Goal: Task Accomplishment & Management: Manage account settings

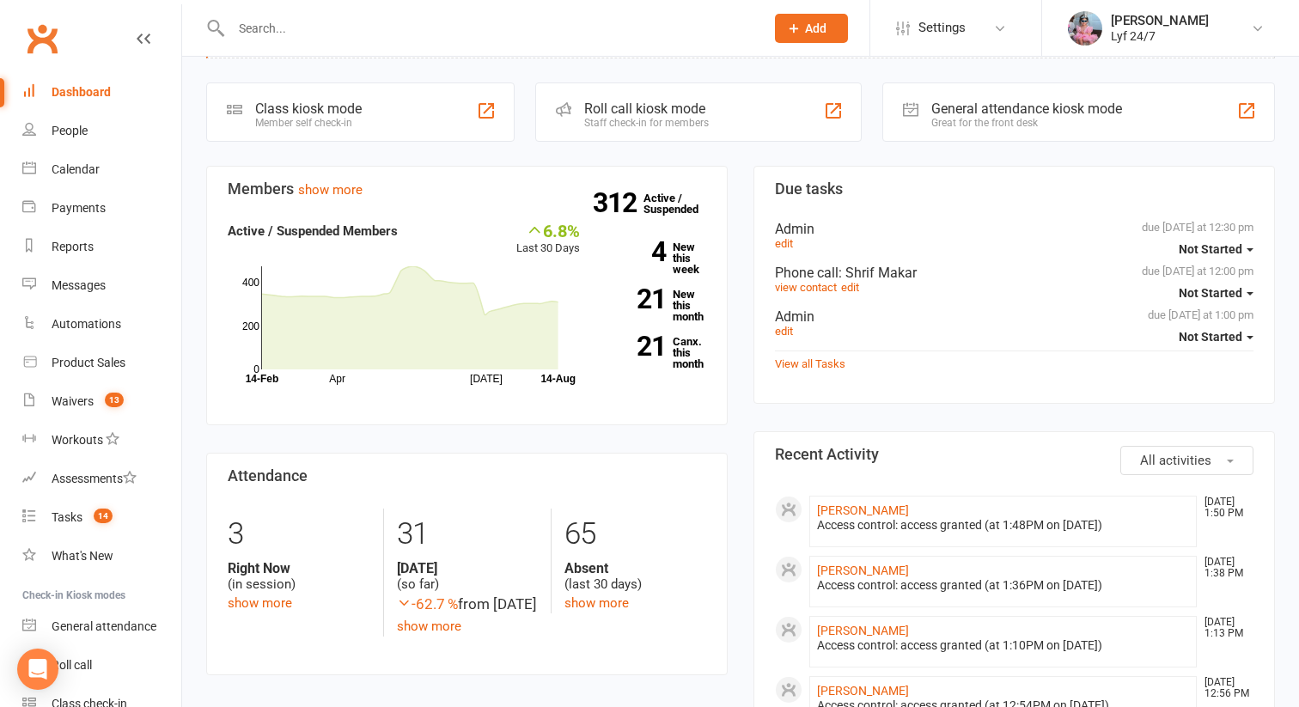
scroll to position [77, 0]
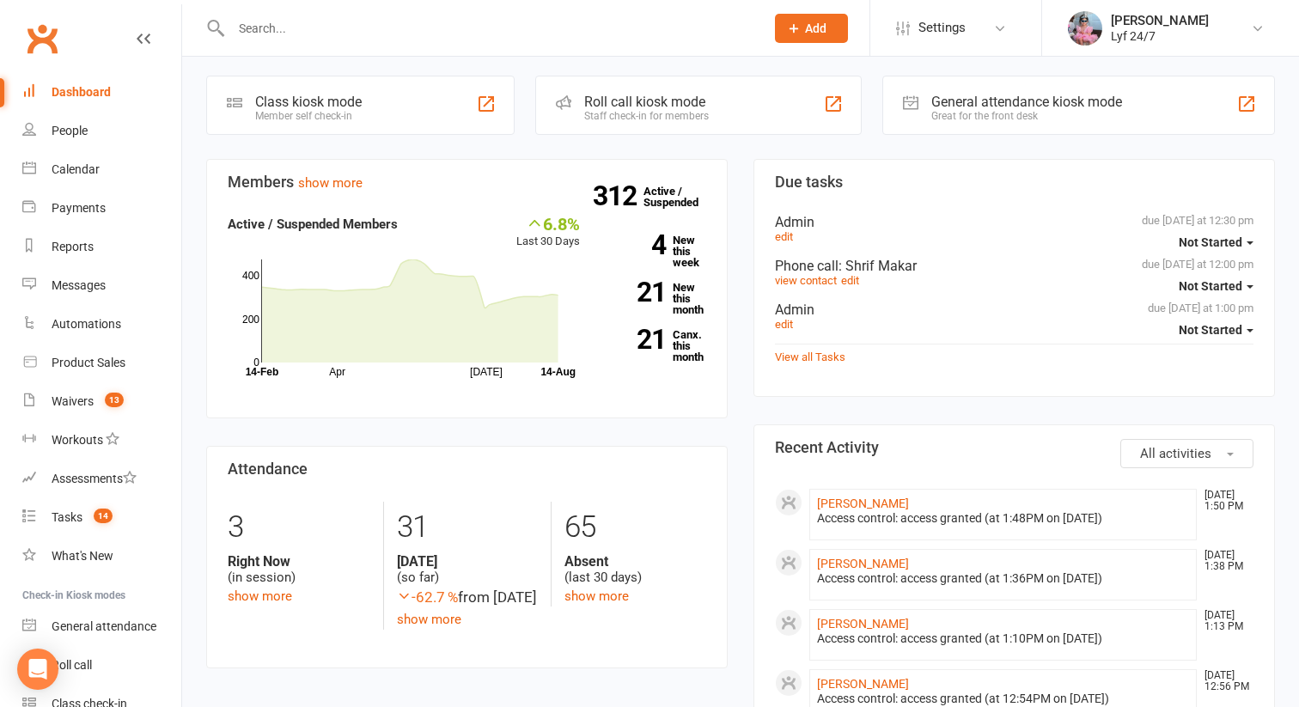
click at [802, 33] on button "Add" at bounding box center [811, 28] width 73 height 29
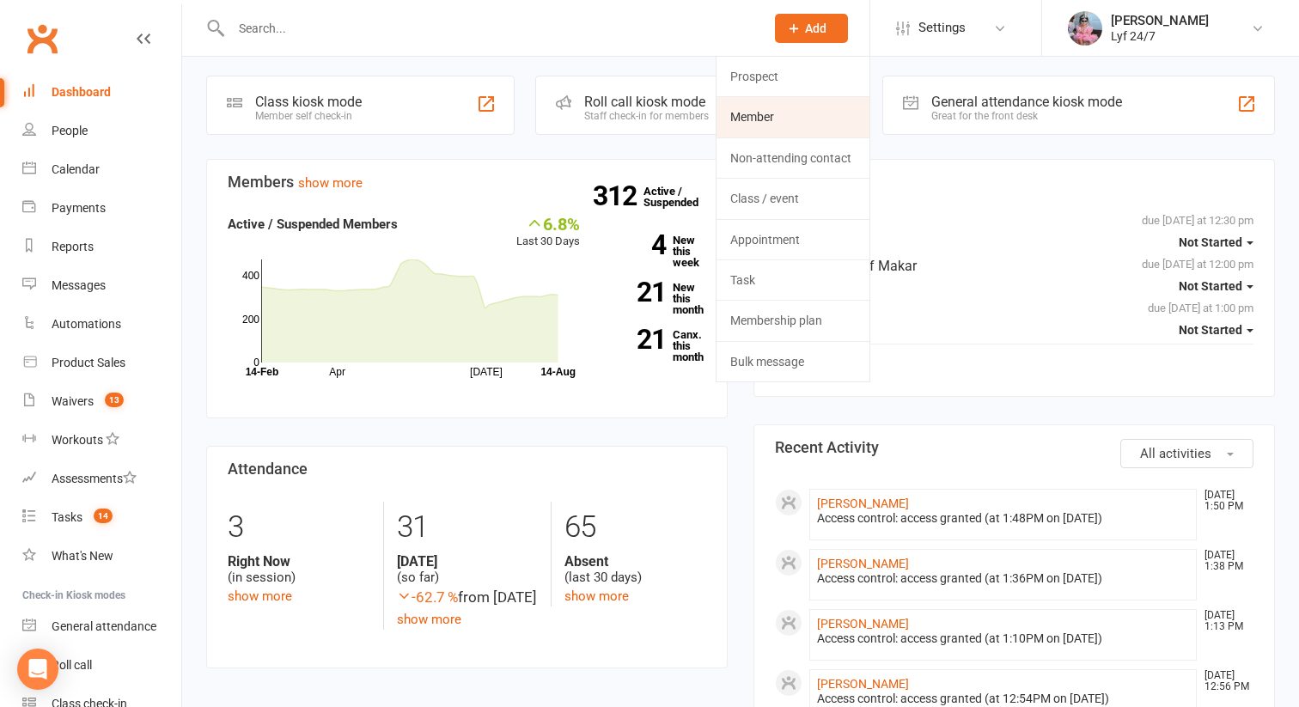
click at [774, 108] on link "Member" at bounding box center [793, 117] width 153 height 40
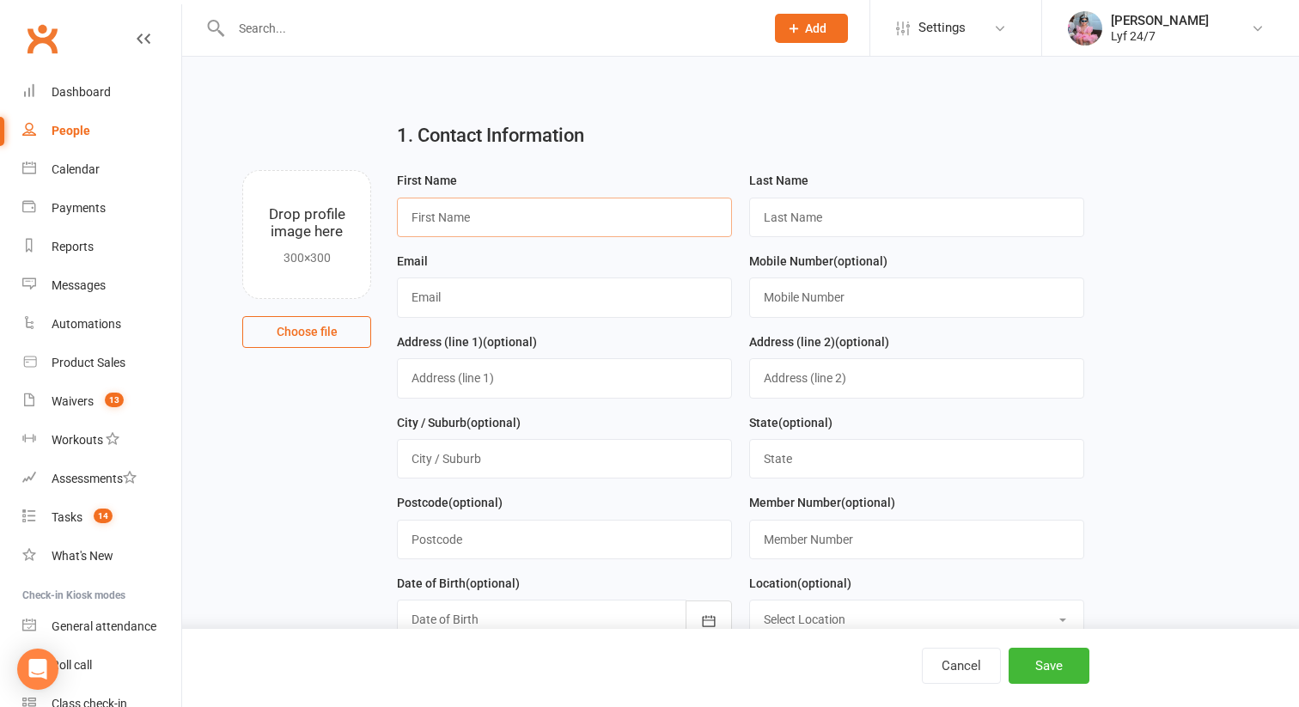
click at [530, 210] on input "text" at bounding box center [564, 218] width 335 height 40
click at [548, 210] on input "text" at bounding box center [564, 218] width 335 height 40
paste input "Brandon Wong"
click at [478, 209] on input "Brandon Wong" at bounding box center [564, 218] width 335 height 40
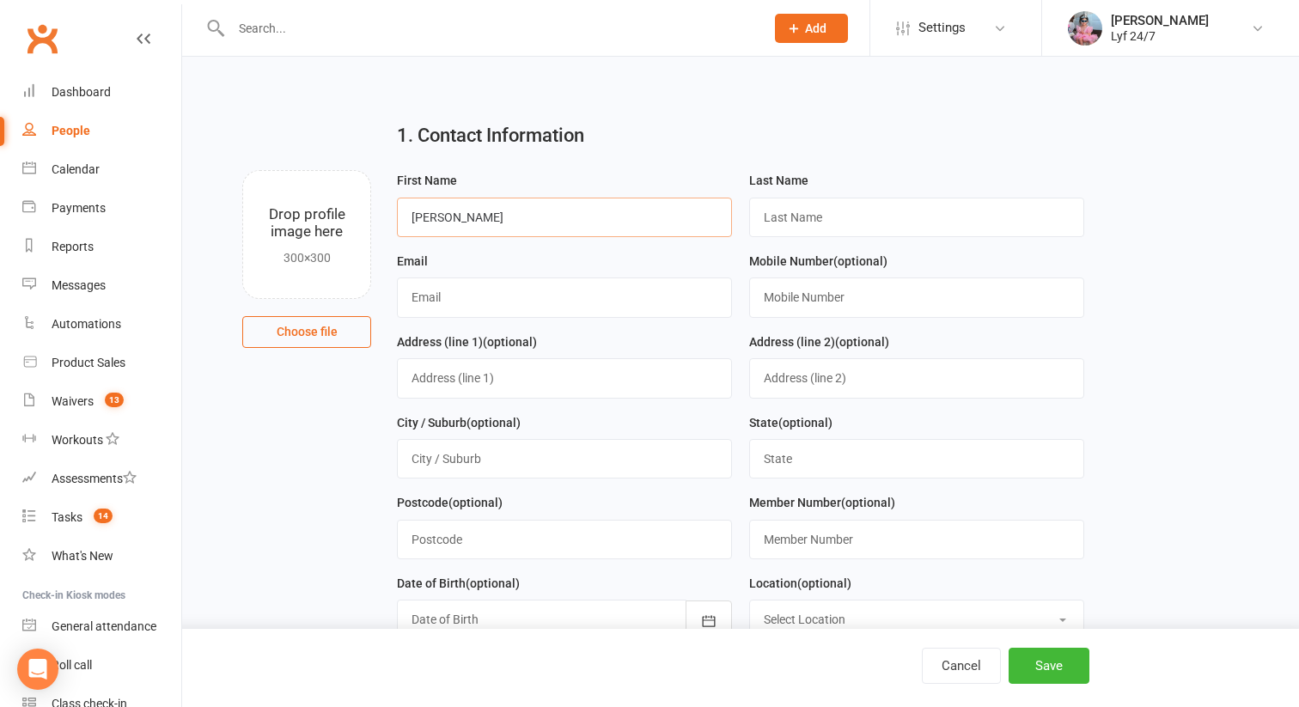
type input "Brandon"
click at [791, 204] on input "text" at bounding box center [916, 218] width 335 height 40
paste input "Wong"
type input "Wong"
click at [462, 279] on input "text" at bounding box center [564, 298] width 335 height 40
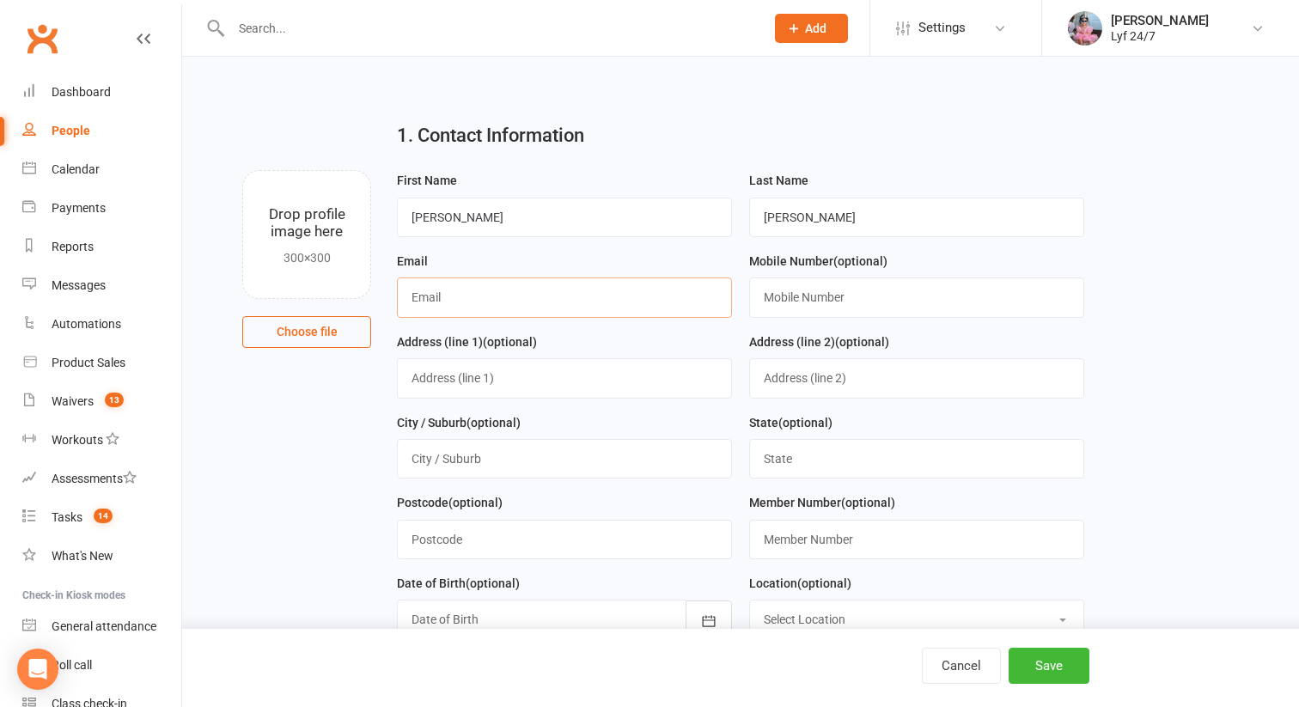
paste input "[EMAIL_ADDRESS][DOMAIN_NAME]"
type input "[EMAIL_ADDRESS][DOMAIN_NAME]"
click at [812, 299] on input "text" at bounding box center [916, 298] width 335 height 40
paste input "0424766079"
type input "0424766079"
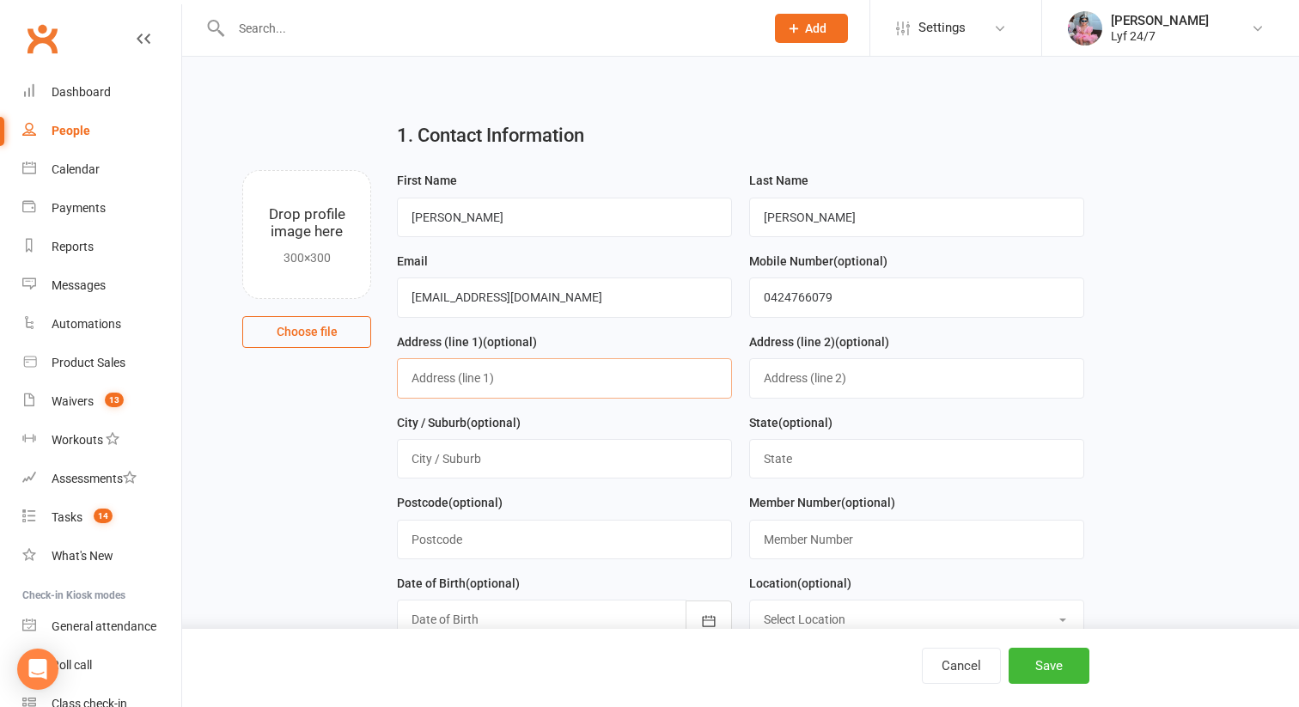
click at [614, 377] on input "text" at bounding box center [564, 378] width 335 height 40
paste input "2/9 Gibson avenue, Sydney , NSW 2747"
drag, startPoint x: 515, startPoint y: 379, endPoint x: 705, endPoint y: 379, distance: 189.0
click at [705, 379] on input "2/9 Gibson avenue, Sydney , NSW 2747" at bounding box center [564, 378] width 335 height 40
type input "2/9 Gibson avenue"
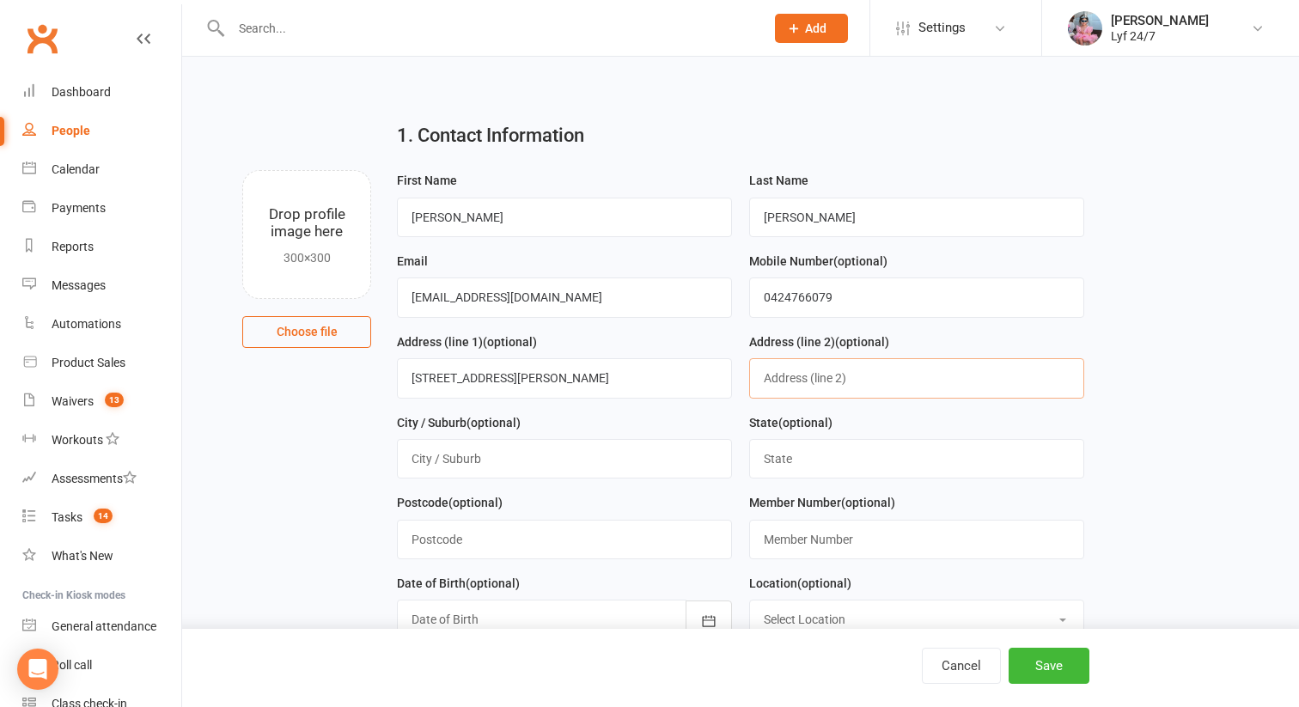
click at [804, 386] on input "text" at bounding box center [916, 378] width 335 height 40
click at [528, 462] on input "text" at bounding box center [564, 459] width 335 height 40
paste input ", Sydney , NSW 2747"
click at [416, 459] on input ", Sydney , NSW 2747" at bounding box center [564, 459] width 335 height 40
drag, startPoint x: 451, startPoint y: 457, endPoint x: 655, endPoint y: 456, distance: 203.6
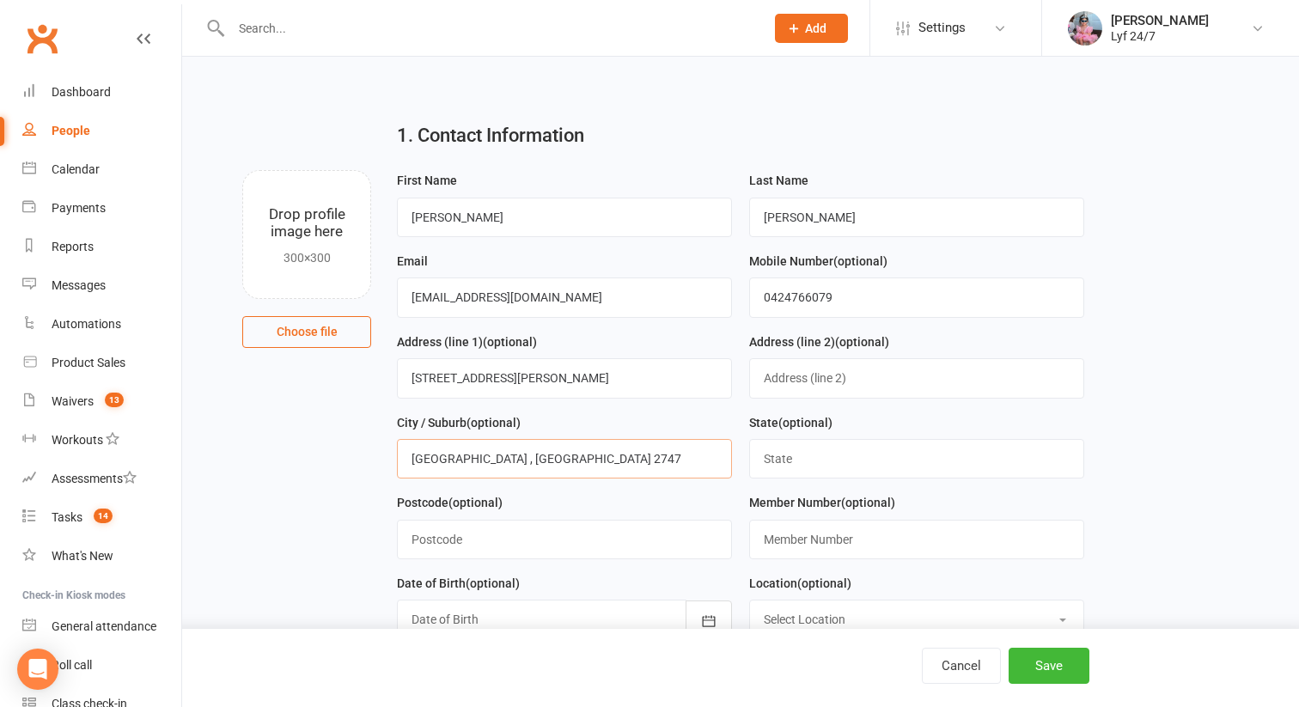
click at [655, 456] on input "Sydney , NSW 2747" at bounding box center [564, 459] width 335 height 40
type input "Sydney"
click at [660, 538] on input "text" at bounding box center [564, 540] width 335 height 40
type input "2747"
click at [872, 445] on input "text" at bounding box center [916, 459] width 335 height 40
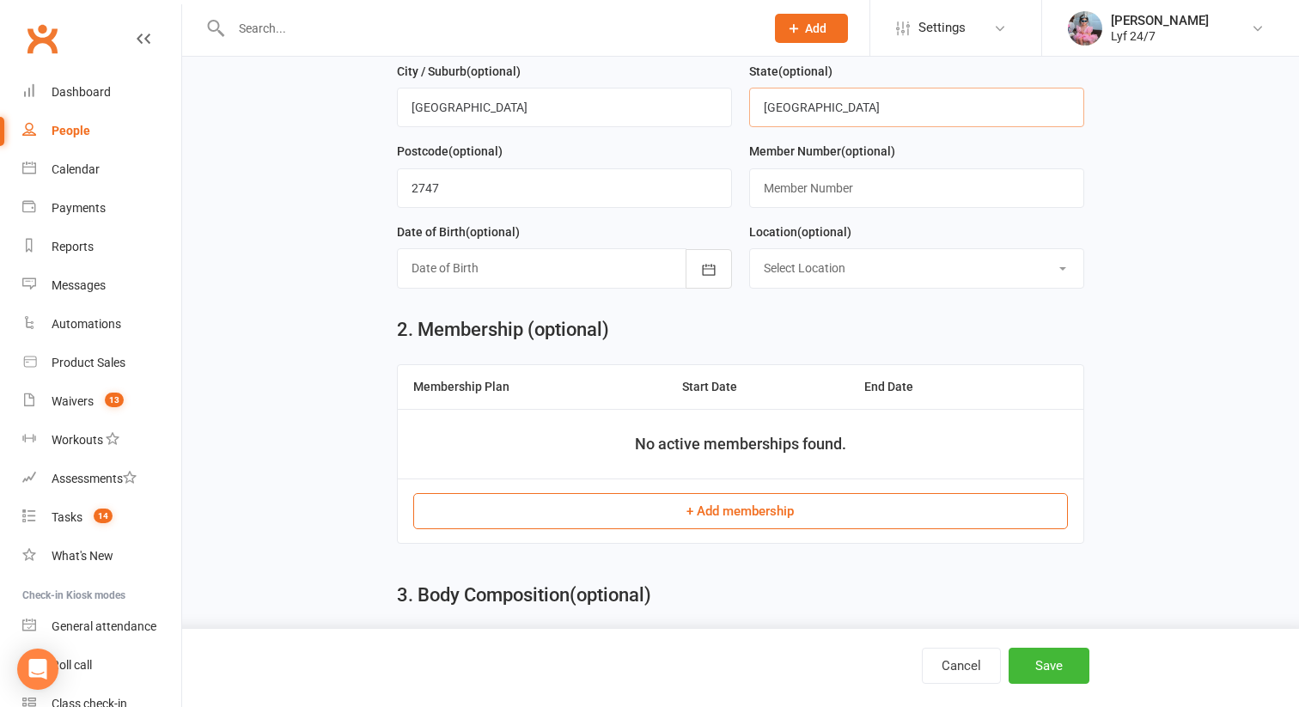
scroll to position [368, 0]
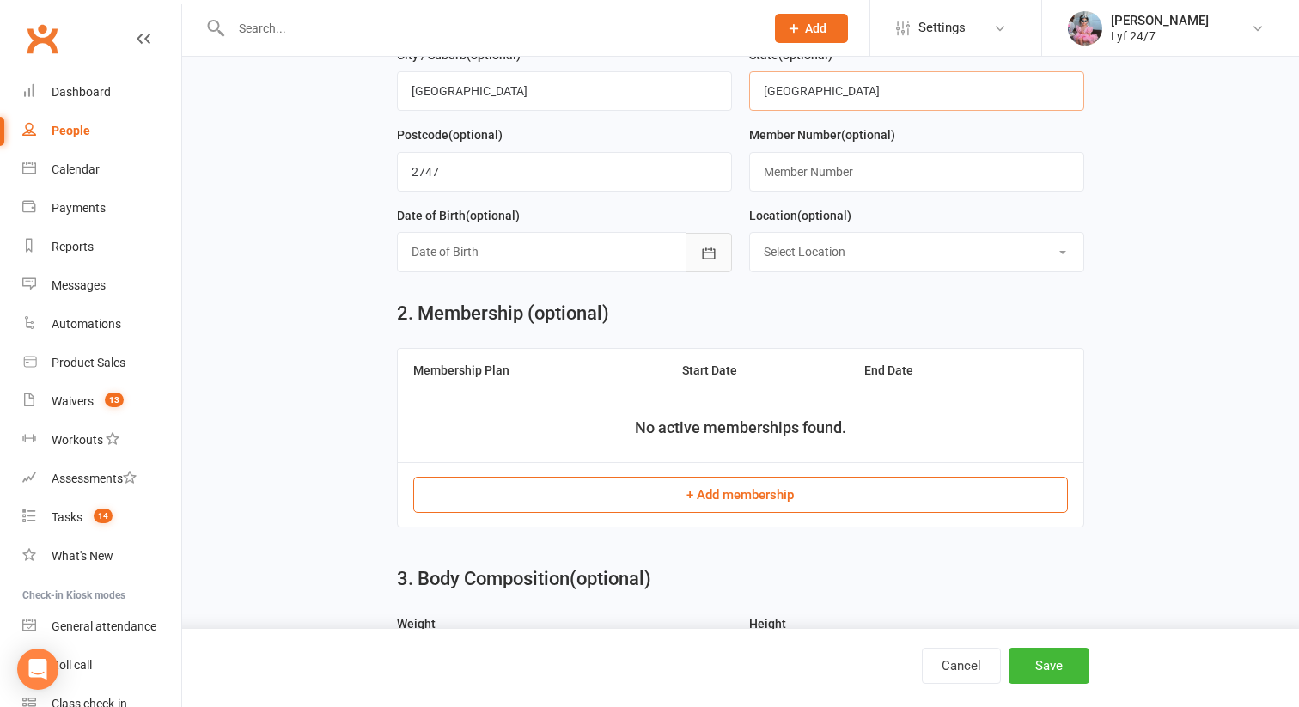
type input "[GEOGRAPHIC_DATA]"
click at [730, 253] on button "button" at bounding box center [709, 253] width 46 height 40
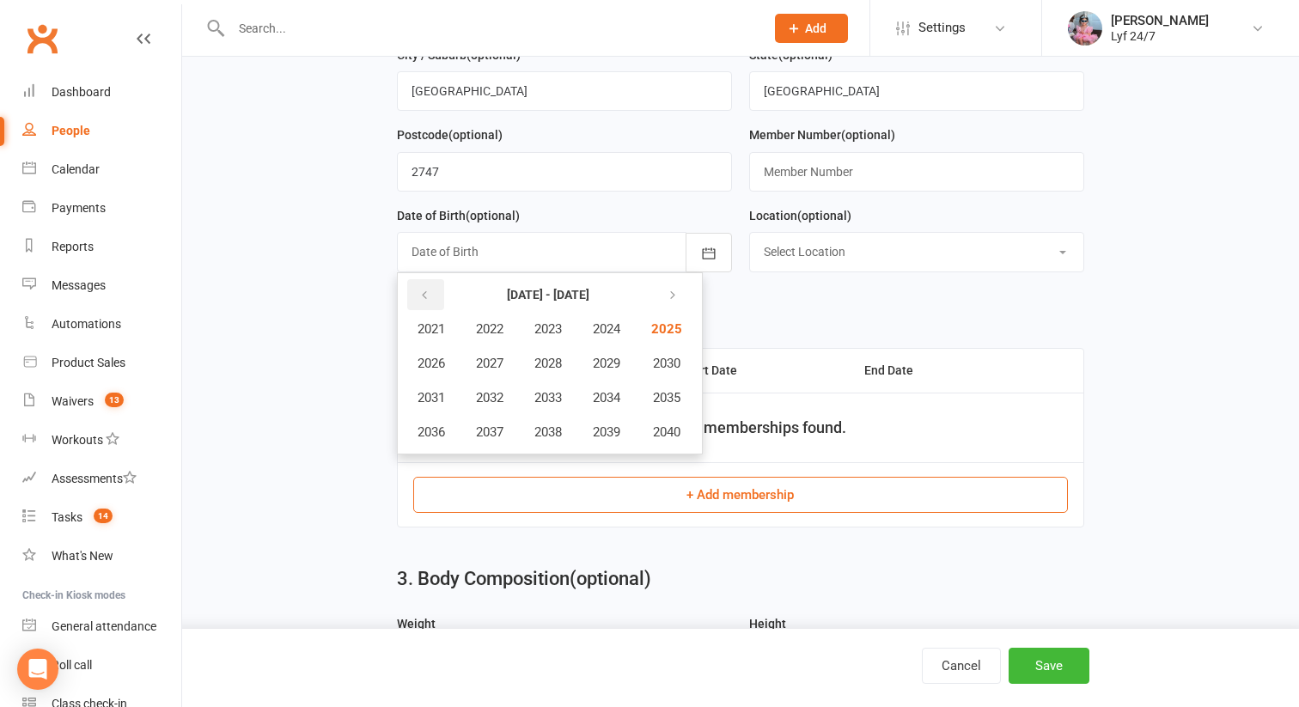
click at [438, 289] on button "button" at bounding box center [425, 294] width 37 height 31
click at [620, 364] on span "2009" at bounding box center [606, 363] width 27 height 15
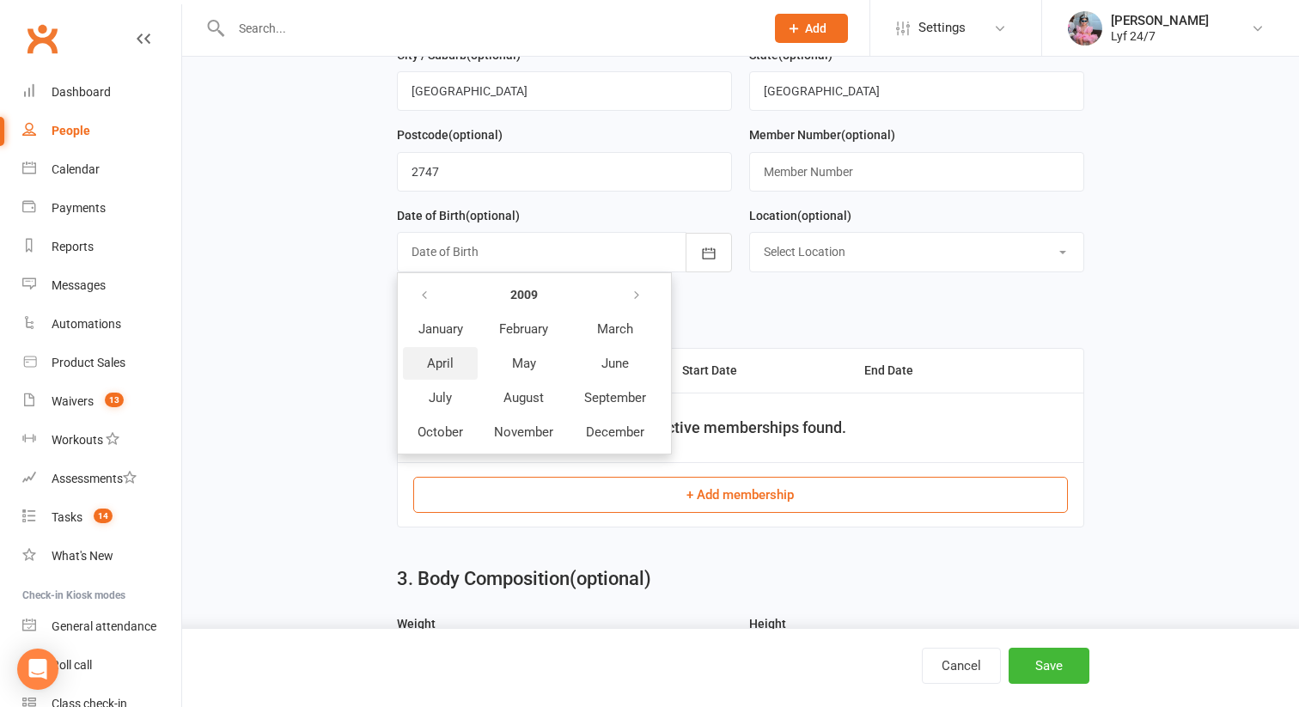
click at [430, 364] on span "April" at bounding box center [440, 363] width 27 height 15
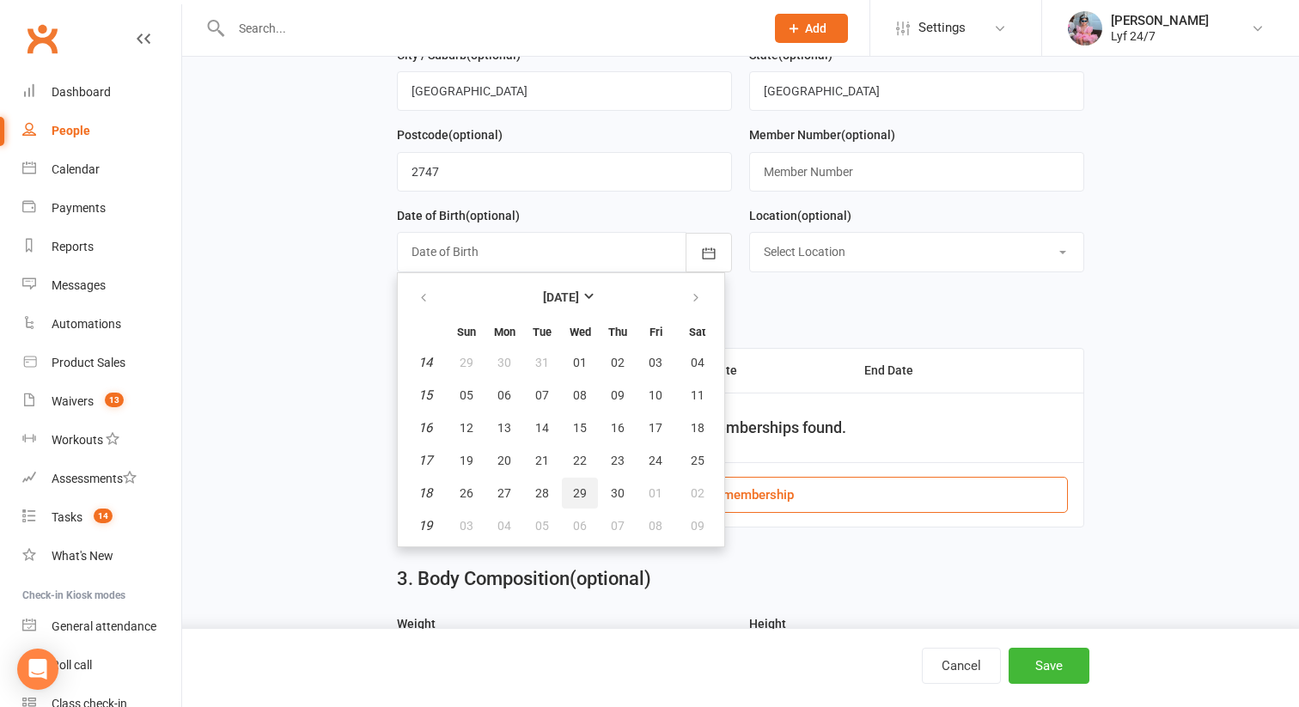
click at [586, 504] on button "29" at bounding box center [580, 493] width 36 height 31
type input "[DATE]"
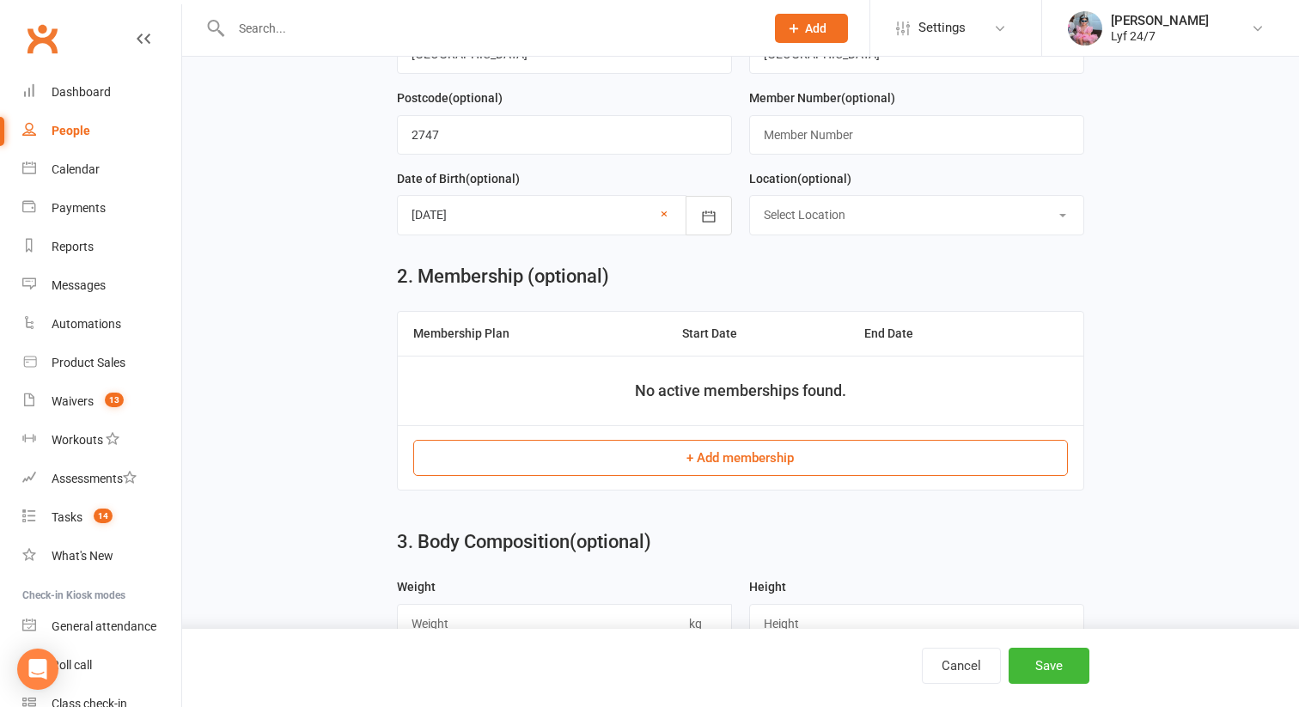
scroll to position [413, 0]
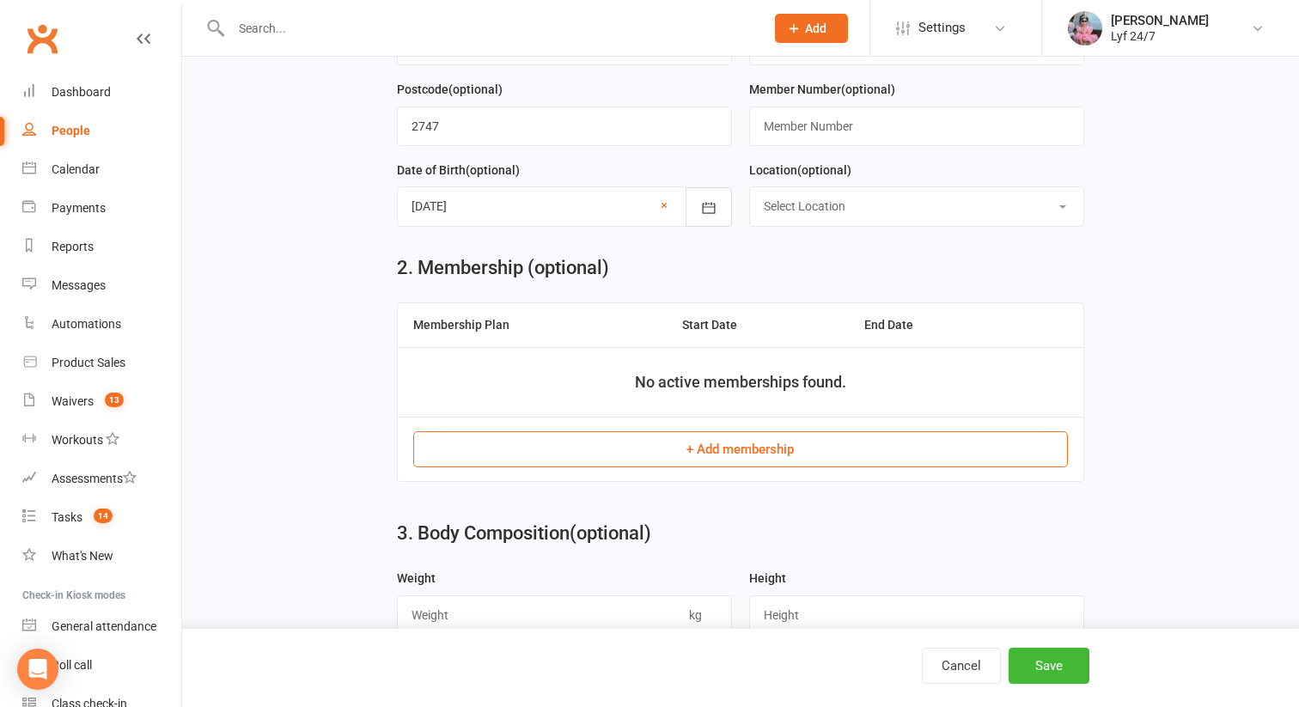
click at [826, 196] on select "Select Location [GEOGRAPHIC_DATA] 24/7 Kogarah Lyf [GEOGRAPHIC_DATA]" at bounding box center [916, 206] width 333 height 38
select select "1"
click at [750, 190] on select "Select Location [GEOGRAPHIC_DATA] 24/7 Kogarah Lyf [GEOGRAPHIC_DATA]" at bounding box center [916, 206] width 333 height 38
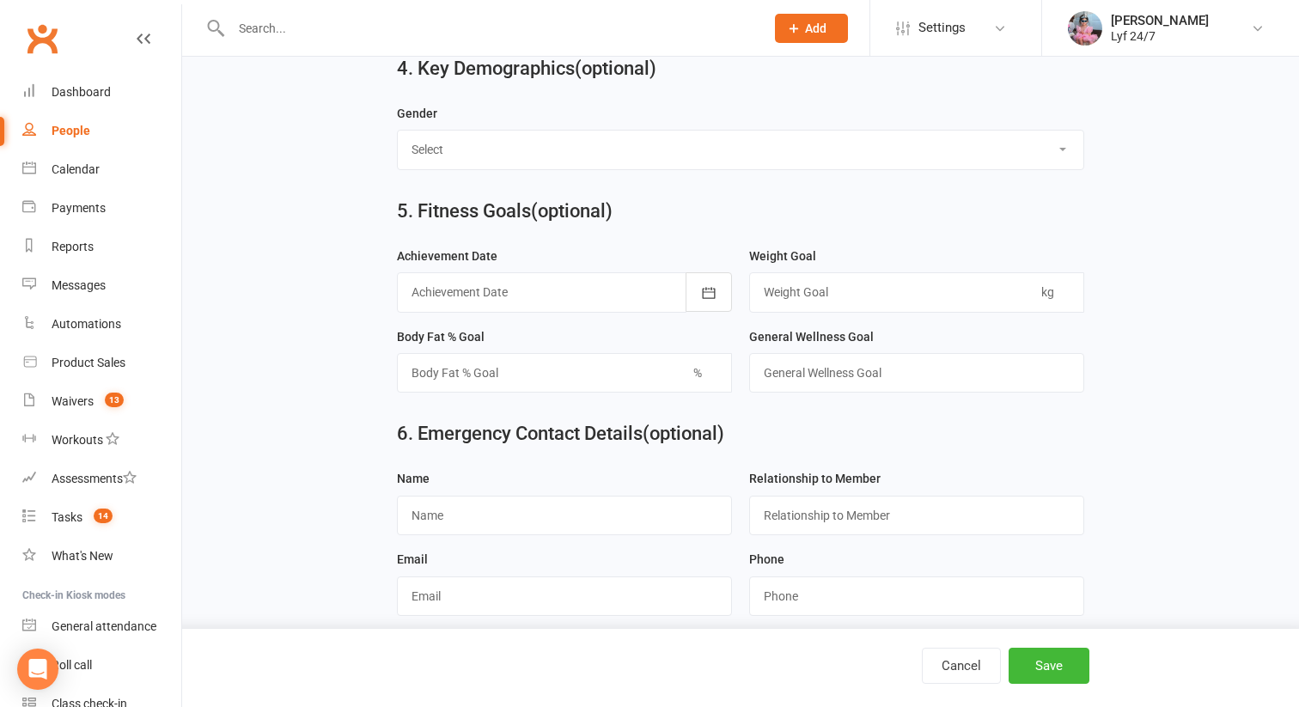
scroll to position [1473, 0]
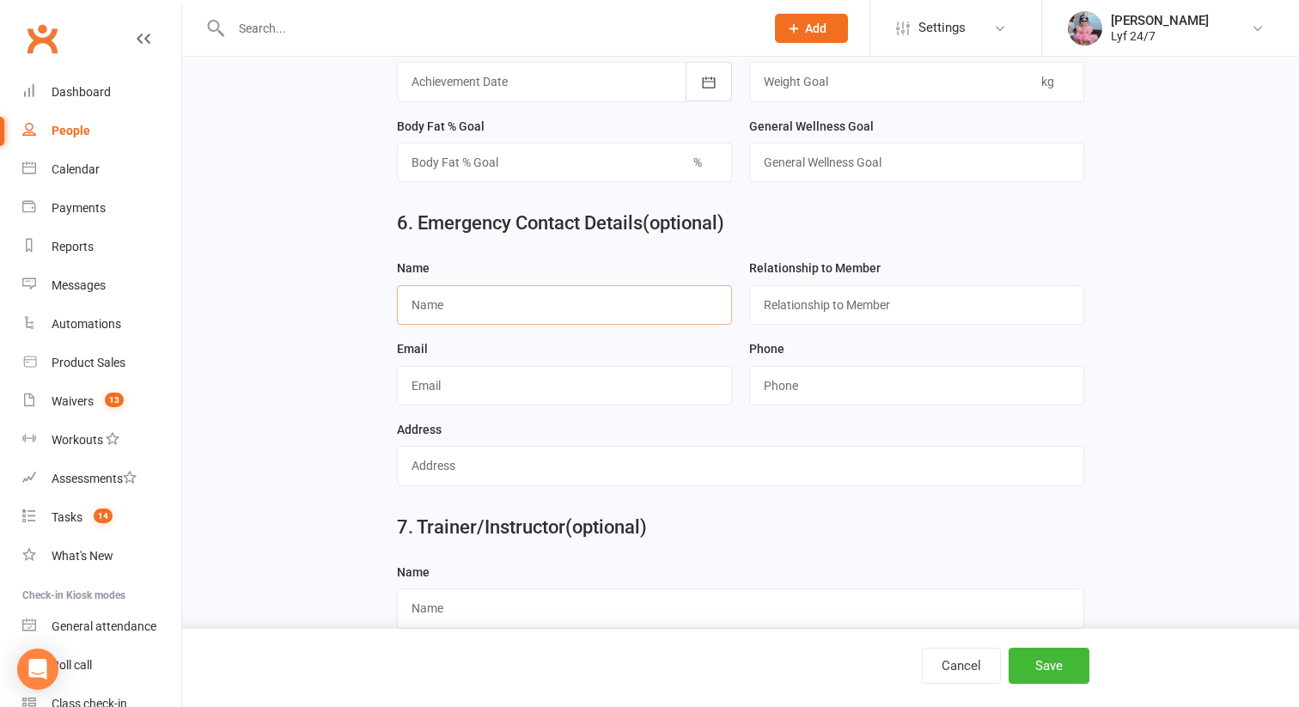
click at [506, 317] on input "text" at bounding box center [564, 305] width 335 height 40
paste input "Nicole Wong"
type input "Nicole Wong"
click at [816, 371] on div "Phone" at bounding box center [916, 372] width 335 height 67
click at [802, 398] on input "string" at bounding box center [916, 386] width 335 height 40
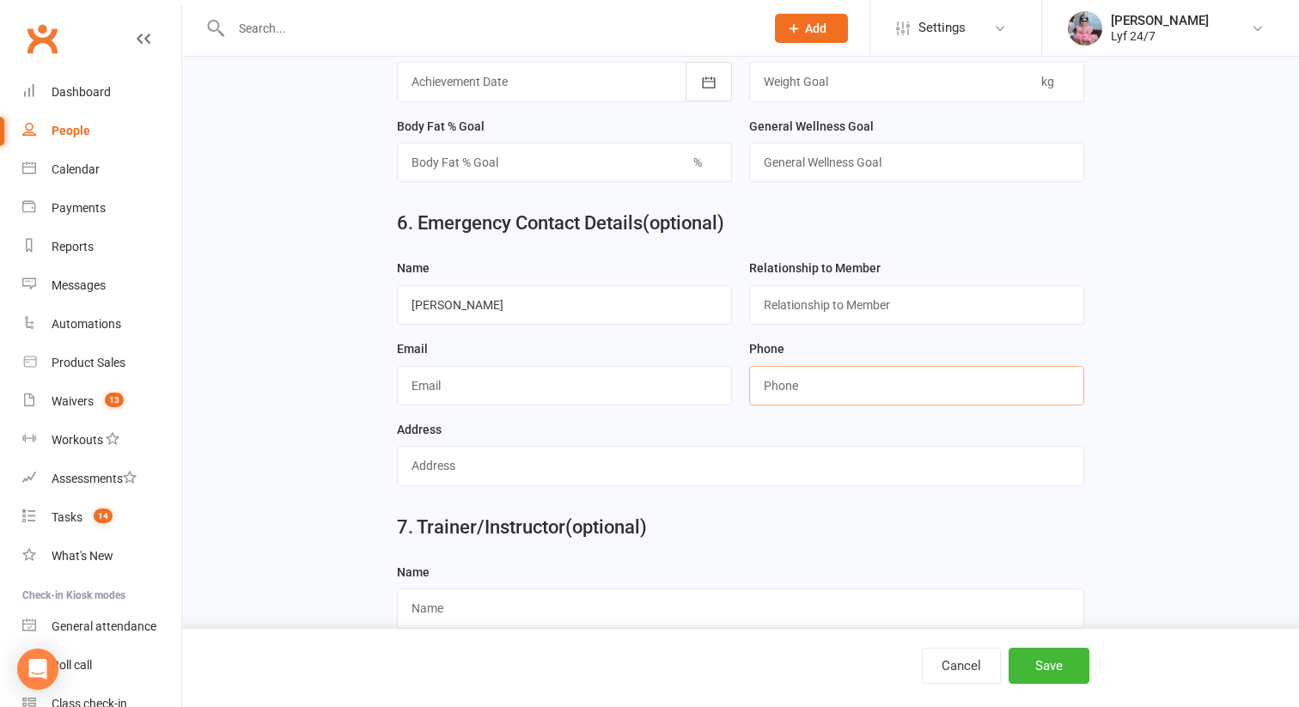
paste input "0403637670"
type input "0403637670"
click at [453, 308] on input "Nicole Wong" at bounding box center [564, 305] width 335 height 40
type input "[PERSON_NAME]"
click at [1016, 674] on button "Save" at bounding box center [1049, 666] width 81 height 36
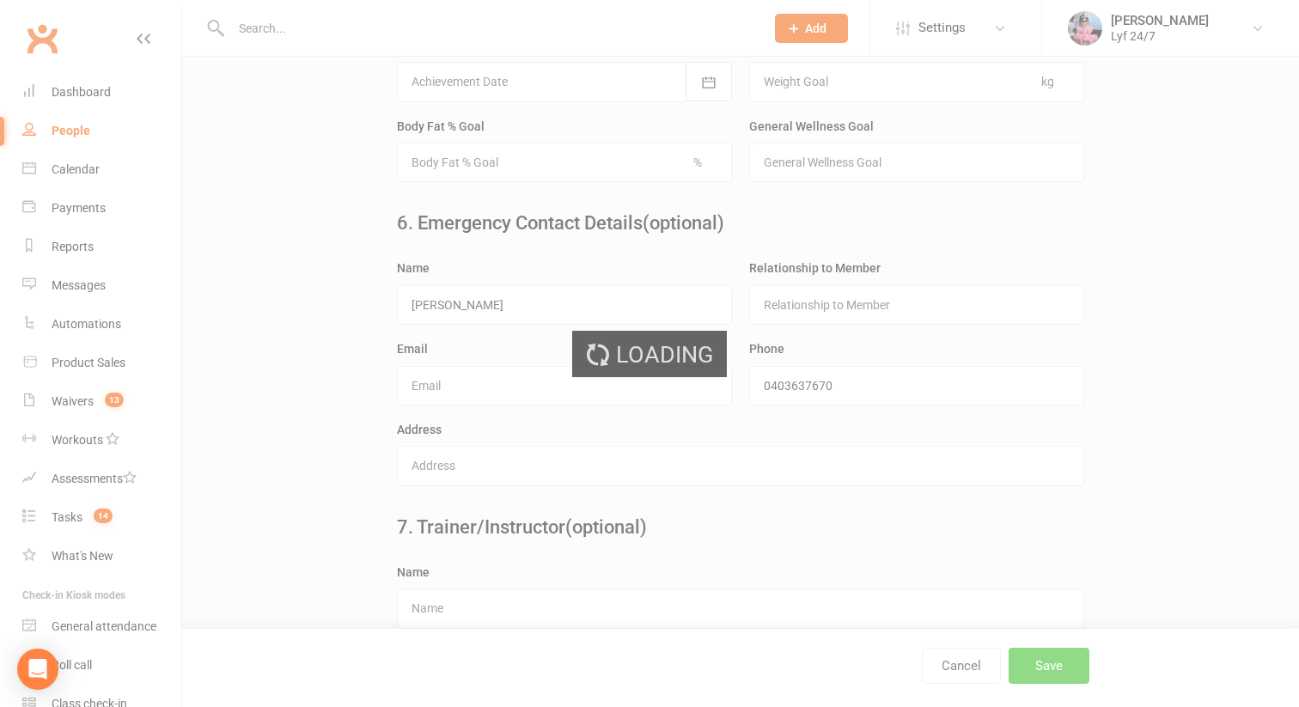
scroll to position [0, 0]
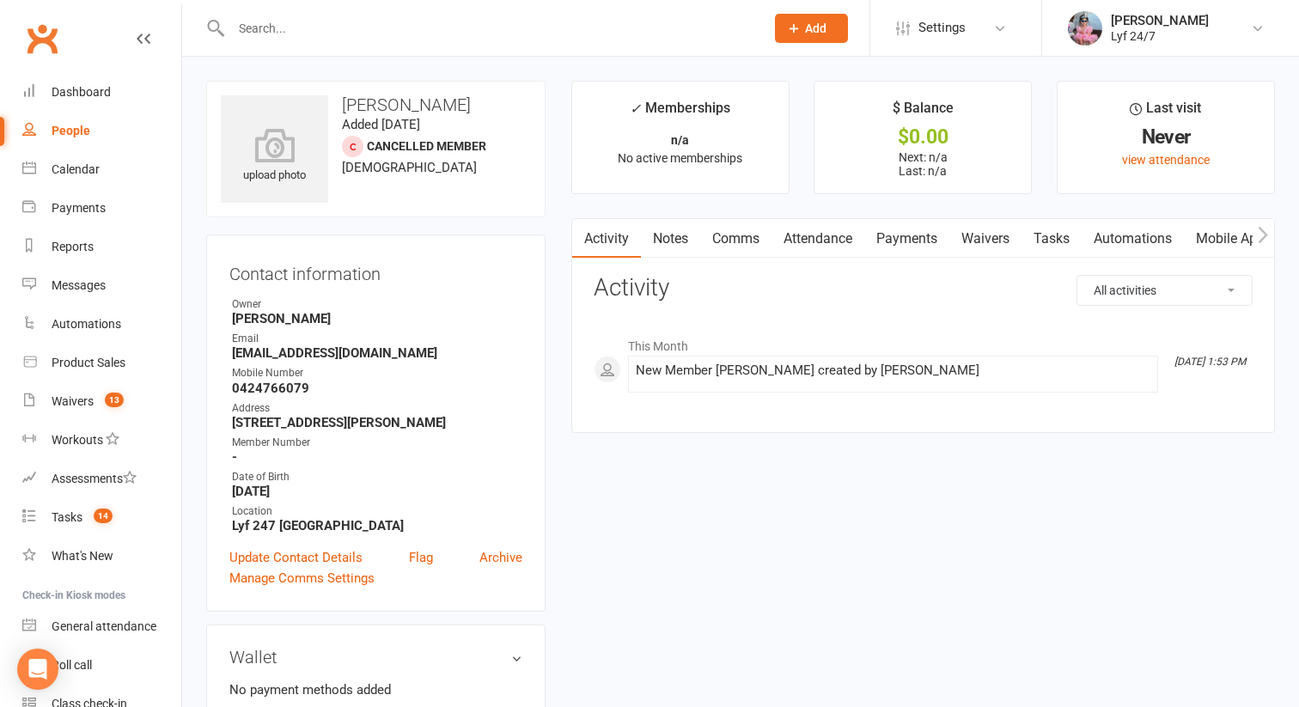
click at [912, 236] on link "Payments" at bounding box center [906, 239] width 85 height 40
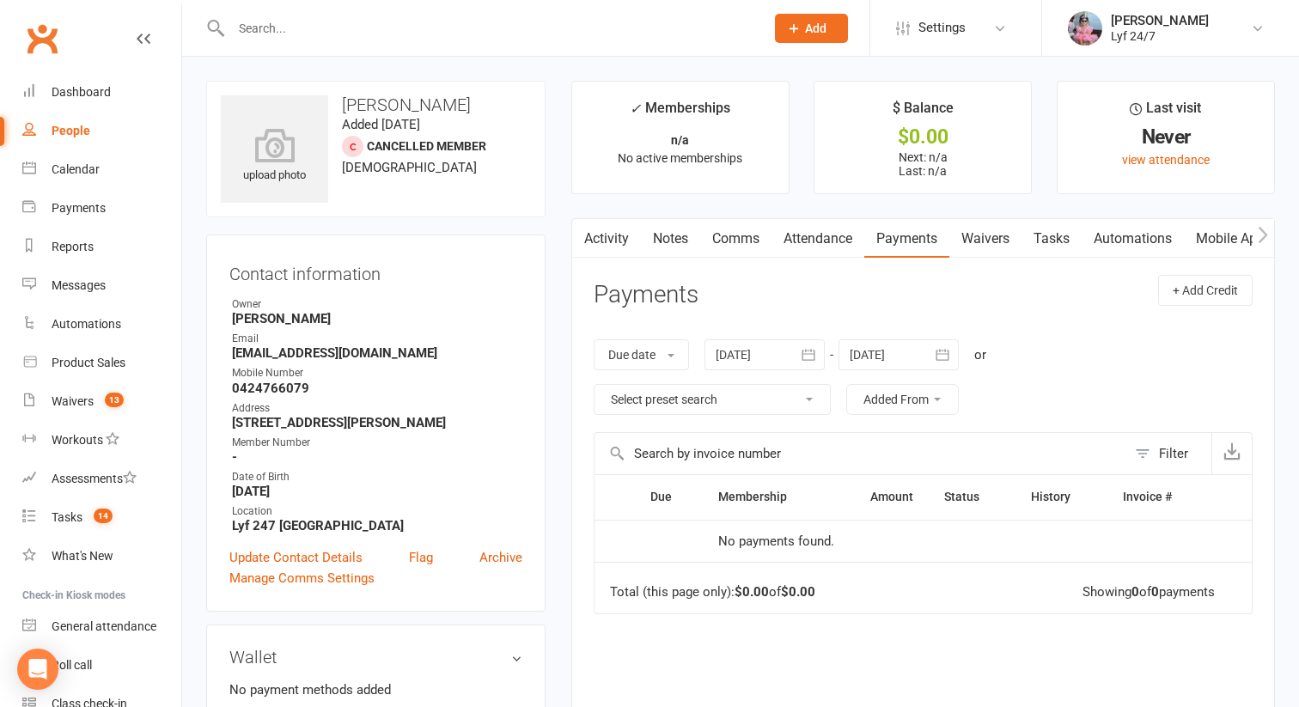
click at [990, 242] on link "Waivers" at bounding box center [985, 239] width 72 height 40
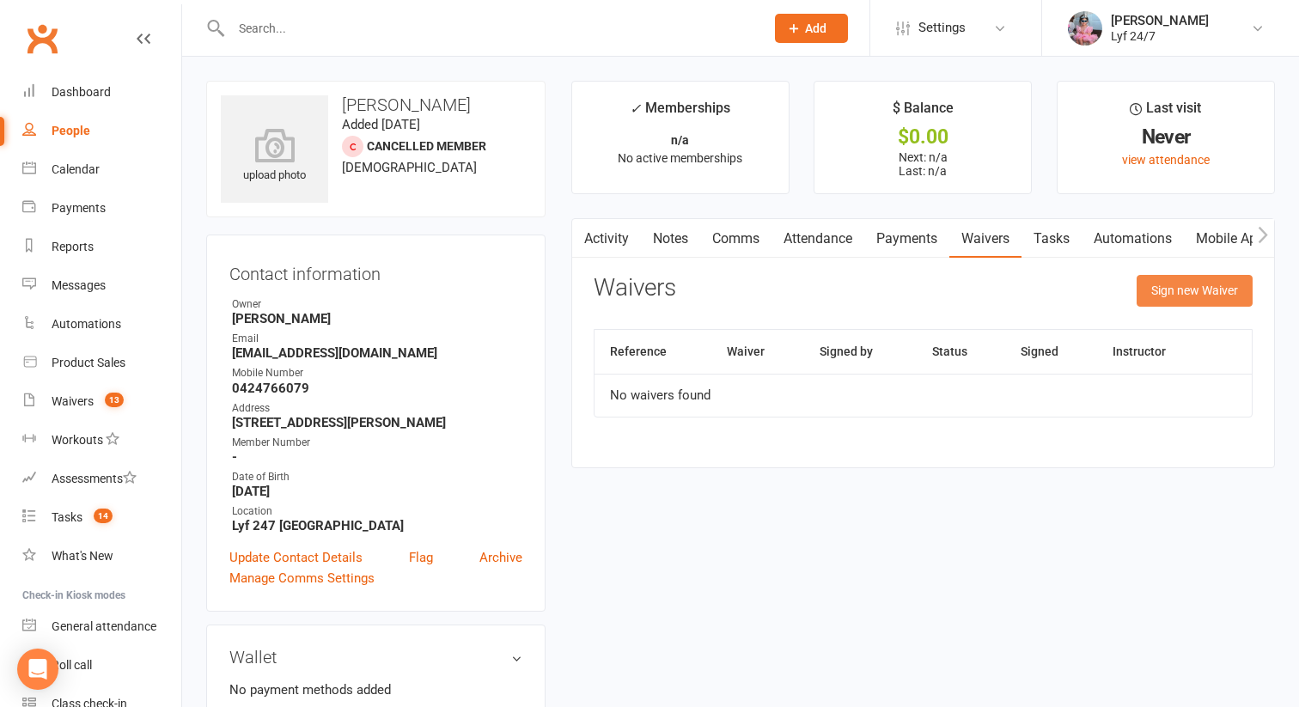
click at [1208, 293] on button "Sign new Waiver" at bounding box center [1195, 290] width 116 height 31
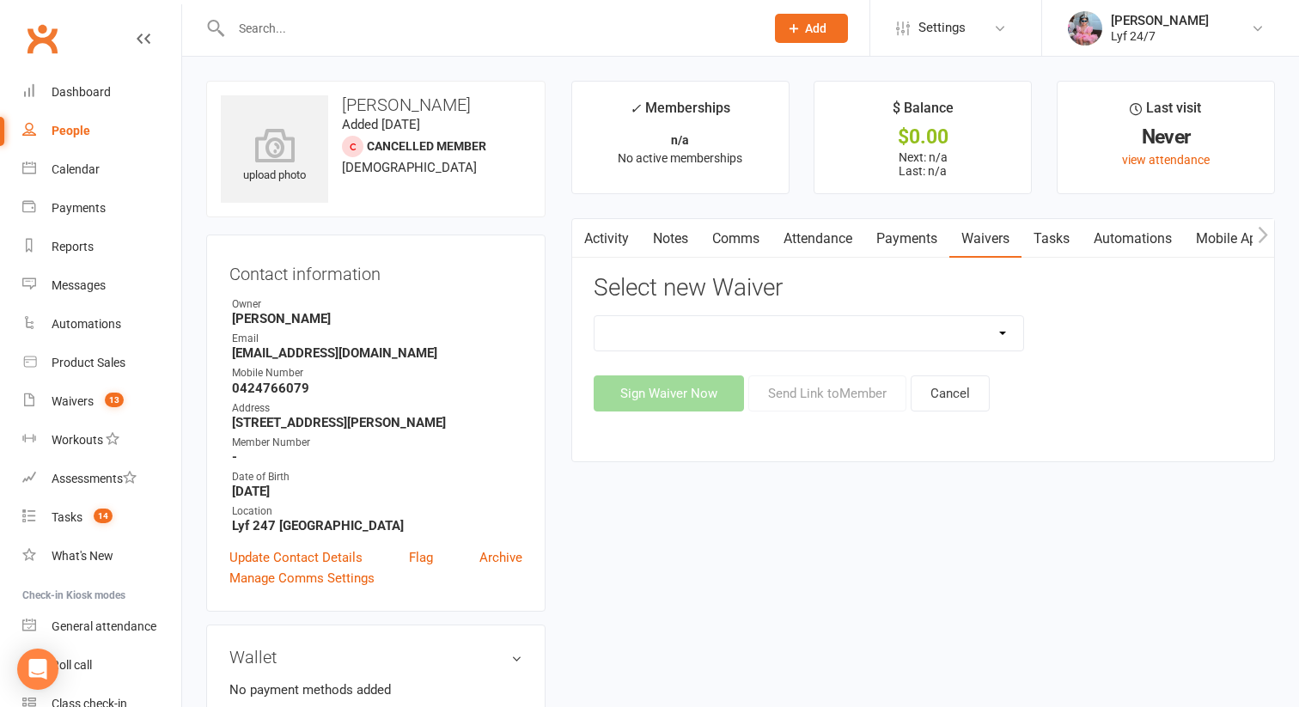
click at [631, 330] on select "Kogarah - Fighting Fit Kogarah Member Sign-Up Seven Hills - Fighting Fit Seven …" at bounding box center [810, 333] width 430 height 34
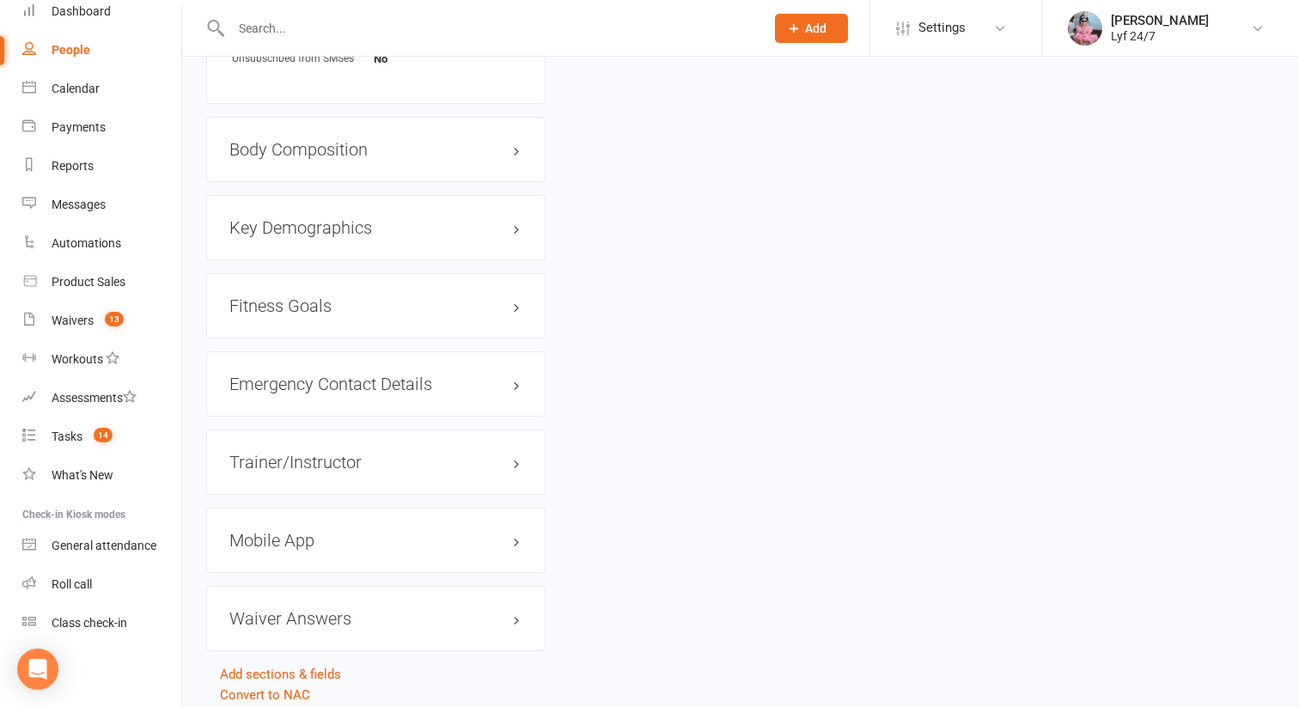
scroll to position [1225, 0]
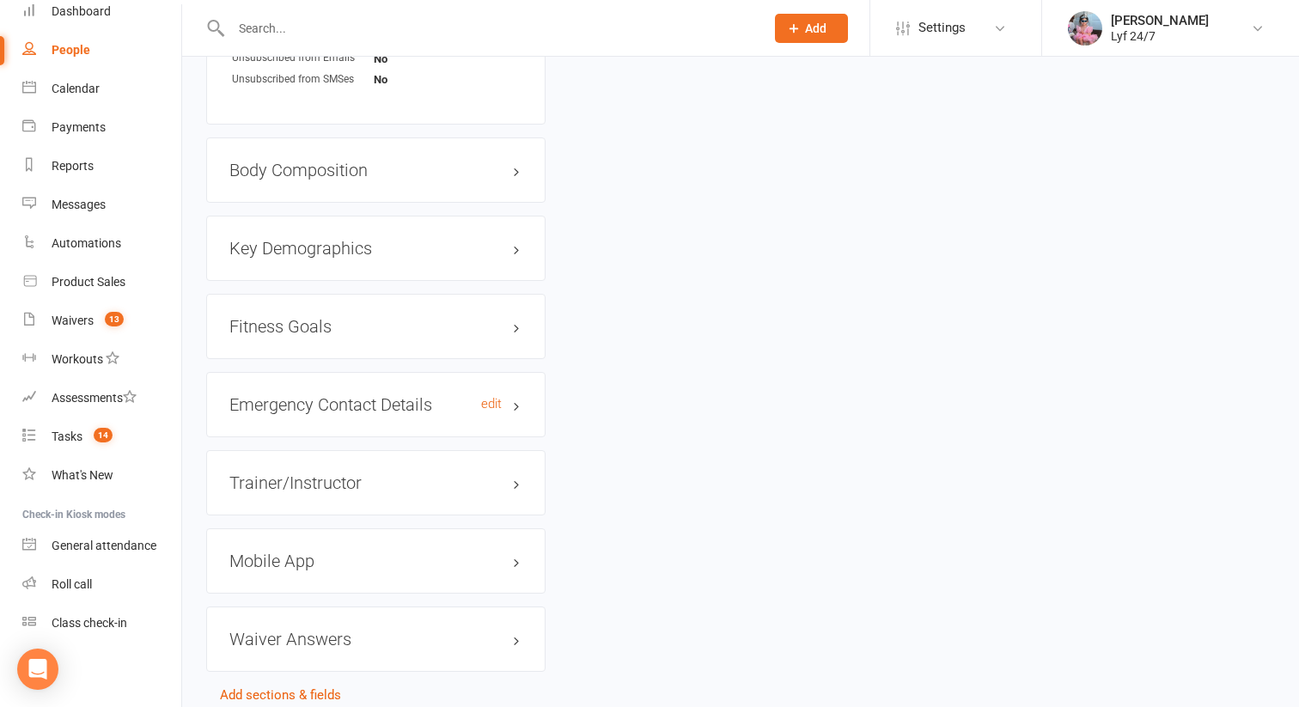
click at [332, 401] on h3 "Emergency Contact Details edit" at bounding box center [375, 404] width 293 height 19
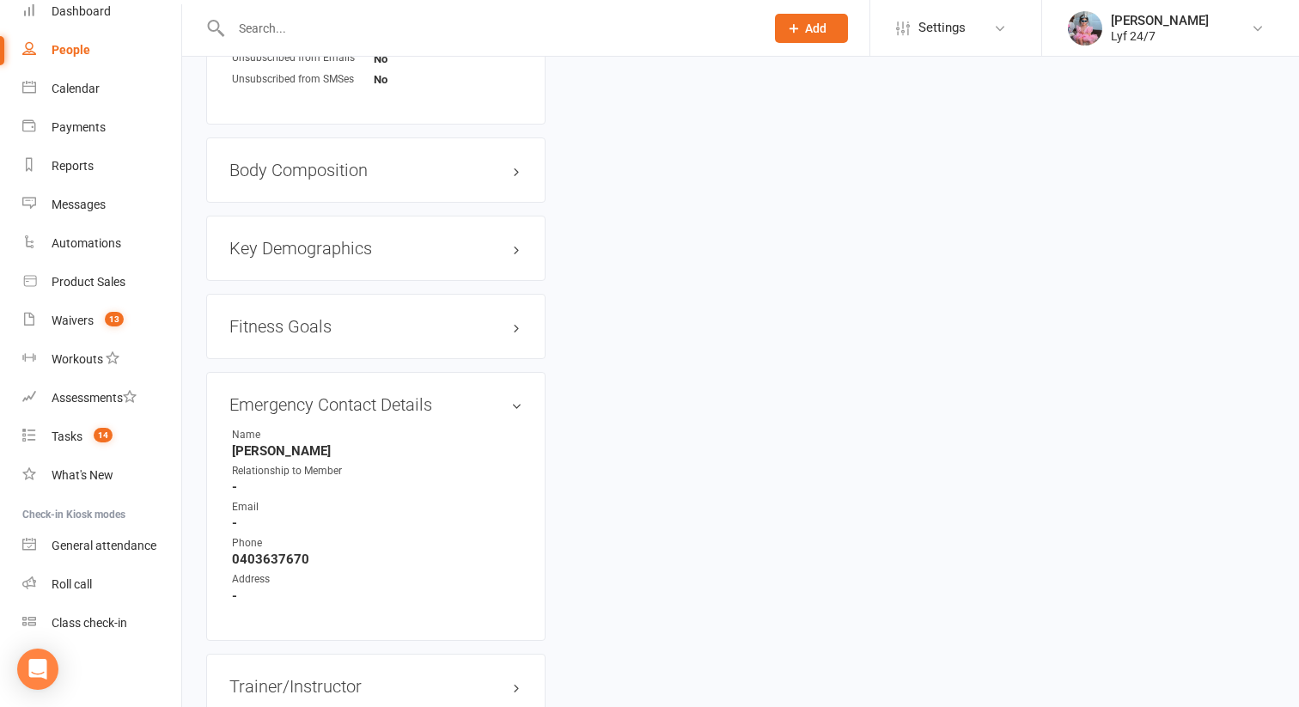
click at [256, 32] on input "text" at bounding box center [489, 28] width 527 height 24
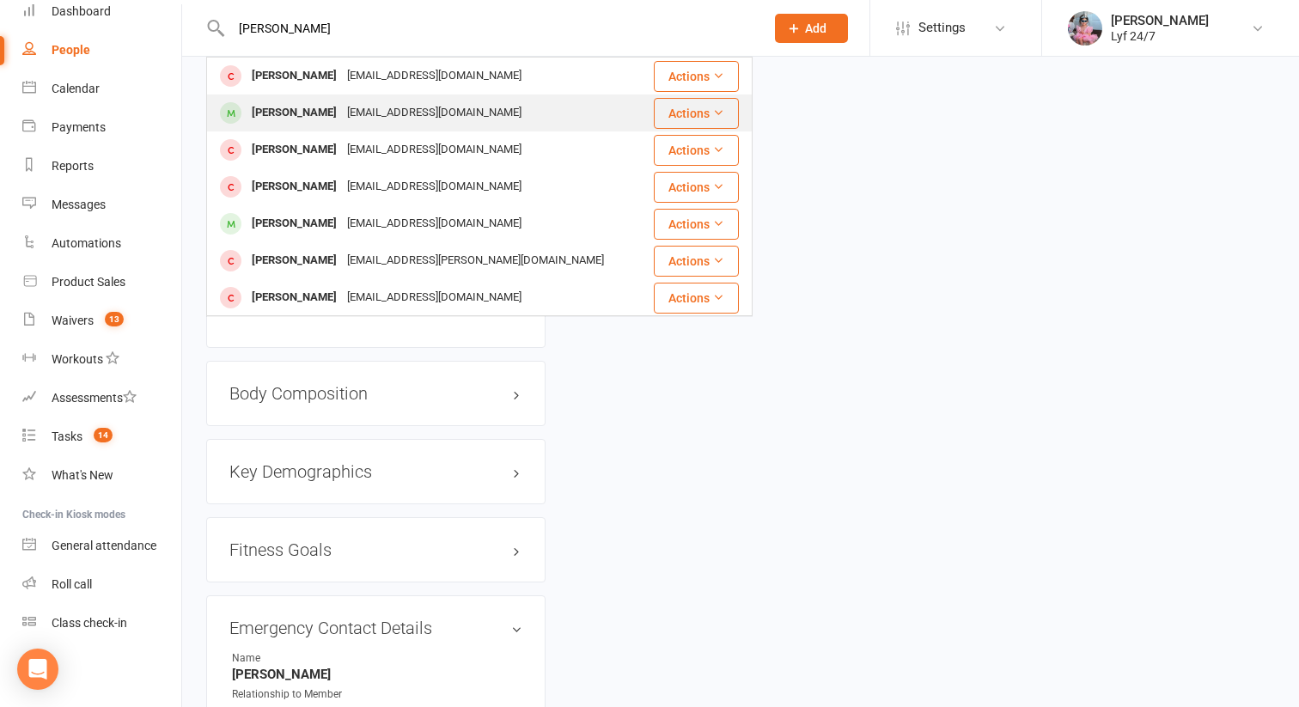
scroll to position [991, 0]
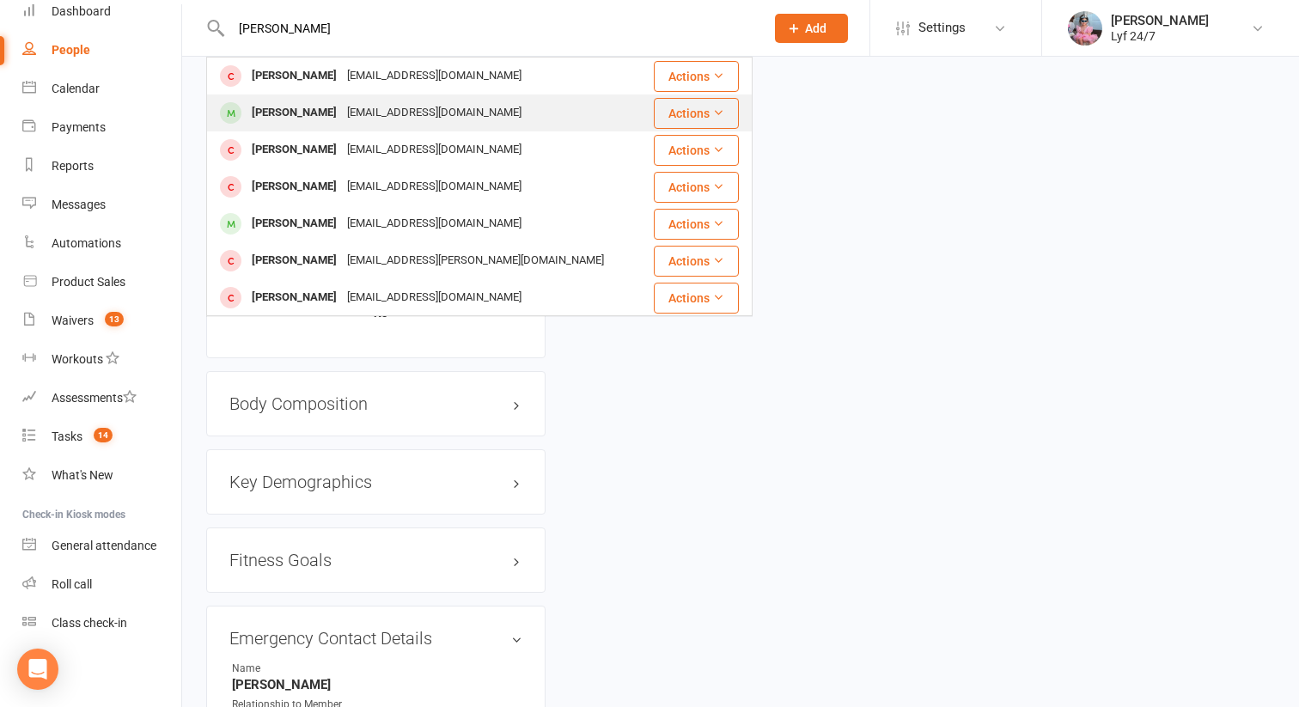
type input "shane"
click at [329, 119] on div "Shane Hawkins" at bounding box center [294, 113] width 95 height 25
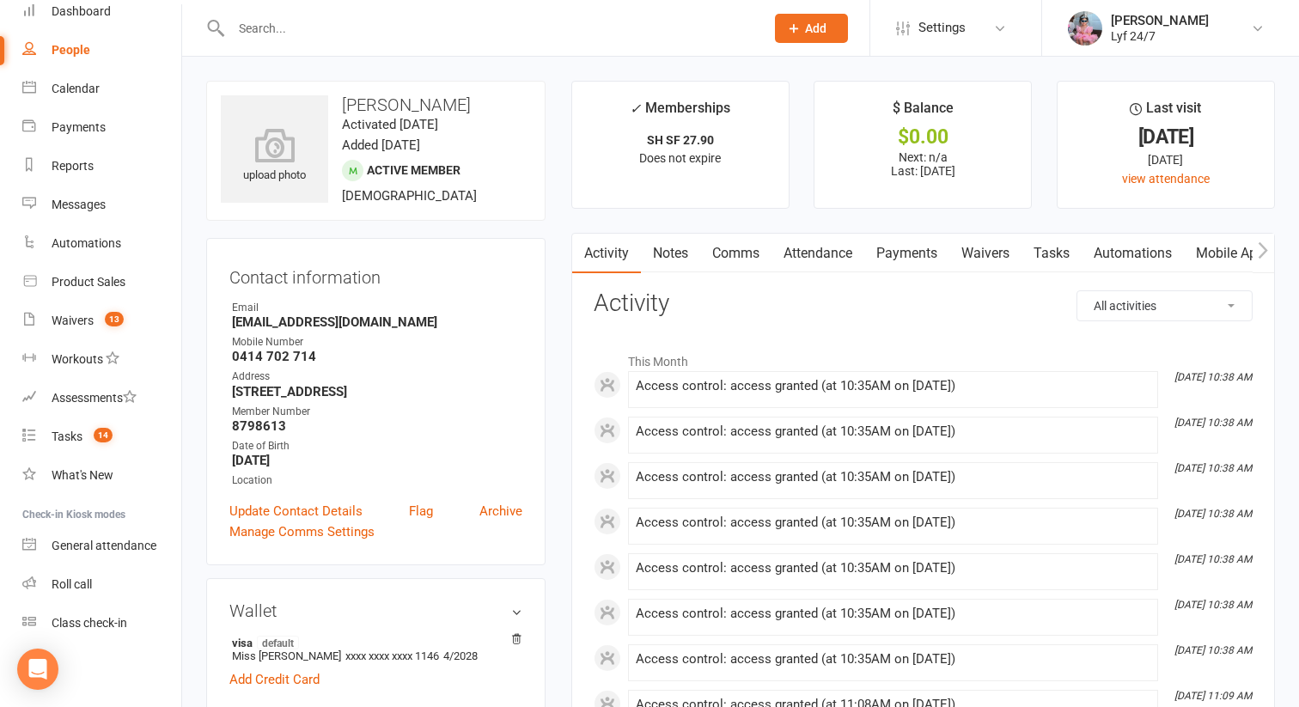
click at [351, 19] on input "text" at bounding box center [489, 28] width 527 height 24
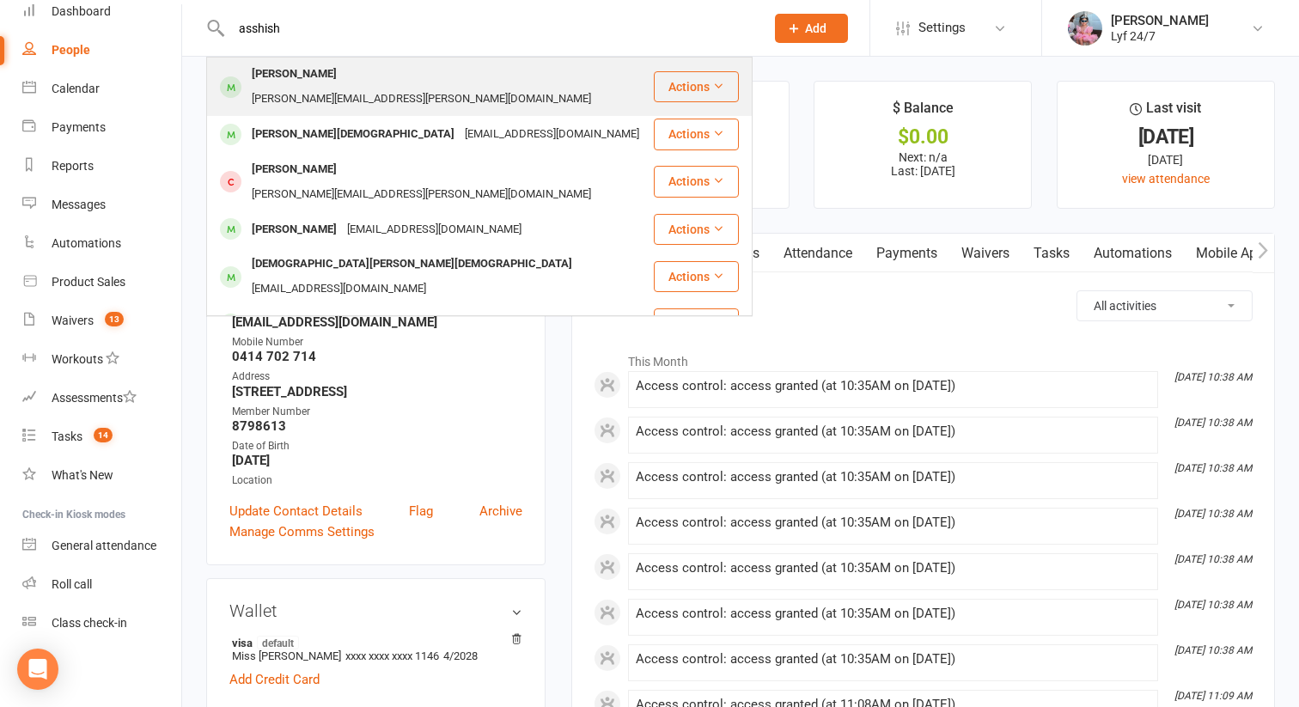
type input "asshish"
click at [325, 65] on div "[PERSON_NAME]" at bounding box center [294, 74] width 95 height 25
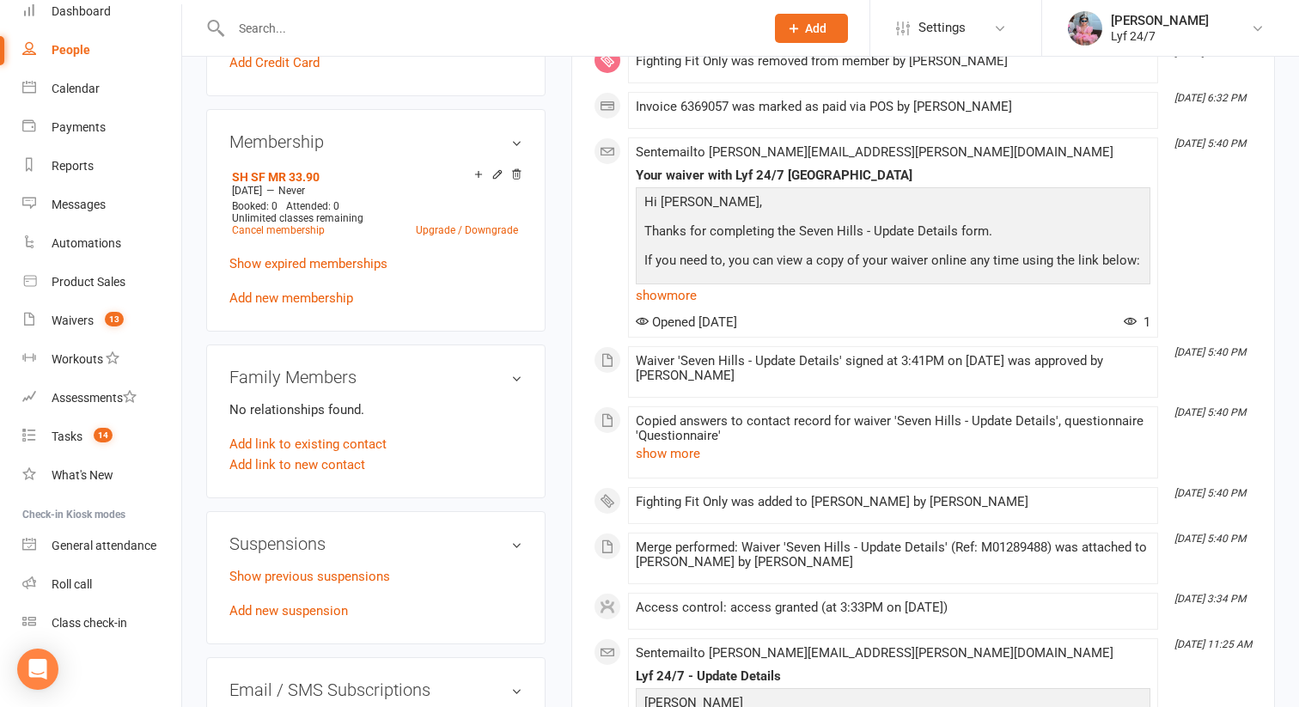
scroll to position [823, 0]
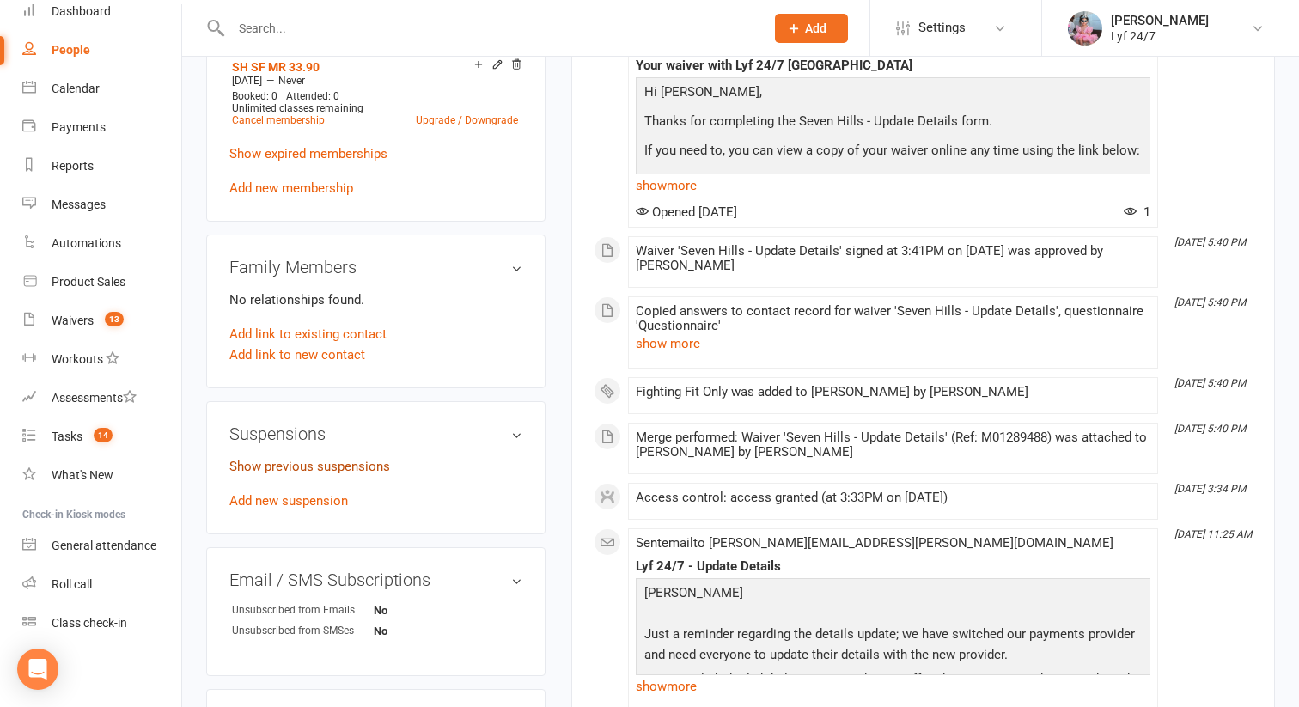
click at [325, 459] on link "Show previous suspensions" at bounding box center [309, 466] width 161 height 15
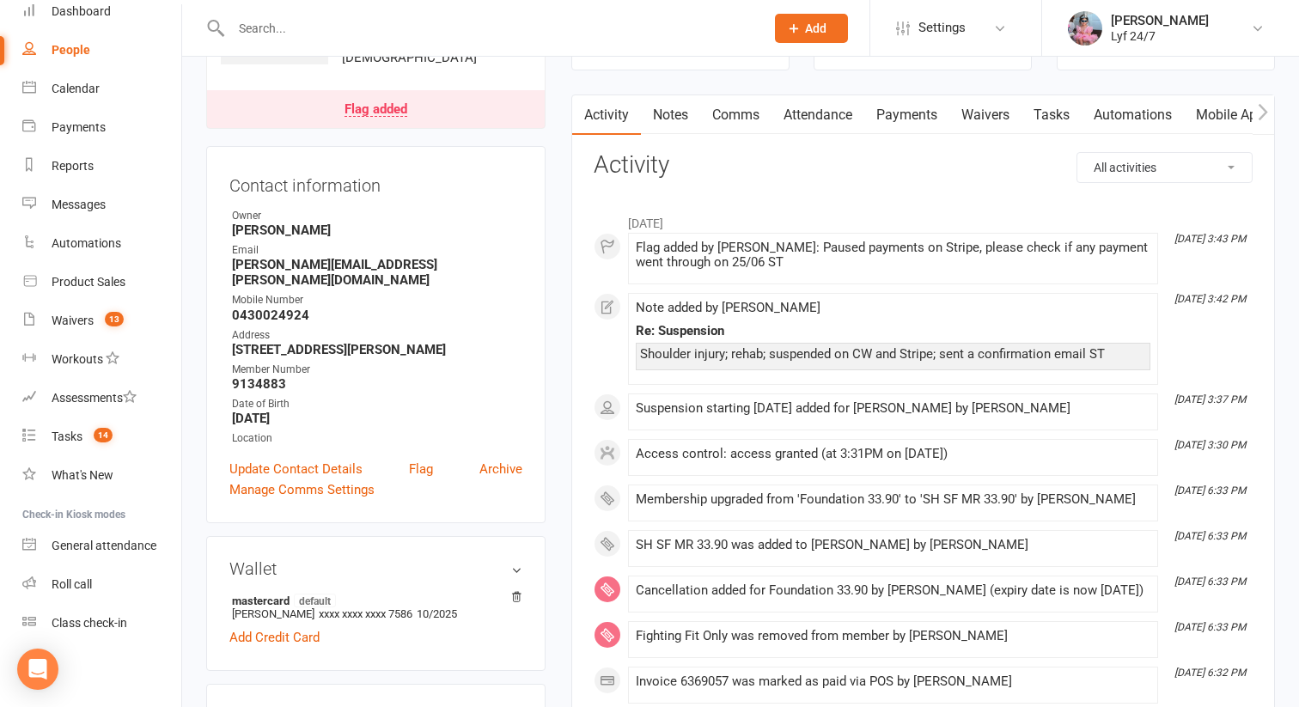
scroll to position [0, 0]
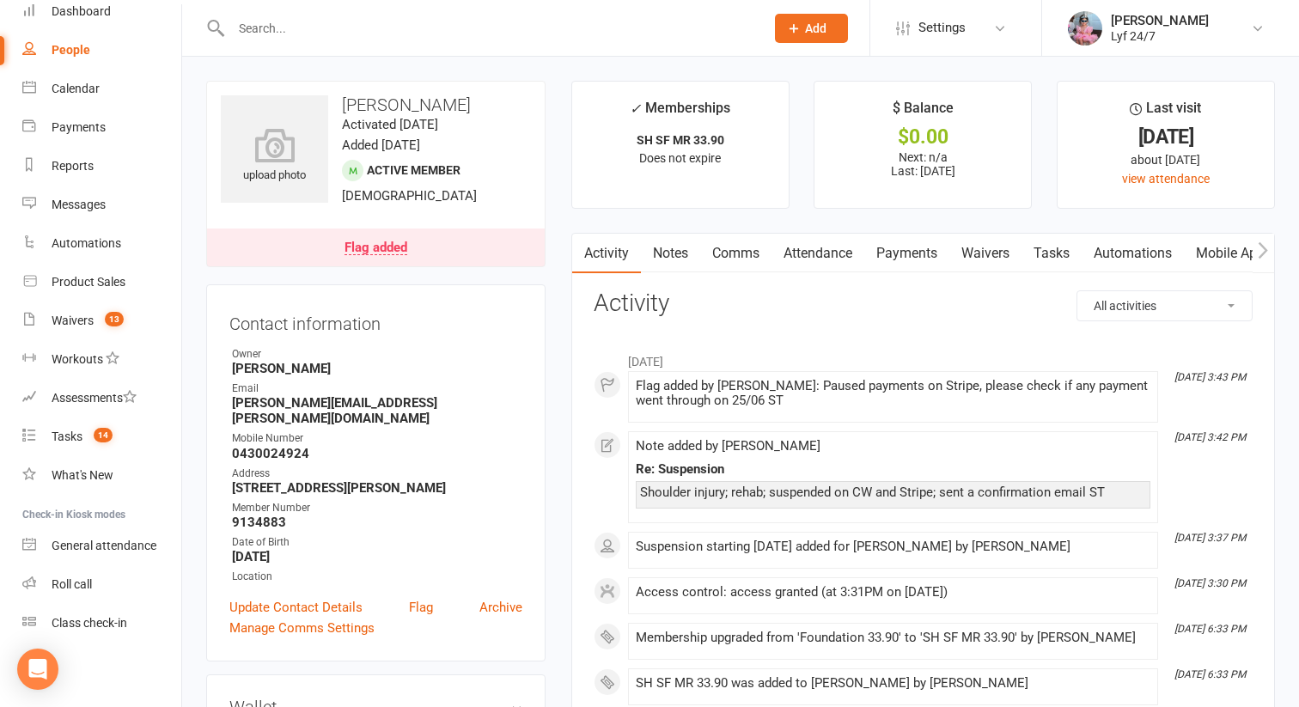
drag, startPoint x: 572, startPoint y: 69, endPoint x: 1112, endPoint y: 72, distance: 539.6
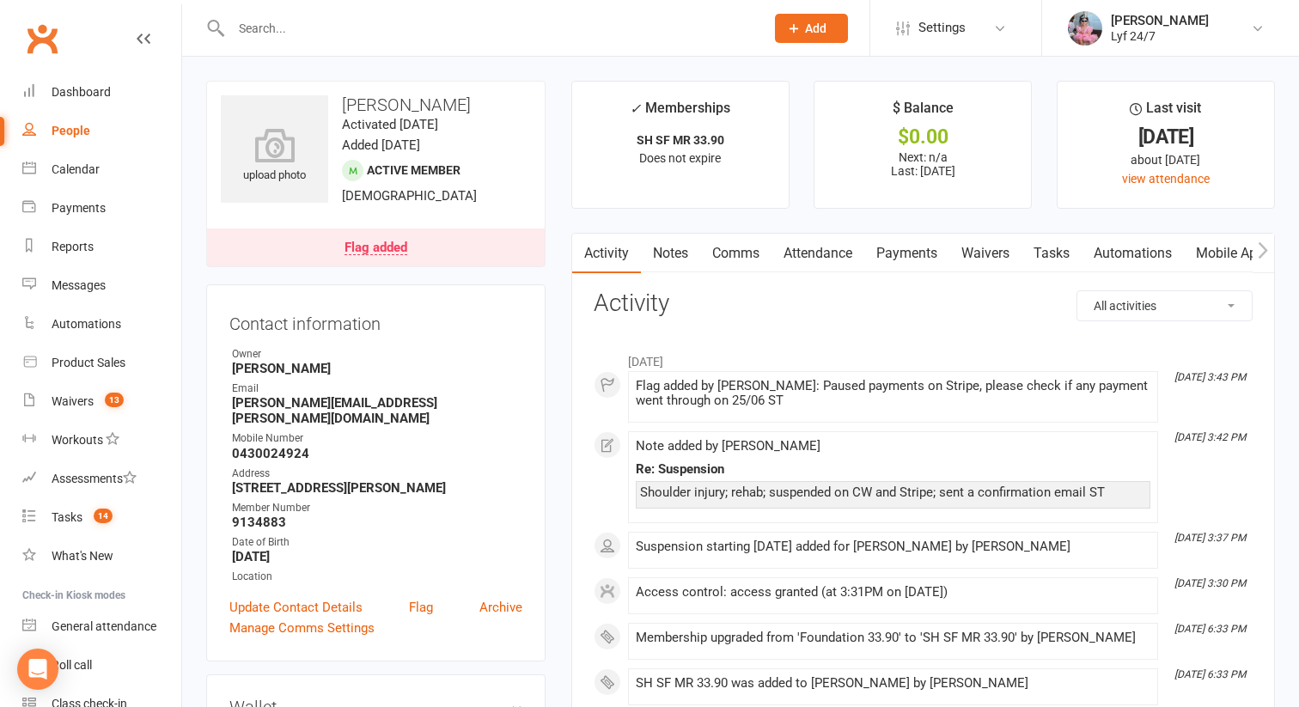
click at [302, 31] on input "text" at bounding box center [489, 28] width 527 height 24
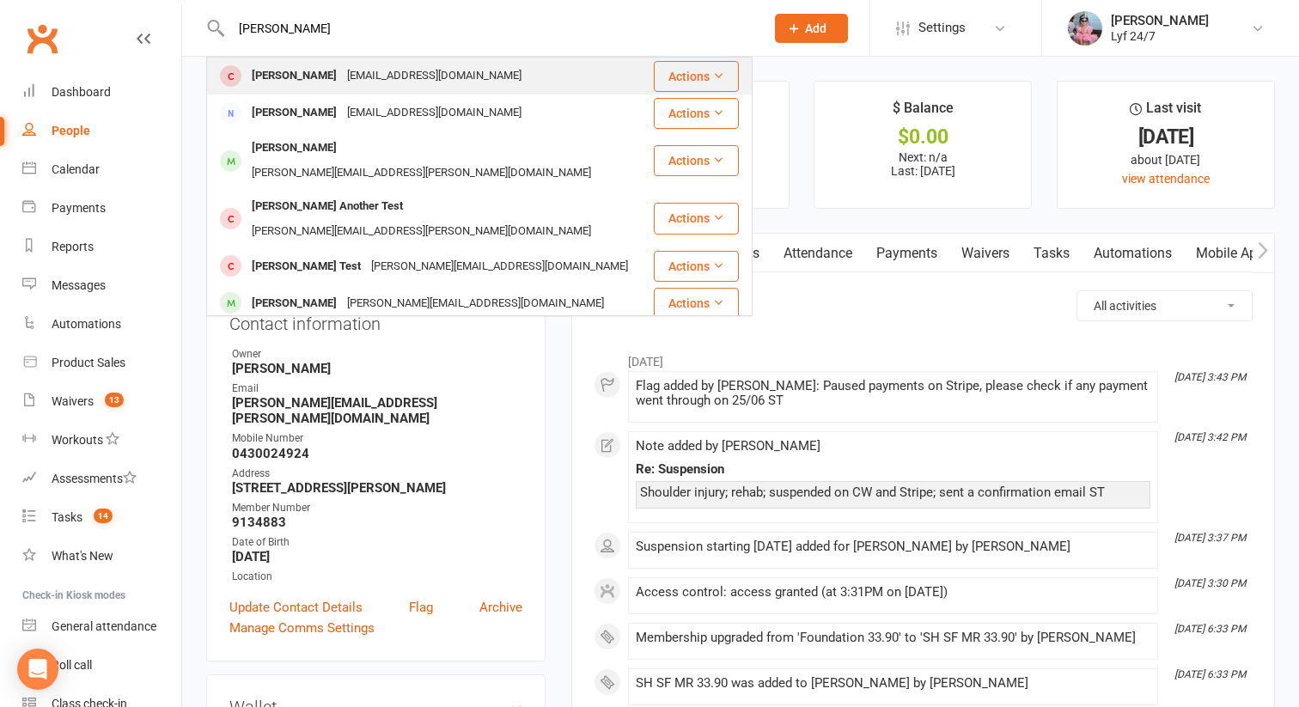
type input "[PERSON_NAME]"
click at [299, 80] on div "[PERSON_NAME]" at bounding box center [294, 76] width 95 height 25
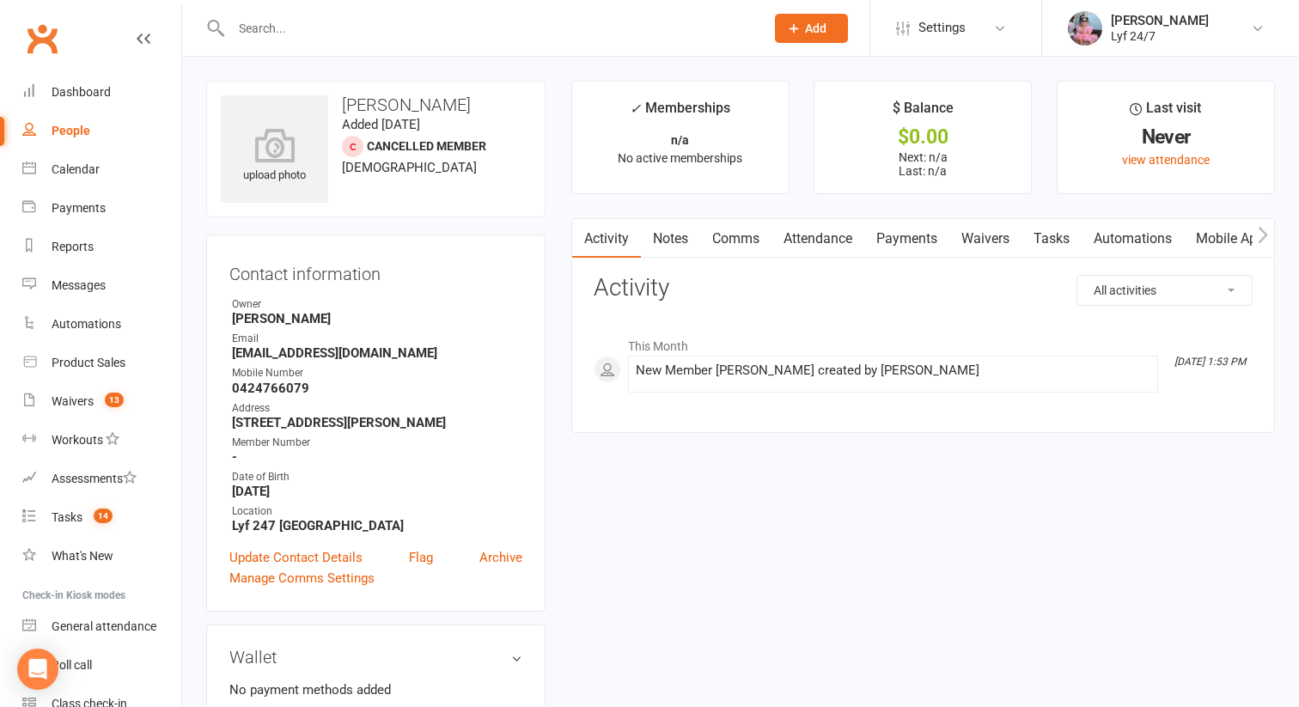
click at [273, 384] on strong "0424766079" at bounding box center [377, 388] width 290 height 15
click at [978, 237] on link "Waivers" at bounding box center [985, 239] width 72 height 40
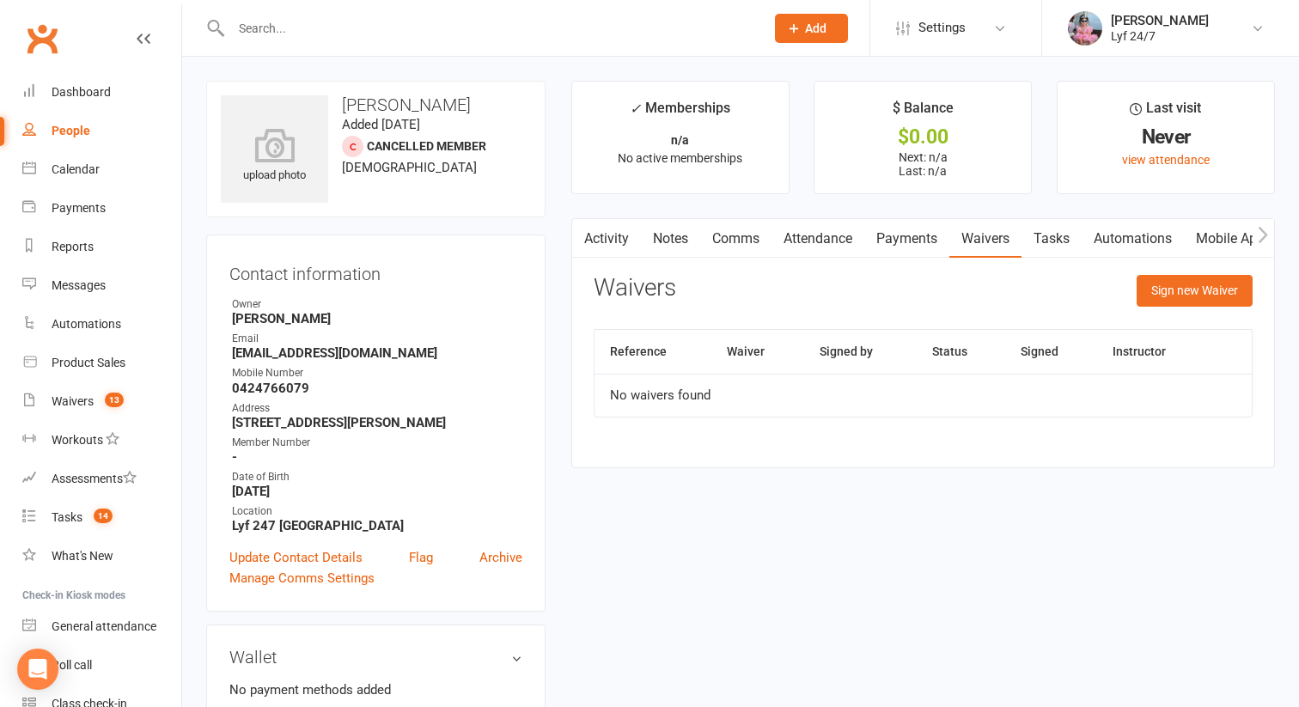
click at [1199, 311] on div "Sign new Waiver" at bounding box center [1195, 295] width 116 height 40
click at [1195, 298] on button "Sign new Waiver" at bounding box center [1195, 290] width 116 height 31
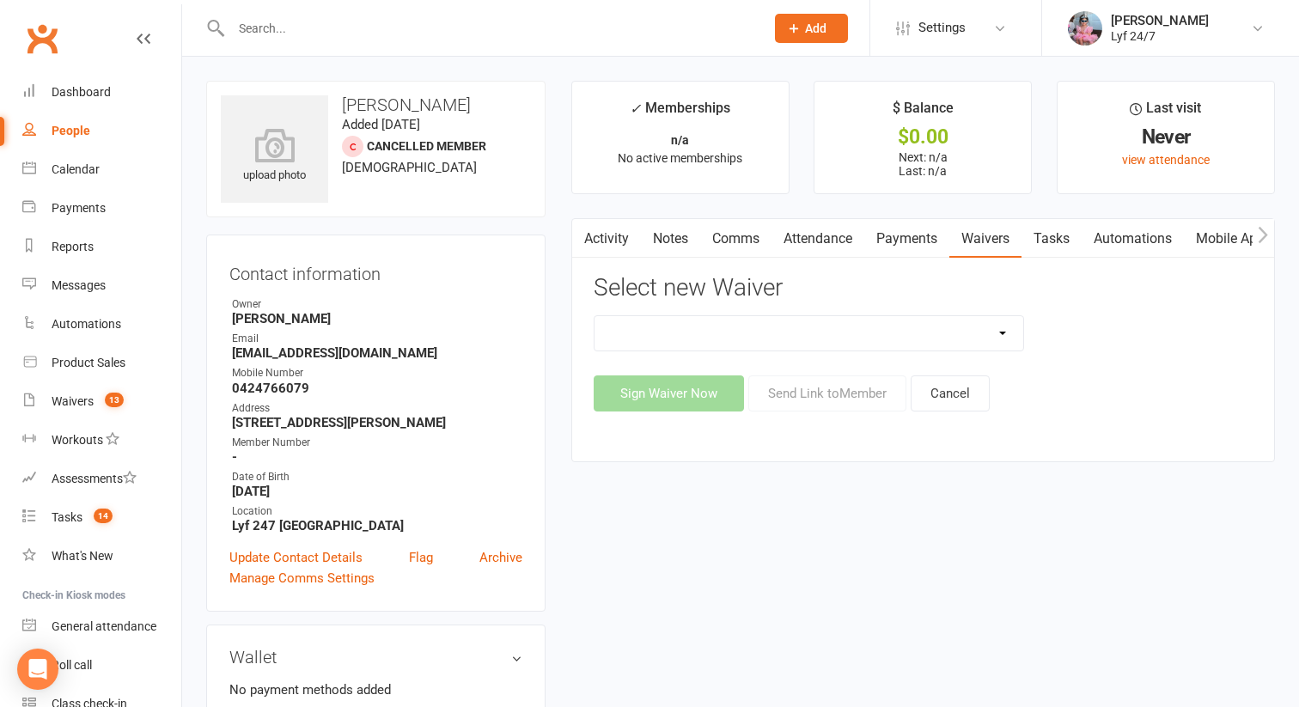
click at [766, 335] on select "Kogarah - Fighting Fit Kogarah Member Sign-Up Seven Hills - Fighting Fit Seven …" at bounding box center [810, 333] width 430 height 34
select select "14300"
click at [595, 316] on select "Kogarah - Fighting Fit Kogarah Member Sign-Up Seven Hills - Fighting Fit Seven …" at bounding box center [810, 333] width 430 height 34
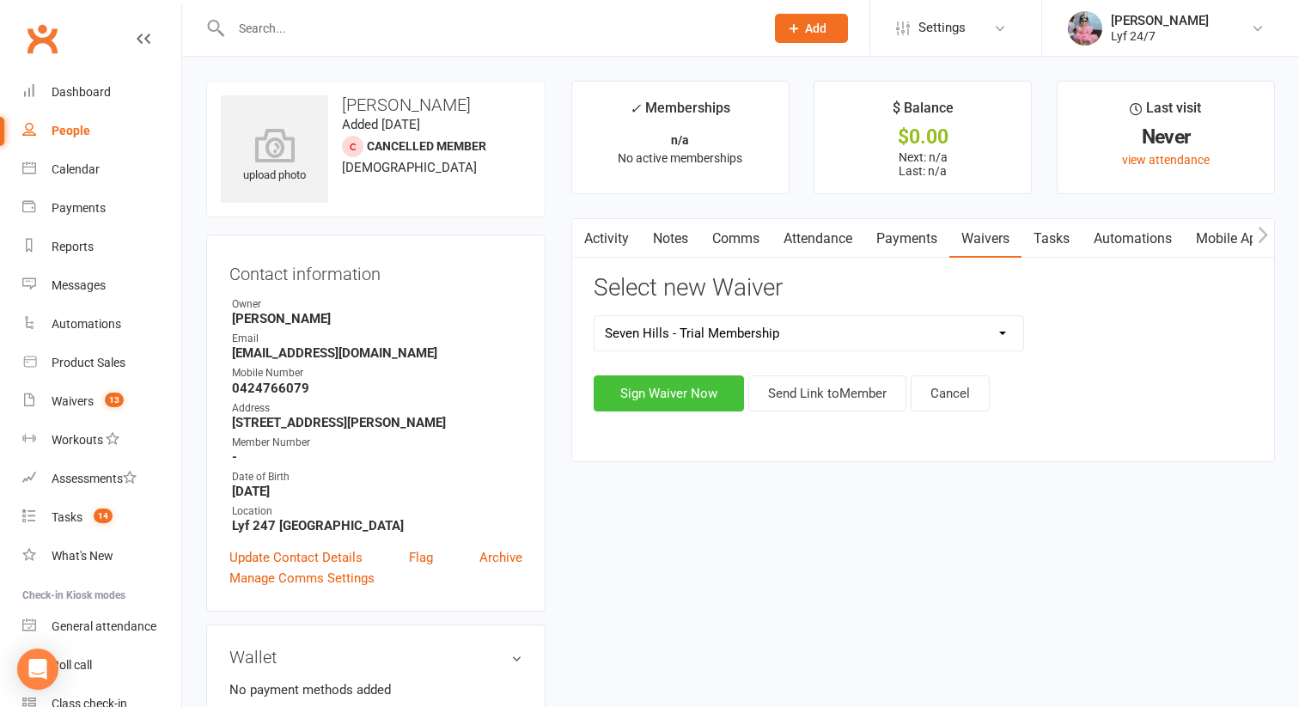
click at [683, 394] on button "Sign Waiver Now" at bounding box center [669, 393] width 150 height 36
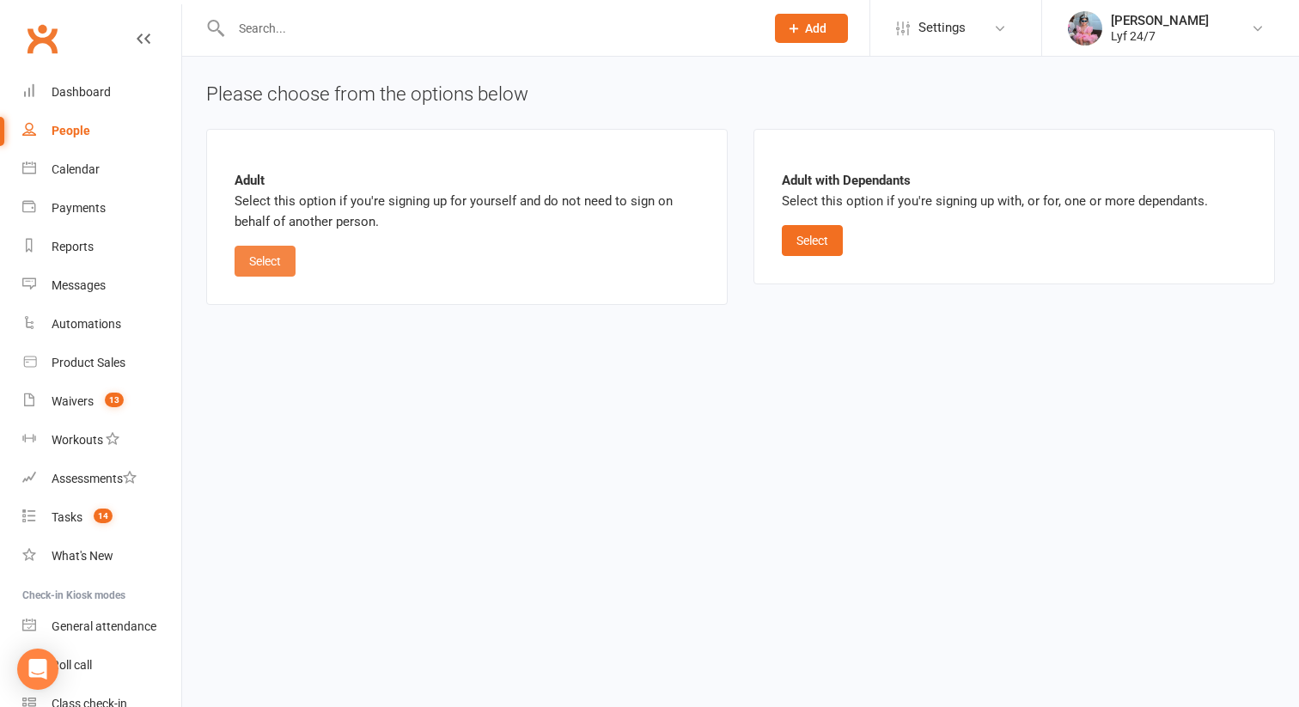
click at [256, 260] on button "Select" at bounding box center [265, 261] width 61 height 31
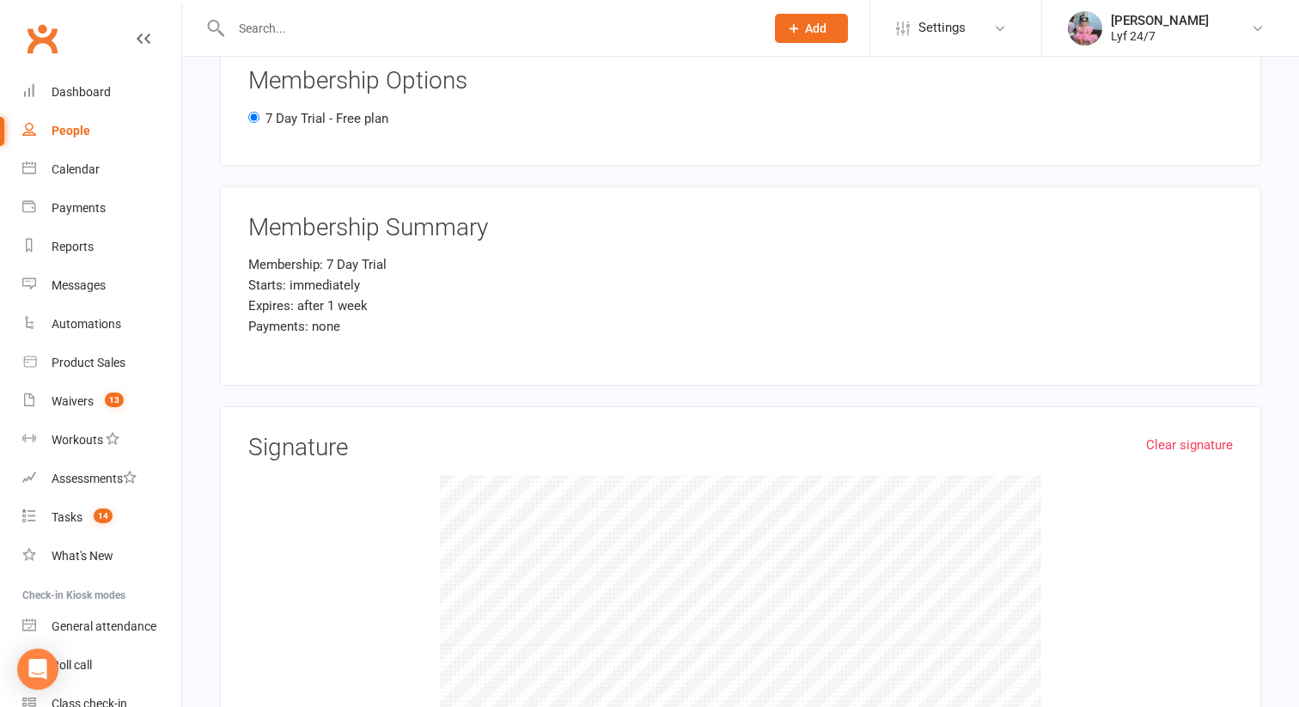
scroll to position [1569, 0]
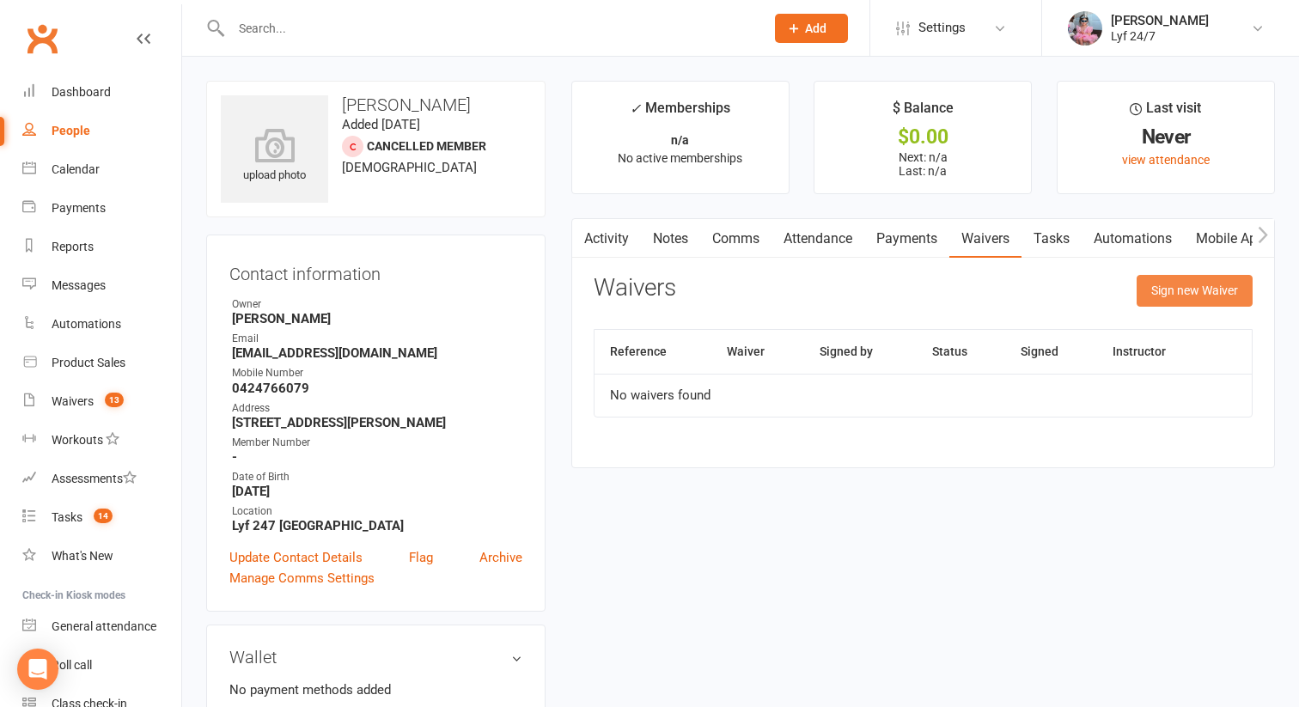
click at [1180, 279] on button "Sign new Waiver" at bounding box center [1195, 290] width 116 height 31
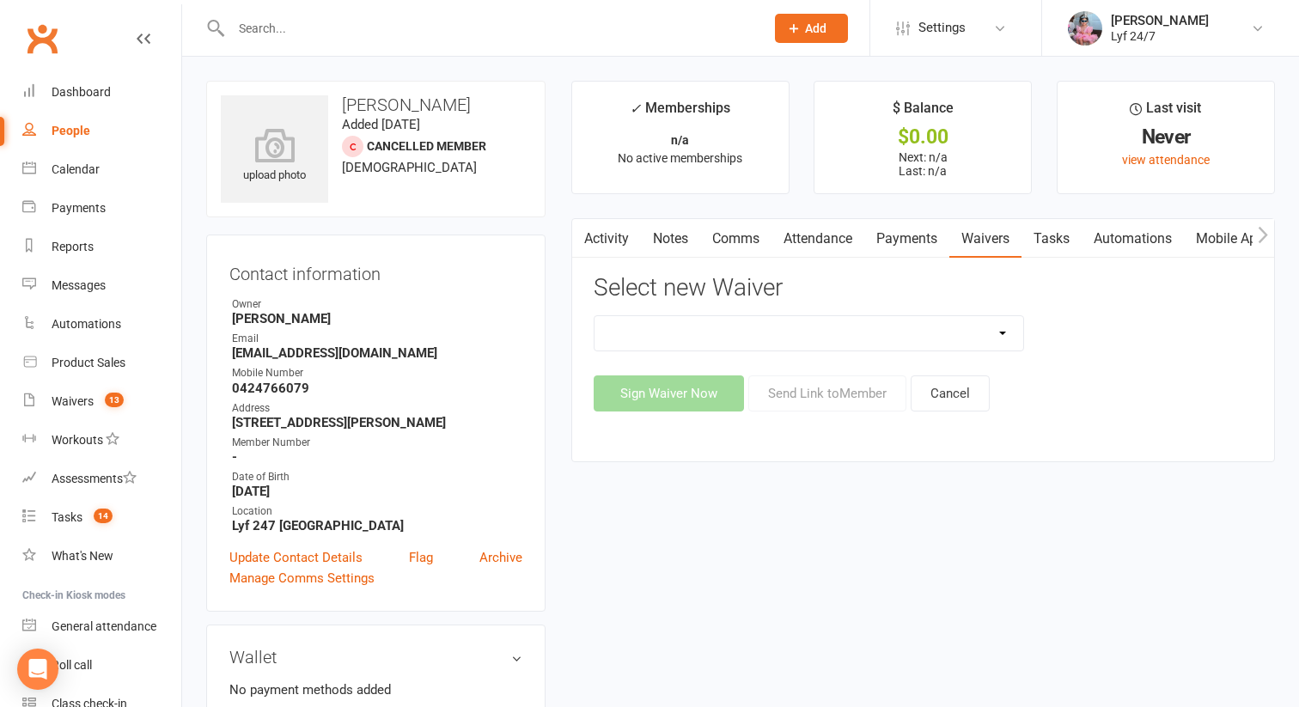
click at [668, 324] on select "Kogarah - Fighting Fit Kogarah Member Sign-Up Seven Hills - Fighting Fit Seven …" at bounding box center [810, 333] width 430 height 34
select select "14300"
click at [595, 316] on select "Kogarah - Fighting Fit Kogarah Member Sign-Up Seven Hills - Fighting Fit Seven …" at bounding box center [810, 333] width 430 height 34
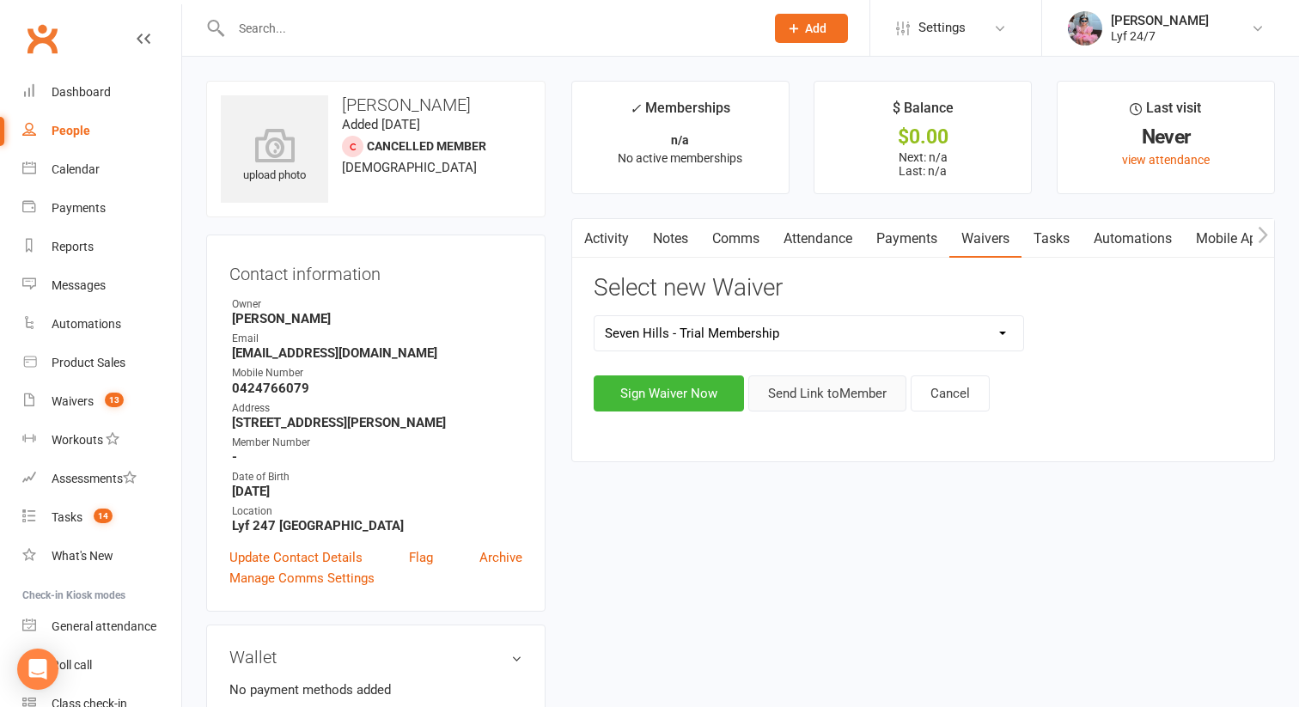
click at [825, 395] on button "Send Link to Member" at bounding box center [827, 393] width 158 height 36
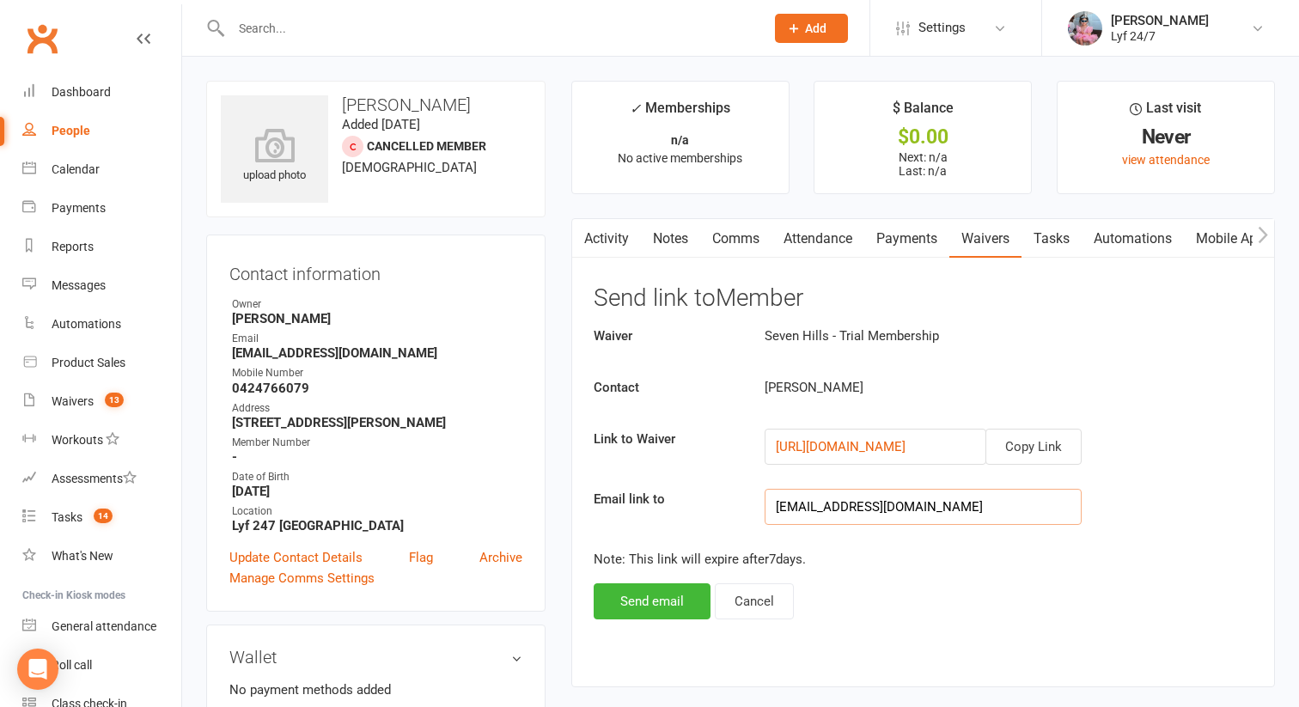
click at [821, 510] on input "brandonwong3732@gmail.com" at bounding box center [923, 507] width 317 height 36
click at [1014, 448] on button "Copy Link" at bounding box center [1033, 447] width 96 height 36
click at [92, 97] on div "Dashboard" at bounding box center [81, 92] width 59 height 14
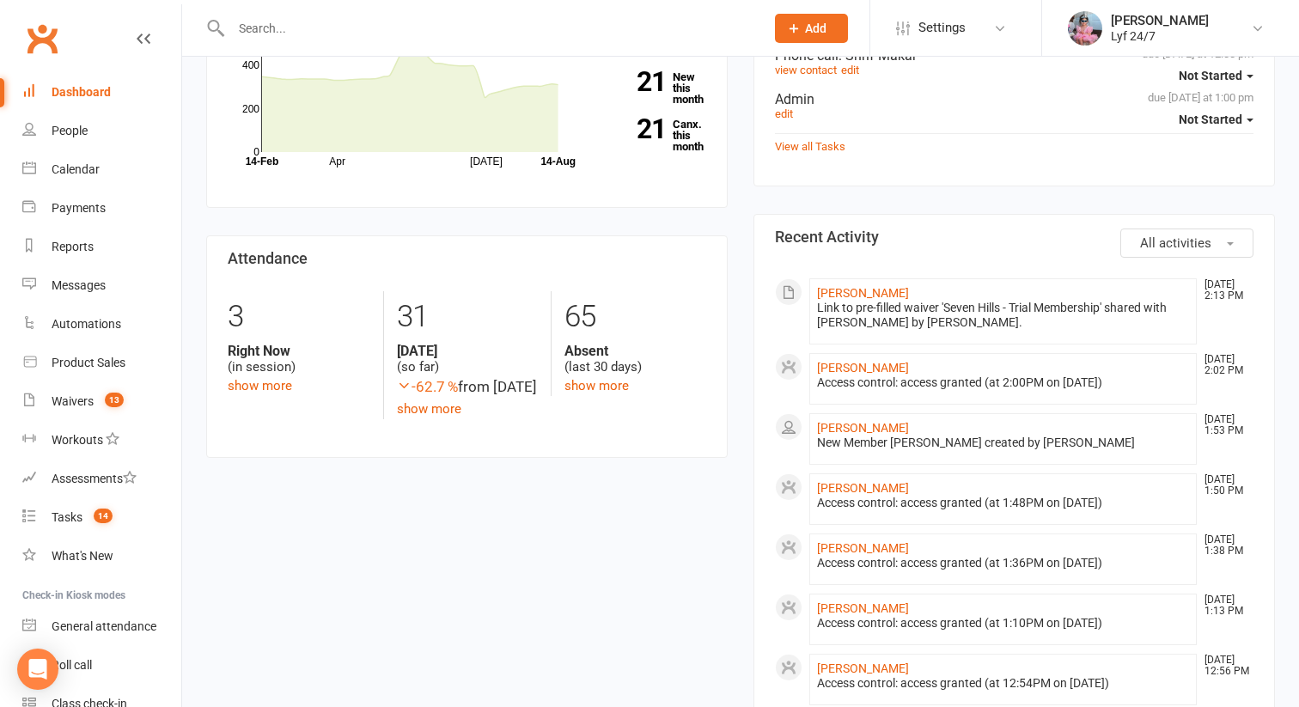
scroll to position [309, 0]
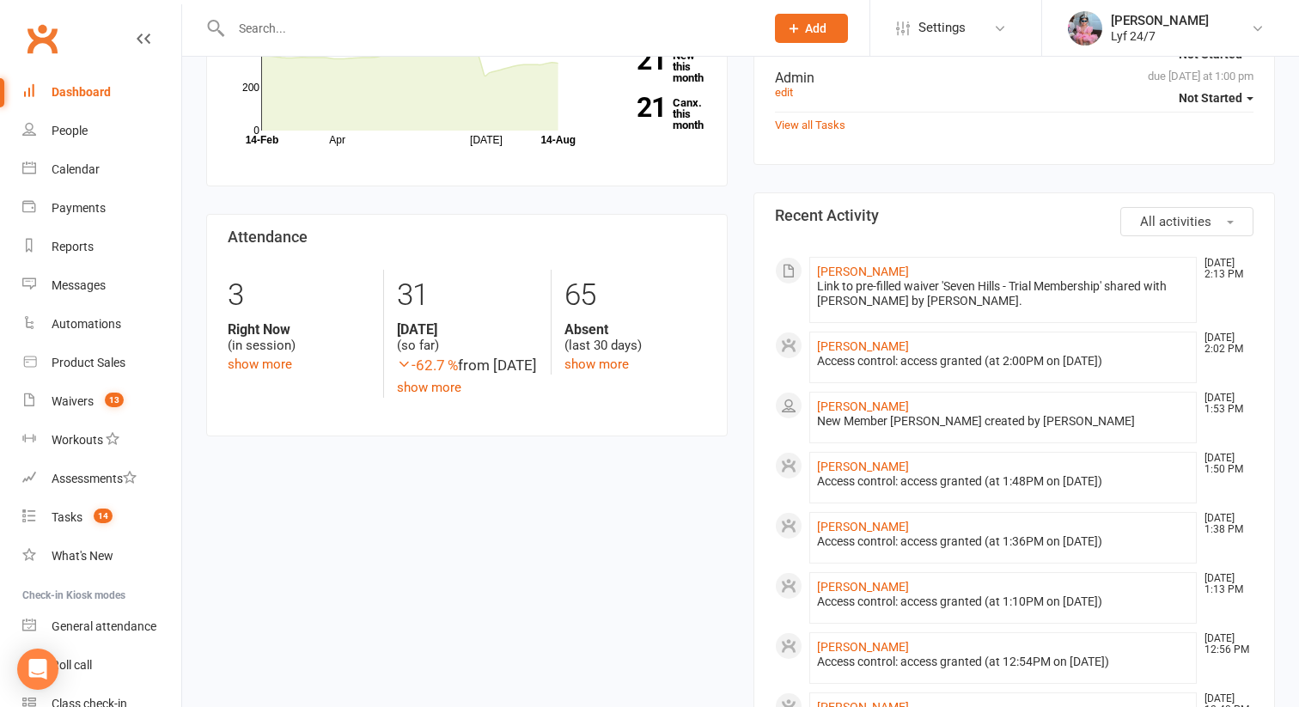
click at [797, 28] on icon at bounding box center [793, 28] width 15 height 15
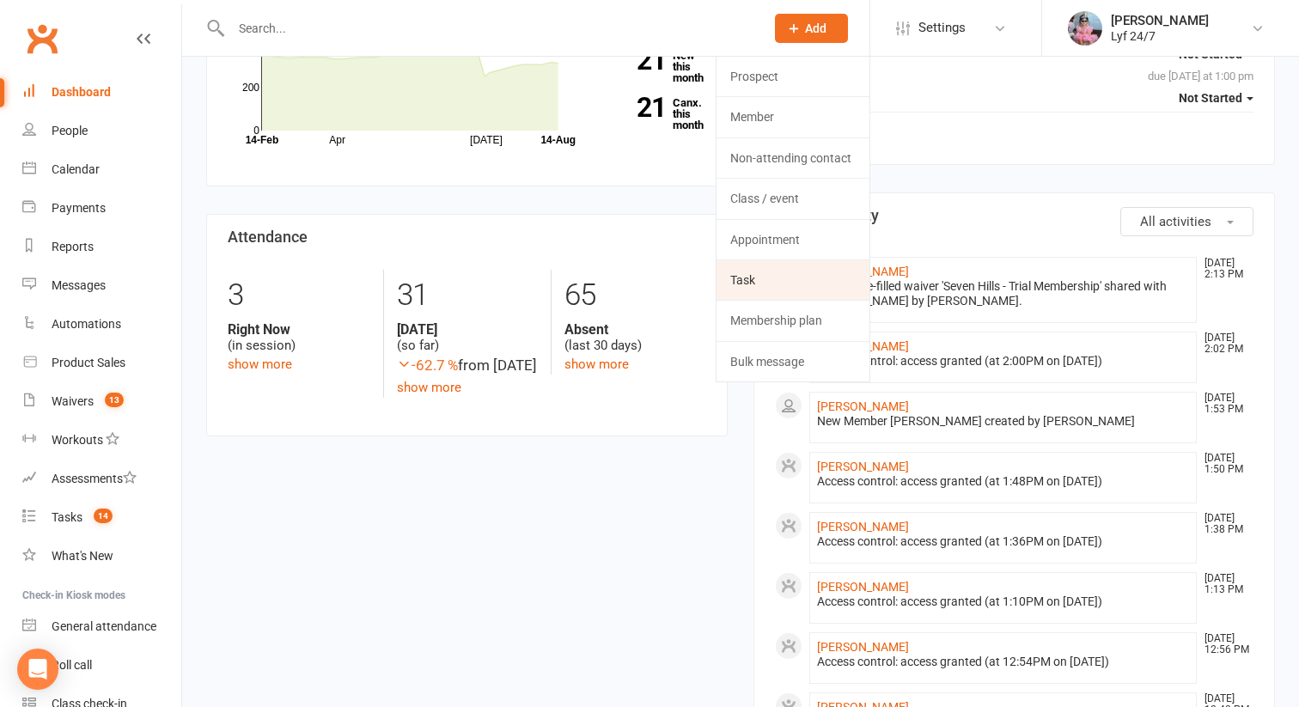
click at [732, 277] on link "Task" at bounding box center [793, 280] width 153 height 40
select select "51905"
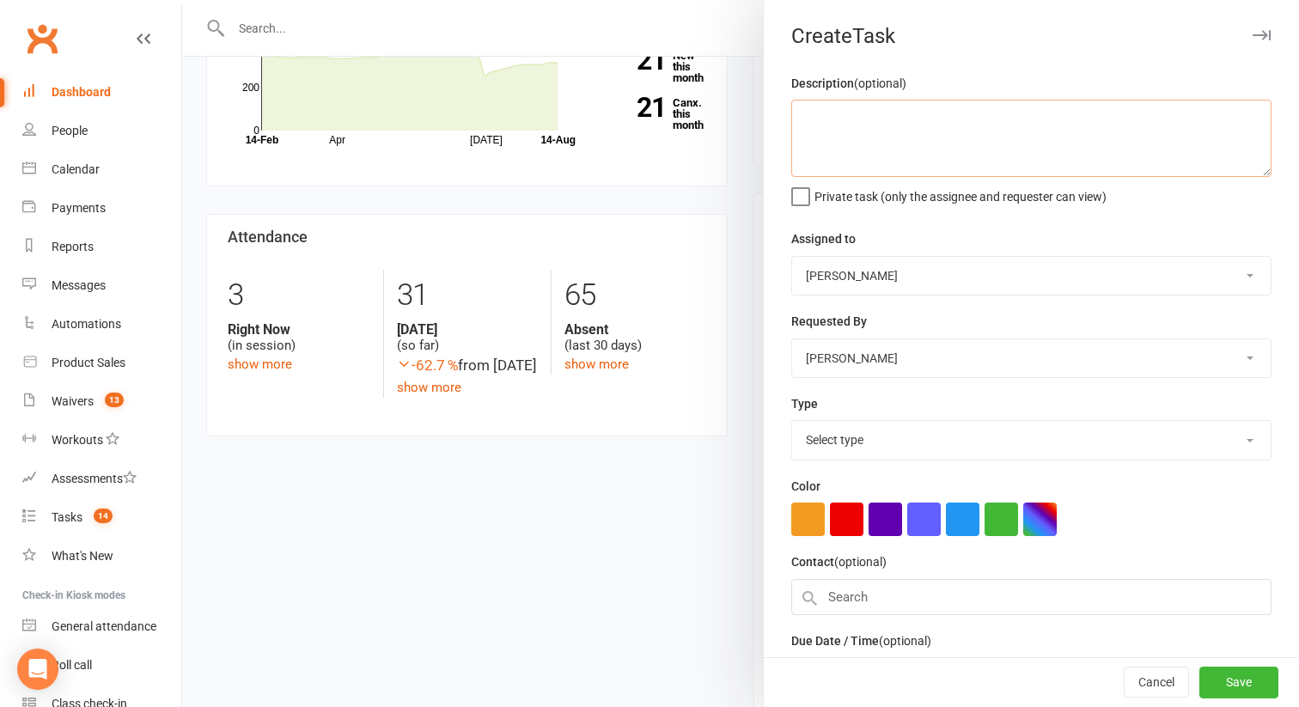
click at [882, 139] on textarea at bounding box center [1031, 138] width 480 height 77
type textarea "Vending mach"
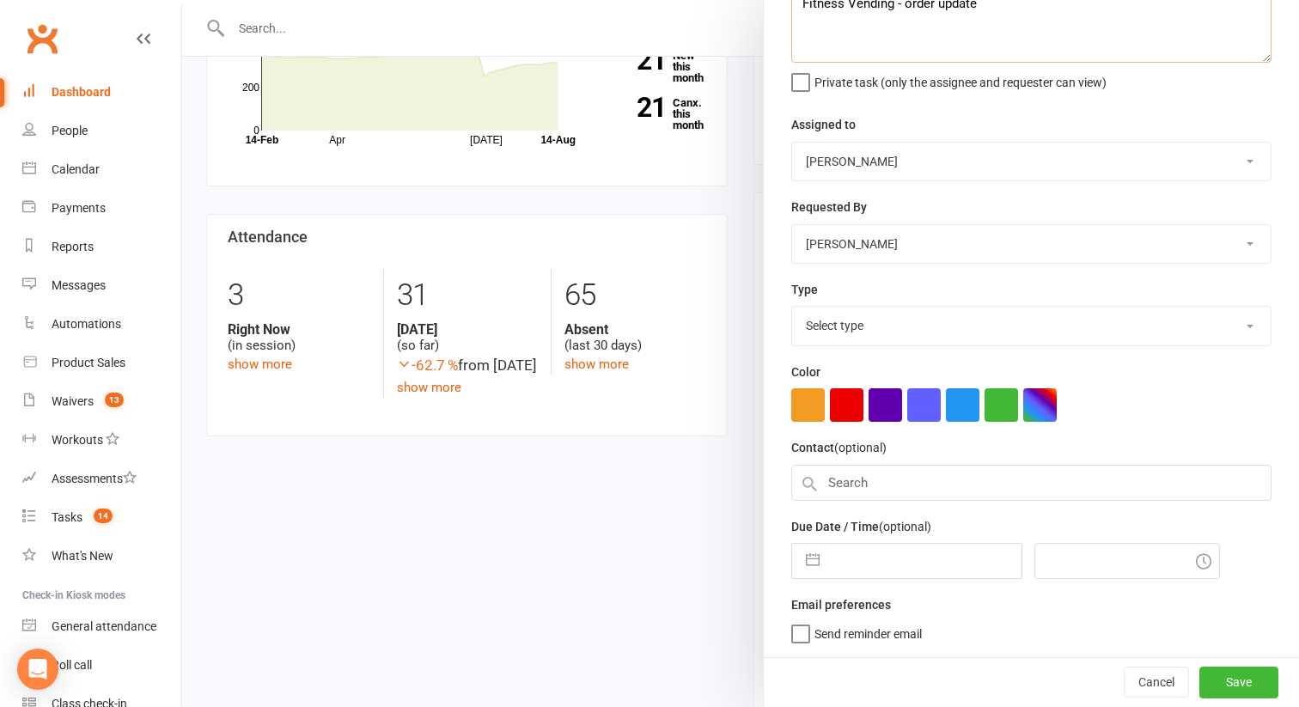
type textarea "Fitness Vending - order update"
click at [852, 156] on select "Tahlia Ryder Lyf 24/7 Seven Hills Brodie Williams Shali Thevarasan" at bounding box center [1031, 162] width 479 height 38
select select "52289"
click at [792, 143] on select "Tahlia Ryder Lyf 24/7 Seven Hills Brodie Williams Shali Thevarasan" at bounding box center [1031, 162] width 479 height 38
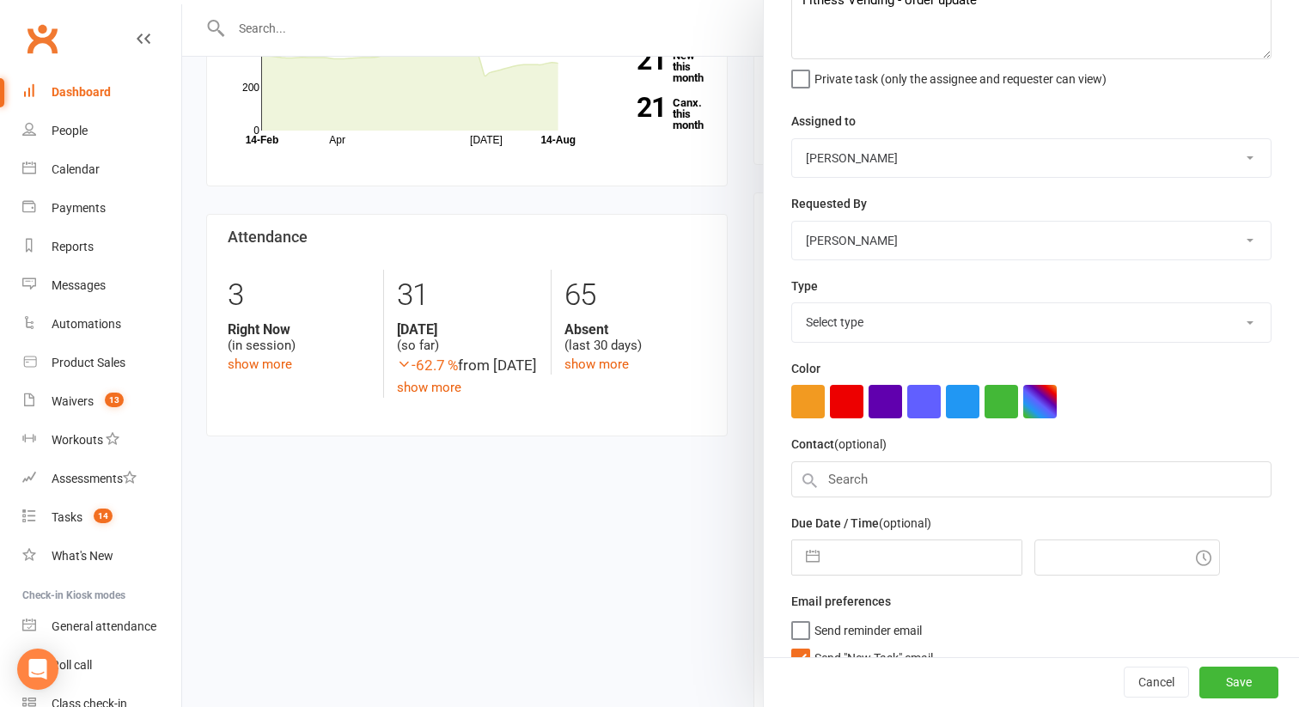
scroll to position [0, 0]
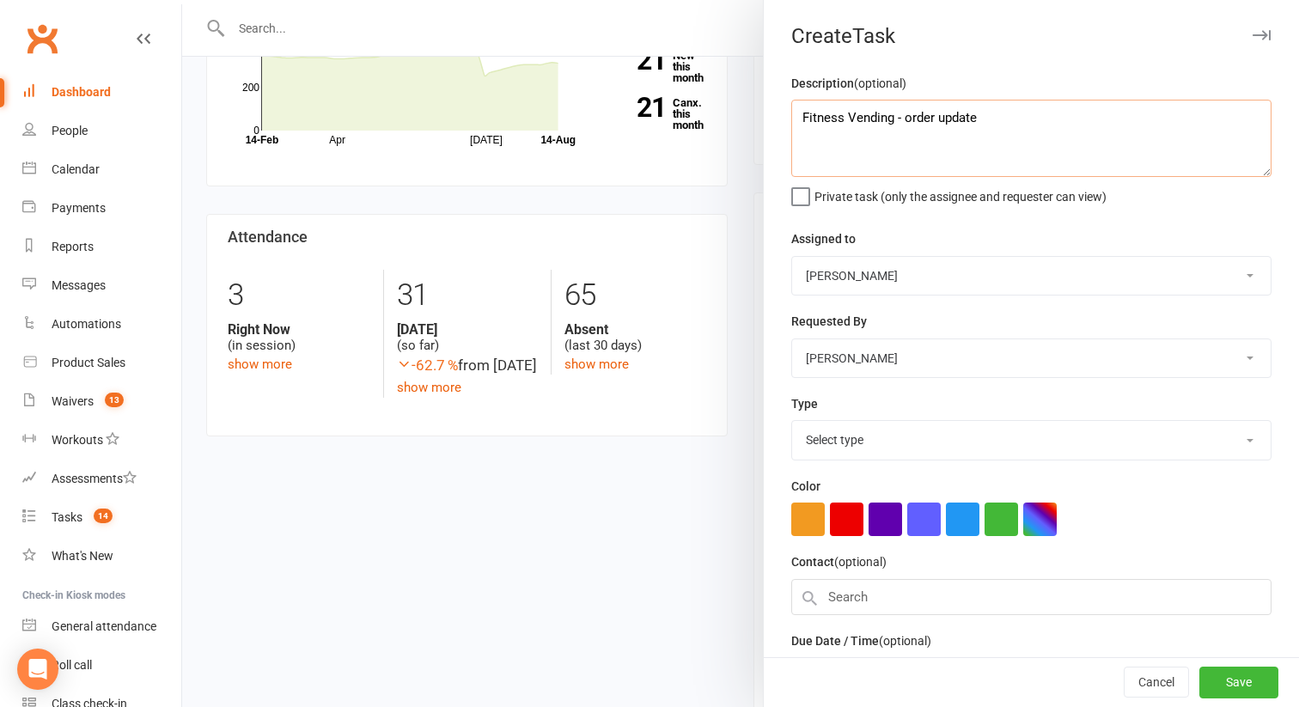
click at [1007, 125] on textarea "Fitness Vending - order update" at bounding box center [1031, 138] width 480 height 77
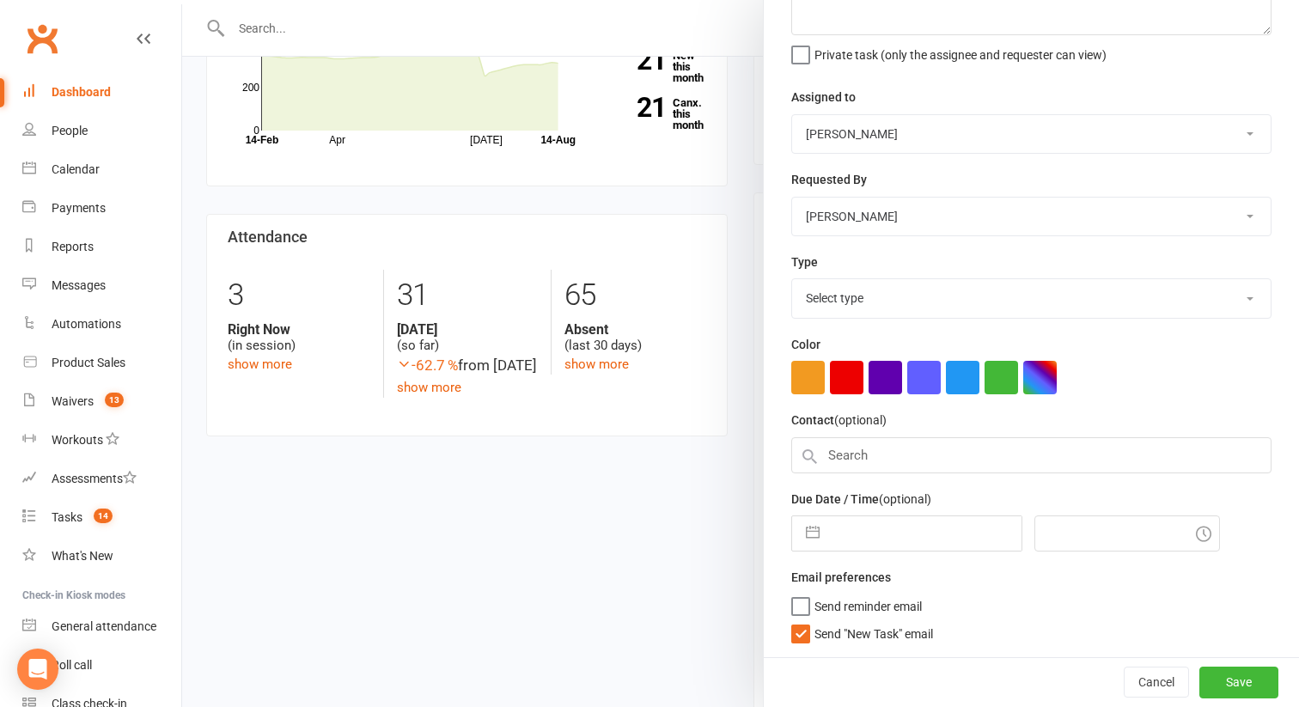
click at [851, 283] on select "Select type Admin E-mail Meeting Phone call Add new task type" at bounding box center [1031, 298] width 479 height 38
select select "32221"
click at [792, 279] on select "Select type Admin E-mail Meeting Phone call Add new task type" at bounding box center [1031, 298] width 479 height 38
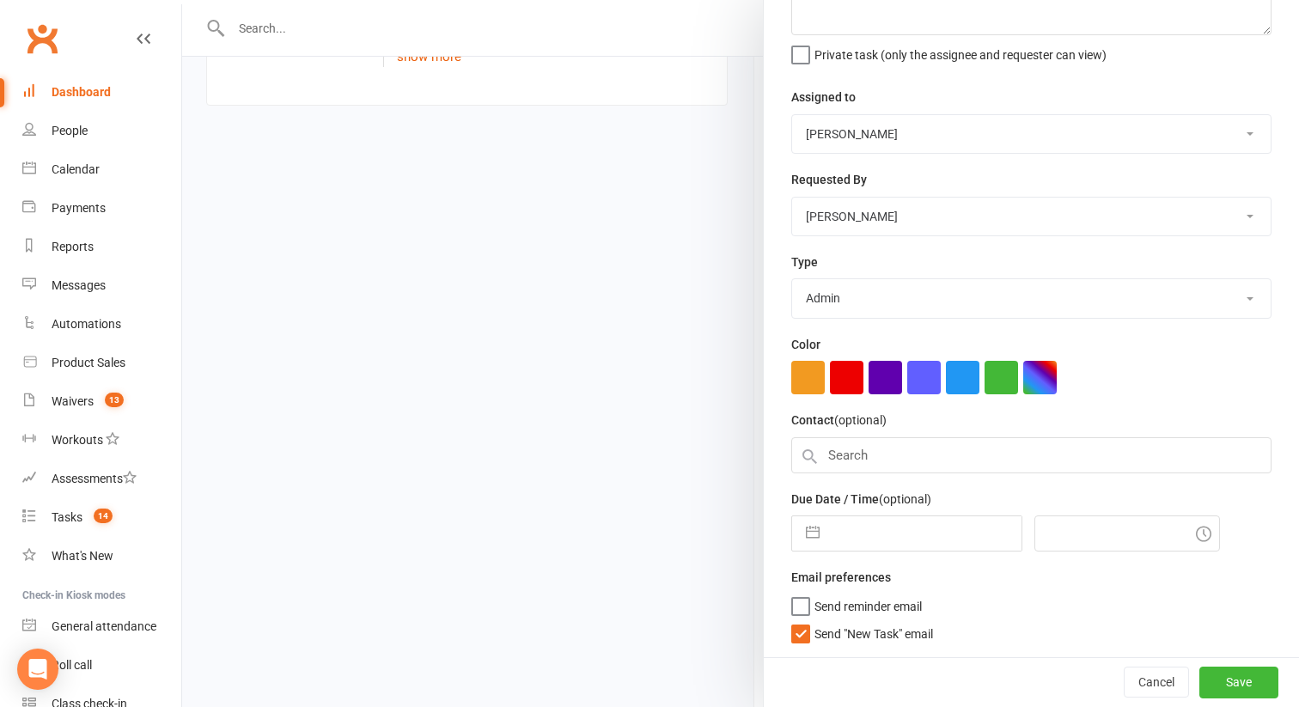
scroll to position [789, 0]
select select "6"
select select "2025"
select select "7"
select select "2025"
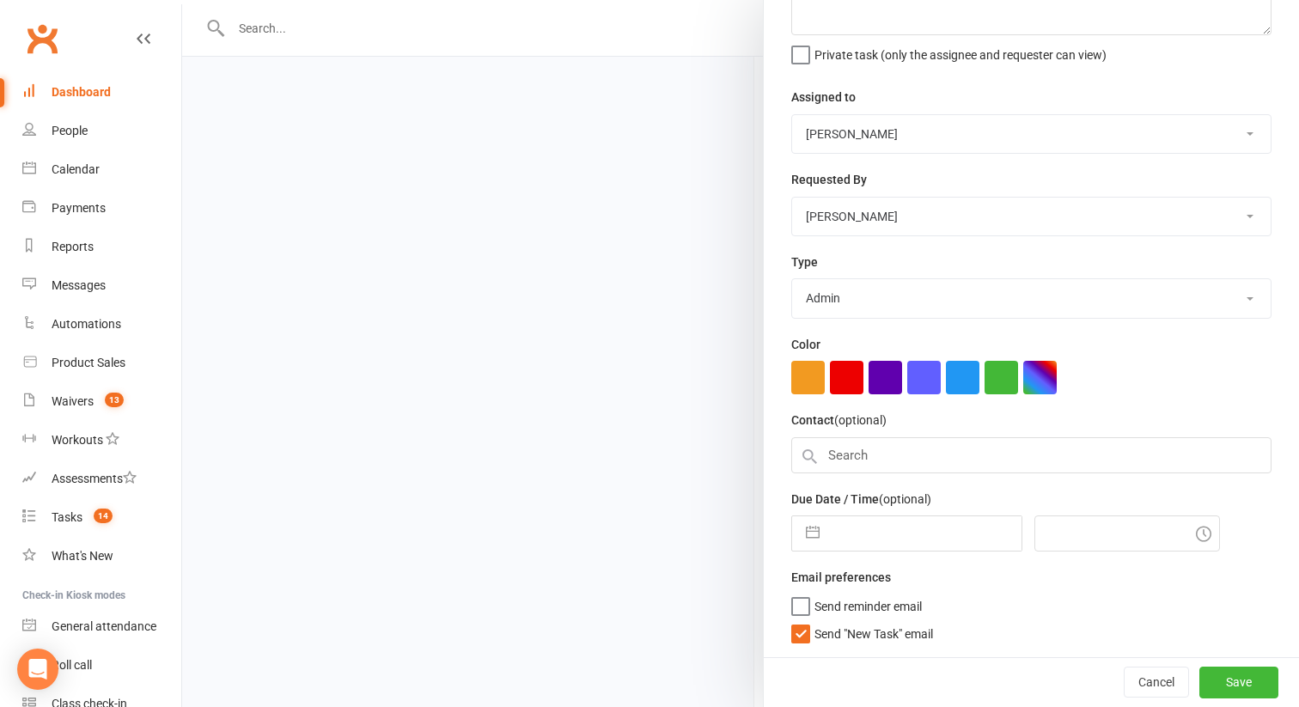
select select "8"
select select "2025"
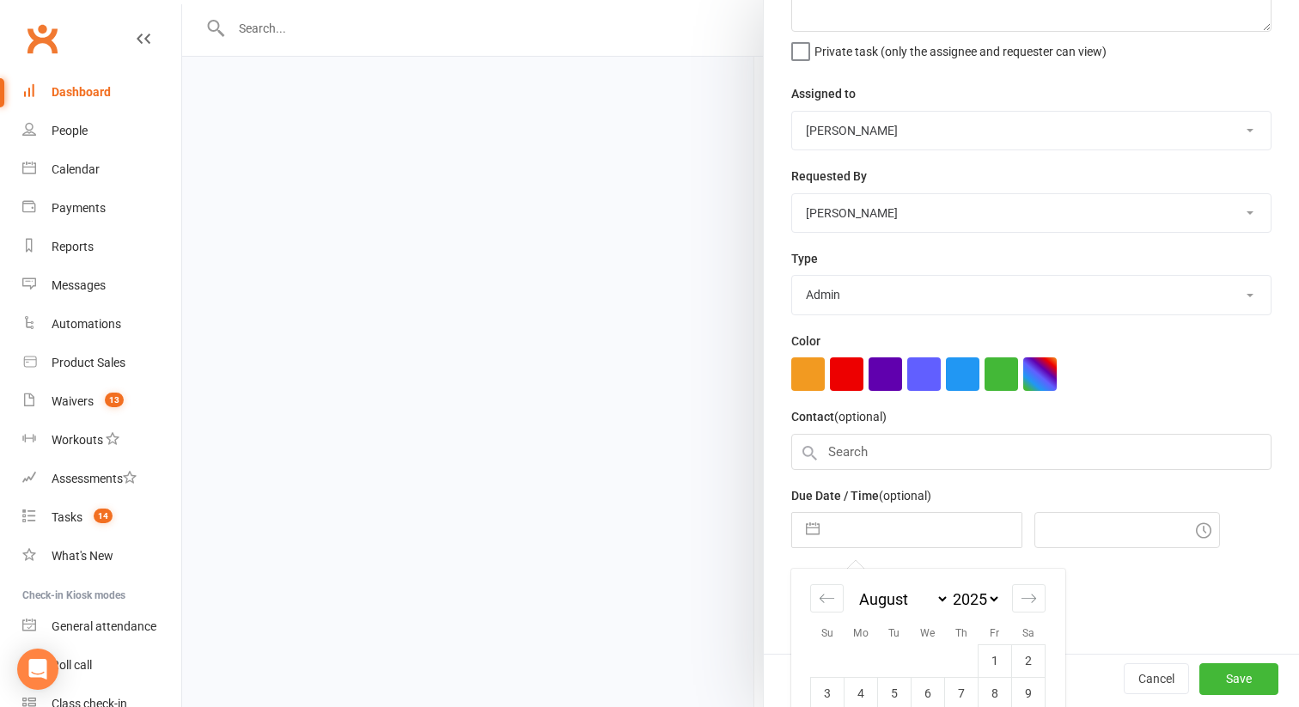
click at [856, 531] on input "text" at bounding box center [924, 530] width 193 height 34
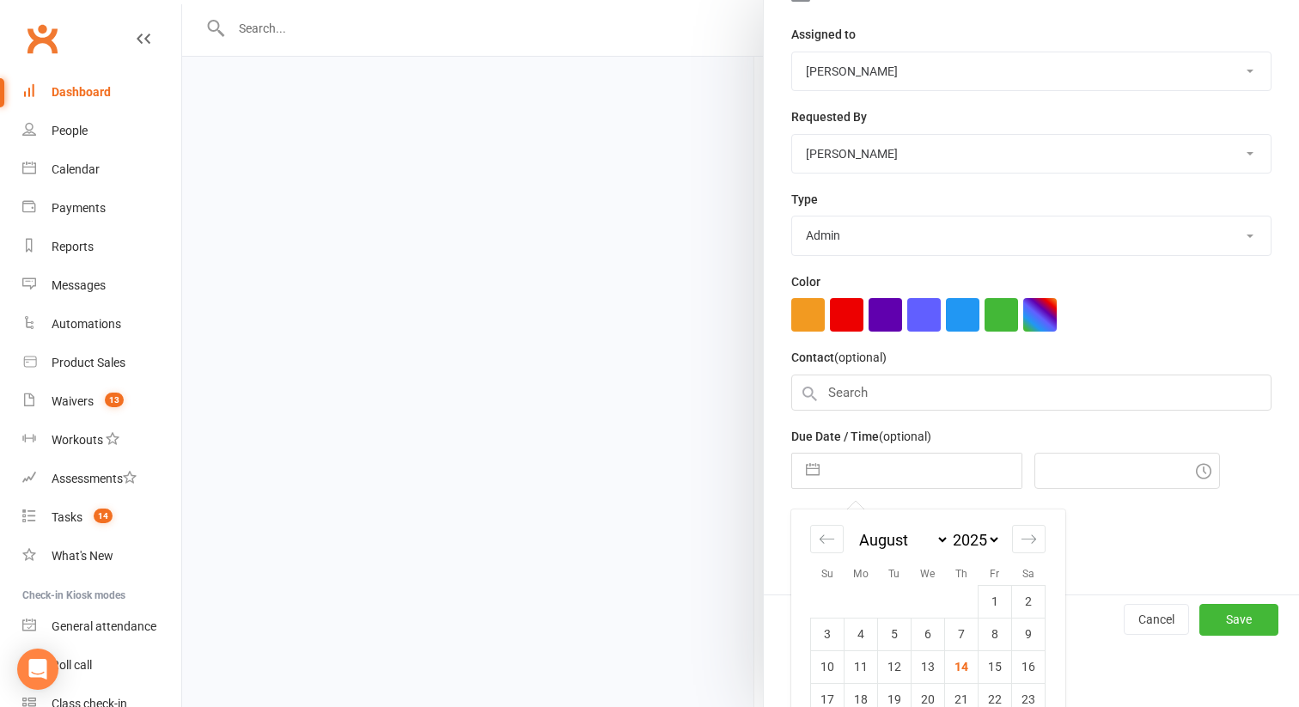
scroll to position [302, 0]
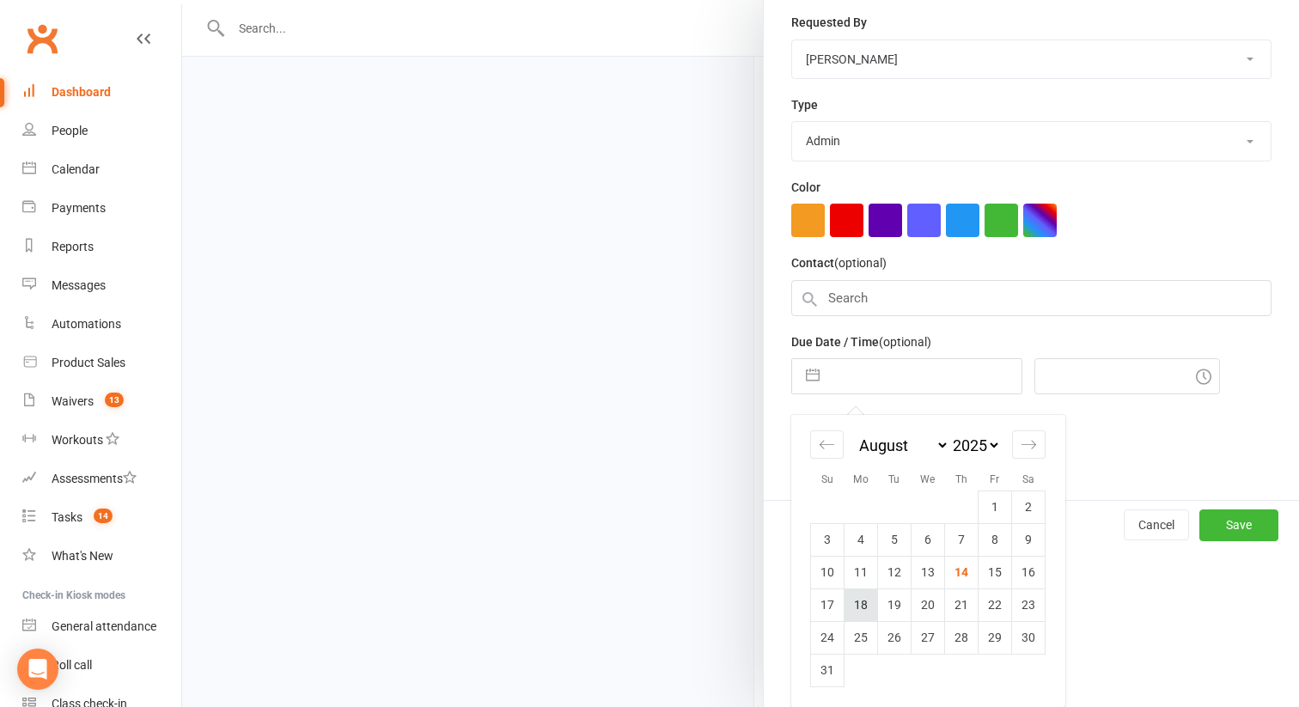
click at [863, 594] on td "18" at bounding box center [862, 605] width 34 height 33
type input "18 Aug 2025"
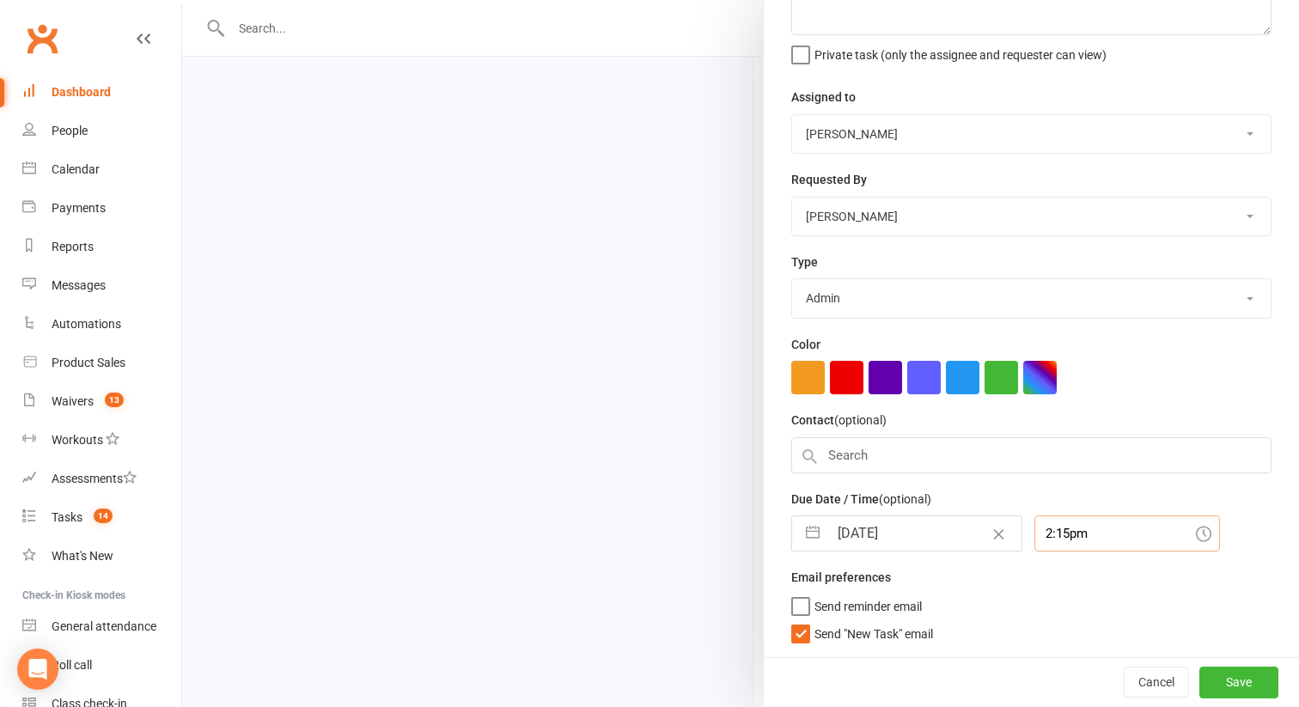
click at [1046, 532] on input "2:15pm" at bounding box center [1127, 533] width 186 height 36
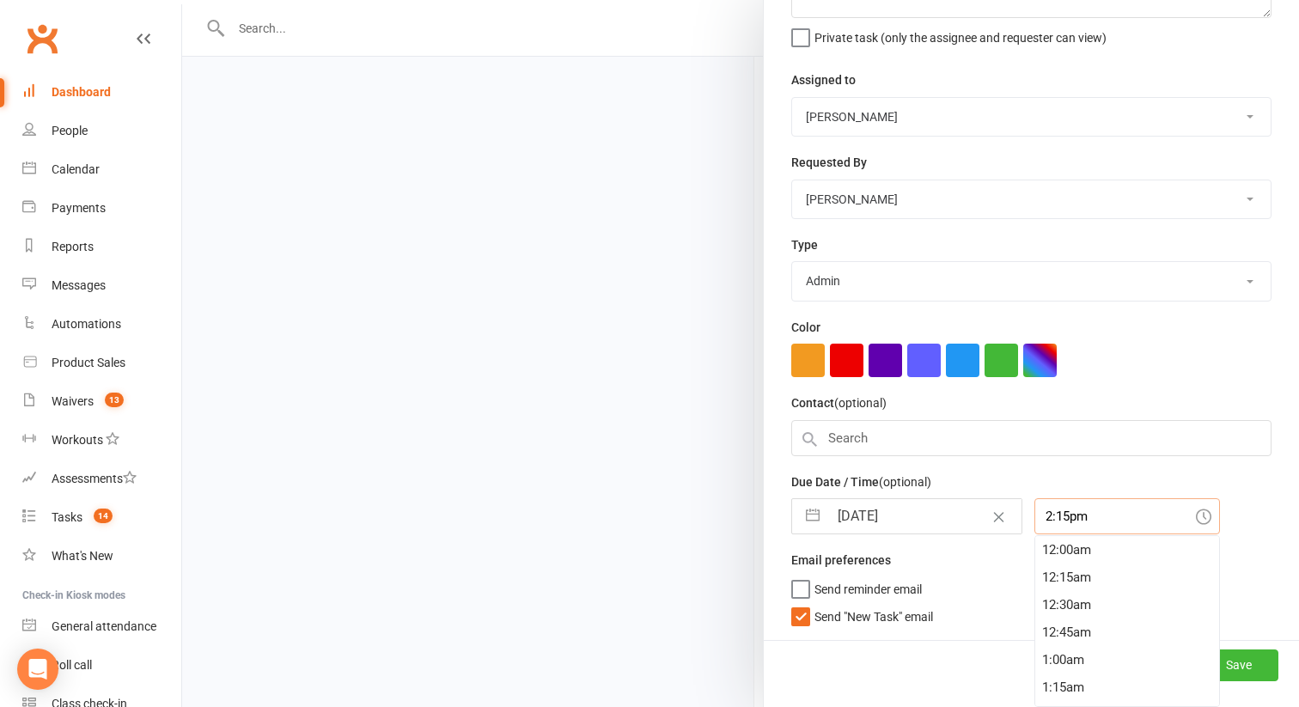
scroll to position [1540, 0]
click at [1045, 552] on div "2:00pm" at bounding box center [1127, 549] width 184 height 27
type input "2:00pm"
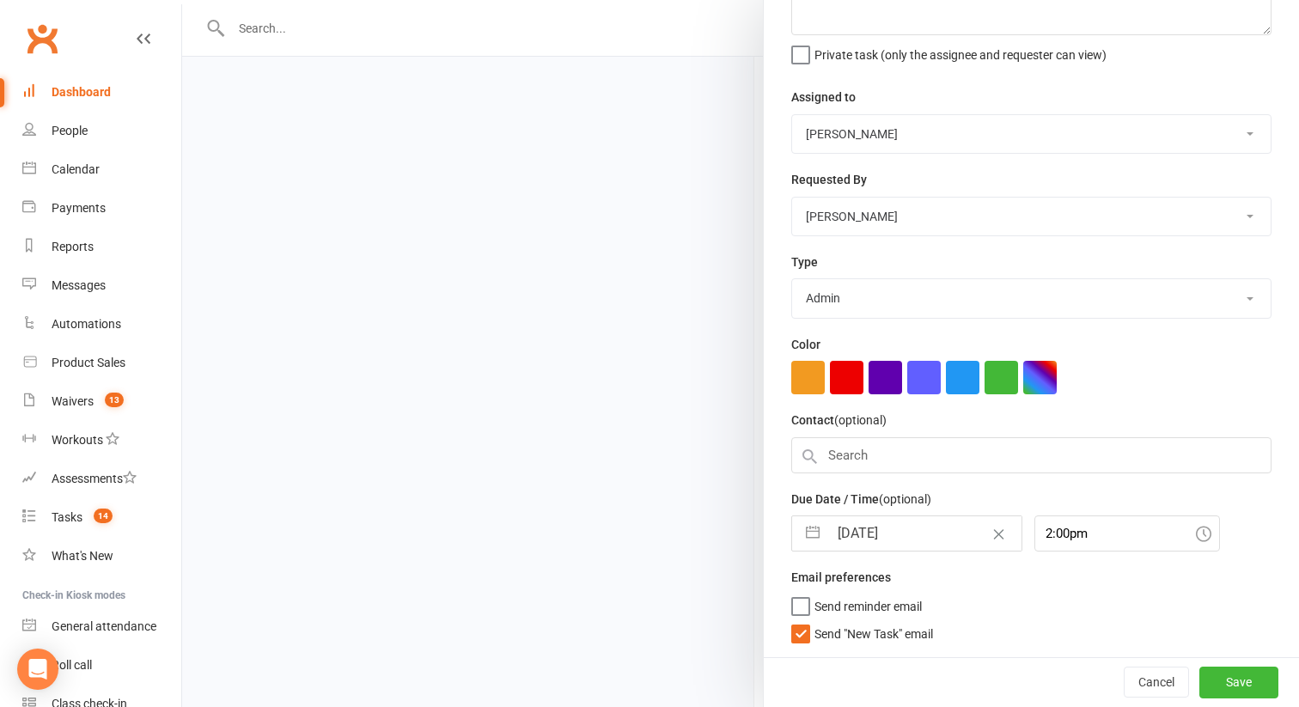
click at [827, 637] on span "Send "New Task" email" at bounding box center [873, 631] width 119 height 20
click at [827, 621] on input "Send "New Task" email" at bounding box center [862, 621] width 142 height 0
click at [834, 627] on span "Send "New Task" email" at bounding box center [873, 631] width 119 height 20
click at [834, 621] on input "Send "New Task" email" at bounding box center [862, 621] width 142 height 0
click at [1228, 677] on button "Save" at bounding box center [1238, 682] width 79 height 31
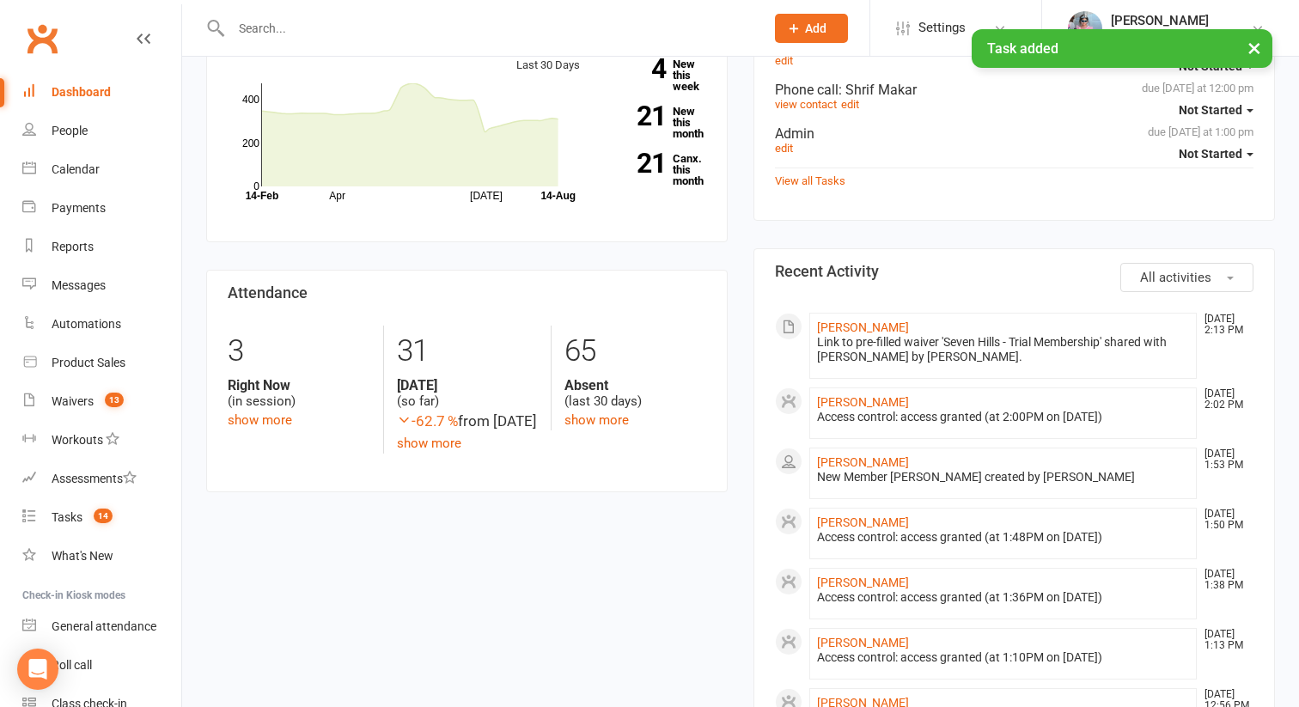
scroll to position [0, 0]
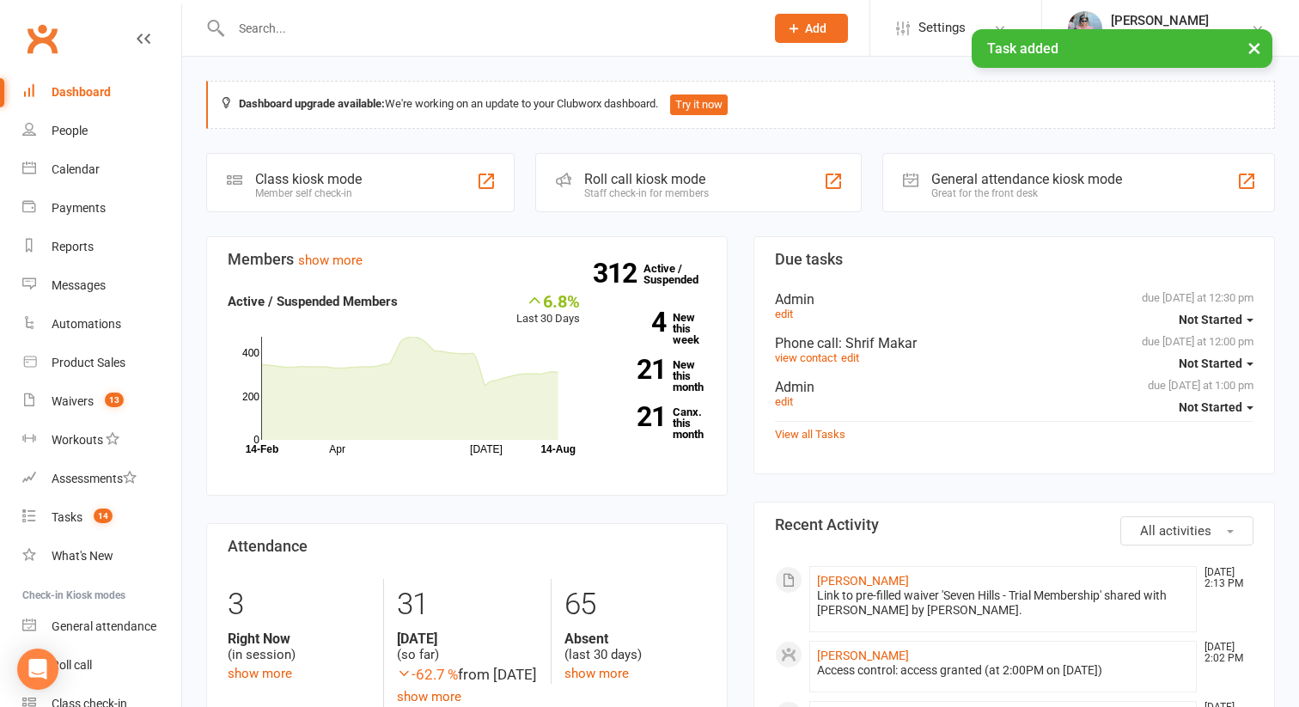
click at [121, 91] on link "Dashboard" at bounding box center [101, 92] width 159 height 39
click at [113, 88] on link "Dashboard" at bounding box center [101, 92] width 159 height 39
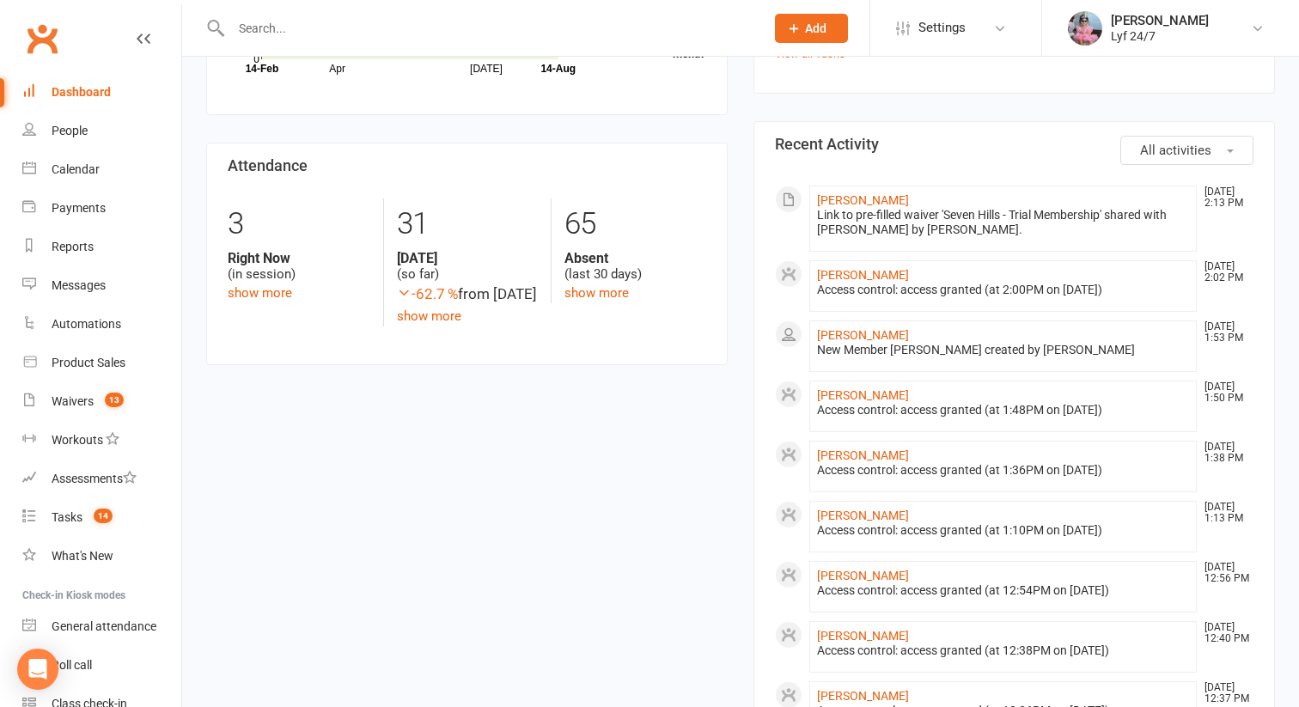
scroll to position [390, 0]
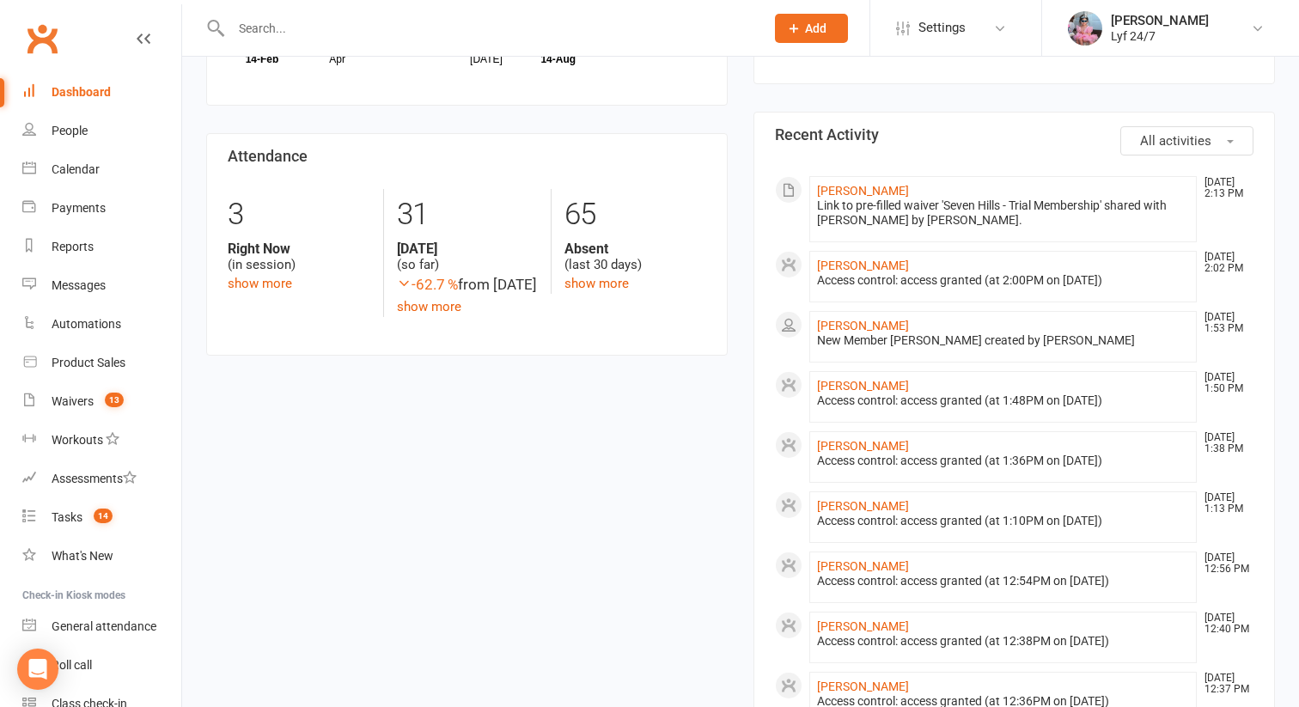
click at [807, 22] on span "Add" at bounding box center [815, 28] width 21 height 14
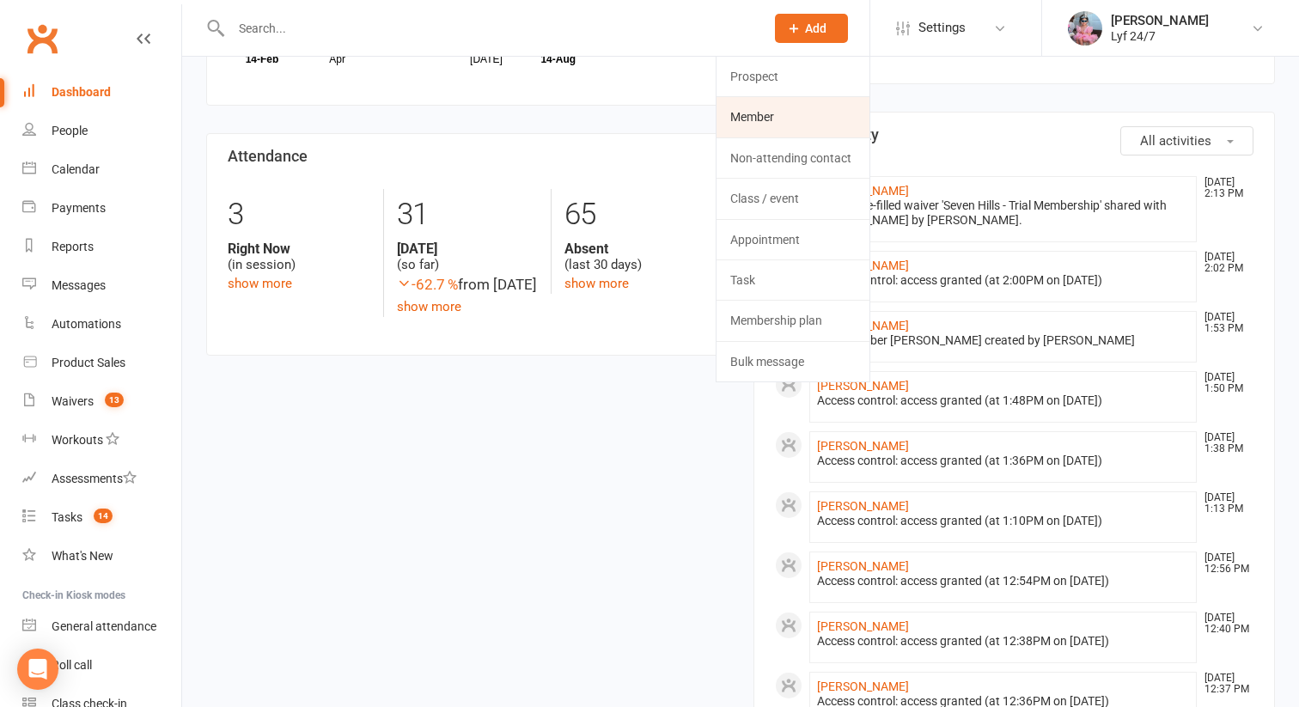
click at [790, 118] on link "Member" at bounding box center [793, 117] width 153 height 40
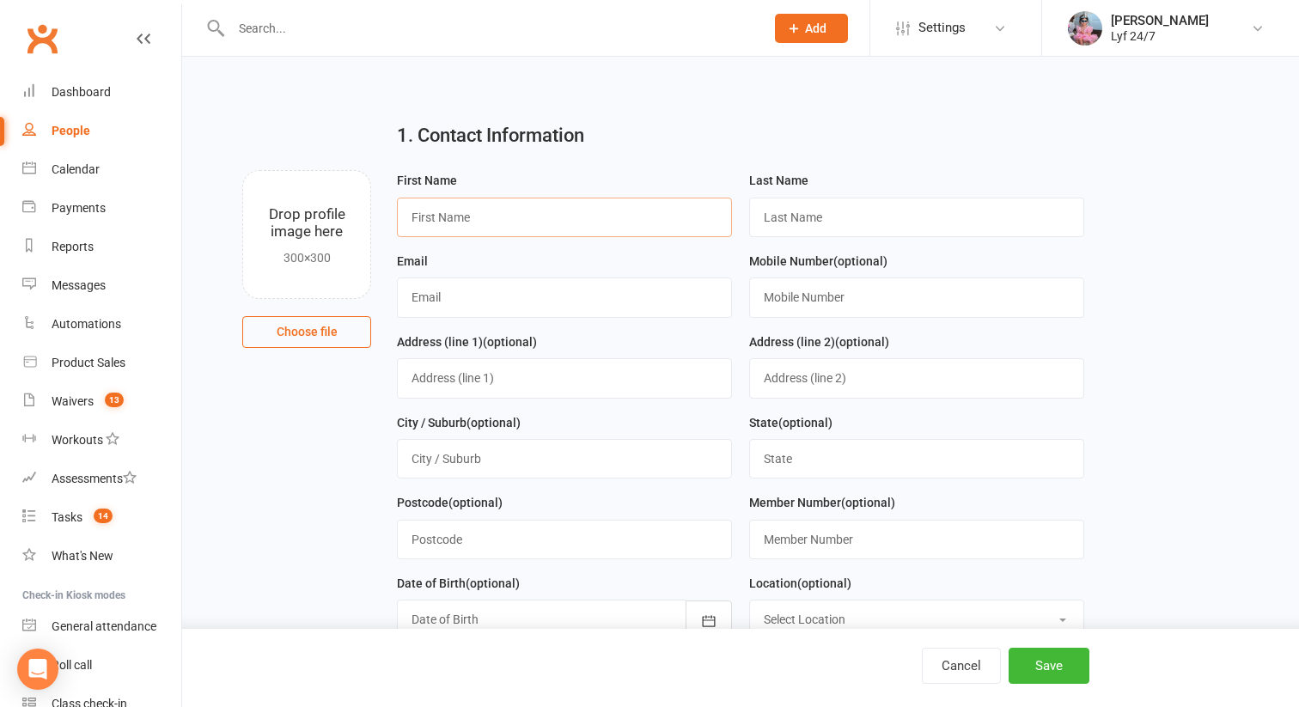
click at [652, 213] on input "text" at bounding box center [564, 218] width 335 height 40
paste input "[PERSON_NAME]"
click at [473, 218] on input "[PERSON_NAME]" at bounding box center [564, 218] width 335 height 40
type input "Manvi"
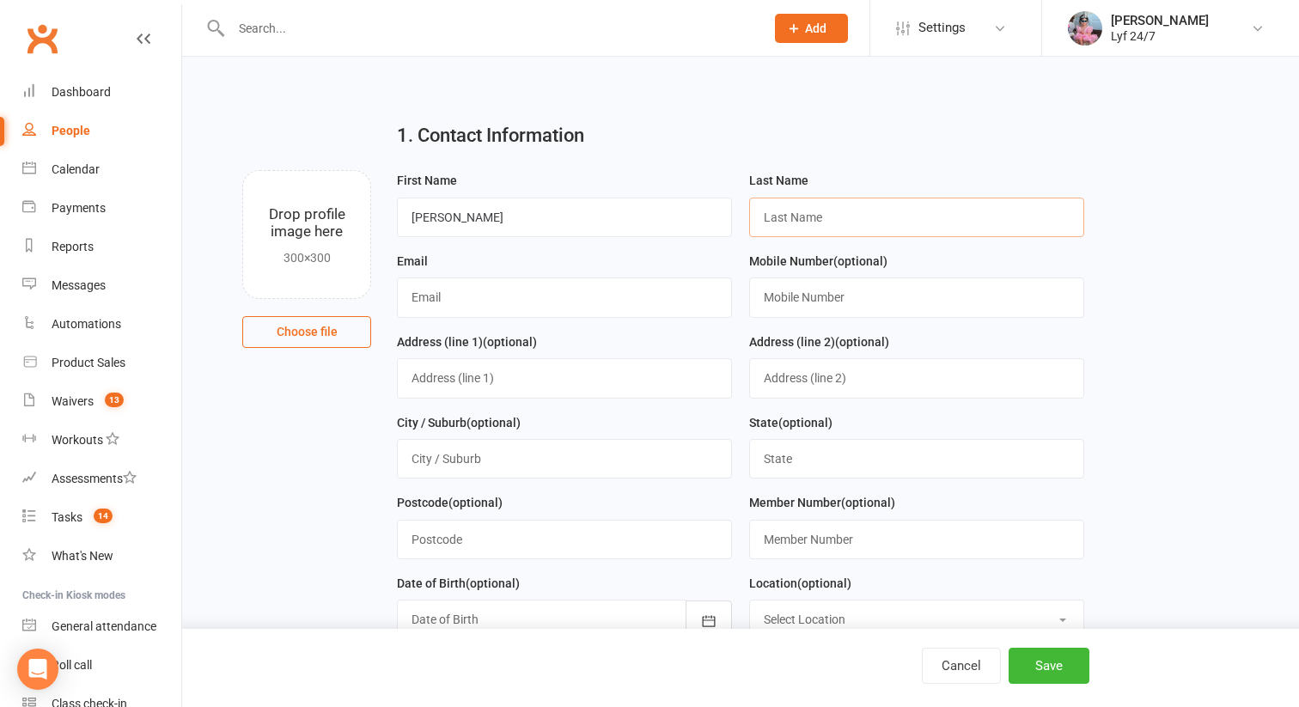
click at [764, 217] on input "text" at bounding box center [916, 218] width 335 height 40
paste input "Pasricha"
type input "Pasricha"
click at [790, 291] on input "text" at bounding box center [916, 298] width 335 height 40
paste input "0493687461"
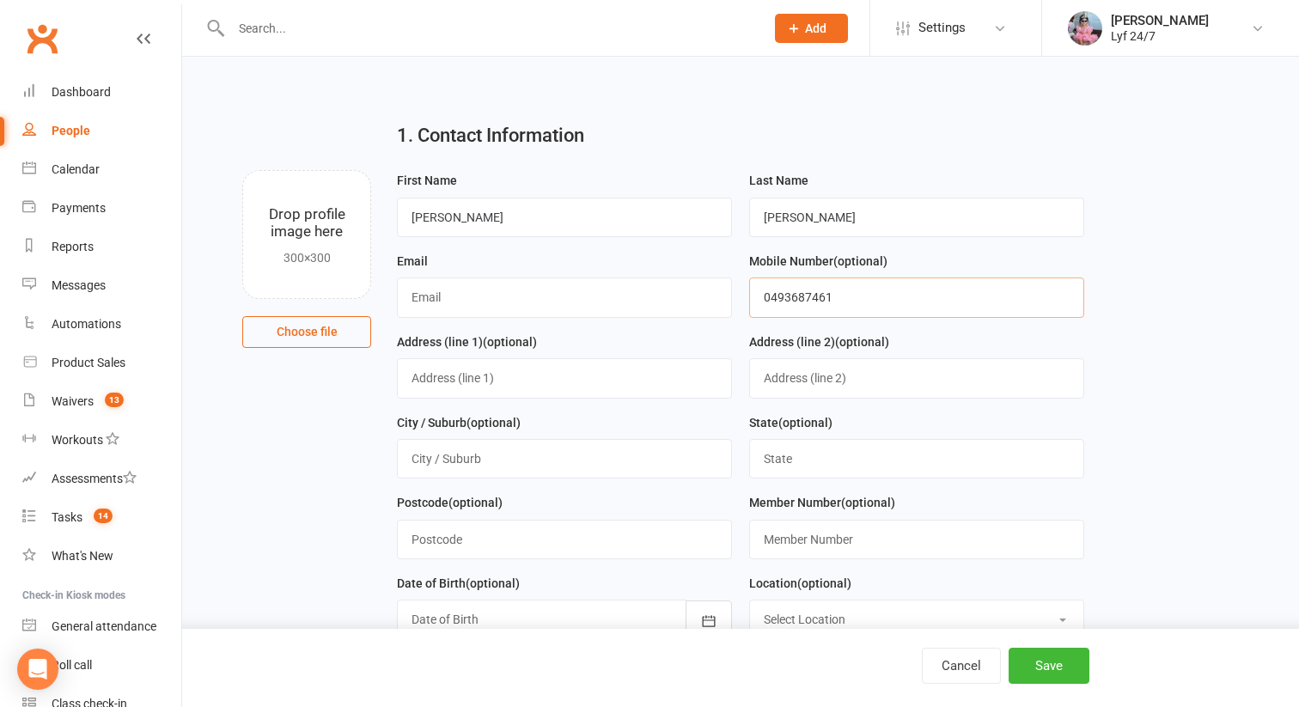
type input "0493687461"
click at [447, 291] on input "text" at bounding box center [564, 298] width 335 height 40
paste input "pasrichamanvi@gmail.com"
type input "pasrichamanvi@gmail.com"
click at [448, 362] on input "text" at bounding box center [564, 378] width 335 height 40
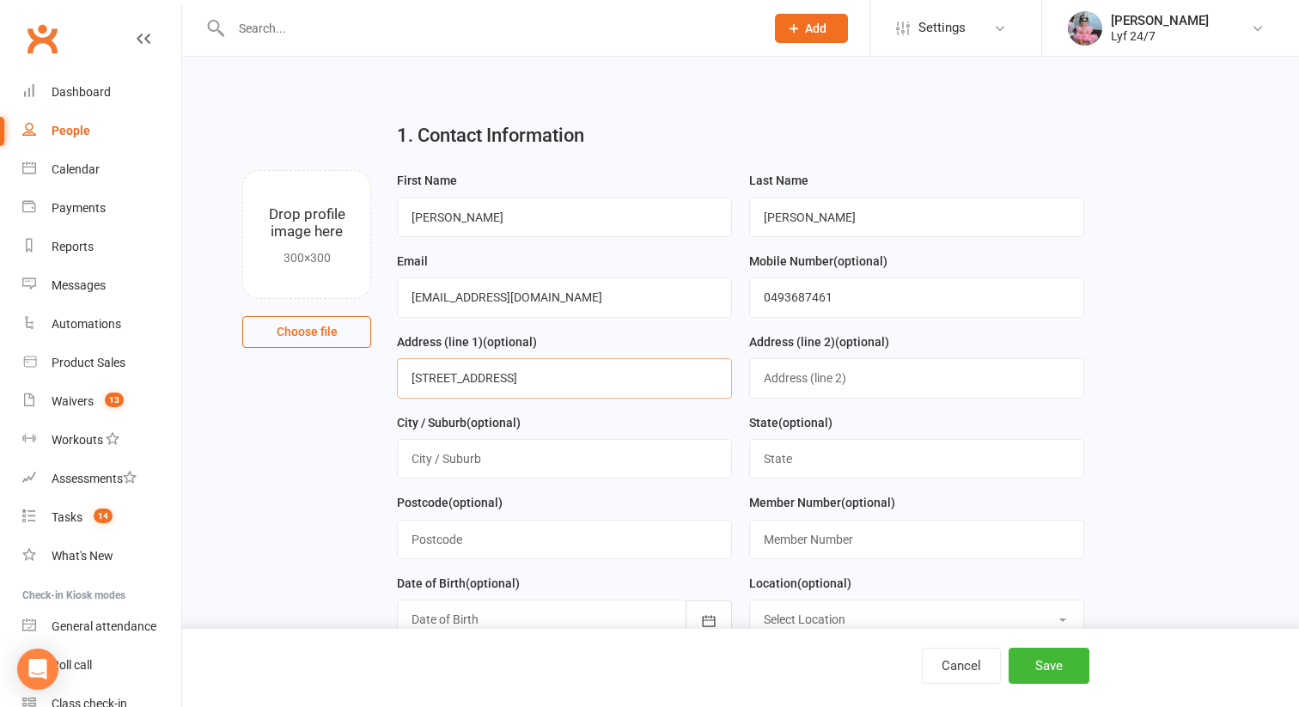
type input "13 Endeavour Street"
click at [451, 466] on input "text" at bounding box center [564, 459] width 335 height 40
type input "Seven Hills"
click at [820, 460] on input "text" at bounding box center [916, 459] width 335 height 40
type input "NSW"
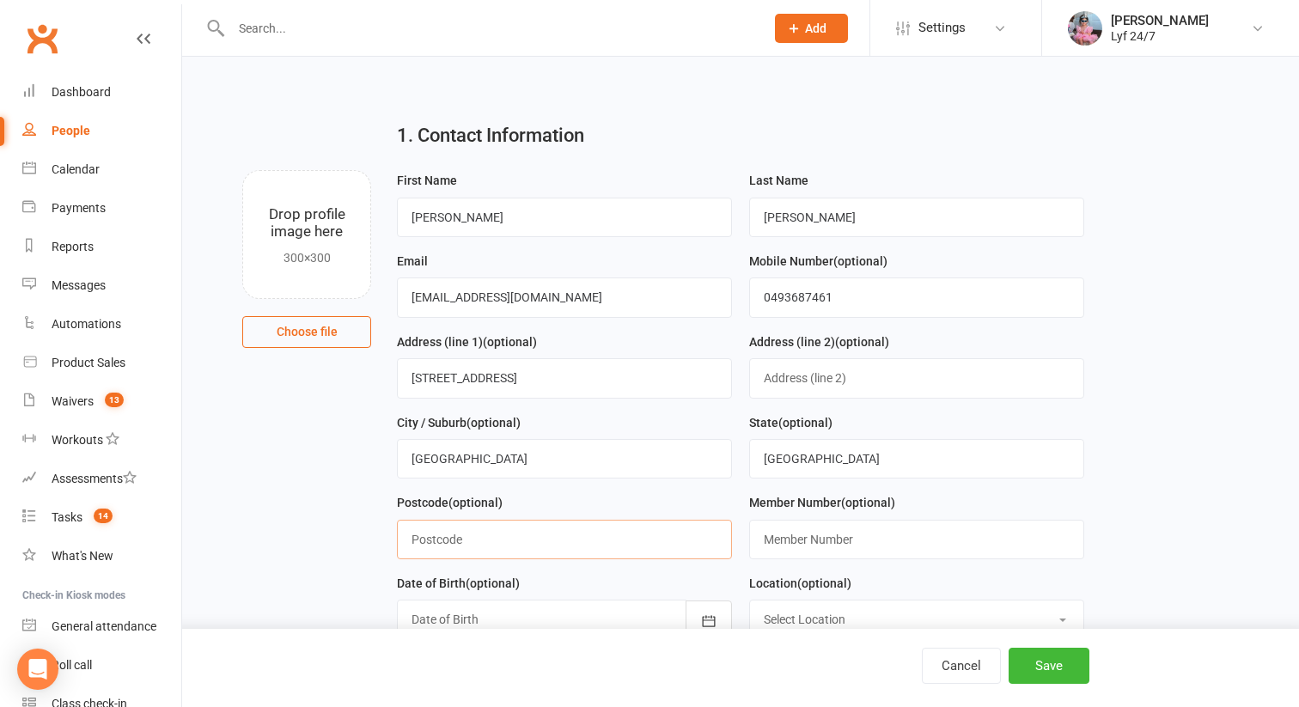
click at [645, 541] on input "text" at bounding box center [564, 540] width 335 height 40
type input "2147"
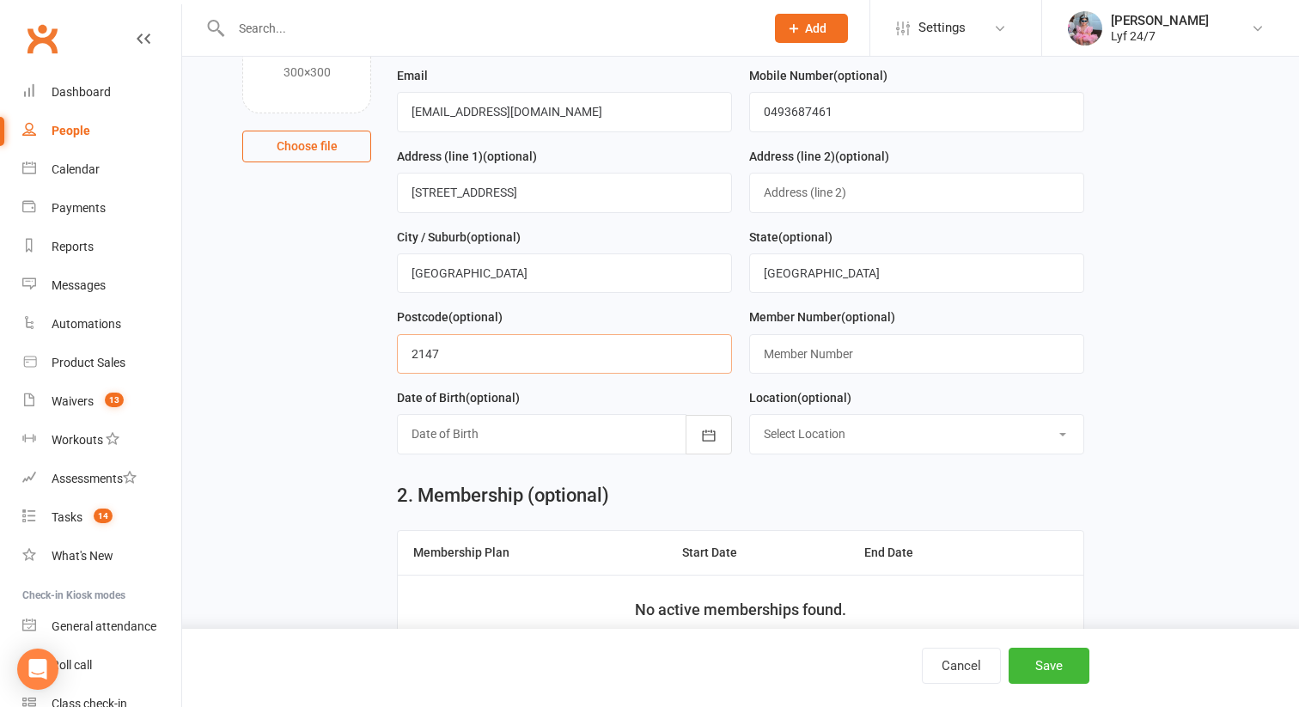
scroll to position [200, 0]
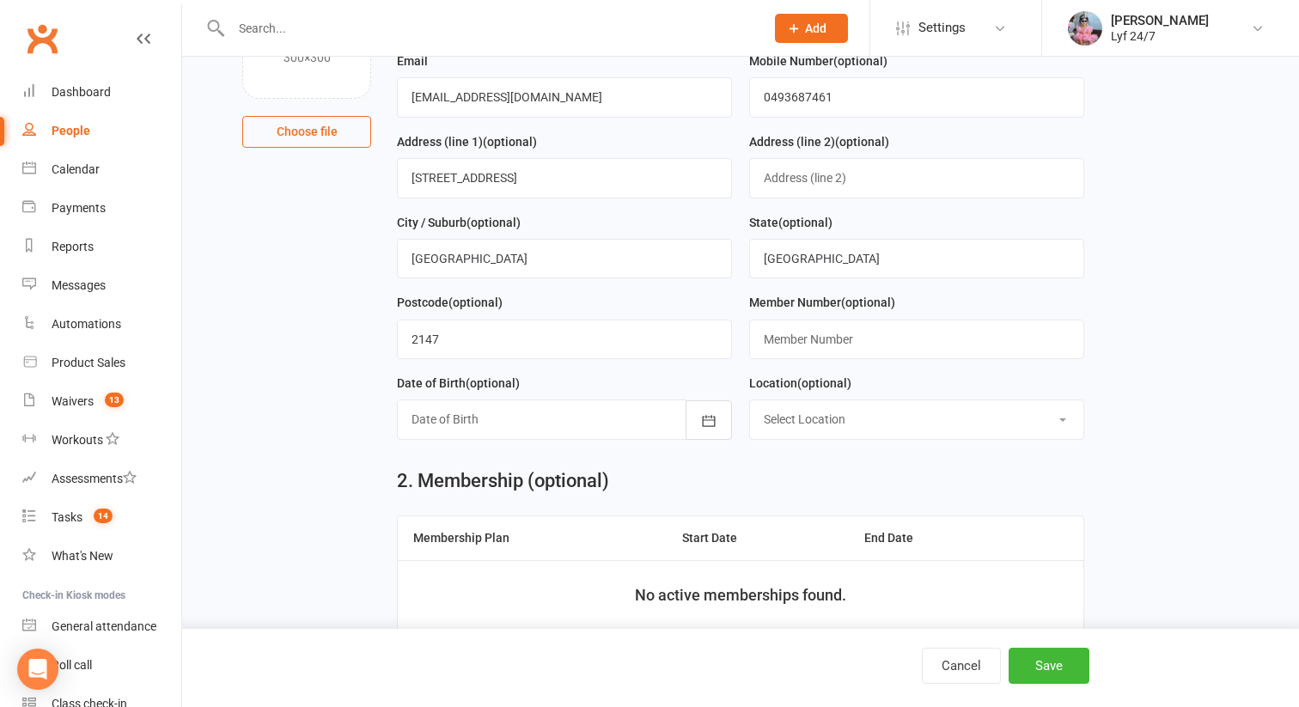
click at [697, 442] on div "Date of Birth (optional) 2021 - 2040 2021 2022 2023 2024 2025 2026 2027 2028 20…" at bounding box center [564, 413] width 352 height 81
click at [712, 425] on icon "button" at bounding box center [708, 420] width 17 height 17
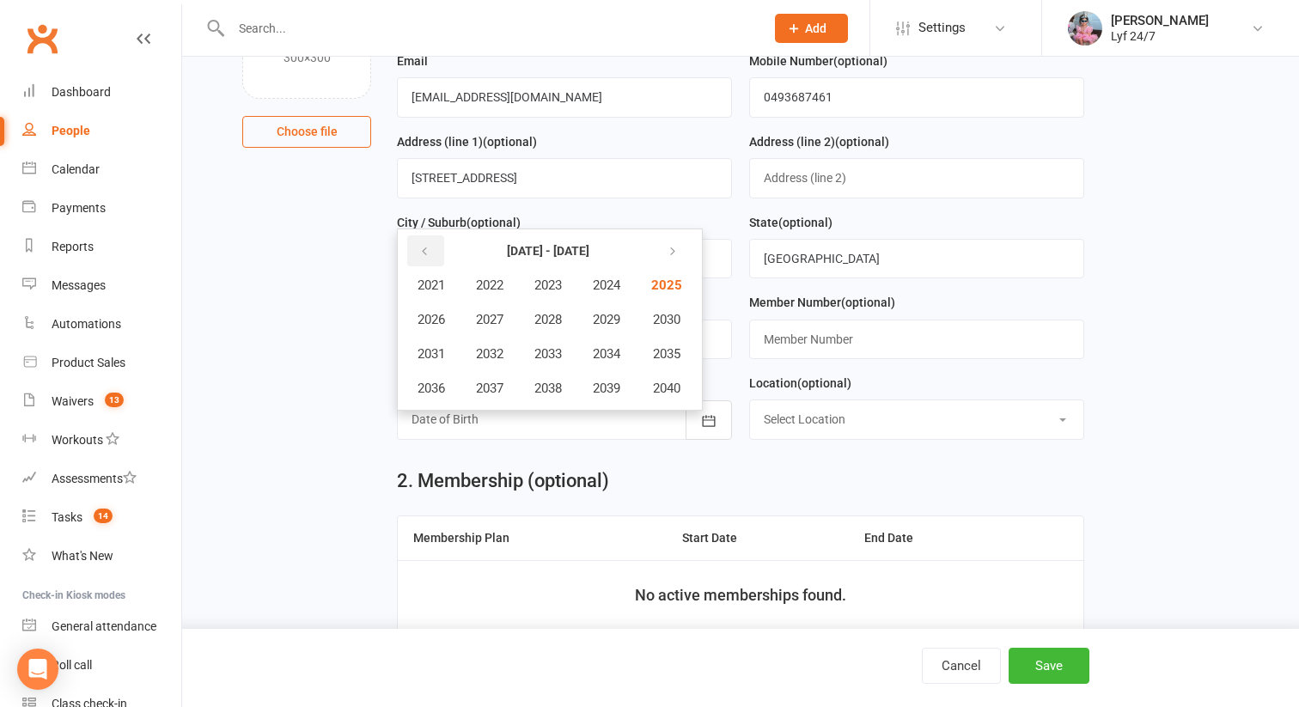
click at [432, 260] on button "button" at bounding box center [425, 250] width 37 height 31
click at [607, 278] on button "2004" at bounding box center [606, 285] width 57 height 33
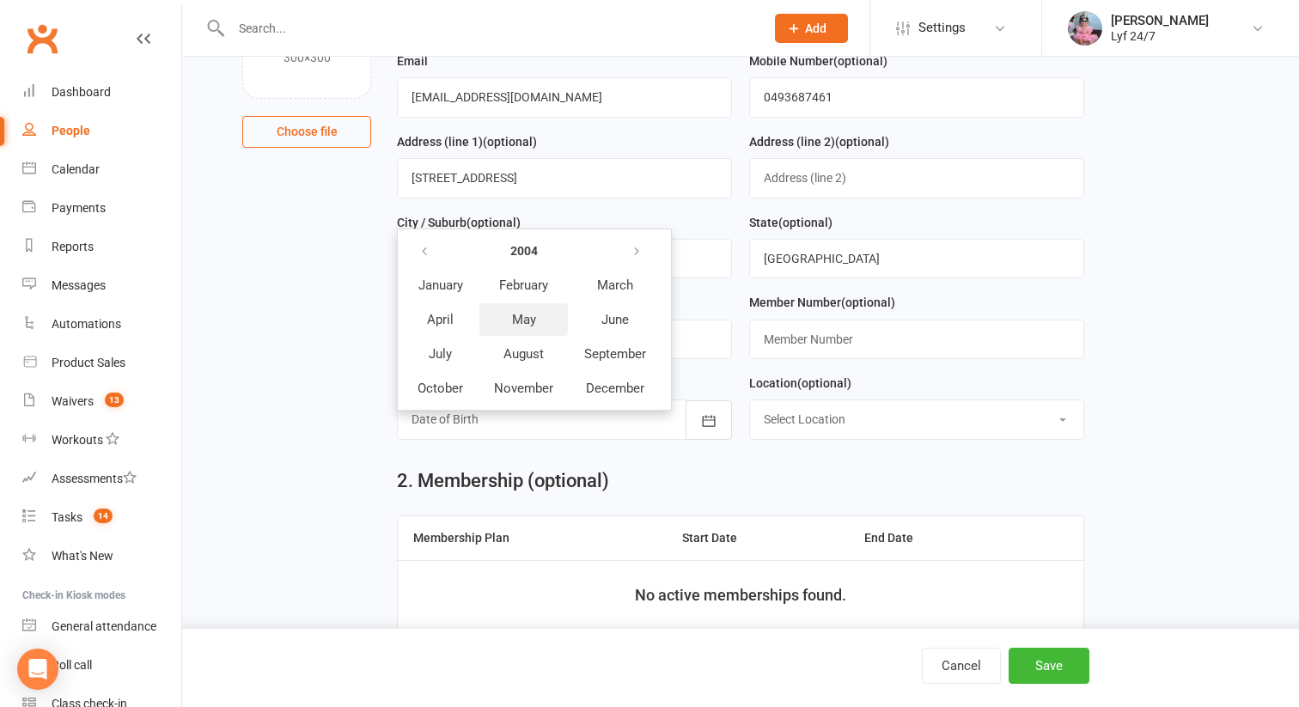
click at [543, 331] on button "May" at bounding box center [523, 319] width 88 height 33
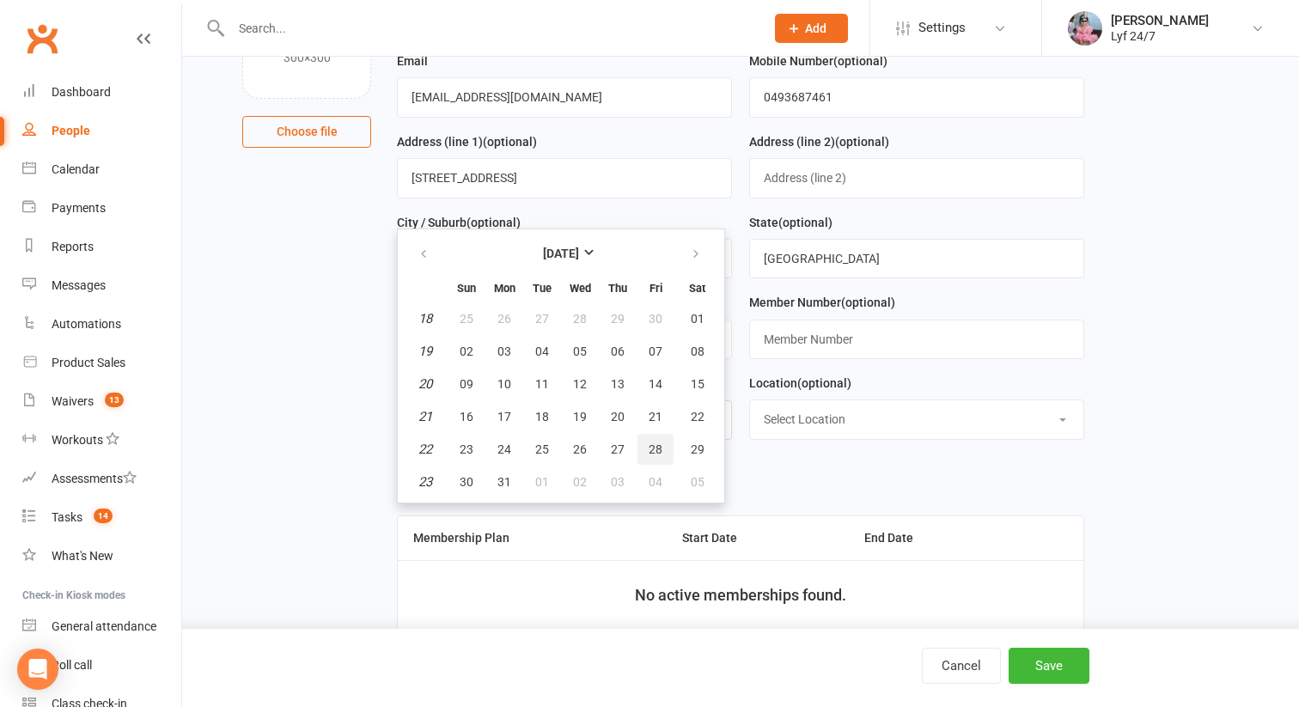
click at [664, 448] on button "28" at bounding box center [655, 449] width 36 height 31
type input "28 May 2004"
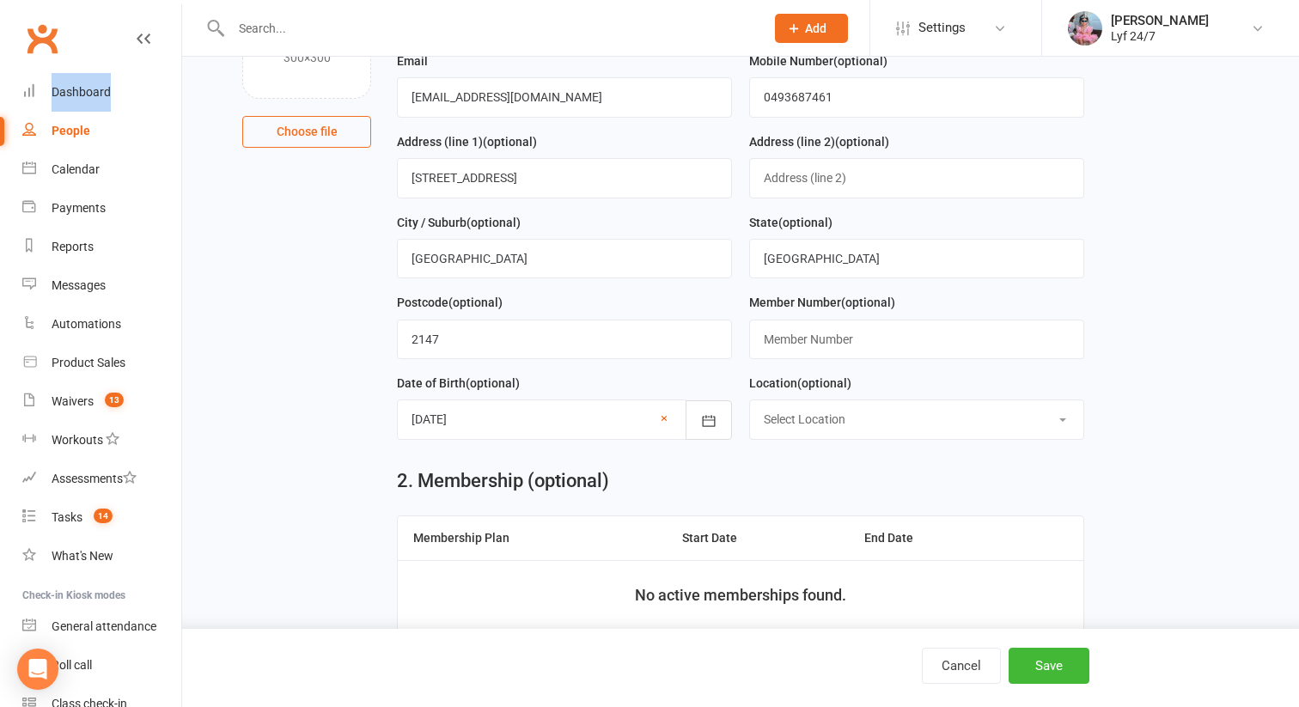
click at [778, 429] on select "Select Location Lyf 24/7 Kogarah Lyf 247 Seven Hills" at bounding box center [916, 419] width 333 height 38
select select "1"
click at [750, 403] on select "Select Location Lyf 24/7 Kogarah Lyf 247 Seven Hills" at bounding box center [916, 419] width 333 height 38
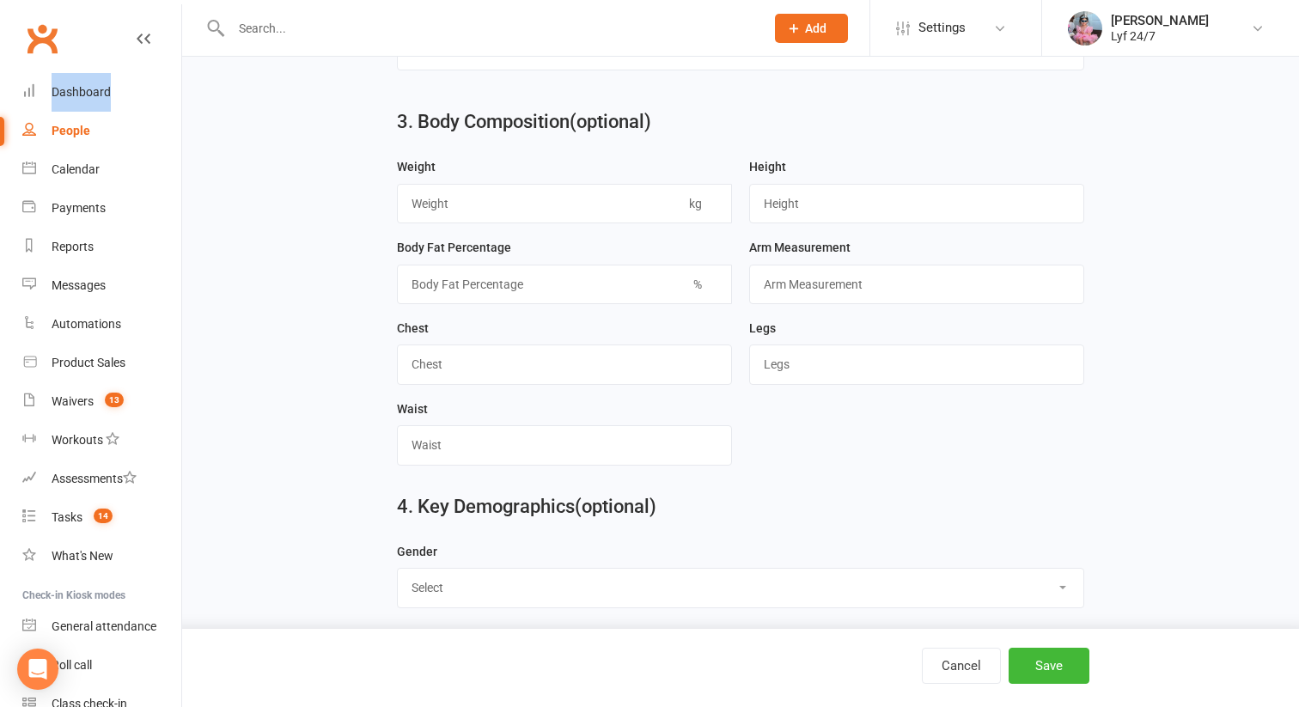
scroll to position [1511, 0]
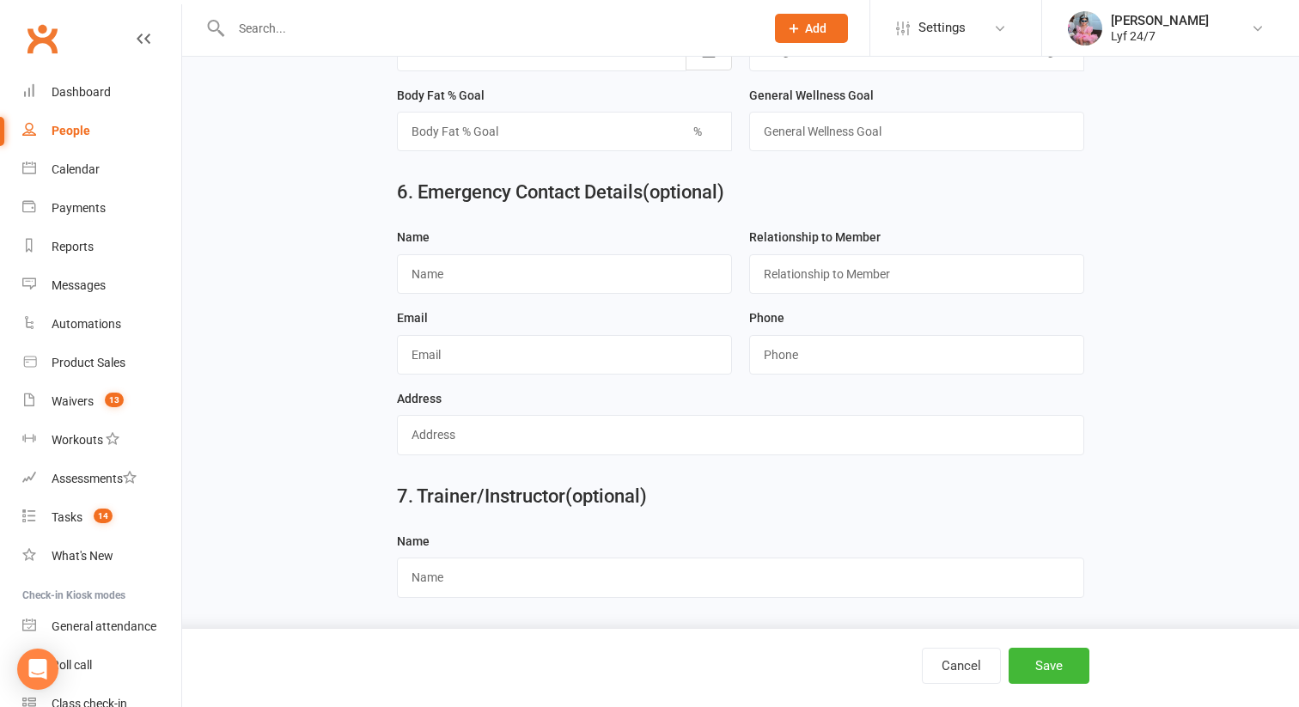
click at [1028, 645] on div "Cancel Save" at bounding box center [649, 668] width 1299 height 78
click at [1028, 666] on button "Save" at bounding box center [1049, 666] width 81 height 36
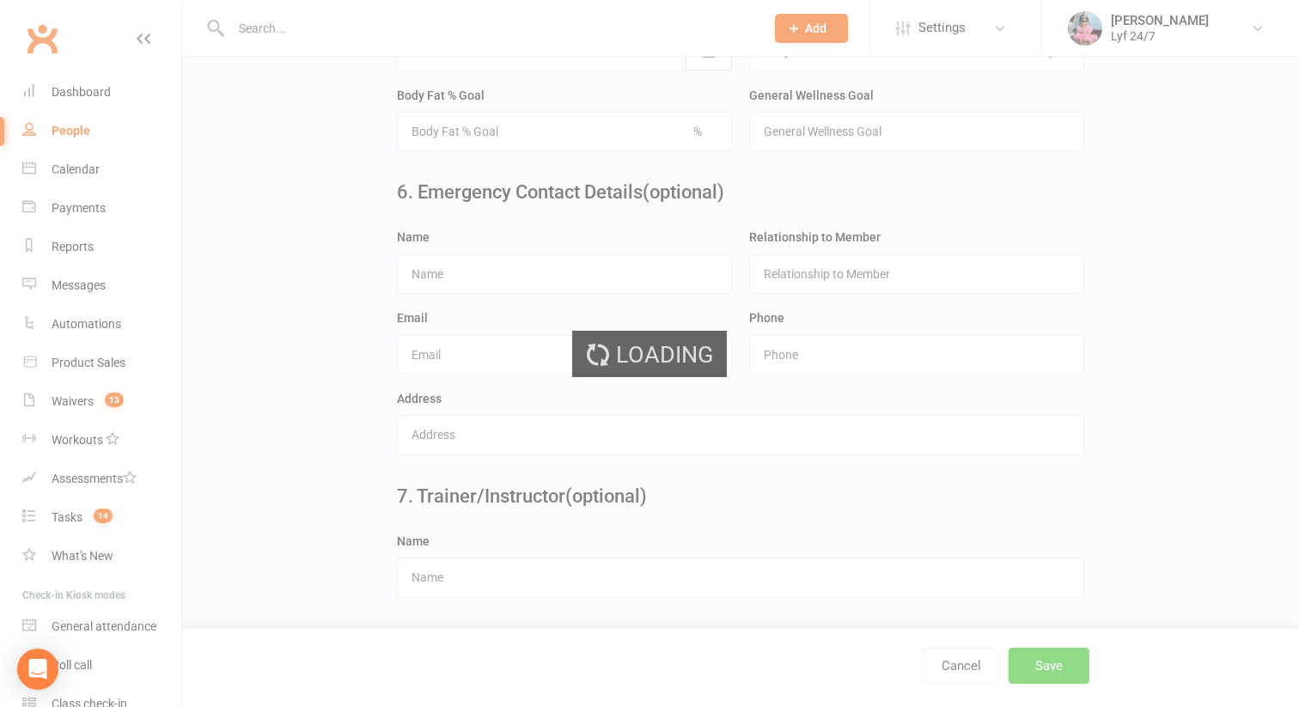
scroll to position [0, 0]
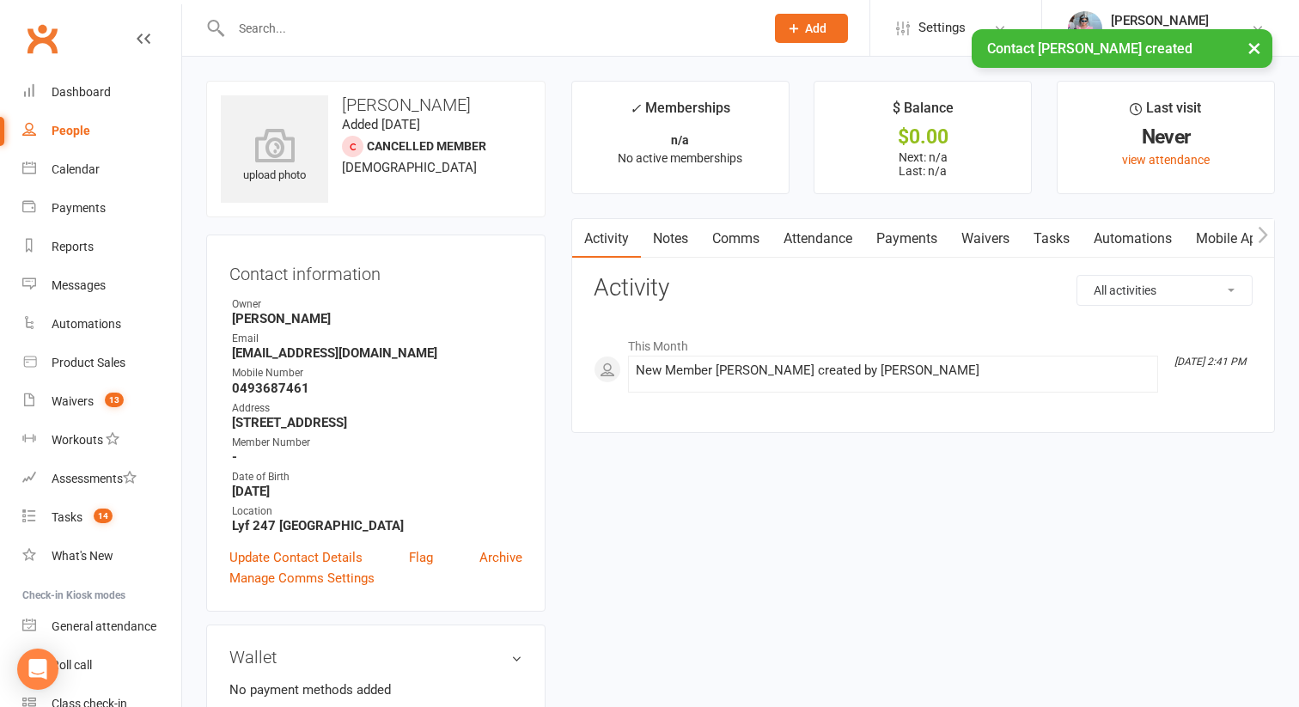
click at [412, 107] on h3 "Manvi Pasricha" at bounding box center [376, 104] width 310 height 19
copy h3 "Manvi Pasricha"
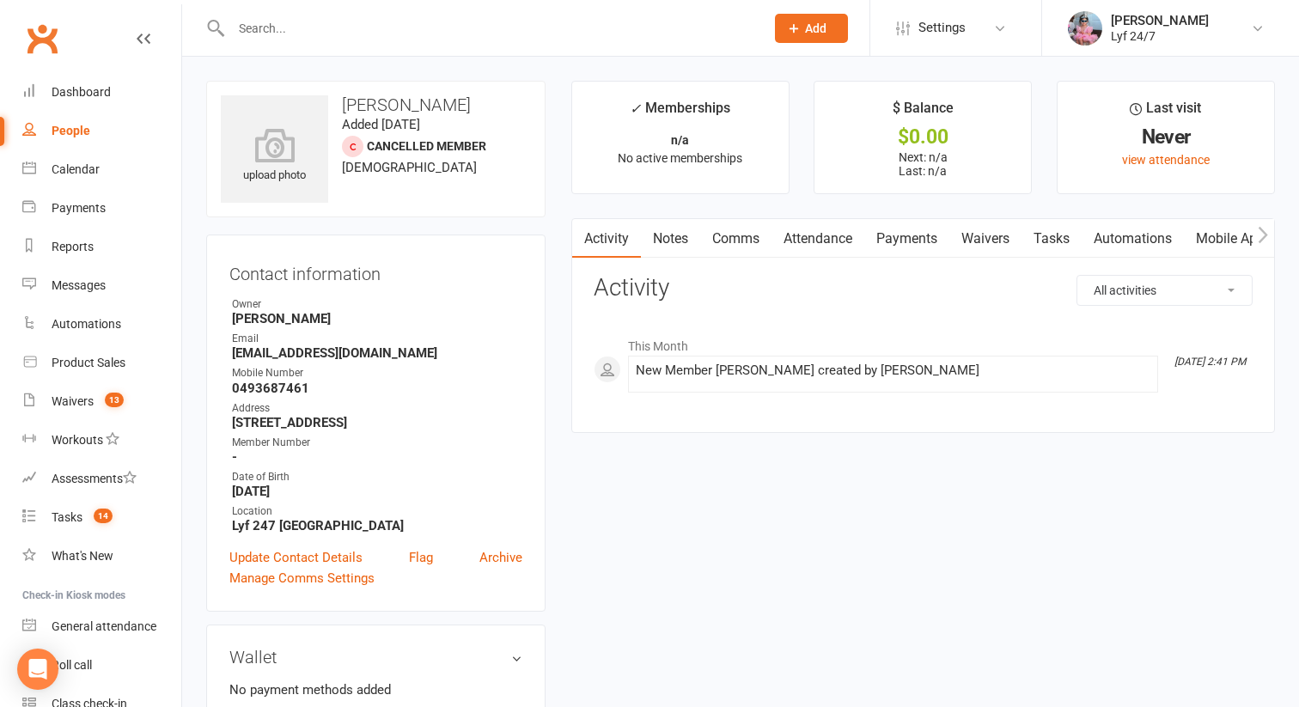
click at [271, 390] on strong "0493687461" at bounding box center [377, 388] width 290 height 15
copy strong "0493687461"
click at [85, 97] on div "Dashboard" at bounding box center [81, 92] width 59 height 14
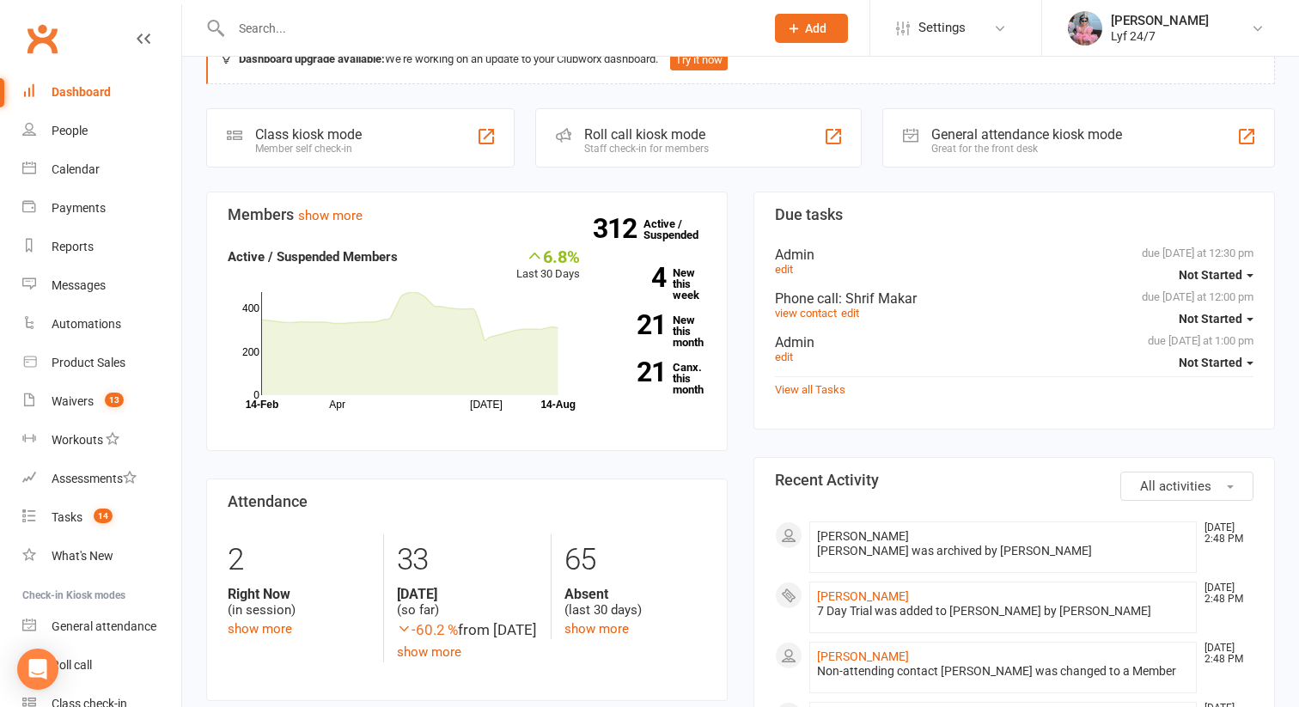
scroll to position [46, 0]
click at [97, 507] on link "Tasks 14" at bounding box center [101, 517] width 159 height 39
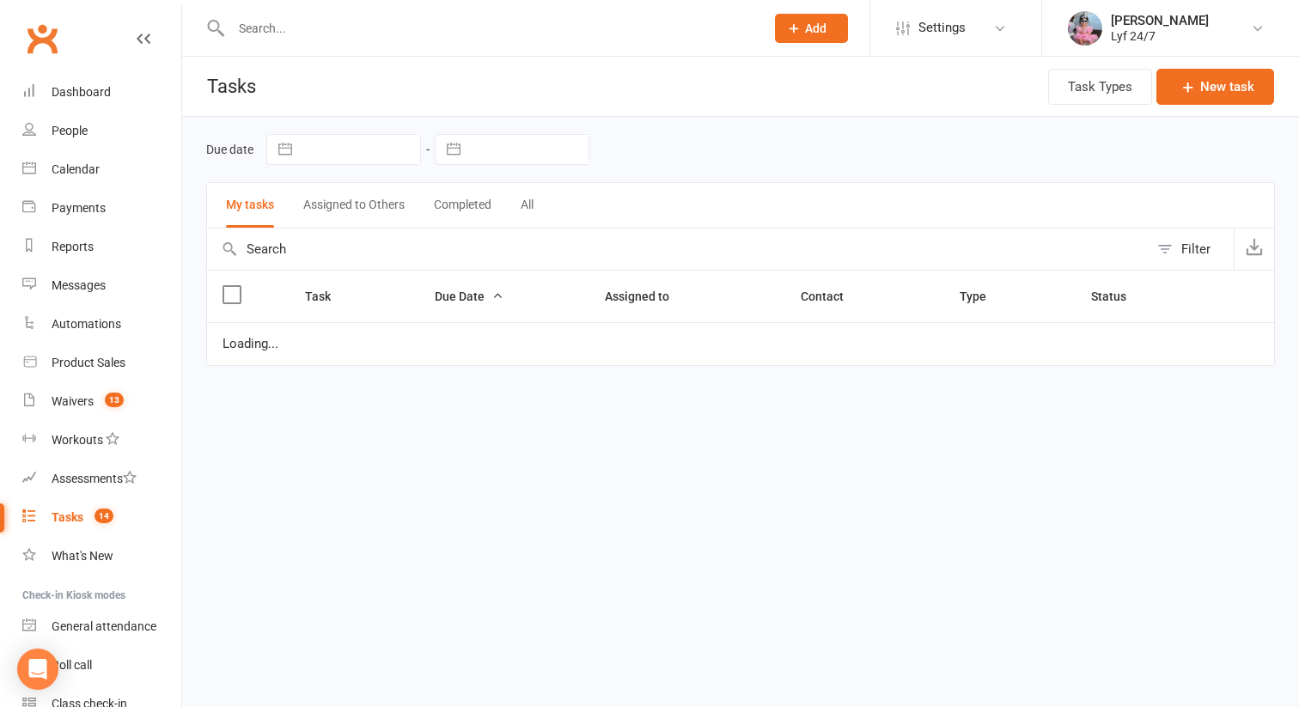
select select "started"
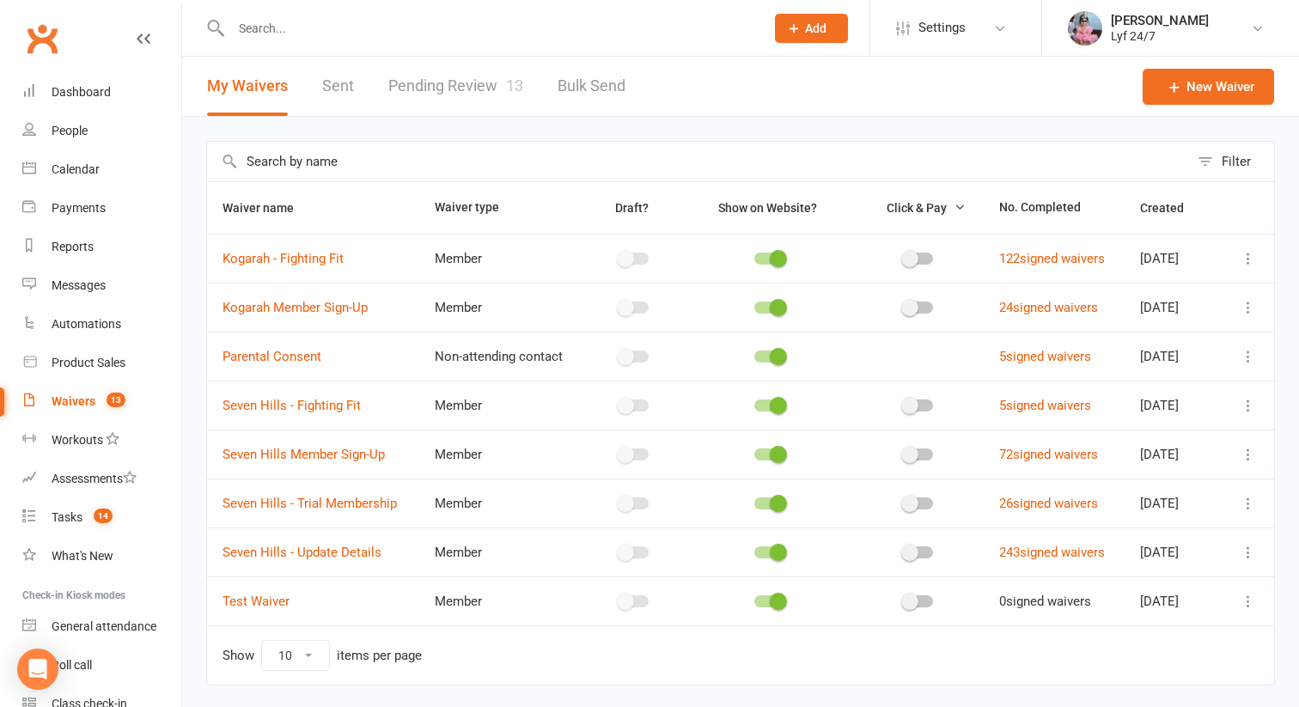
click at [1248, 356] on icon at bounding box center [1248, 356] width 17 height 17
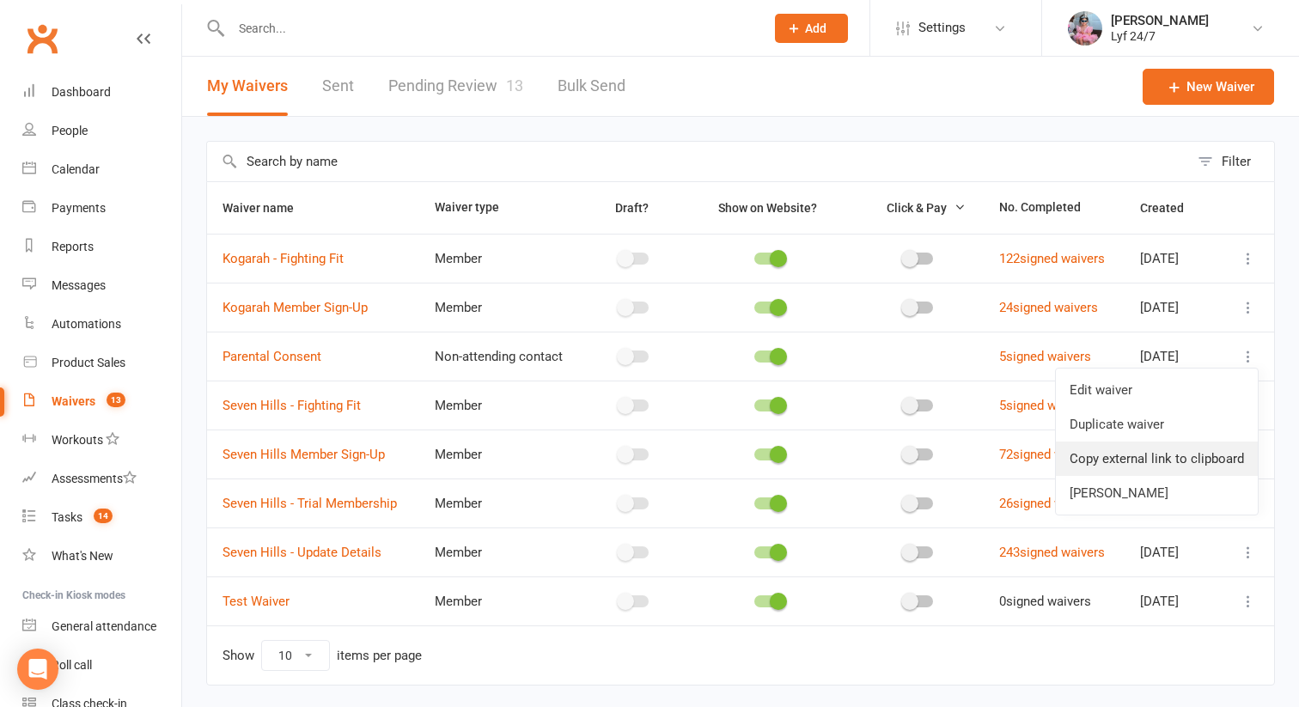
click at [1114, 456] on link "Copy external link to clipboard" at bounding box center [1157, 459] width 202 height 34
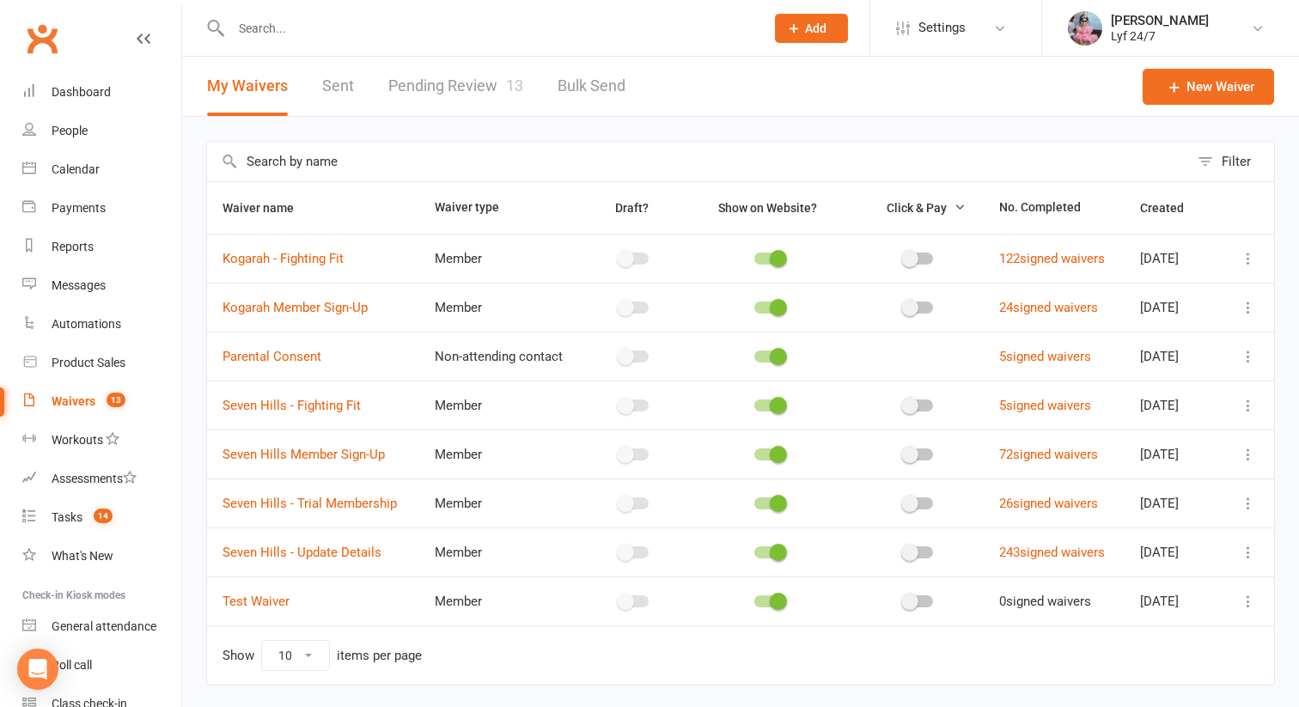
click at [298, 40] on div at bounding box center [479, 28] width 546 height 56
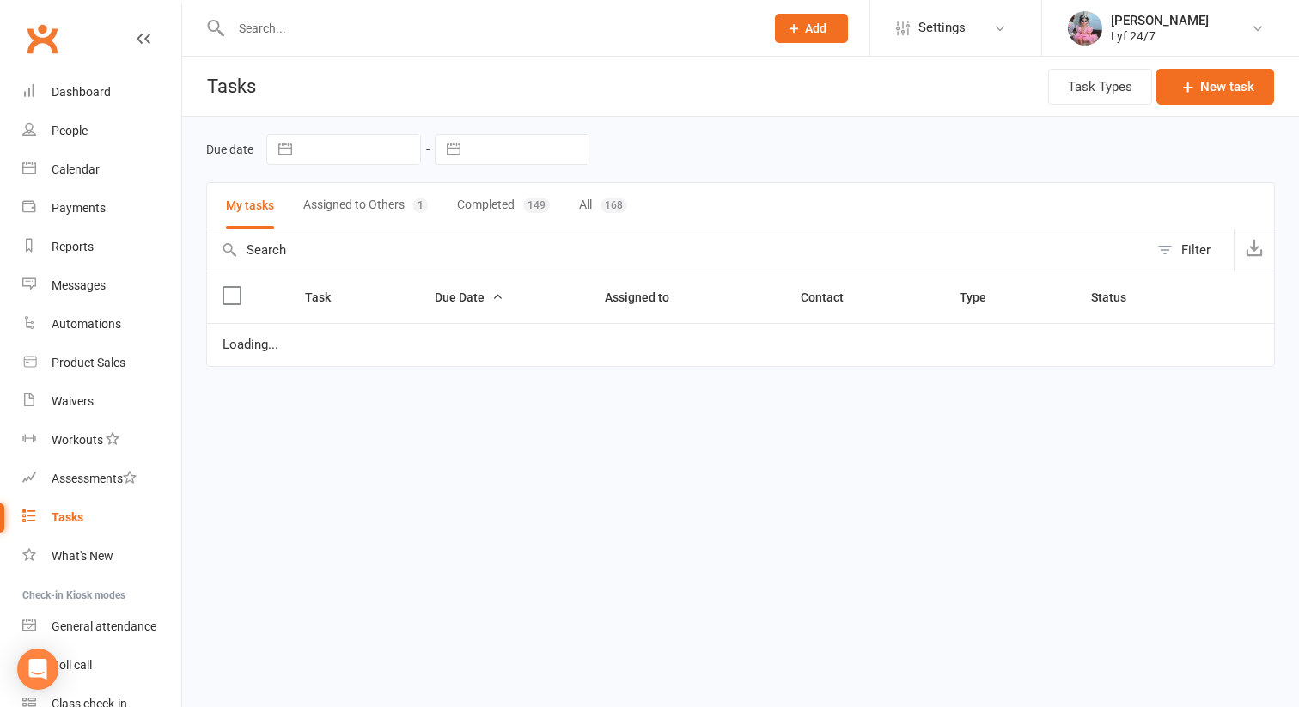
select select "started"
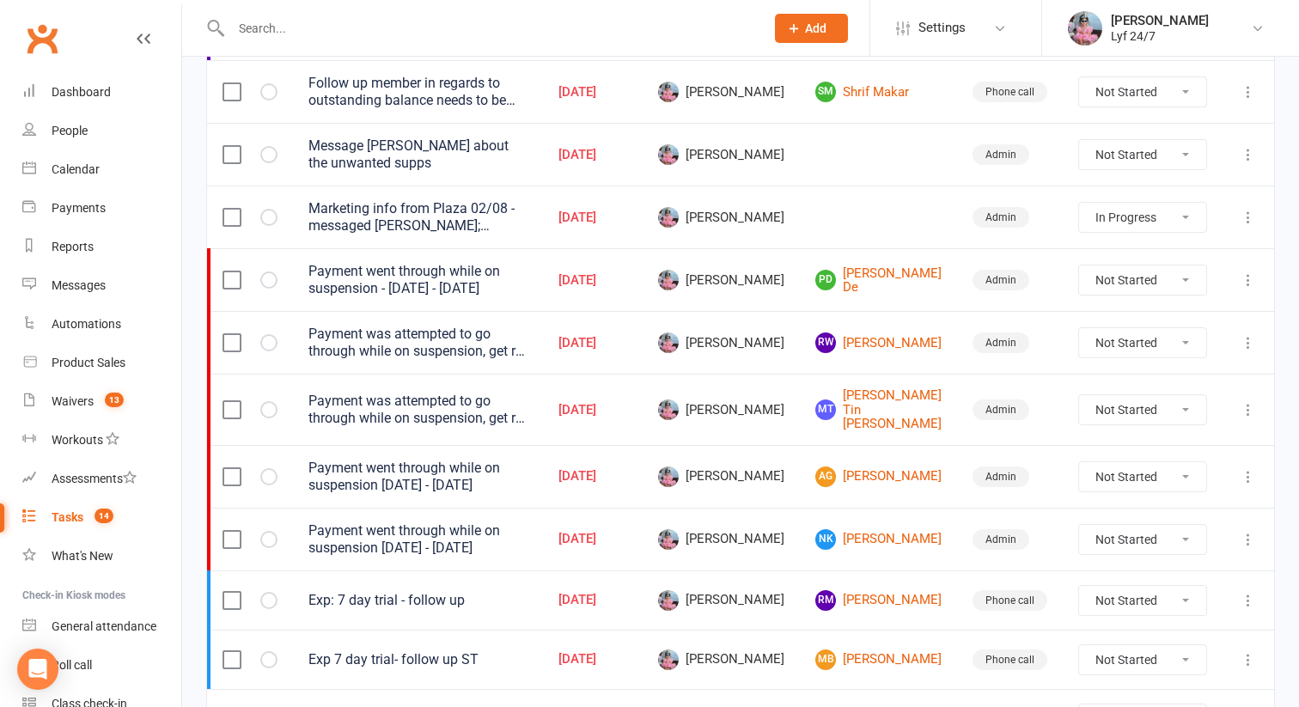
scroll to position [351, 0]
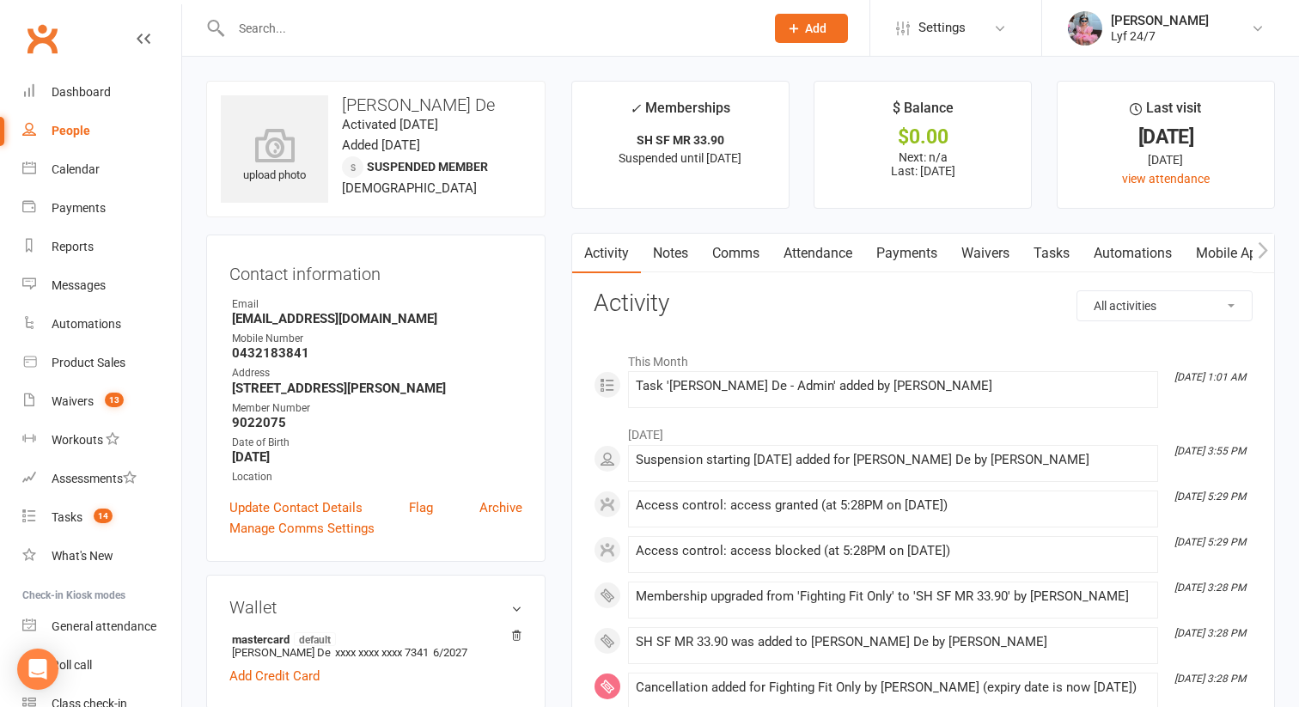
click at [285, 316] on strong "[EMAIL_ADDRESS][DOMAIN_NAME]" at bounding box center [377, 318] width 290 height 15
click at [285, 316] on strong "Paromitade1@gmail.com" at bounding box center [377, 318] width 290 height 15
click at [285, 317] on strong "Paromitade1@gmail.com" at bounding box center [377, 318] width 290 height 15
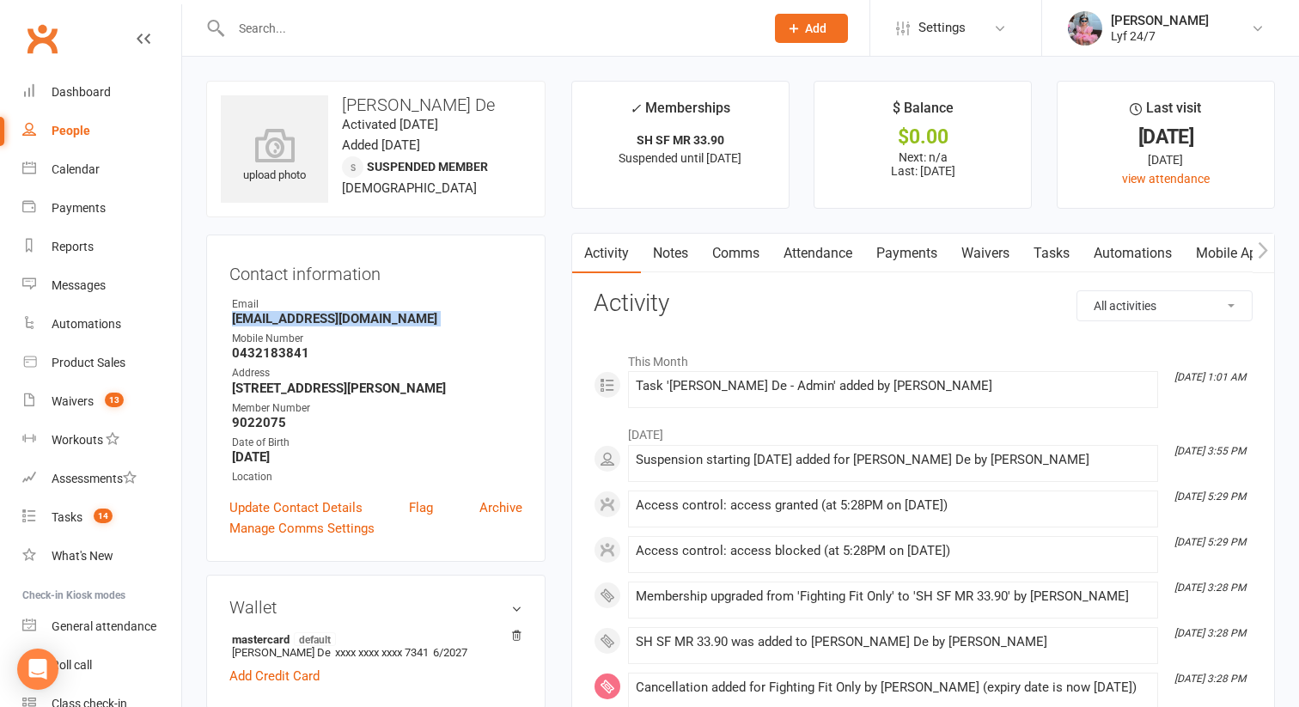
copy render-form-field "Paromitade1@gmail.com"
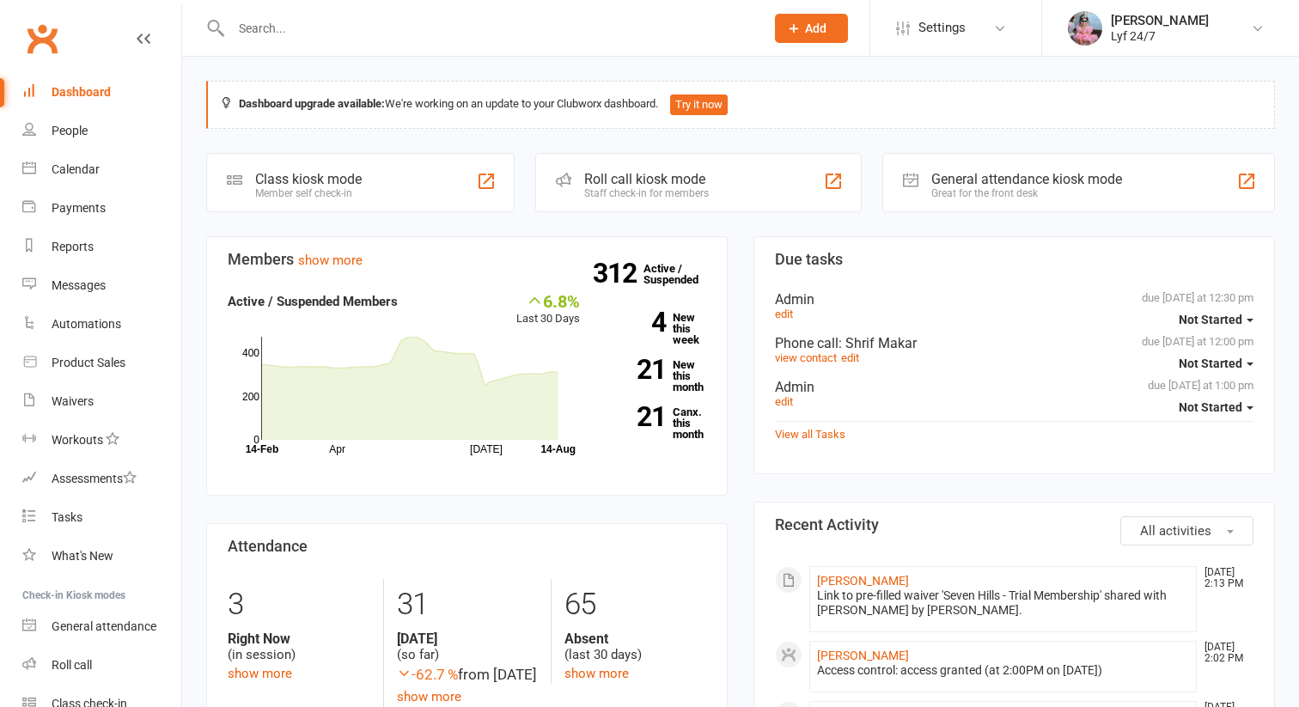
click at [277, 33] on input "text" at bounding box center [489, 28] width 527 height 24
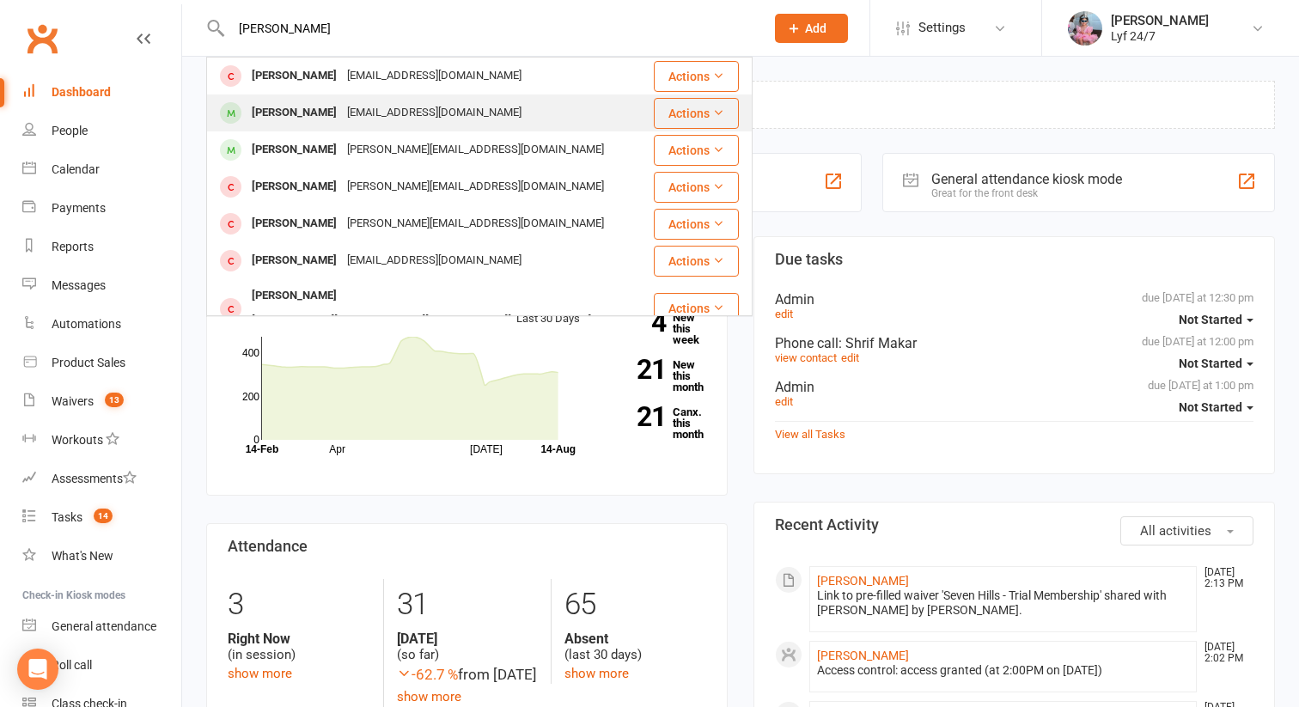
type input "[PERSON_NAME]"
click at [274, 109] on div "[PERSON_NAME]" at bounding box center [294, 113] width 95 height 25
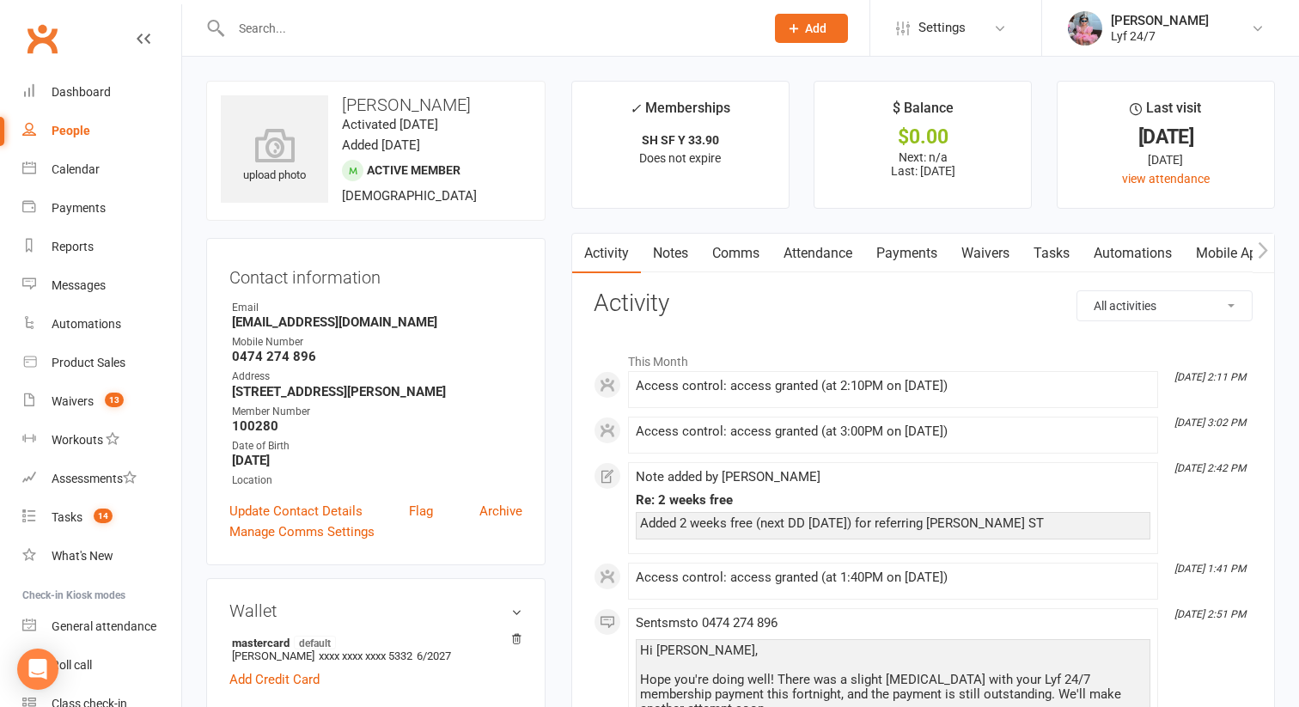
click at [1041, 254] on link "Tasks" at bounding box center [1052, 254] width 60 height 40
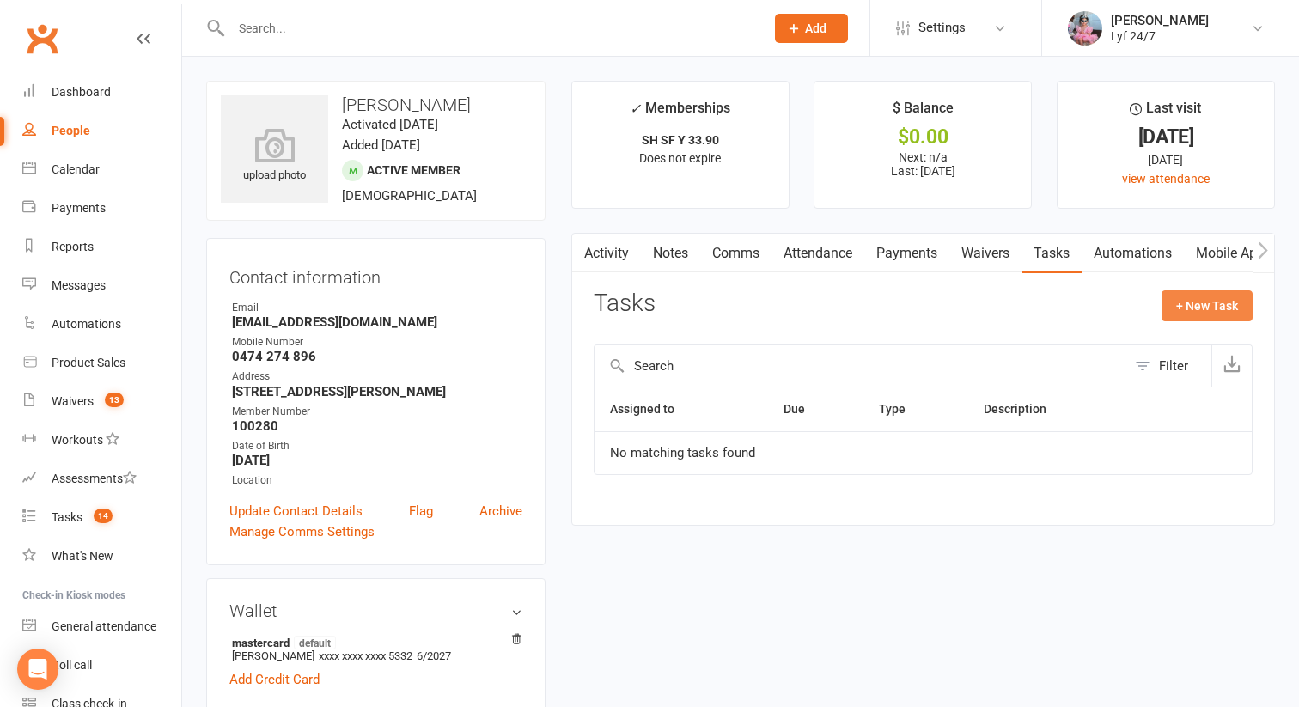
click at [1187, 304] on button "+ New Task" at bounding box center [1207, 305] width 91 height 31
select select "51905"
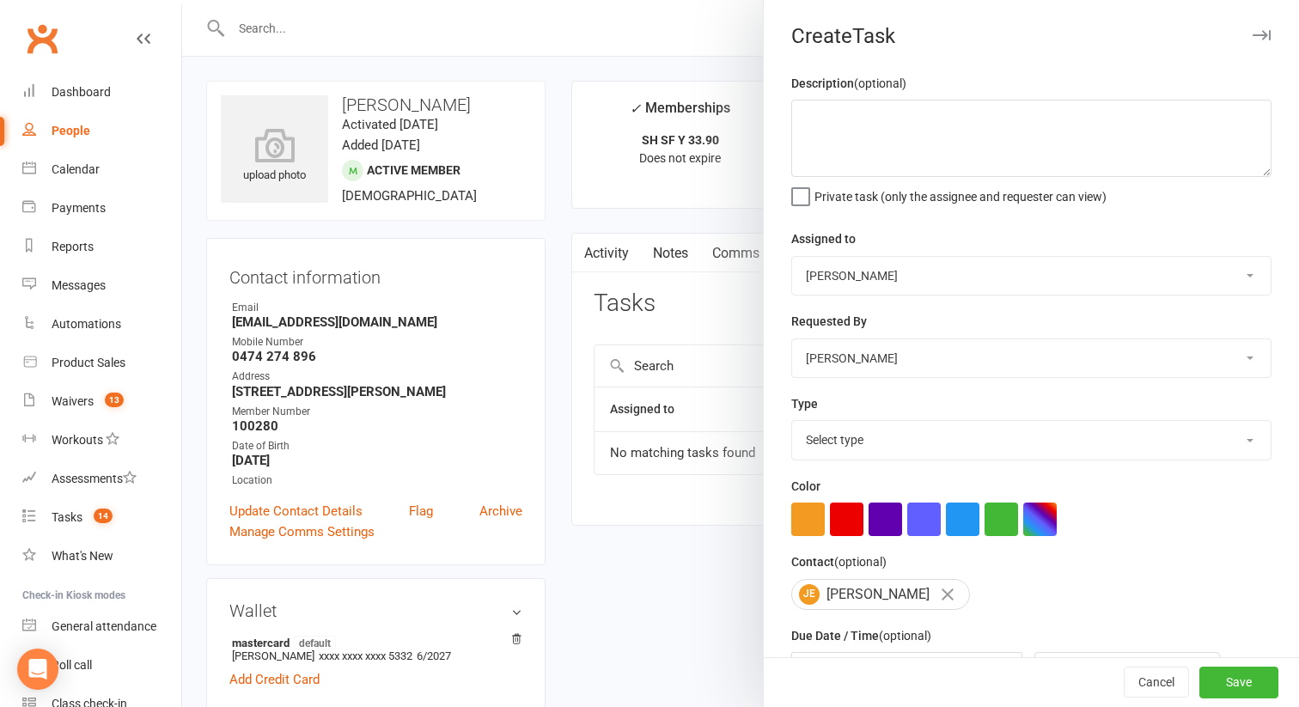
click at [869, 191] on span "Private task (only the assignee and requester can view)" at bounding box center [960, 194] width 292 height 20
click at [869, 184] on input "Private task (only the assignee and requester can view)" at bounding box center [948, 184] width 315 height 0
click at [869, 174] on textarea at bounding box center [1031, 138] width 480 height 77
click at [839, 200] on span "Private task (only the assignee and requester can view)" at bounding box center [960, 194] width 292 height 20
click at [839, 184] on input "Private task (only the assignee and requester can view)" at bounding box center [948, 184] width 315 height 0
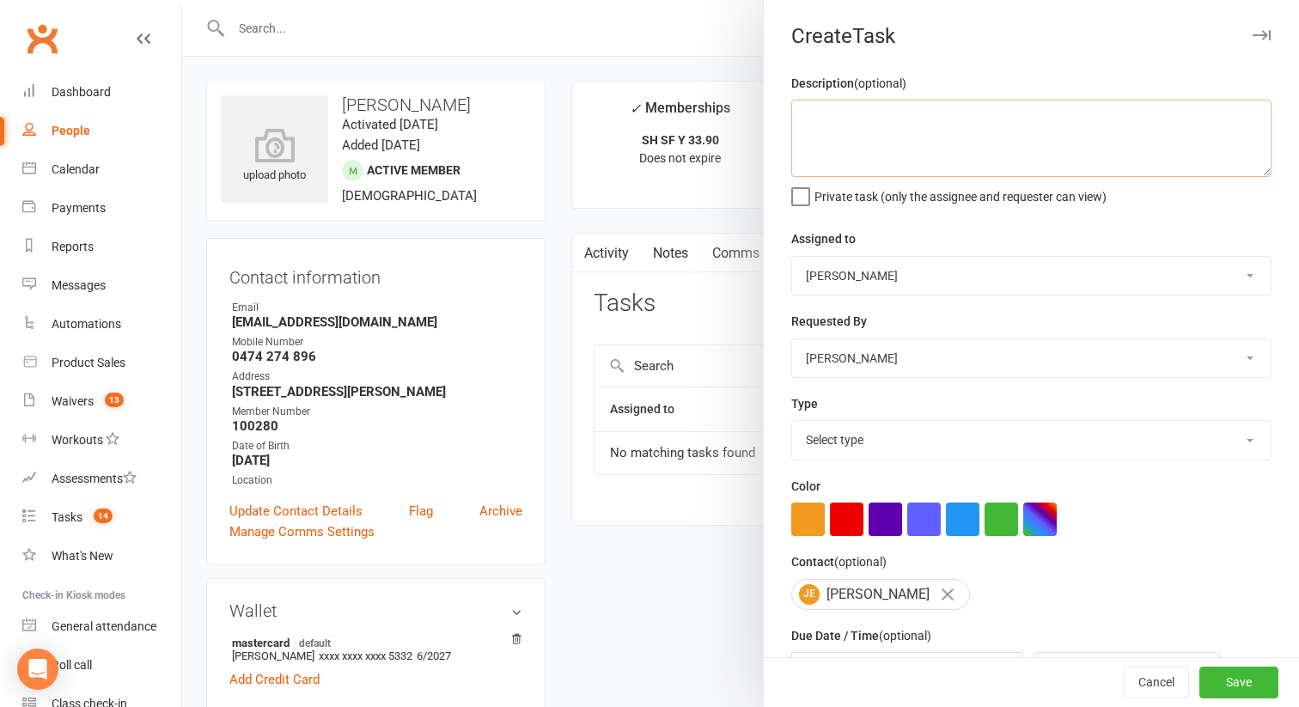
click at [839, 156] on textarea at bounding box center [1031, 138] width 480 height 77
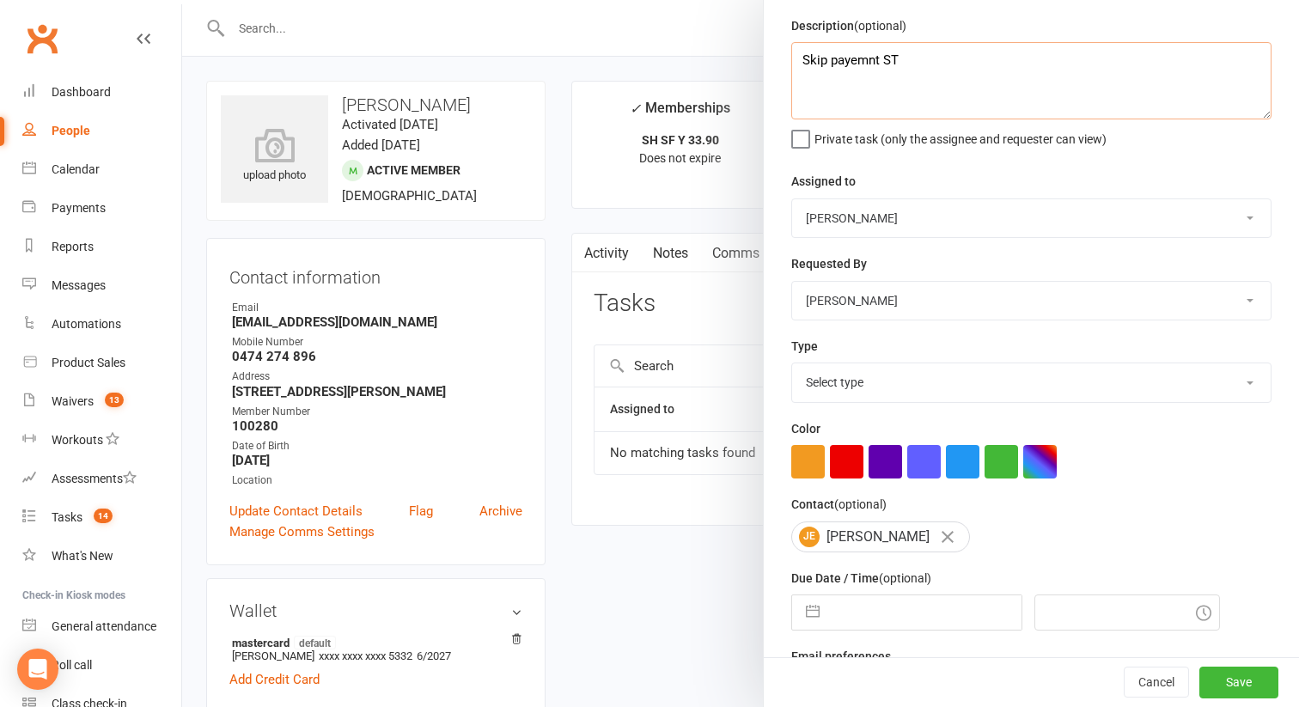
type textarea "Skip payemnt ST"
click at [844, 401] on select "Select type Admin E-mail Meeting Phone call Add new task type" at bounding box center [1031, 382] width 479 height 38
select select "32221"
click at [792, 365] on select "Select type Admin E-mail Meeting Phone call Add new task type" at bounding box center [1031, 382] width 479 height 38
click at [946, 601] on input "text" at bounding box center [924, 612] width 193 height 34
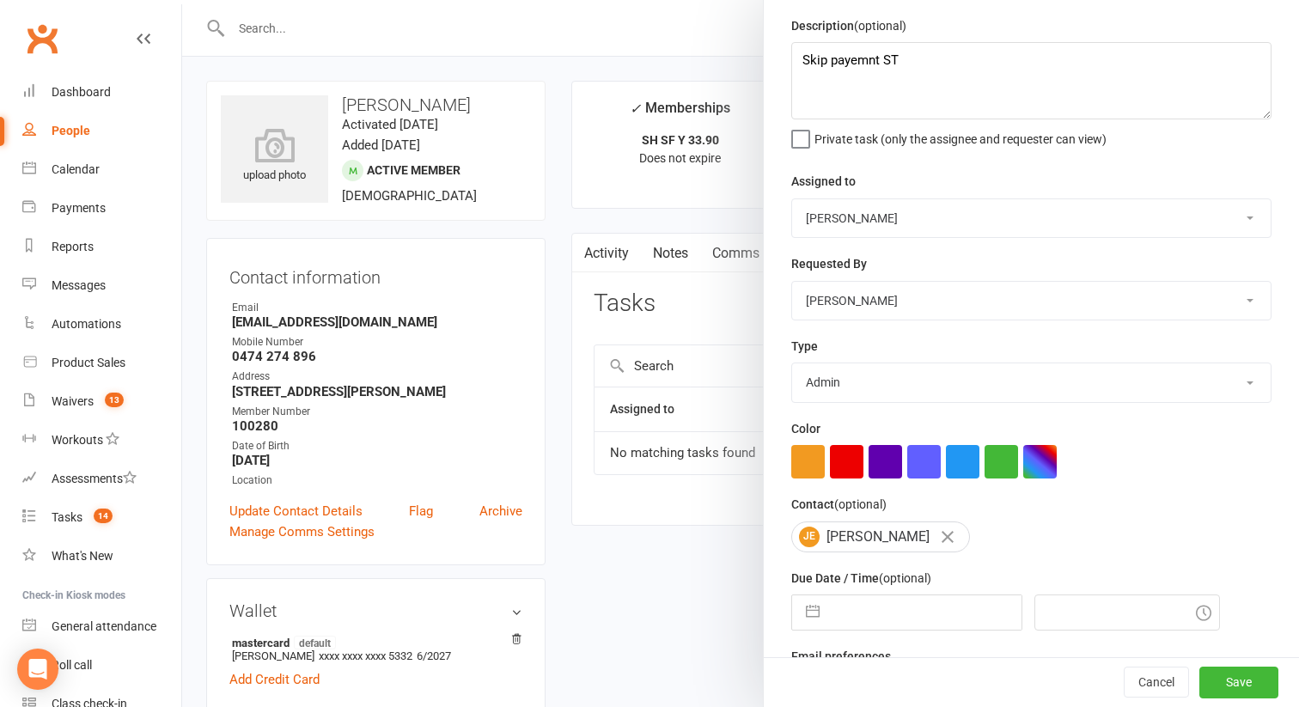
select select "6"
select select "2025"
select select "7"
select select "2025"
select select "8"
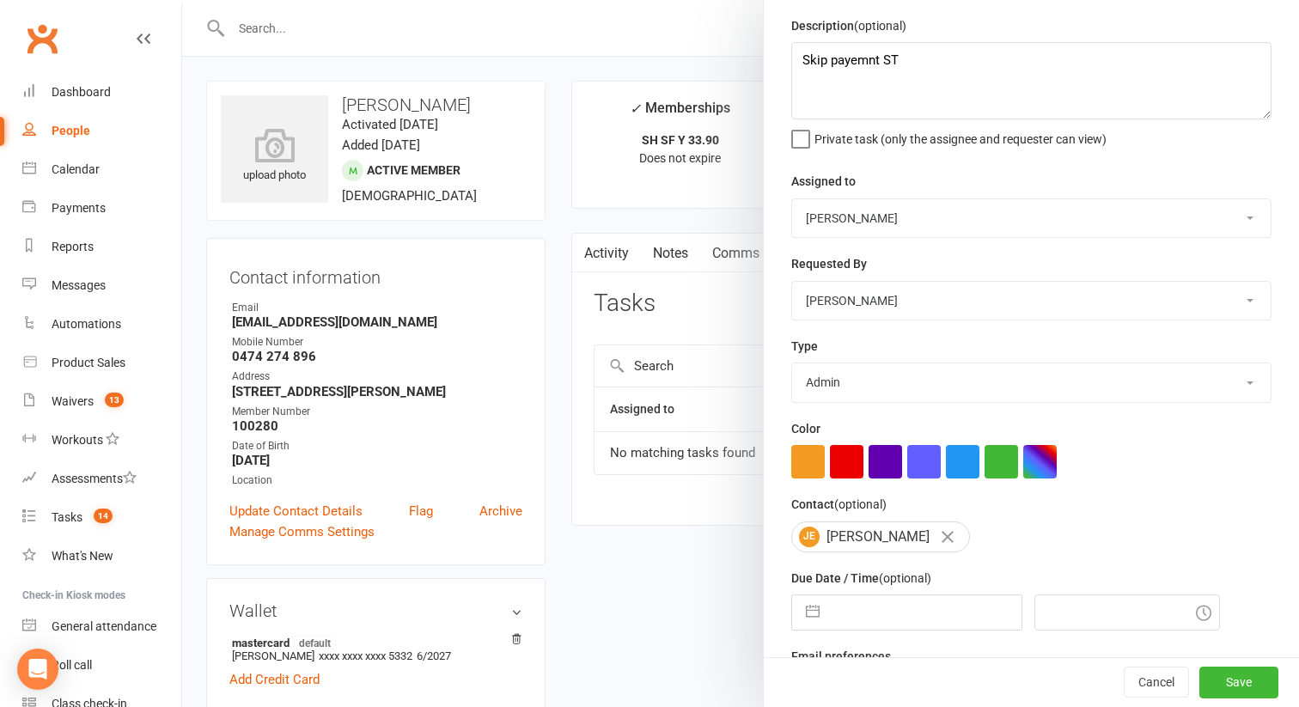
select select "2025"
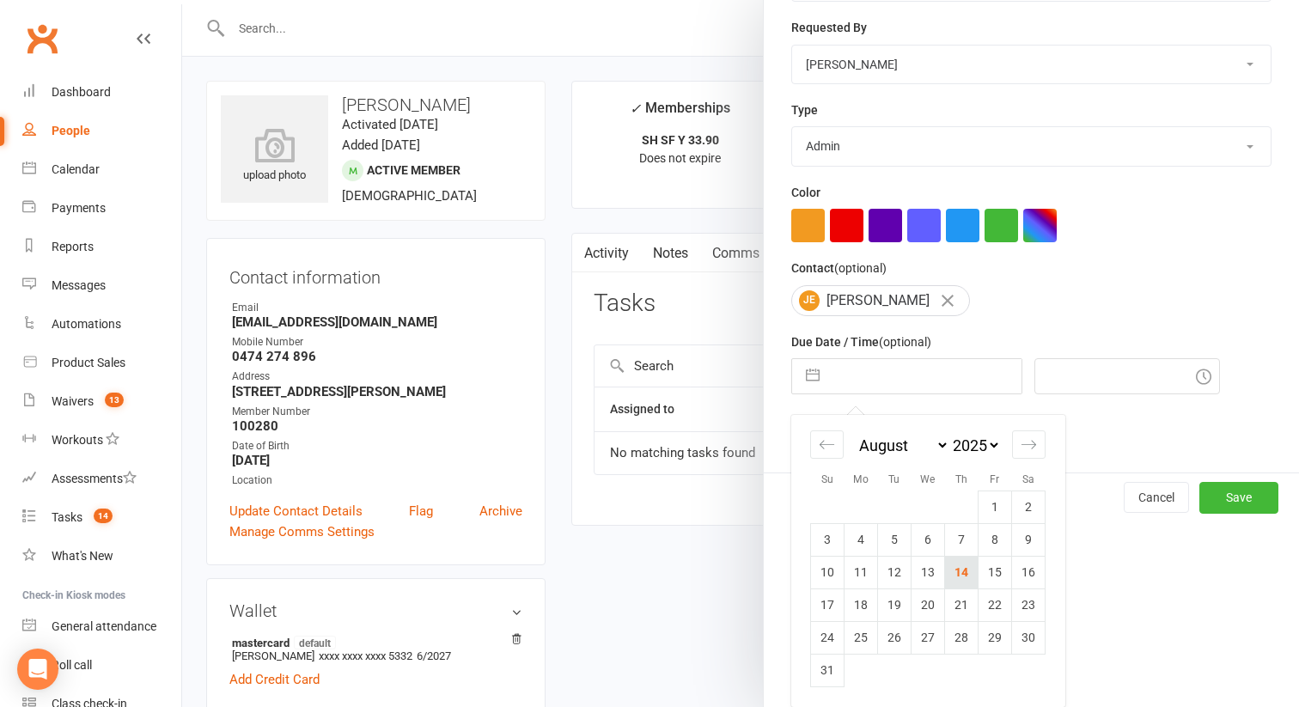
click at [967, 569] on td "14" at bounding box center [962, 572] width 34 height 33
type input "14 Aug 2025"
type input "2:45pm"
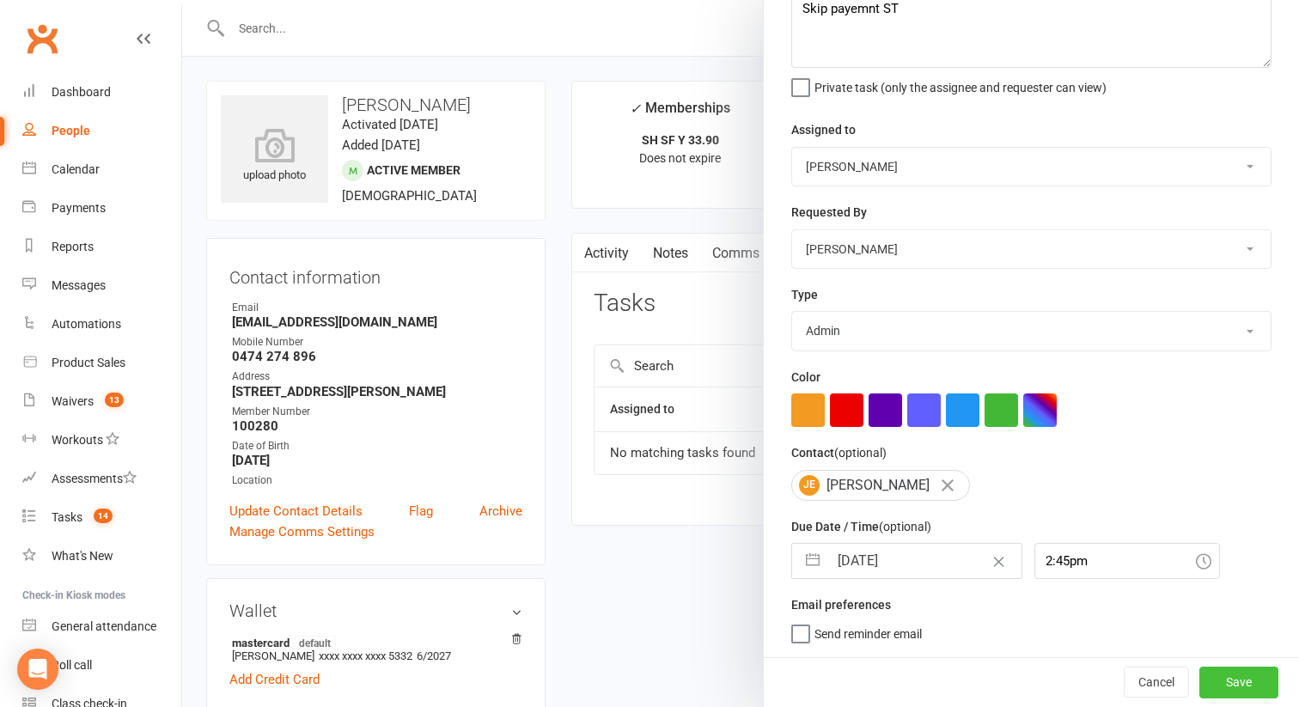
click at [1249, 690] on button "Save" at bounding box center [1238, 682] width 79 height 31
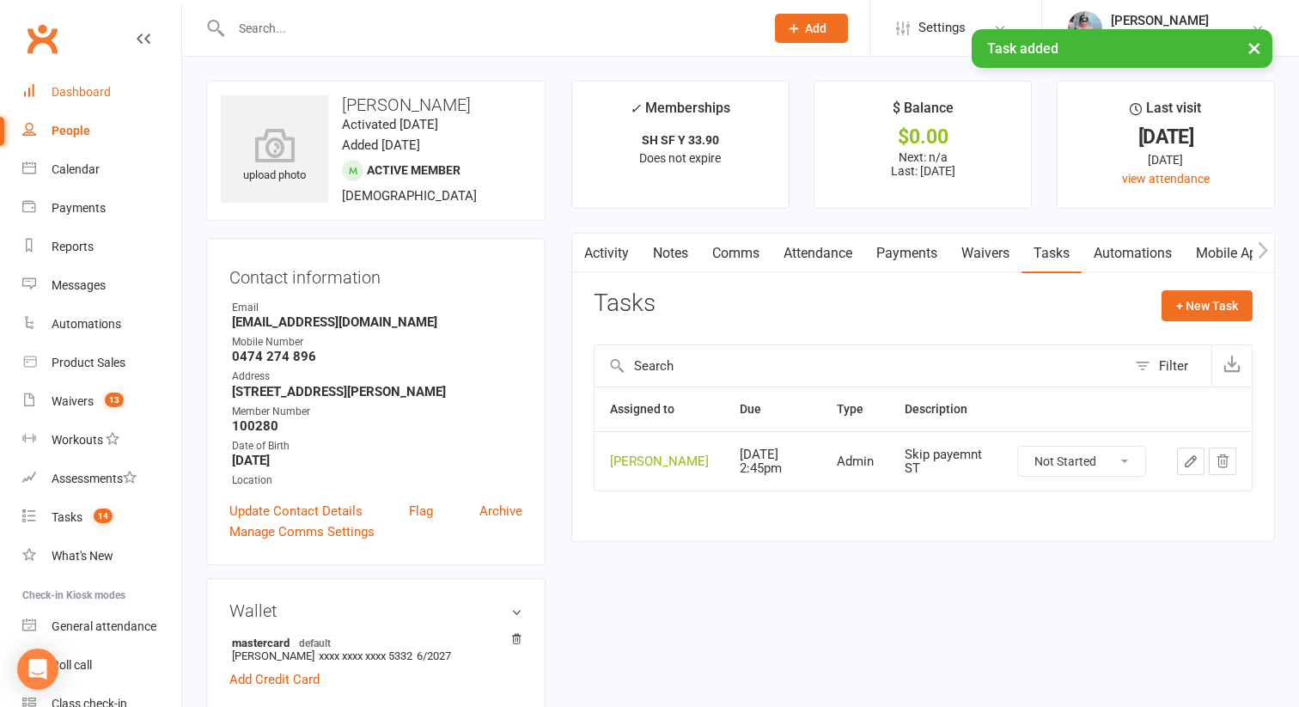
click at [107, 82] on link "Dashboard" at bounding box center [101, 92] width 159 height 39
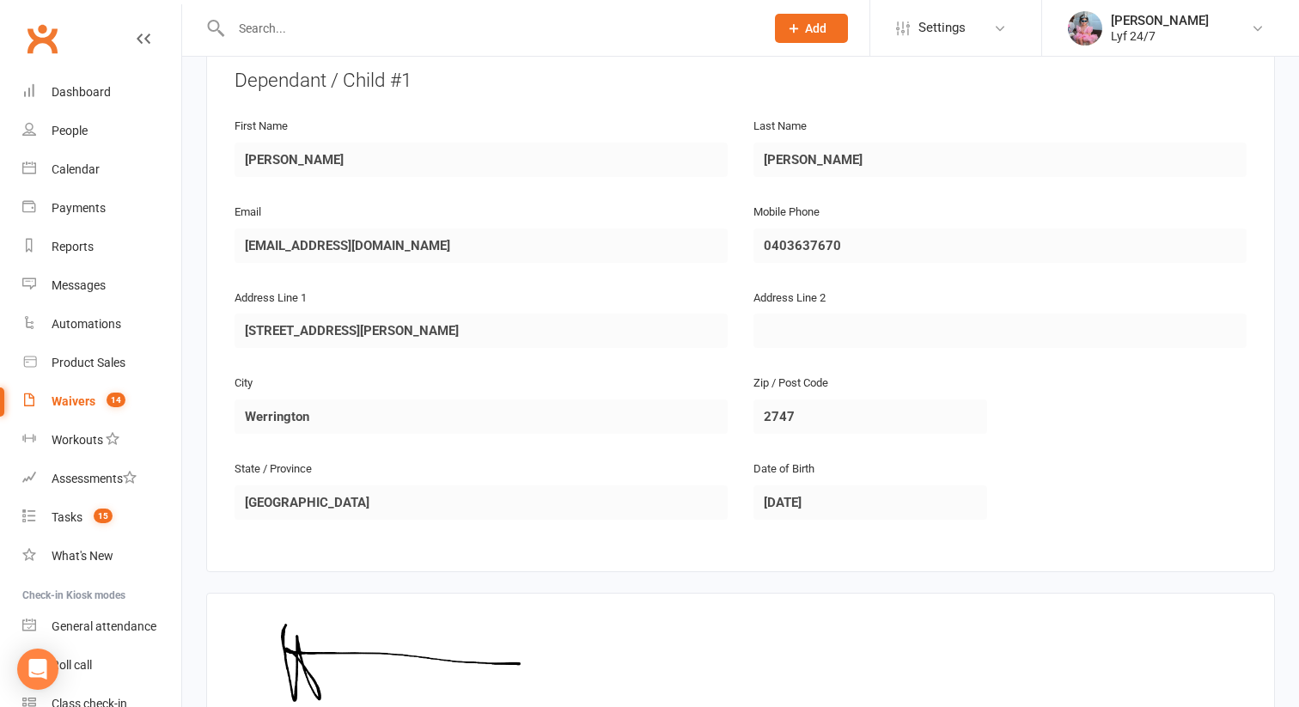
scroll to position [1092, 0]
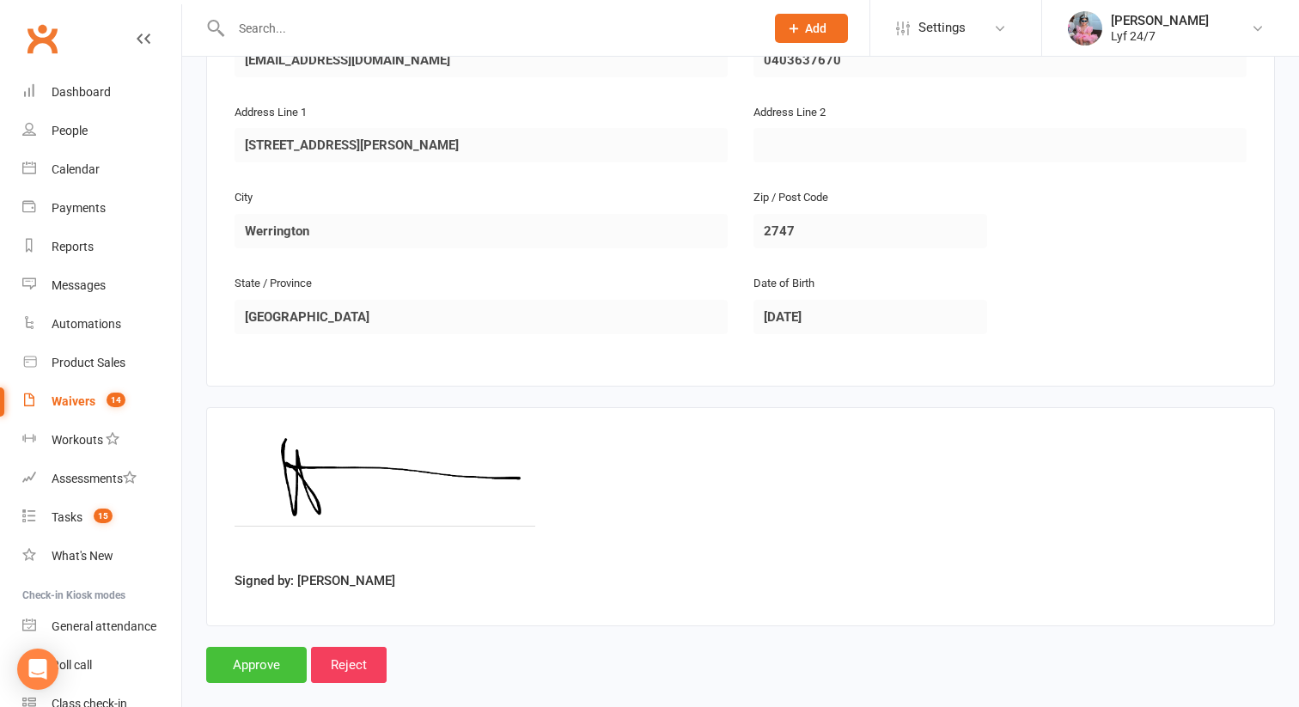
click at [253, 647] on input "Approve" at bounding box center [256, 665] width 101 height 36
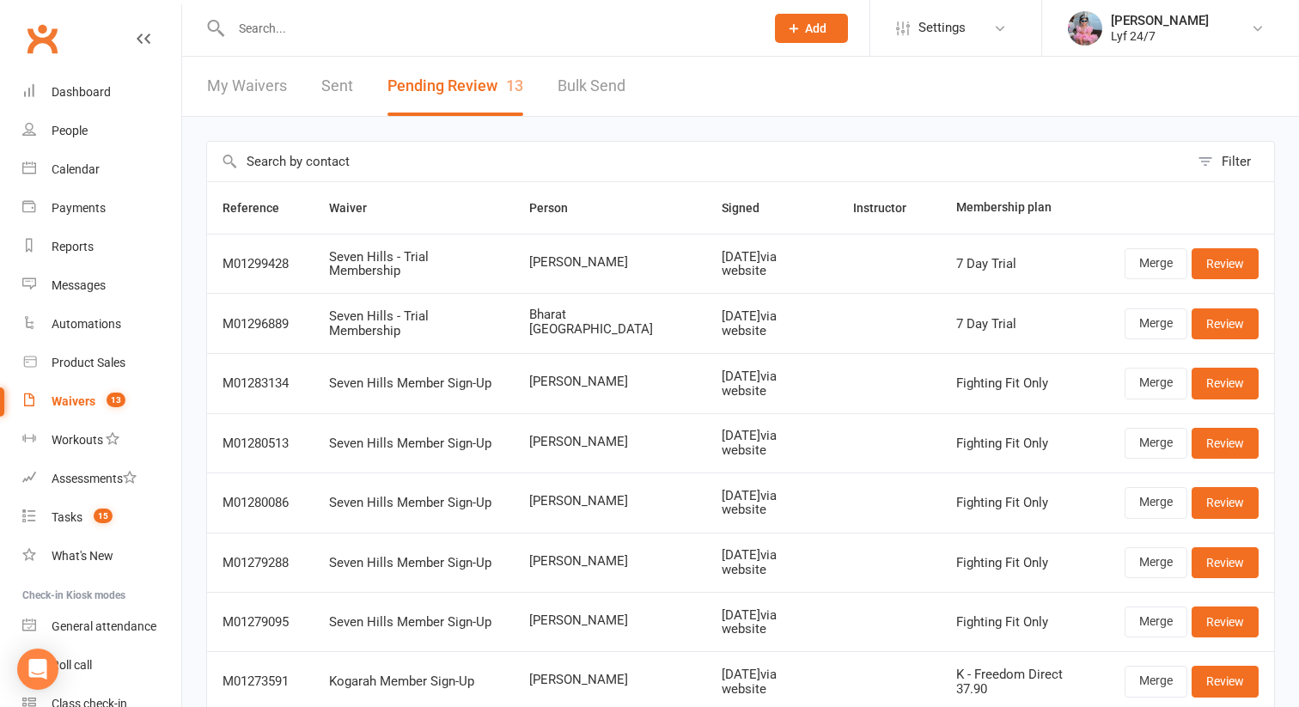
click at [278, 31] on input "text" at bounding box center [489, 28] width 527 height 24
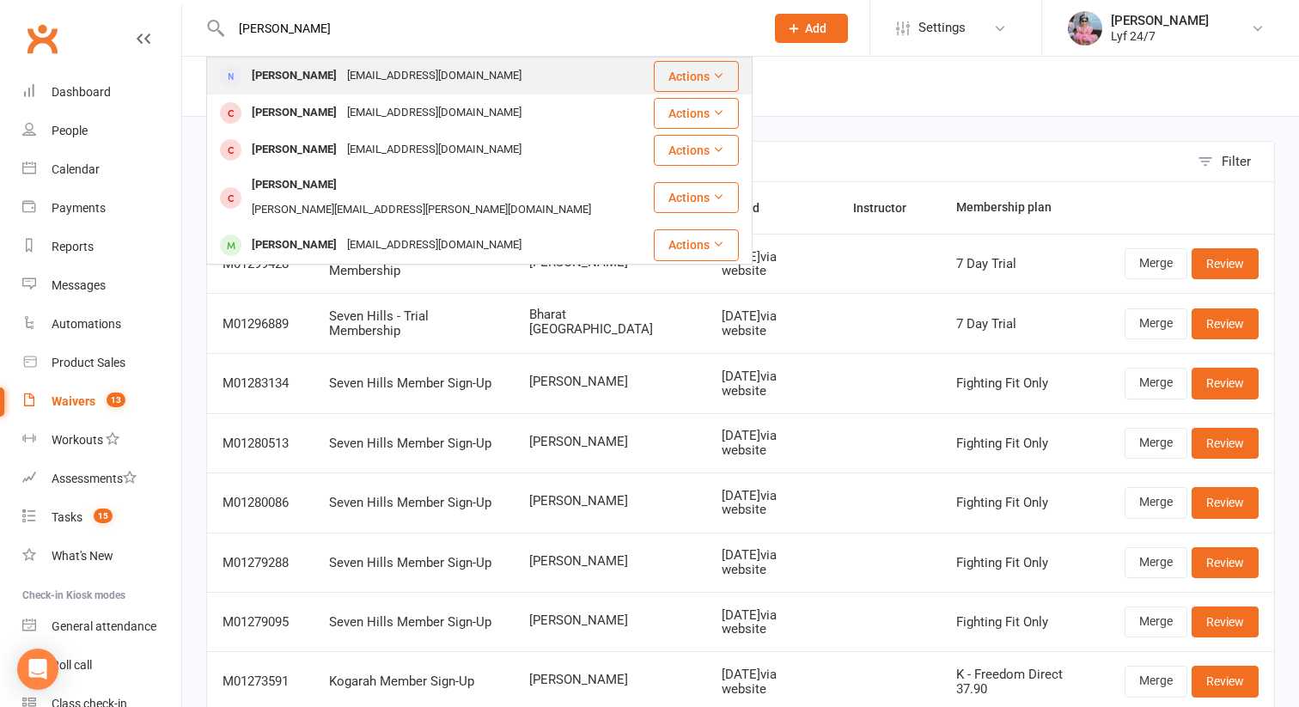
type input "nicole"
click at [271, 72] on div "[PERSON_NAME]" at bounding box center [294, 76] width 95 height 25
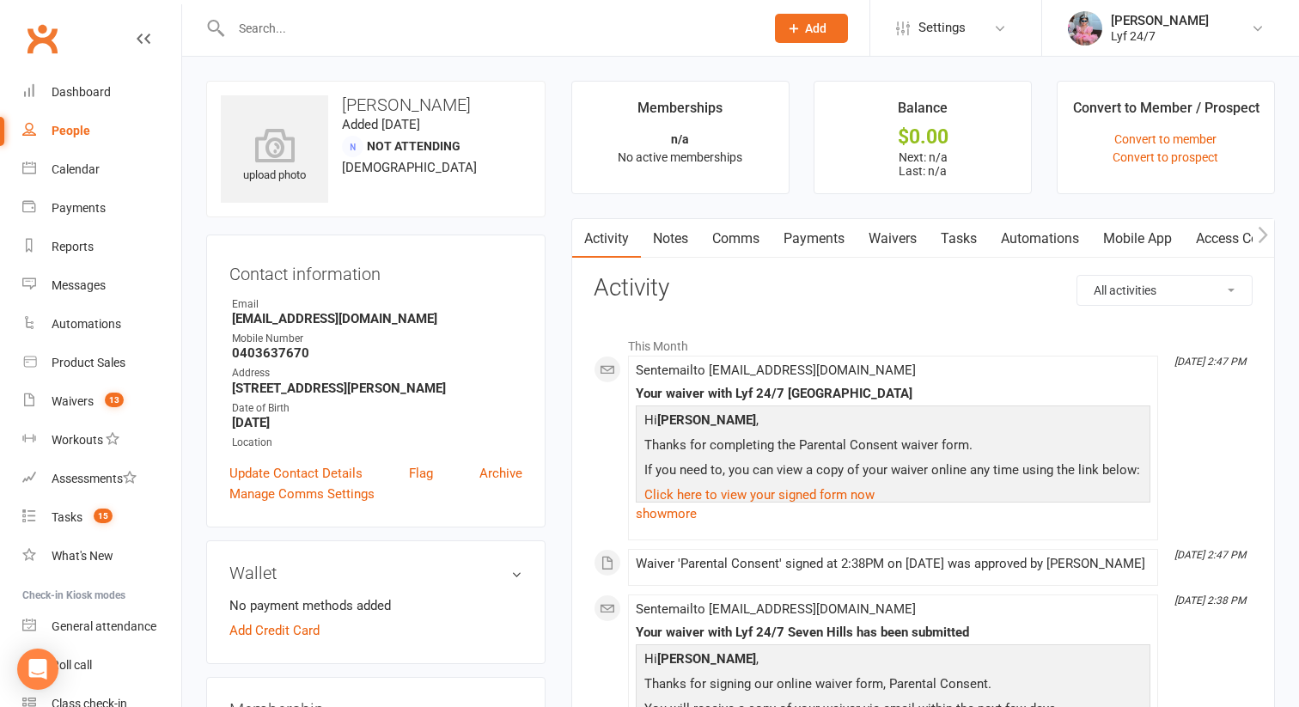
click at [302, 34] on input "text" at bounding box center [489, 28] width 527 height 24
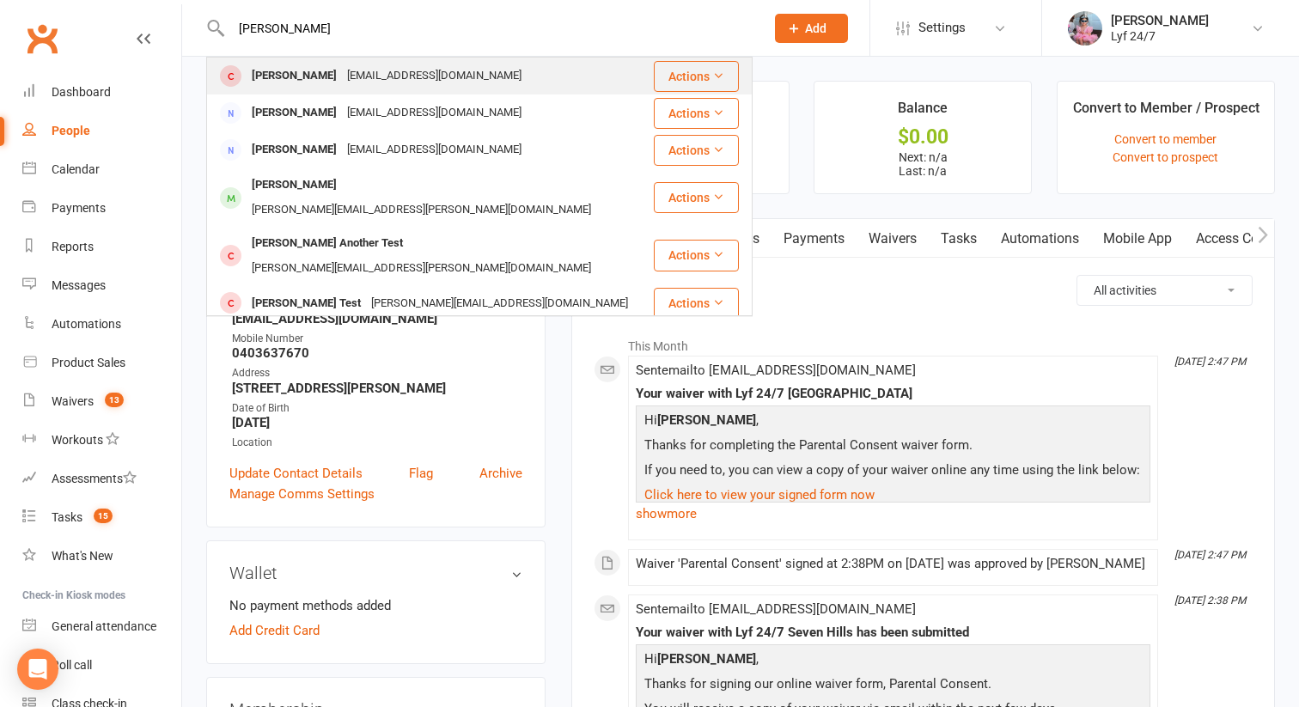
type input "[PERSON_NAME]"
click at [303, 76] on div "[PERSON_NAME]" at bounding box center [294, 76] width 95 height 25
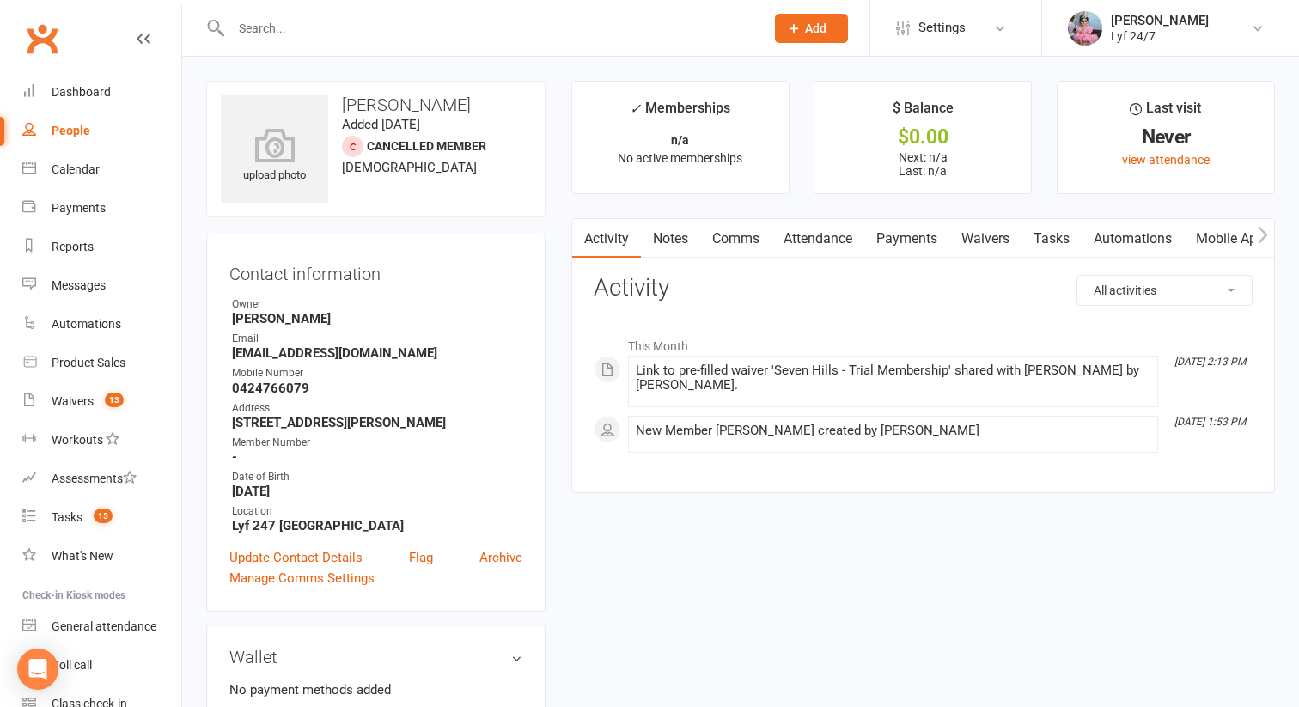
click at [996, 240] on link "Waivers" at bounding box center [985, 239] width 72 height 40
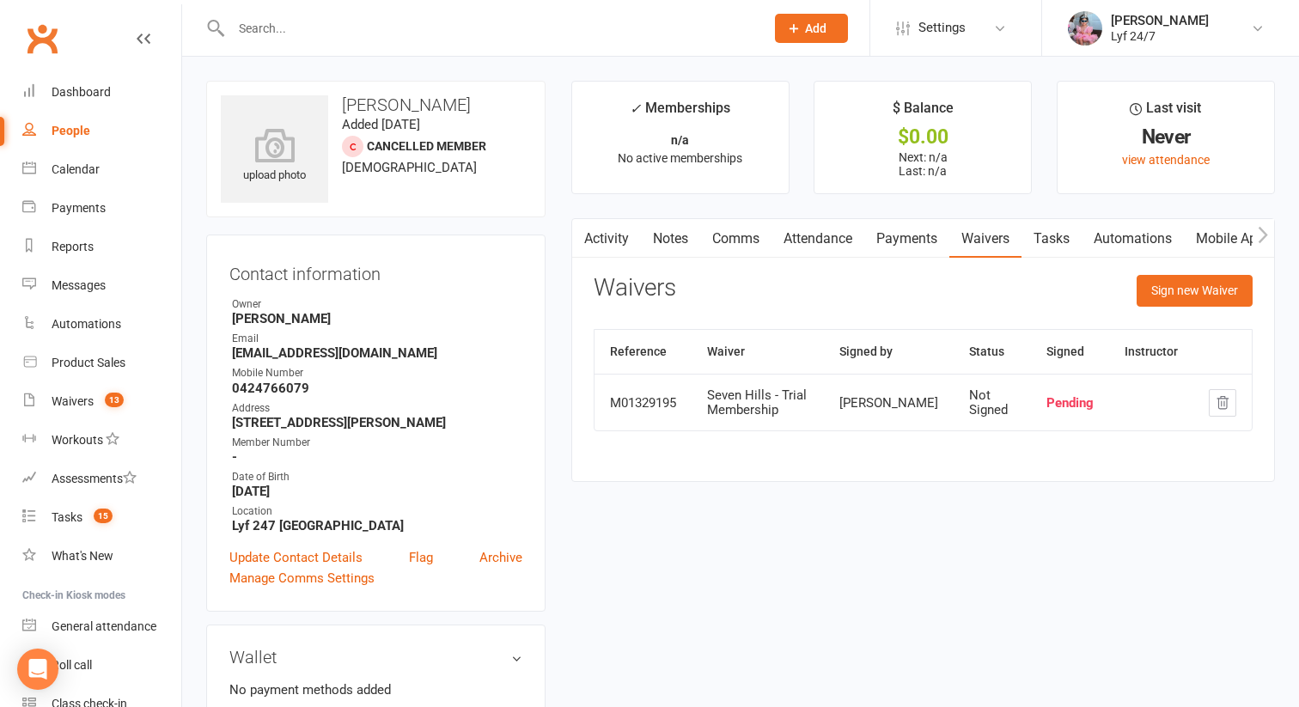
click at [1059, 396] on div "Pending" at bounding box center [1069, 403] width 47 height 15
click at [1077, 408] on div "Pending" at bounding box center [1069, 403] width 47 height 15
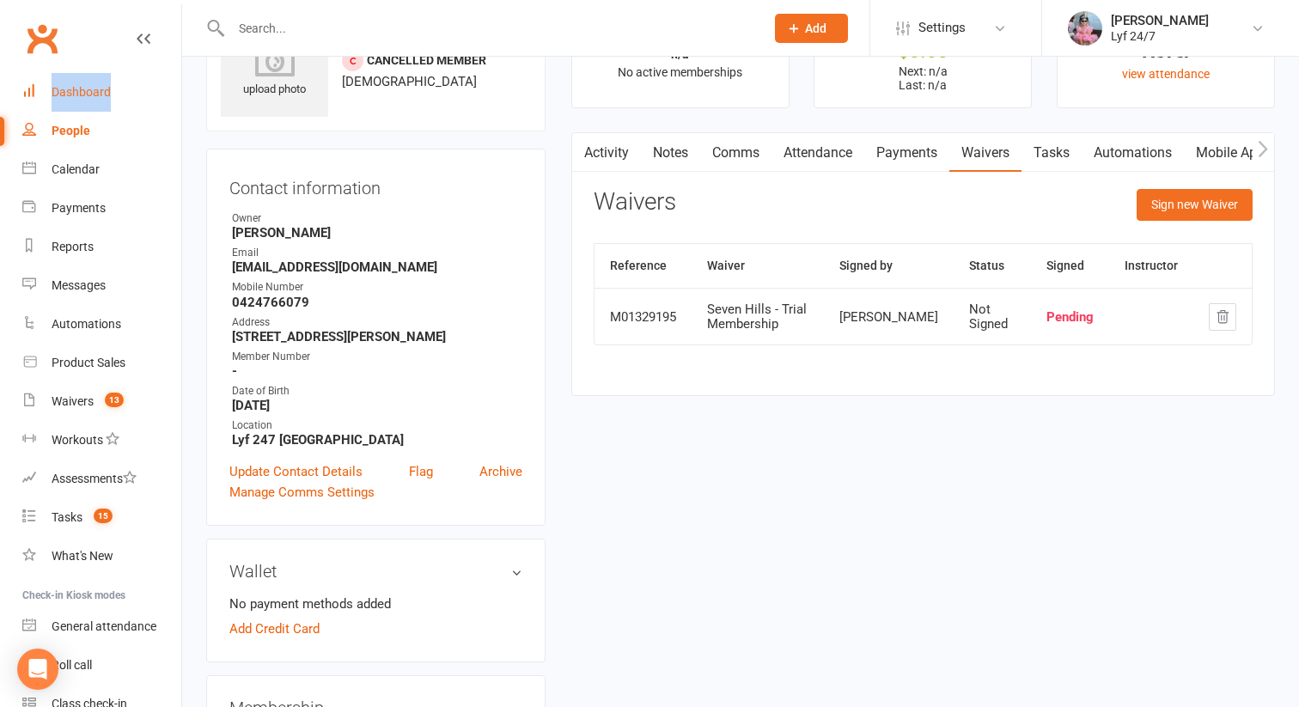
scroll to position [93, 0]
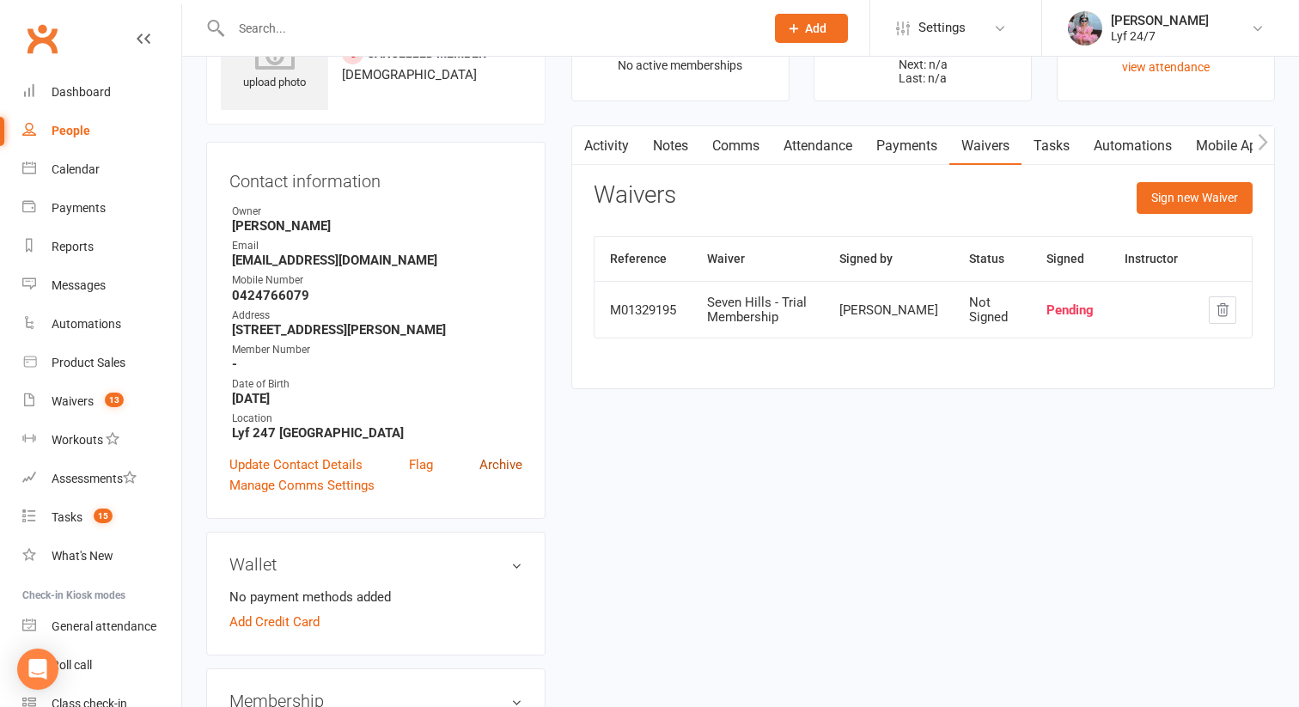
click at [504, 463] on link "Archive" at bounding box center [500, 464] width 43 height 21
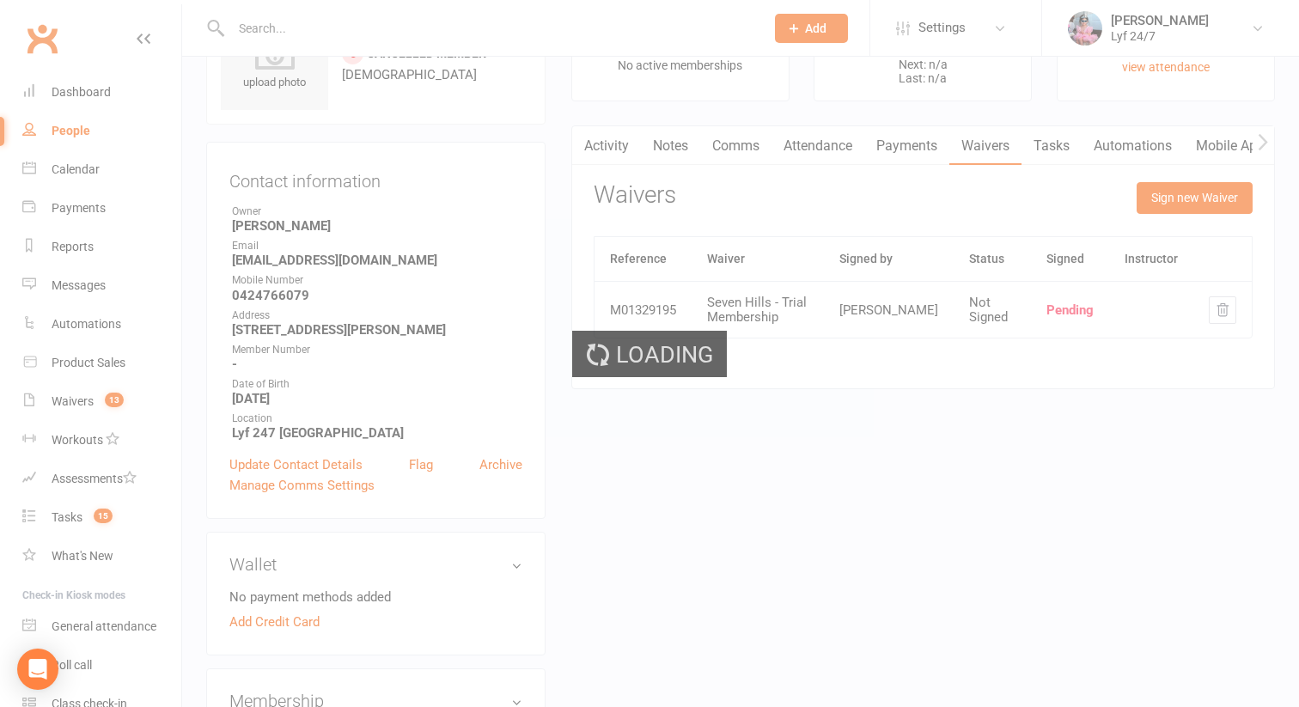
select select "100"
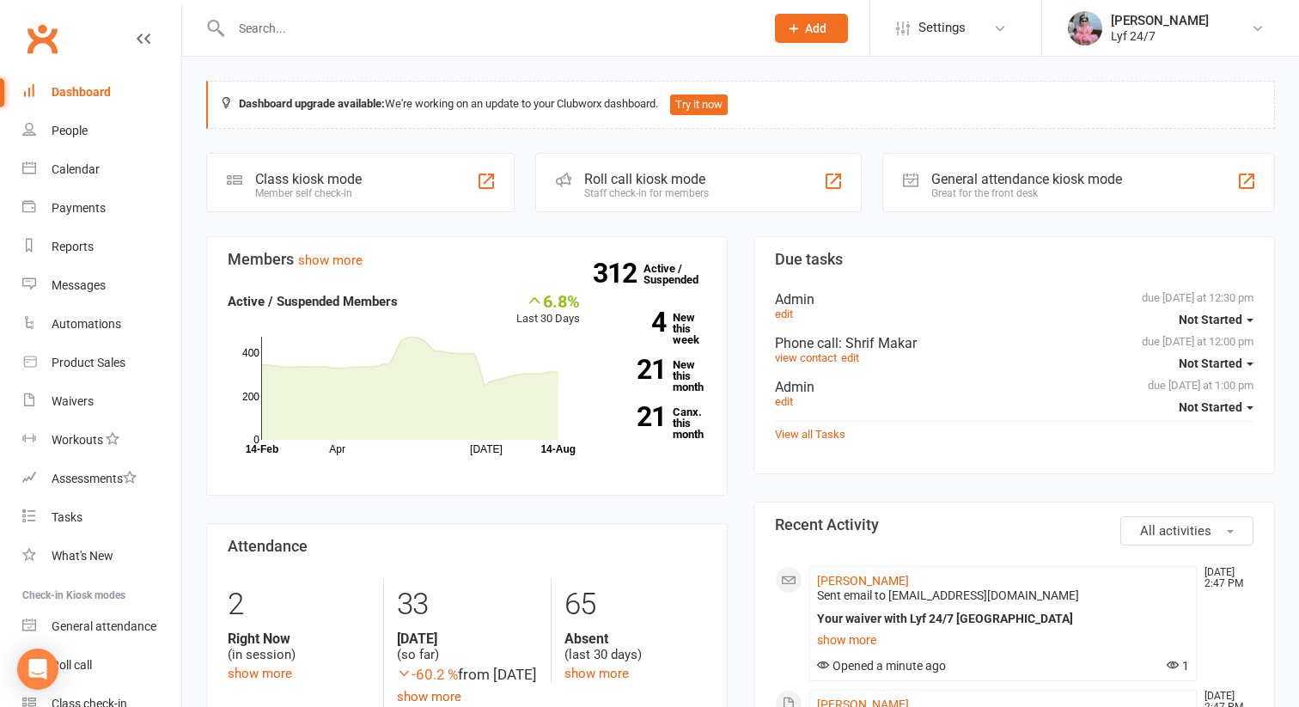
click at [300, 23] on input "text" at bounding box center [489, 28] width 527 height 24
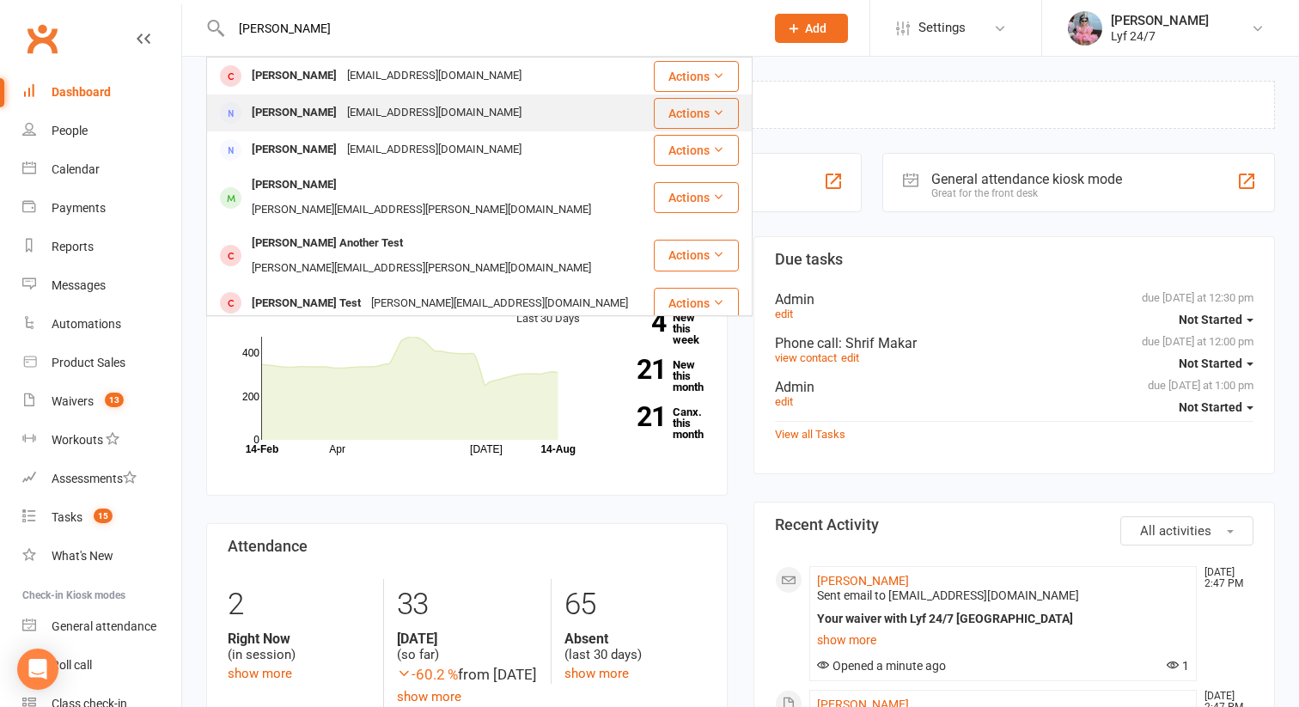
type input "[PERSON_NAME]"
click at [265, 118] on div "[PERSON_NAME]" at bounding box center [294, 113] width 95 height 25
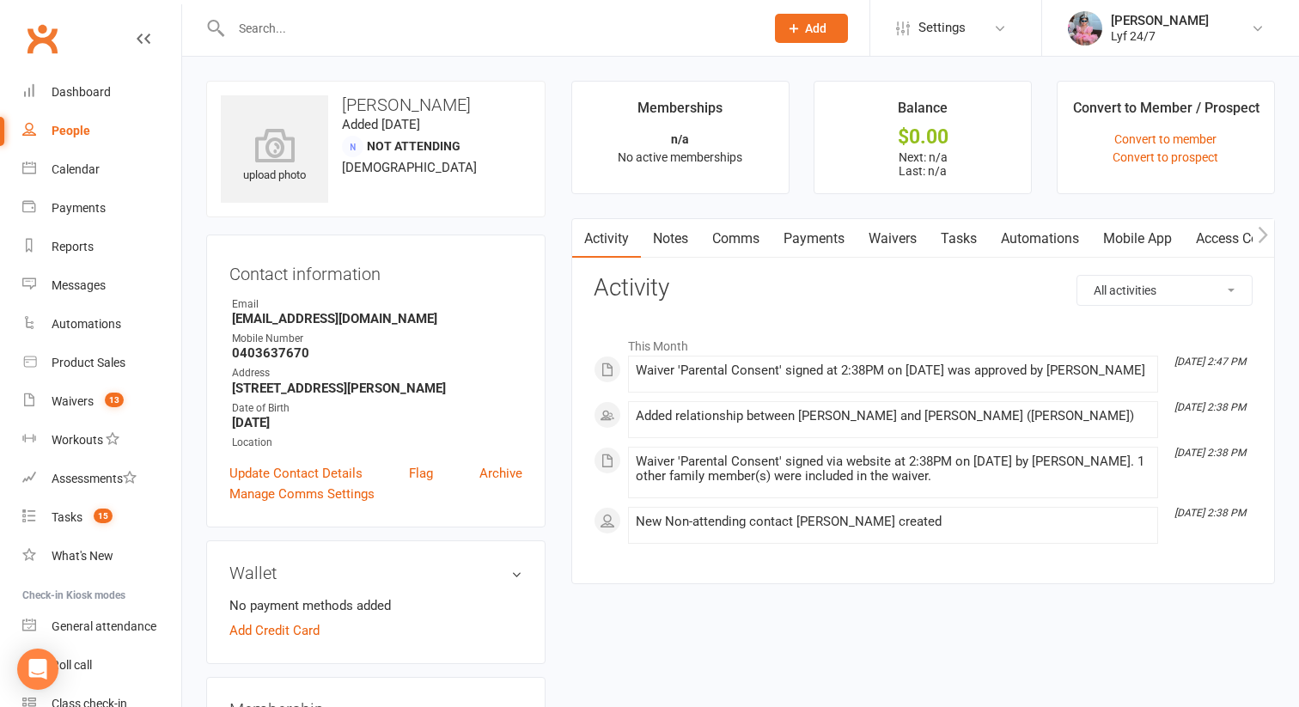
click at [895, 234] on link "Waivers" at bounding box center [893, 239] width 72 height 40
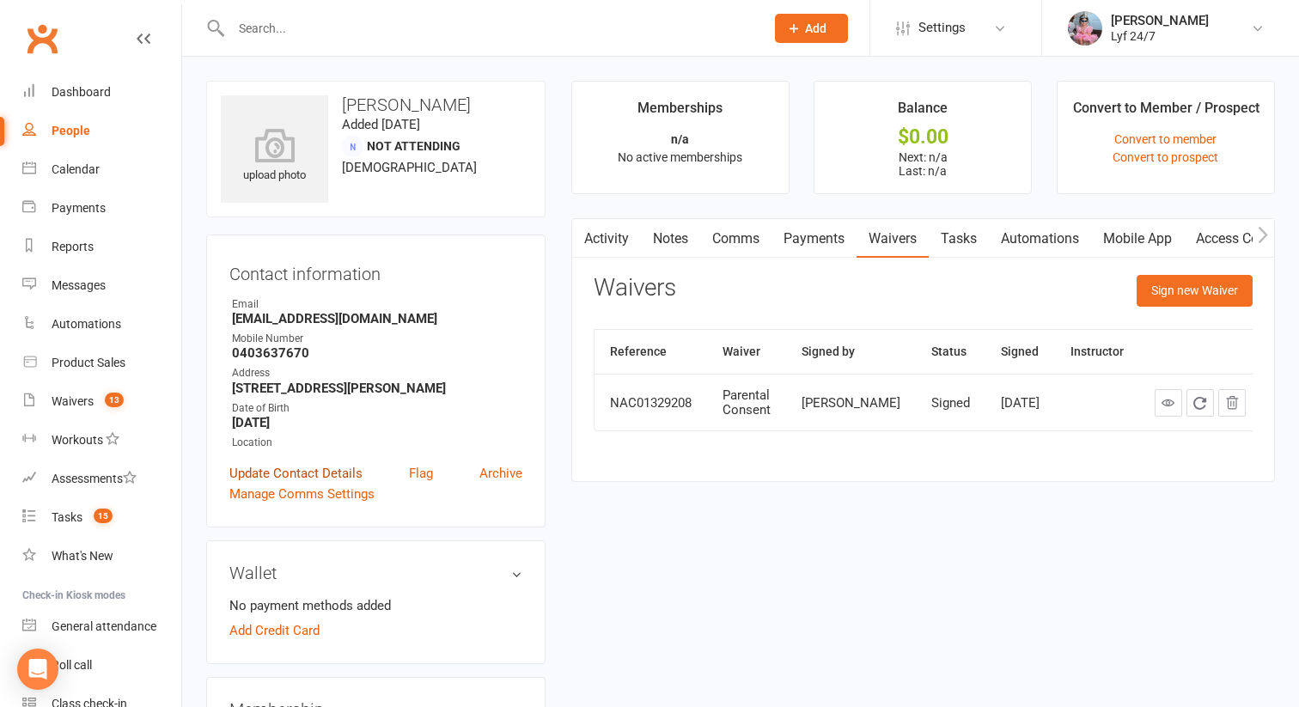
click at [277, 473] on link "Update Contact Details" at bounding box center [295, 473] width 133 height 21
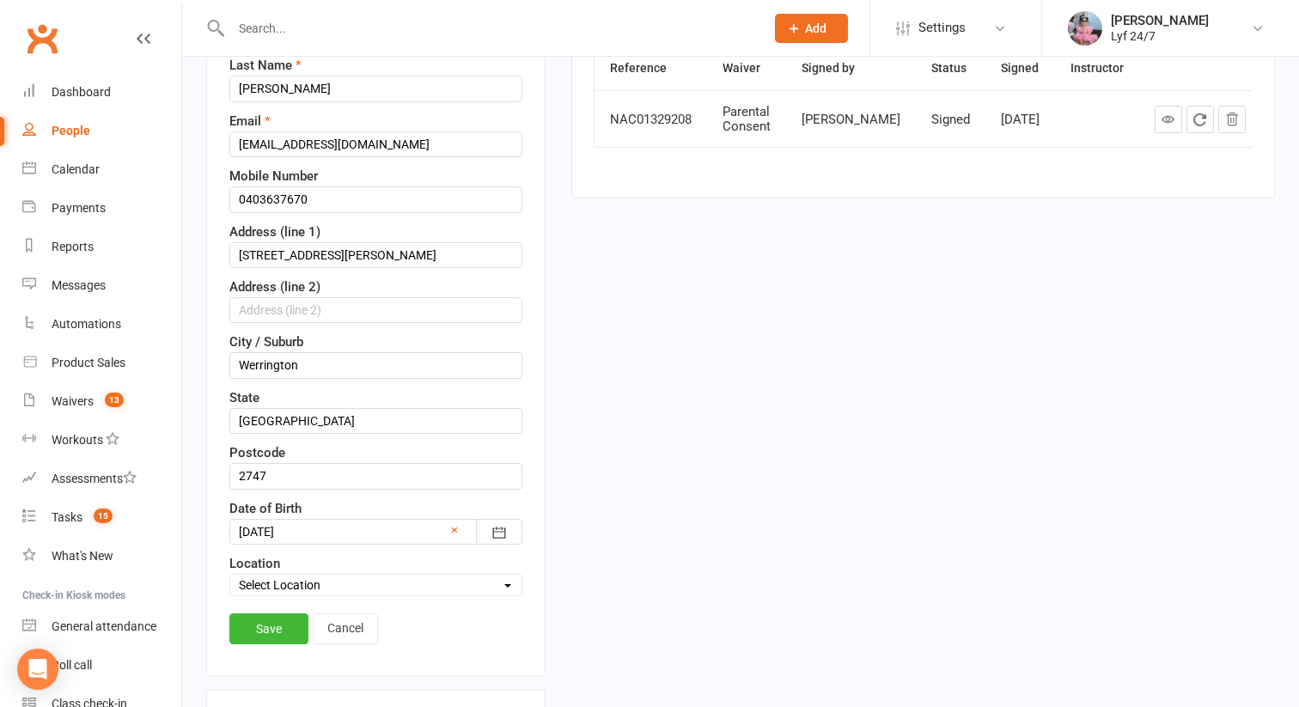
scroll to position [305, 0]
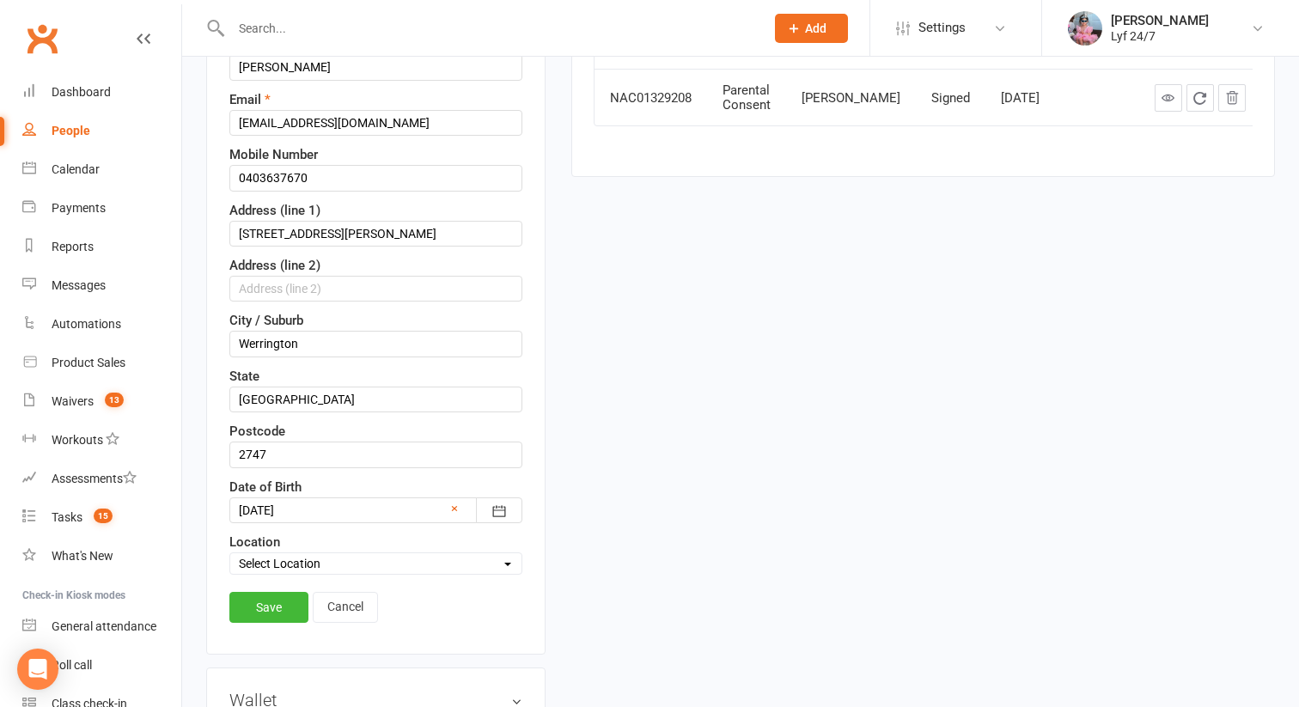
click at [278, 563] on select "Select Location [GEOGRAPHIC_DATA] 24/7 Kogarah Lyf [GEOGRAPHIC_DATA]" at bounding box center [375, 563] width 291 height 19
select select "1"
click at [230, 554] on select "Select Location [GEOGRAPHIC_DATA] 24/7 Kogarah Lyf [GEOGRAPHIC_DATA]" at bounding box center [375, 563] width 291 height 19
click at [274, 611] on link "Save" at bounding box center [268, 607] width 79 height 31
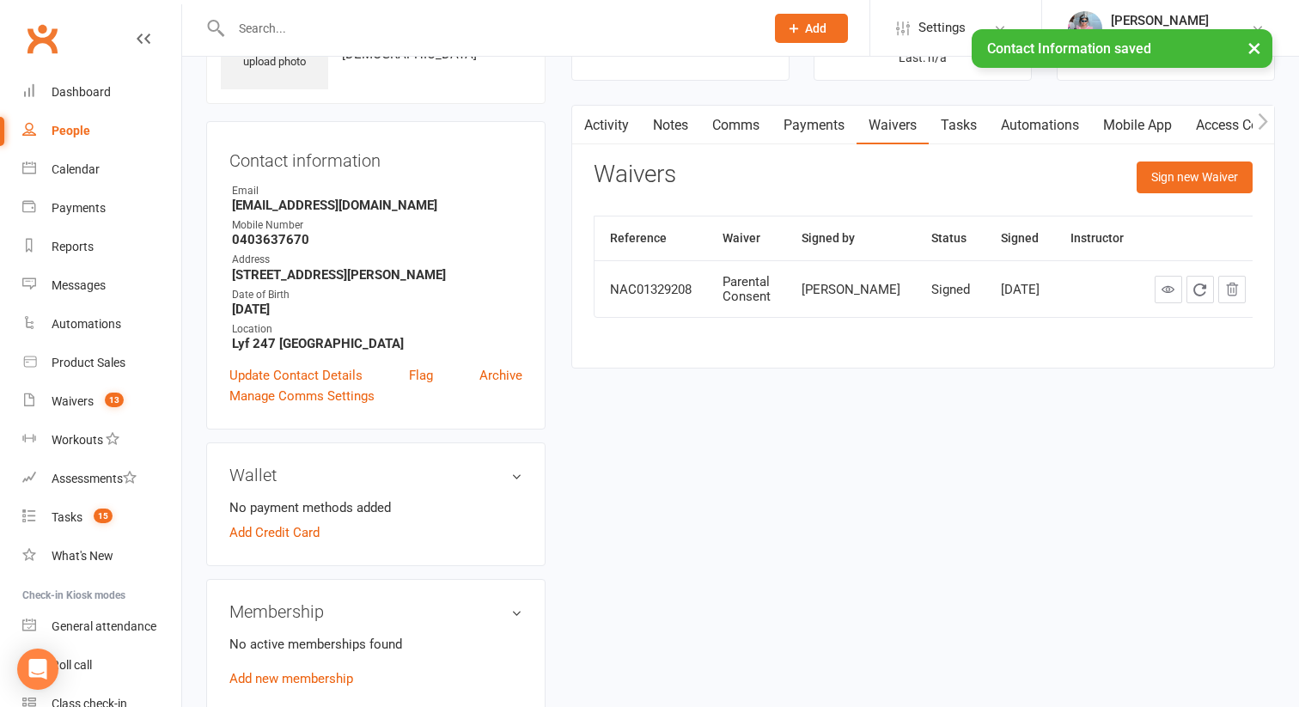
scroll to position [0, 0]
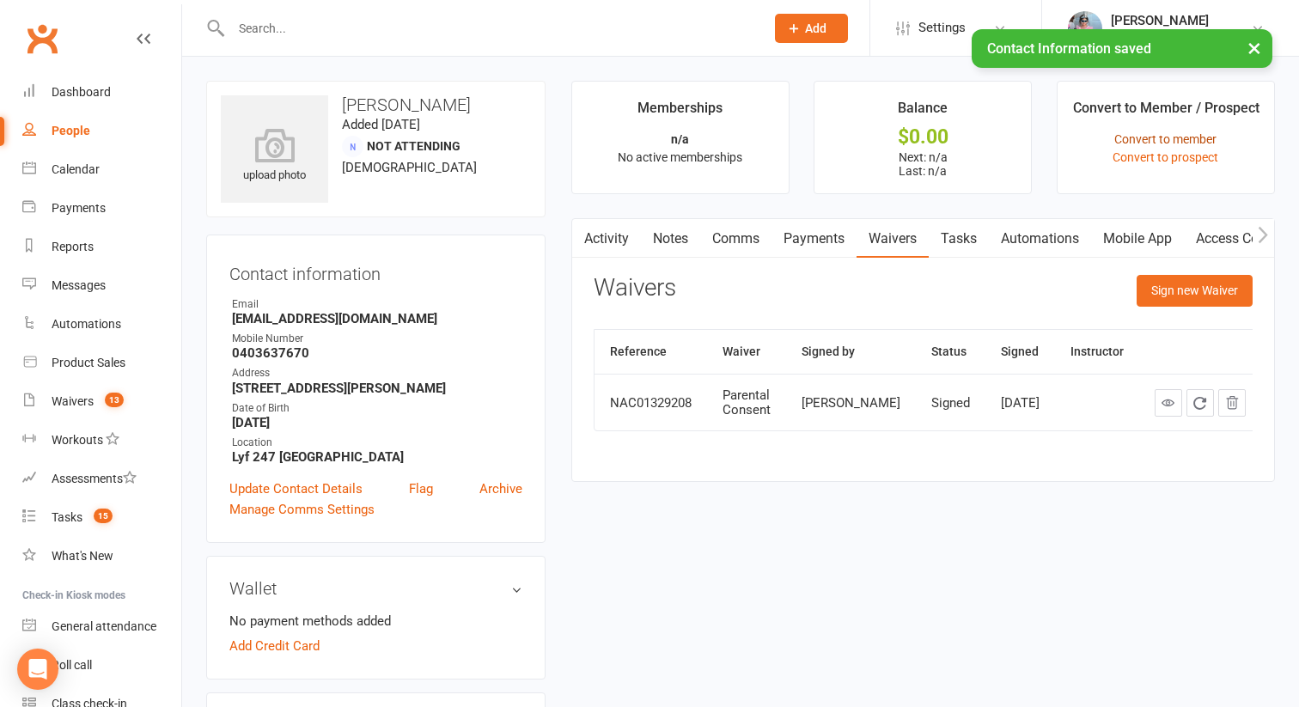
click at [1186, 137] on link "Convert to member" at bounding box center [1165, 139] width 102 height 14
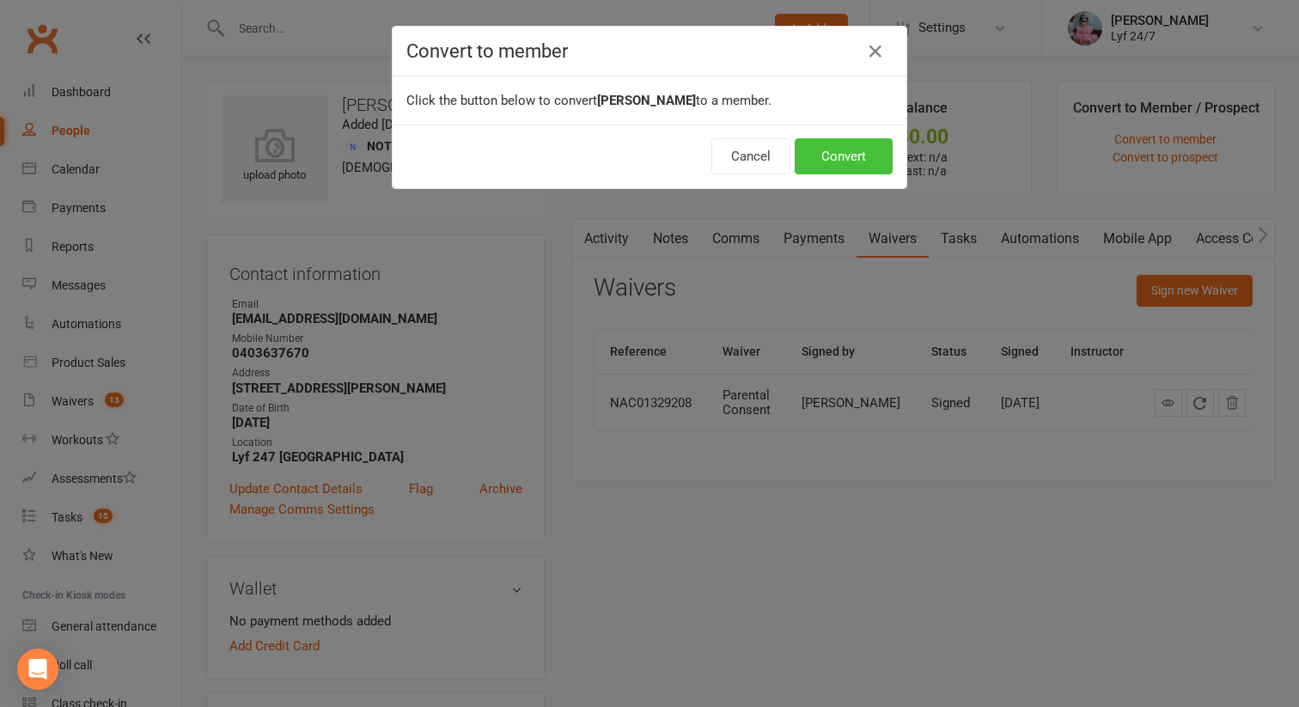
click at [858, 158] on button "Convert" at bounding box center [844, 156] width 98 height 36
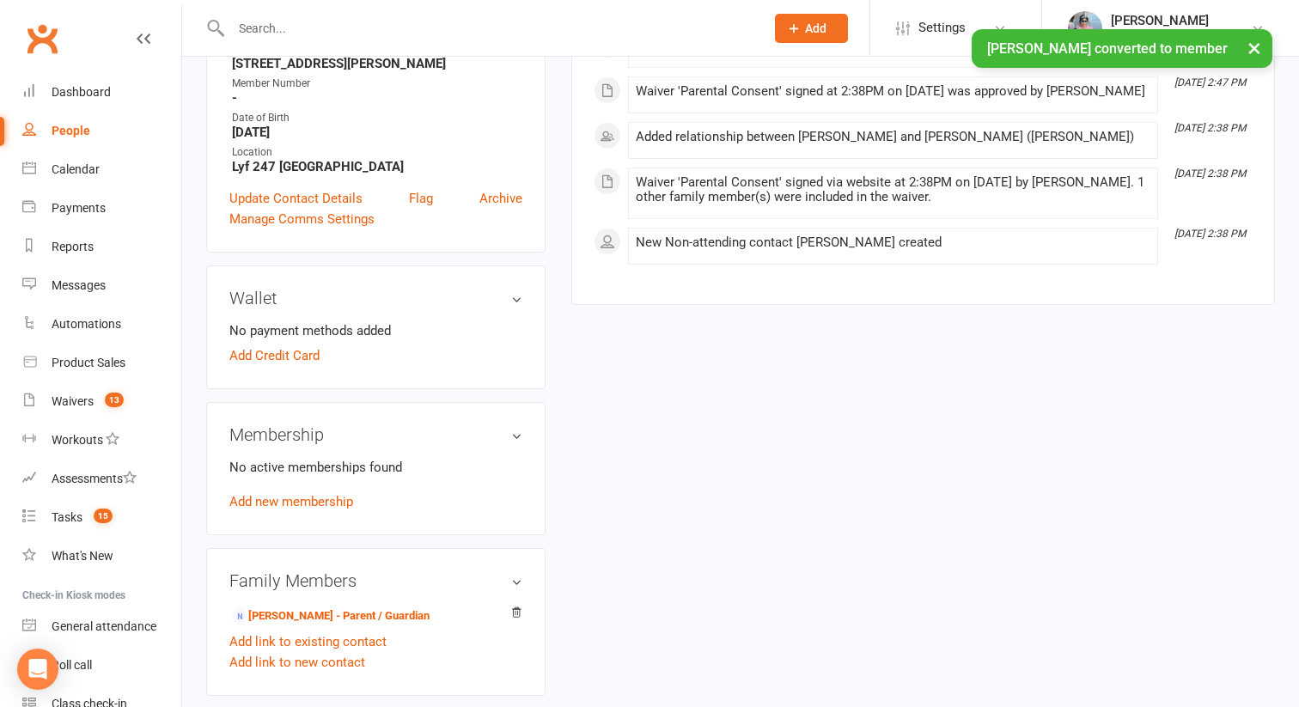
scroll to position [367, 0]
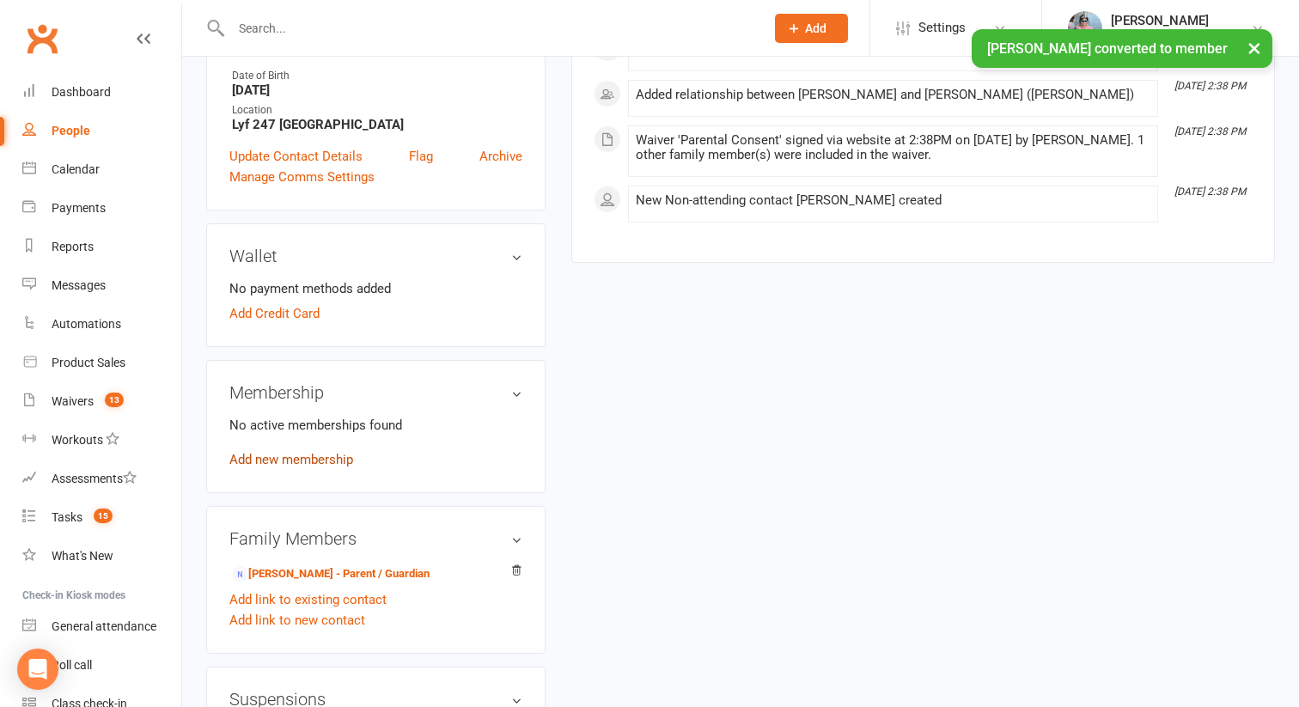
click at [313, 457] on link "Add new membership" at bounding box center [291, 459] width 124 height 15
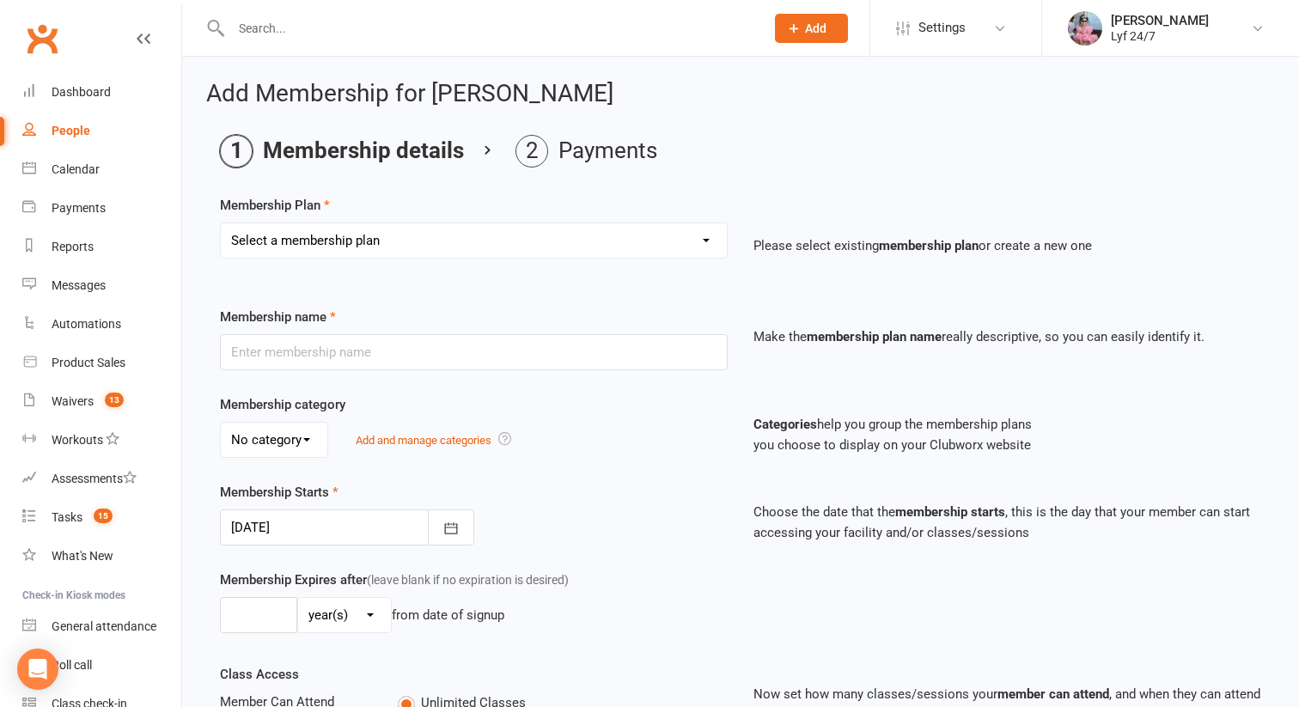
click at [382, 248] on select "Select a membership plan Create new Membership Plan Foundation 37.90 PIA 3 Mont…" at bounding box center [474, 240] width 506 height 34
select select "6"
click at [221, 223] on select "Select a membership plan Create new Membership Plan Foundation 37.90 PIA 3 Mont…" at bounding box center [474, 240] width 506 height 34
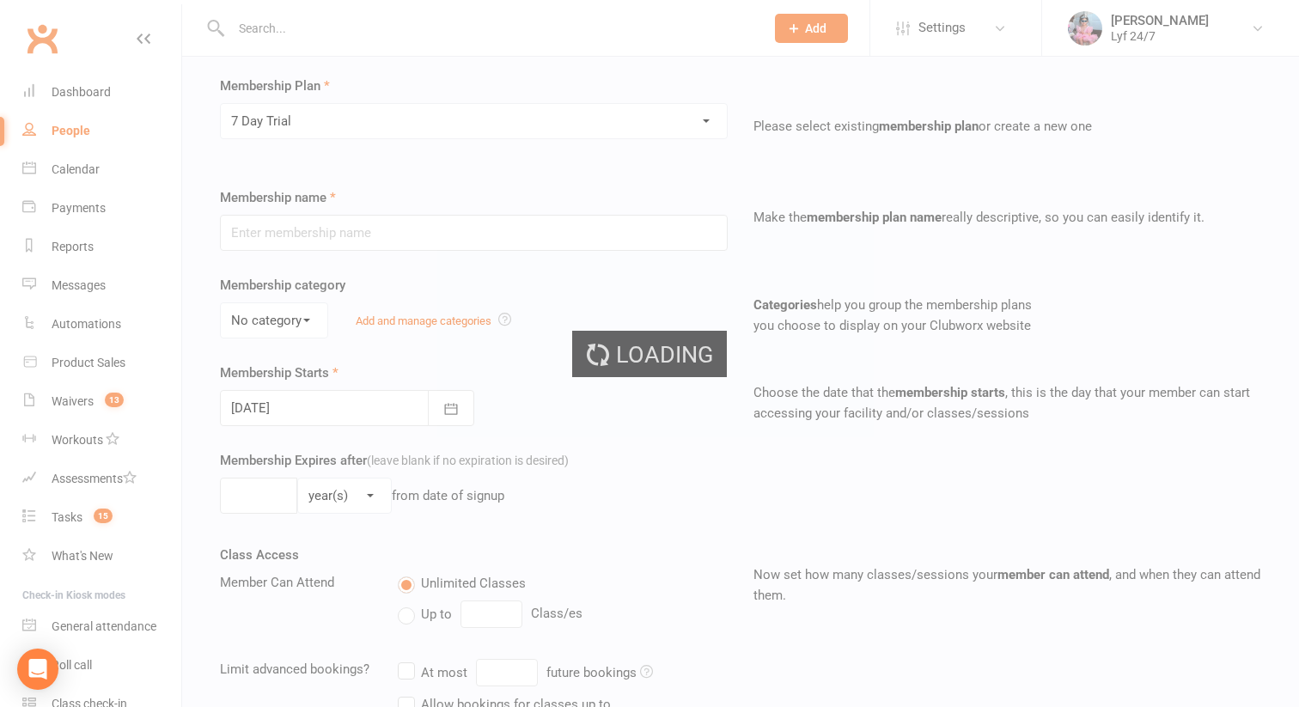
type input "7 Day Trial"
select select "1"
type input "1"
select select "1"
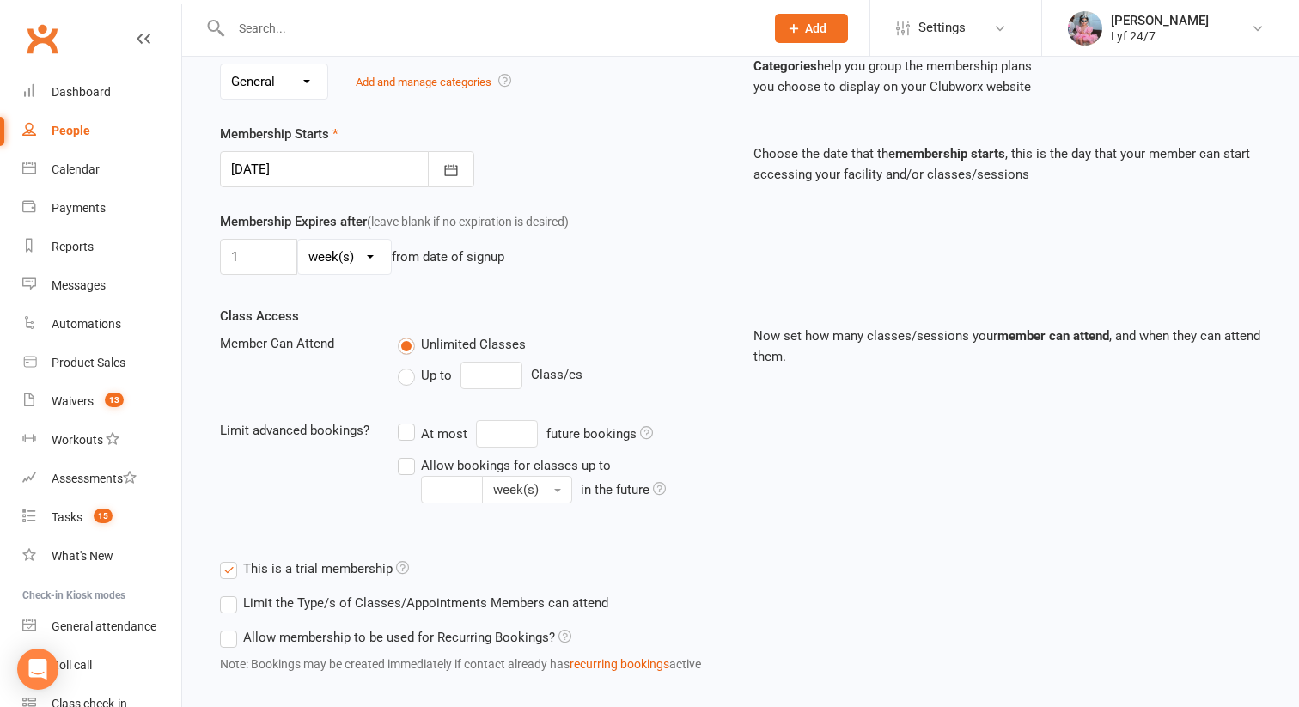
scroll to position [451, 0]
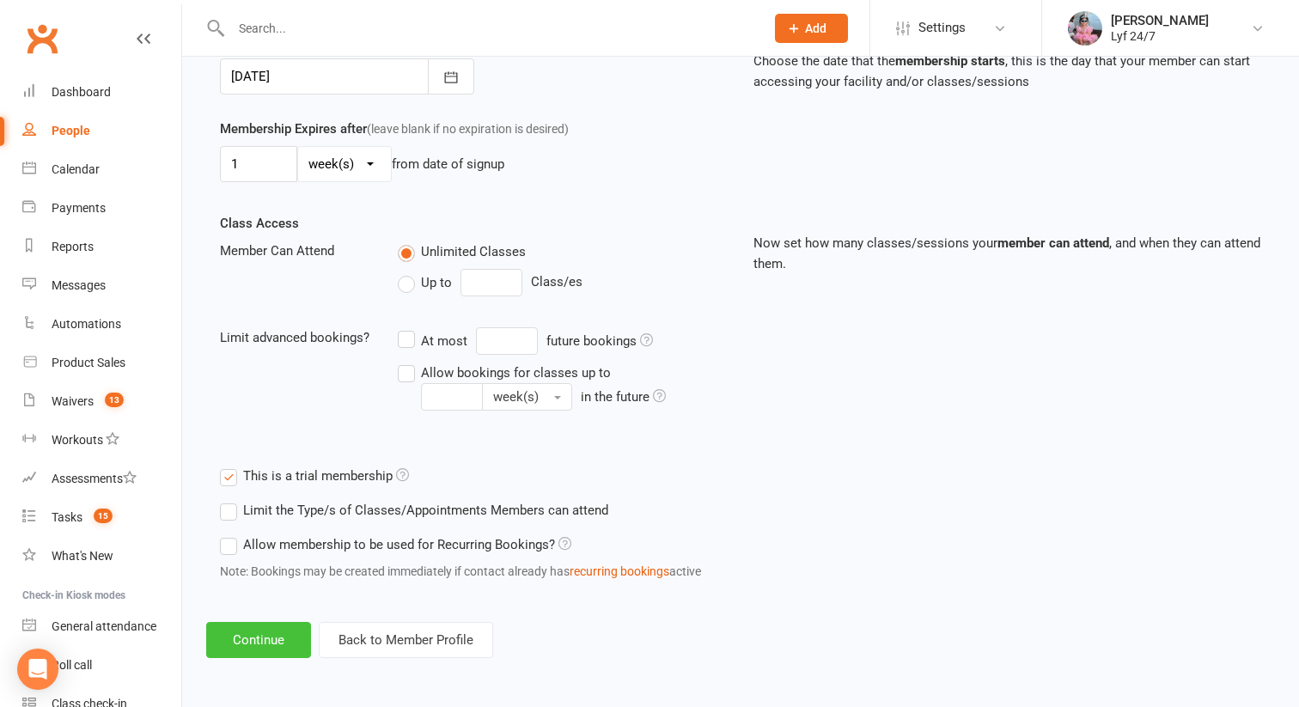
click at [253, 638] on button "Continue" at bounding box center [258, 640] width 105 height 36
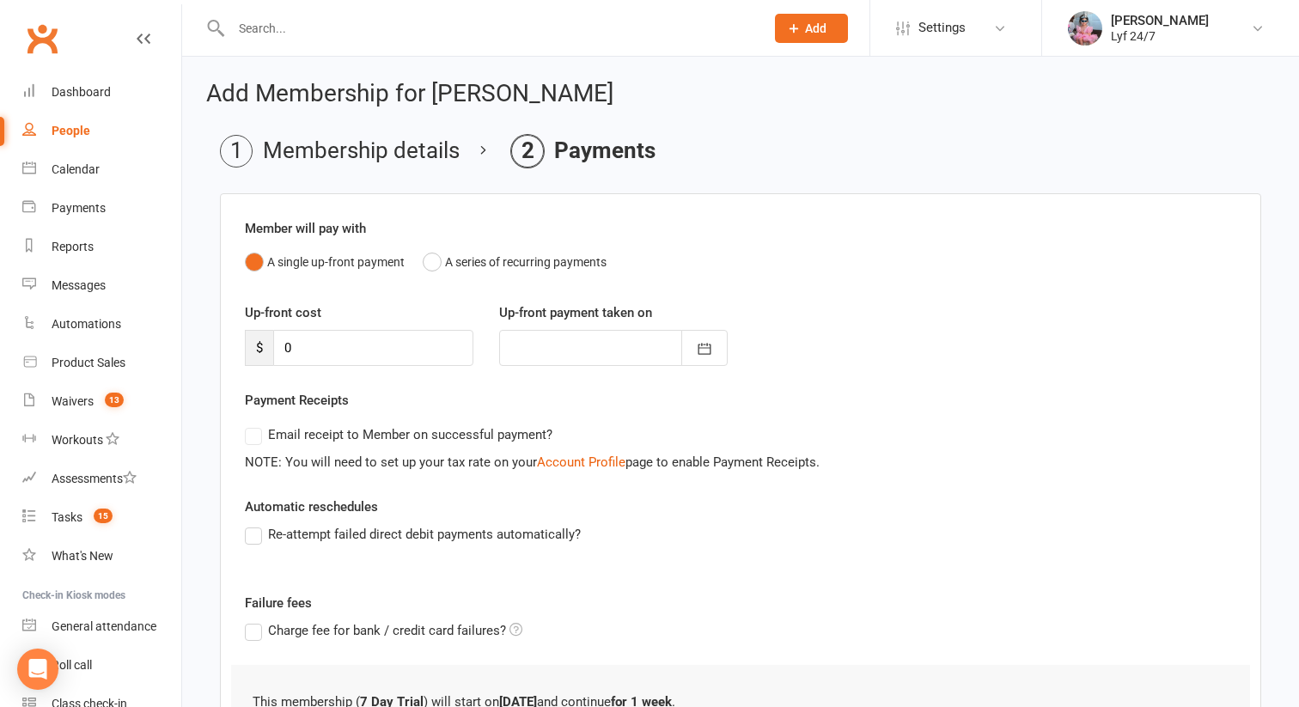
scroll to position [160, 0]
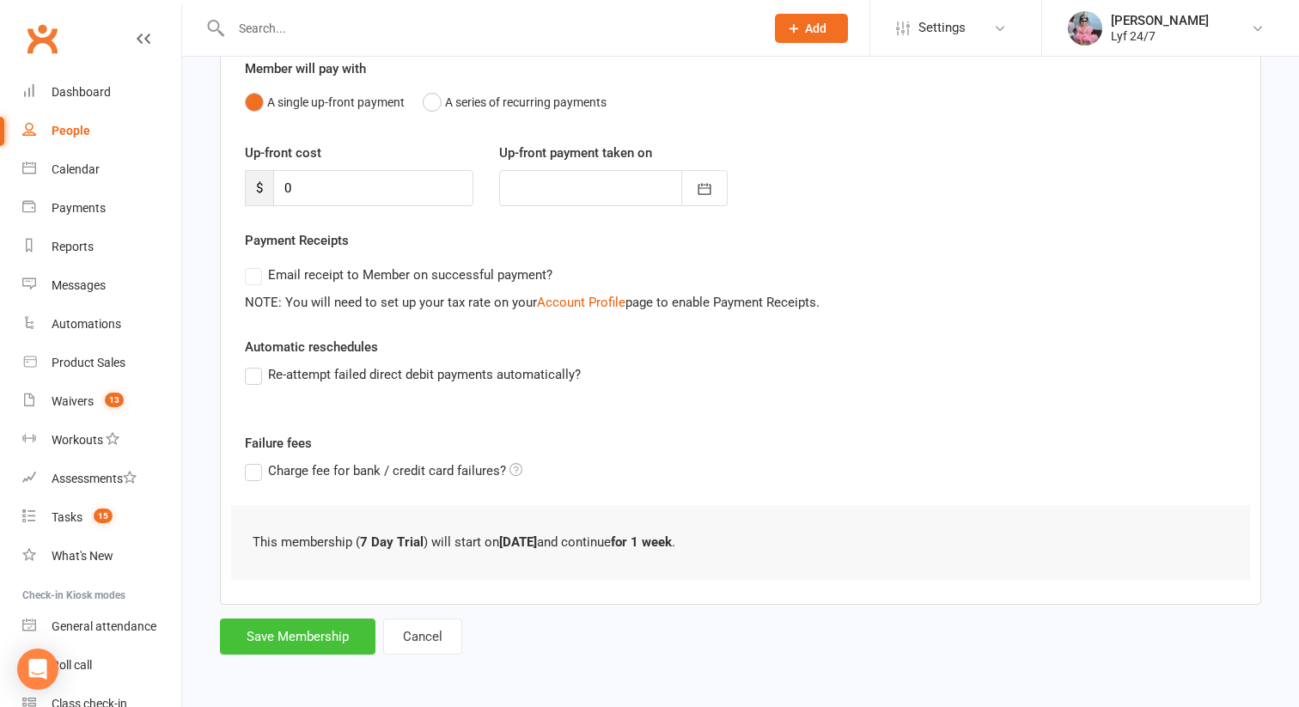
click at [312, 646] on button "Save Membership" at bounding box center [298, 637] width 156 height 36
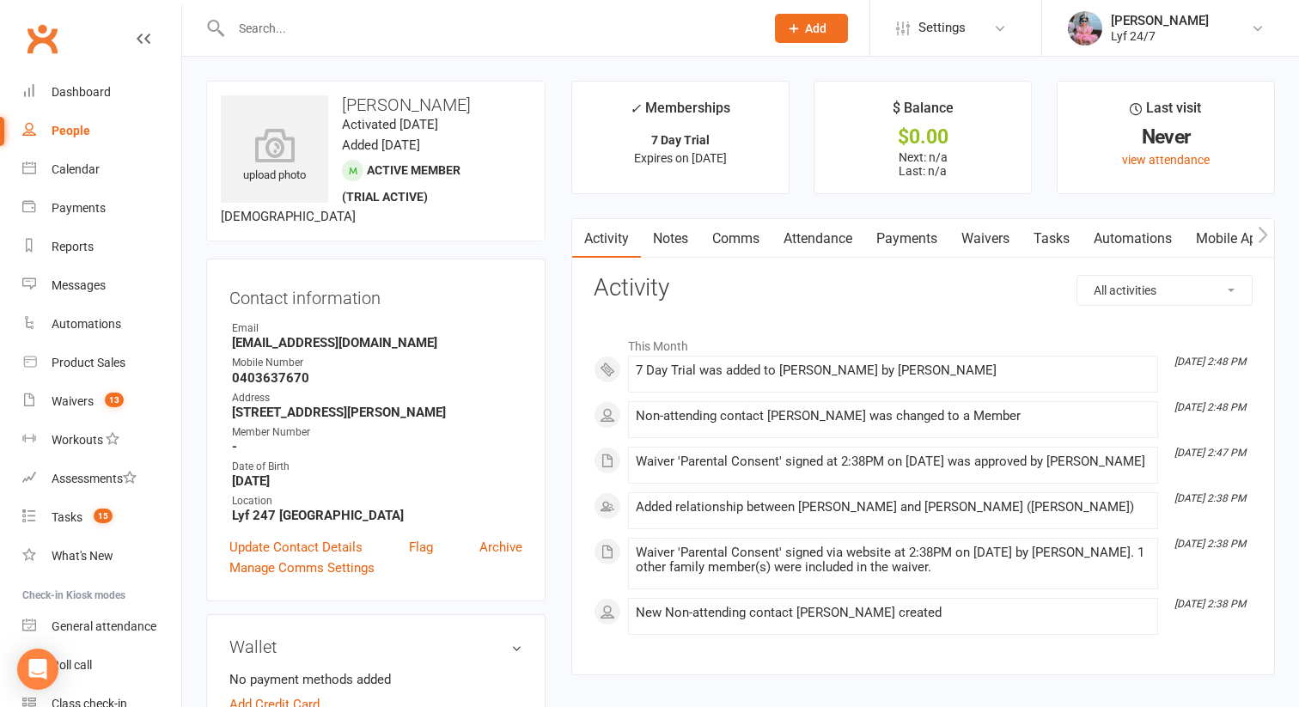
click at [388, 101] on h3 "[PERSON_NAME]" at bounding box center [376, 104] width 310 height 19
copy h3 "[PERSON_NAME]"
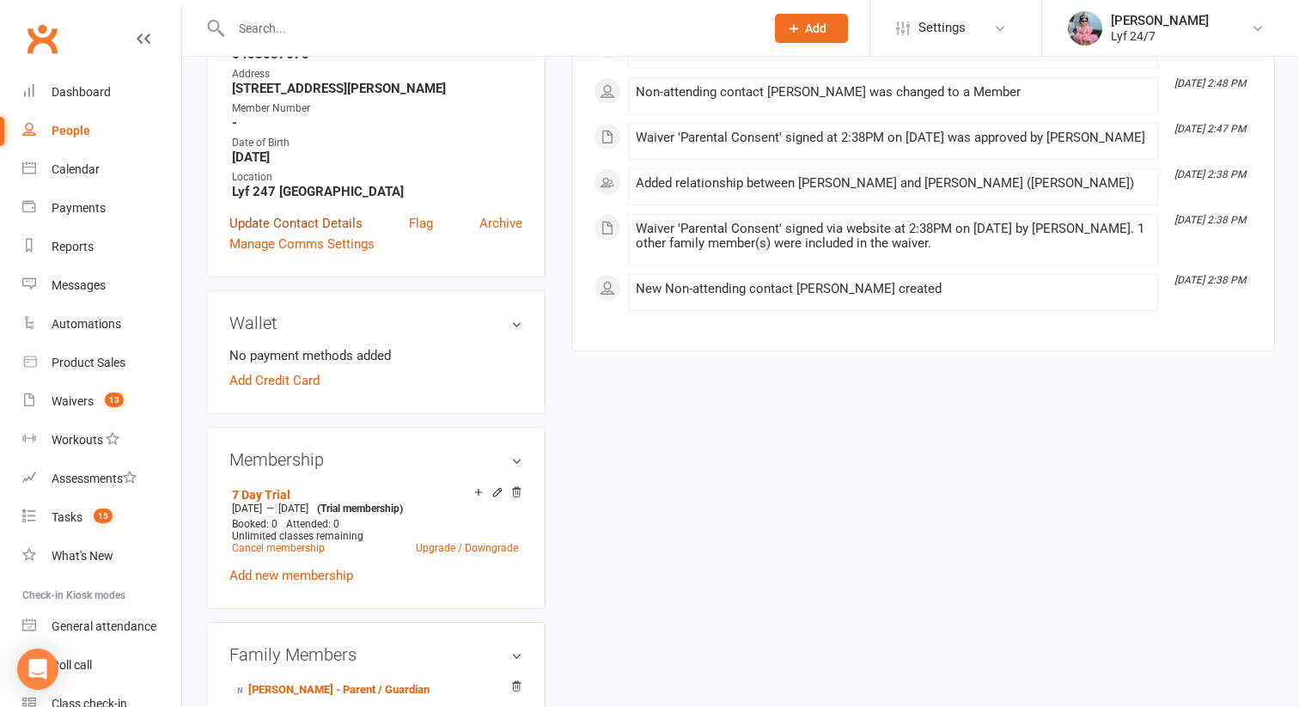
scroll to position [336, 0]
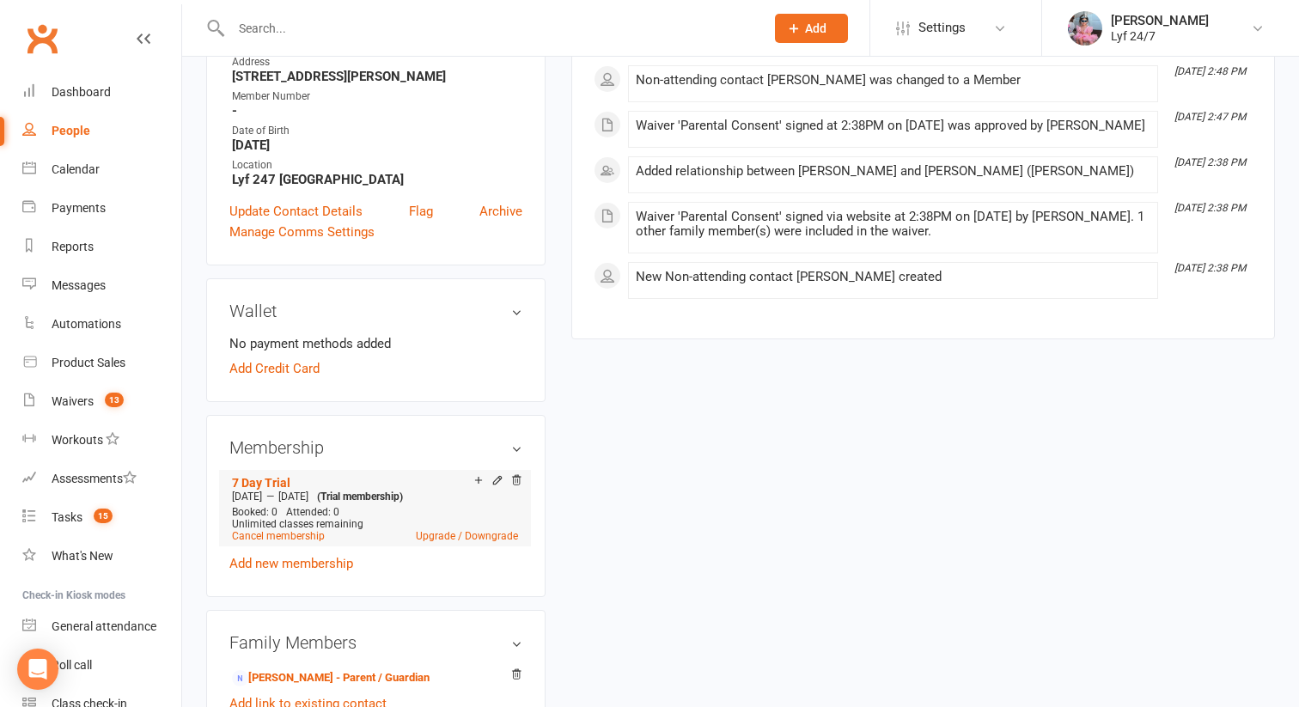
drag, startPoint x: 235, startPoint y: 489, endPoint x: 290, endPoint y: 489, distance: 55.0
click at [290, 490] on div "[DATE] — [DATE] (Trial membership)" at bounding box center [375, 497] width 295 height 14
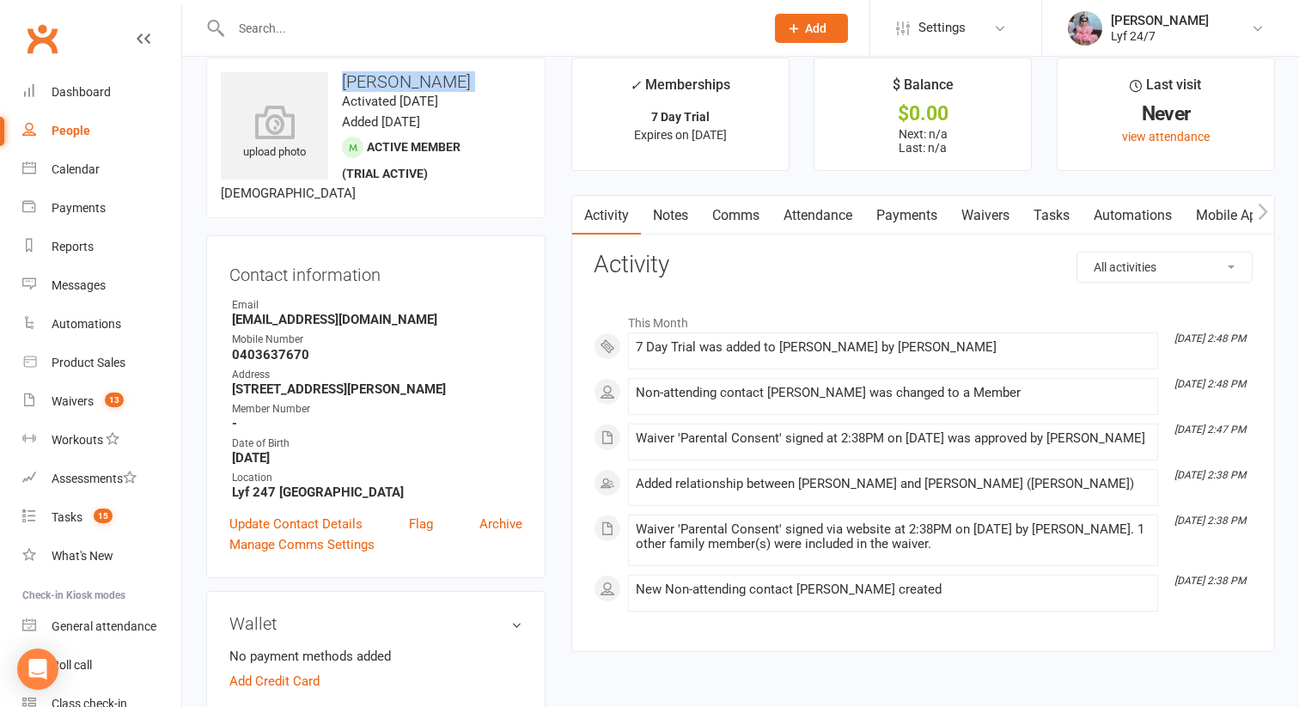
scroll to position [0, 0]
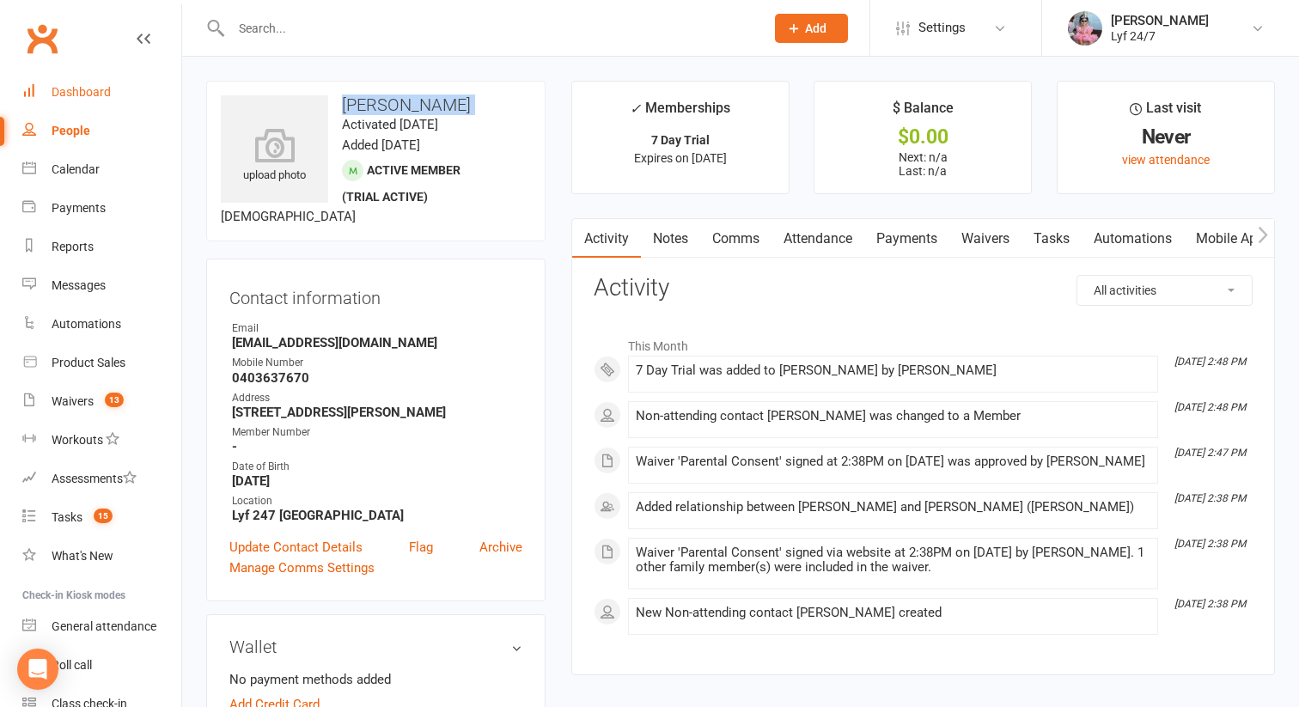
click at [104, 105] on link "Dashboard" at bounding box center [101, 92] width 159 height 39
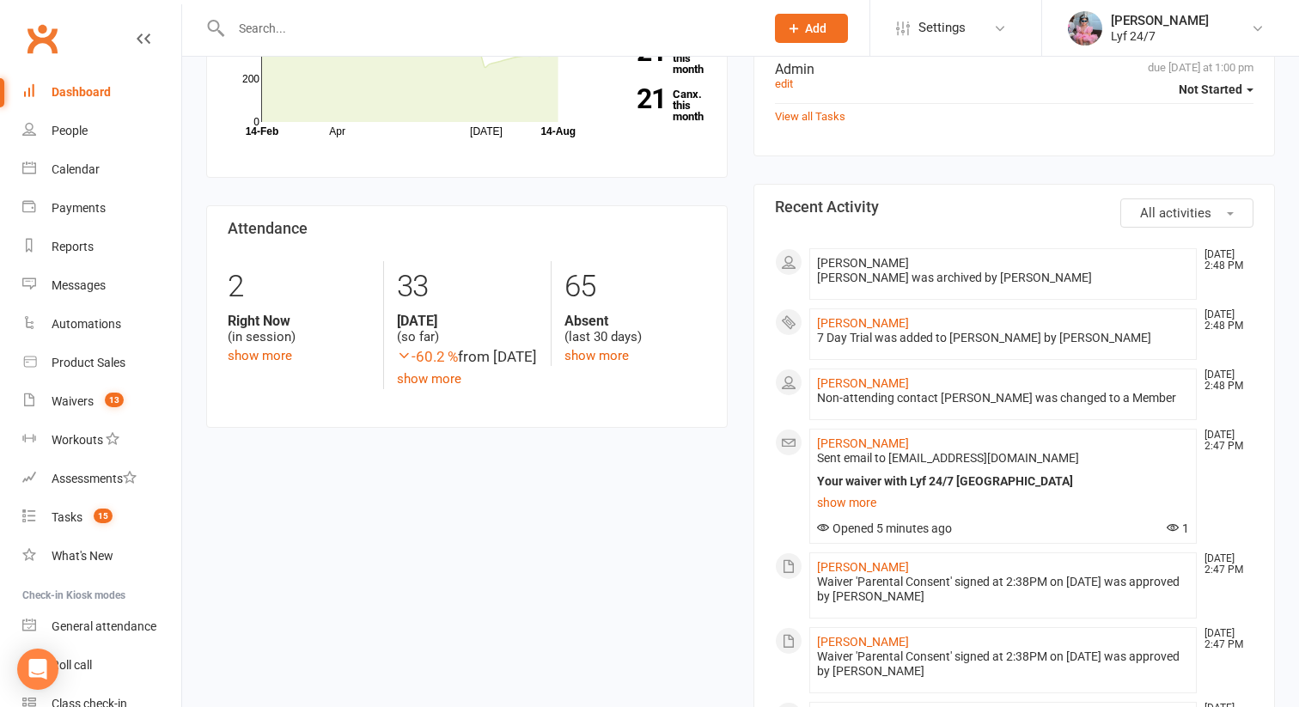
scroll to position [329, 0]
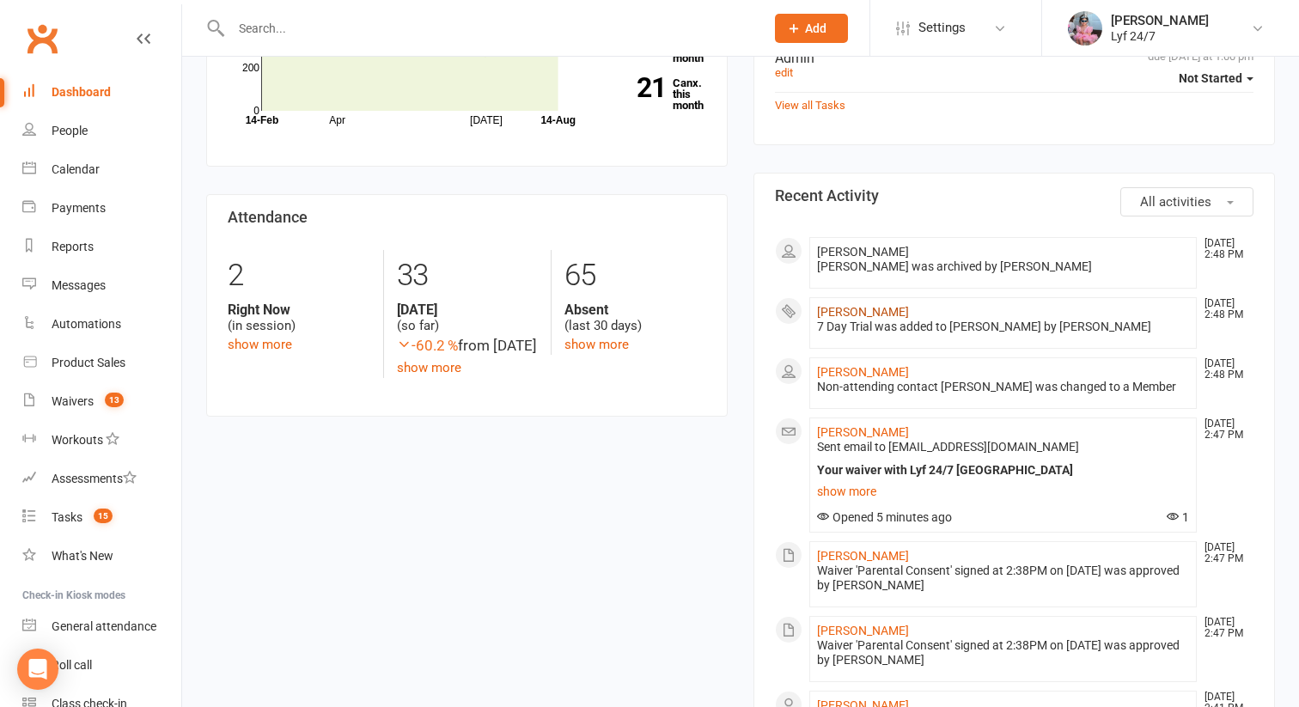
click at [827, 310] on link "[PERSON_NAME]" at bounding box center [863, 312] width 92 height 14
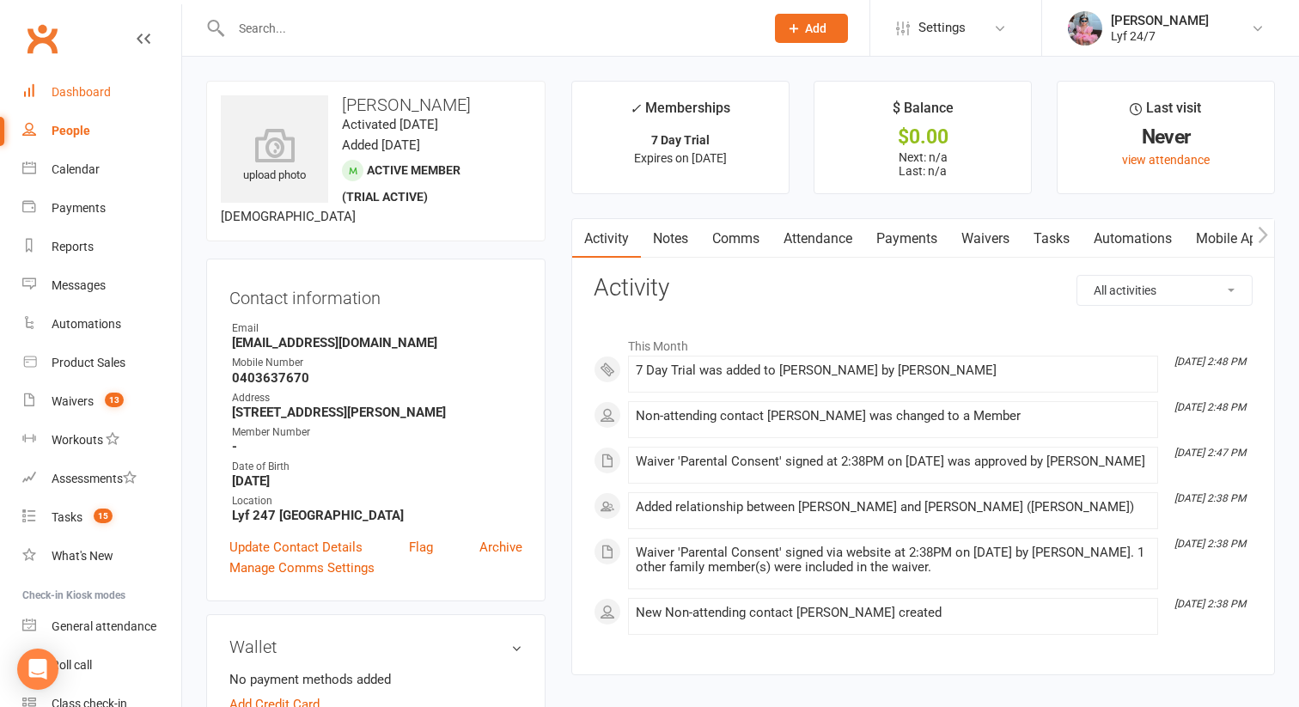
click at [26, 76] on link "Dashboard" at bounding box center [101, 92] width 159 height 39
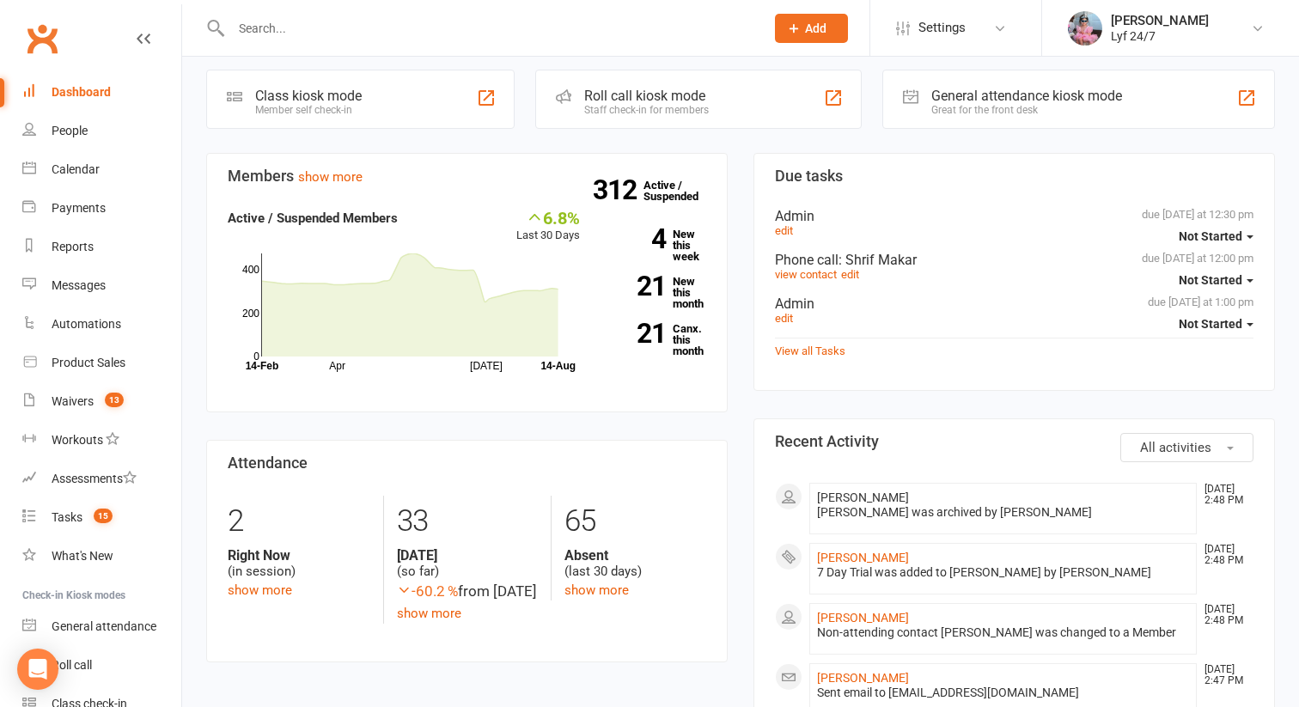
scroll to position [112, 0]
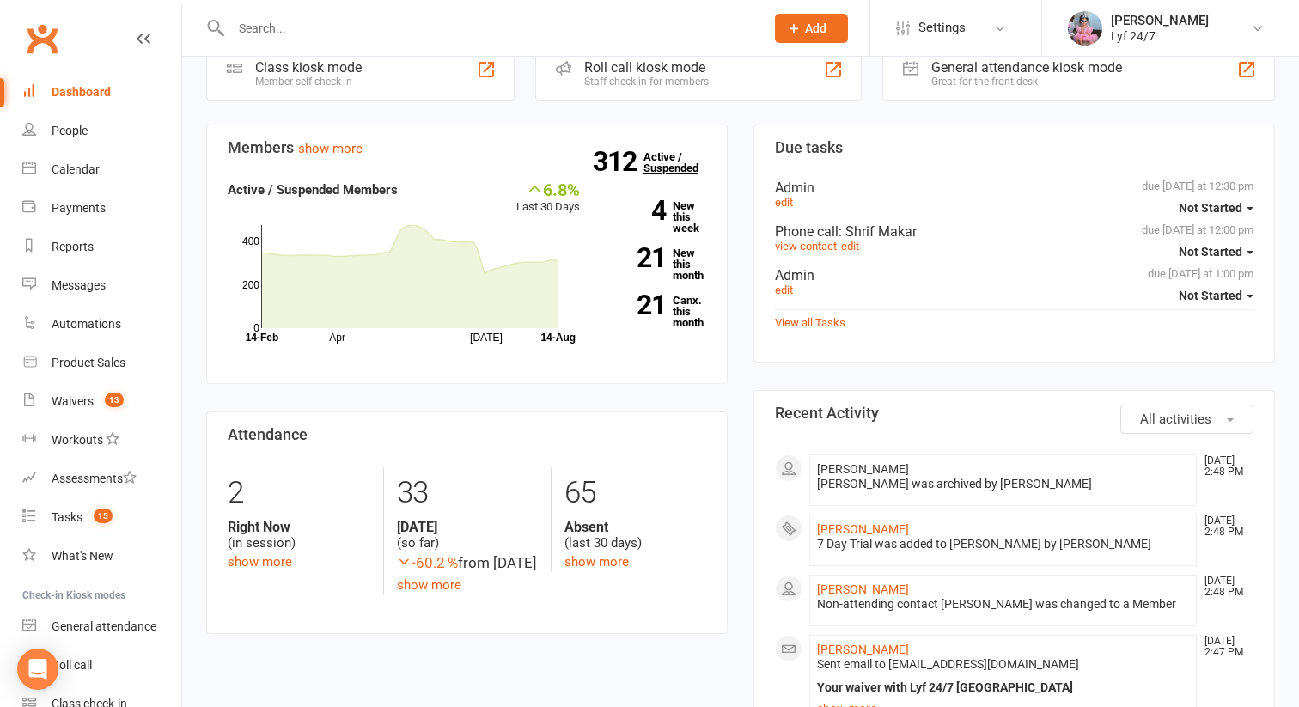
click at [670, 163] on link "312 Active / Suspended" at bounding box center [682, 162] width 76 height 48
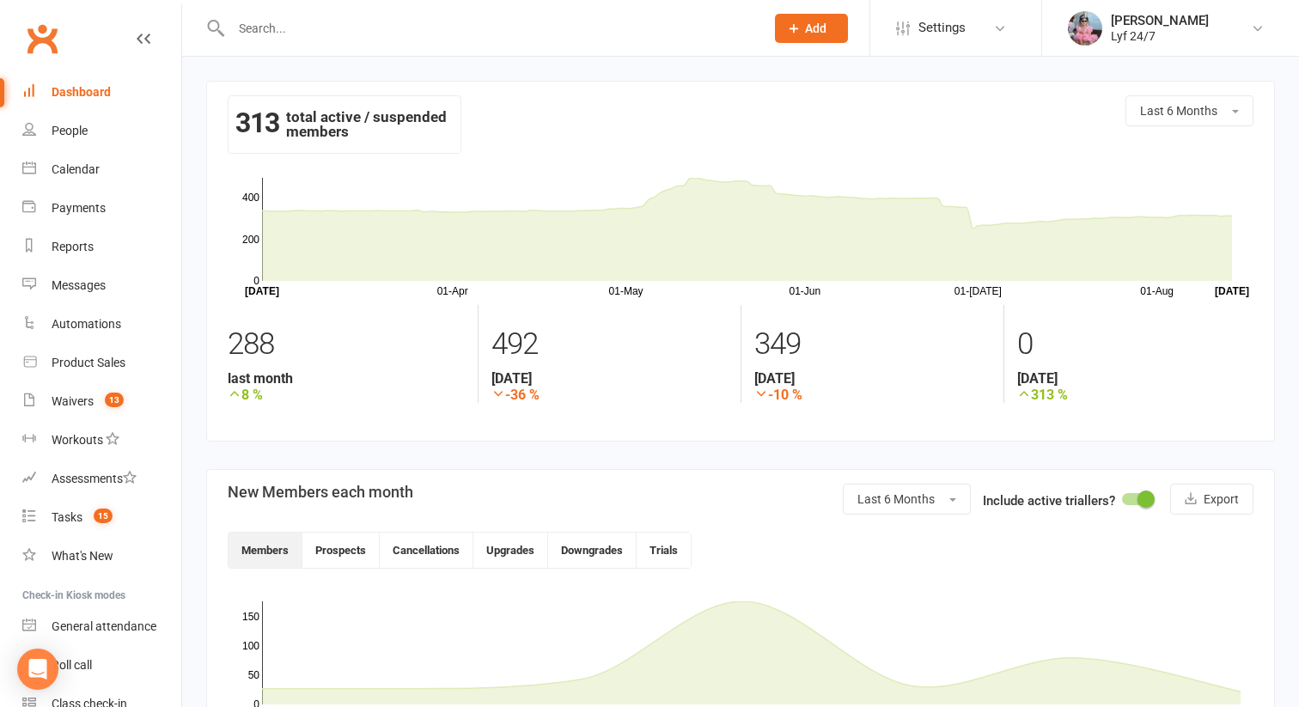
click at [91, 98] on div "Dashboard" at bounding box center [81, 92] width 59 height 14
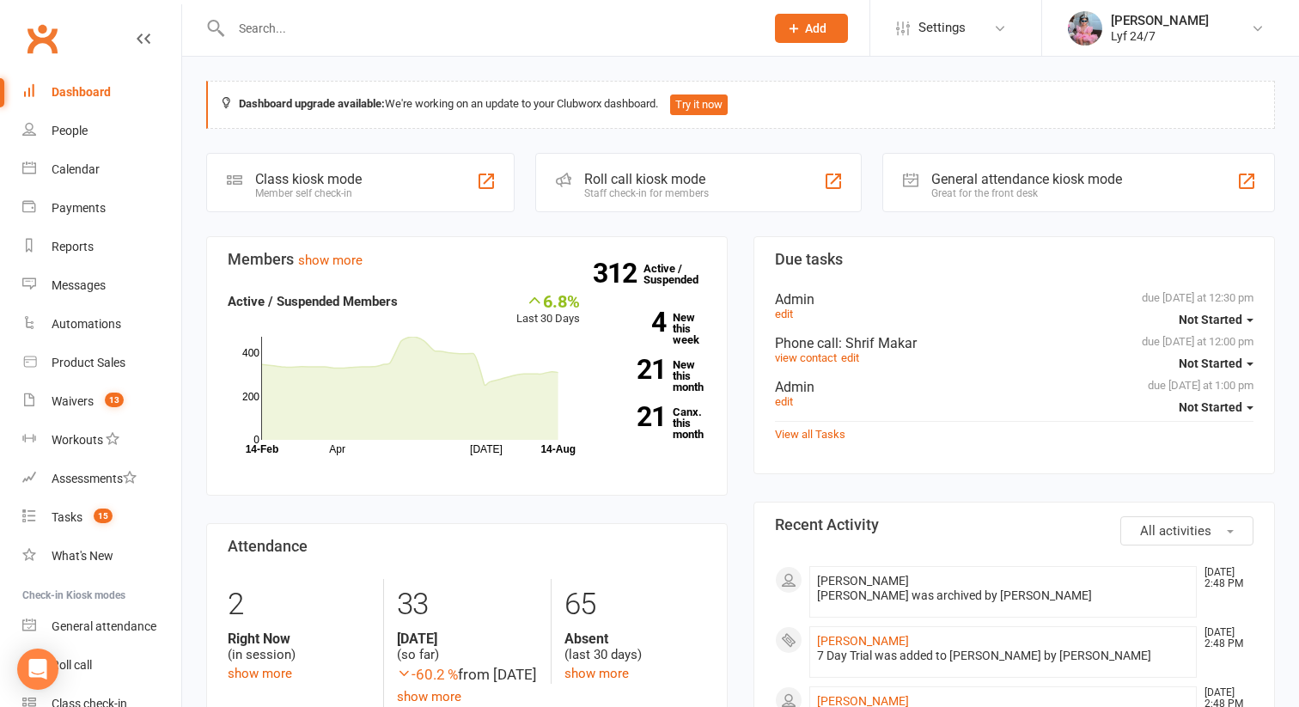
click at [77, 99] on link "Dashboard" at bounding box center [101, 92] width 159 height 39
click at [326, 22] on input "text" at bounding box center [489, 28] width 527 height 24
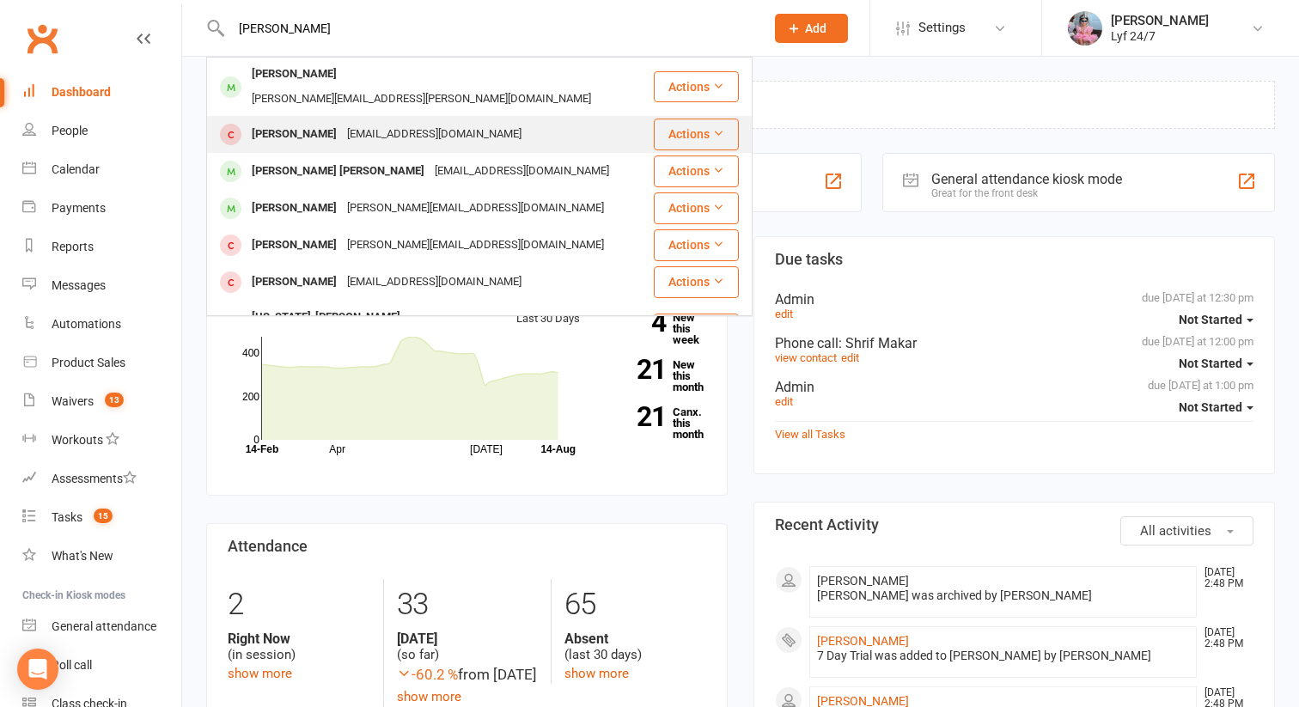
type input "[PERSON_NAME]"
click at [280, 122] on div "[PERSON_NAME]" at bounding box center [294, 134] width 95 height 25
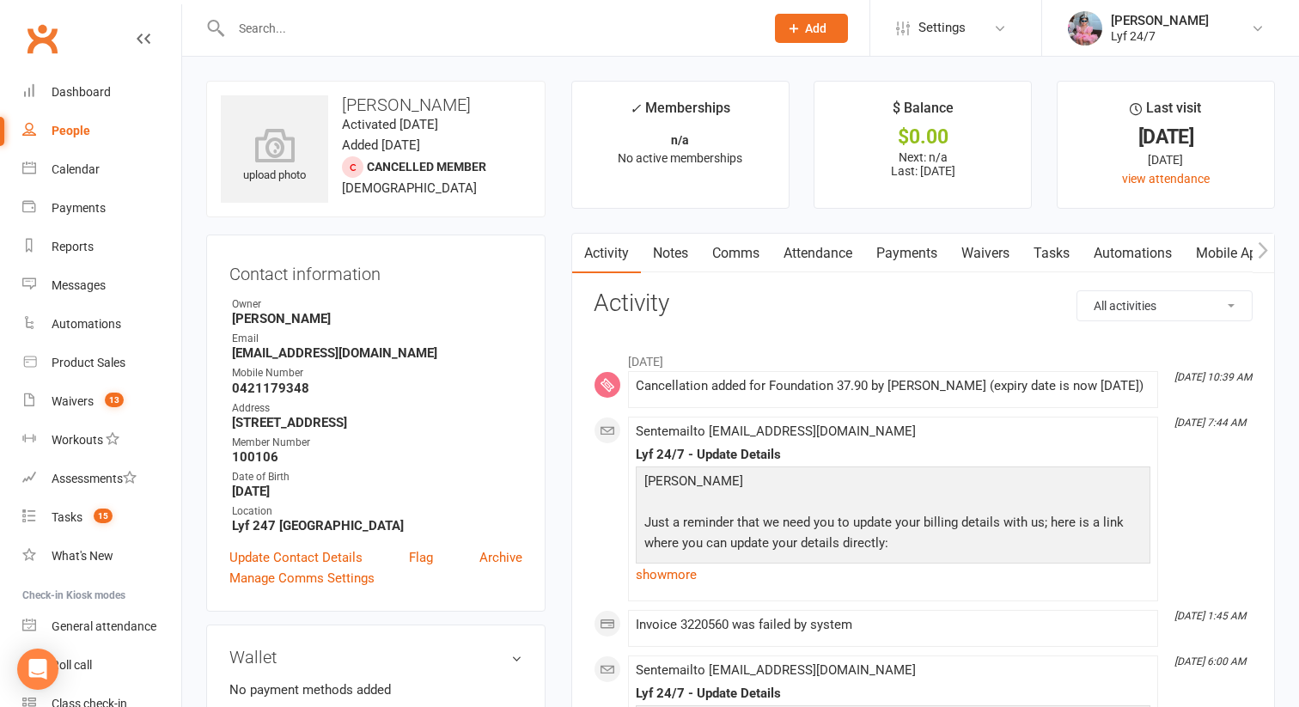
click at [266, 362] on ul "Owner Shali Thevarasan Email [EMAIL_ADDRESS][DOMAIN_NAME] Mobile Number [PHONE_…" at bounding box center [375, 414] width 293 height 237
click at [265, 353] on strong "[EMAIL_ADDRESS][DOMAIN_NAME]" at bounding box center [377, 352] width 290 height 15
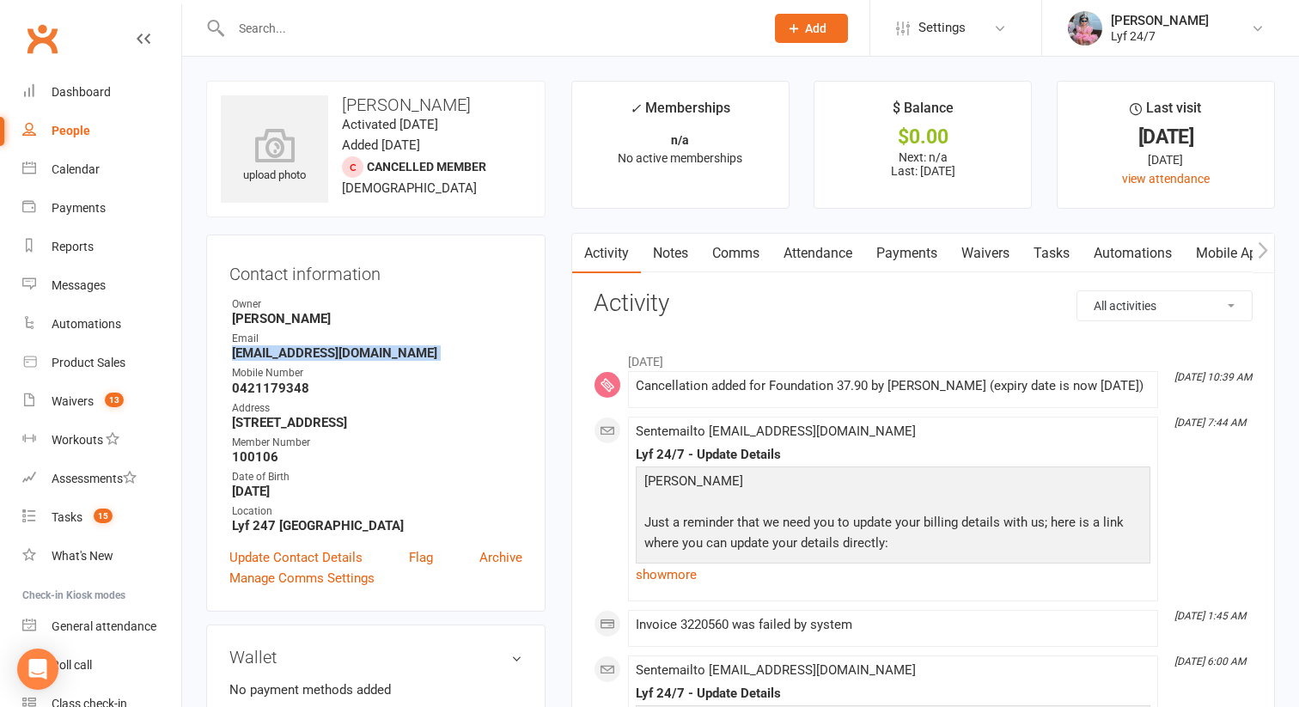
click at [265, 353] on strong "[EMAIL_ADDRESS][DOMAIN_NAME]" at bounding box center [377, 352] width 290 height 15
copy render-form-field "[EMAIL_ADDRESS][DOMAIN_NAME]"
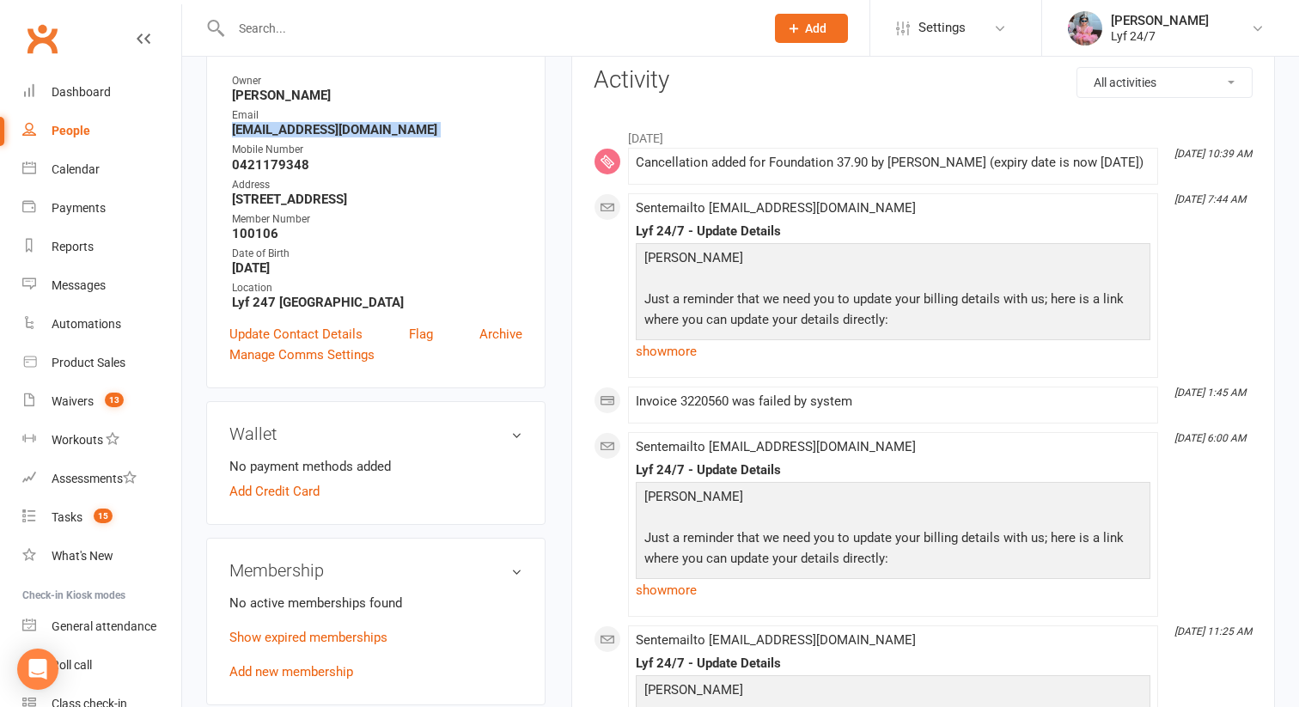
scroll to position [224, 0]
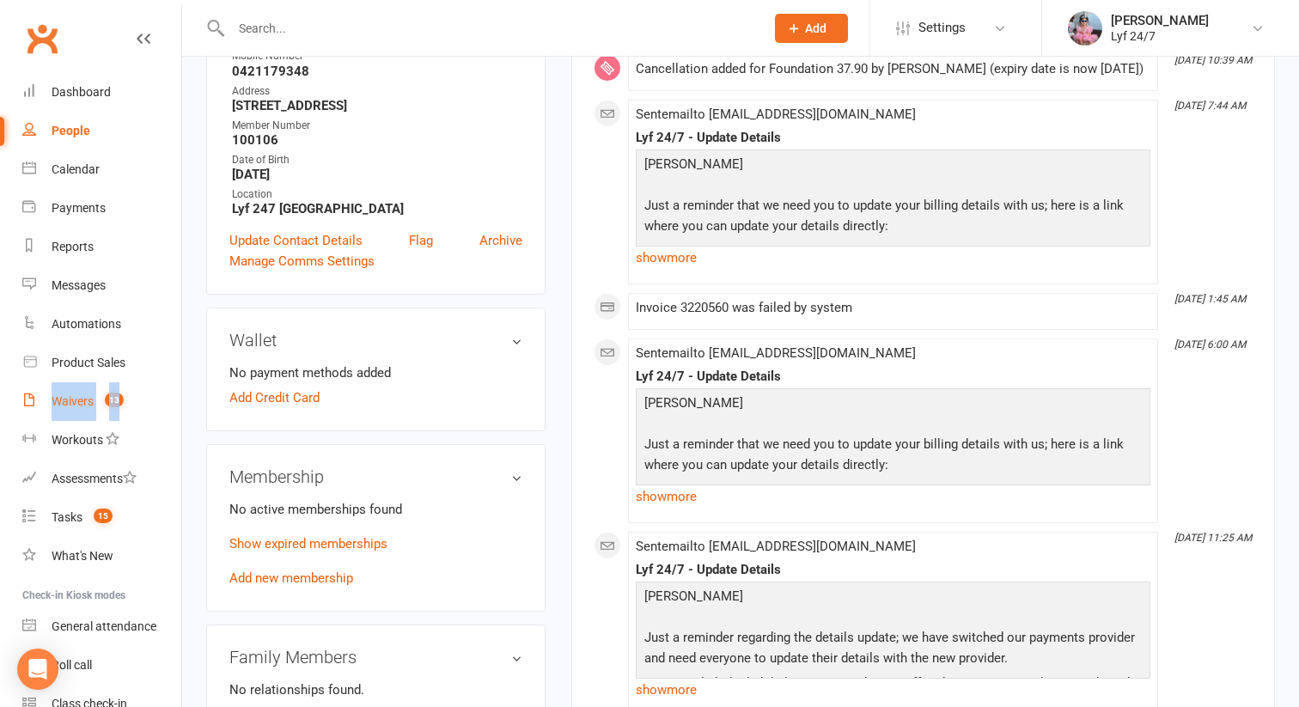
scroll to position [406, 0]
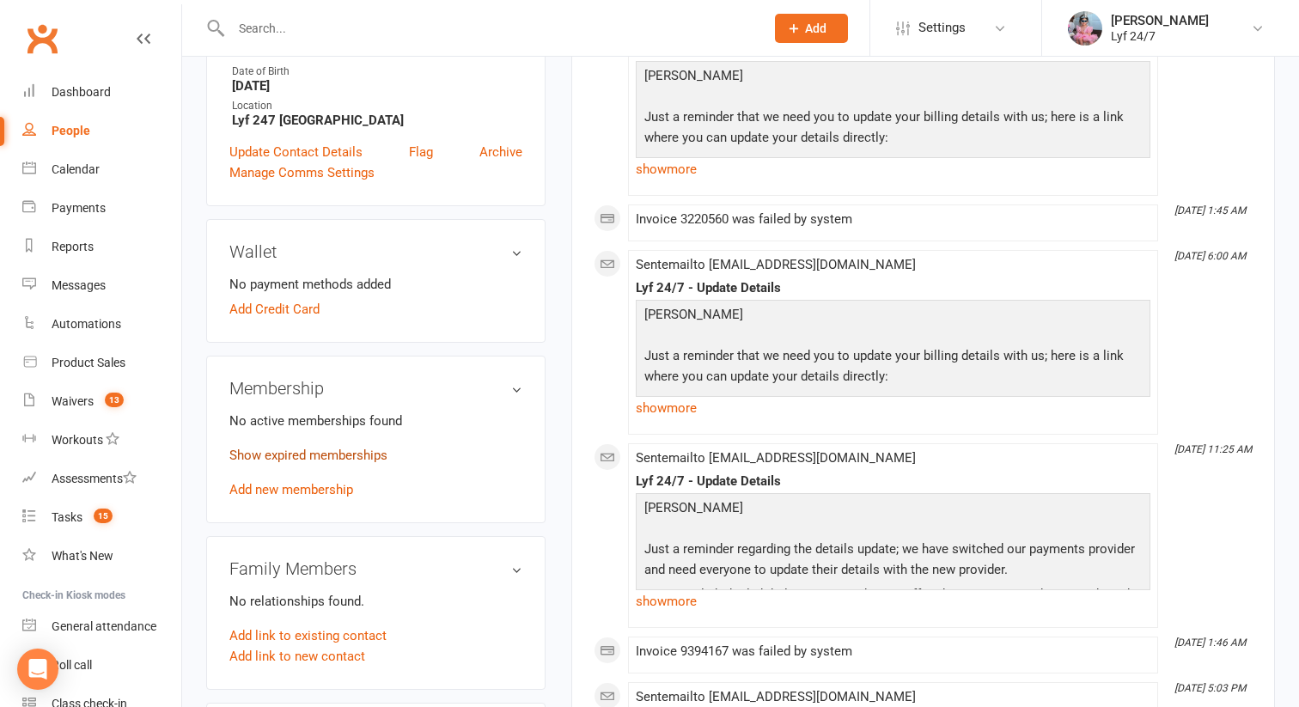
click at [266, 456] on link "Show expired memberships" at bounding box center [308, 455] width 158 height 15
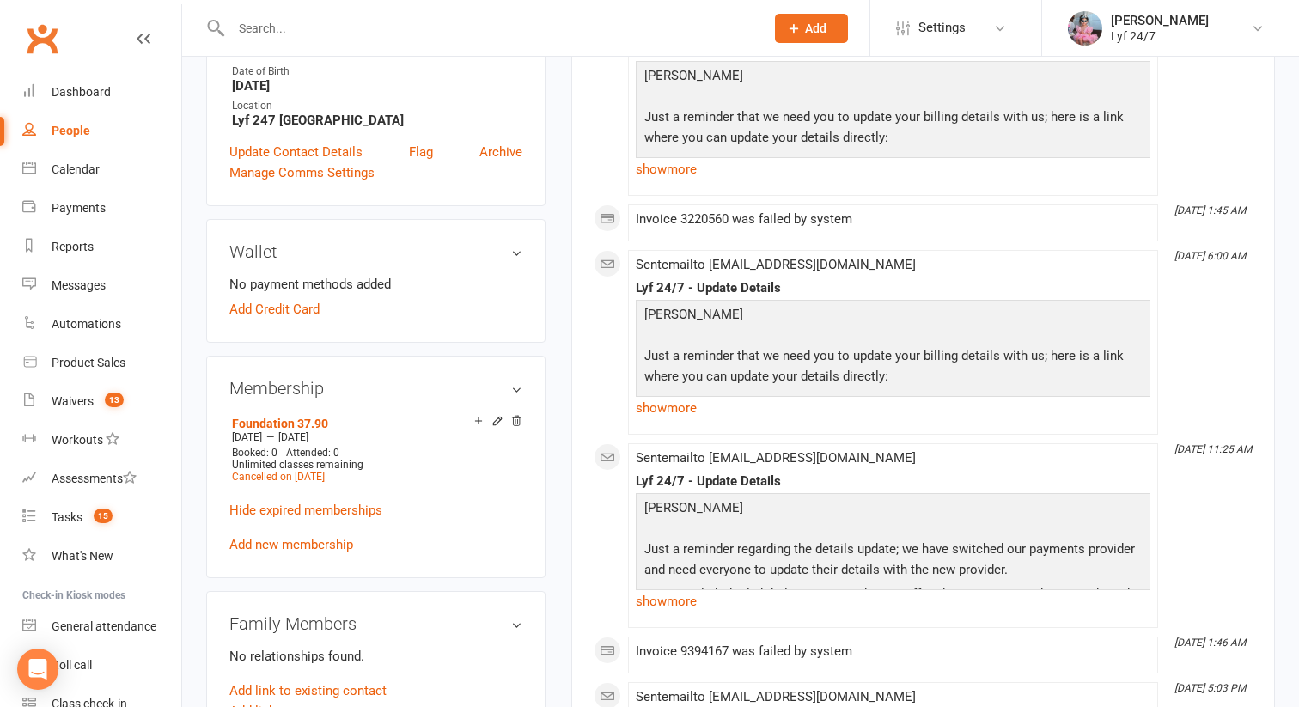
scroll to position [486, 0]
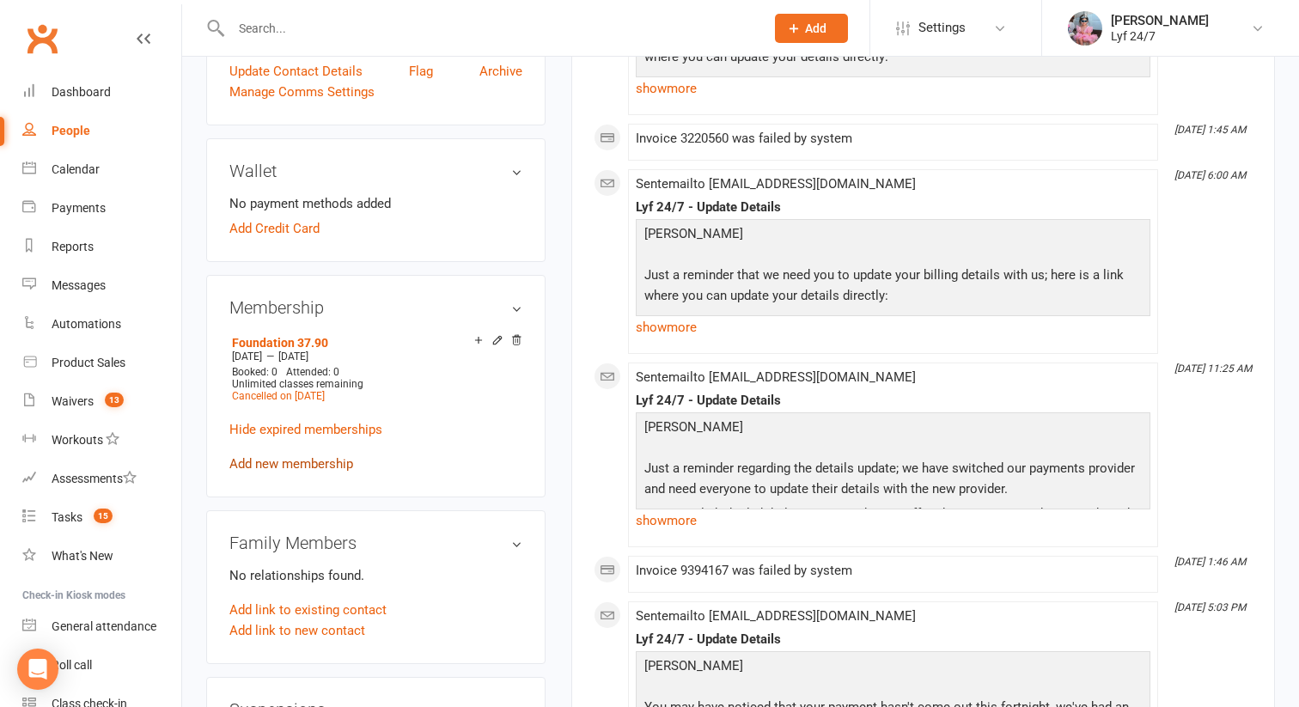
click at [296, 458] on link "Add new membership" at bounding box center [291, 463] width 124 height 15
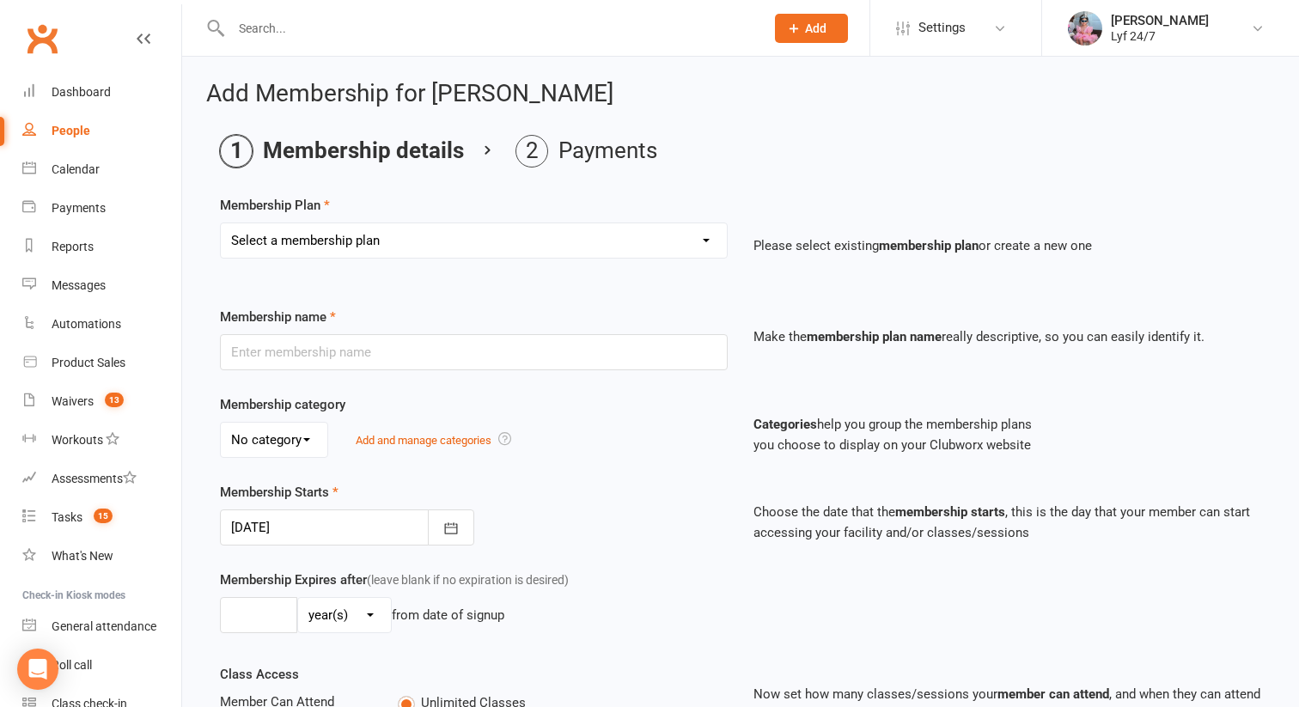
click at [589, 244] on select "Select a membership plan Create new Membership Plan Foundation 37.90 PIA 3 Mont…" at bounding box center [474, 240] width 506 height 34
select select "18"
click at [221, 223] on select "Select a membership plan Create new Membership Plan Foundation 37.90 PIA 3 Mont…" at bounding box center [474, 240] width 506 height 34
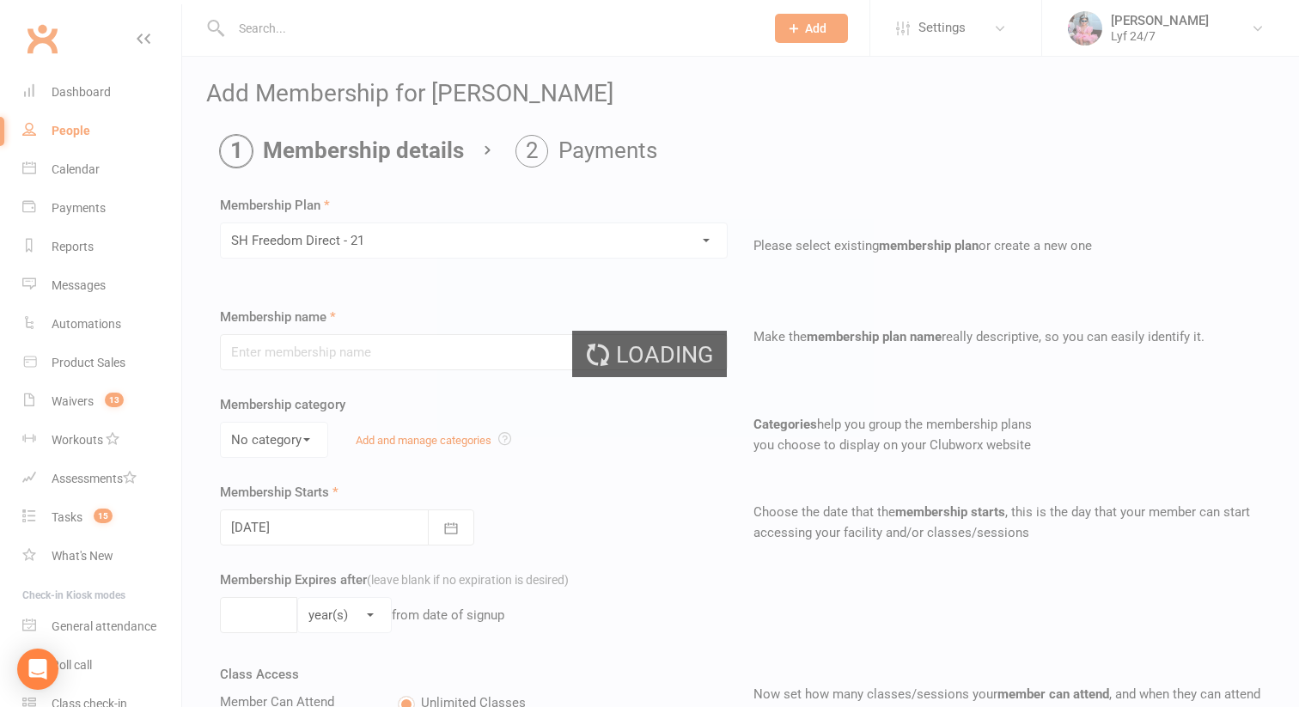
type input "SH Freedom Direct - 21"
select select "3"
type input "0"
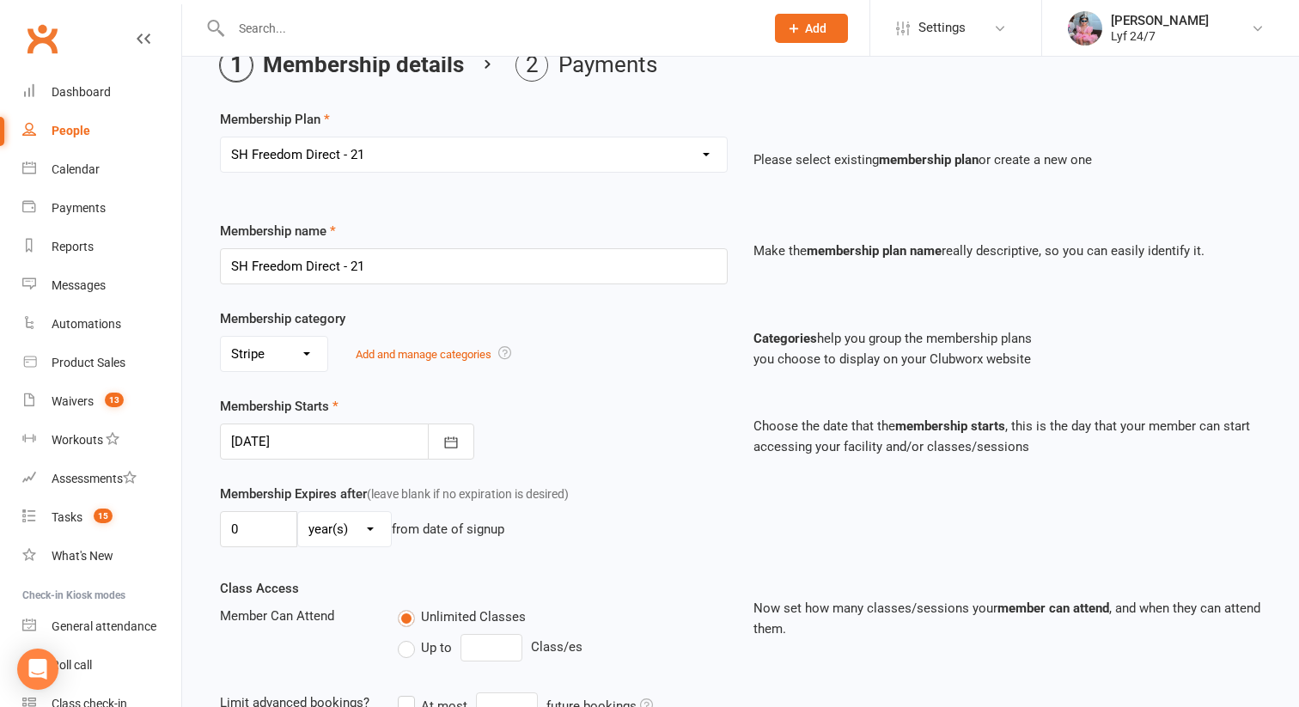
scroll to position [101, 0]
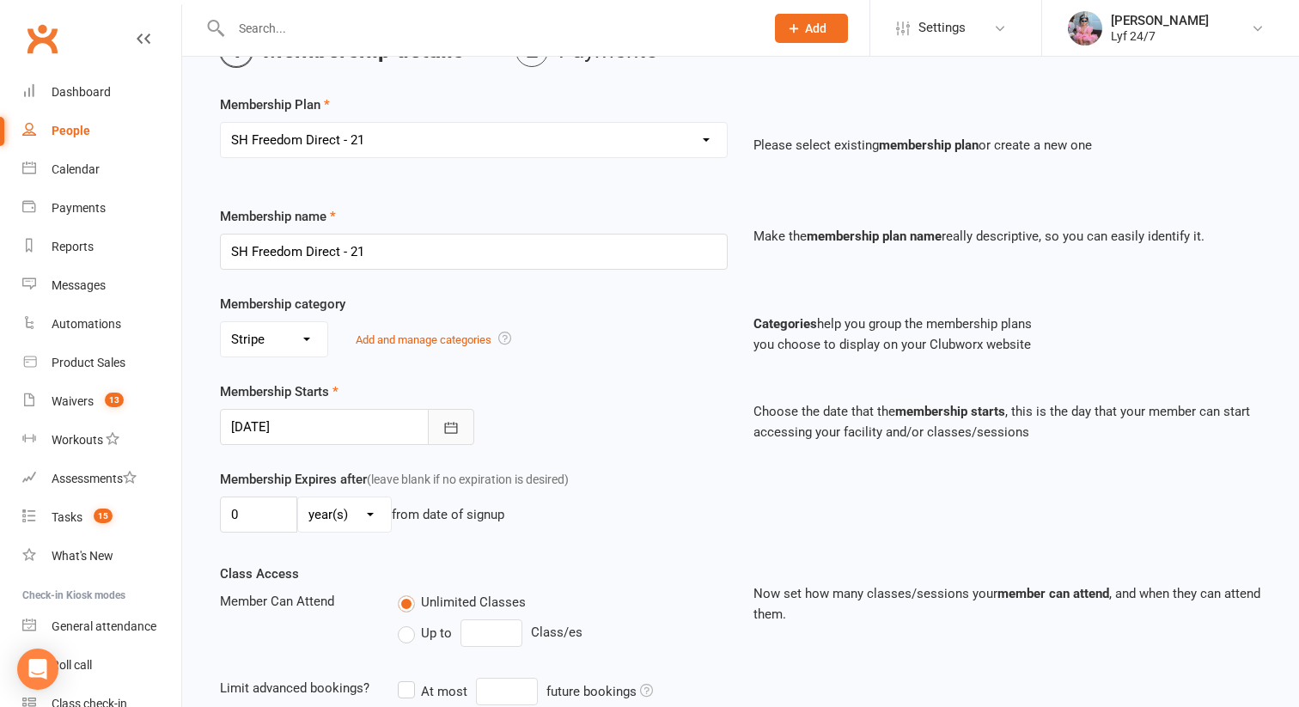
click at [451, 428] on icon "button" at bounding box center [450, 427] width 17 height 17
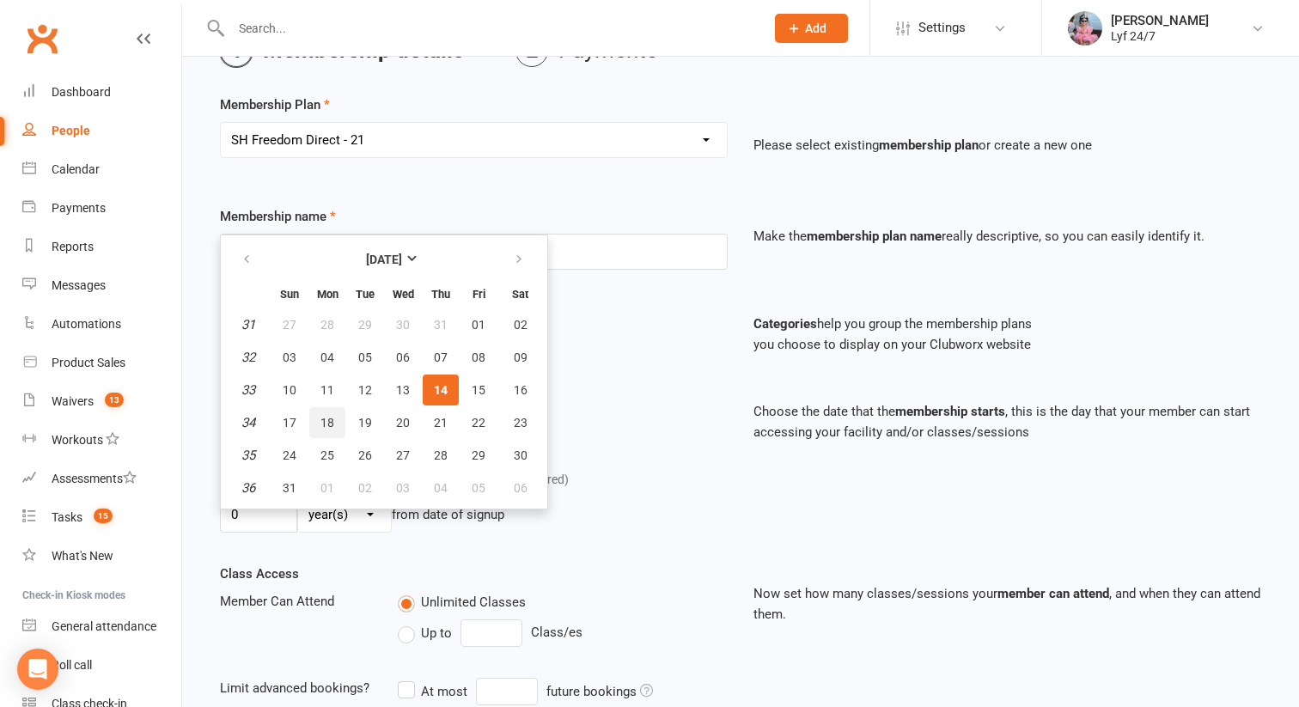
click at [331, 423] on span "18" at bounding box center [327, 423] width 14 height 14
type input "18 Aug 2025"
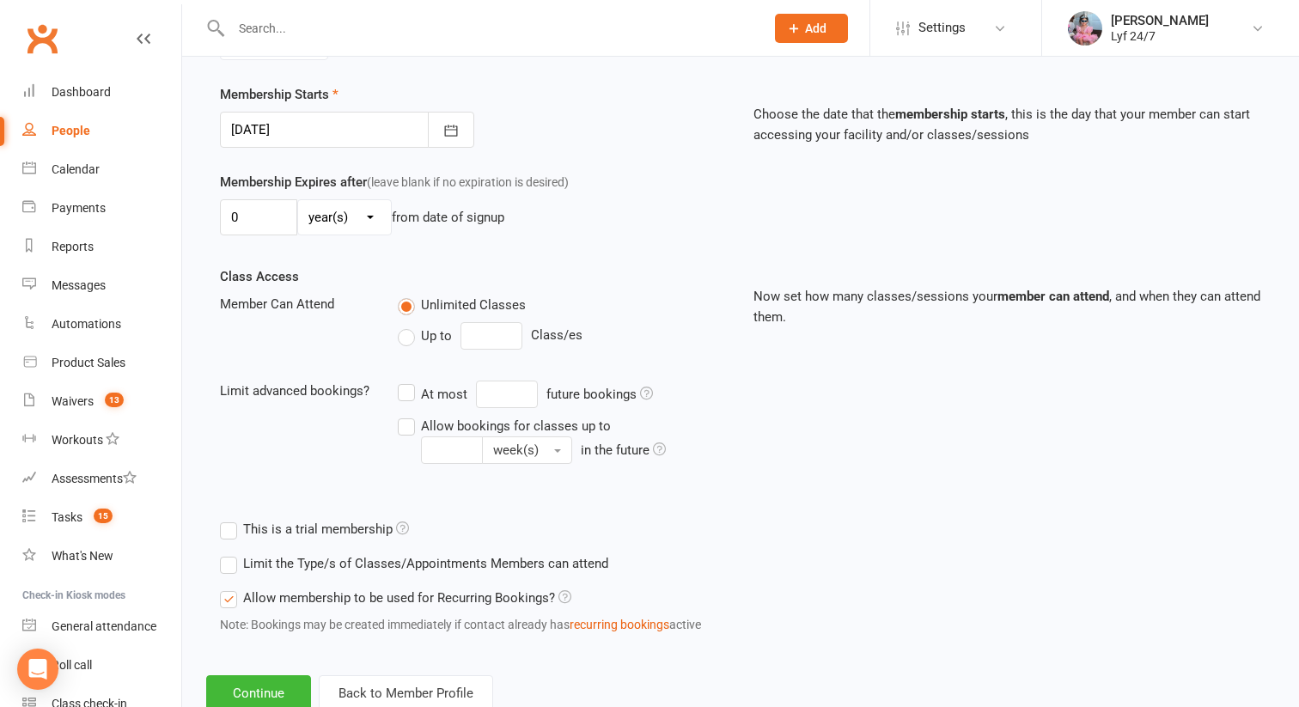
scroll to position [451, 0]
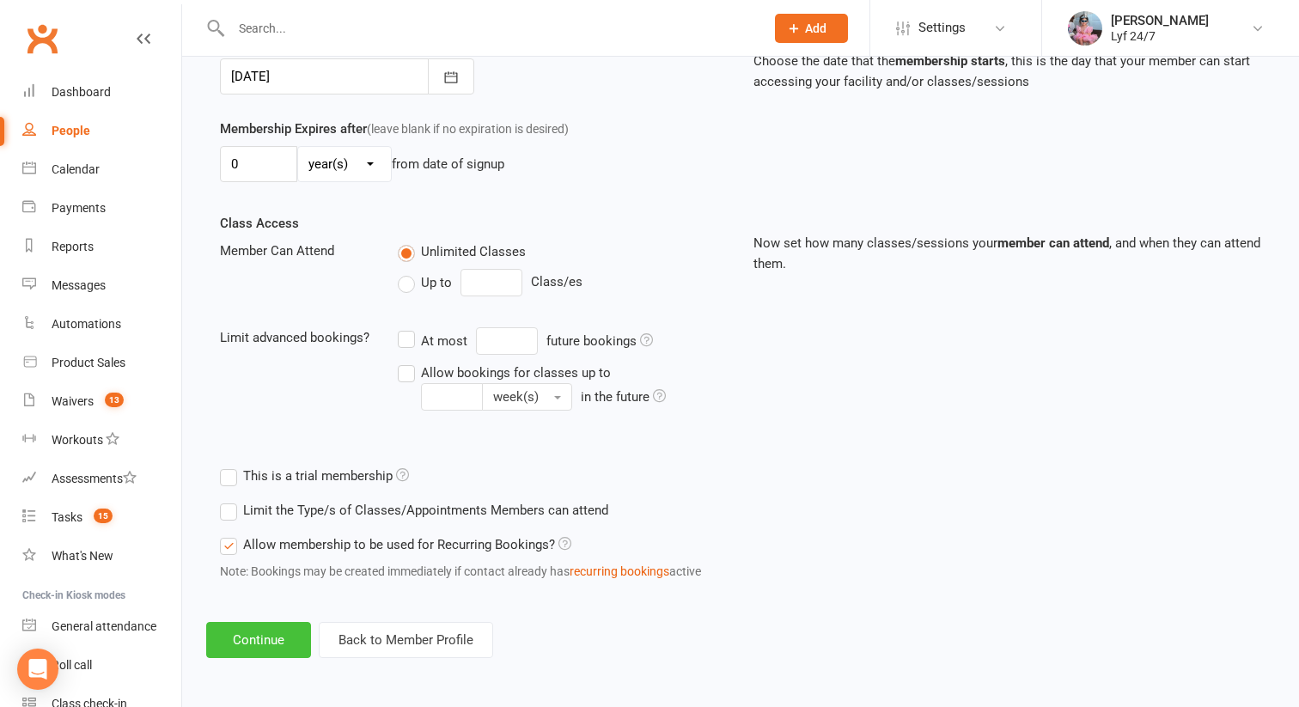
click at [271, 638] on button "Continue" at bounding box center [258, 640] width 105 height 36
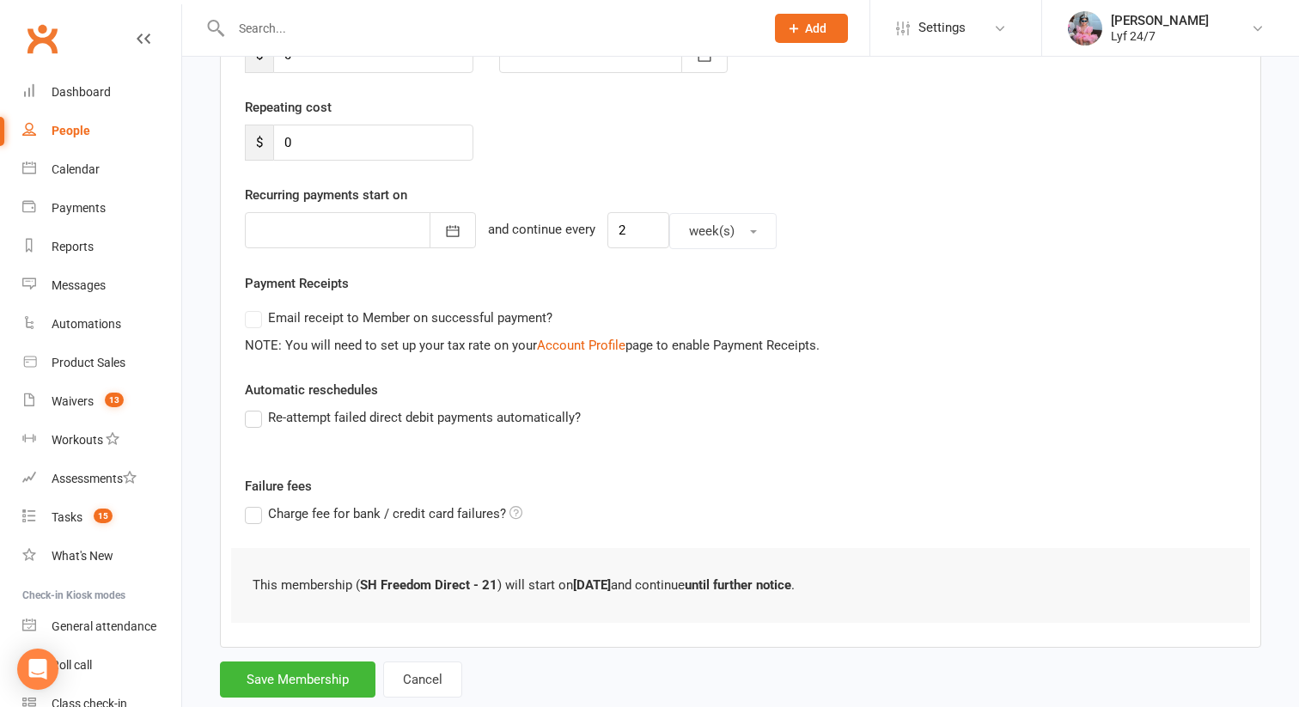
scroll to position [336, 0]
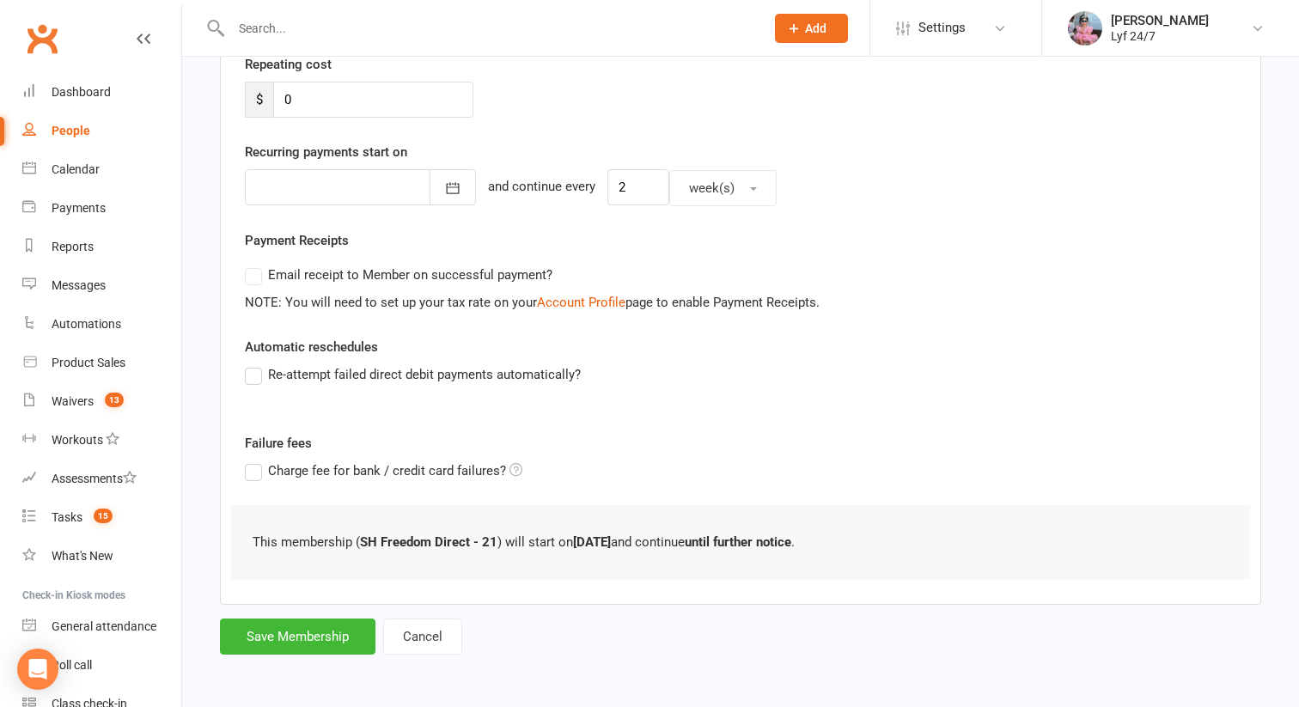
click at [308, 607] on form "Member will pay with A single up-front payment A series of recurring payments U…" at bounding box center [740, 255] width 1041 height 797
click at [299, 620] on button "Save Membership" at bounding box center [298, 637] width 156 height 36
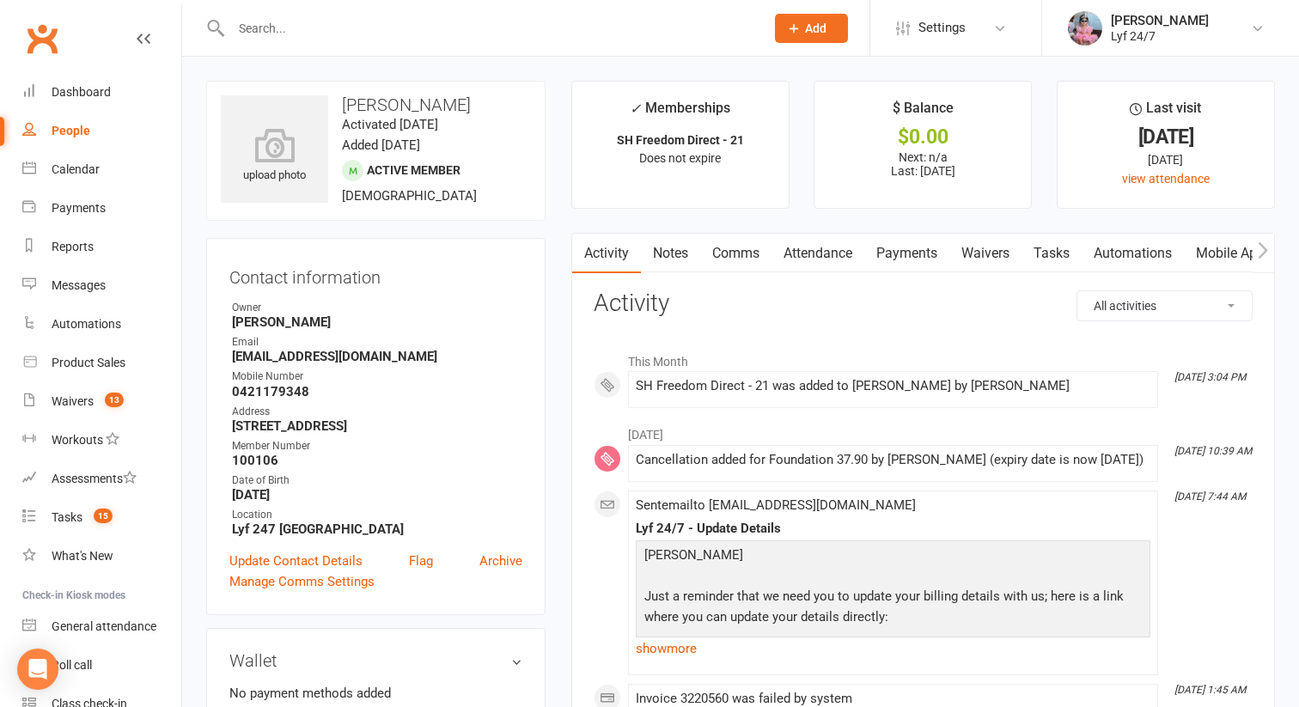
click at [668, 237] on link "Notes" at bounding box center [670, 254] width 59 height 40
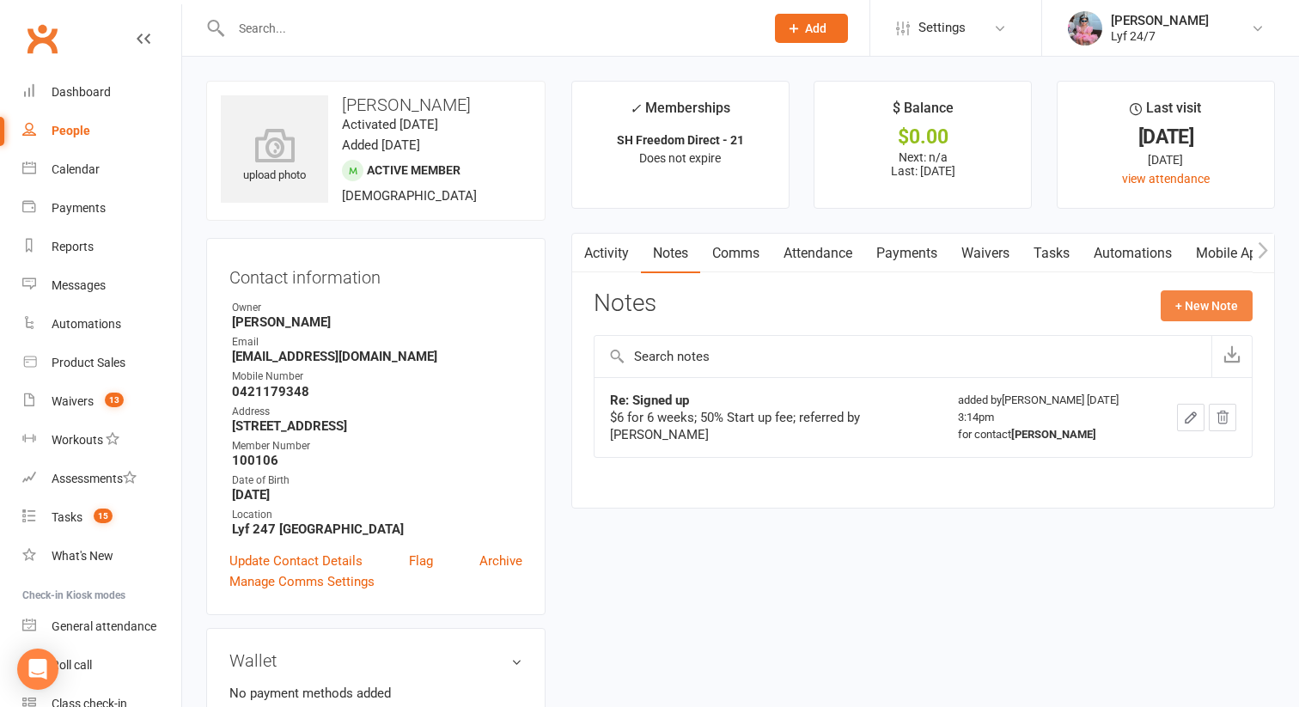
click at [1185, 308] on button "+ New Note" at bounding box center [1207, 305] width 92 height 31
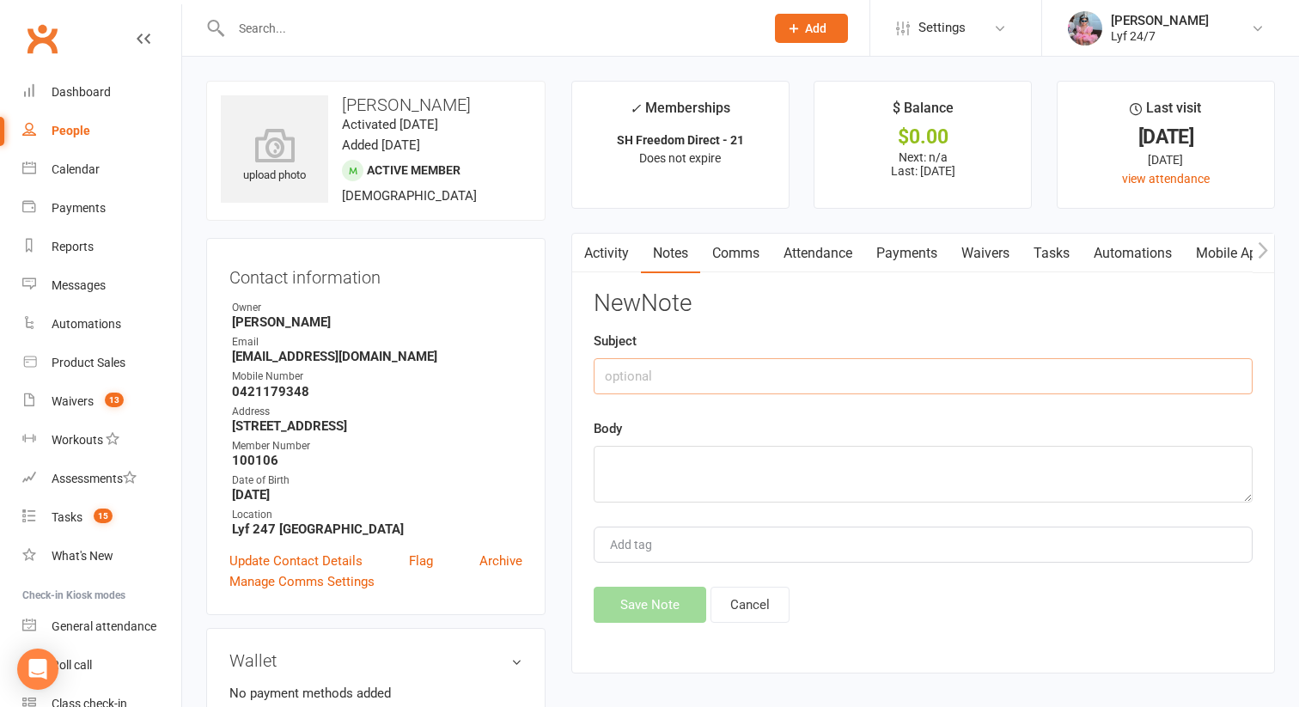
click at [739, 379] on input "text" at bounding box center [923, 376] width 659 height 36
type input "Re: Rejoined"
click at [726, 491] on textarea at bounding box center [923, 474] width 659 height 57
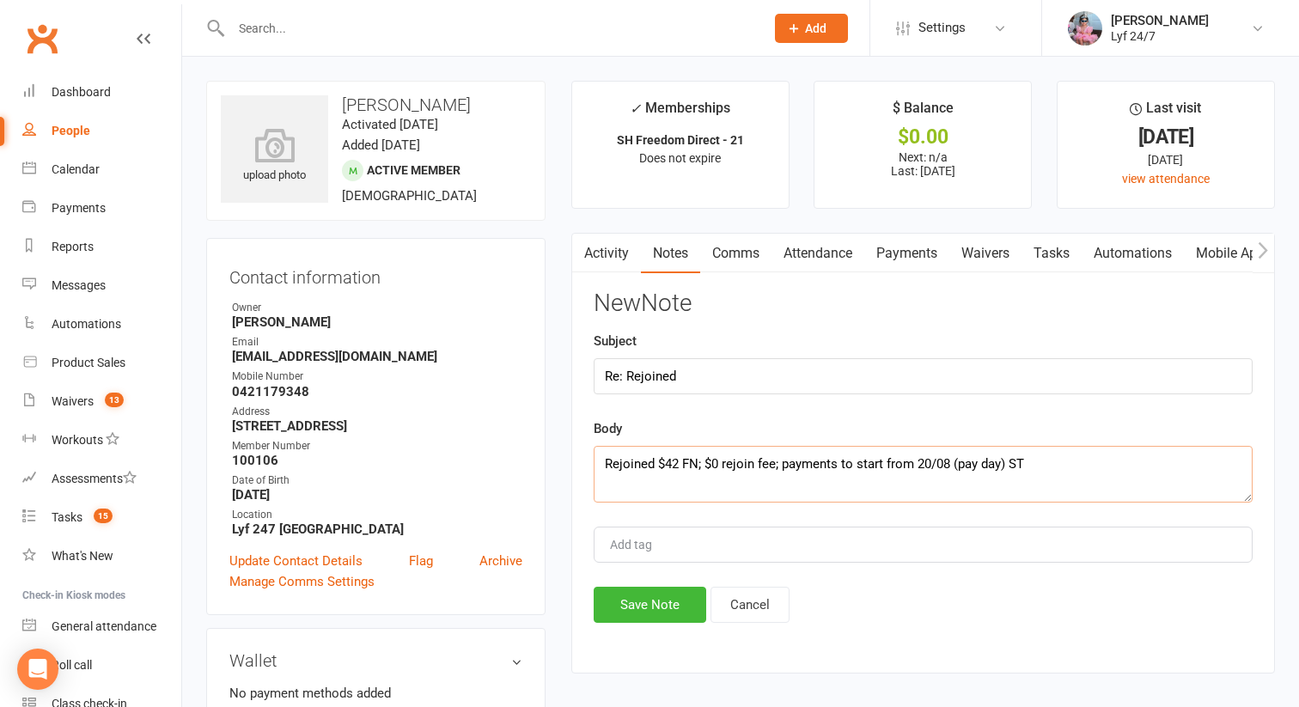
click at [784, 460] on textarea "Rejoined $42 FN; $0 rejoin fee; payments to start from 20/08 (pay day) ST" at bounding box center [923, 474] width 659 height 57
click at [923, 470] on textarea "Rejoined $42 FN; $0 rejoin fee; updated dets; payments to start from 20/08 (pay…" at bounding box center [923, 474] width 659 height 57
type textarea "Rejoined $42 FN; $0 rejoin fee; updated dets; payments to start from 20/08 (pay…"
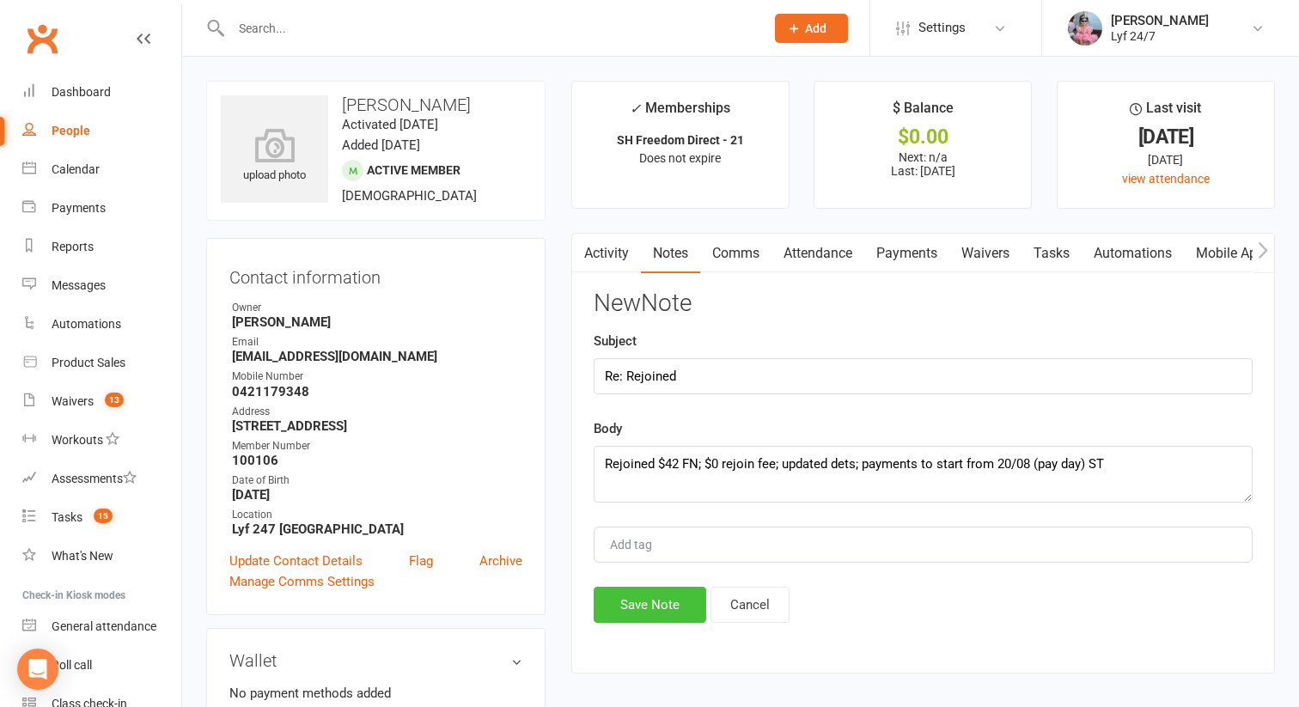
click at [652, 606] on button "Save Note" at bounding box center [650, 605] width 113 height 36
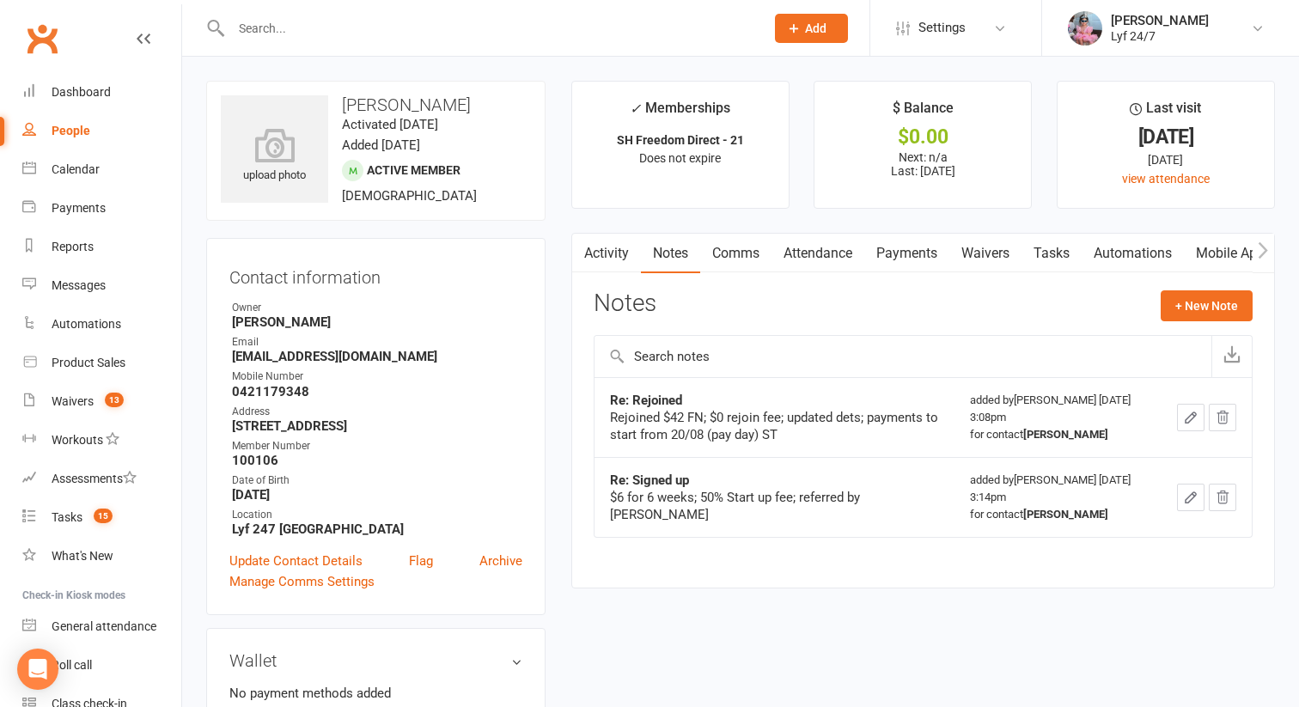
click at [620, 253] on link "Activity" at bounding box center [606, 254] width 69 height 40
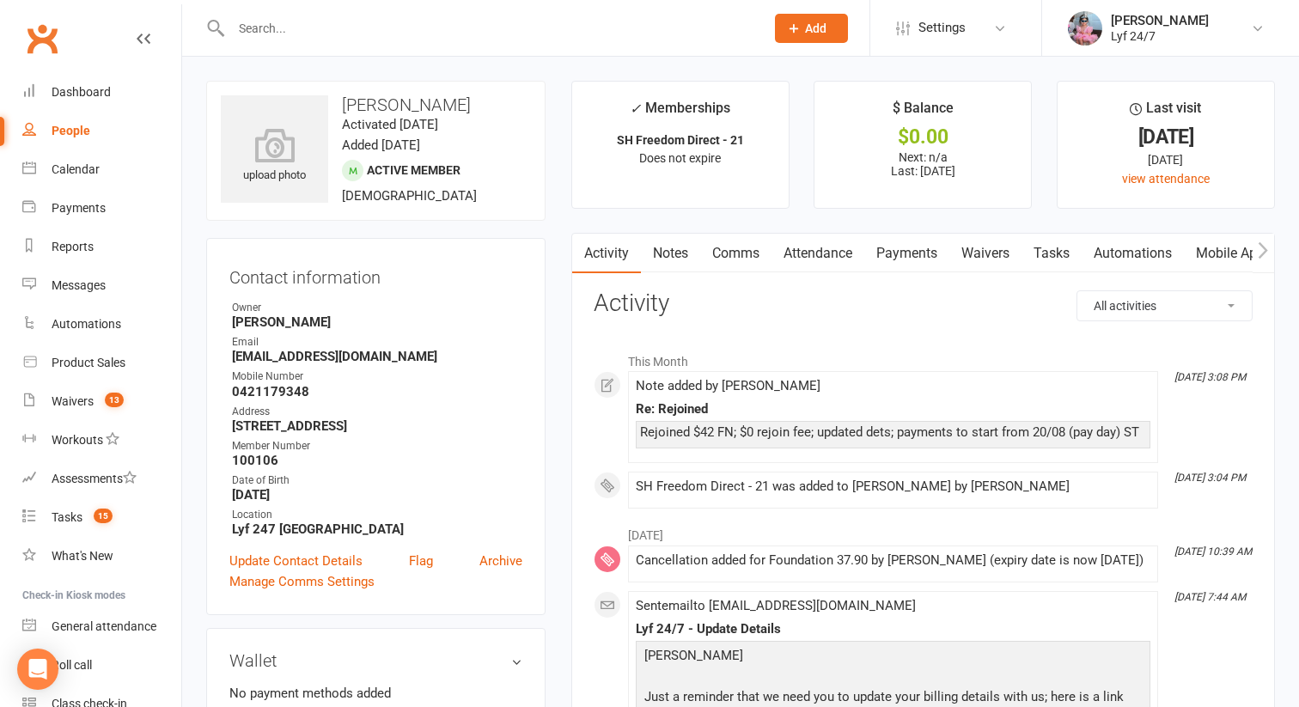
click at [677, 253] on link "Notes" at bounding box center [670, 254] width 59 height 40
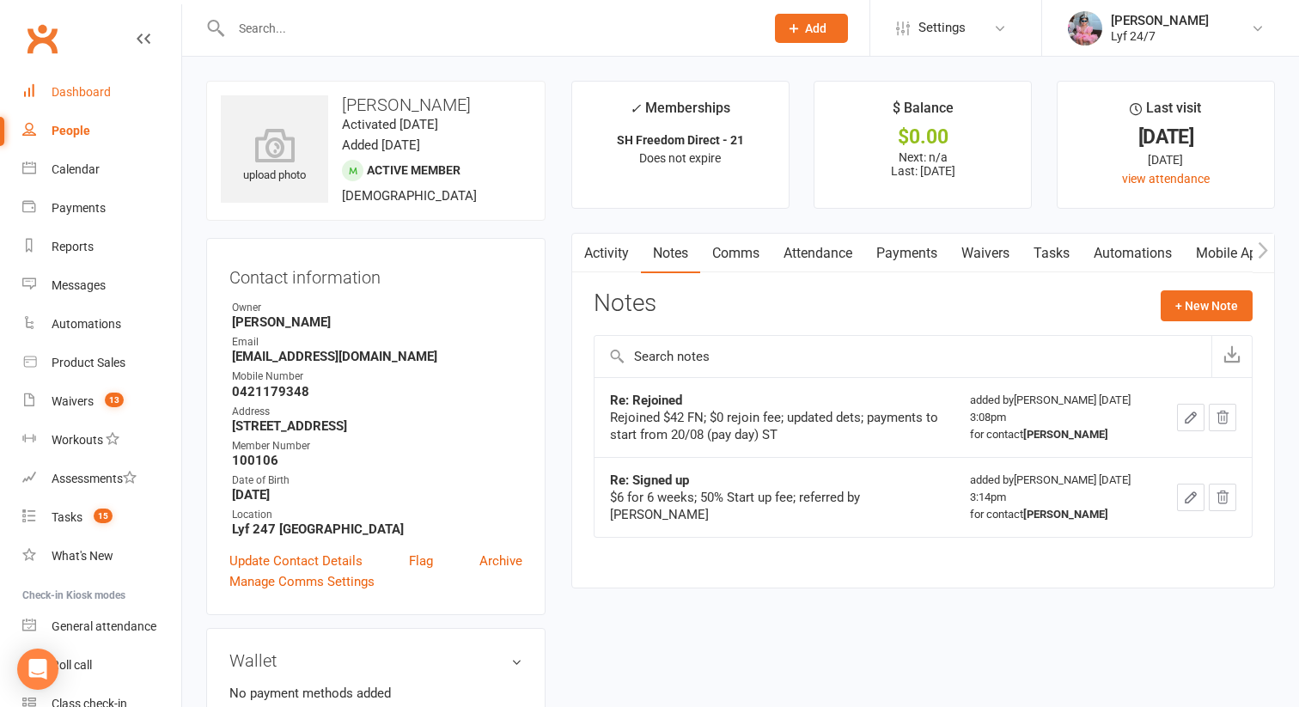
click at [79, 80] on link "Dashboard" at bounding box center [101, 92] width 159 height 39
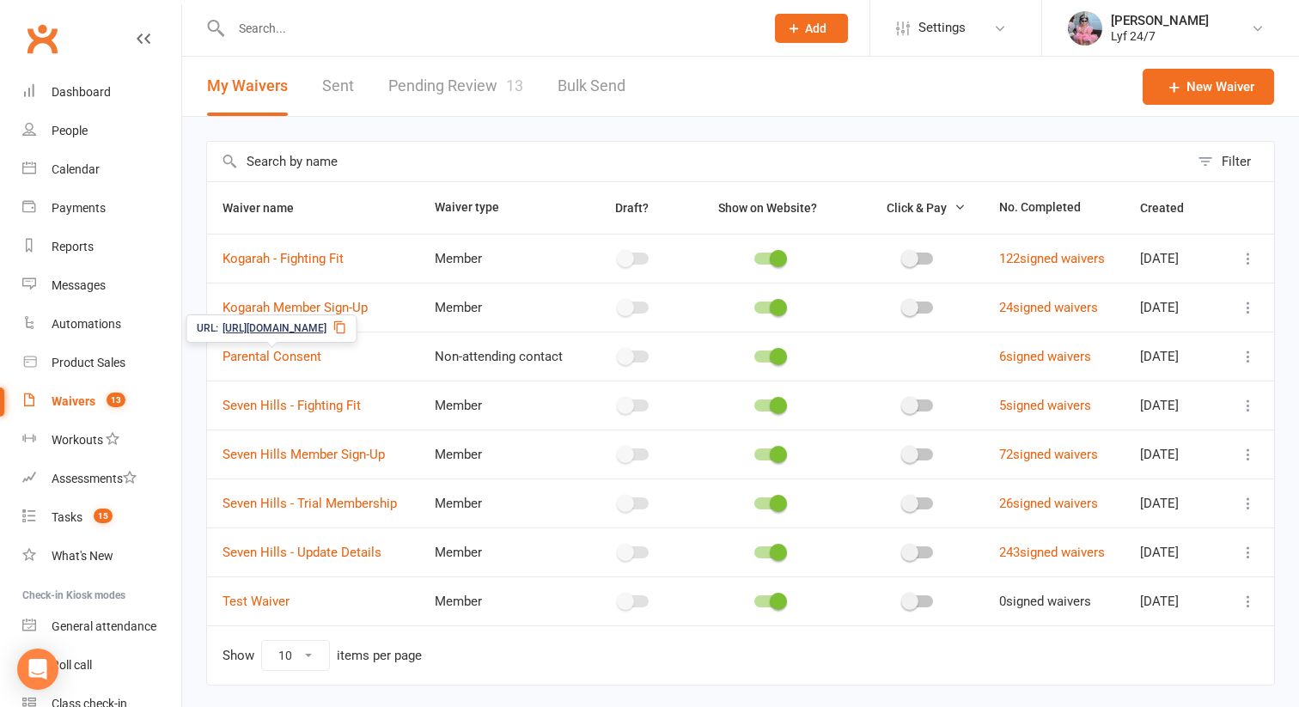
click at [460, 101] on link "Pending Review 13" at bounding box center [455, 86] width 135 height 59
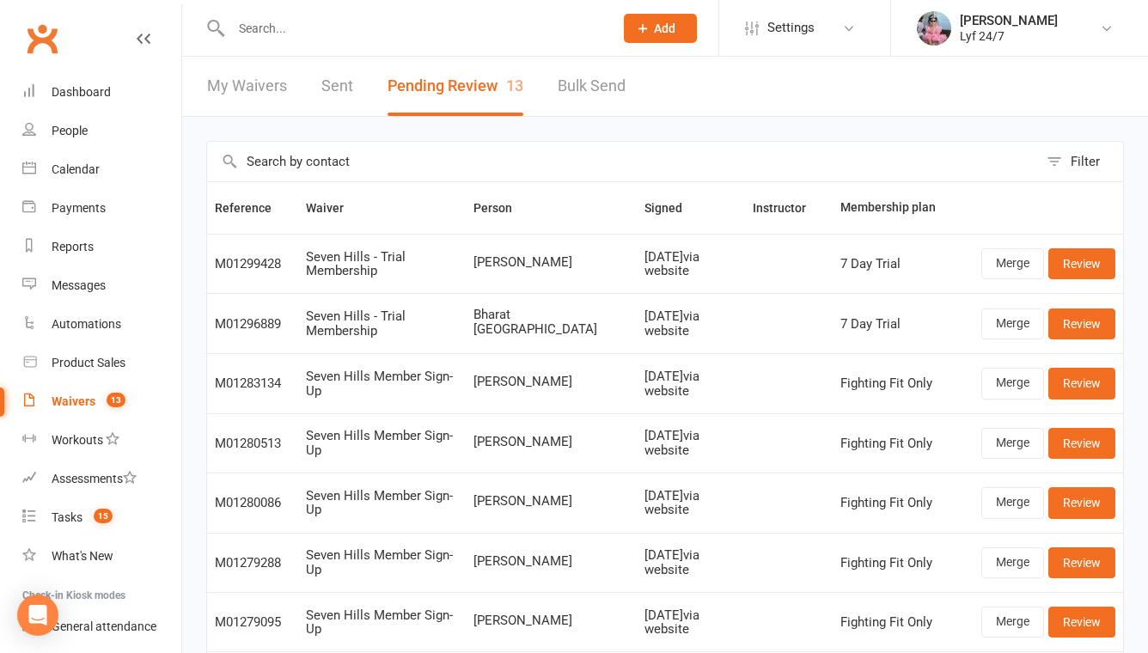
click at [365, 39] on input "text" at bounding box center [413, 28] width 375 height 24
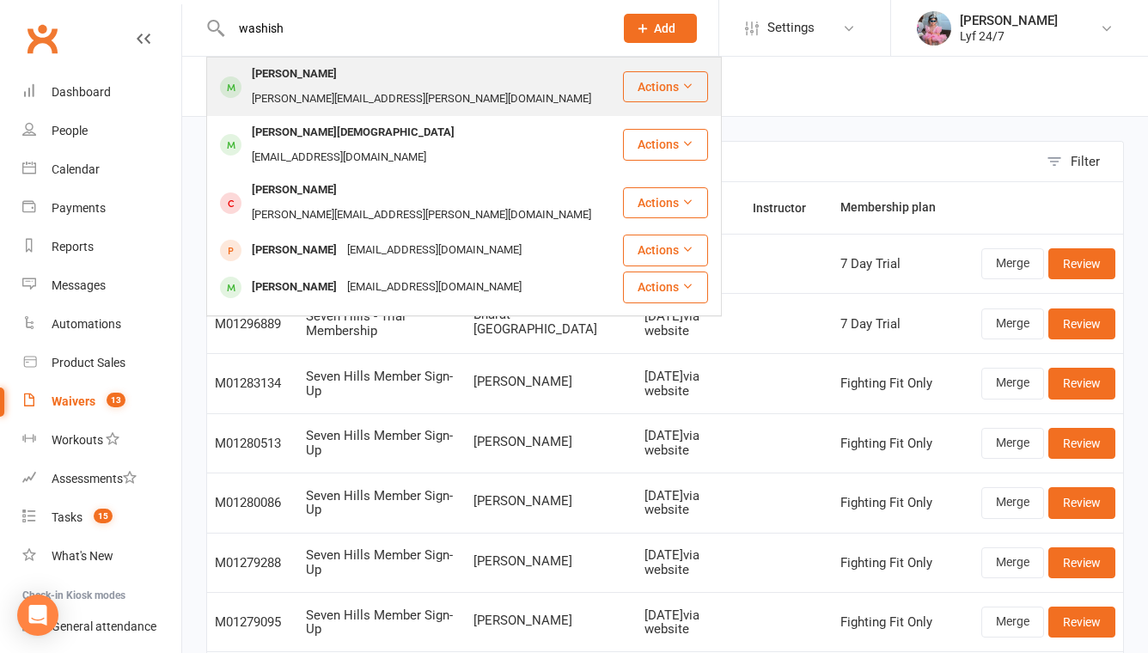
type input "washish"
click at [369, 87] on div "[PERSON_NAME][EMAIL_ADDRESS][PERSON_NAME][DOMAIN_NAME]" at bounding box center [422, 99] width 350 height 25
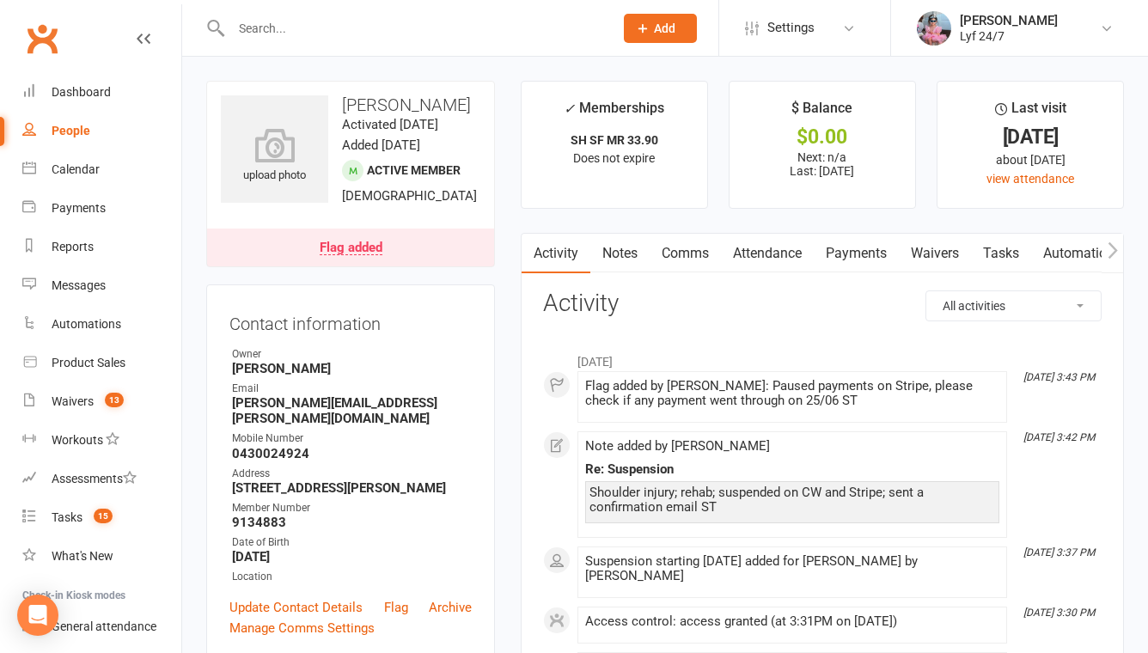
click at [598, 260] on link "Notes" at bounding box center [619, 254] width 59 height 40
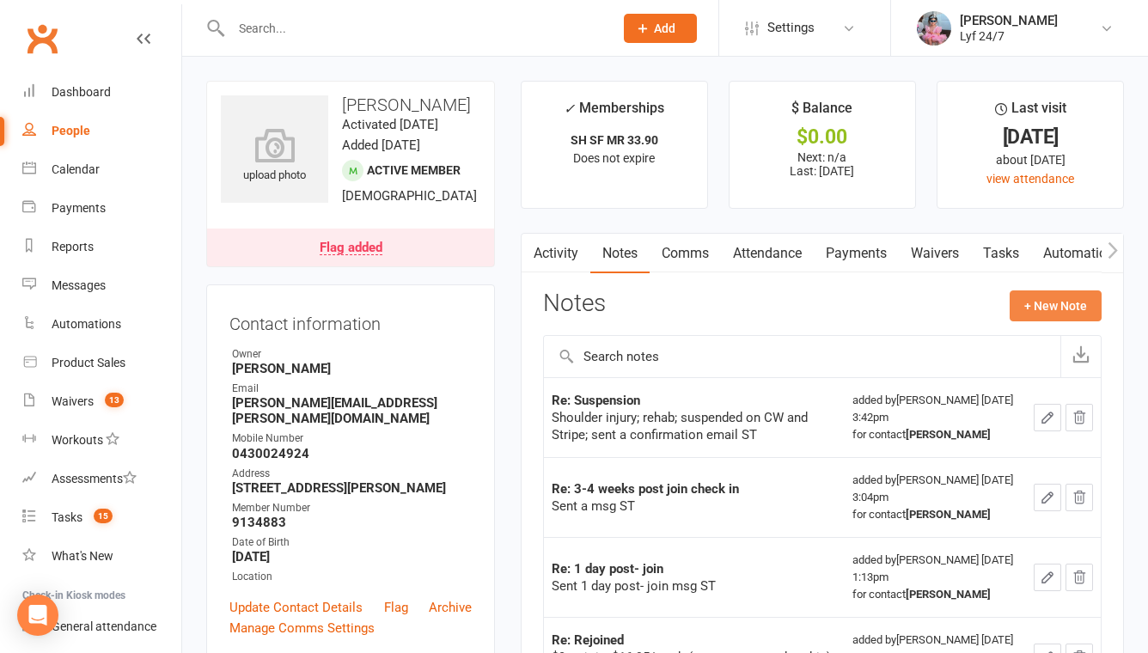
click at [1022, 311] on button "+ New Note" at bounding box center [1056, 305] width 92 height 31
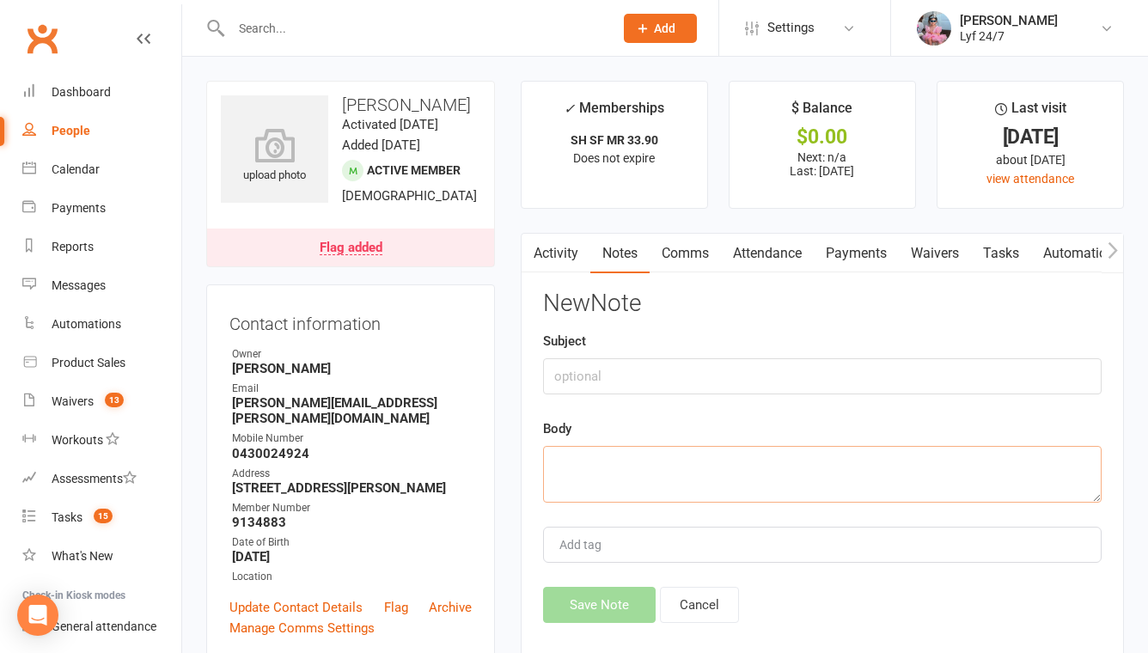
click at [613, 480] on textarea at bounding box center [822, 474] width 558 height 57
paste textarea "Cancelling it out due to "draft situation". The outstanding payment on the invo…"
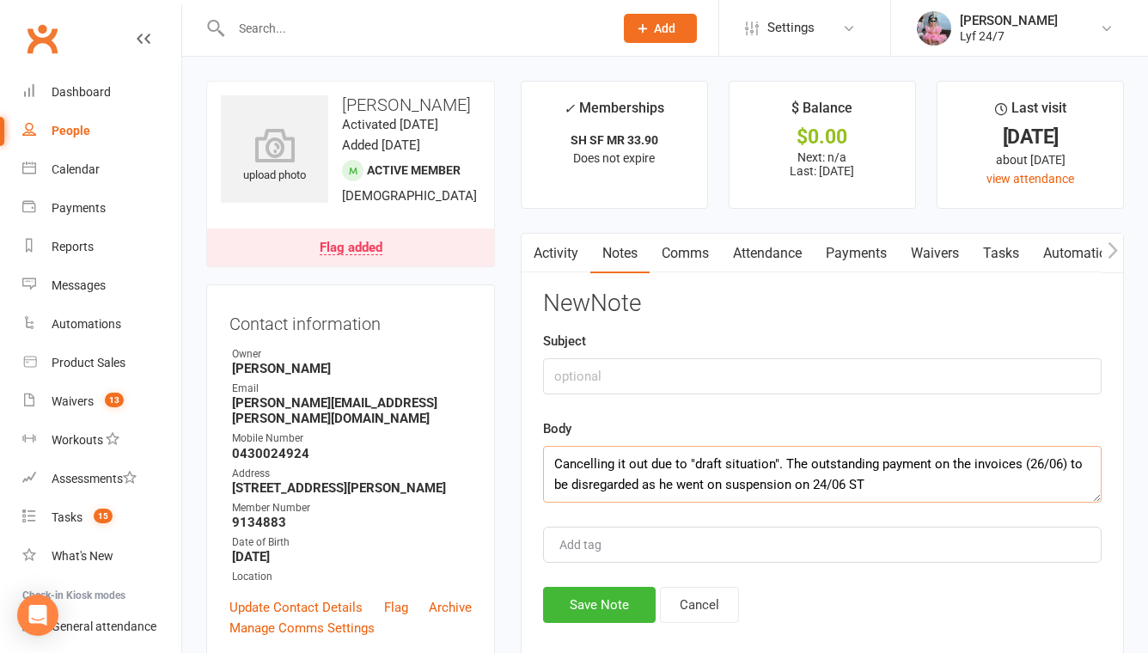
type textarea "Cancelling it out due to "draft situation". The outstanding payment on the invo…"
click at [583, 377] on input "text" at bounding box center [822, 376] width 558 height 36
click at [577, 371] on input "Re: Payment from 26/06 on Stripe" at bounding box center [822, 376] width 558 height 36
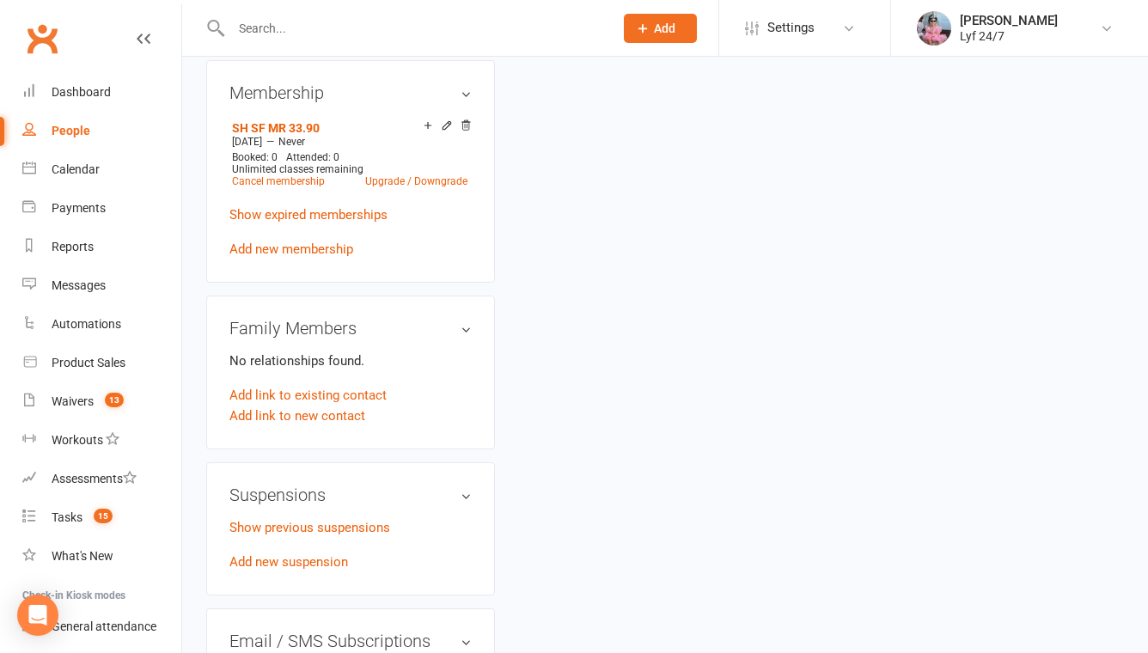
scroll to position [768, 0]
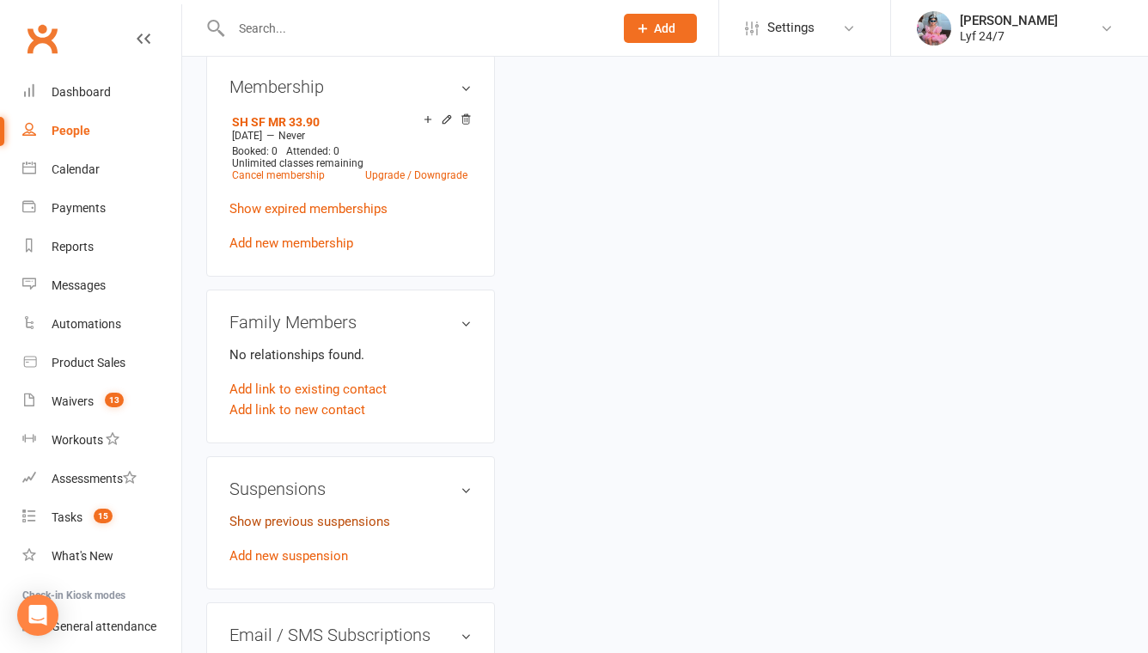
type input "Re: Voided payment from 26/06 on Stripe"
click at [339, 529] on link "Show previous suspensions" at bounding box center [309, 521] width 161 height 15
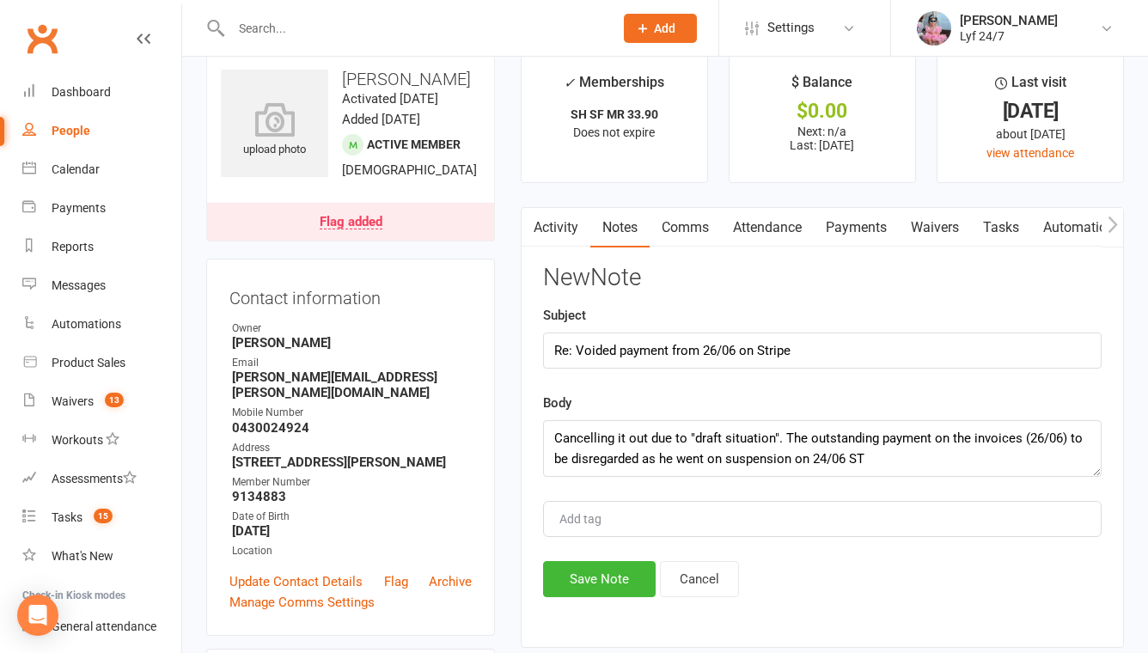
scroll to position [12, 0]
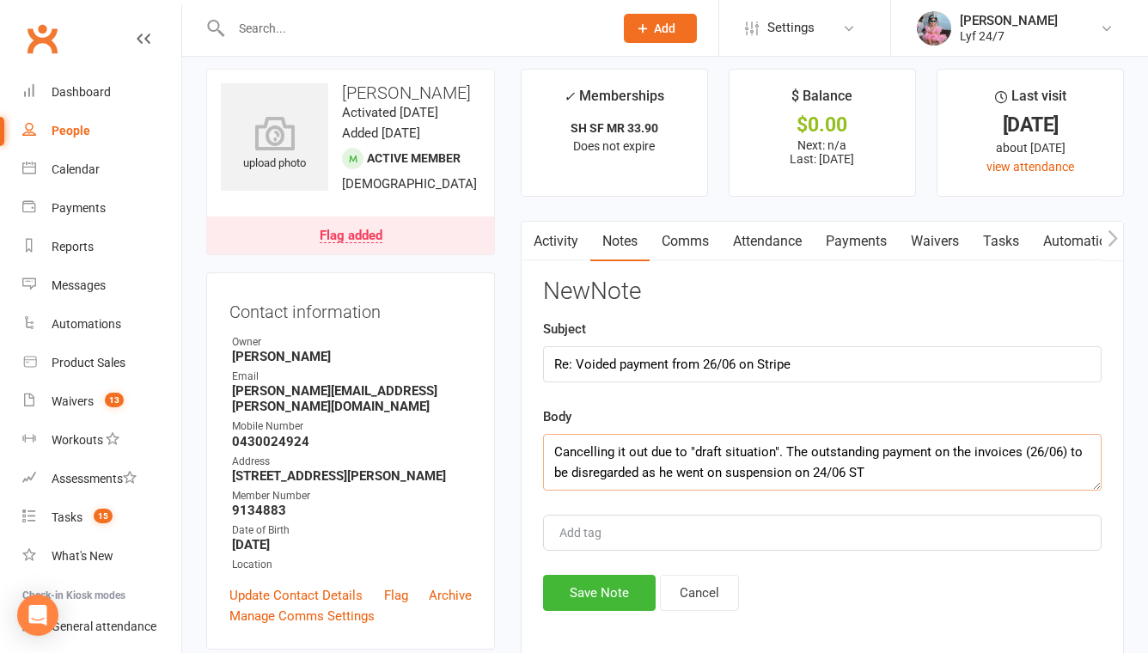
click at [888, 475] on textarea "Cancelling it out due to "draft situation". The outstanding payment on the invo…" at bounding box center [822, 462] width 558 height 57
click at [613, 591] on button "Save Note" at bounding box center [599, 593] width 113 height 36
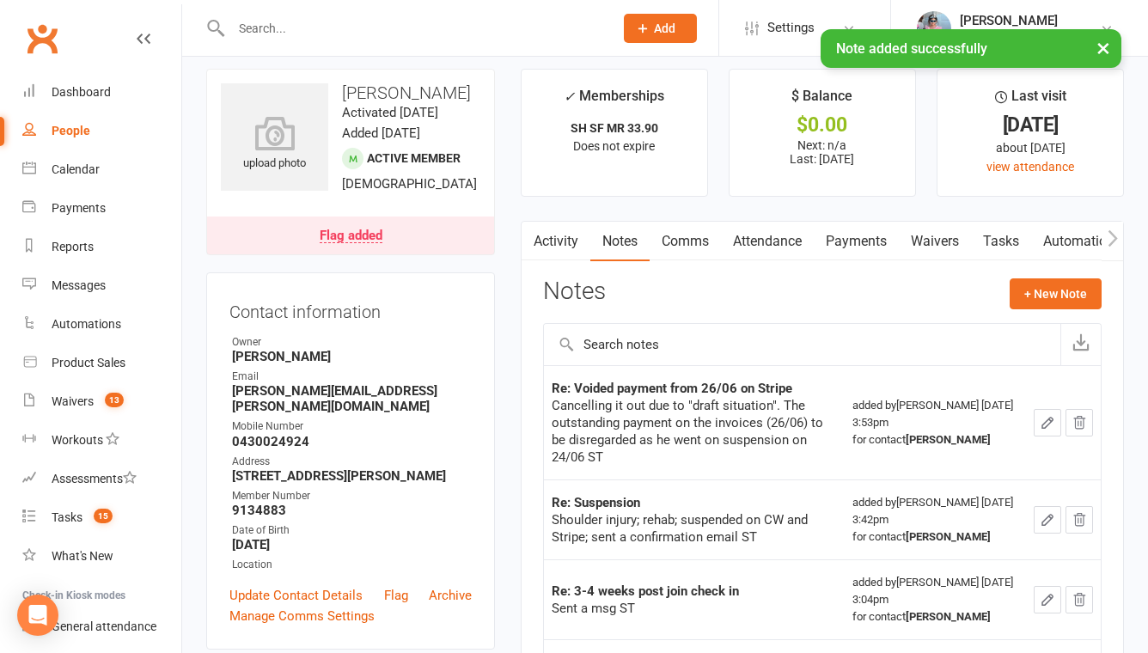
click at [369, 243] on div "Flag added" at bounding box center [351, 236] width 63 height 14
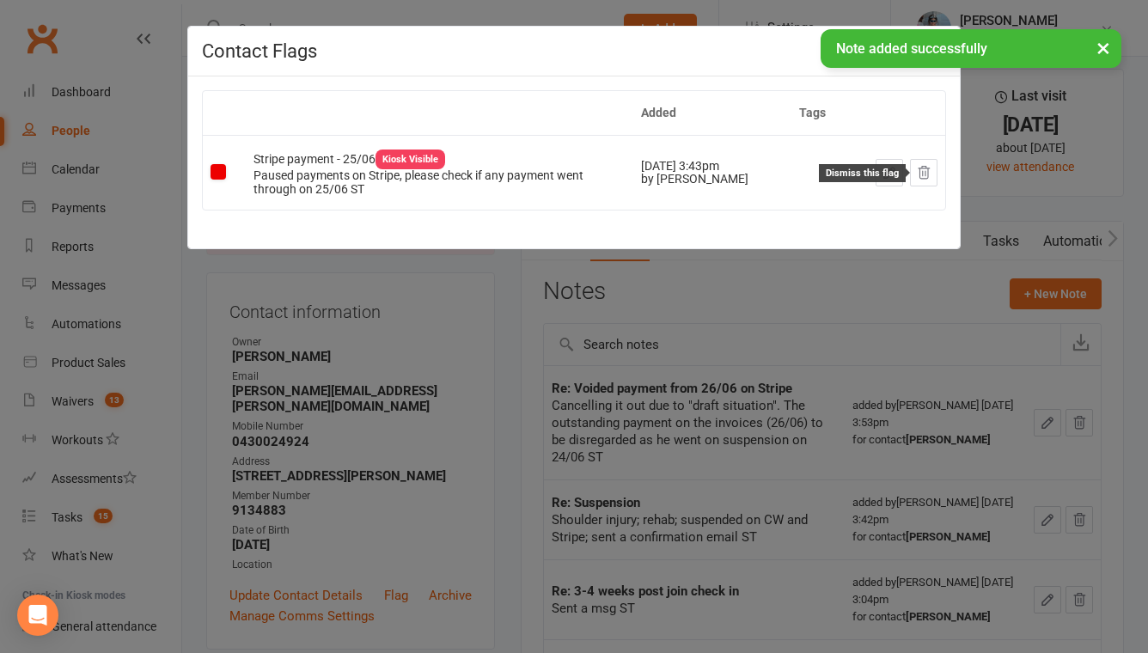
click at [924, 169] on icon at bounding box center [923, 172] width 15 height 15
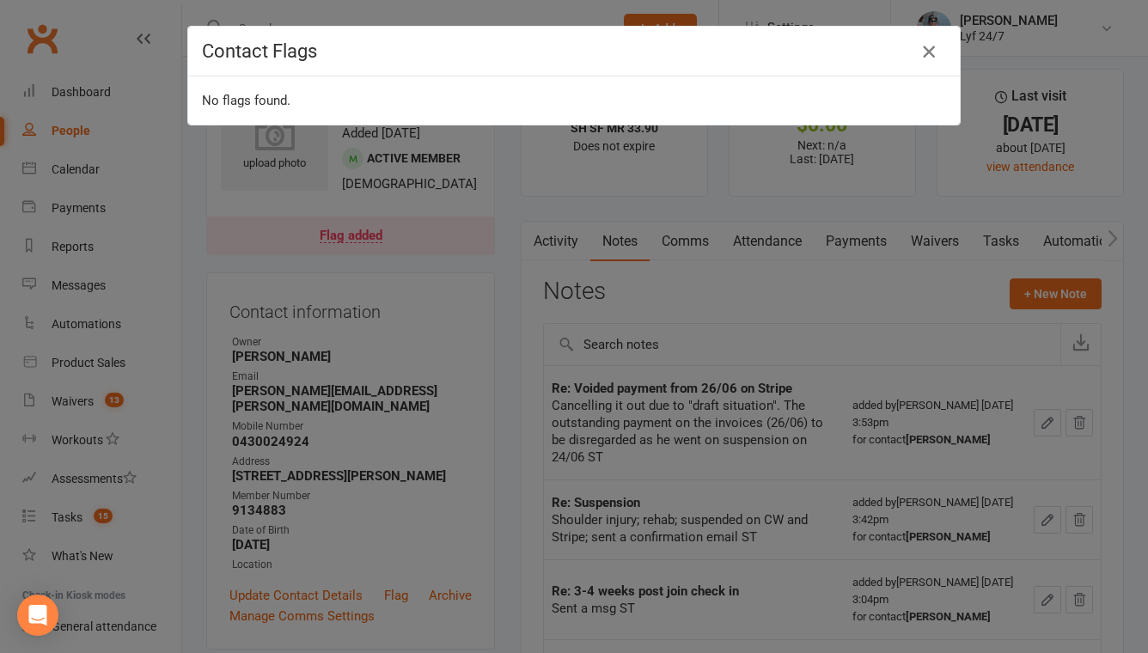
click at [924, 58] on icon "button" at bounding box center [928, 51] width 21 height 21
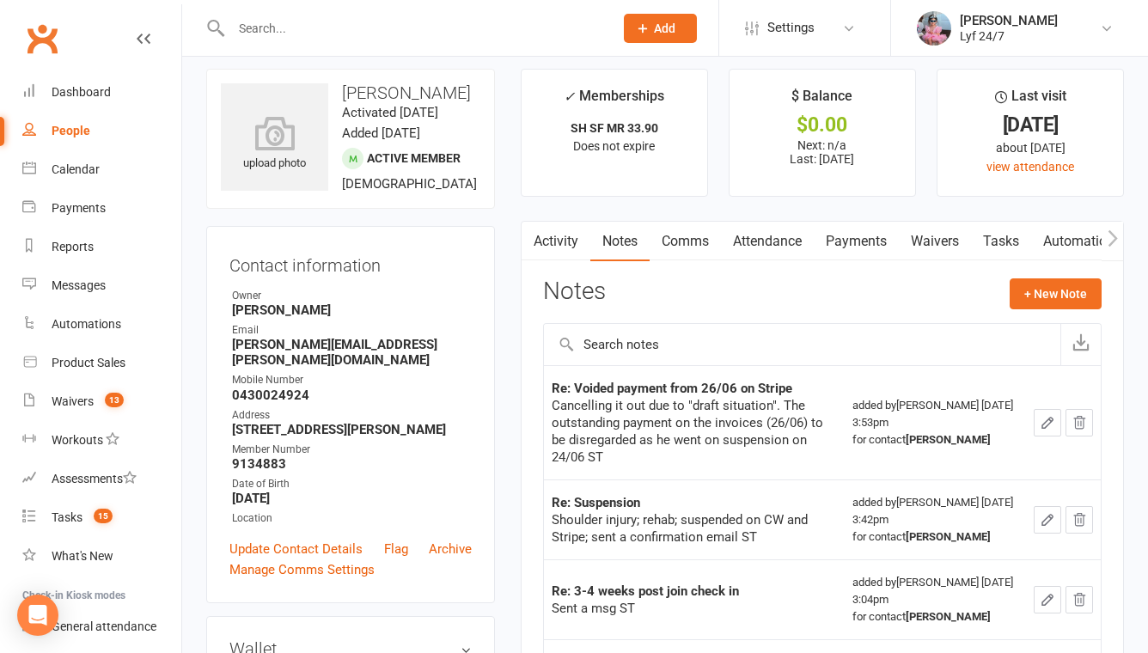
click at [469, 42] on div at bounding box center [403, 28] width 395 height 56
click at [466, 23] on input "text" at bounding box center [413, 28] width 375 height 24
paste input "Shabanashannu2219@gmail.com"
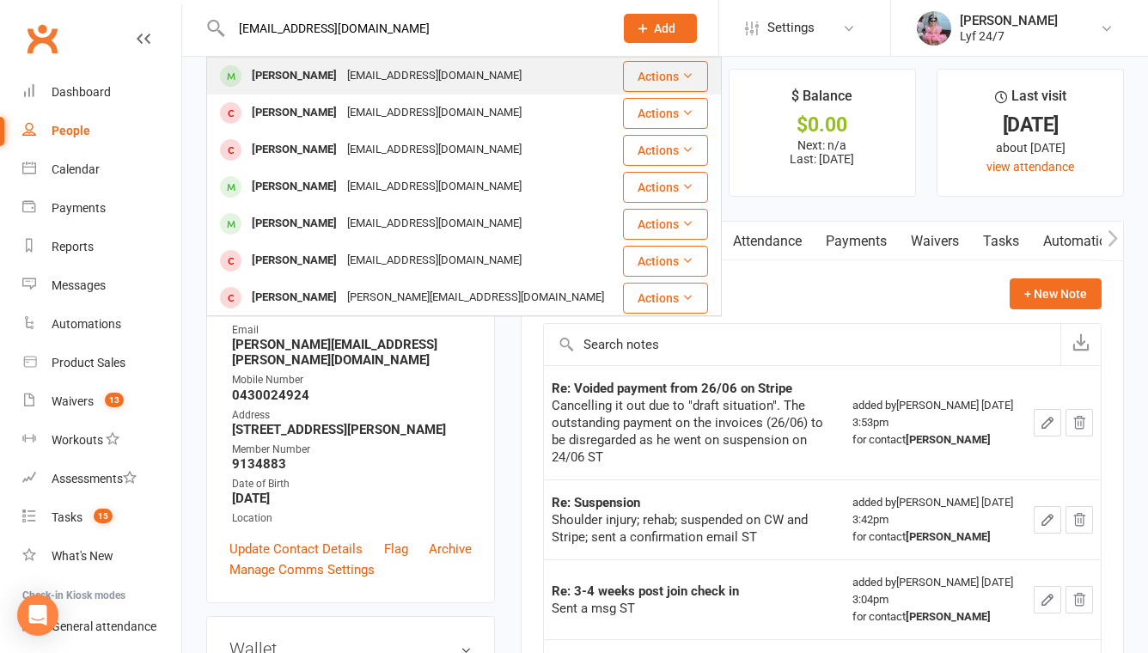
type input "Shabanashannu2219@gmail.com"
click at [310, 74] on div "[PERSON_NAME]" at bounding box center [294, 76] width 95 height 25
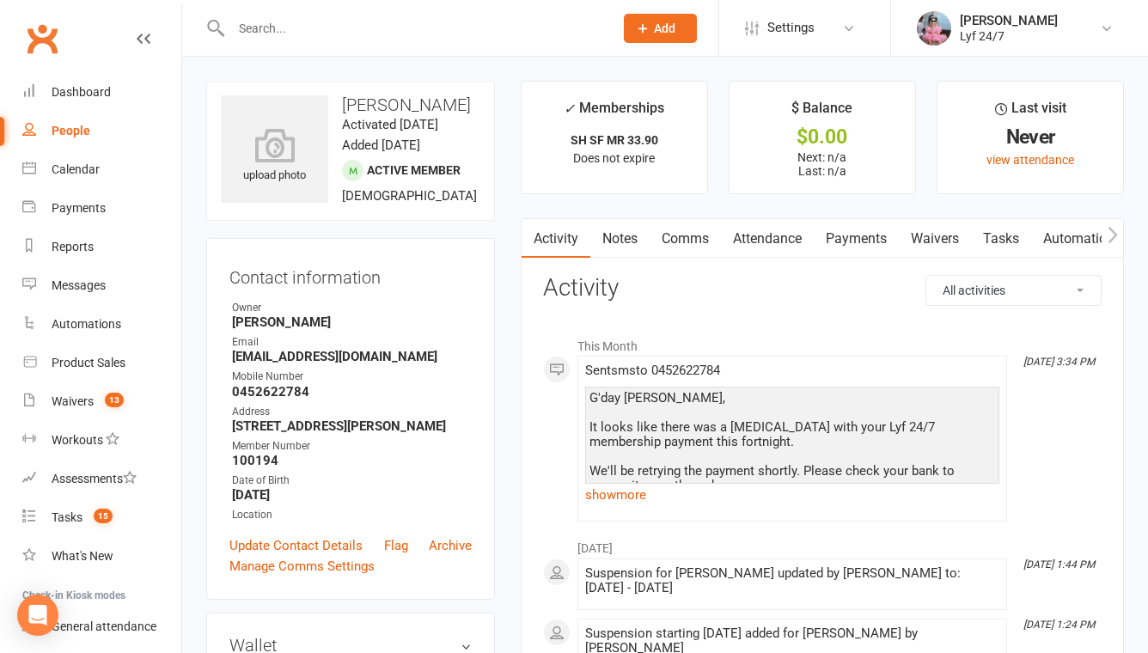
scroll to position [9, 0]
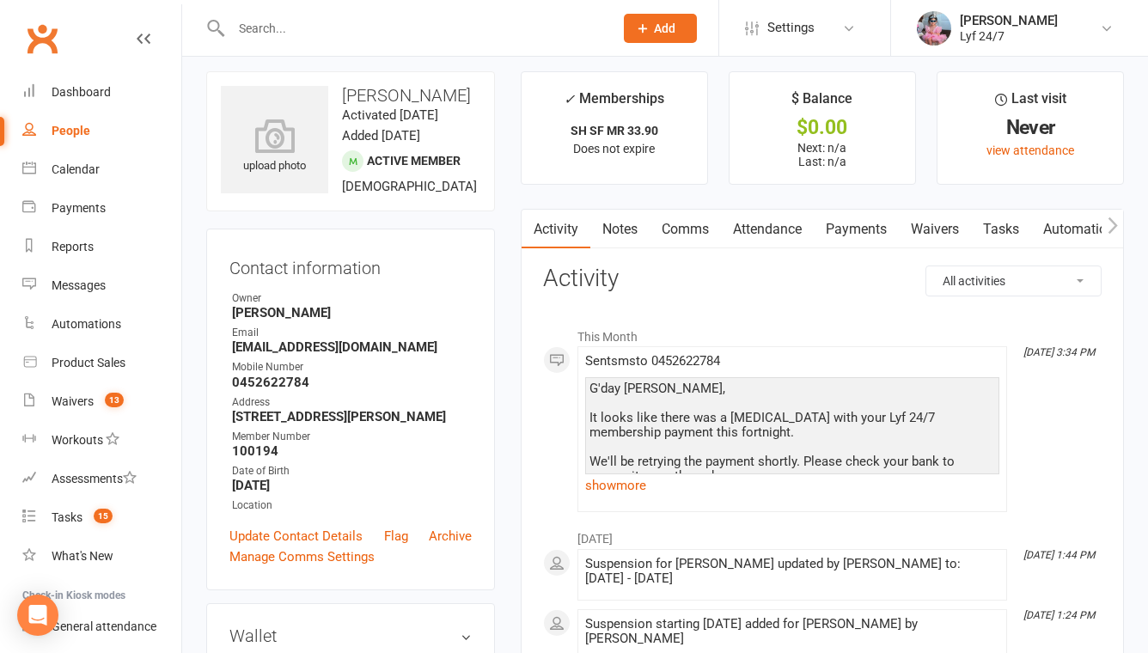
click at [692, 229] on link "Comms" at bounding box center [685, 230] width 71 height 40
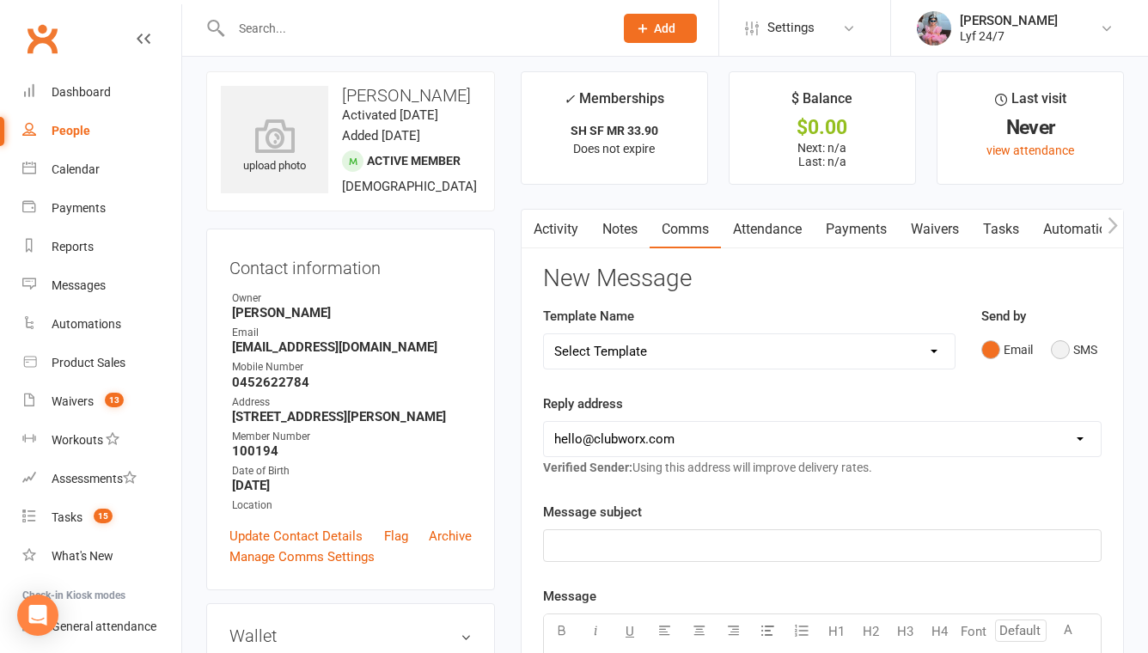
click at [1076, 350] on button "SMS" at bounding box center [1074, 349] width 46 height 33
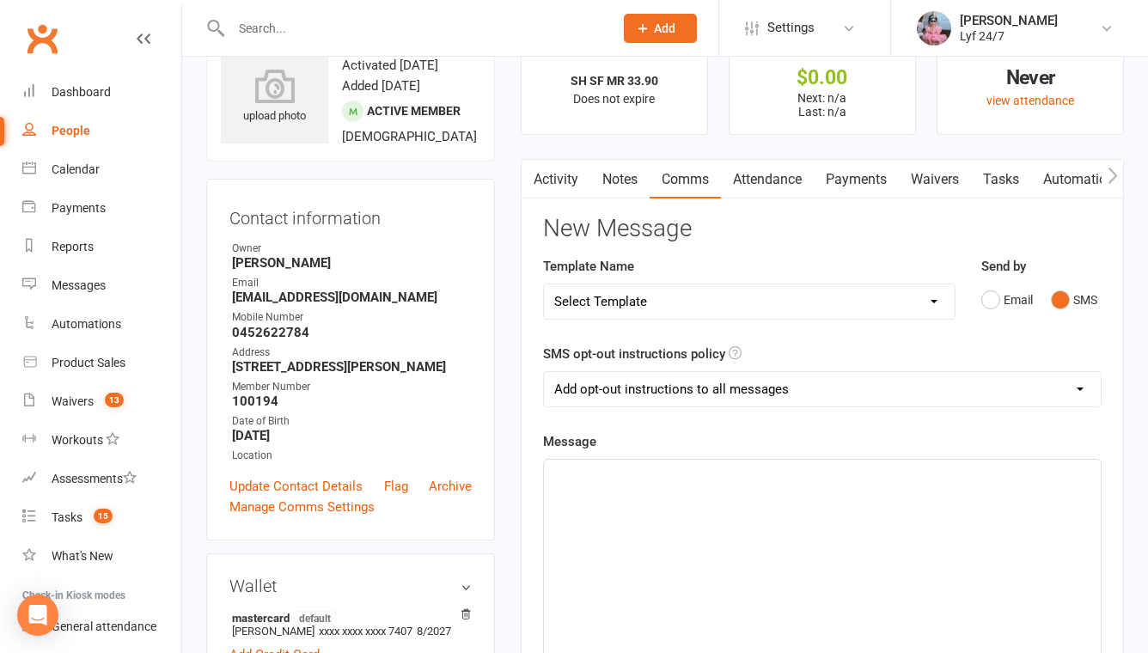
scroll to position [111, 0]
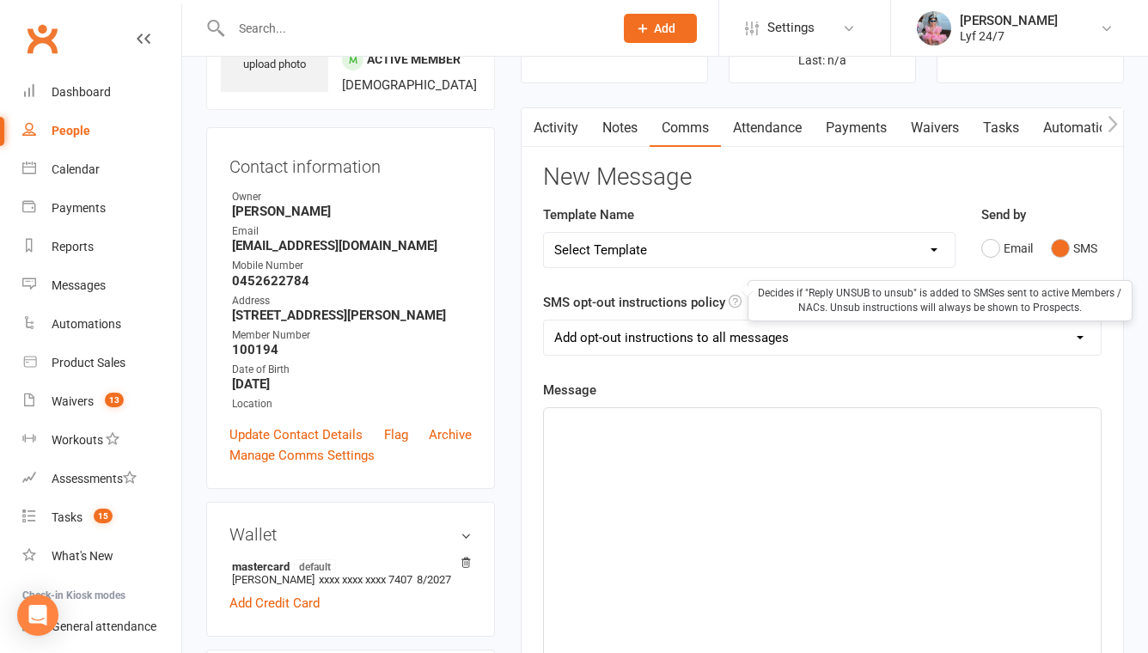
click at [721, 255] on select "Select Template [SMS] Win $500 Cash draw- Notify member for each entry [SMS] $6…" at bounding box center [749, 250] width 411 height 34
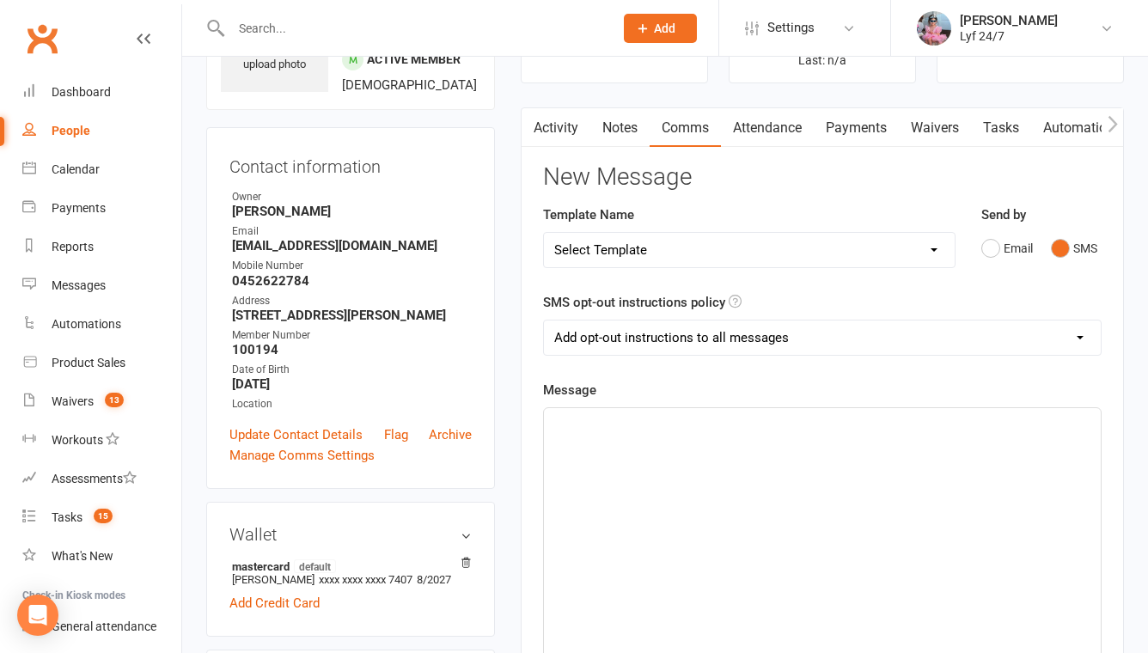
select select "13"
click at [544, 233] on select "Select Template [SMS] Win $500 Cash draw- Notify member for each entry [SMS] $6…" at bounding box center [749, 250] width 411 height 34
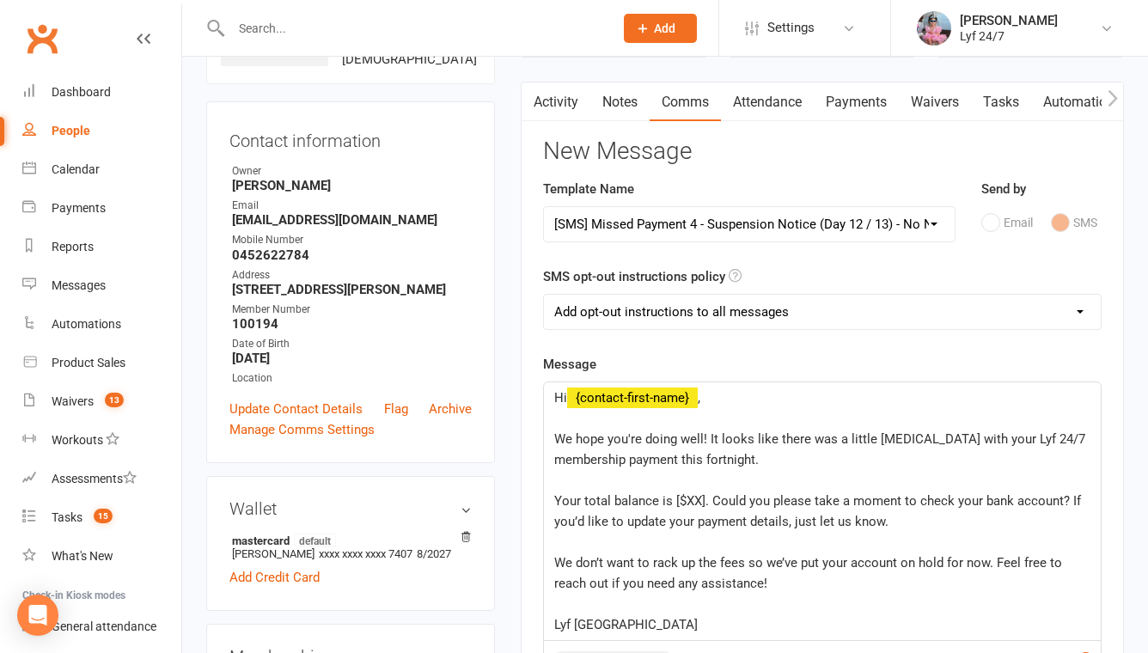
scroll to position [156, 0]
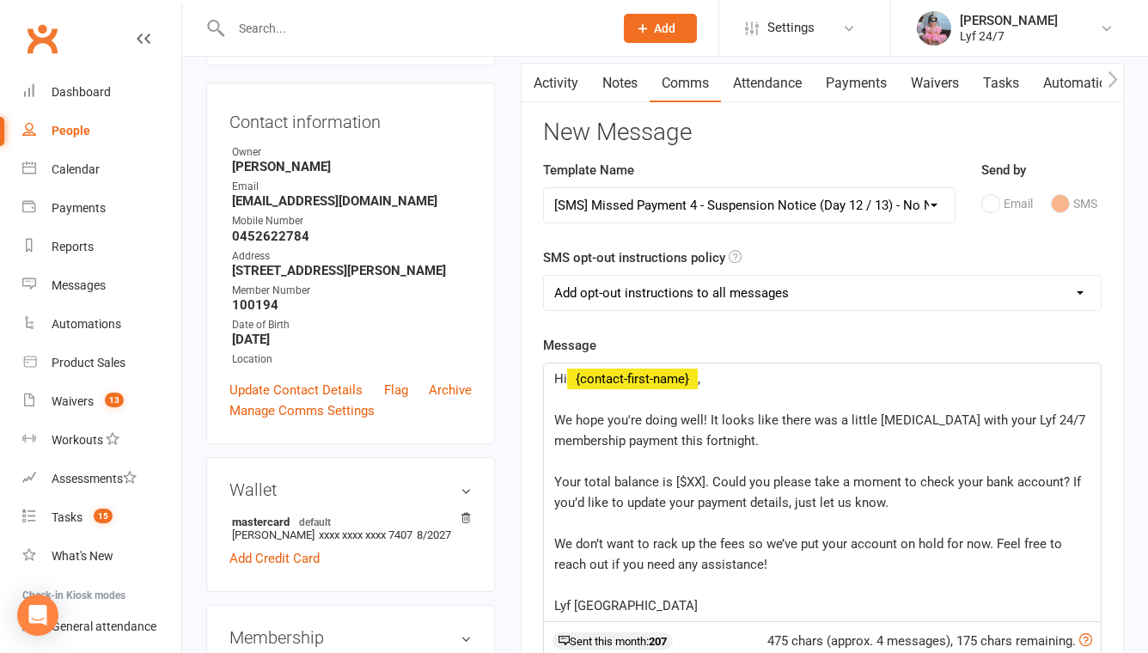
click at [705, 480] on span "Your total balance is [$XX]. Could you please take a moment to check your bank …" at bounding box center [819, 492] width 530 height 36
click at [679, 284] on select "Add opt-out instructions to all messages Add opt-out instructions for messages …" at bounding box center [822, 293] width 557 height 34
select select "2"
click at [544, 276] on select "Add opt-out instructions to all messages Add opt-out instructions for messages …" at bounding box center [822, 293] width 557 height 34
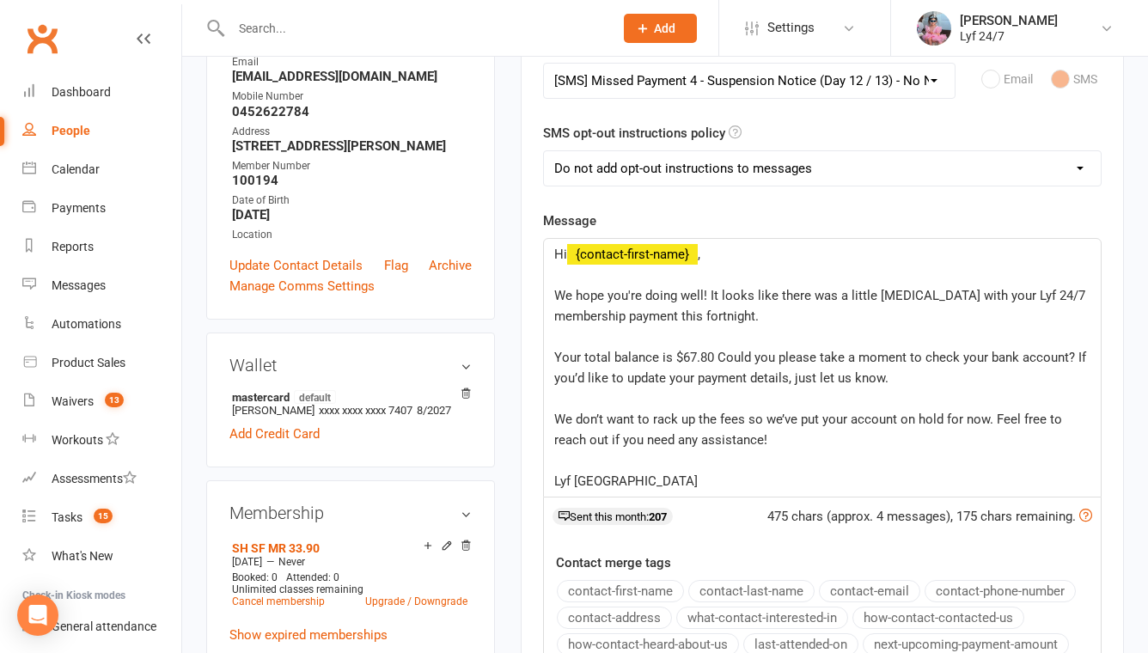
scroll to position [544, 0]
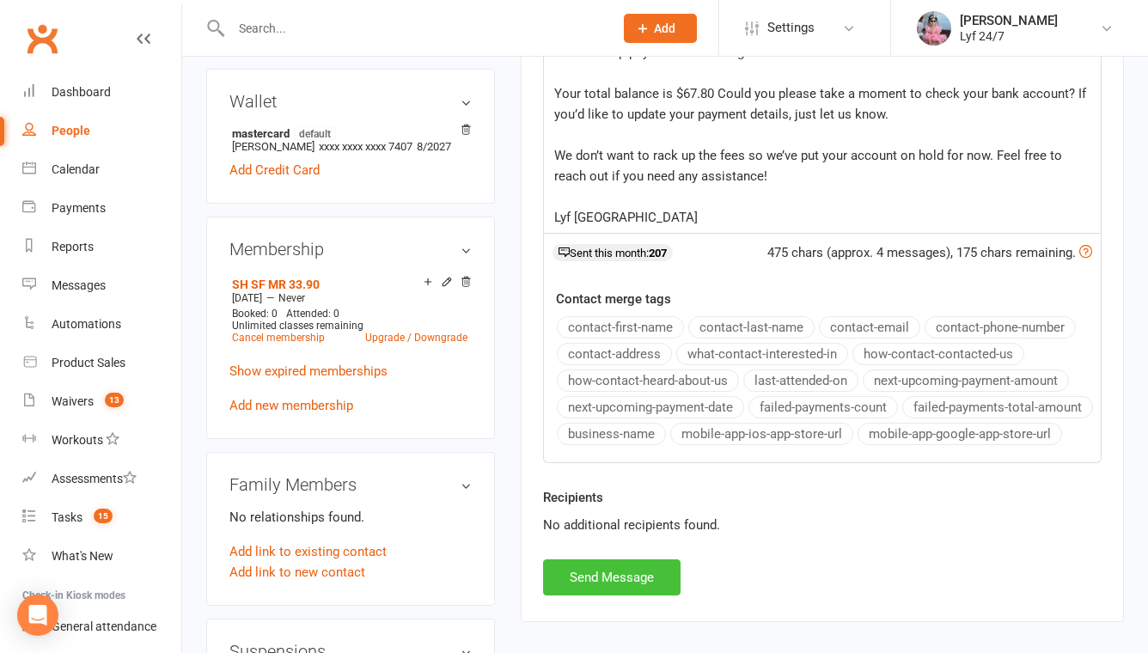
click at [602, 595] on button "Send Message" at bounding box center [611, 577] width 137 height 36
select select
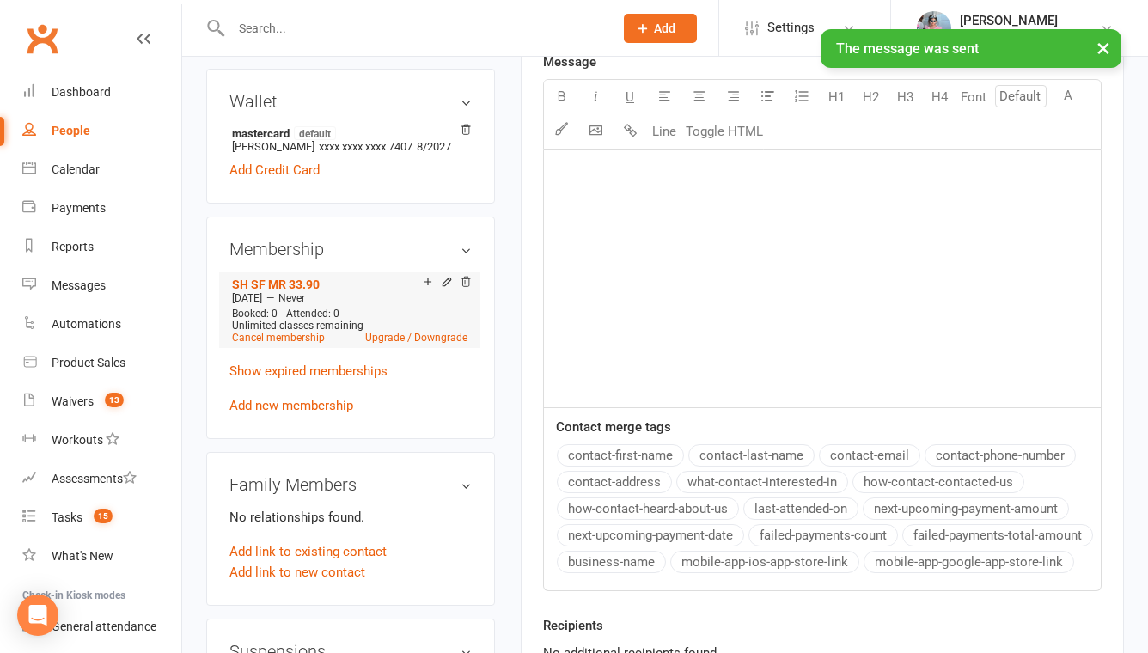
scroll to position [771, 0]
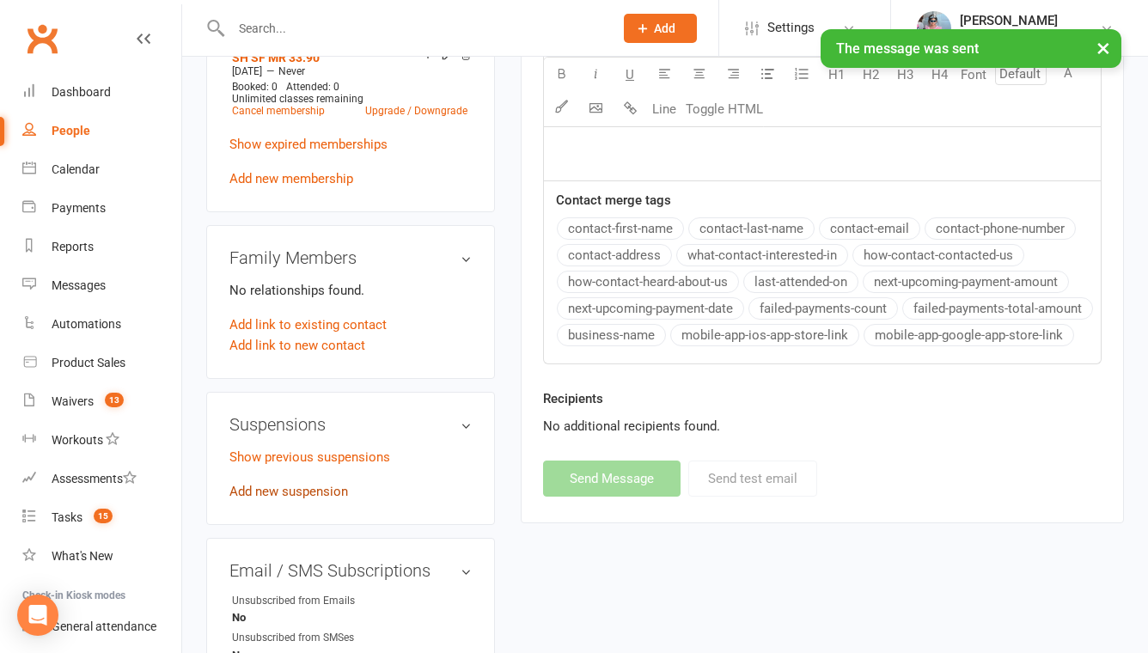
click at [285, 499] on link "Add new suspension" at bounding box center [288, 491] width 119 height 15
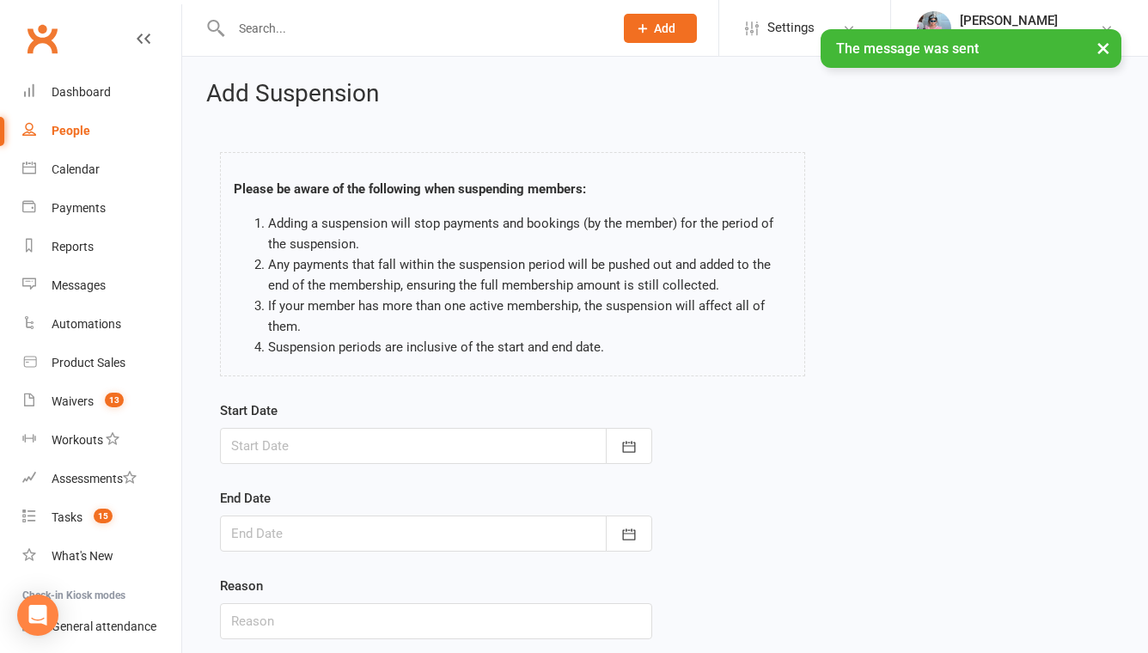
click at [323, 448] on div at bounding box center [436, 446] width 432 height 36
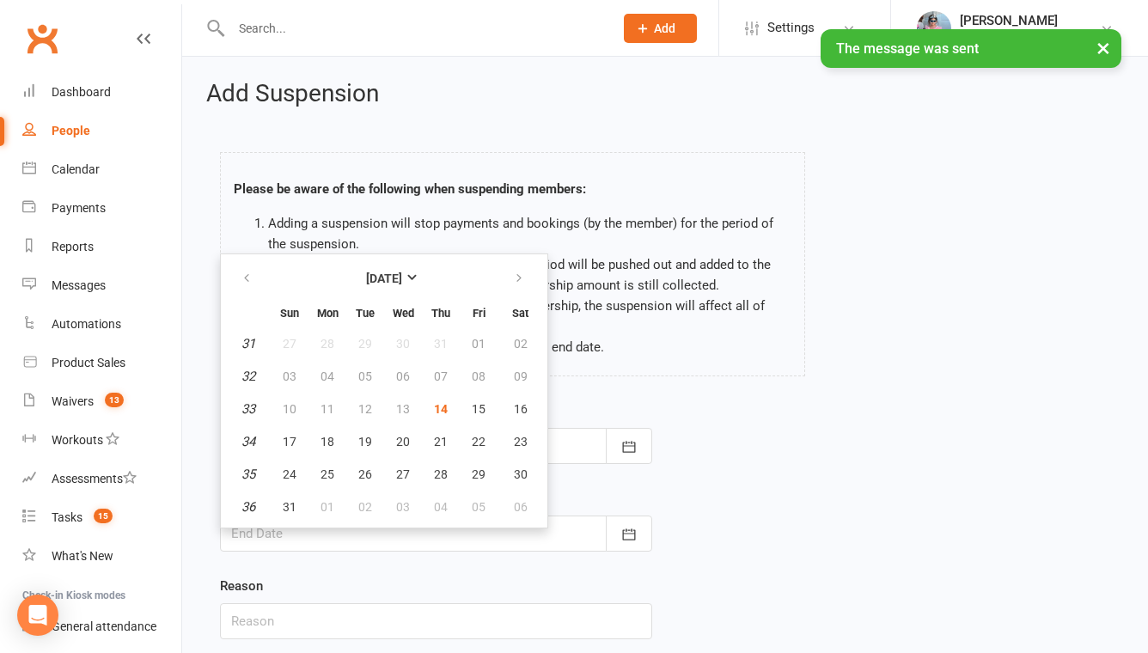
scroll to position [123, 0]
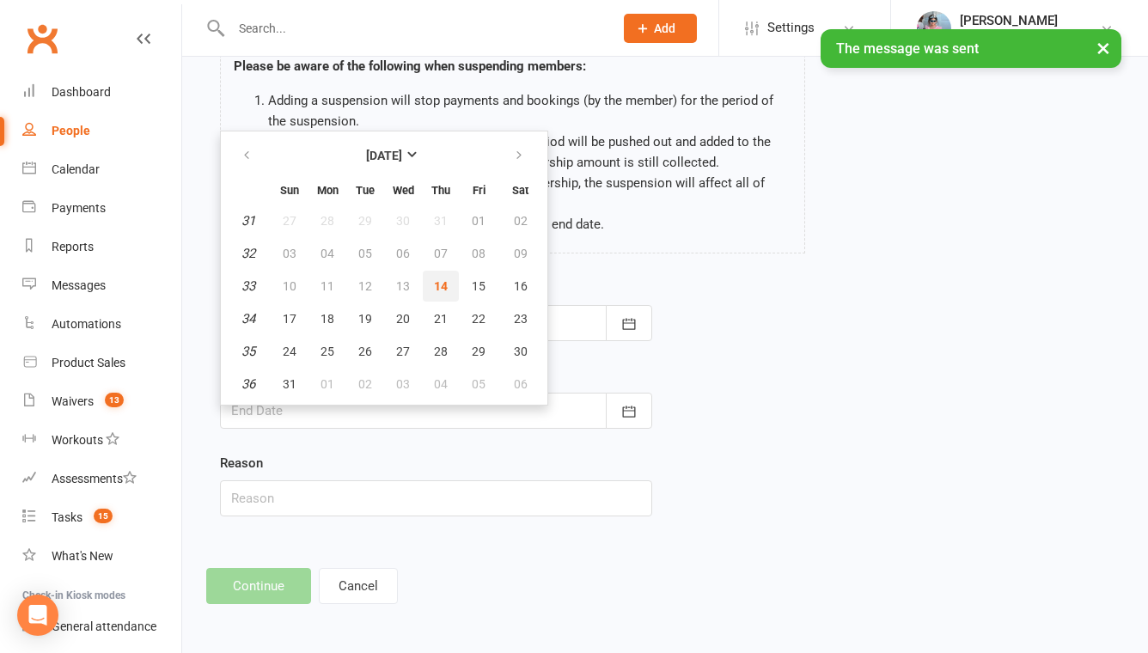
click at [442, 286] on span "14" at bounding box center [441, 286] width 14 height 14
type input "[DATE]"
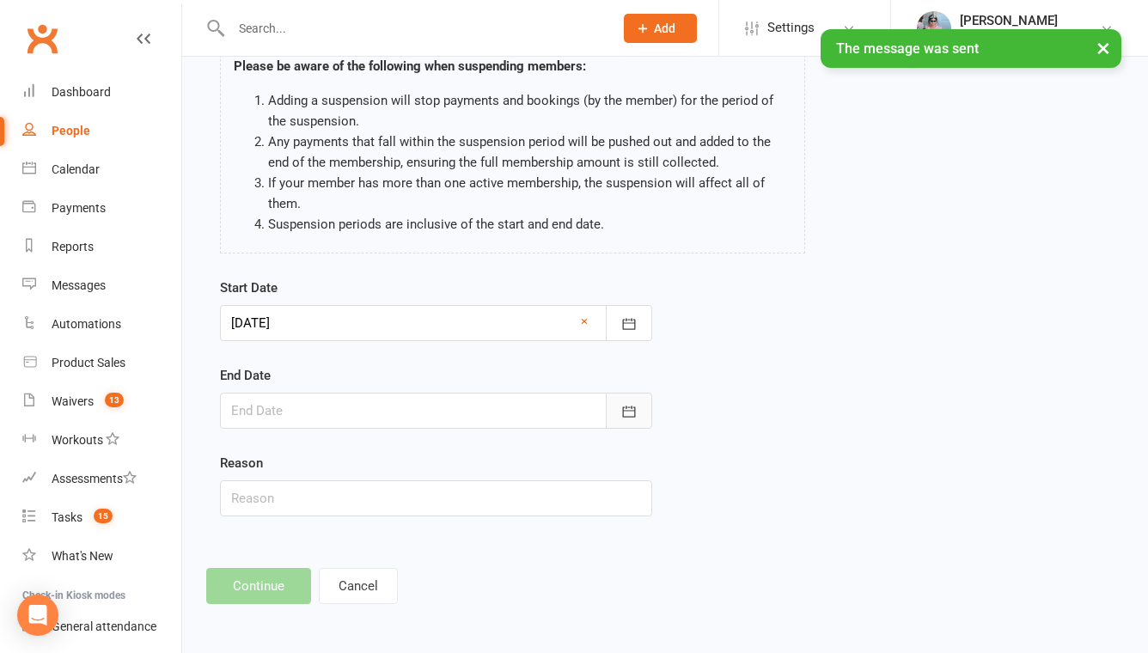
click at [624, 404] on icon "button" at bounding box center [628, 411] width 17 height 17
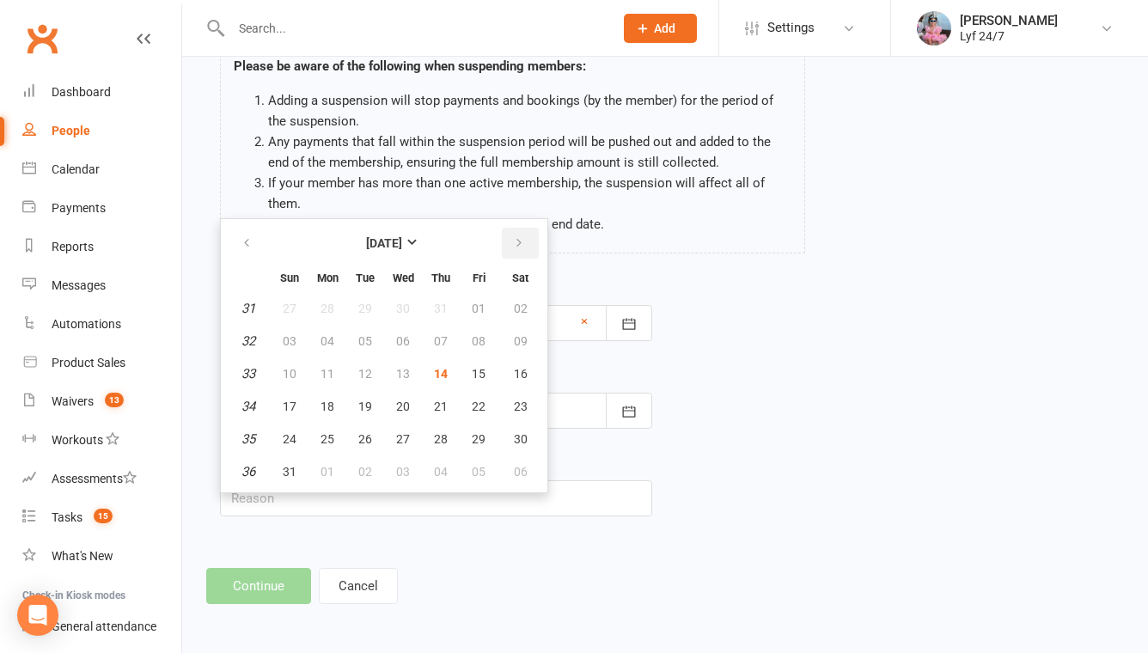
click at [520, 244] on icon "button" at bounding box center [519, 243] width 12 height 14
click at [442, 412] on span "25" at bounding box center [441, 407] width 14 height 14
type input "[DATE]"
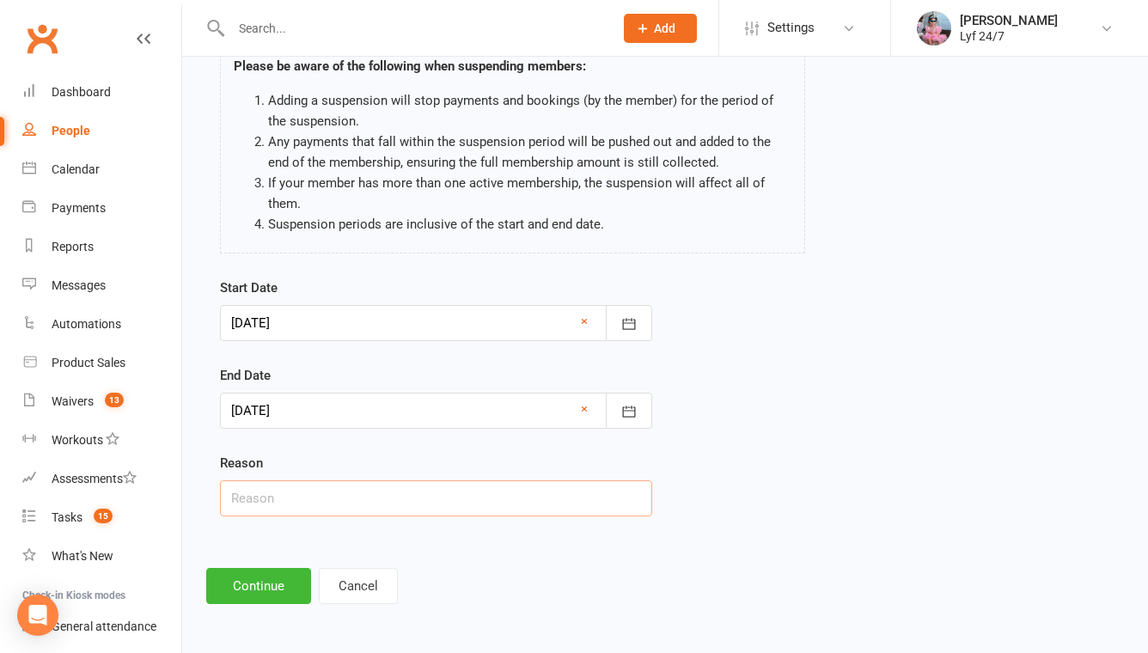
click at [348, 509] on input "text" at bounding box center [436, 498] width 432 height 36
type input "Unpaid fees ST"
click at [241, 595] on button "Continue" at bounding box center [258, 586] width 105 height 36
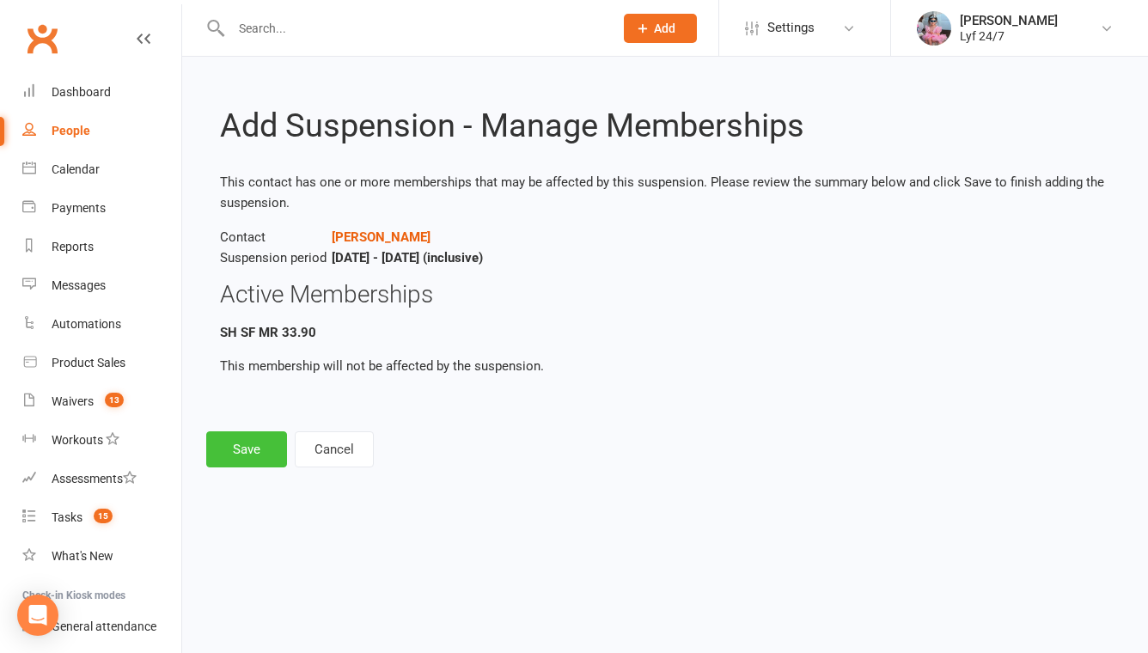
click at [247, 453] on button "Save" at bounding box center [246, 449] width 81 height 36
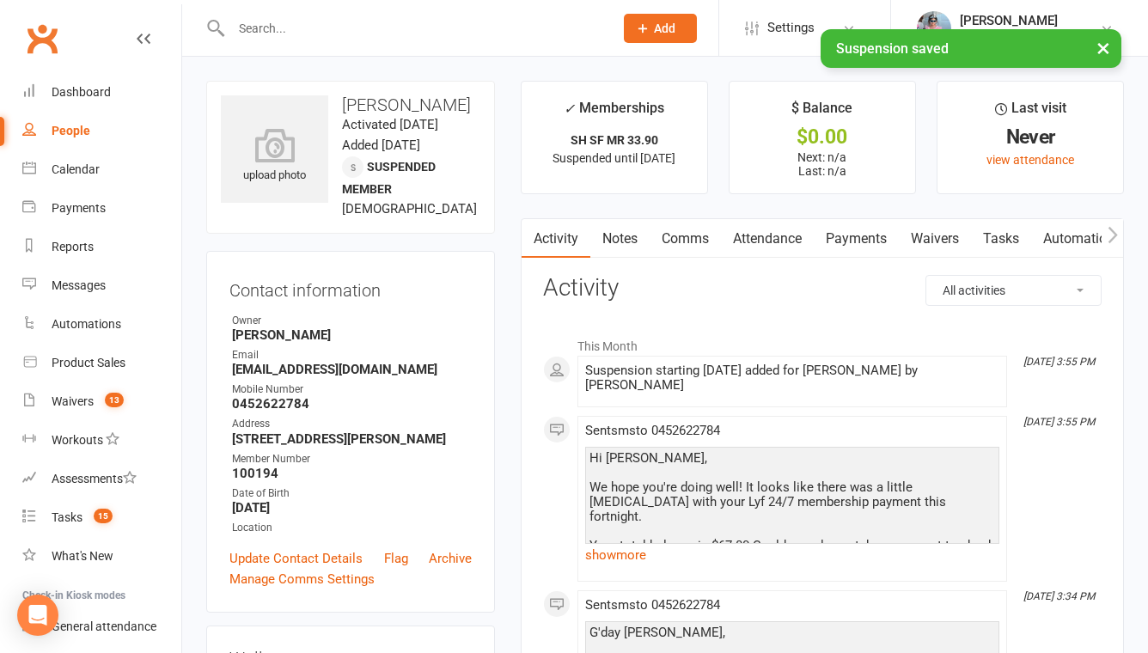
click at [614, 241] on link "Notes" at bounding box center [619, 239] width 59 height 40
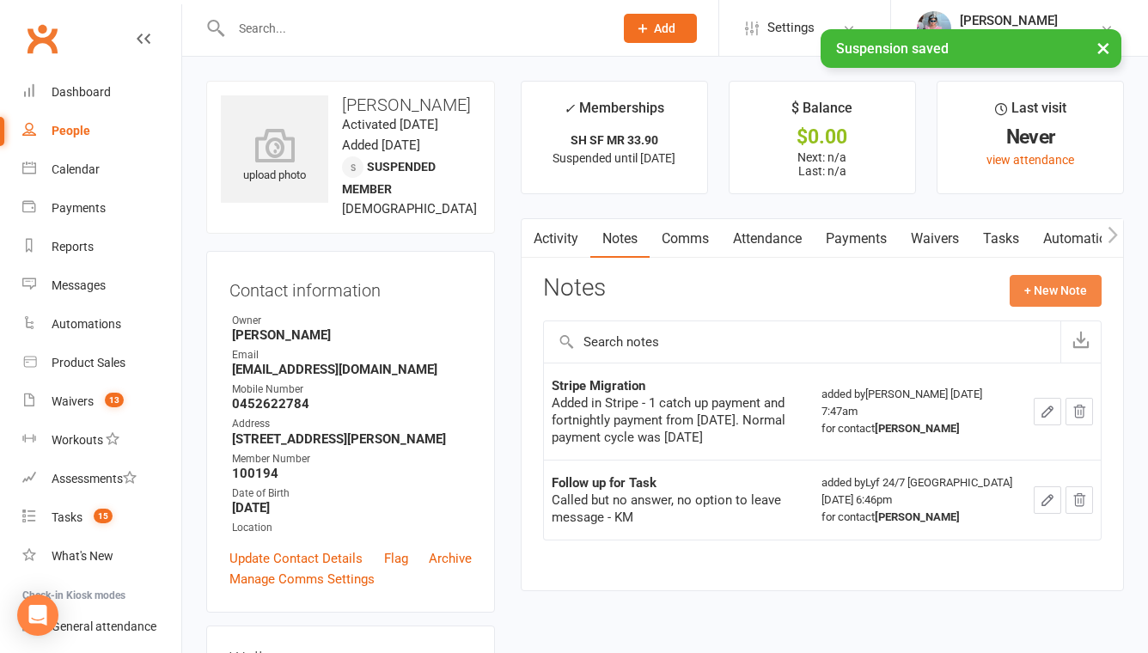
click at [1074, 288] on button "+ New Note" at bounding box center [1056, 290] width 92 height 31
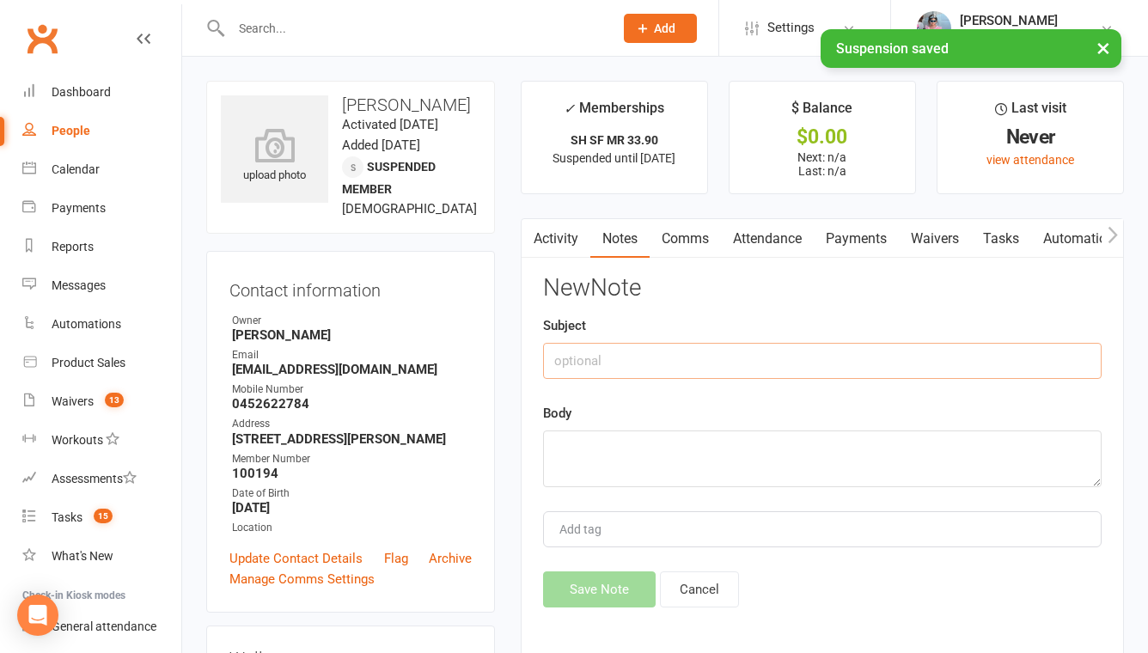
click at [638, 355] on input "text" at bounding box center [822, 361] width 558 height 36
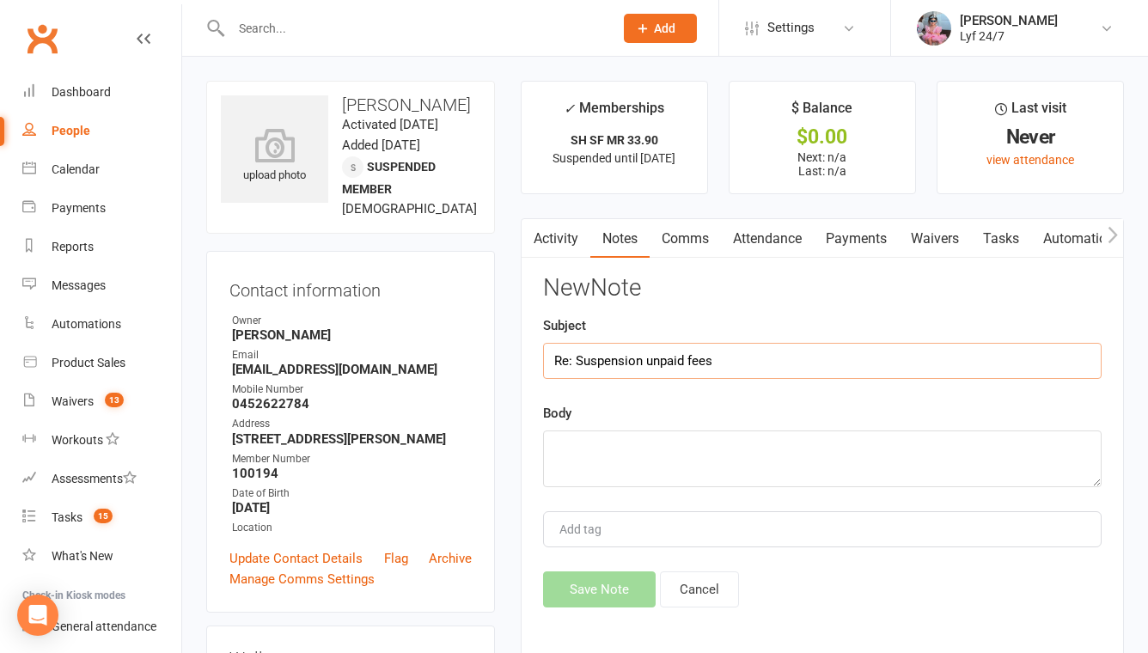
type input "Re: Suspension unpaid fees"
click at [577, 461] on textarea at bounding box center [822, 458] width 558 height 57
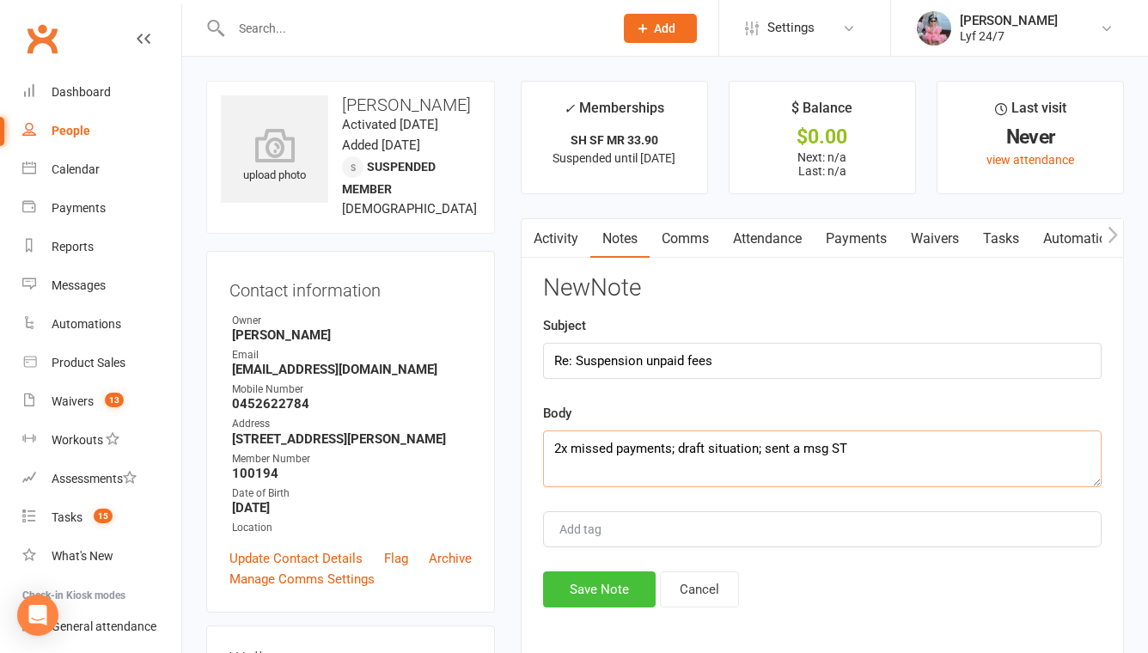
type textarea "2x missed payments; draft situation; sent a msg ST"
click at [609, 577] on button "Save Note" at bounding box center [599, 589] width 113 height 36
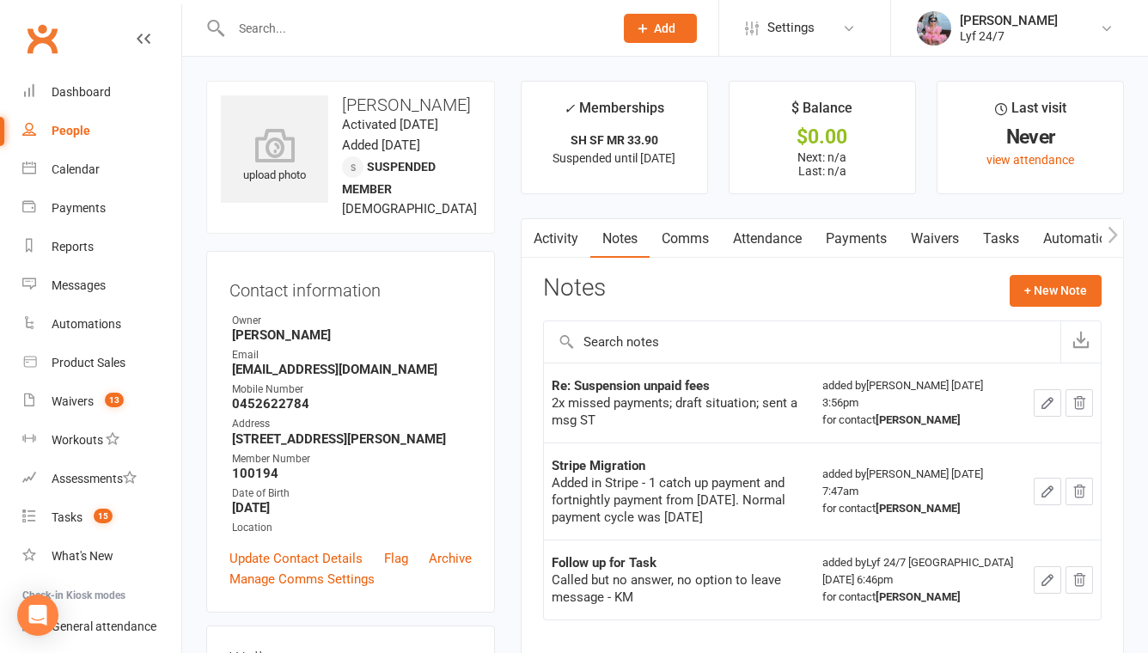
click at [390, 34] on input "text" at bounding box center [413, 28] width 375 height 24
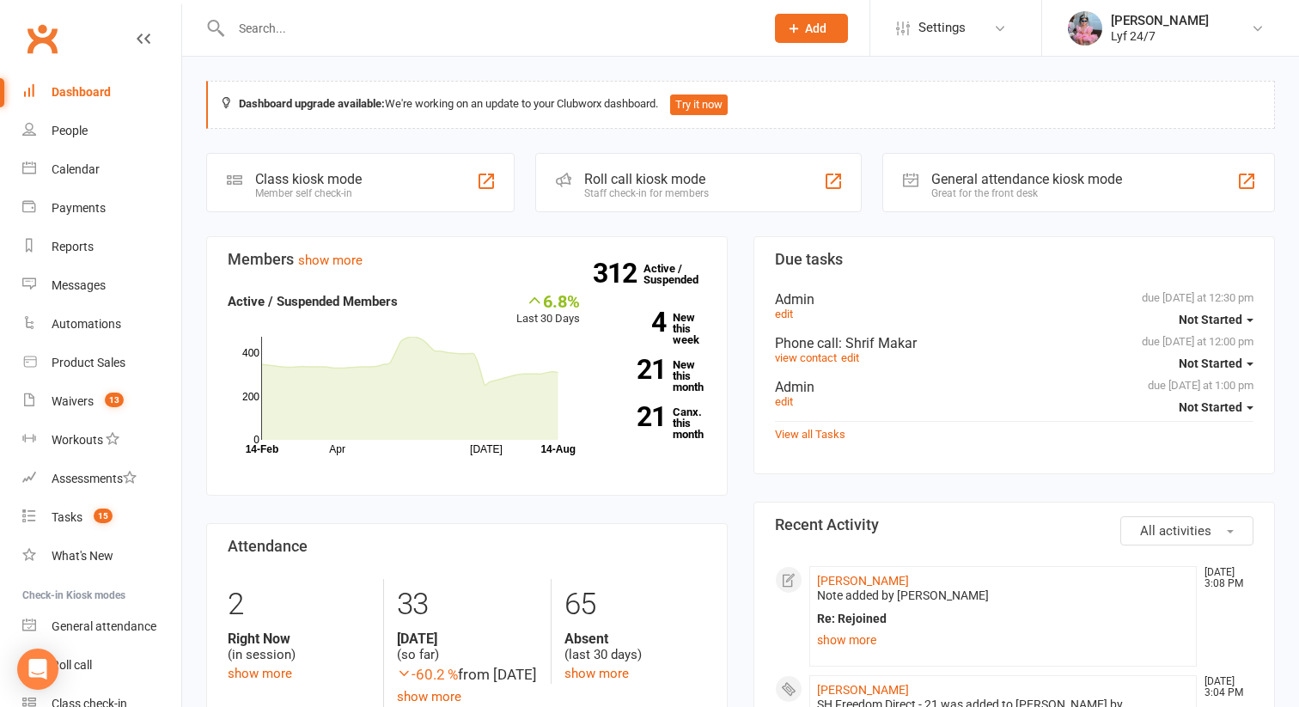
click at [453, 22] on input "text" at bounding box center [489, 28] width 527 height 24
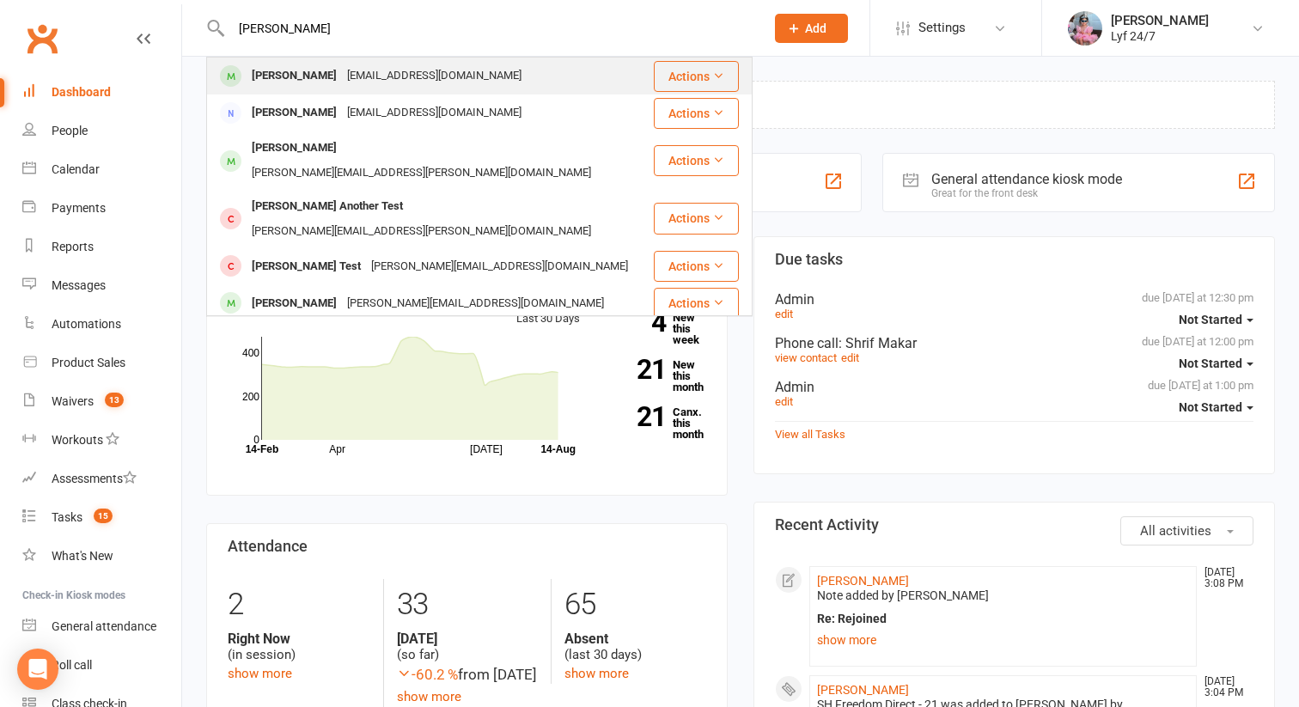
type input "[PERSON_NAME]"
click at [302, 76] on div "[PERSON_NAME]" at bounding box center [294, 76] width 95 height 25
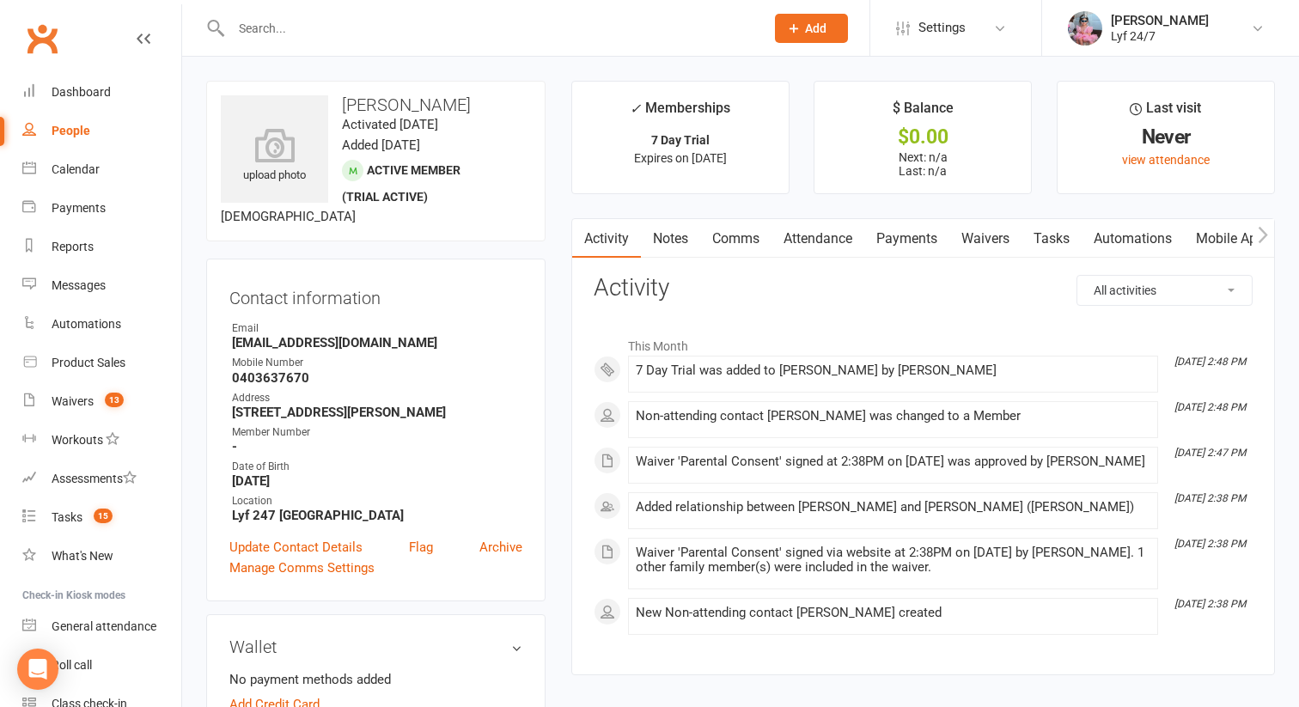
click at [674, 239] on link "Notes" at bounding box center [670, 239] width 59 height 40
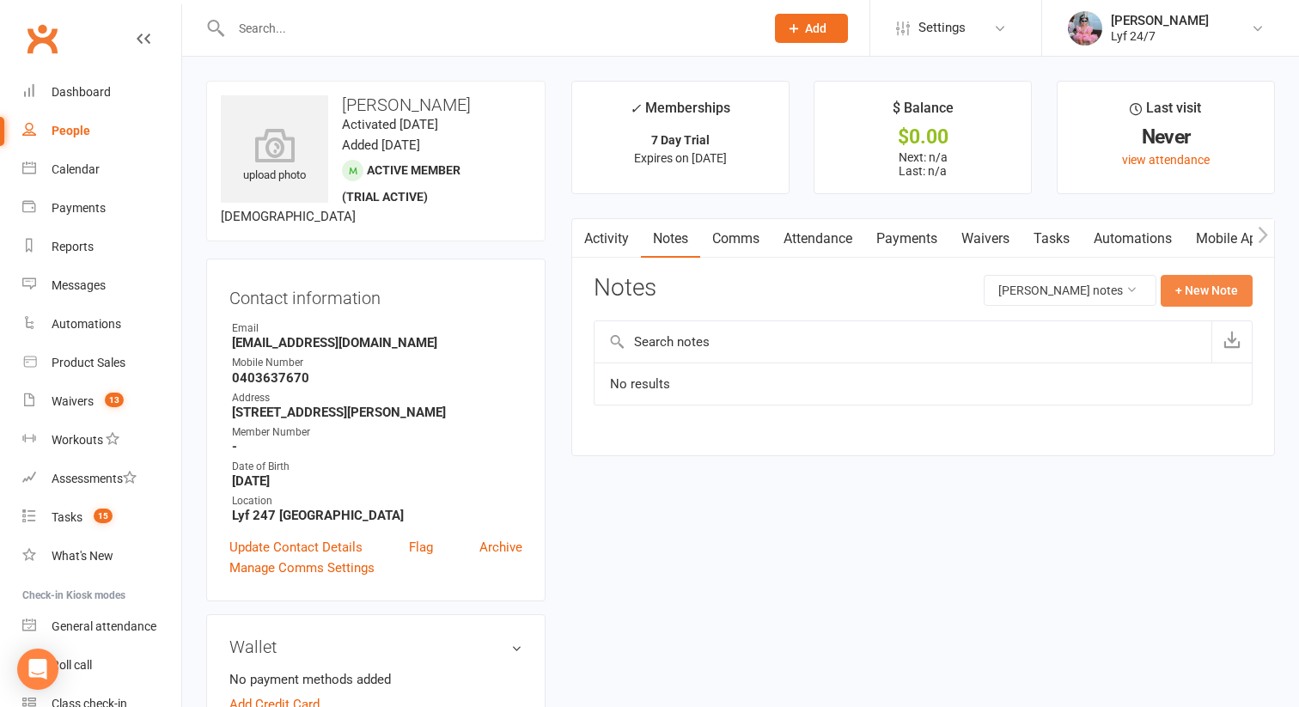
click at [1225, 290] on button "+ New Note" at bounding box center [1207, 290] width 92 height 31
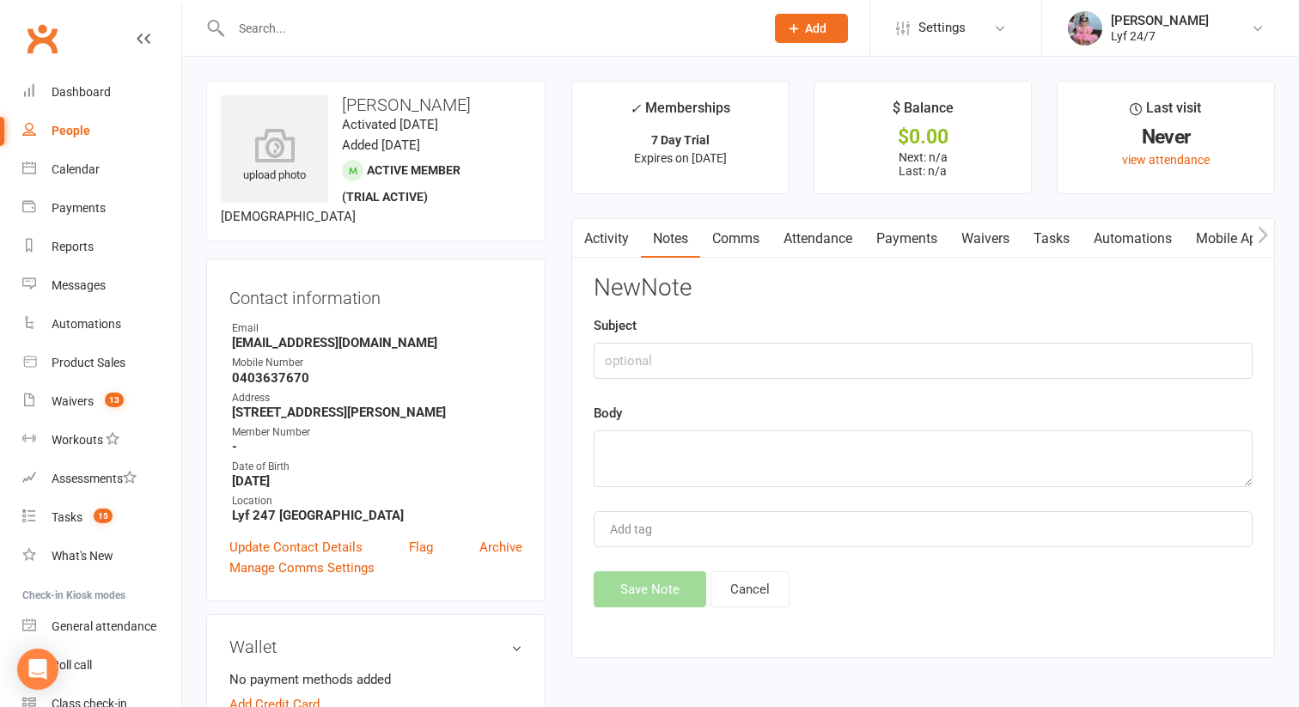
click at [733, 382] on div "New Note Subject Body Add tag Save Note Cancel" at bounding box center [923, 441] width 659 height 332
click at [725, 367] on input "text" at bounding box center [923, 361] width 659 height 36
type input "Re: 7 day trial"
click at [705, 468] on textarea at bounding box center [923, 458] width 659 height 57
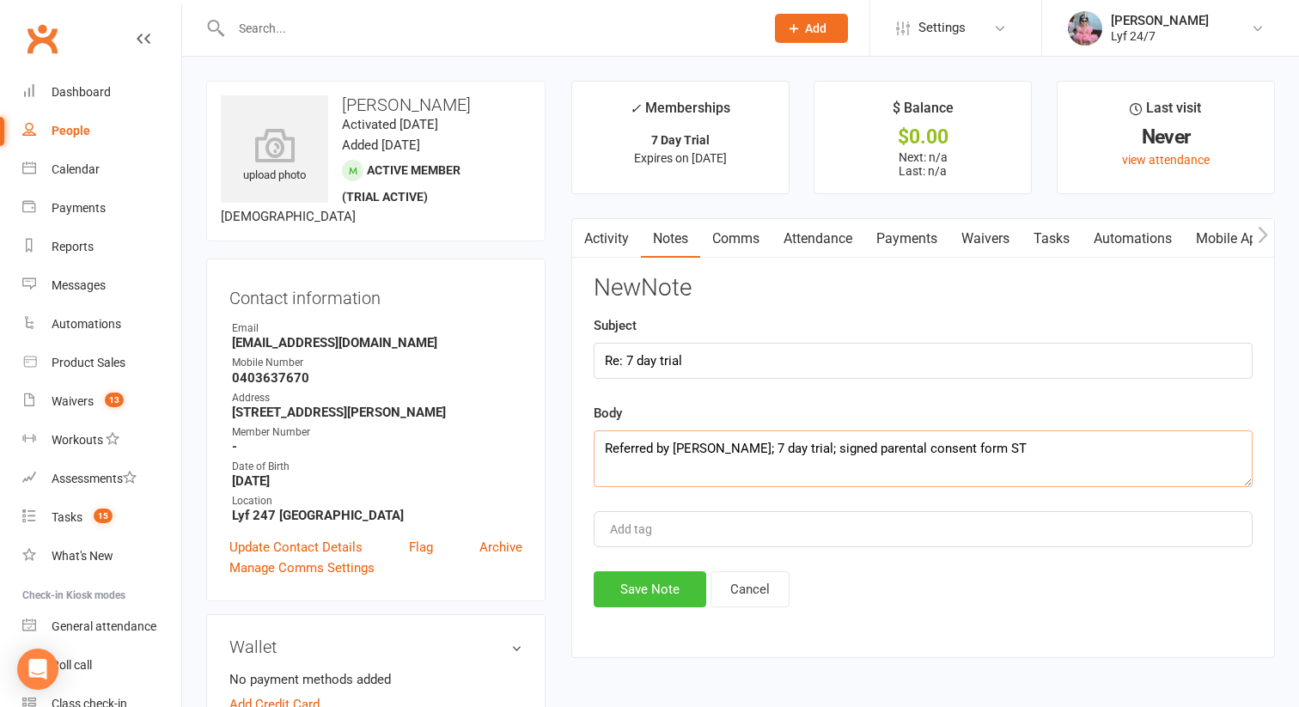
type textarea "Referred by [PERSON_NAME]; 7 day trial; signed parental consent form ST"
click at [628, 588] on button "Save Note" at bounding box center [650, 589] width 113 height 36
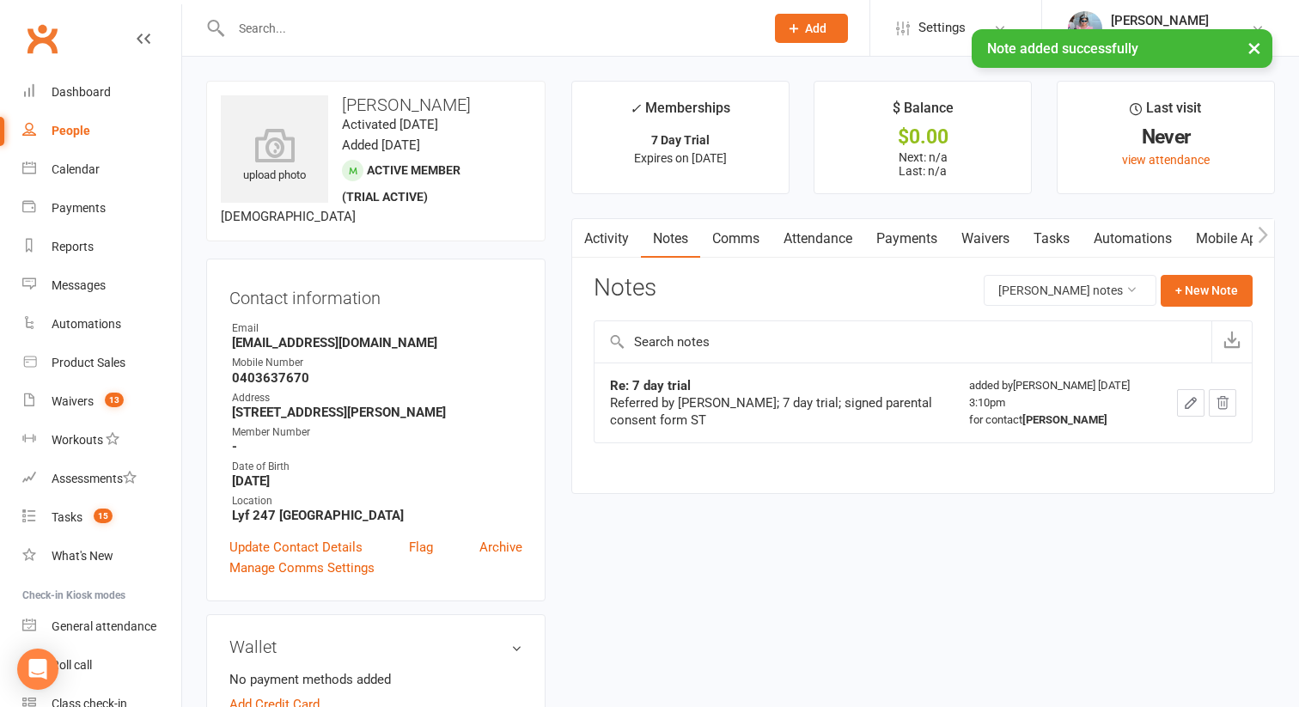
click at [609, 238] on link "Activity" at bounding box center [606, 239] width 69 height 40
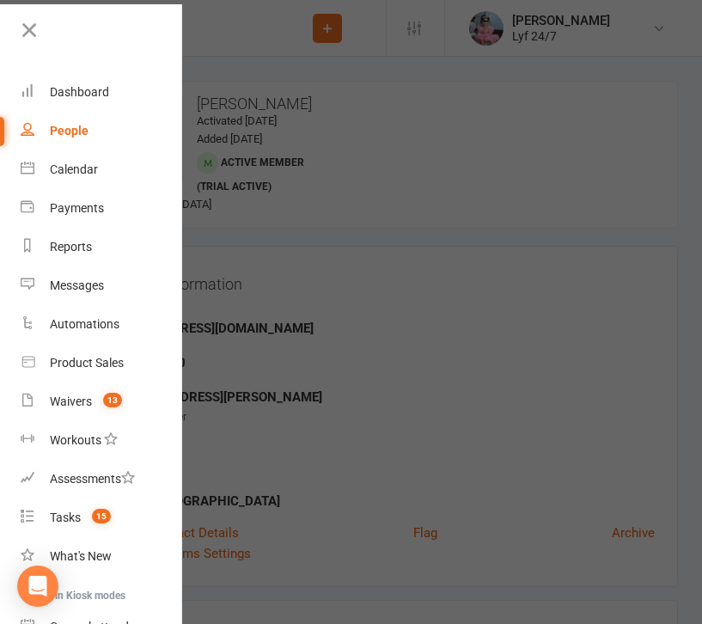
click at [287, 49] on div at bounding box center [351, 312] width 702 height 624
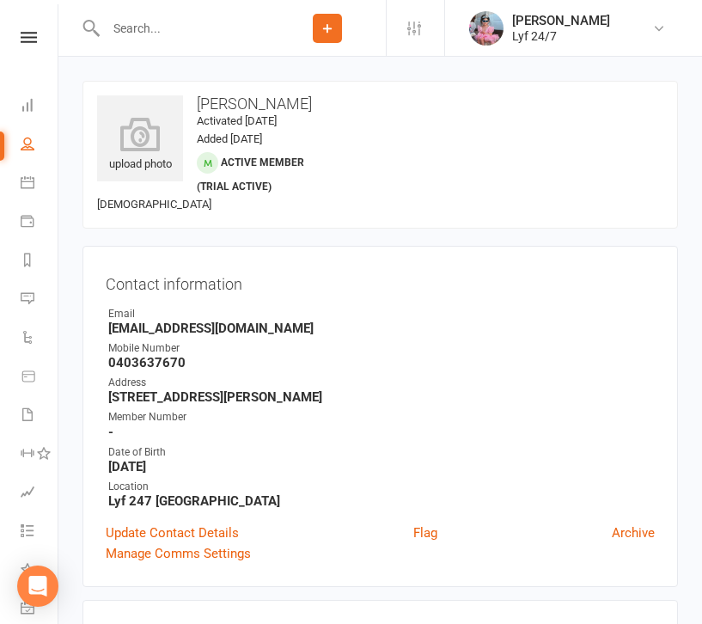
click at [202, 34] on input "text" at bounding box center [185, 28] width 168 height 24
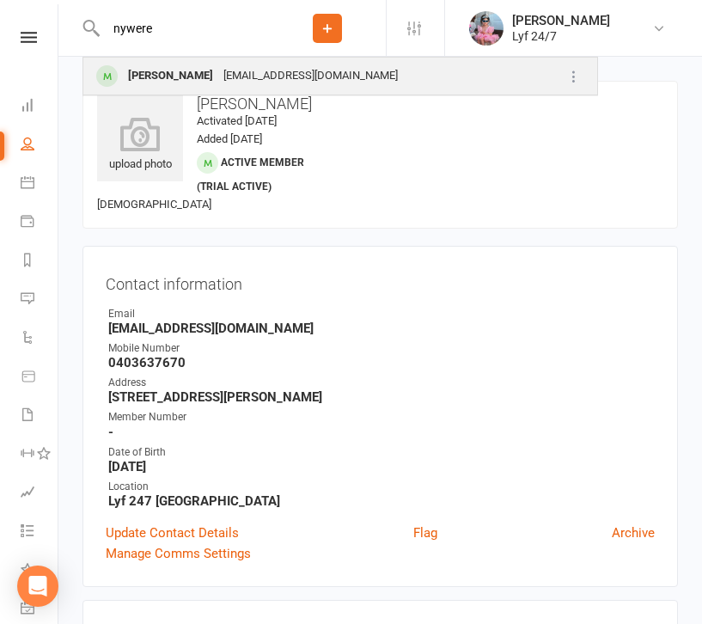
type input "nywere"
click at [190, 77] on div "[PERSON_NAME]" at bounding box center [170, 76] width 95 height 25
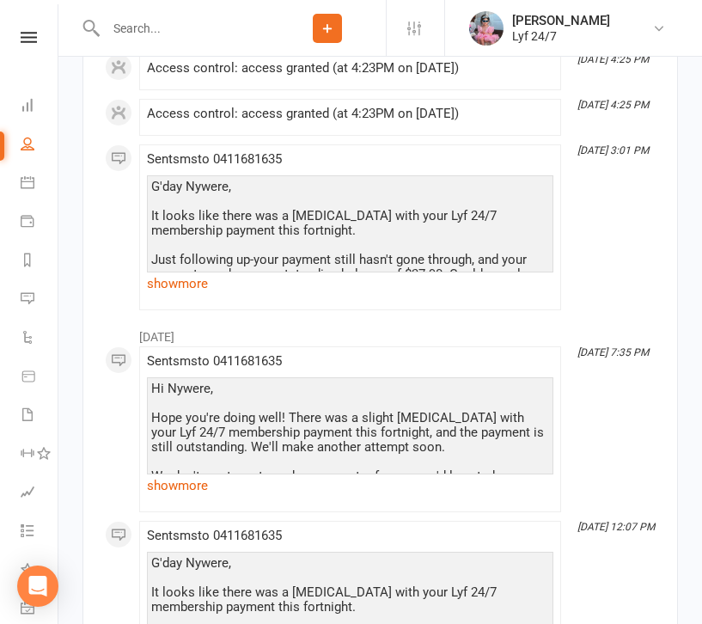
scroll to position [2523, 0]
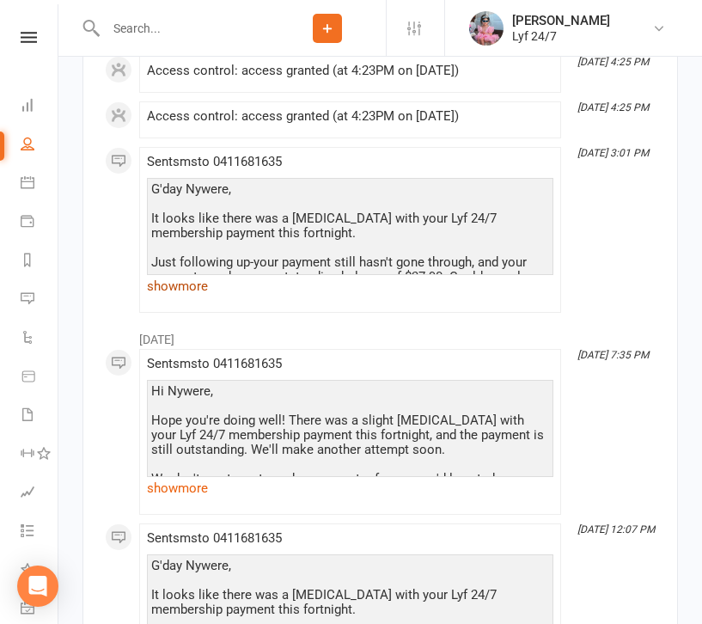
click at [194, 290] on link "show more" at bounding box center [350, 286] width 406 height 24
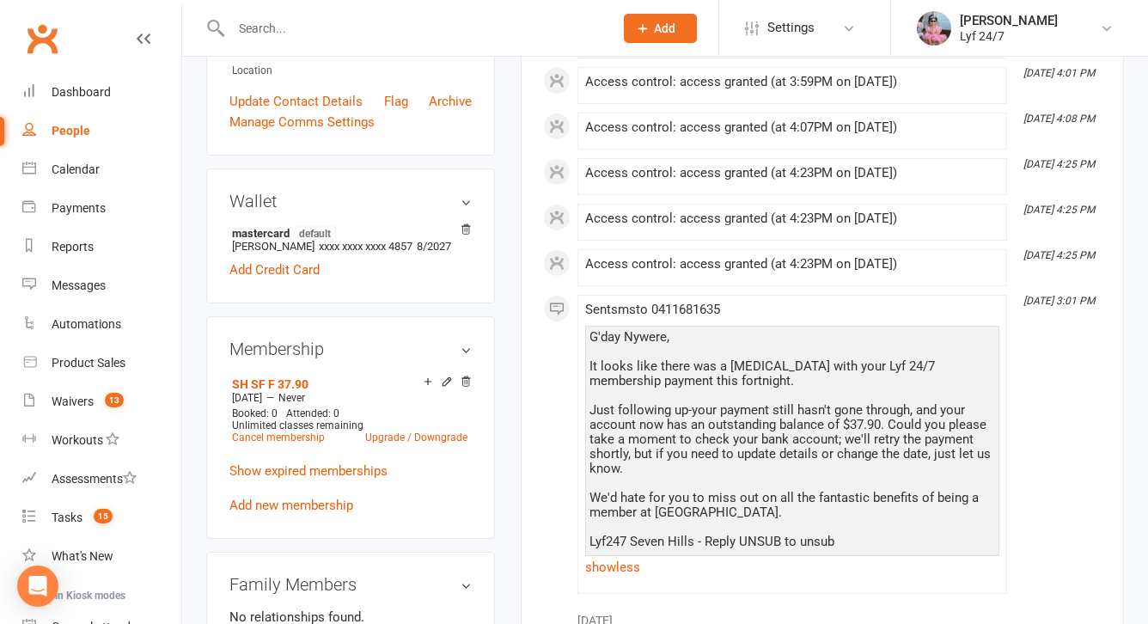
scroll to position [0, 0]
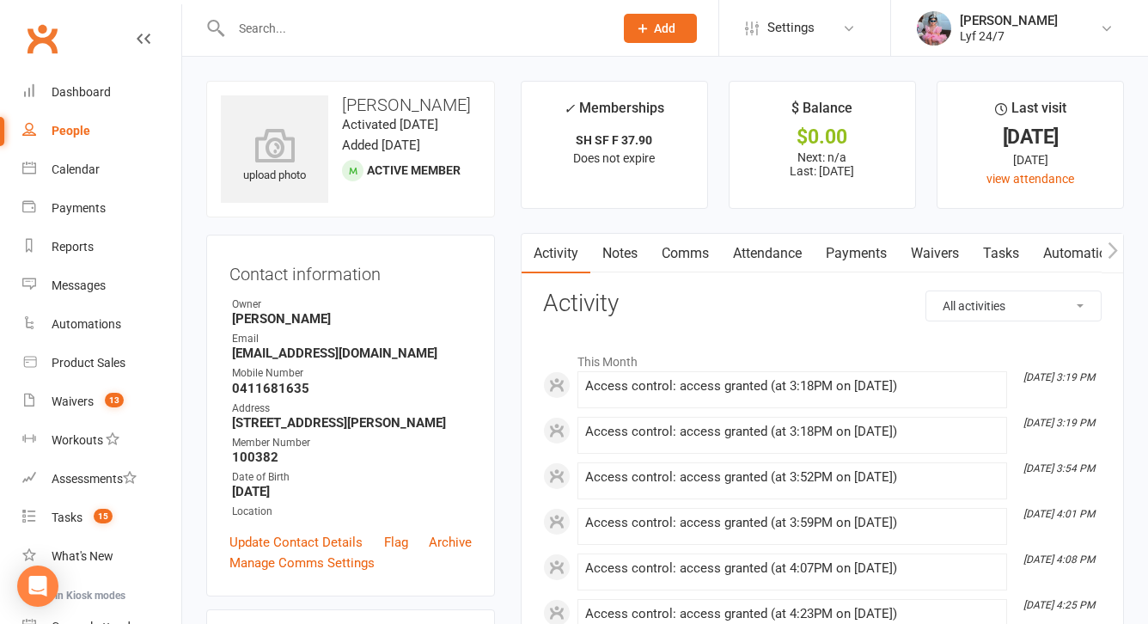
click at [385, 6] on div at bounding box center [403, 28] width 395 height 56
click at [370, 20] on input "text" at bounding box center [413, 28] width 375 height 24
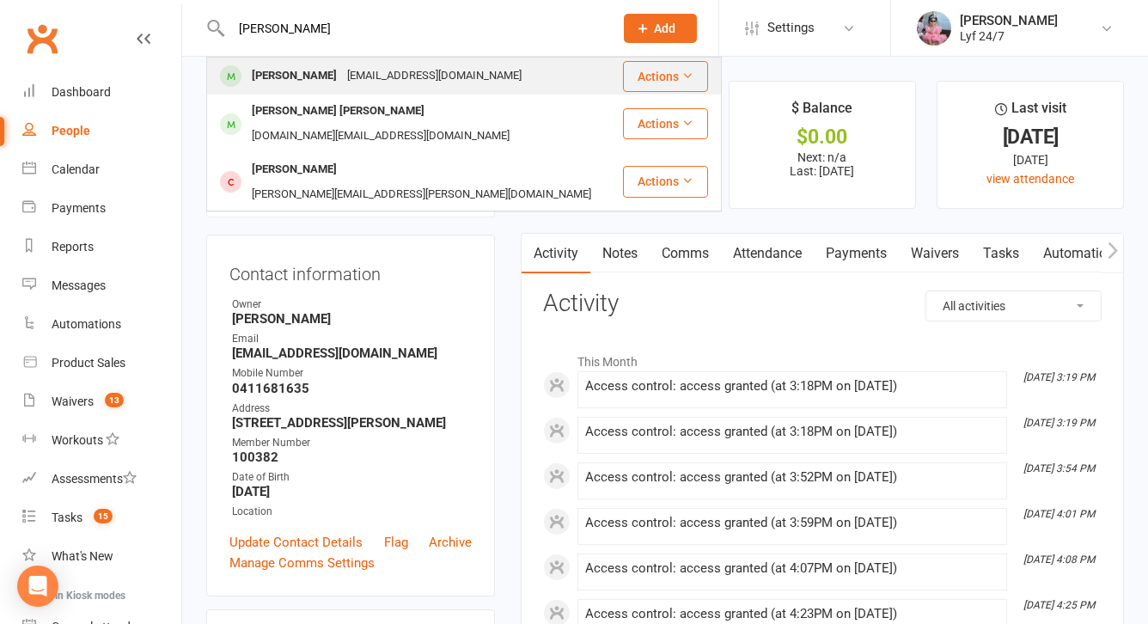
type input "[PERSON_NAME]"
click at [319, 85] on div "[PERSON_NAME]" at bounding box center [294, 76] width 95 height 25
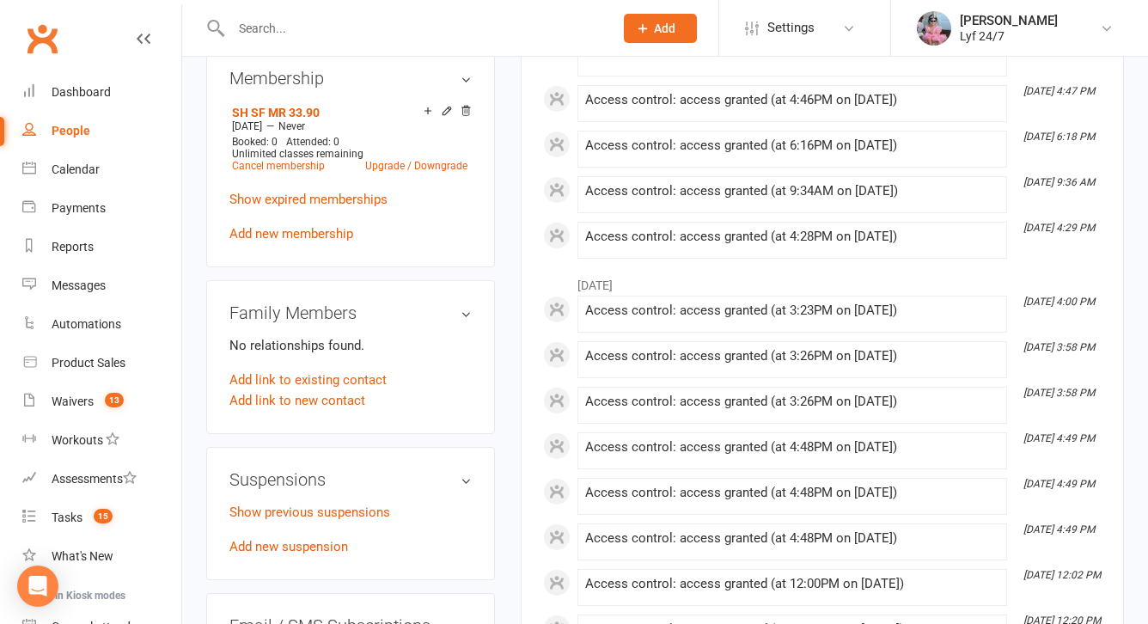
scroll to position [691, 0]
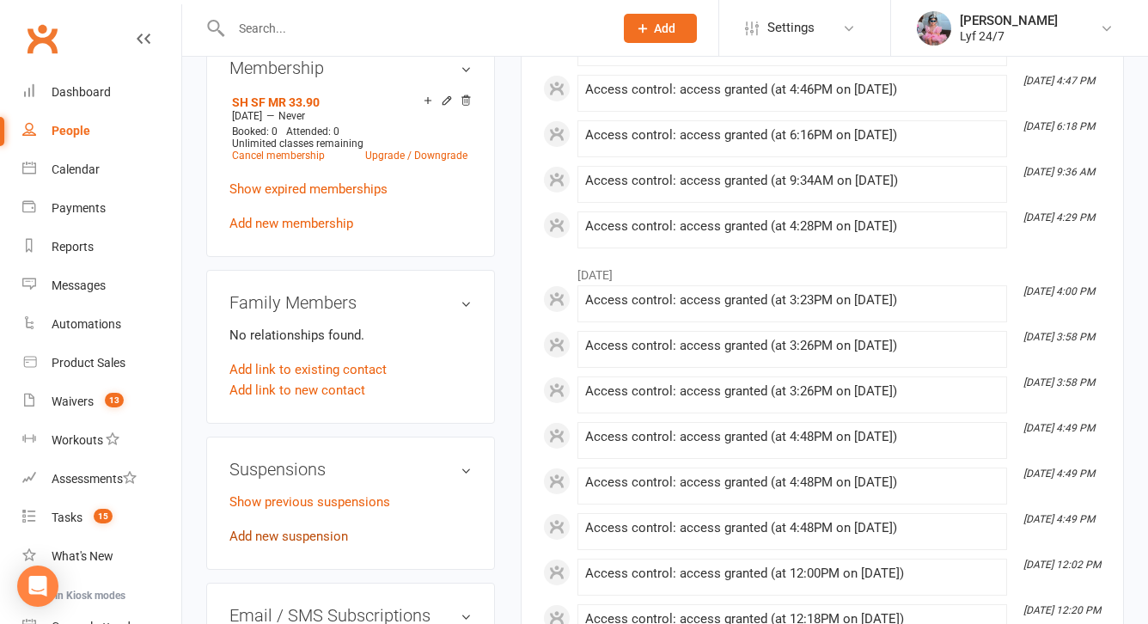
click at [267, 544] on link "Add new suspension" at bounding box center [288, 535] width 119 height 15
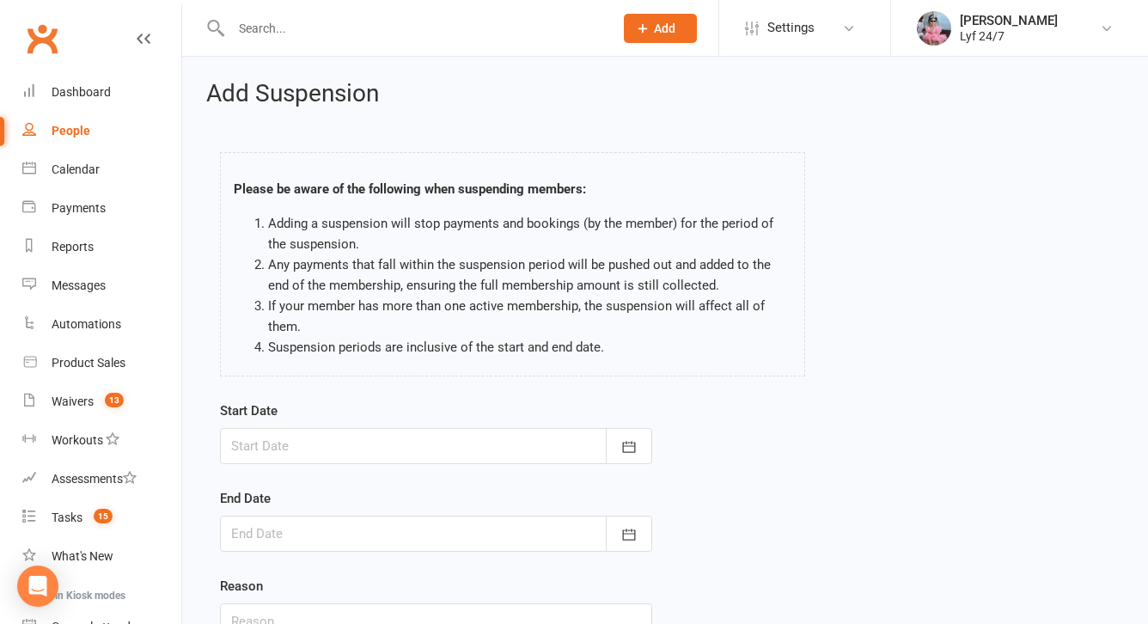
click at [314, 442] on div at bounding box center [436, 446] width 432 height 36
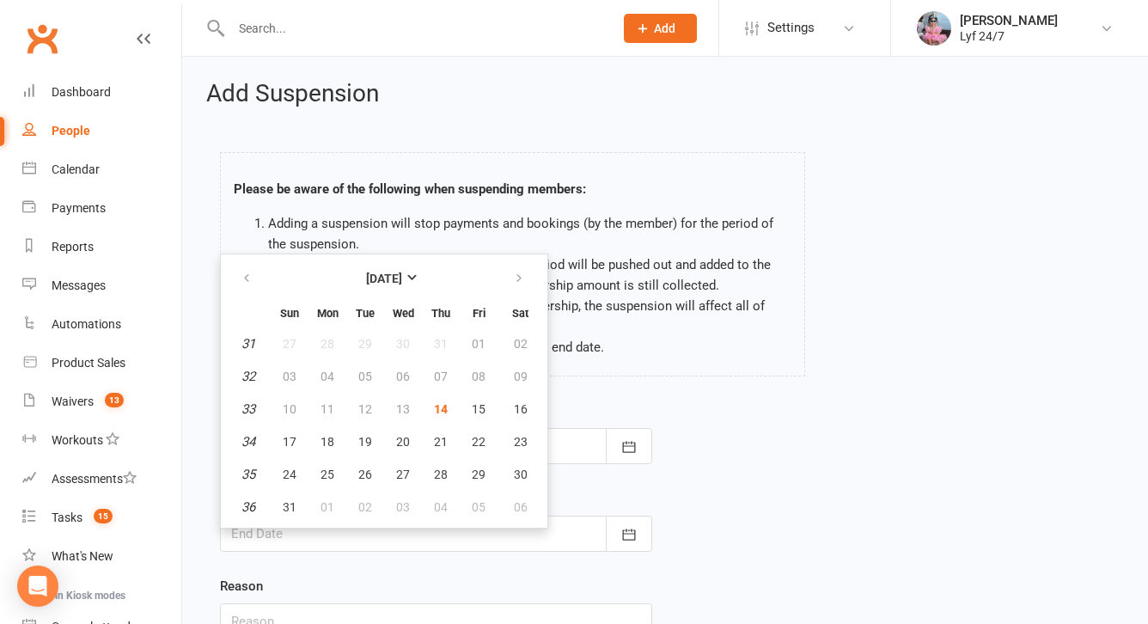
scroll to position [152, 0]
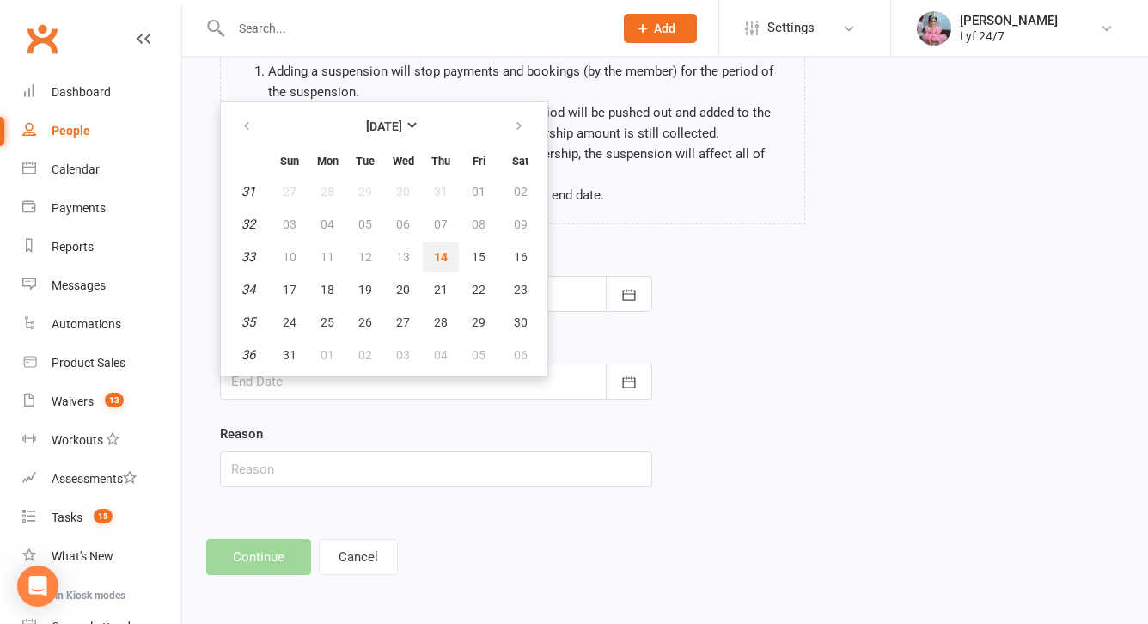
click at [438, 259] on span "14" at bounding box center [441, 257] width 14 height 14
type input "[DATE]"
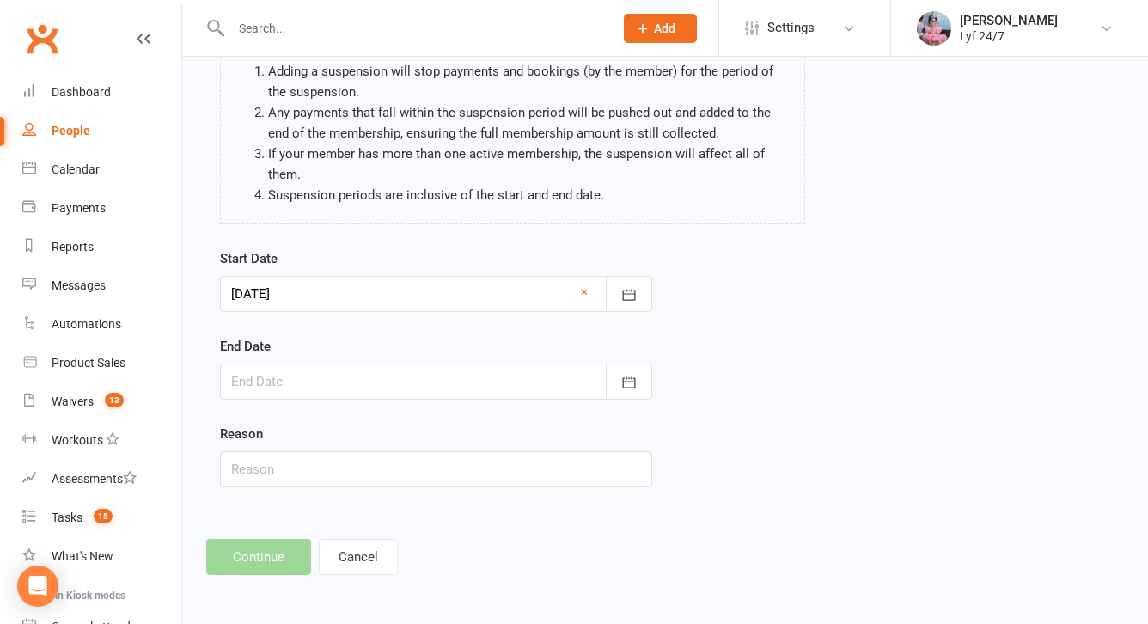
click at [326, 402] on form "Start Date [DATE] [DATE] Sun Mon Tue Wed Thu Fri Sat 31 27 28 29 30 31 01 02 32…" at bounding box center [436, 367] width 432 height 239
click at [362, 386] on div at bounding box center [436, 381] width 432 height 36
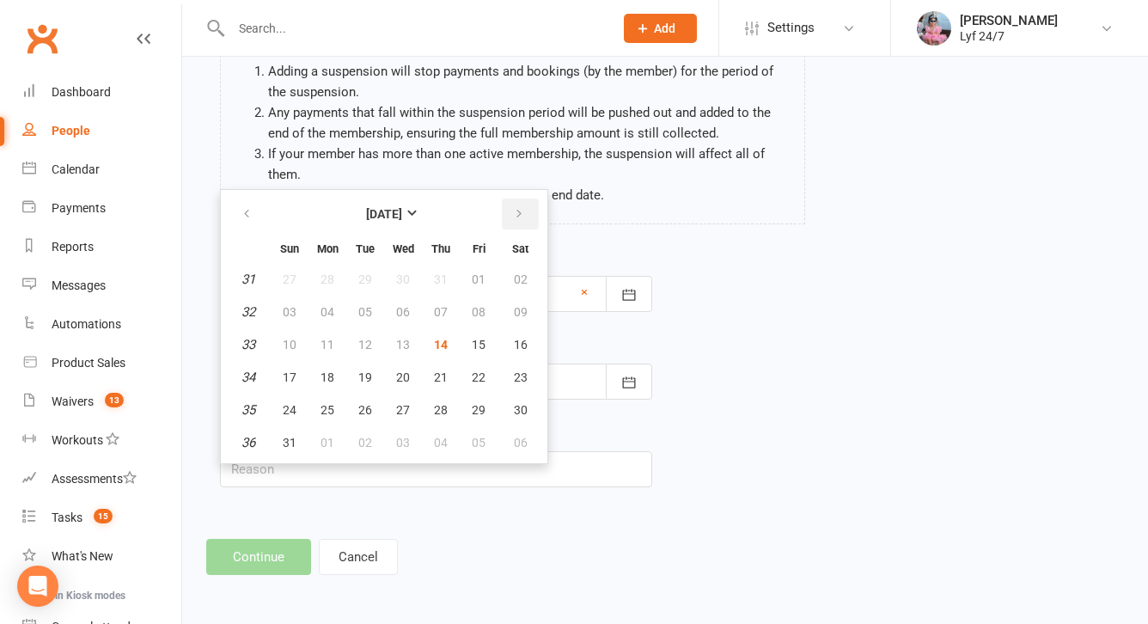
click at [521, 217] on icon "button" at bounding box center [519, 214] width 12 height 14
click at [444, 372] on span "25" at bounding box center [441, 377] width 14 height 14
type input "[DATE]"
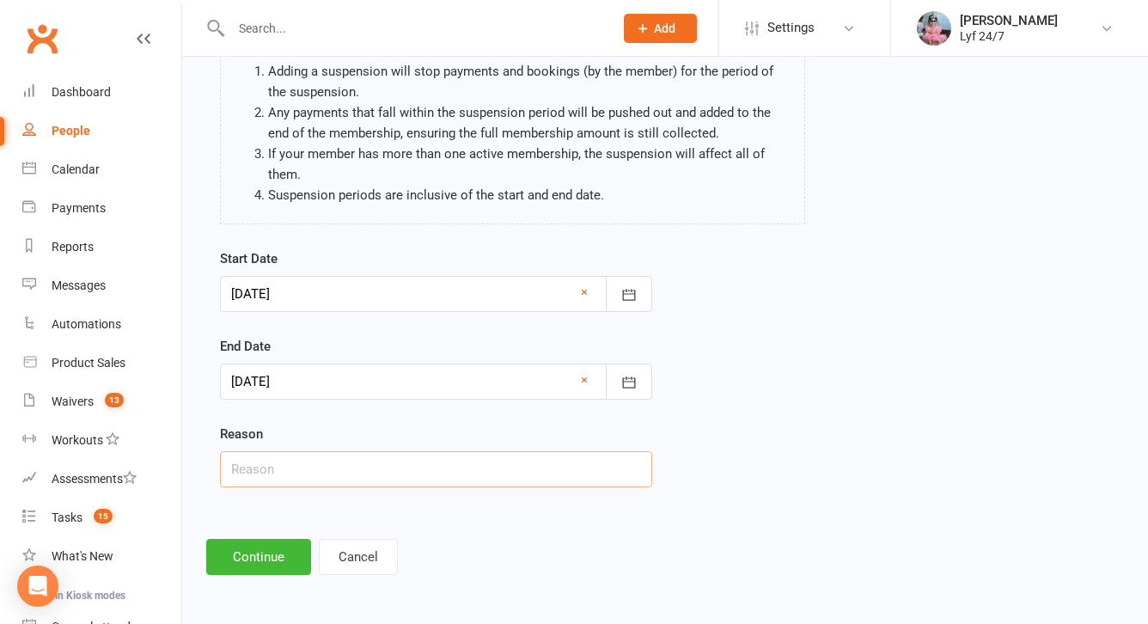
click at [303, 466] on input "text" at bounding box center [436, 469] width 432 height 36
click at [293, 475] on input "Unpaid fees ST" at bounding box center [436, 469] width 432 height 36
type input "Unpaid fees; still using the club ST"
click at [260, 537] on div "Add Suspension Please be aware of the following when suspending members: Adding…" at bounding box center [665, 252] width 966 height 694
click at [260, 544] on button "Continue" at bounding box center [258, 557] width 105 height 36
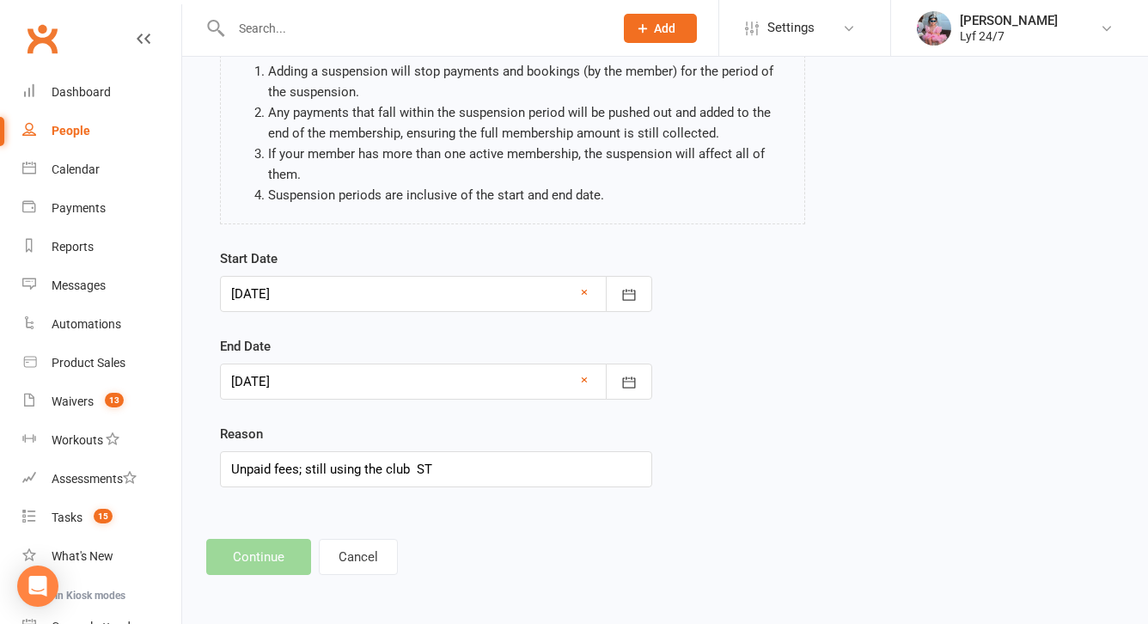
scroll to position [0, 0]
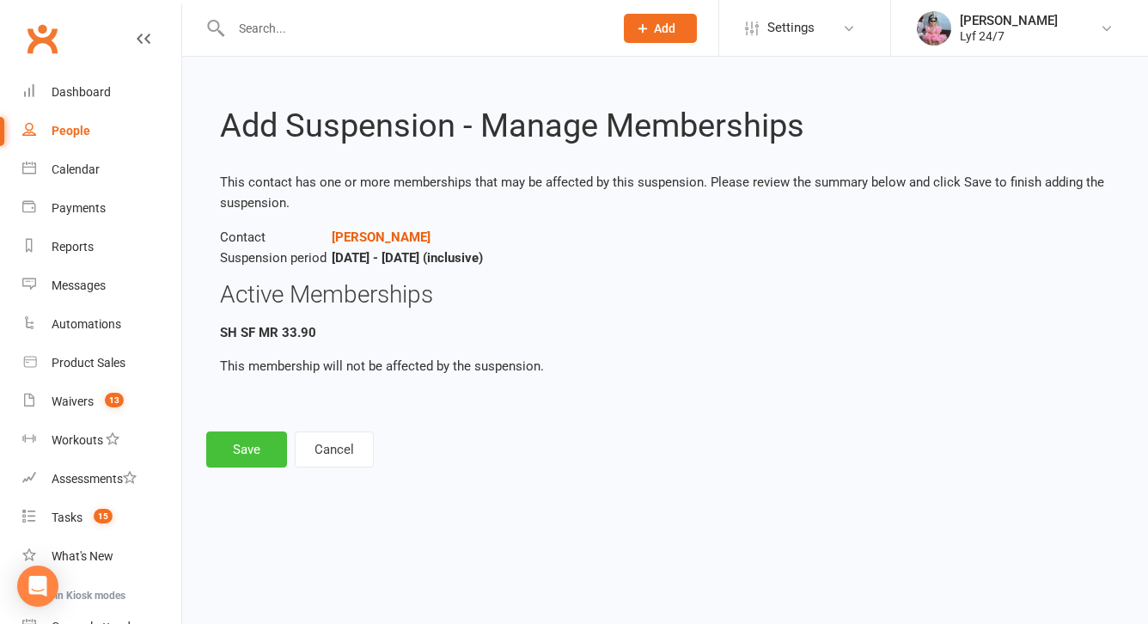
click at [241, 462] on button "Save" at bounding box center [246, 449] width 81 height 36
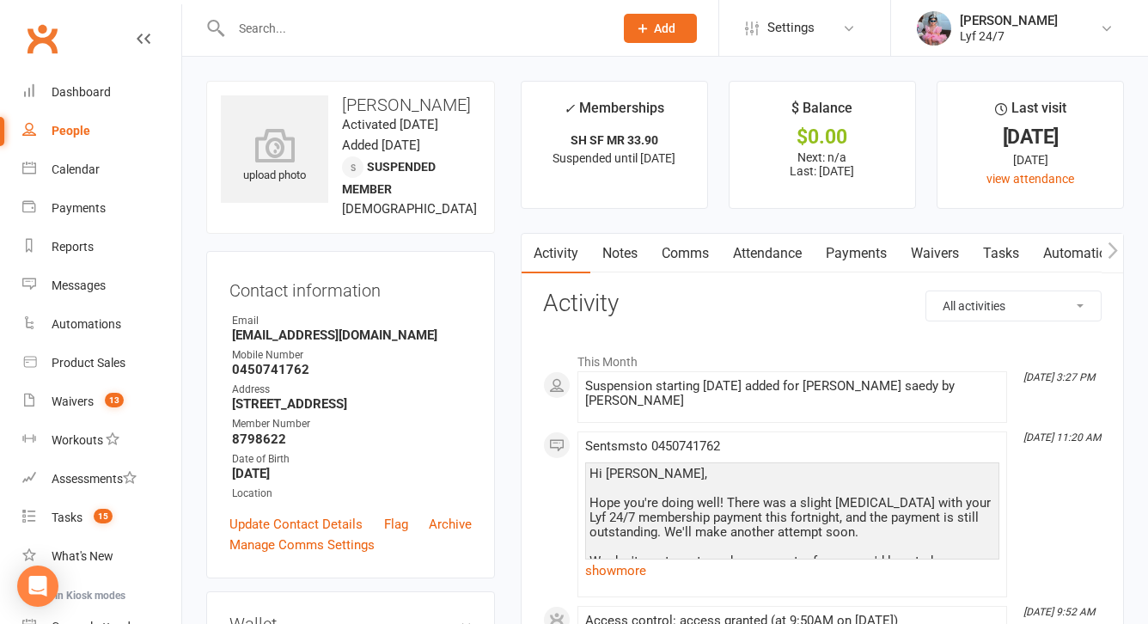
click at [408, 92] on div "upload photo [PERSON_NAME] saedy Activated [DATE] Added [DATE] Suspended member…" at bounding box center [350, 157] width 289 height 153
copy h3 "[PERSON_NAME]"
click at [623, 259] on link "Notes" at bounding box center [619, 254] width 59 height 40
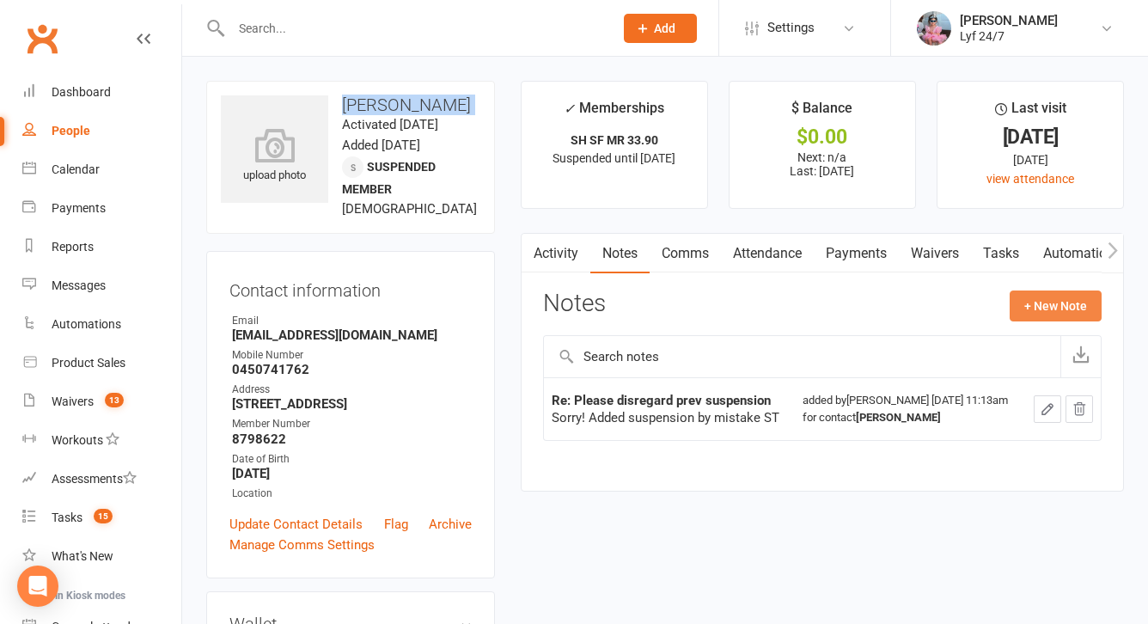
click at [1060, 299] on button "+ New Note" at bounding box center [1056, 305] width 92 height 31
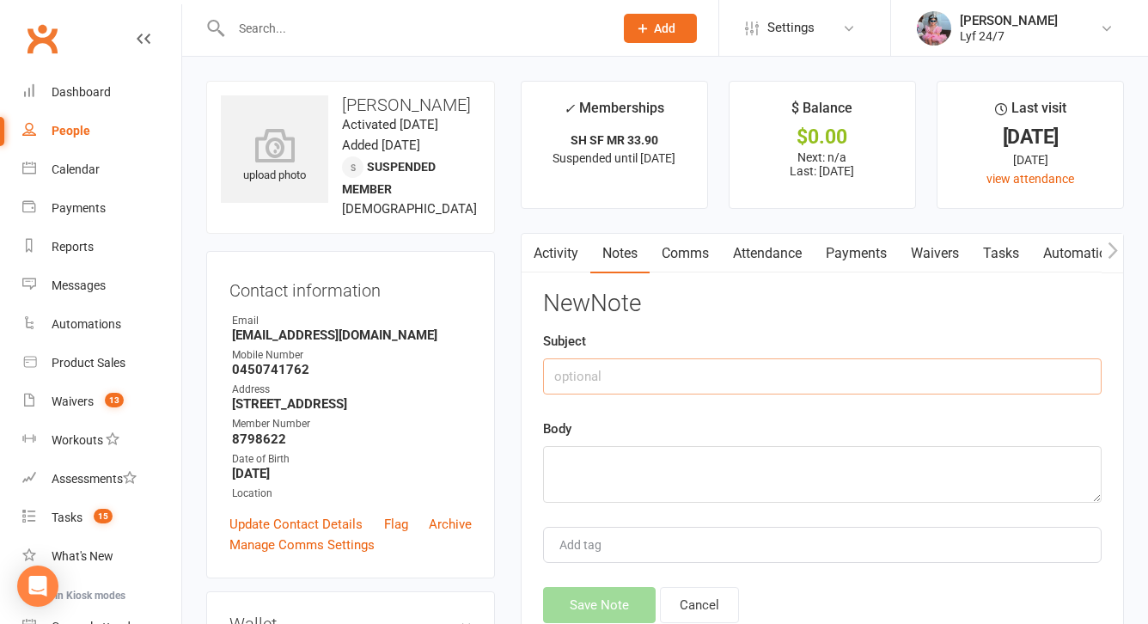
click at [704, 363] on input "text" at bounding box center [822, 376] width 558 height 36
paste input "3x missed payments (draft situation); suspended; sent a msg"
click at [551, 383] on input "3x missed payments (draft situation); suspended; sent a msg" at bounding box center [822, 376] width 558 height 36
drag, startPoint x: 726, startPoint y: 372, endPoint x: 1158, endPoint y: 369, distance: 432.2
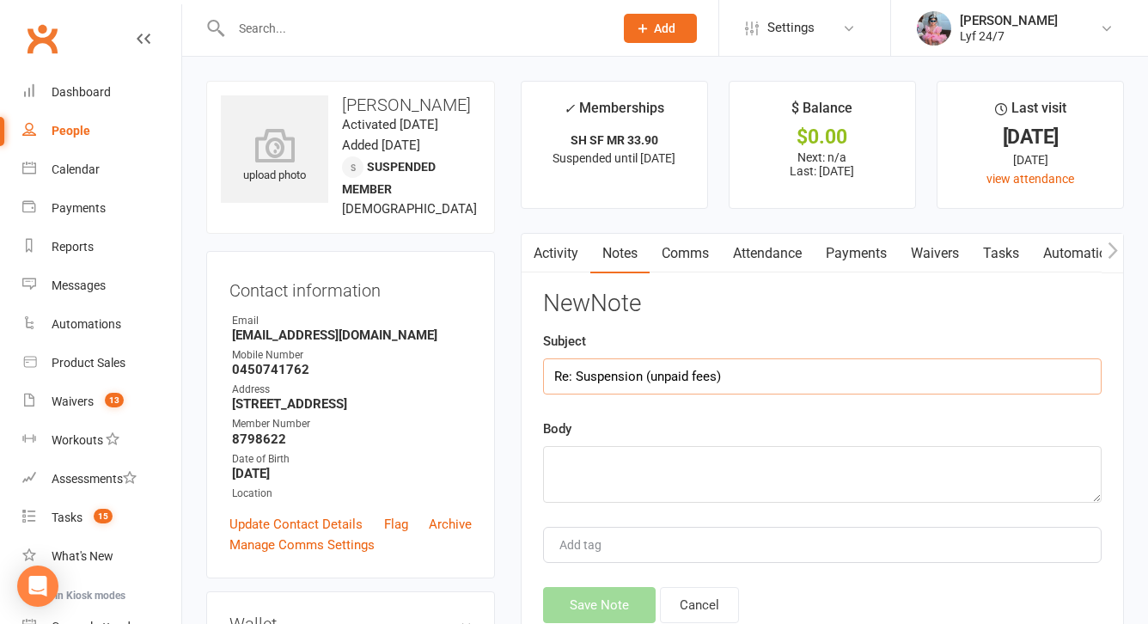
type input "Re: Suspension (unpaid fees)"
click at [584, 492] on textarea at bounding box center [822, 474] width 558 height 57
paste textarea "3x missed payments (draft situation); suspended; sent a msg"
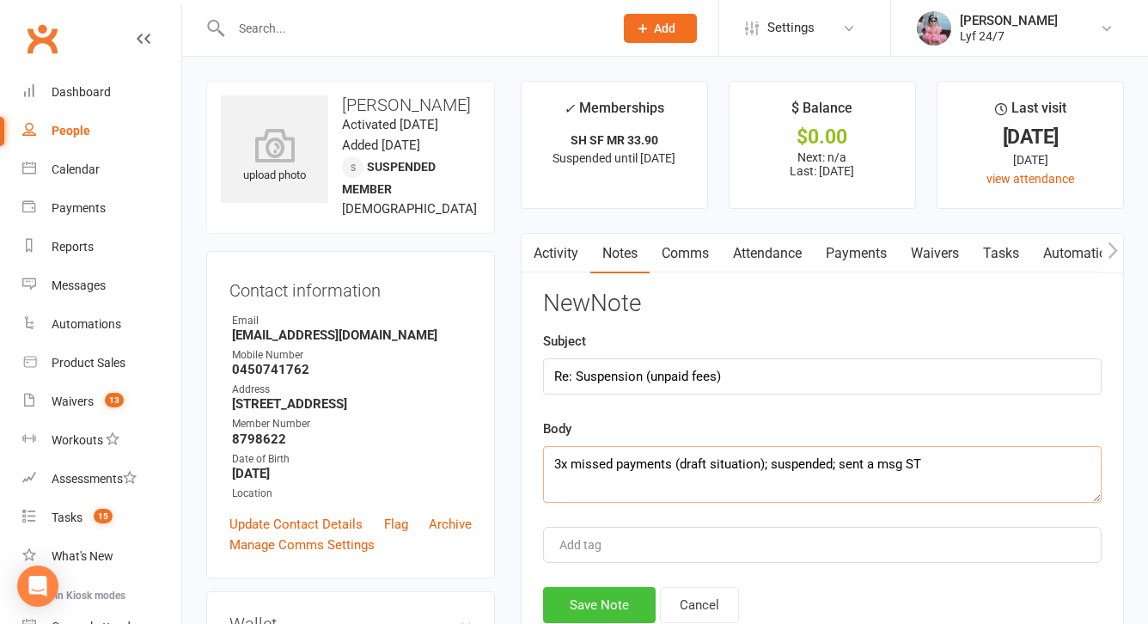
type textarea "3x missed payments (draft situation); suspended; sent a msg ST"
click at [611, 587] on button "Save Note" at bounding box center [599, 605] width 113 height 36
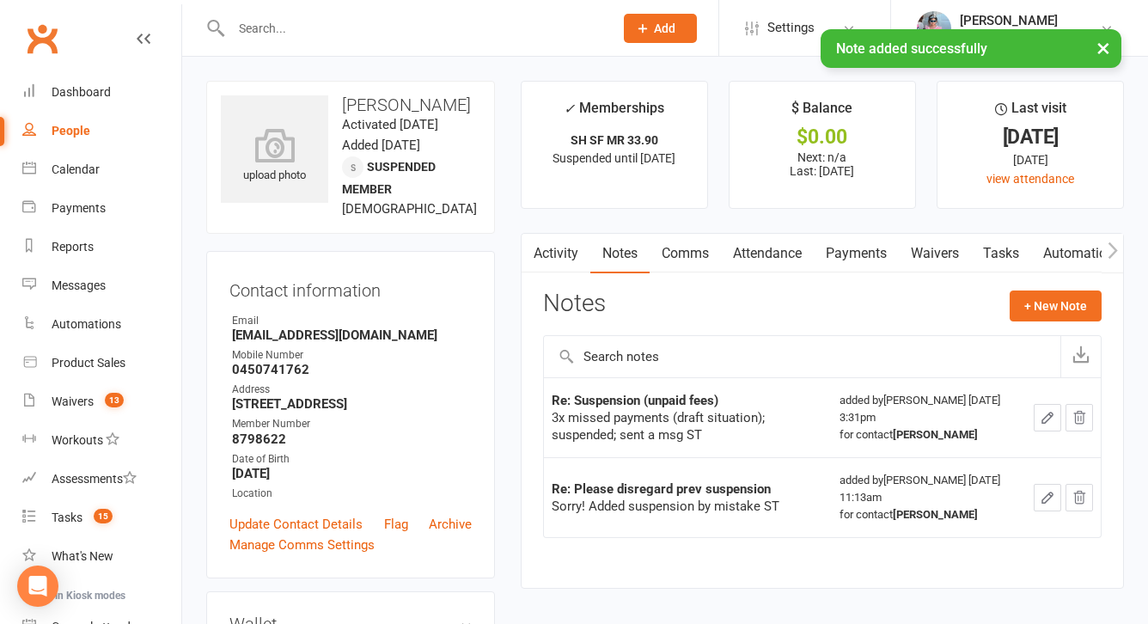
click at [709, 246] on link "Comms" at bounding box center [685, 254] width 71 height 40
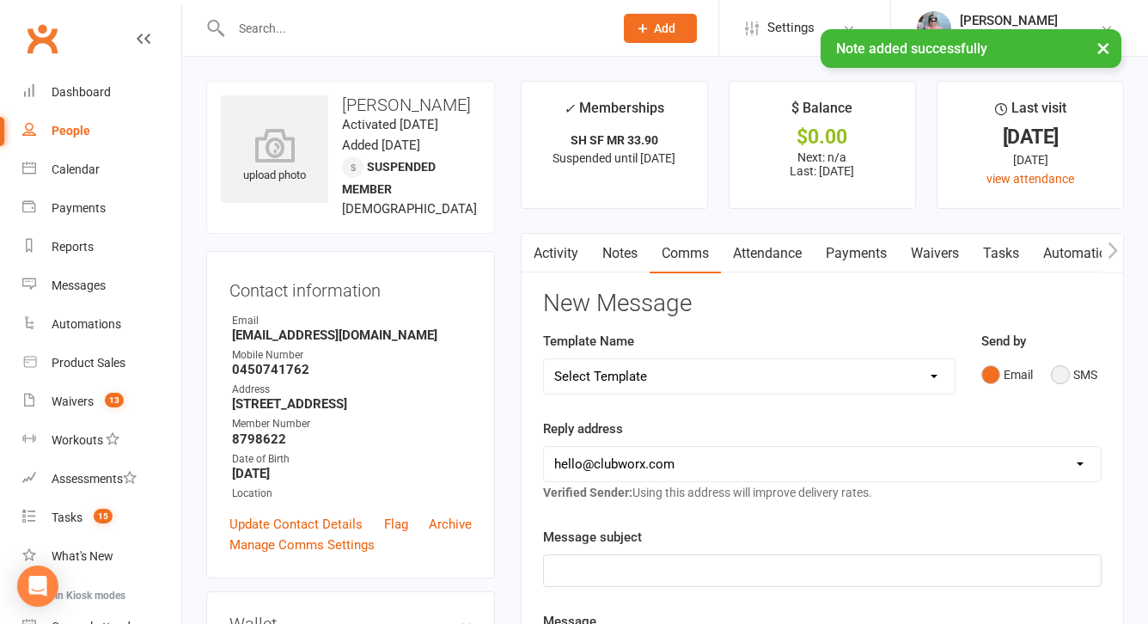
click at [1063, 372] on button "SMS" at bounding box center [1074, 374] width 46 height 33
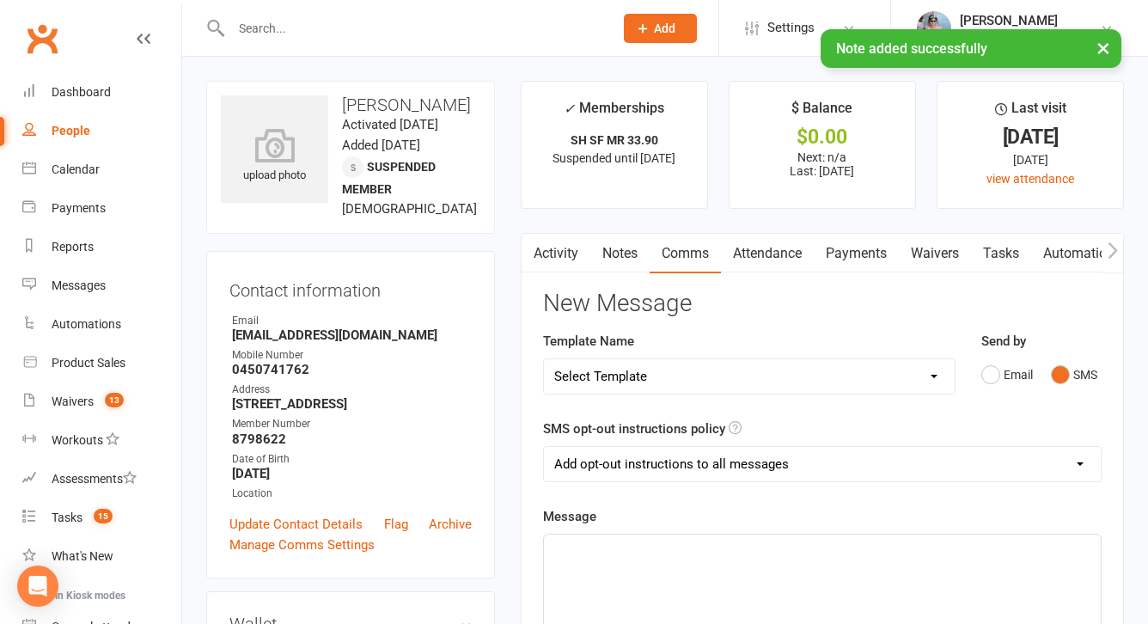
click at [935, 364] on select "Select Template [SMS] Win $500 Cash draw- Notify member for each entry [SMS] $6…" at bounding box center [749, 376] width 411 height 34
click at [544, 359] on select "Select Template [SMS] Win $500 Cash draw- Notify member for each entry [SMS] $6…" at bounding box center [749, 376] width 411 height 34
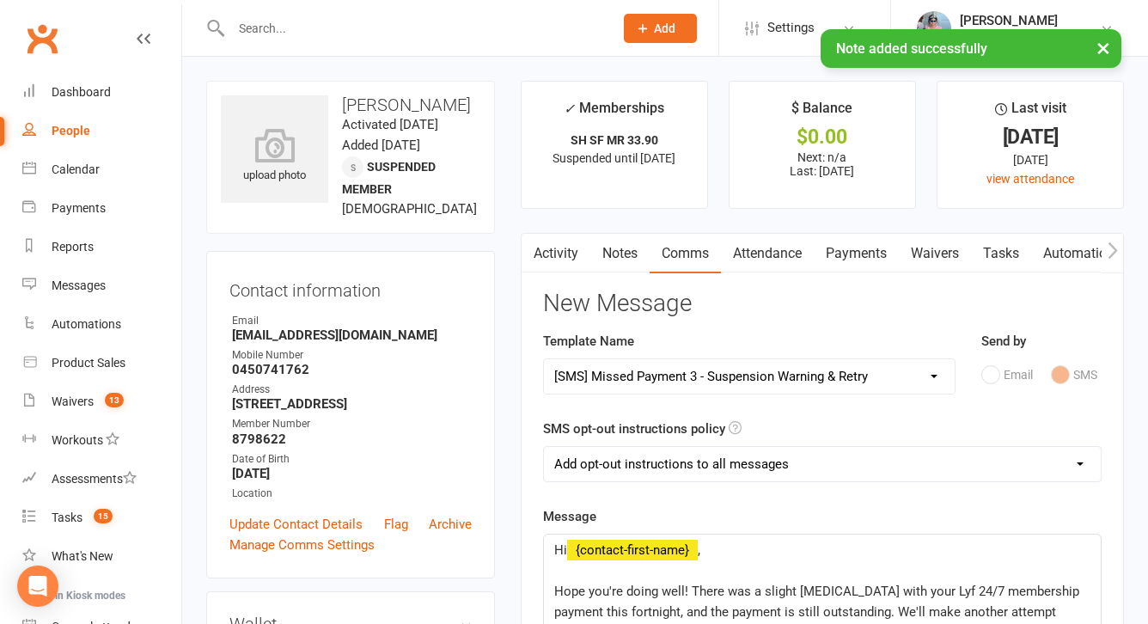
click at [802, 374] on select "Select Template [SMS] Win $500 Cash draw- Notify member for each entry [SMS] $6…" at bounding box center [749, 376] width 411 height 34
select select "13"
click at [544, 359] on select "Select Template [SMS] Win $500 Cash draw- Notify member for each entry [SMS] $6…" at bounding box center [749, 376] width 411 height 34
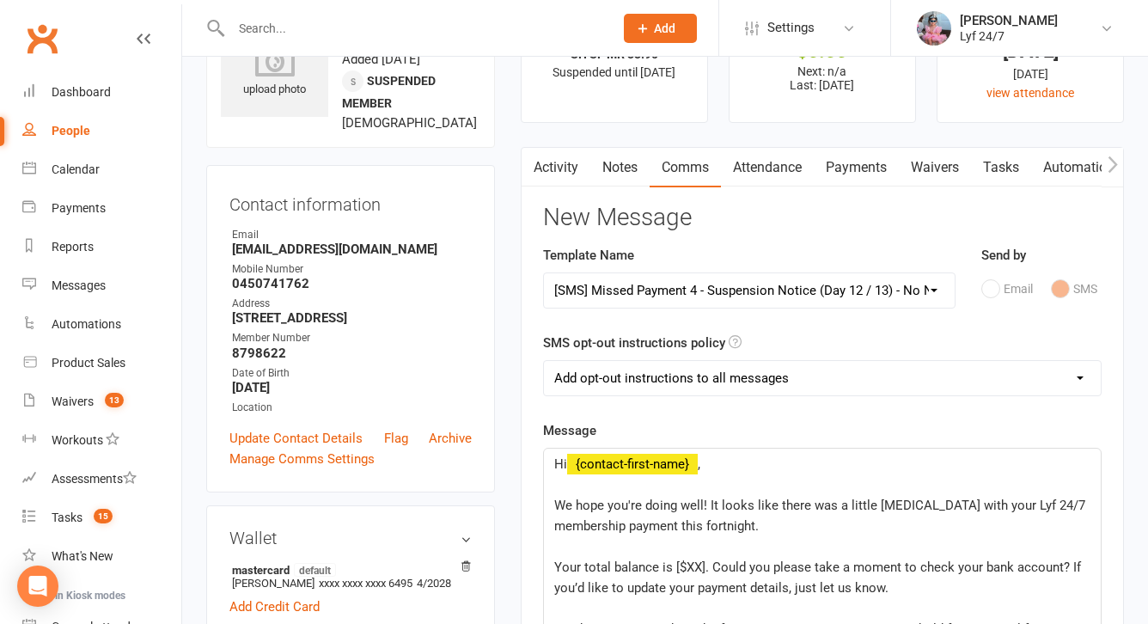
scroll to position [227, 0]
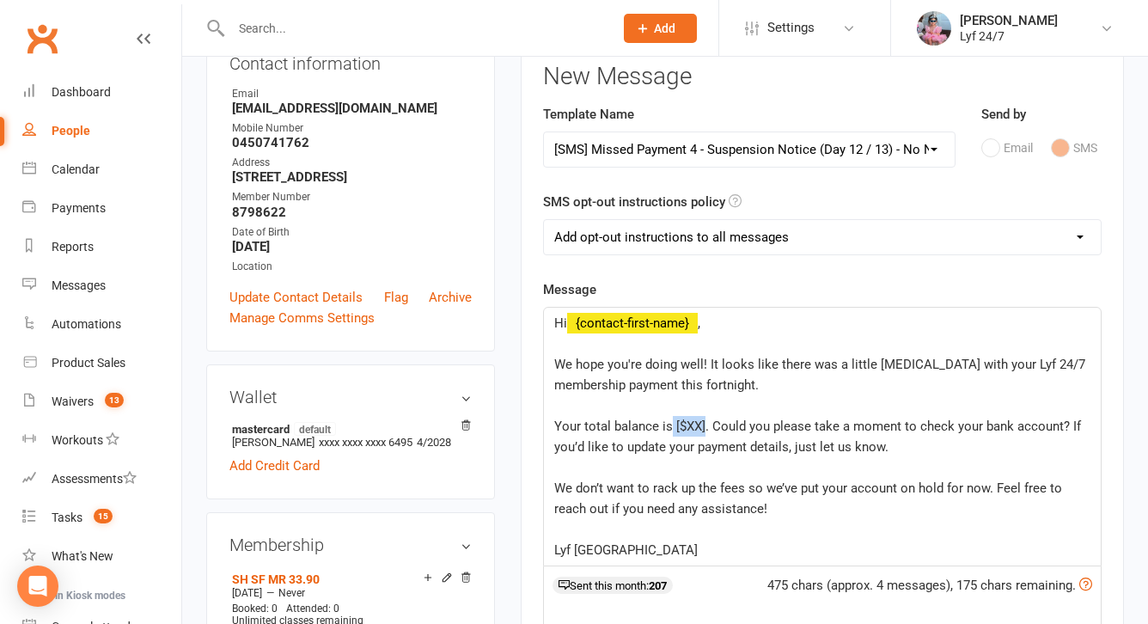
drag, startPoint x: 704, startPoint y: 426, endPoint x: 668, endPoint y: 422, distance: 35.5
click at [669, 422] on span "Your total balance is [$XX]. Could you please take a moment to check your bank …" at bounding box center [819, 436] width 530 height 36
click at [691, 428] on span "Your total balance is $$101.70. Could you please take a moment to check your ba…" at bounding box center [796, 436] width 485 height 36
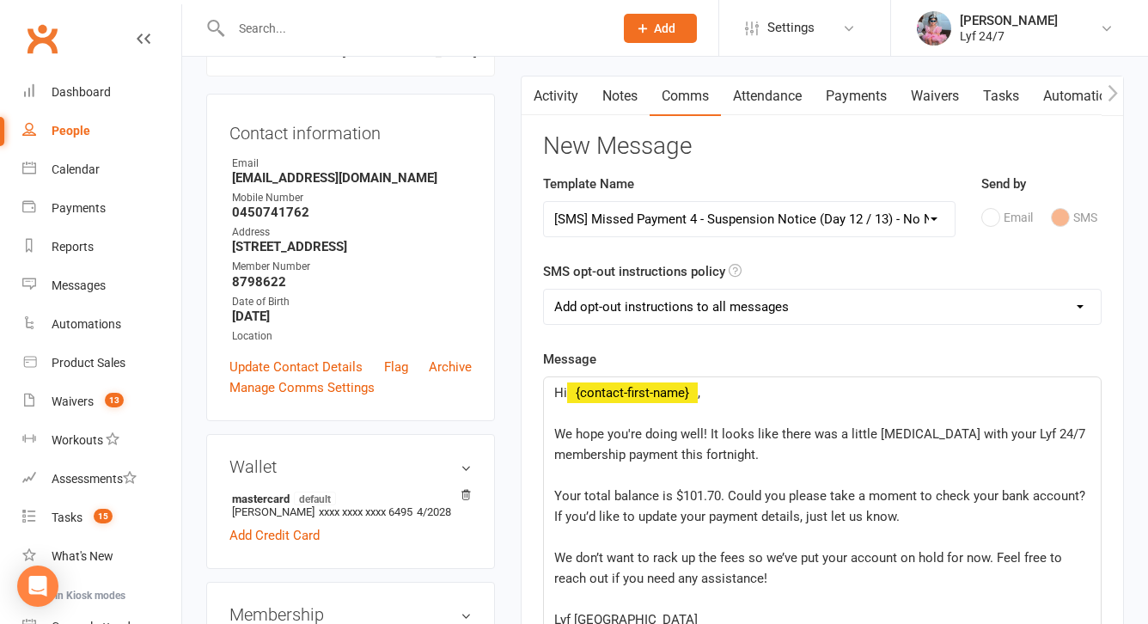
scroll to position [236, 0]
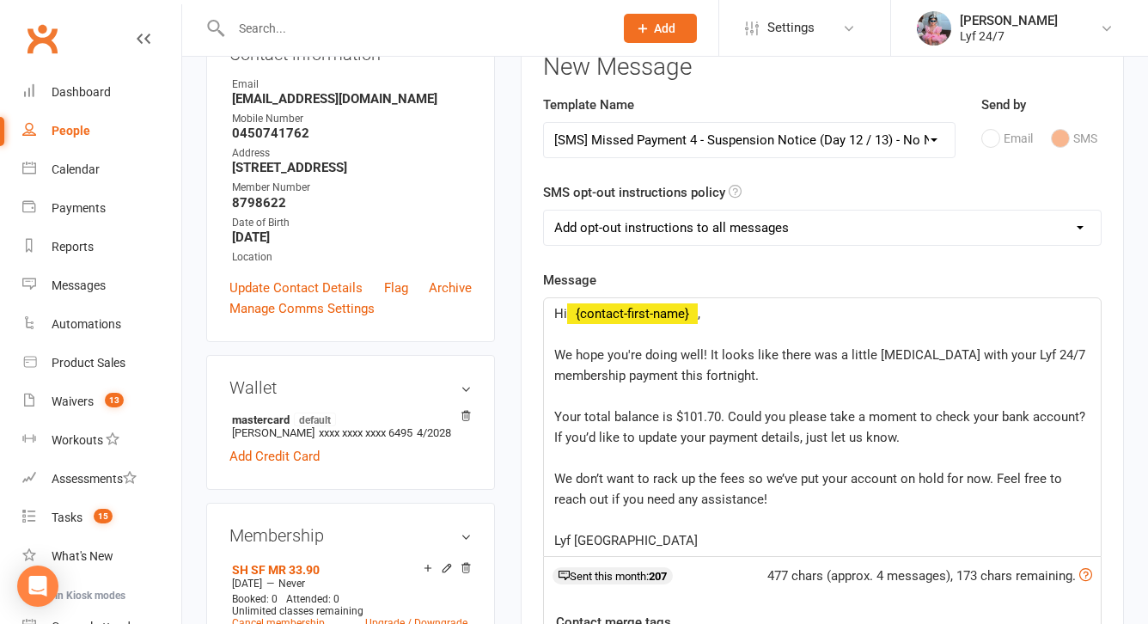
click at [671, 237] on select "Add opt-out instructions to all messages Add opt-out instructions for messages …" at bounding box center [822, 227] width 557 height 34
select select "2"
click at [544, 210] on select "Add opt-out instructions to all messages Add opt-out instructions for messages …" at bounding box center [822, 227] width 557 height 34
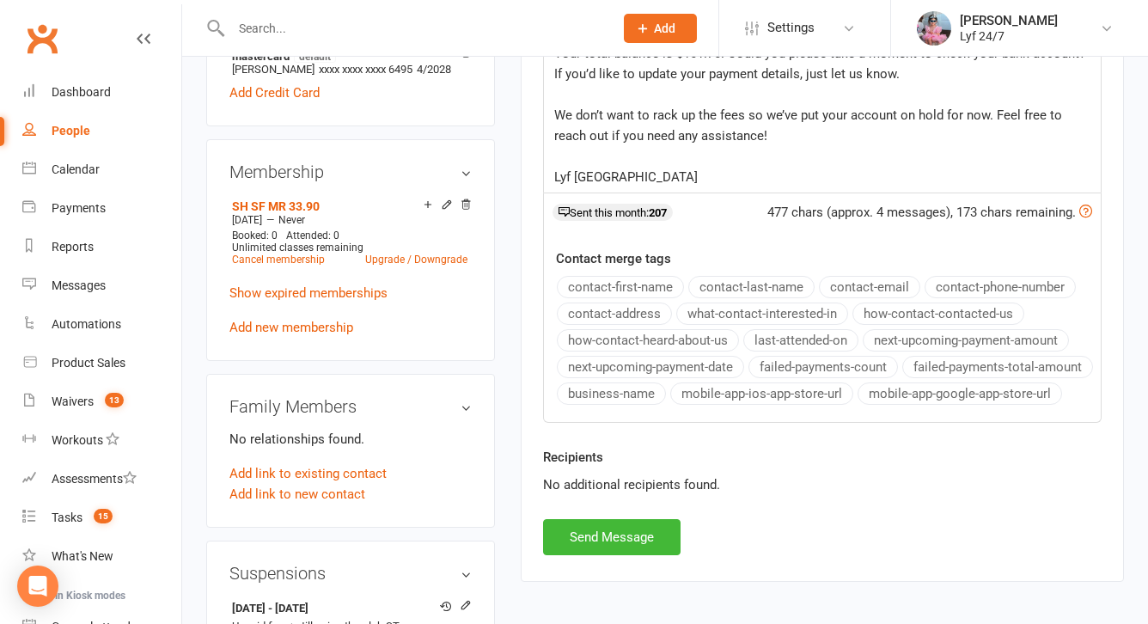
scroll to position [789, 0]
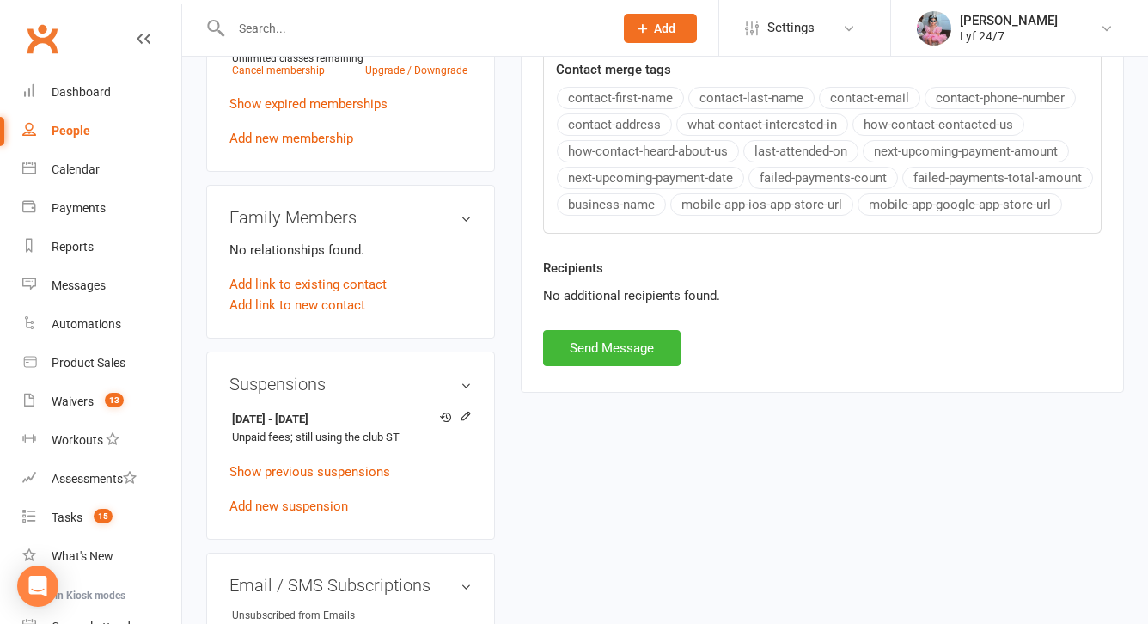
click at [614, 366] on button "Send Message" at bounding box center [611, 348] width 137 height 36
select select
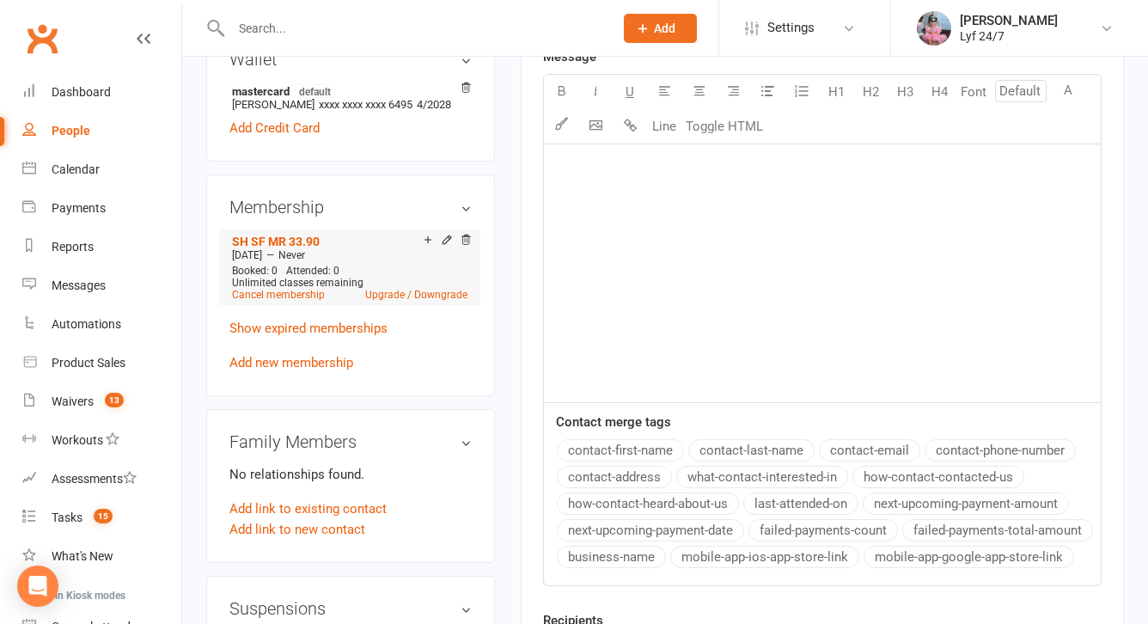
scroll to position [0, 0]
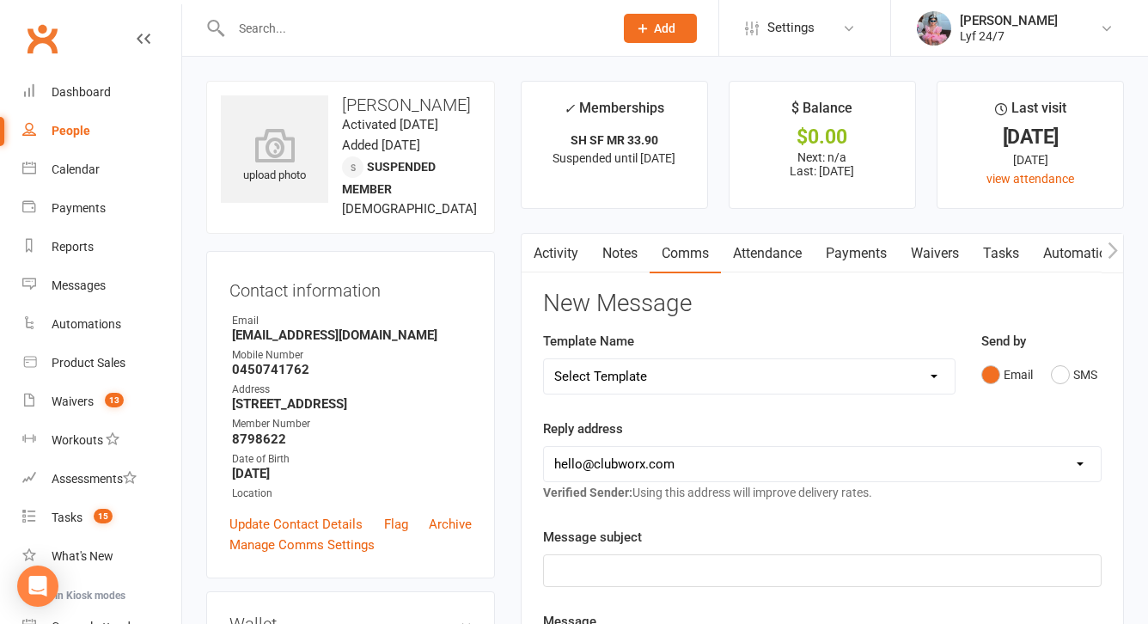
click at [338, 20] on input "text" at bounding box center [413, 28] width 375 height 24
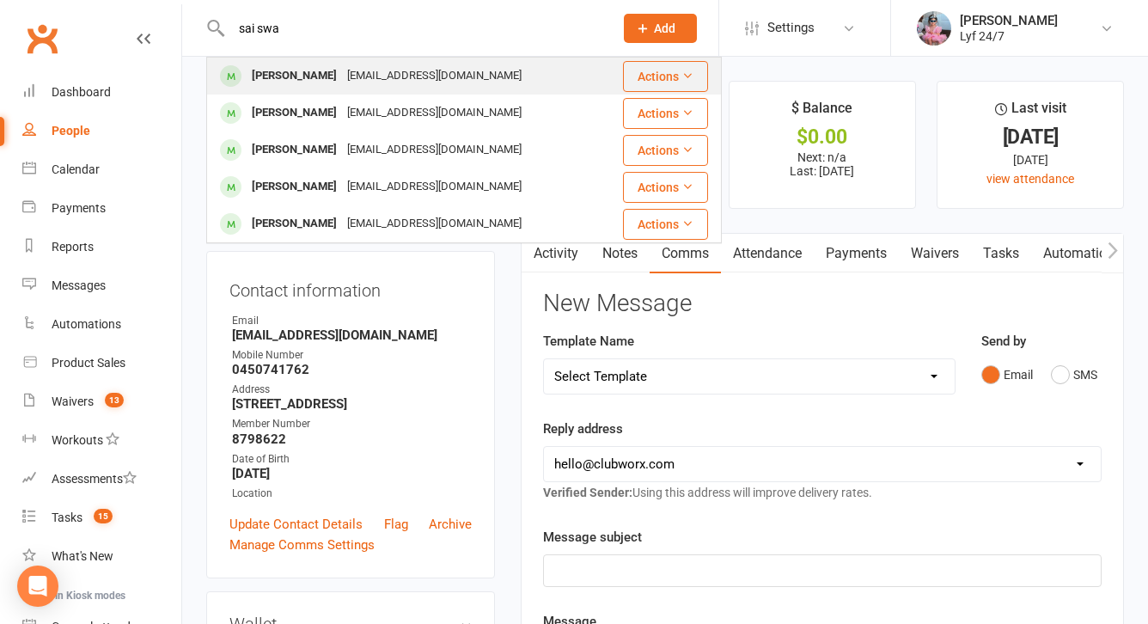
type input "sai swa"
click at [294, 78] on div "[PERSON_NAME]" at bounding box center [294, 76] width 95 height 25
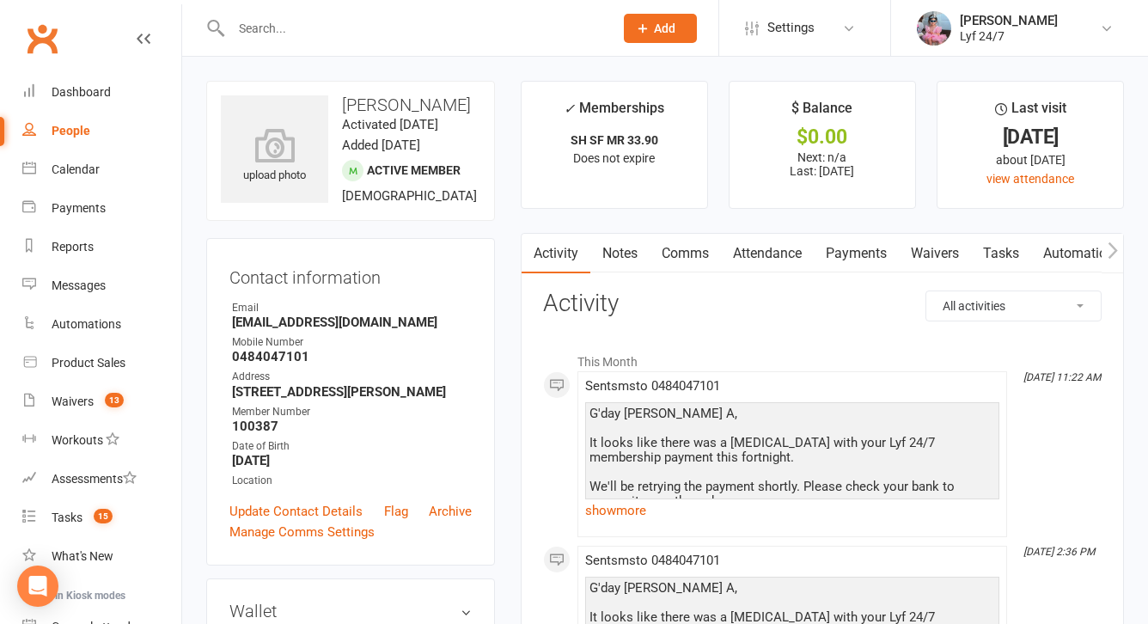
click at [686, 254] on link "Comms" at bounding box center [685, 254] width 71 height 40
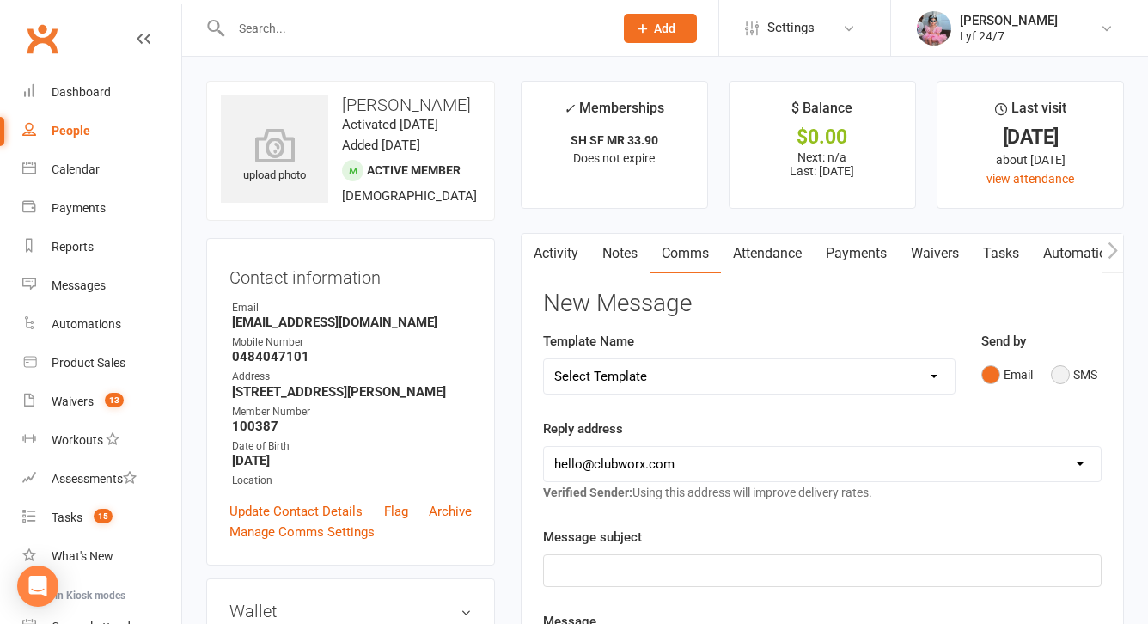
click at [1062, 372] on button "SMS" at bounding box center [1074, 374] width 46 height 33
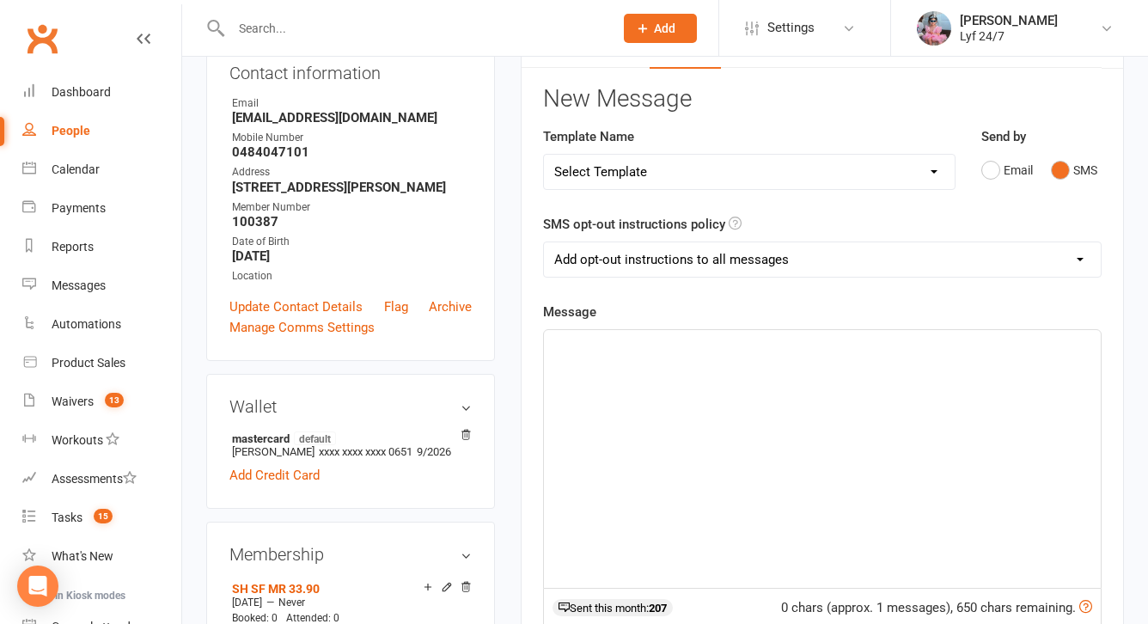
scroll to position [216, 0]
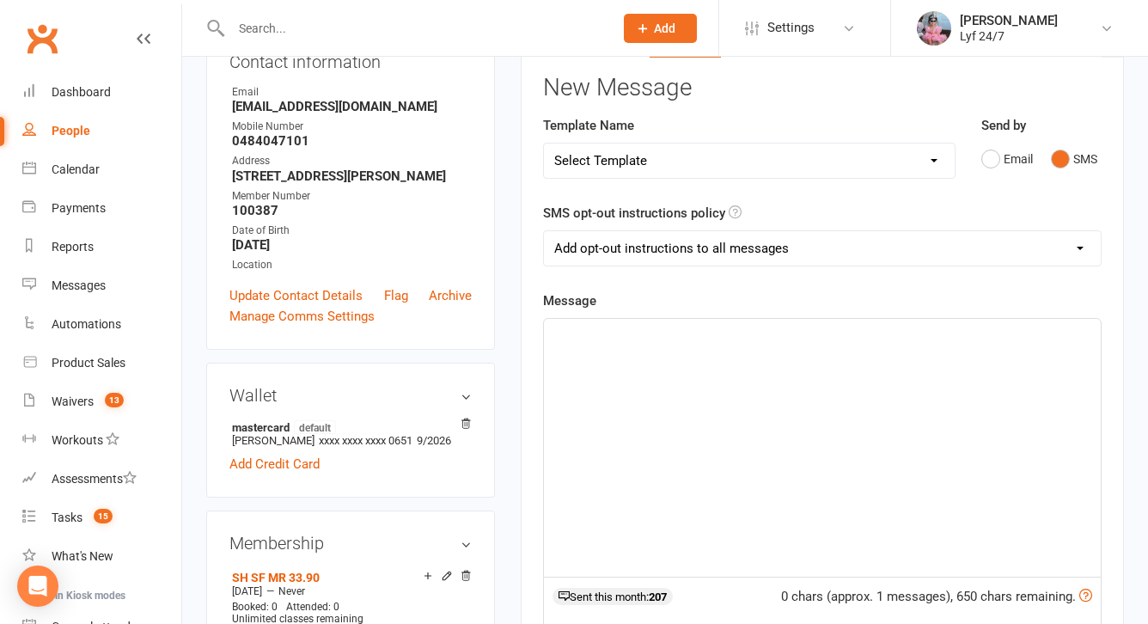
click at [690, 248] on select "Add opt-out instructions to all messages Add opt-out instructions for messages …" at bounding box center [822, 248] width 557 height 34
click at [672, 170] on select "Select Template [SMS] Win $500 Cash draw- Notify member for each entry [SMS] $6…" at bounding box center [749, 160] width 411 height 34
select select "13"
click at [544, 143] on select "Select Template [SMS] Win $500 Cash draw- Notify member for each entry [SMS] $6…" at bounding box center [749, 160] width 411 height 34
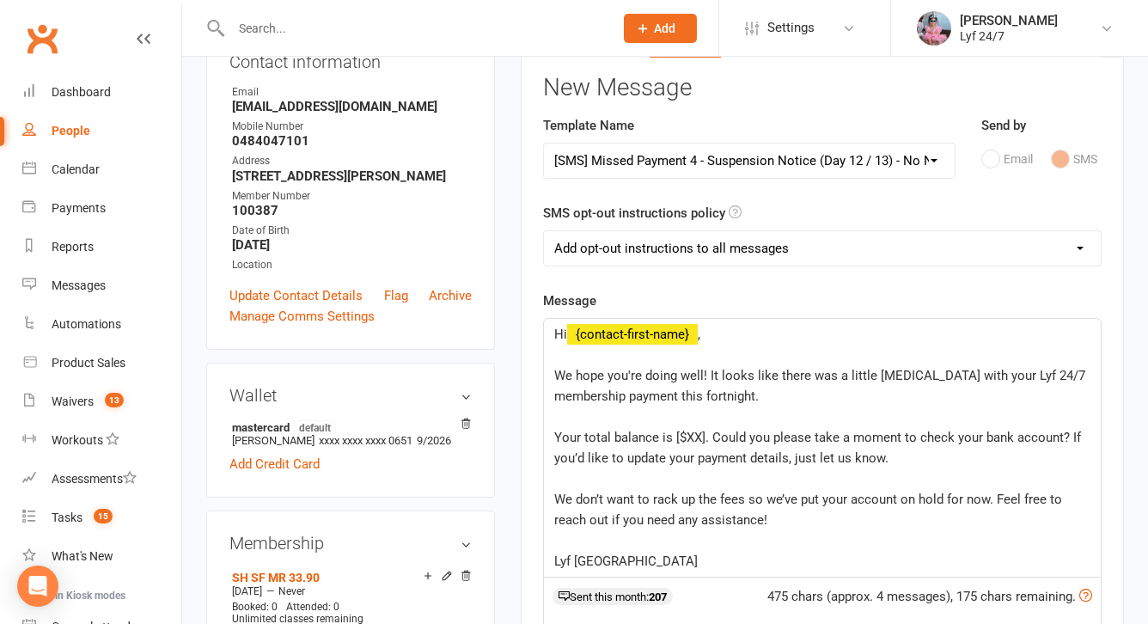
scroll to position [267, 0]
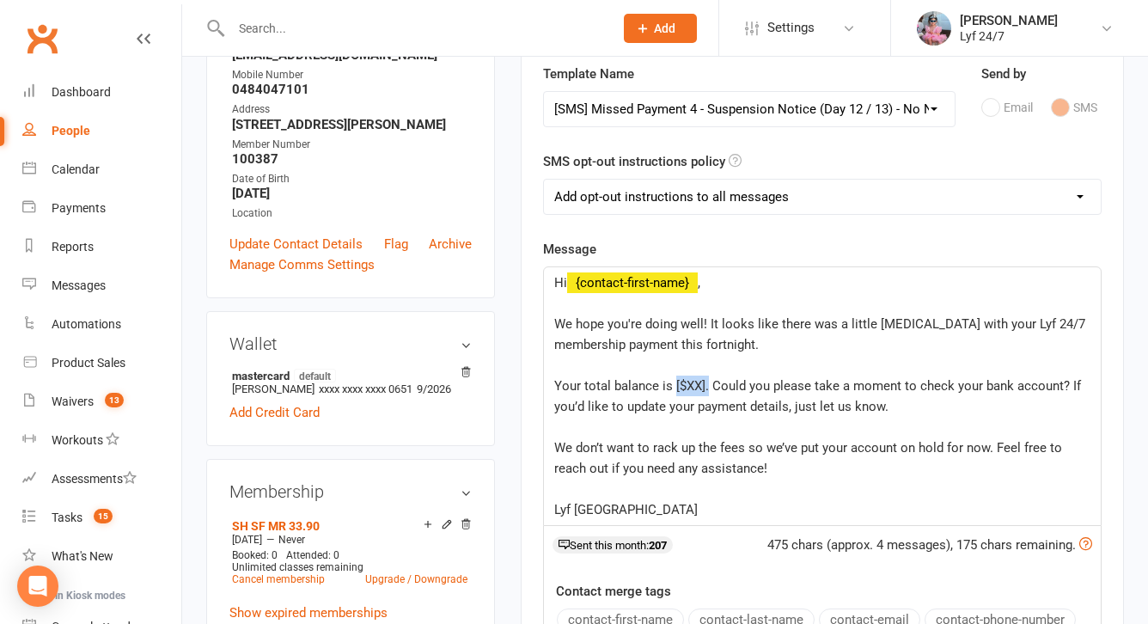
drag, startPoint x: 709, startPoint y: 389, endPoint x: 674, endPoint y: 383, distance: 35.7
click at [674, 383] on span "Your total balance is [$XX]. Could you please take a moment to check your bank …" at bounding box center [819, 396] width 530 height 36
click at [651, 198] on select "Add opt-out instructions to all messages Add opt-out instructions for messages …" at bounding box center [822, 197] width 557 height 34
select select "2"
click at [544, 180] on select "Add opt-out instructions to all messages Add opt-out instructions for messages …" at bounding box center [822, 197] width 557 height 34
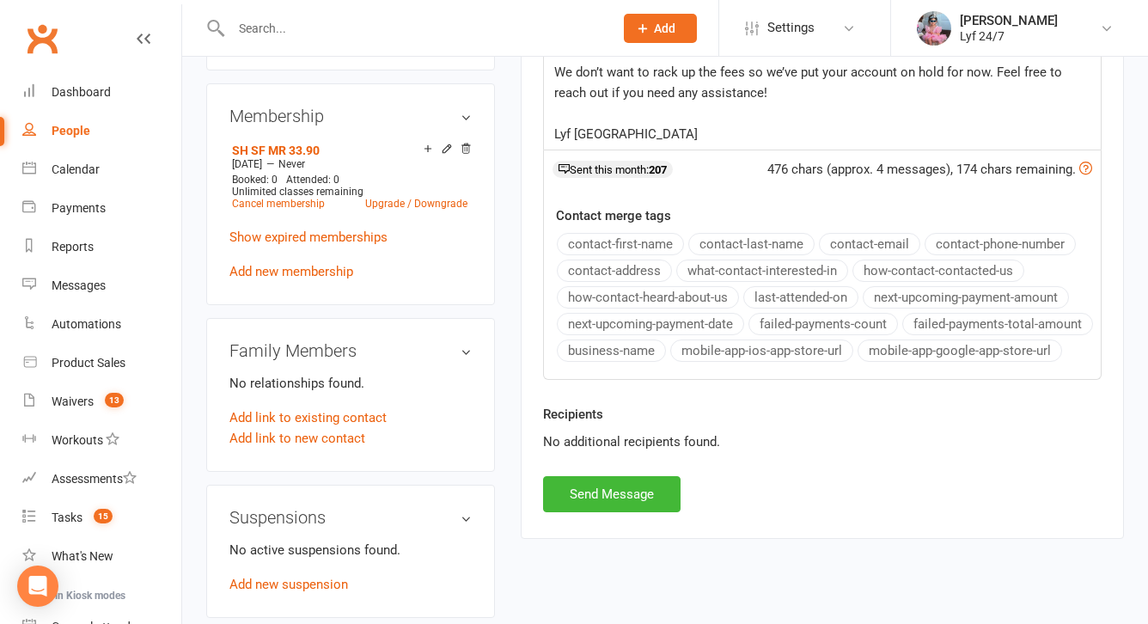
scroll to position [670, 0]
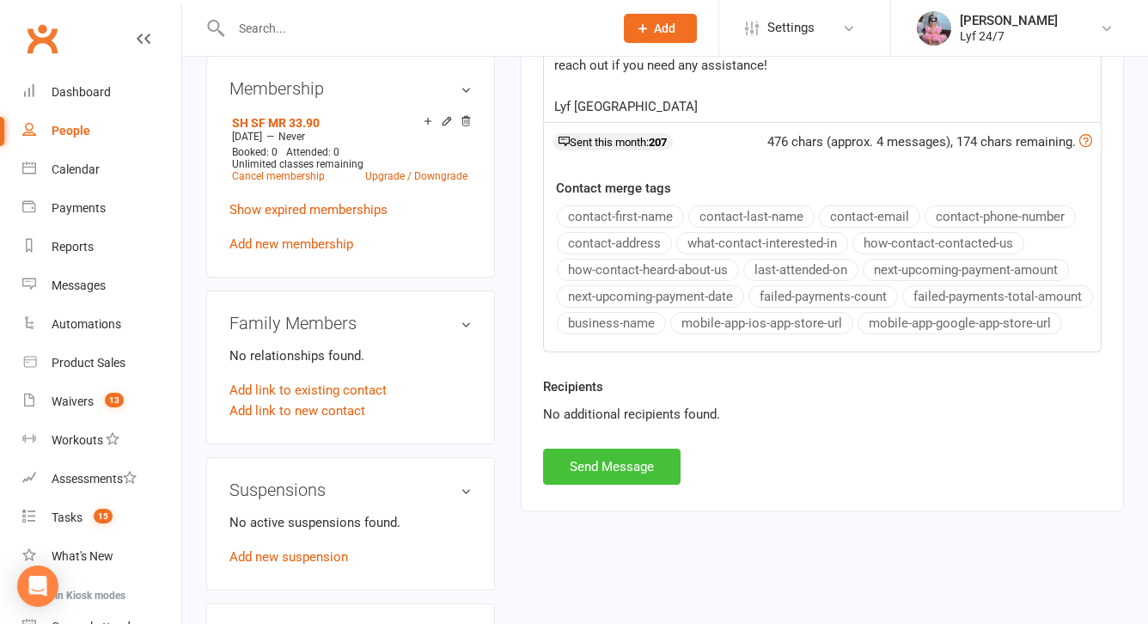
click at [599, 485] on button "Send Message" at bounding box center [611, 466] width 137 height 36
select select
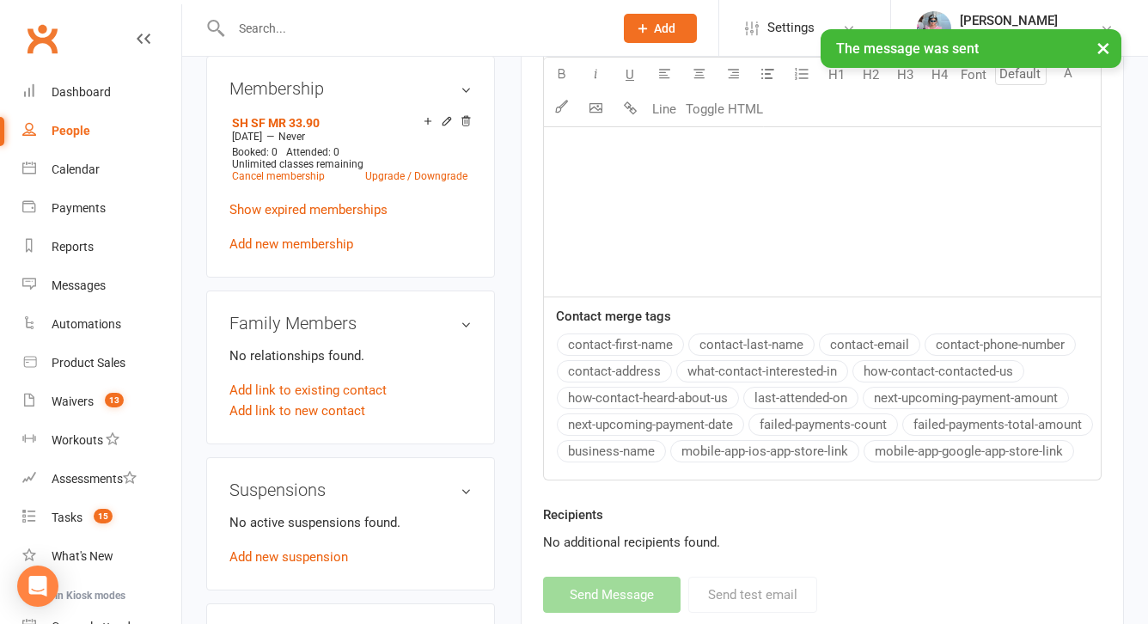
click at [314, 546] on div "No active suspensions found. Add new suspension" at bounding box center [350, 539] width 242 height 55
click at [314, 552] on link "Add new suspension" at bounding box center [288, 556] width 119 height 15
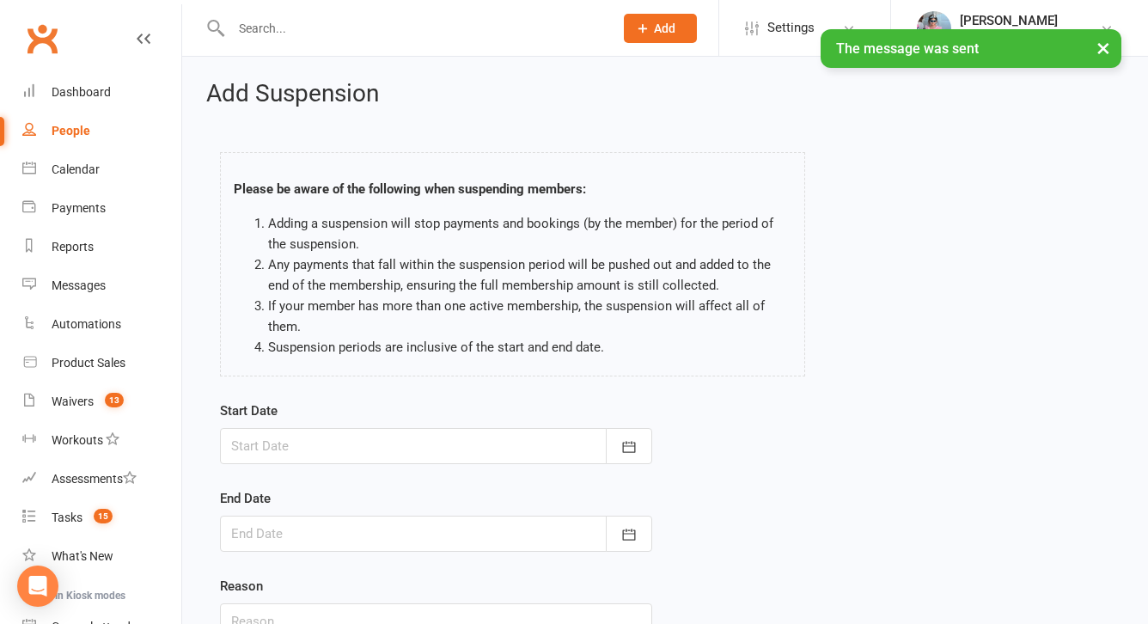
click at [395, 442] on div at bounding box center [436, 446] width 432 height 36
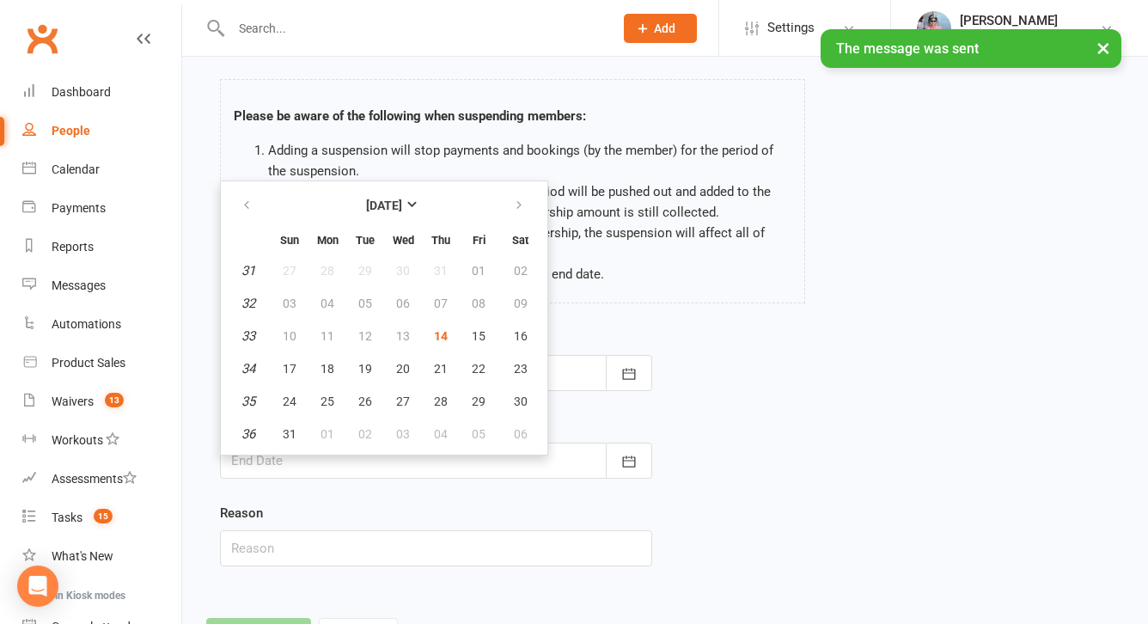
scroll to position [152, 0]
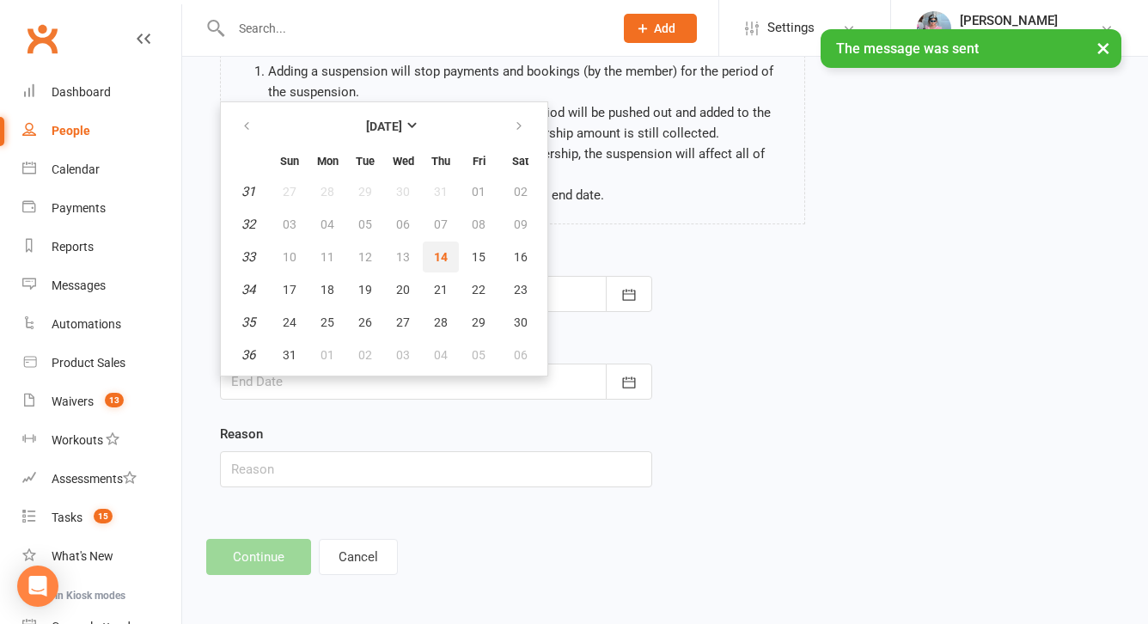
click at [451, 257] on button "14" at bounding box center [441, 256] width 36 height 31
type input "[DATE]"
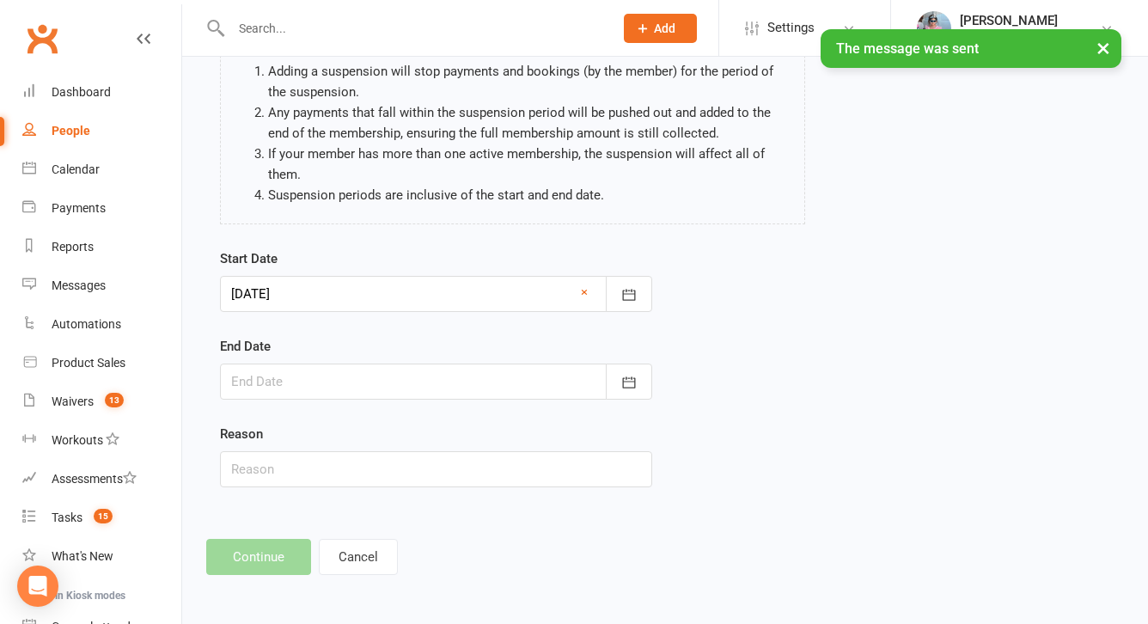
click at [436, 379] on div at bounding box center [436, 381] width 432 height 36
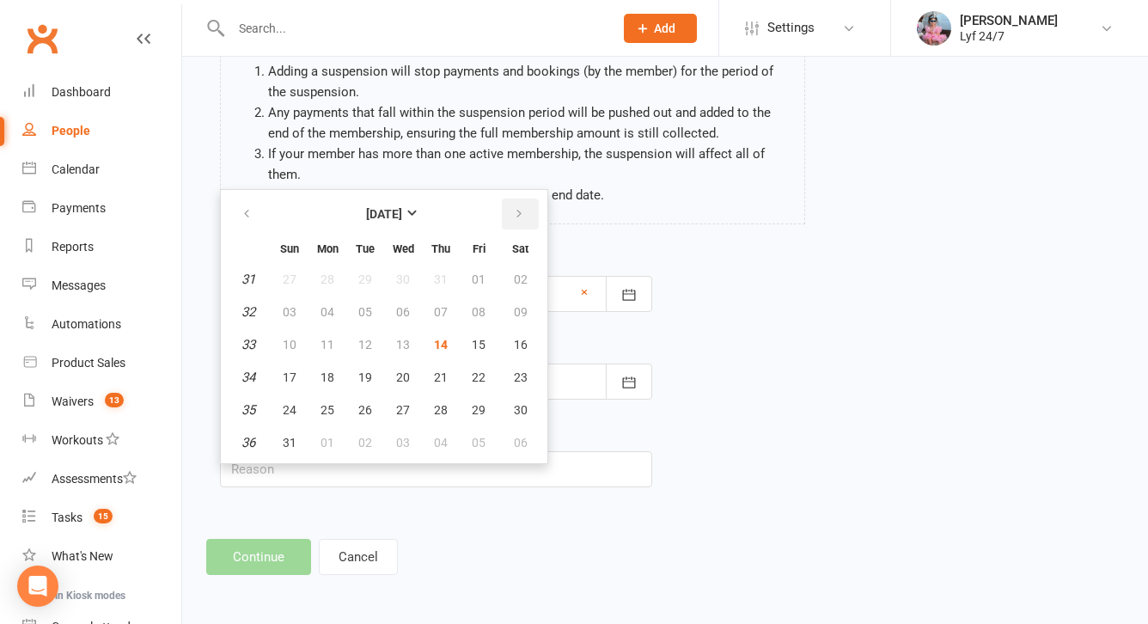
click at [517, 217] on icon "button" at bounding box center [519, 214] width 12 height 14
click at [443, 377] on span "25" at bounding box center [441, 377] width 14 height 14
type input "[DATE]"
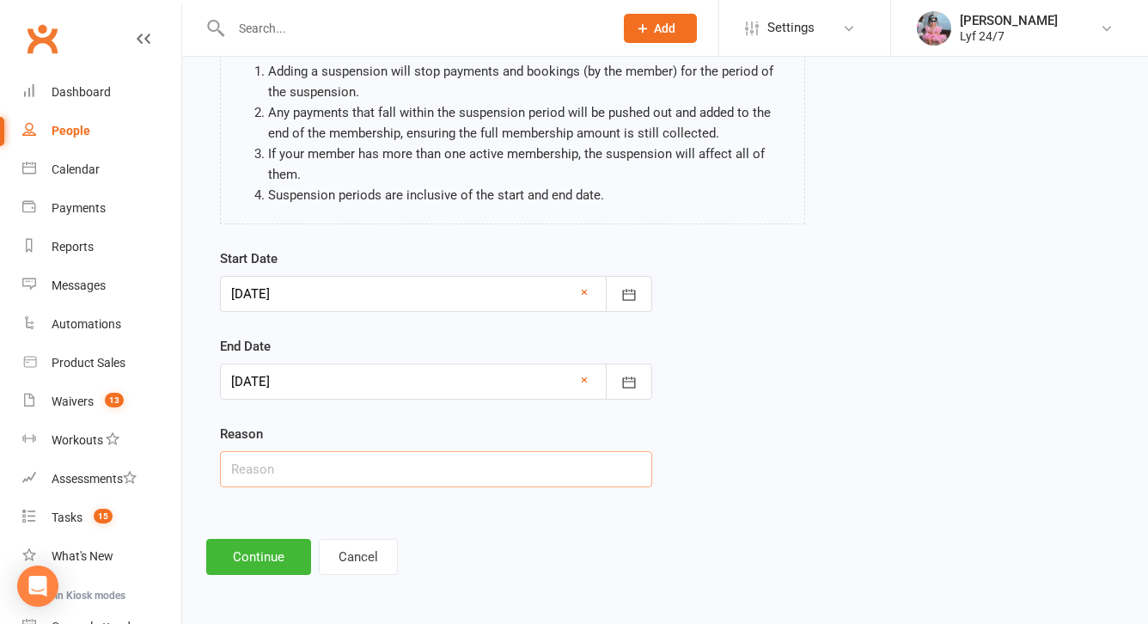
click at [347, 484] on input "text" at bounding box center [436, 469] width 432 height 36
type input "Unpaid fees ST"
click at [247, 573] on button "Continue" at bounding box center [258, 557] width 105 height 36
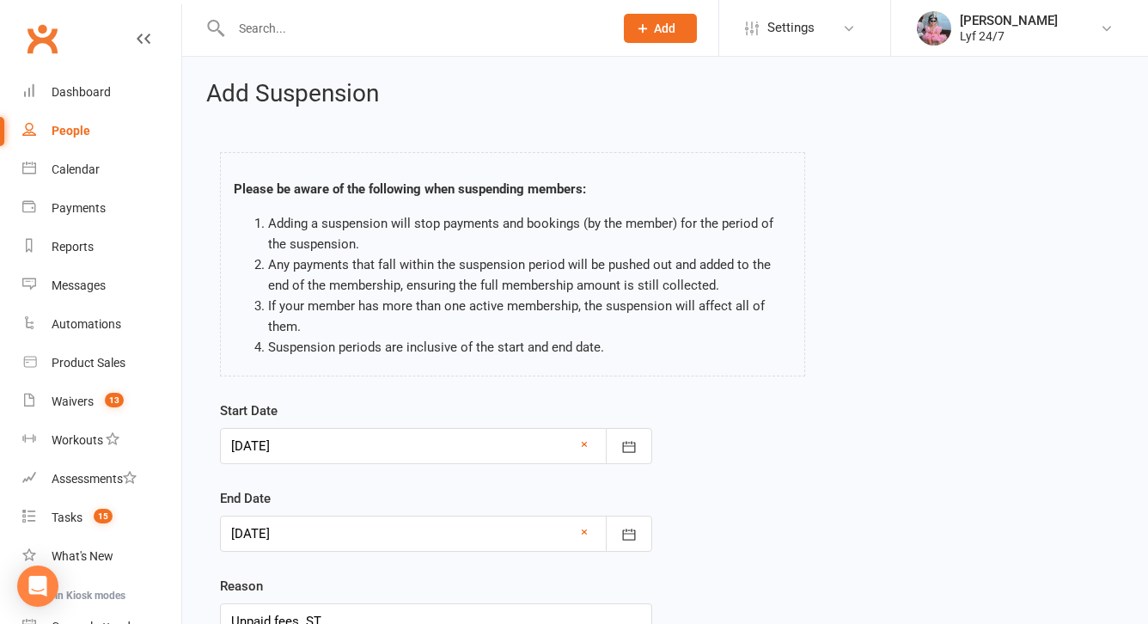
click at [248, 558] on html "Prospect Member Non-attending contact Class / event Appointment Task Membership…" at bounding box center [574, 387] width 1148 height 775
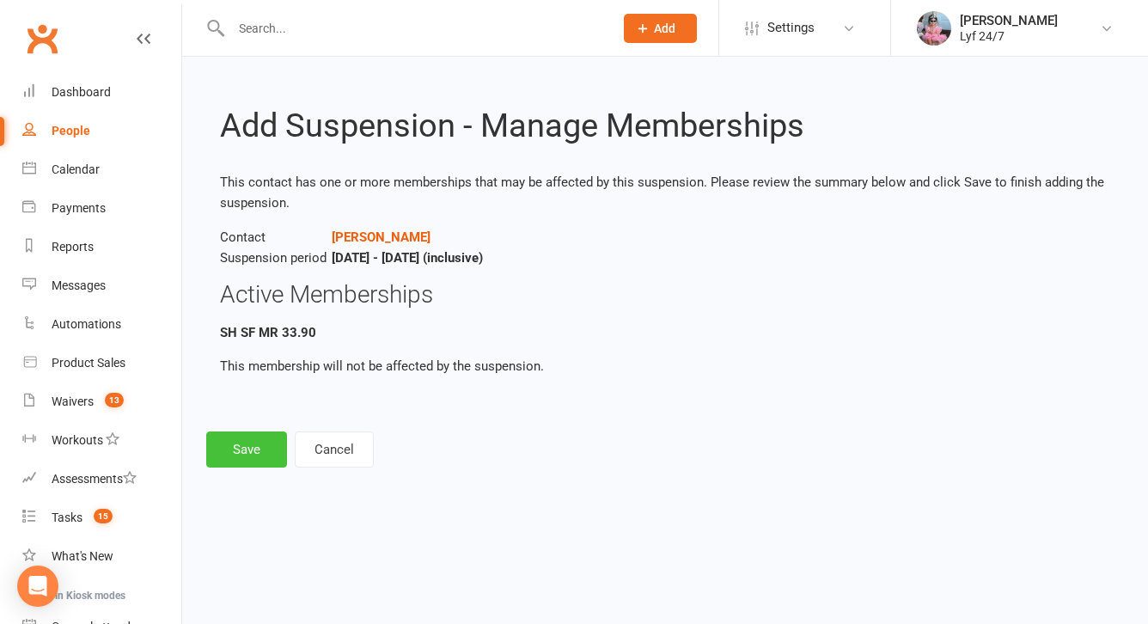
click at [241, 463] on button "Save" at bounding box center [246, 449] width 81 height 36
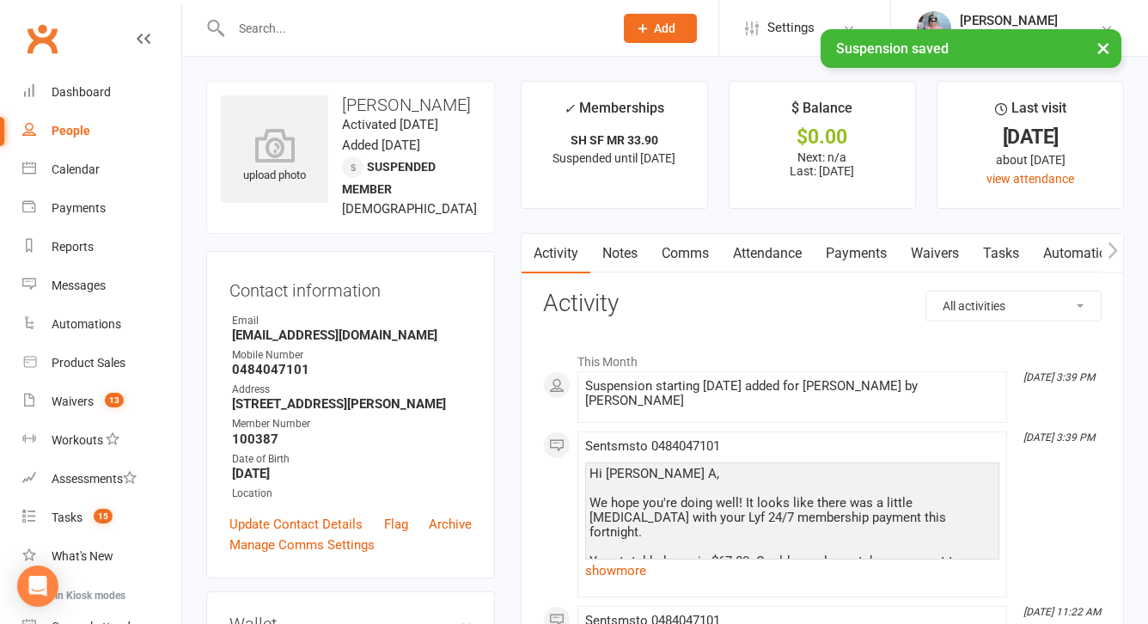
click at [406, 103] on h3 "Sai Swaroop A Rai" at bounding box center [350, 104] width 259 height 19
copy h3 "Sai Swaroop A Rai"
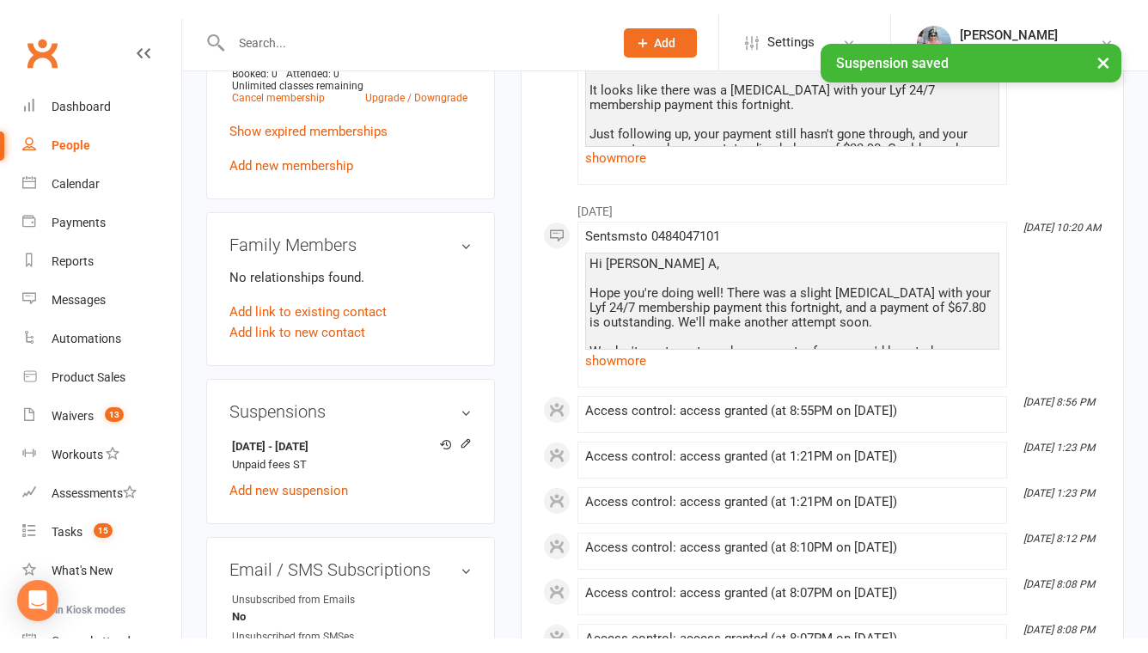
scroll to position [796, 0]
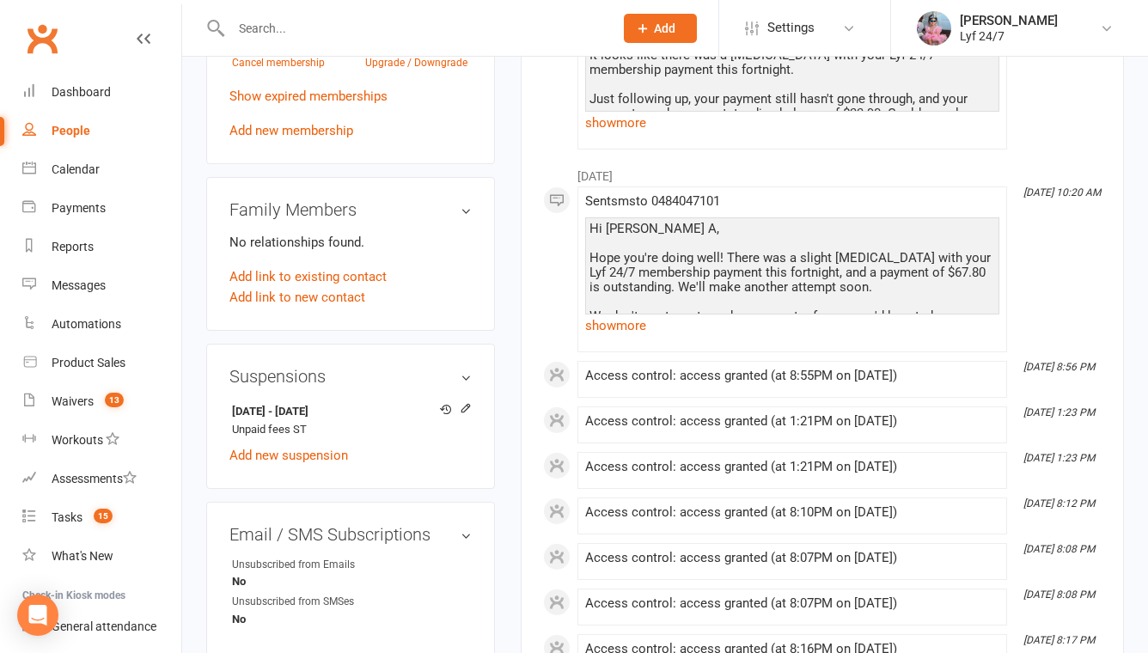
click at [368, 14] on div at bounding box center [403, 28] width 395 height 56
click at [372, 18] on input "text" at bounding box center [413, 28] width 375 height 24
paste input "tonymakar@yahoo.com"
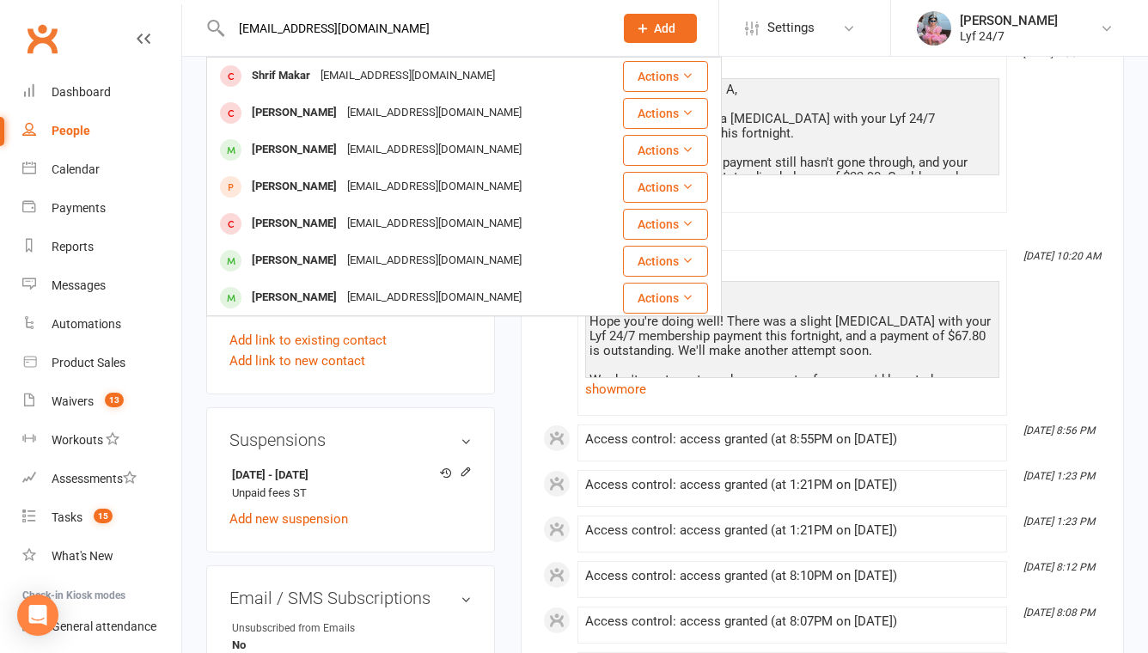
type input "tonymakar@yahoo.com"
click at [901, 187] on link "show more" at bounding box center [792, 186] width 414 height 24
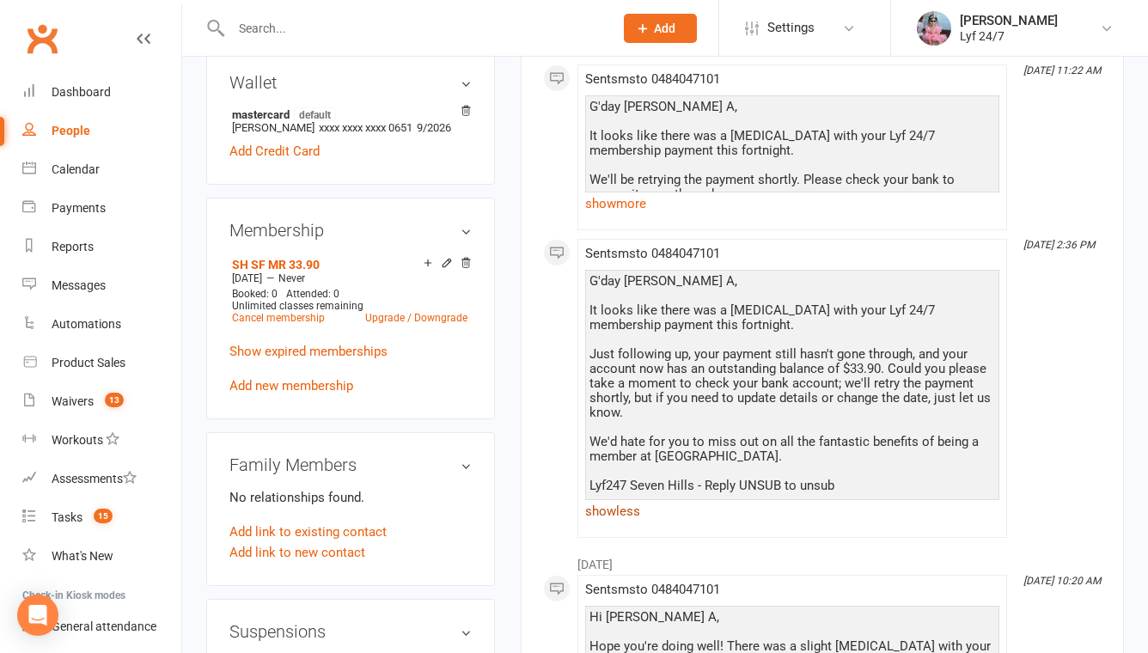
scroll to position [0, 0]
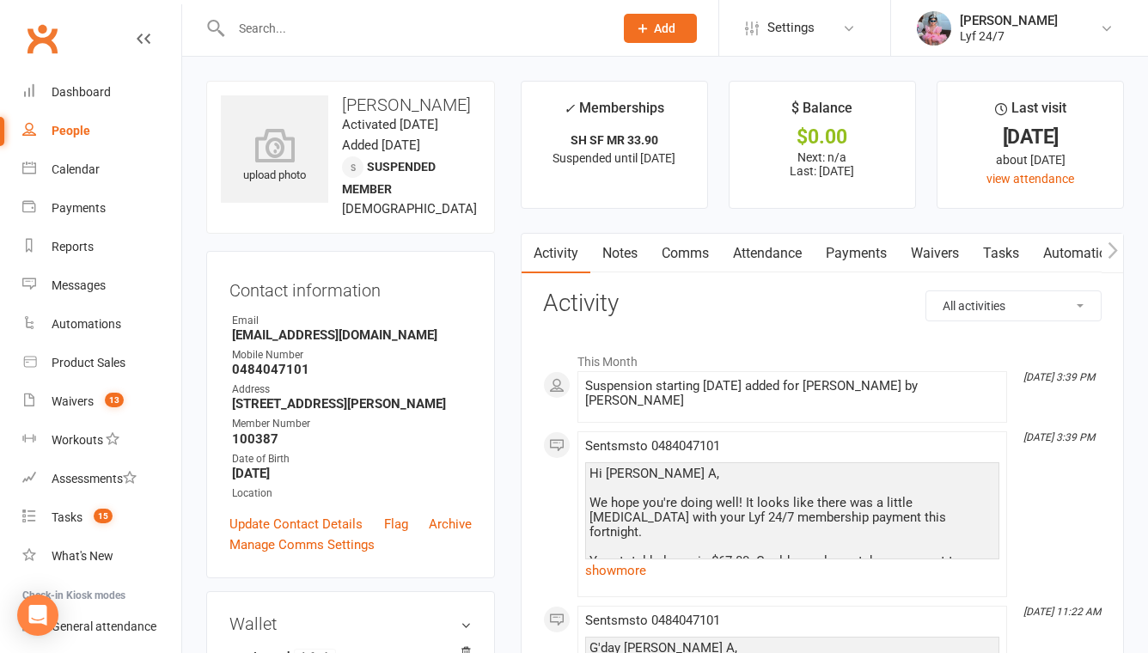
click at [626, 244] on link "Notes" at bounding box center [619, 254] width 59 height 40
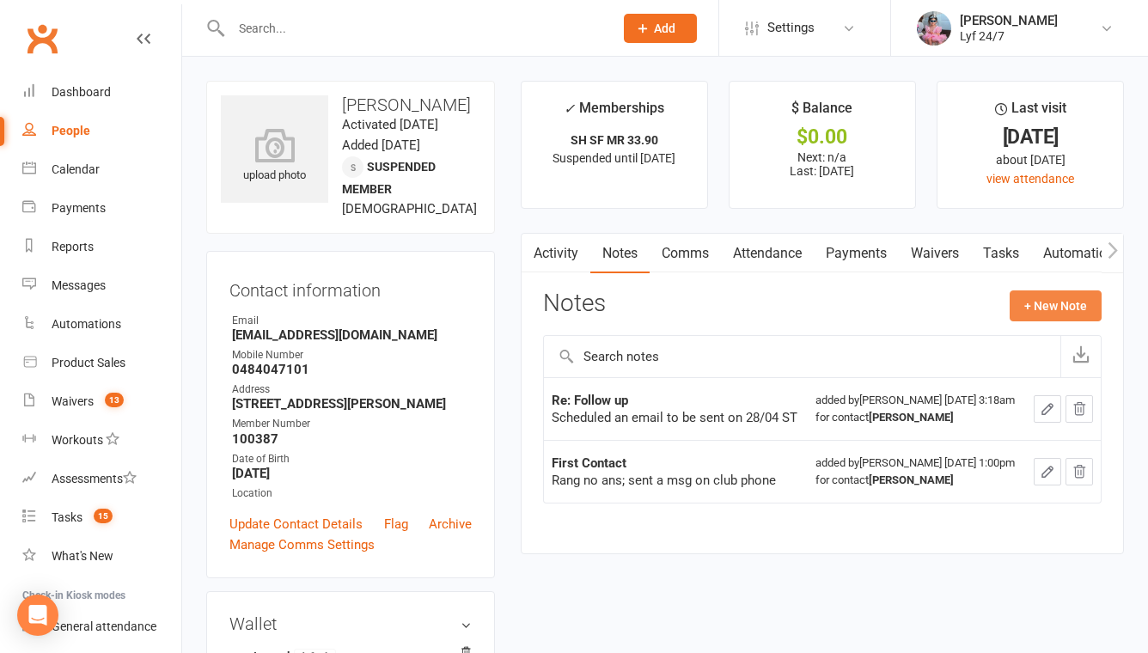
click at [1040, 308] on button "+ New Note" at bounding box center [1056, 305] width 92 height 31
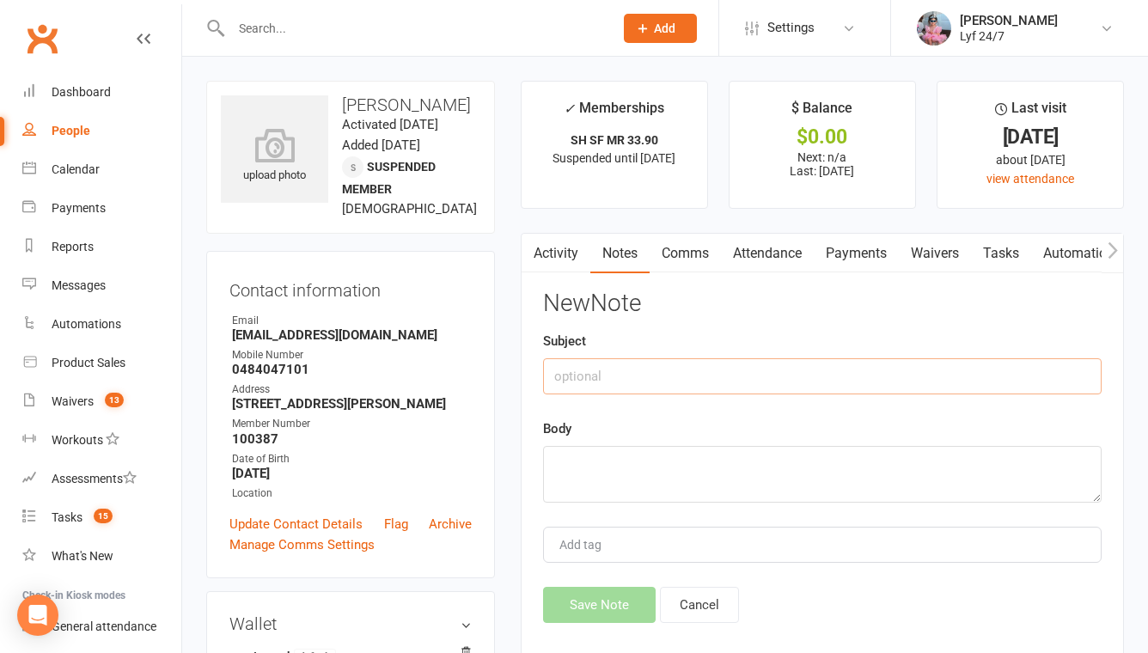
click at [689, 381] on input "text" at bounding box center [822, 376] width 558 height 36
type input "Re: Suspension (unpaid fees)"
click at [649, 483] on textarea at bounding box center [822, 474] width 558 height 57
click at [565, 480] on textarea at bounding box center [822, 474] width 558 height 57
paste textarea "x missed payments (draft situation); suspended; sent a msg ST"
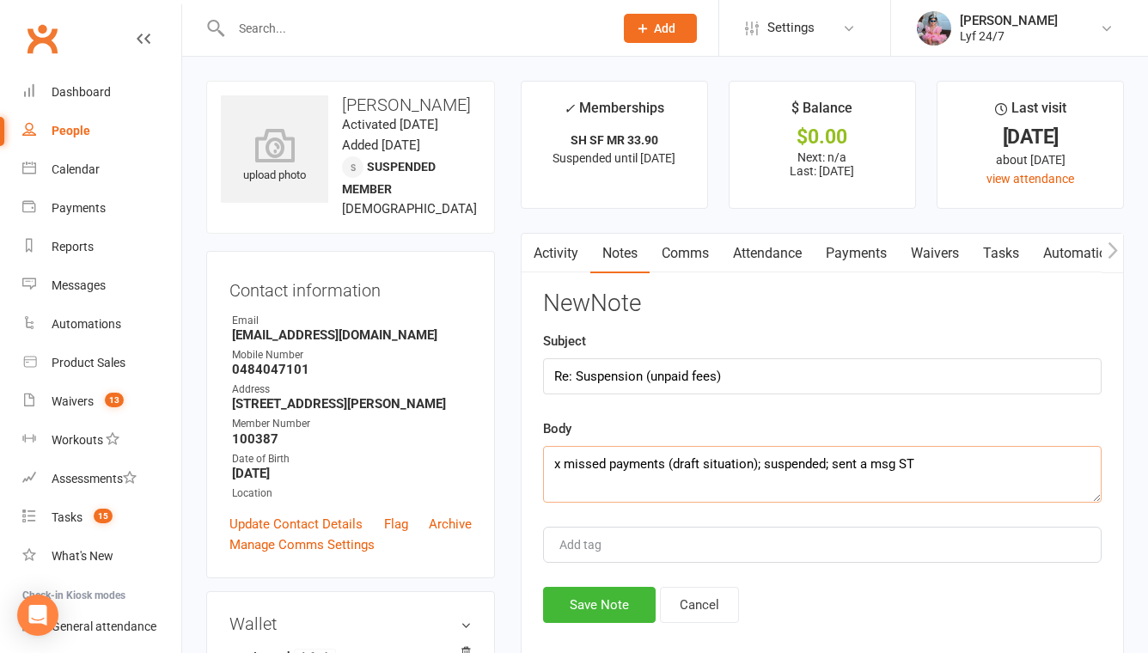
click at [558, 462] on textarea "x missed payments (draft situation); suspended; sent a msg ST" at bounding box center [822, 474] width 558 height 57
type textarea "2x missed payments (draft situation); suspended; sent a msg ST"
click at [606, 607] on button "Save Note" at bounding box center [599, 605] width 113 height 36
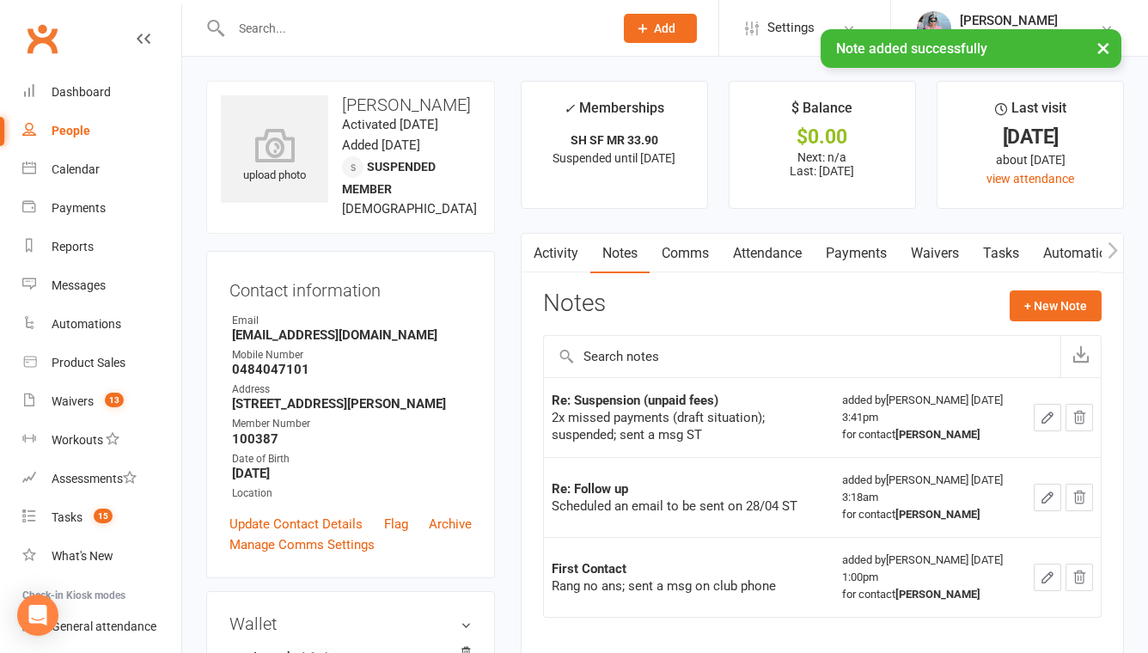
click at [549, 258] on link "Activity" at bounding box center [556, 254] width 69 height 40
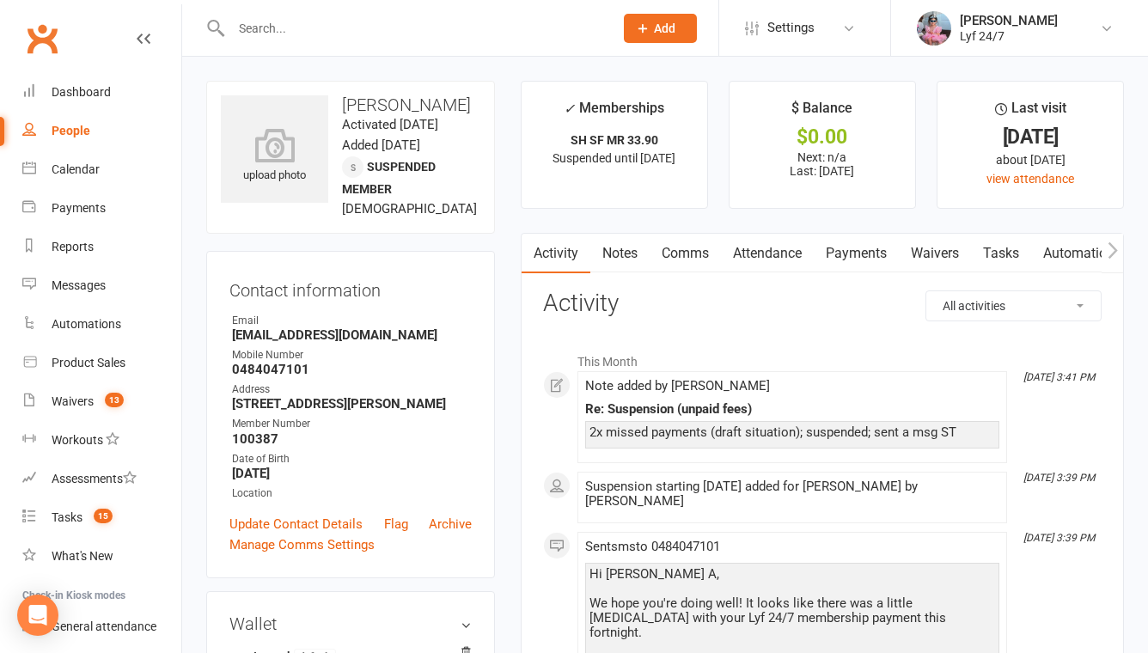
click at [310, 41] on div at bounding box center [403, 28] width 395 height 56
click at [302, 39] on input "text" at bounding box center [413, 28] width 375 height 24
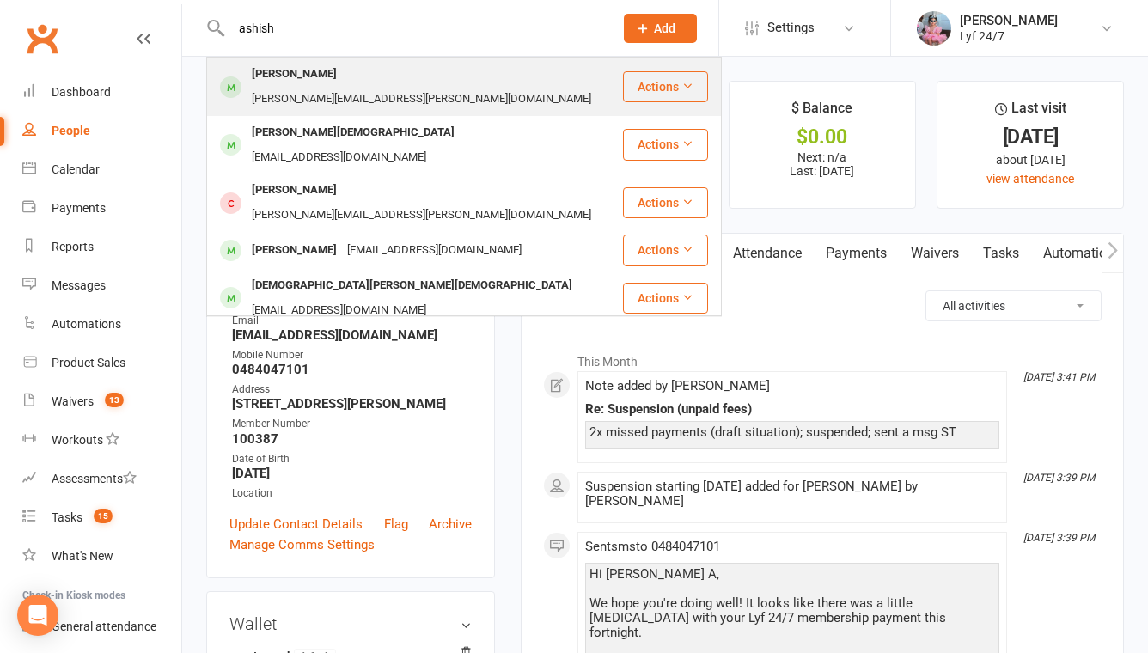
type input "ashish"
click at [271, 71] on div "Ashish Wadhera" at bounding box center [294, 74] width 95 height 25
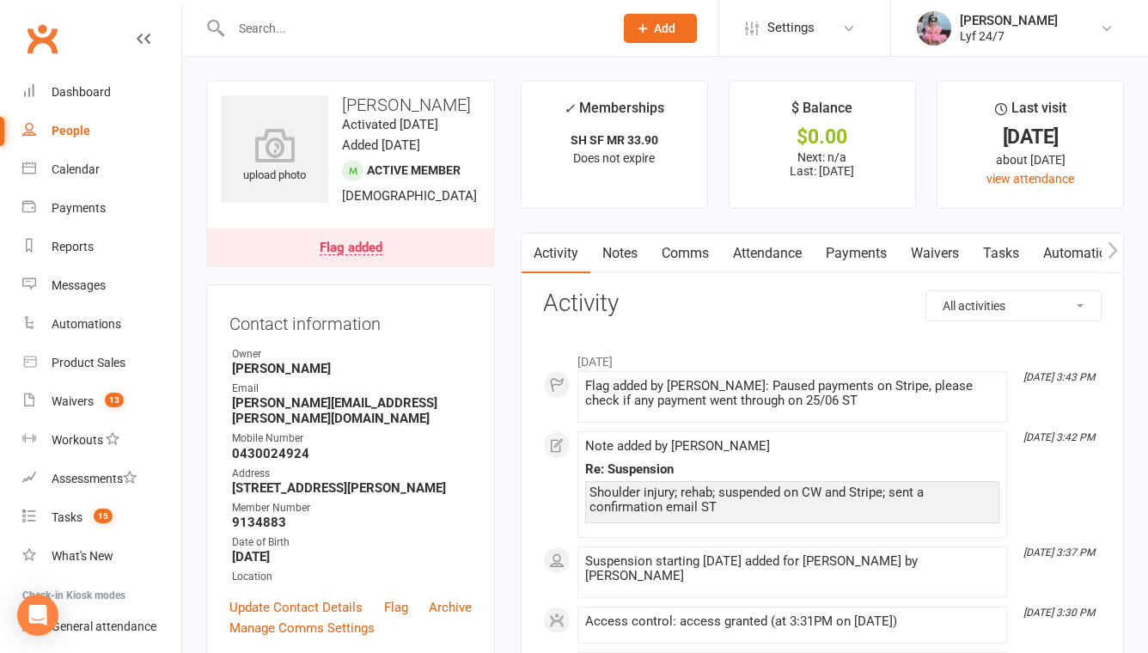
click at [376, 95] on h3 "Ashish Wadhera" at bounding box center [350, 104] width 259 height 19
copy h3 "Ashish Wadhera"
click at [358, 255] on div "Flag added" at bounding box center [351, 248] width 63 height 14
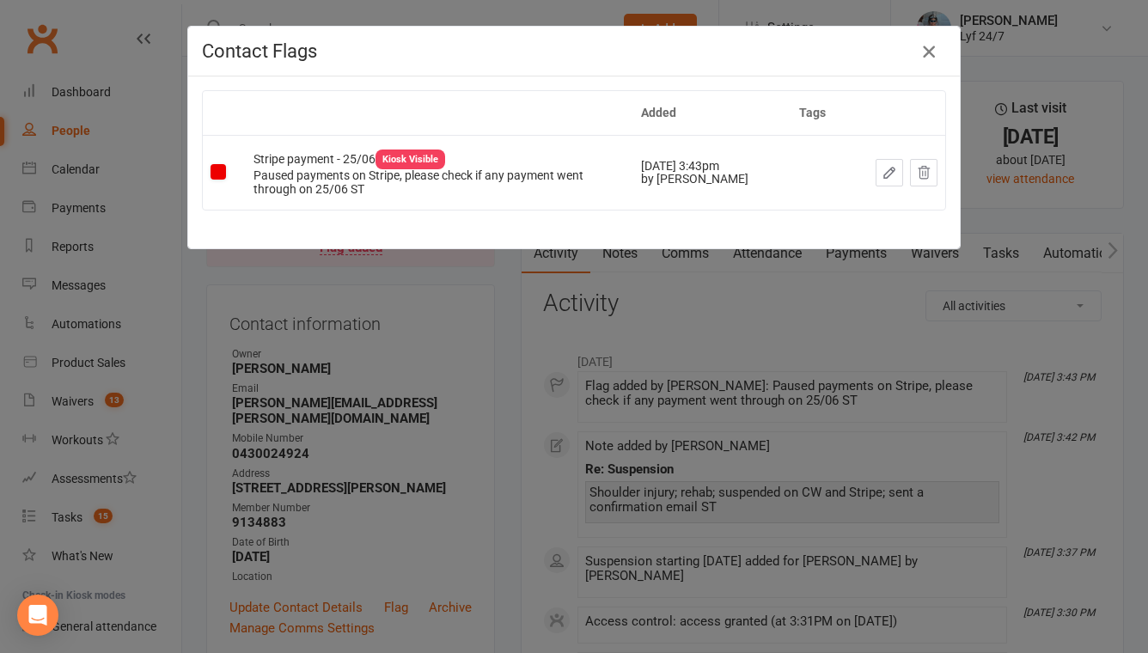
click at [927, 48] on icon "button" at bounding box center [928, 51] width 21 height 21
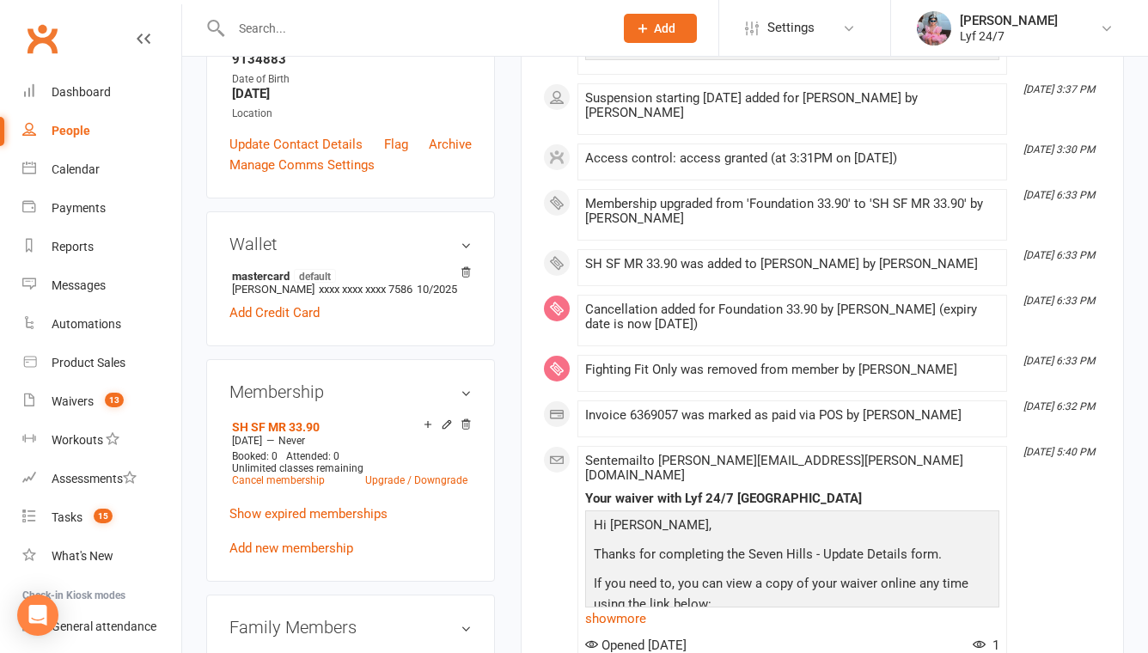
scroll to position [579, 0]
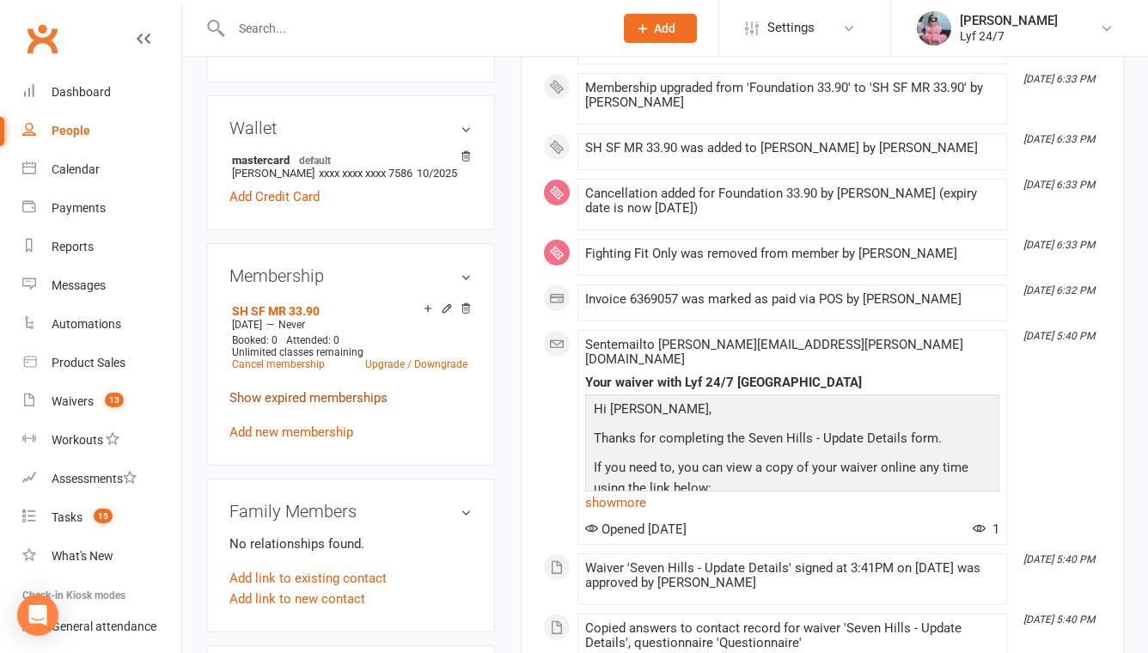
click at [303, 406] on link "Show expired memberships" at bounding box center [308, 397] width 158 height 15
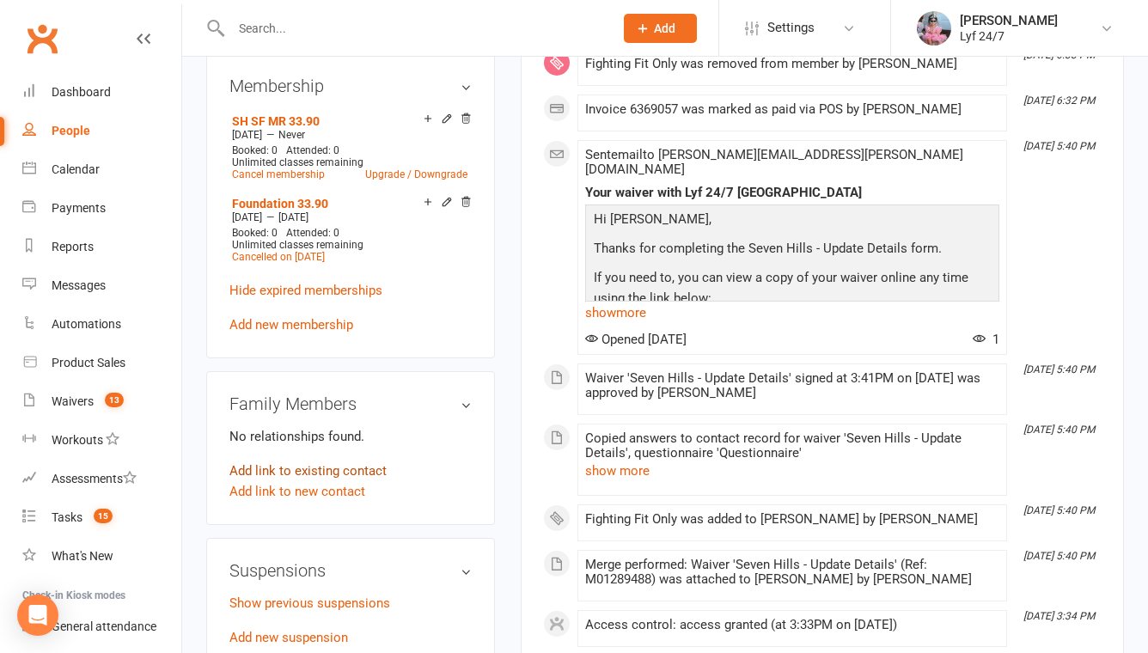
scroll to position [872, 0]
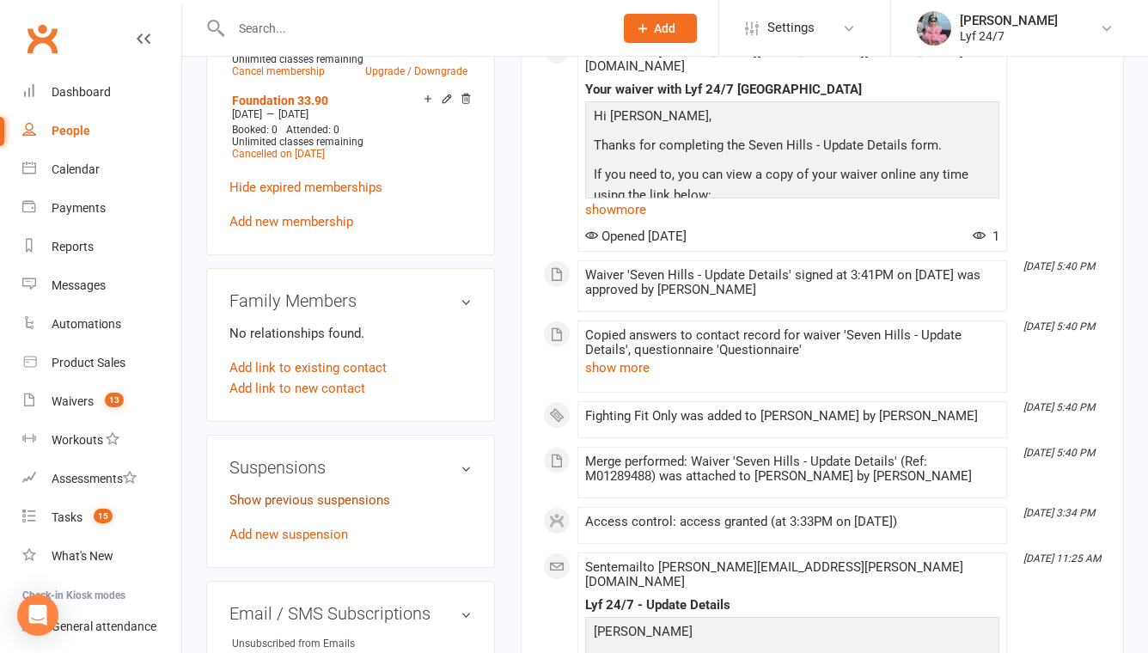
click at [287, 508] on link "Show previous suspensions" at bounding box center [309, 499] width 161 height 15
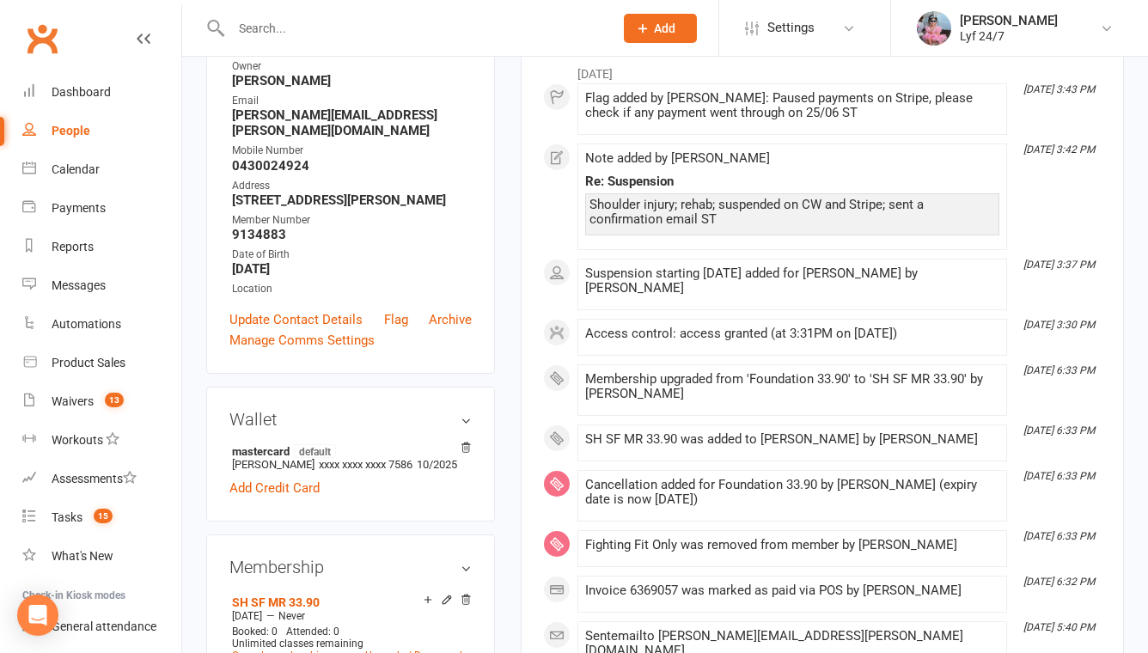
scroll to position [0, 0]
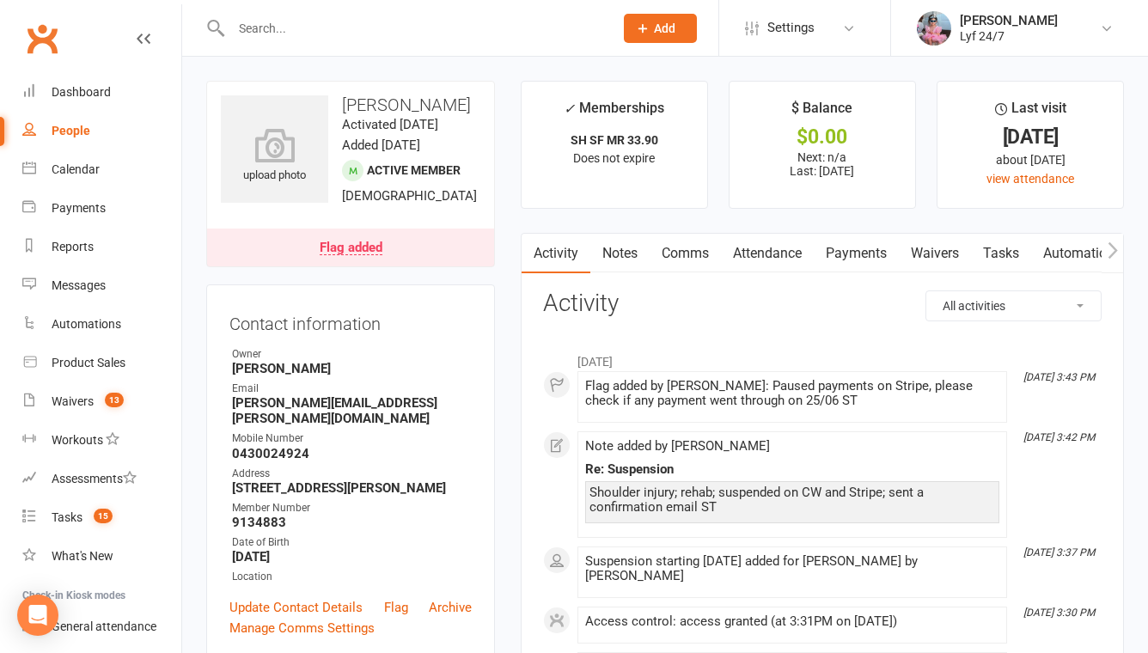
click at [315, 28] on input "text" at bounding box center [413, 28] width 375 height 24
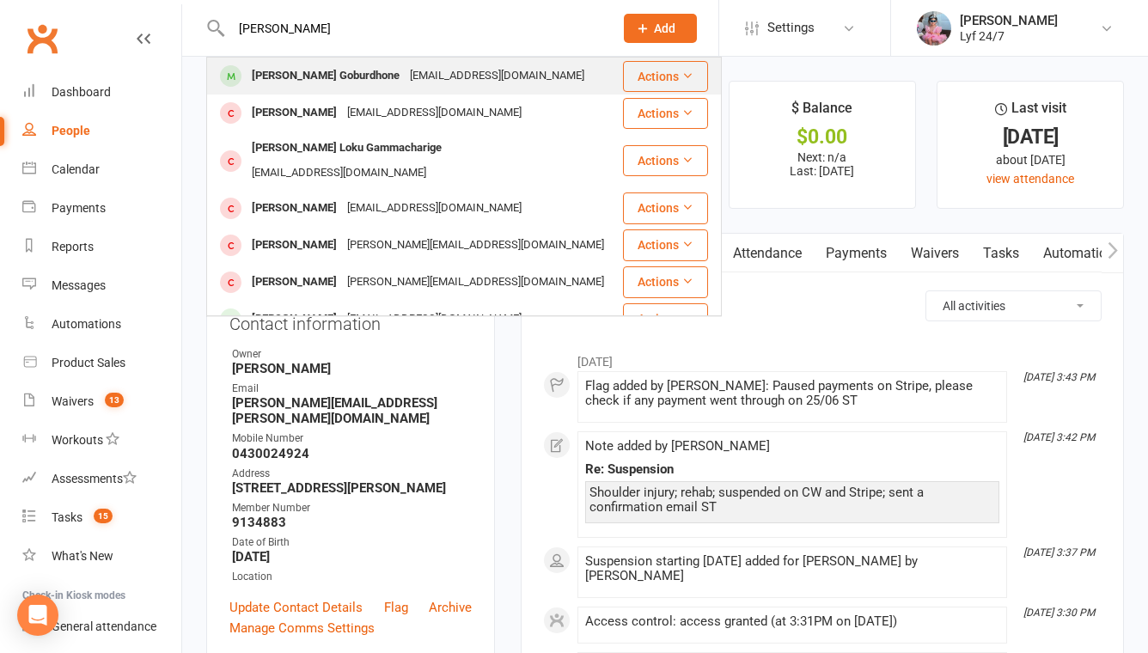
type input "lochan"
click at [325, 81] on div "[PERSON_NAME] Goburdhone" at bounding box center [326, 76] width 158 height 25
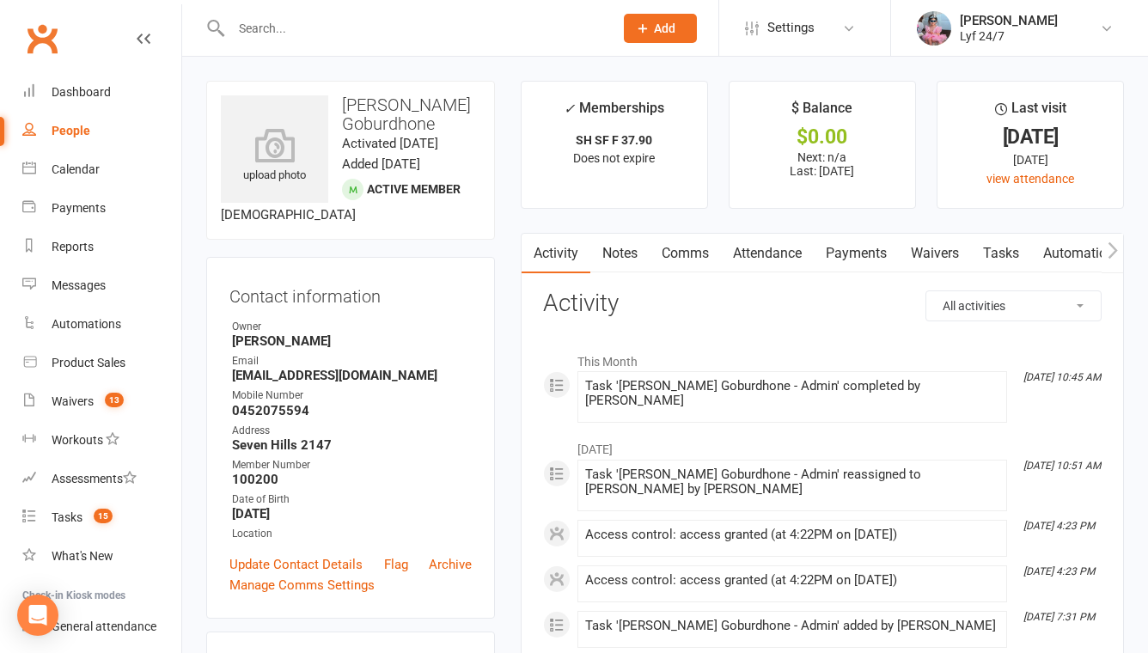
click at [680, 253] on link "Comms" at bounding box center [685, 254] width 71 height 40
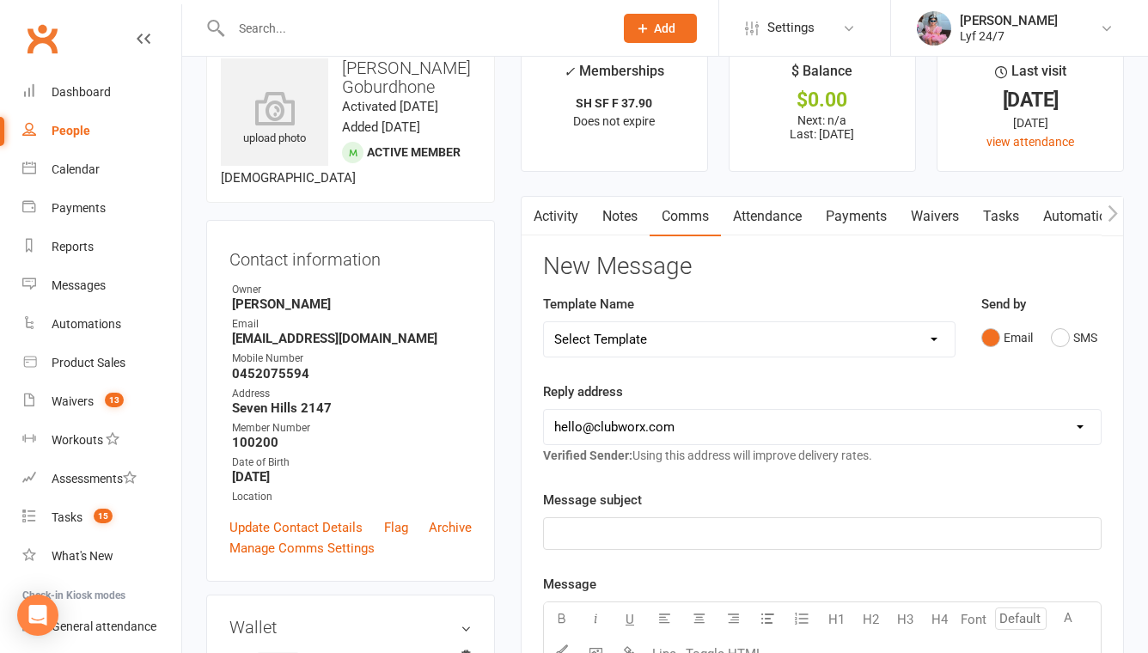
scroll to position [71, 0]
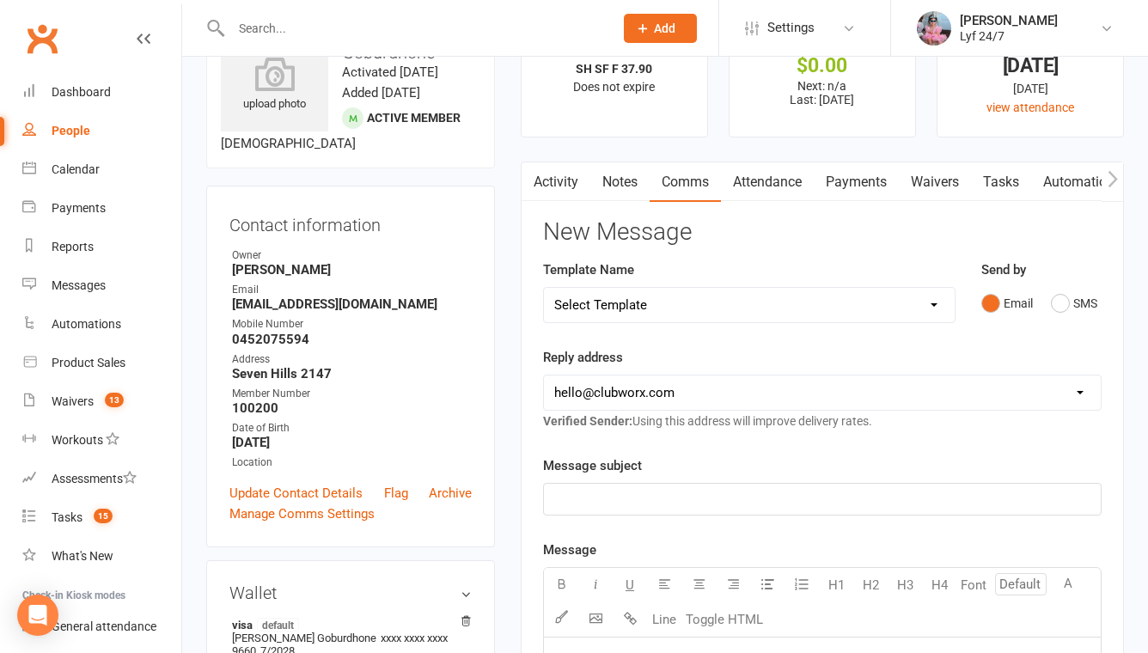
click at [850, 282] on div "Template Name Select Template [SMS] Win $500 Cash draw- Notify member for each …" at bounding box center [749, 291] width 412 height 64
click at [845, 309] on select "Select Template [SMS] Win $500 Cash draw- Notify member for each entry [SMS] $6…" at bounding box center [749, 305] width 411 height 34
select select "13"
click at [544, 288] on select "Select Template [SMS] Win $500 Cash draw- Notify member for each entry [SMS] $6…" at bounding box center [749, 305] width 411 height 34
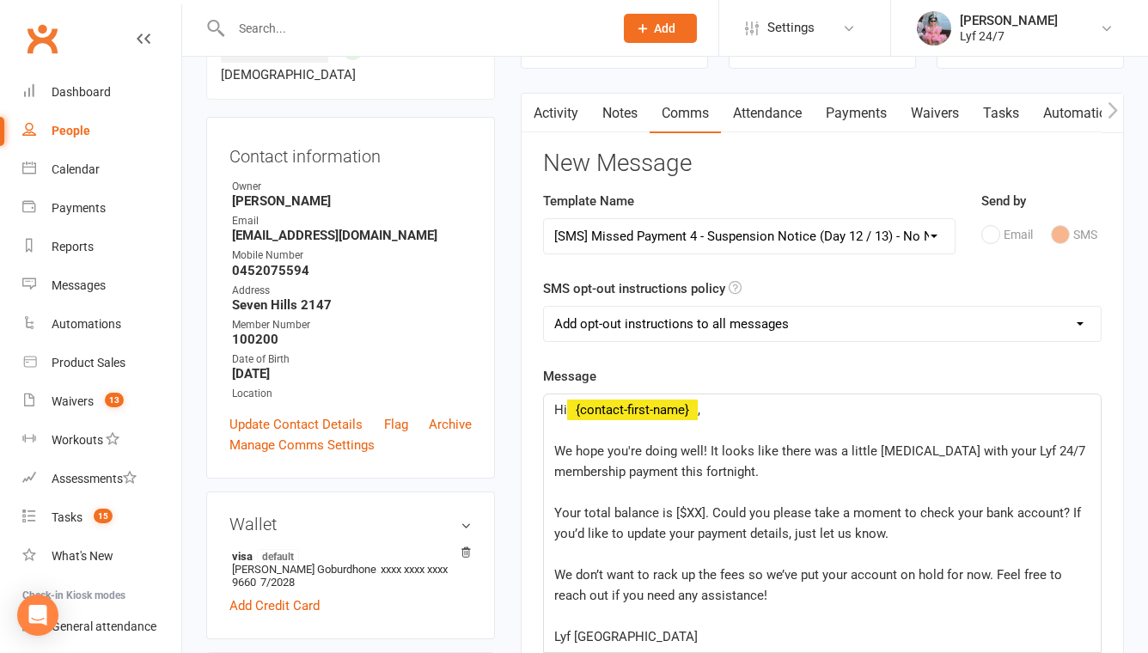
scroll to position [223, 0]
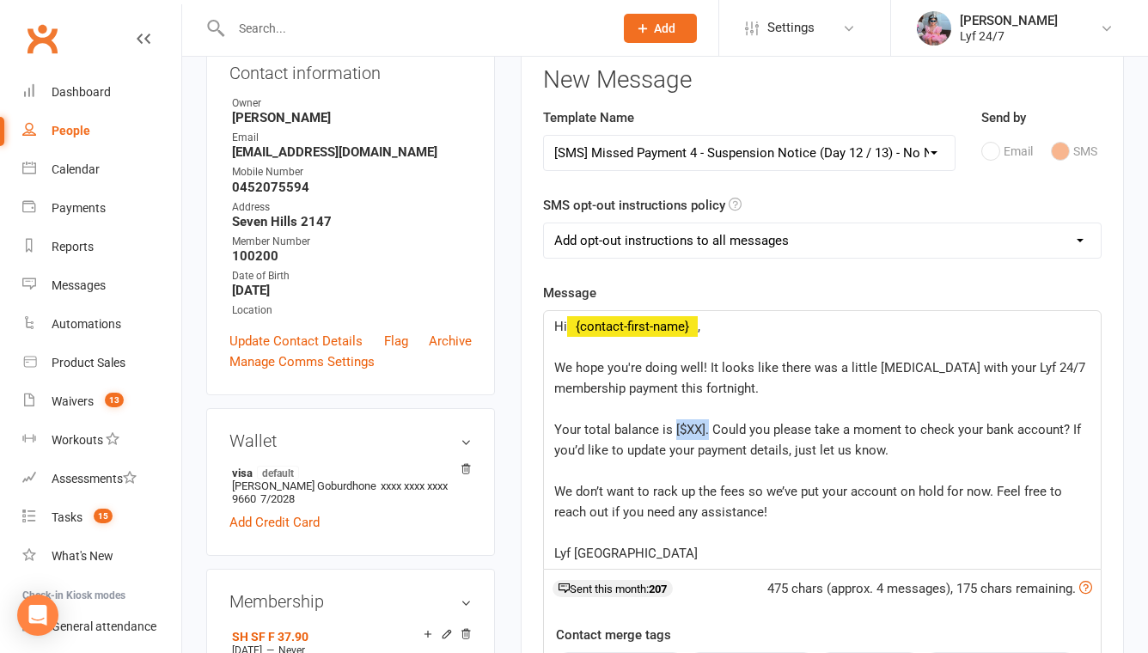
drag, startPoint x: 707, startPoint y: 426, endPoint x: 672, endPoint y: 419, distance: 35.9
click at [673, 419] on p "Your total balance is [$XX]. Could you please take a moment to check your bank …" at bounding box center [822, 439] width 536 height 41
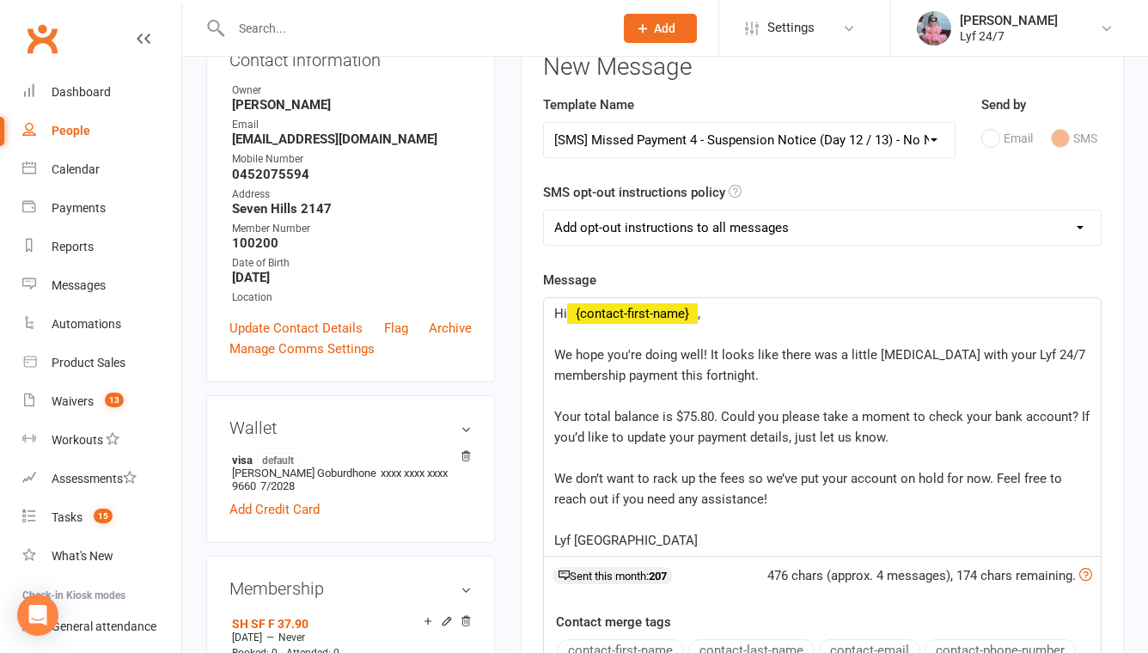
click at [675, 233] on select "Add opt-out instructions to all messages Add opt-out instructions for messages …" at bounding box center [822, 227] width 557 height 34
select select "2"
click at [544, 210] on select "Add opt-out instructions to all messages Add opt-out instructions for messages …" at bounding box center [822, 227] width 557 height 34
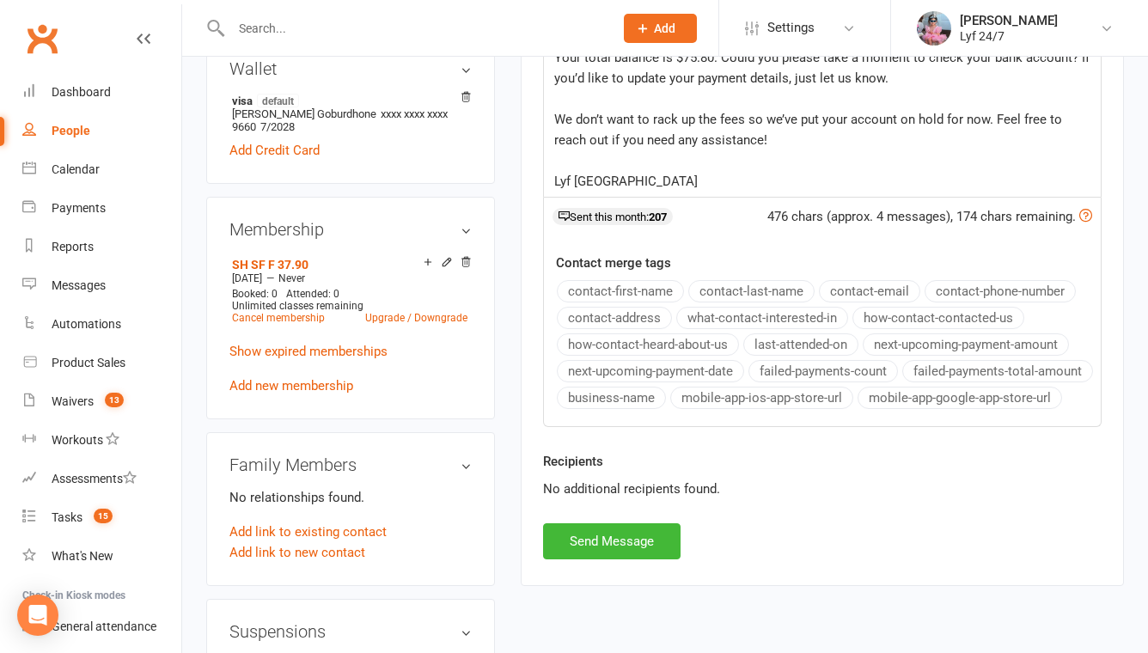
scroll to position [671, 0]
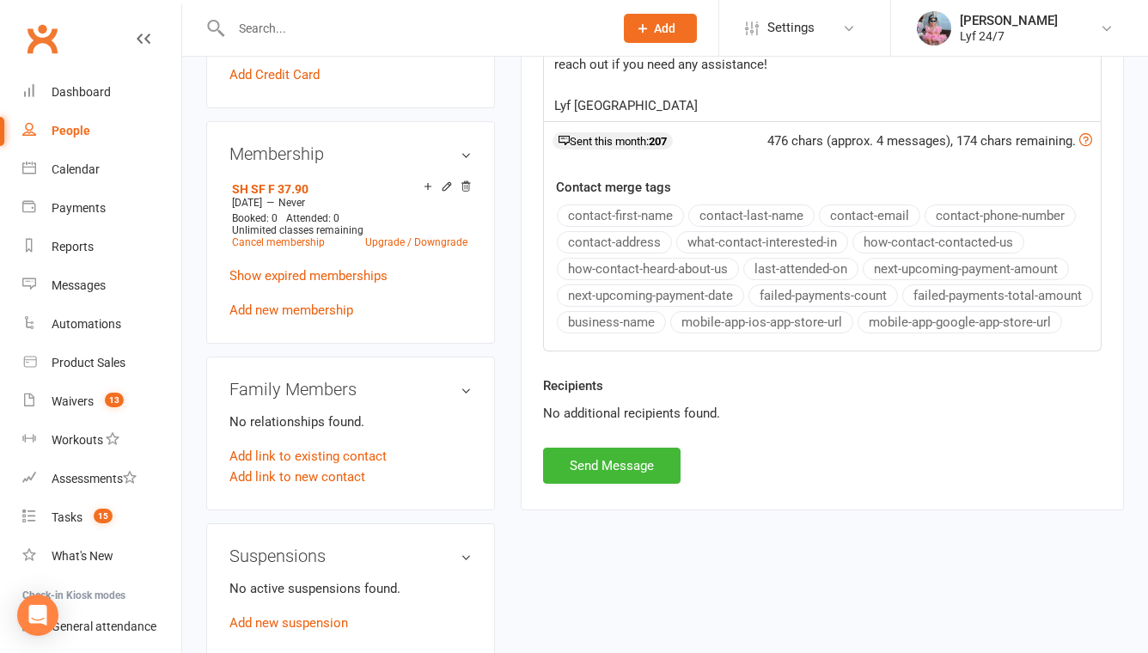
click at [561, 509] on div "Activity Notes Comms Attendance Payments Waivers Tasks Automations Mobile App A…" at bounding box center [822, 36] width 603 height 948
click at [566, 484] on button "Send Message" at bounding box center [611, 466] width 137 height 36
select select
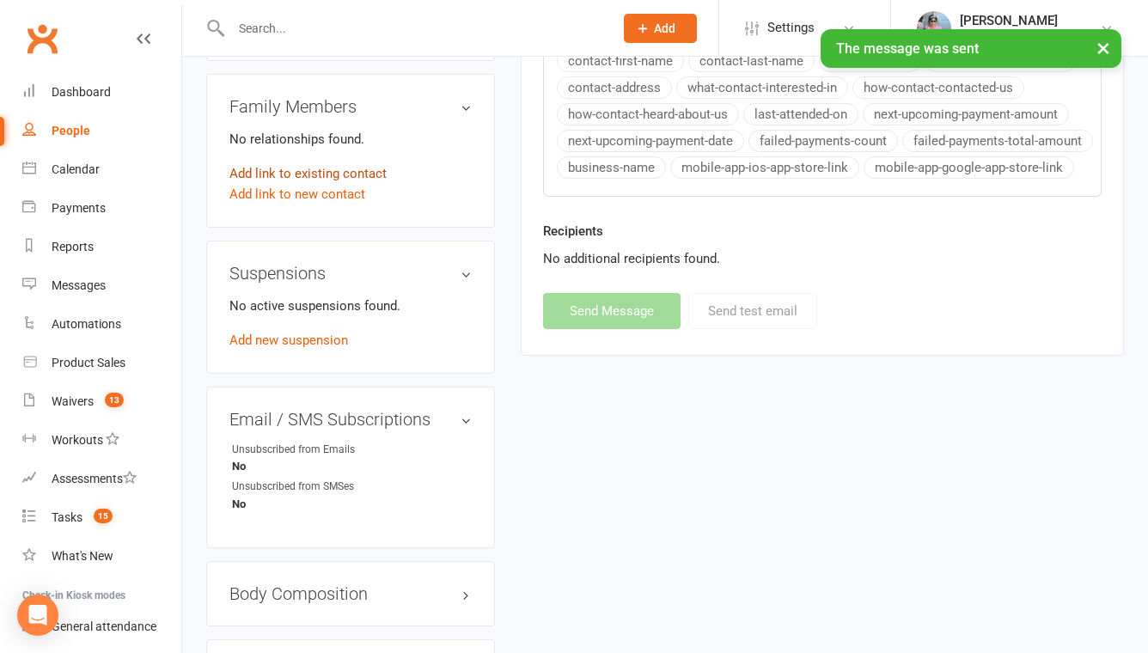
scroll to position [977, 0]
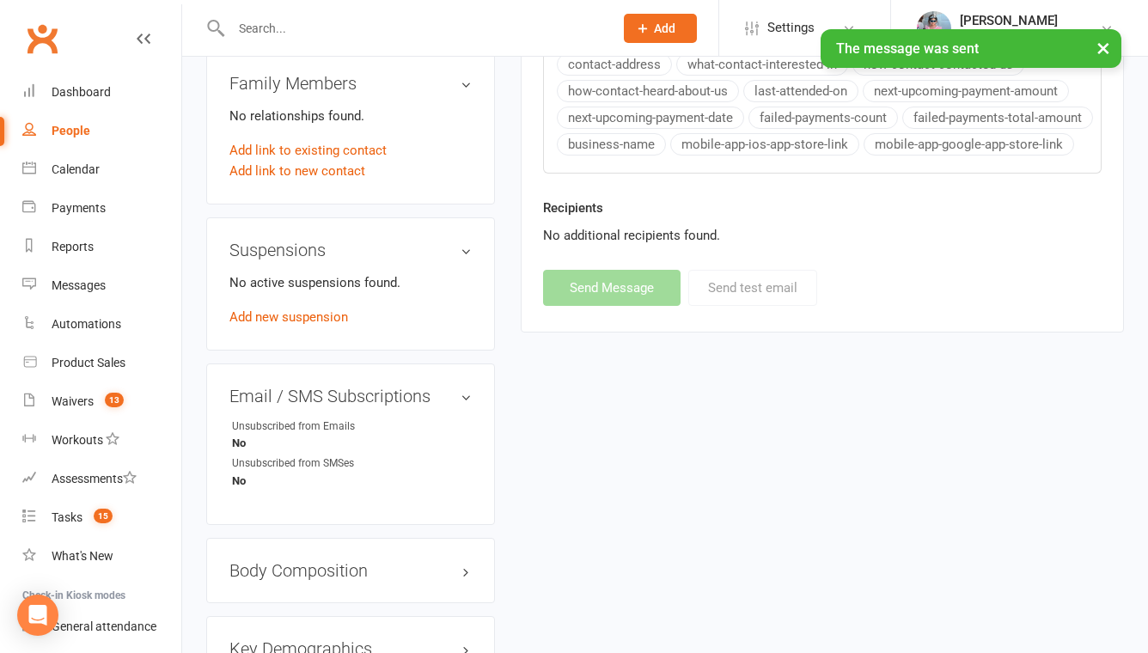
click at [296, 323] on div "No active suspensions found. Add new suspension" at bounding box center [350, 299] width 242 height 55
click at [296, 320] on link "Add new suspension" at bounding box center [288, 316] width 119 height 15
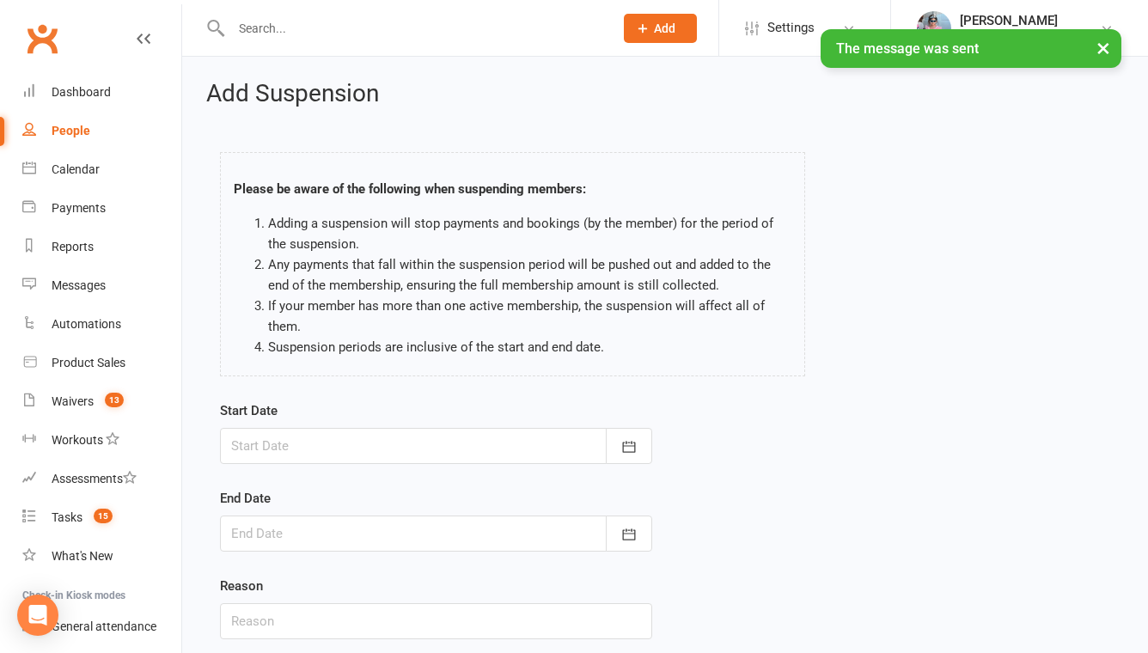
click at [466, 445] on div at bounding box center [436, 446] width 432 height 36
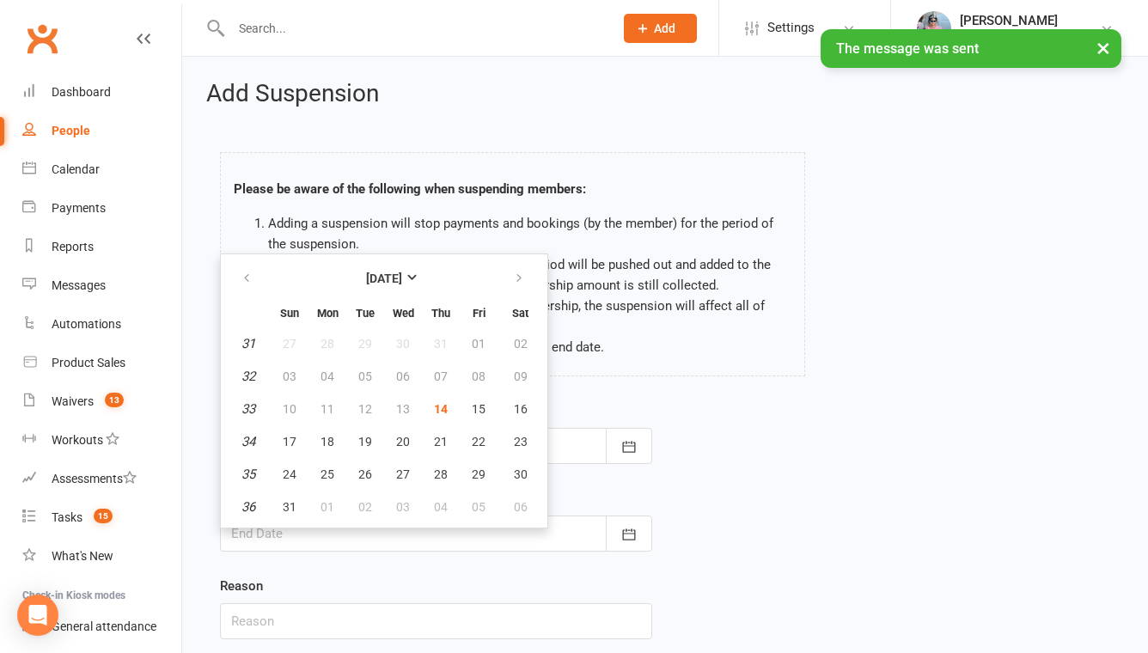
scroll to position [91, 0]
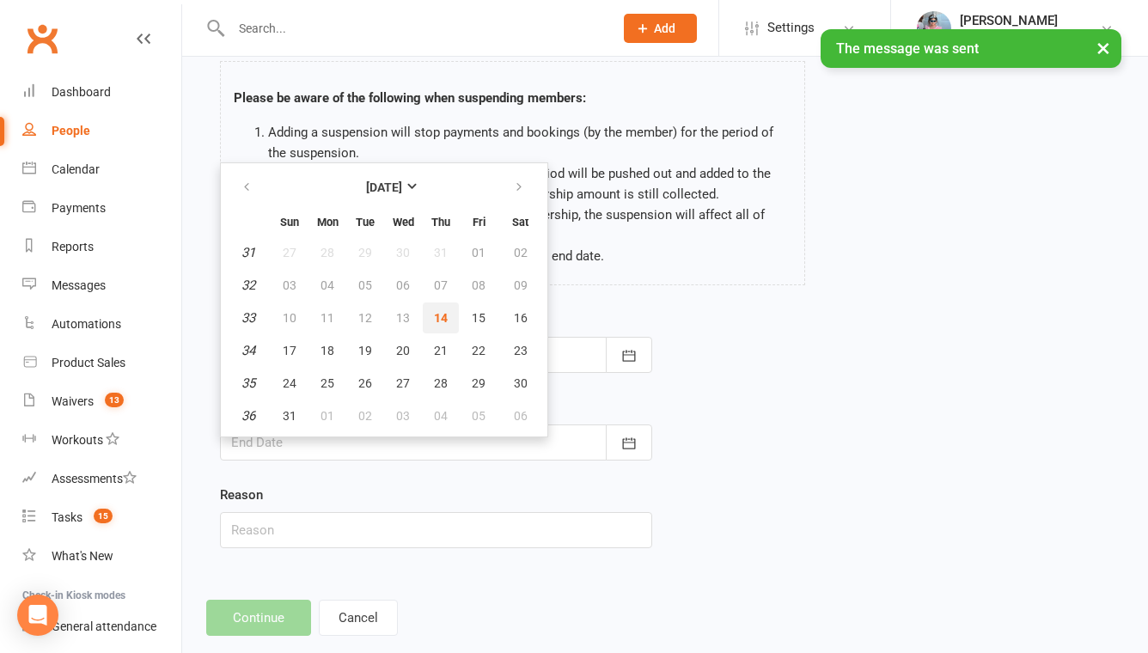
click at [447, 317] on button "14" at bounding box center [441, 317] width 36 height 31
type input "[DATE]"
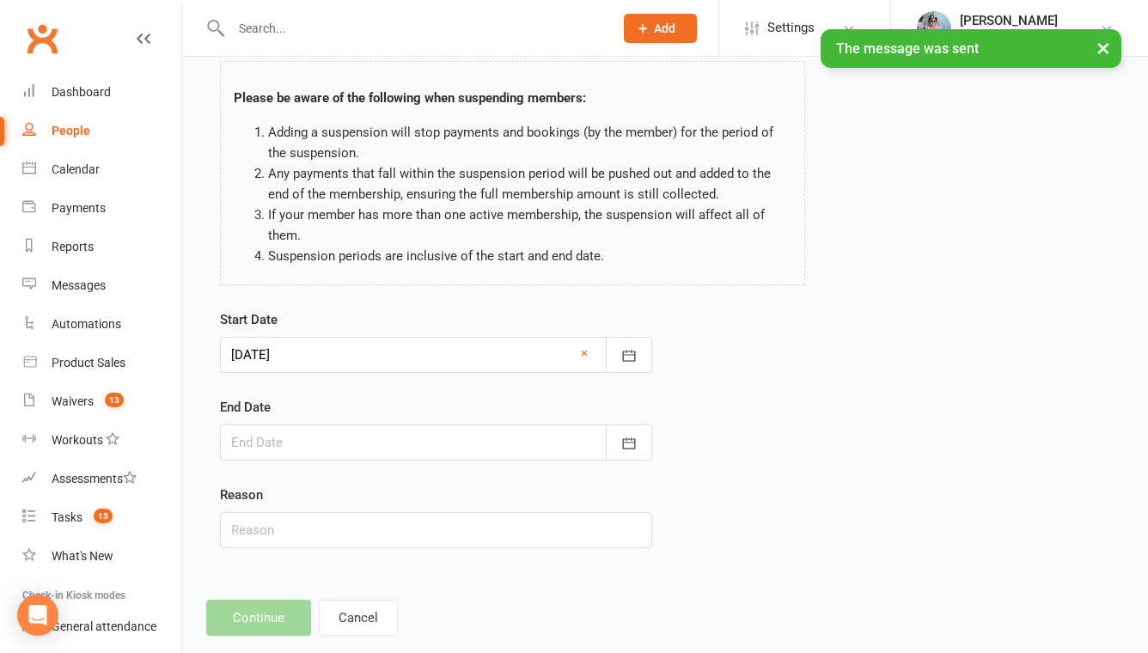
click at [453, 438] on div at bounding box center [436, 442] width 432 height 36
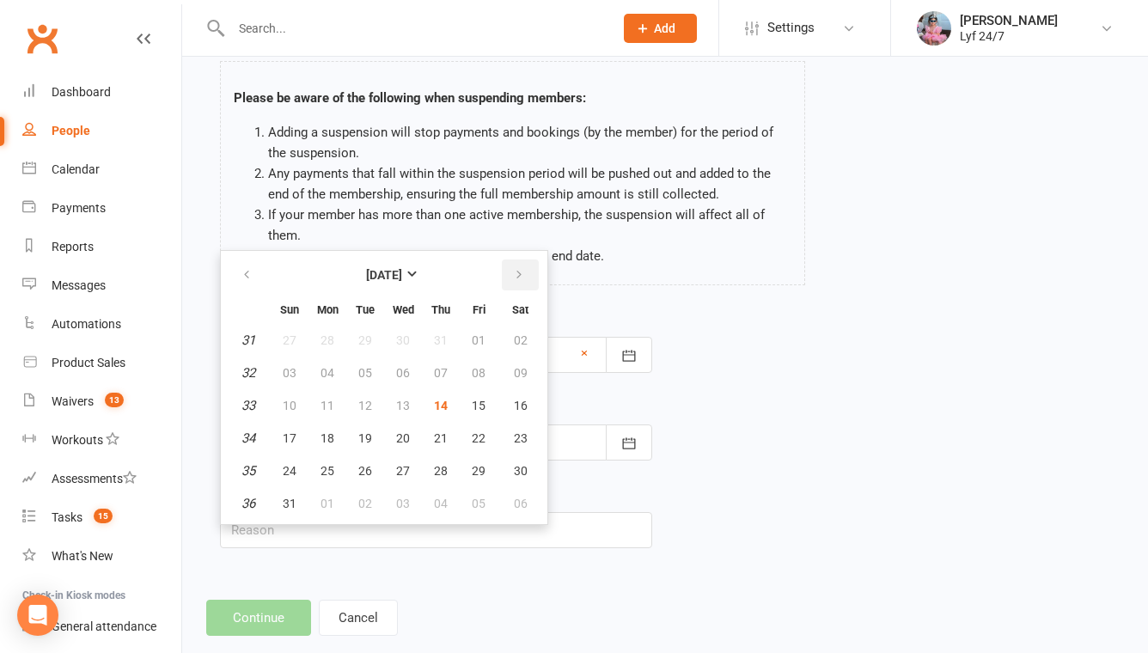
click at [522, 275] on icon "button" at bounding box center [519, 275] width 12 height 14
click at [437, 442] on span "25" at bounding box center [441, 438] width 14 height 14
type input "25 Sep 2025"
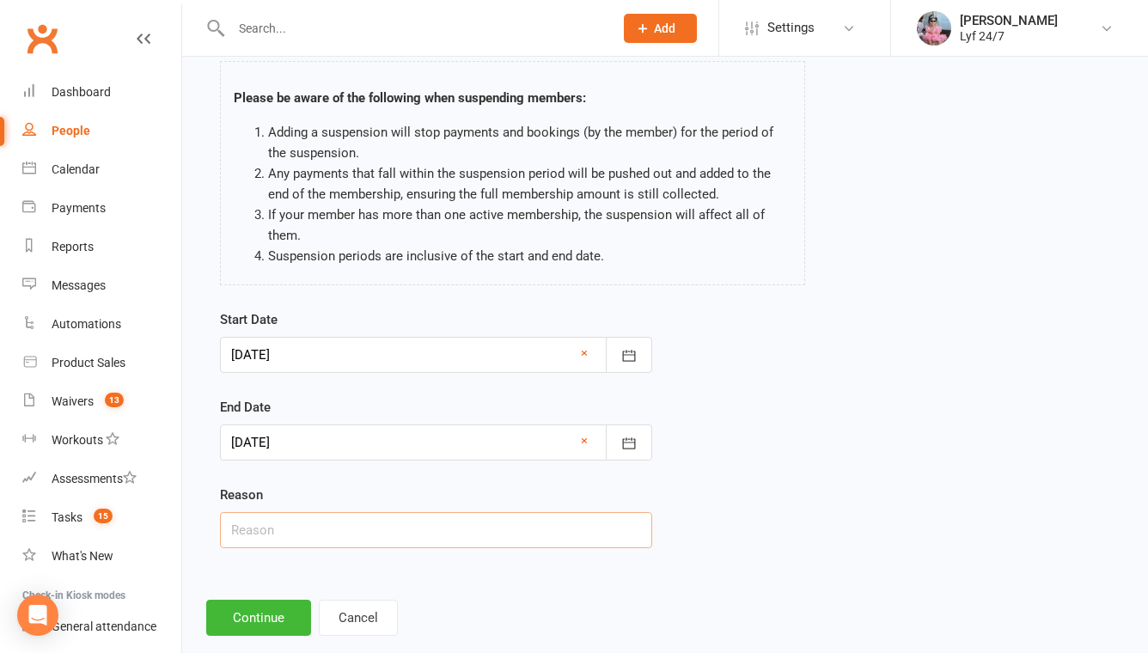
click at [330, 539] on input "text" at bounding box center [436, 530] width 432 height 36
type input "Unpaid fees ST"
click at [249, 632] on button "Continue" at bounding box center [258, 618] width 105 height 36
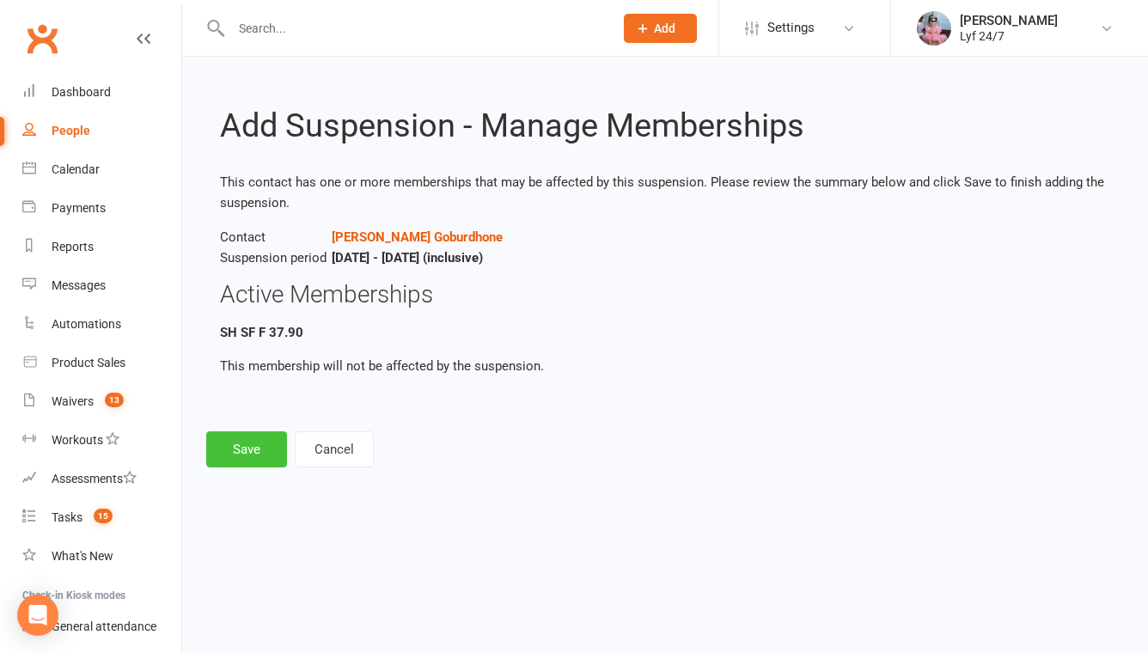
click at [267, 441] on button "Save" at bounding box center [246, 449] width 81 height 36
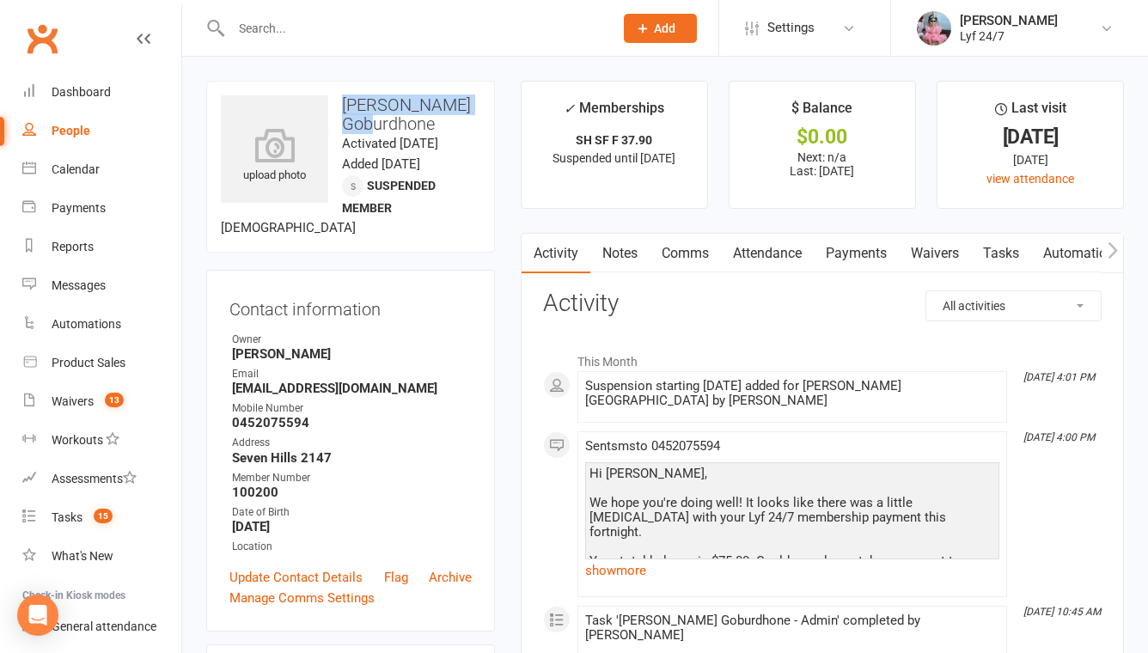
drag, startPoint x: 435, startPoint y: 131, endPoint x: 342, endPoint y: 97, distance: 98.7
click at [342, 97] on h3 "[PERSON_NAME] Goburdhone" at bounding box center [350, 114] width 259 height 38
copy h3 "[PERSON_NAME] Goburdhone"
click at [627, 253] on link "Notes" at bounding box center [619, 254] width 59 height 40
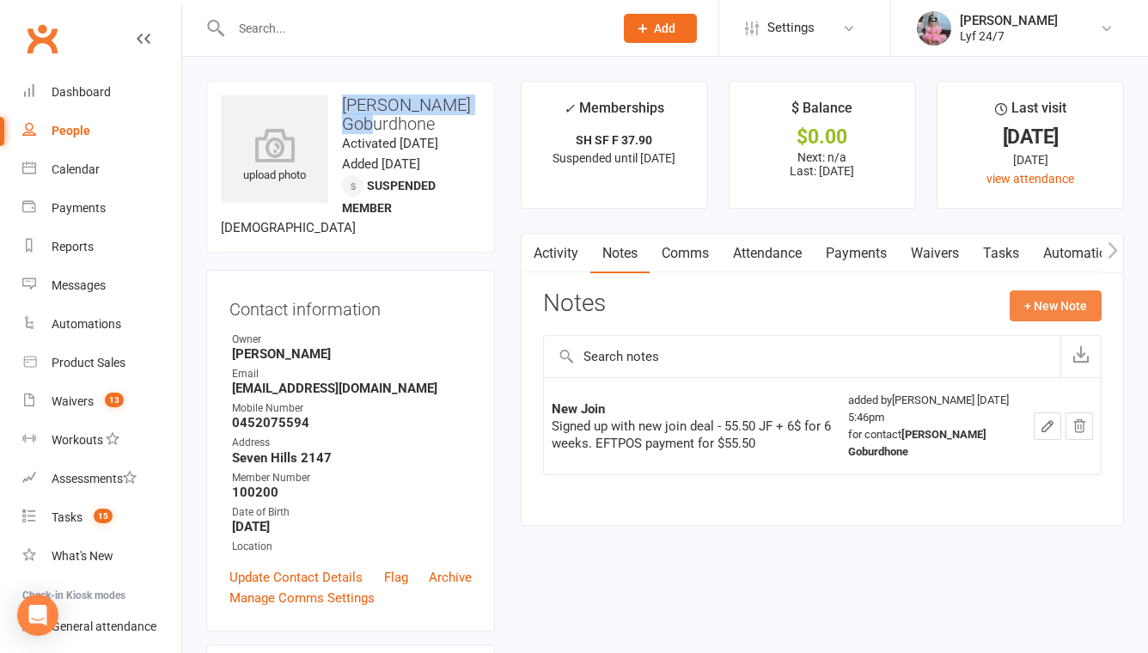
click at [1074, 292] on button "+ New Note" at bounding box center [1056, 305] width 92 height 31
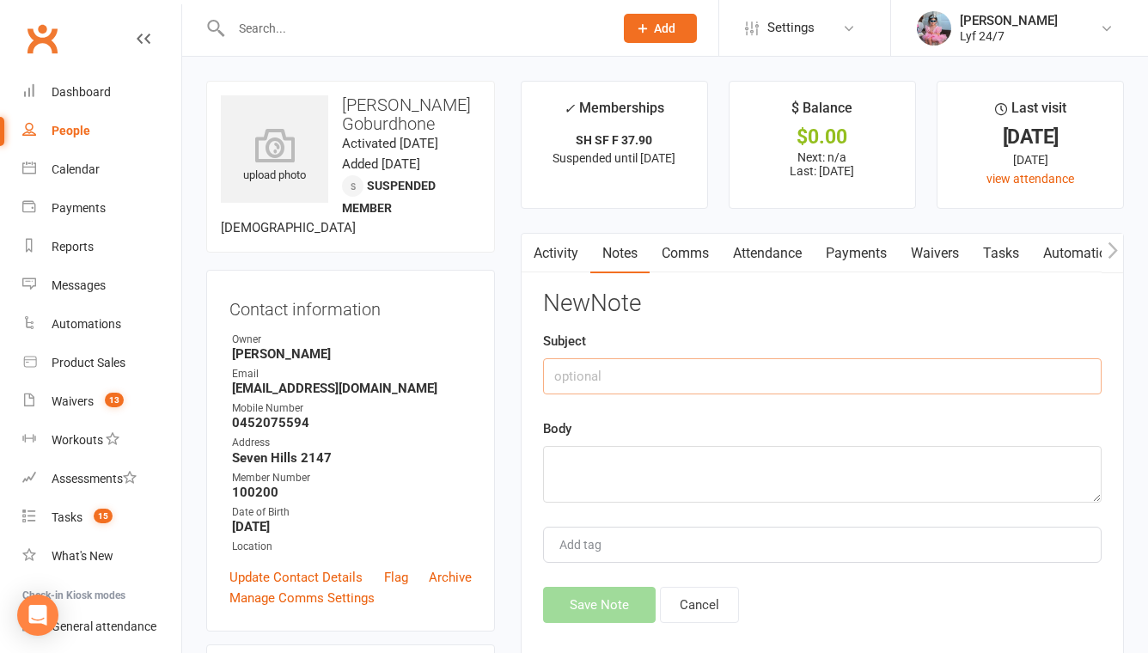
click at [721, 358] on input "text" at bounding box center [822, 376] width 558 height 36
click at [570, 387] on input "Re: Unpaid fees" at bounding box center [822, 376] width 558 height 36
click at [574, 379] on input "Re: Unpaid fees" at bounding box center [822, 376] width 558 height 36
type input "Re: Suspension due to Unpaid fees"
click at [613, 482] on textarea at bounding box center [822, 474] width 558 height 57
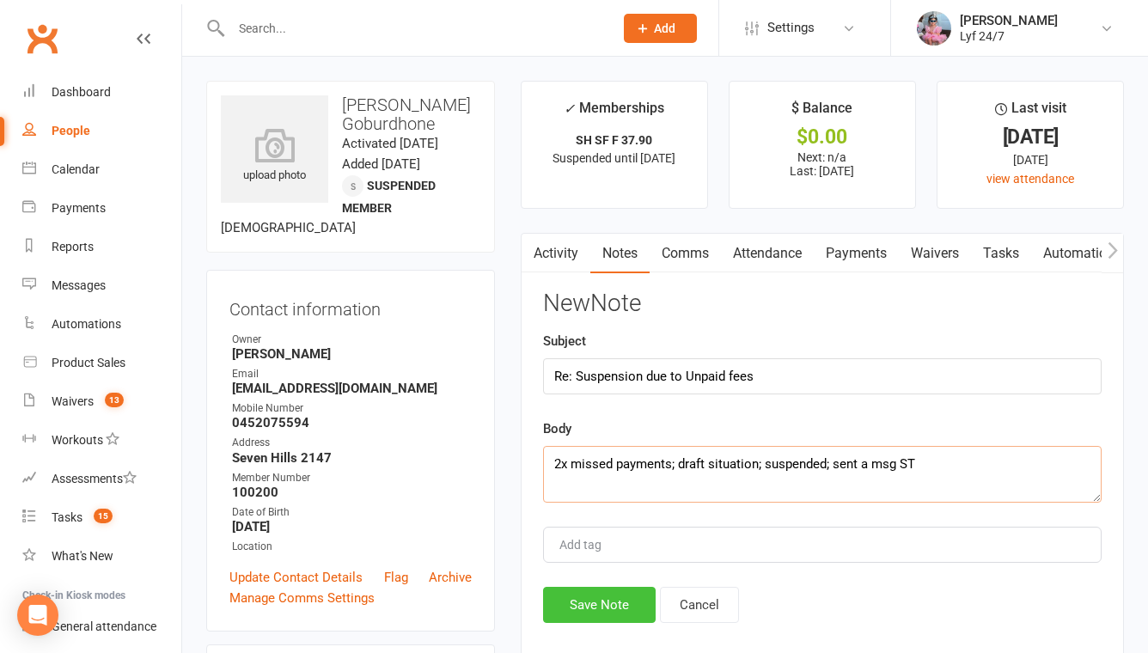
type textarea "2x missed payments; draft situation; suspended; sent a msg ST"
click at [589, 591] on button "Save Note" at bounding box center [599, 605] width 113 height 36
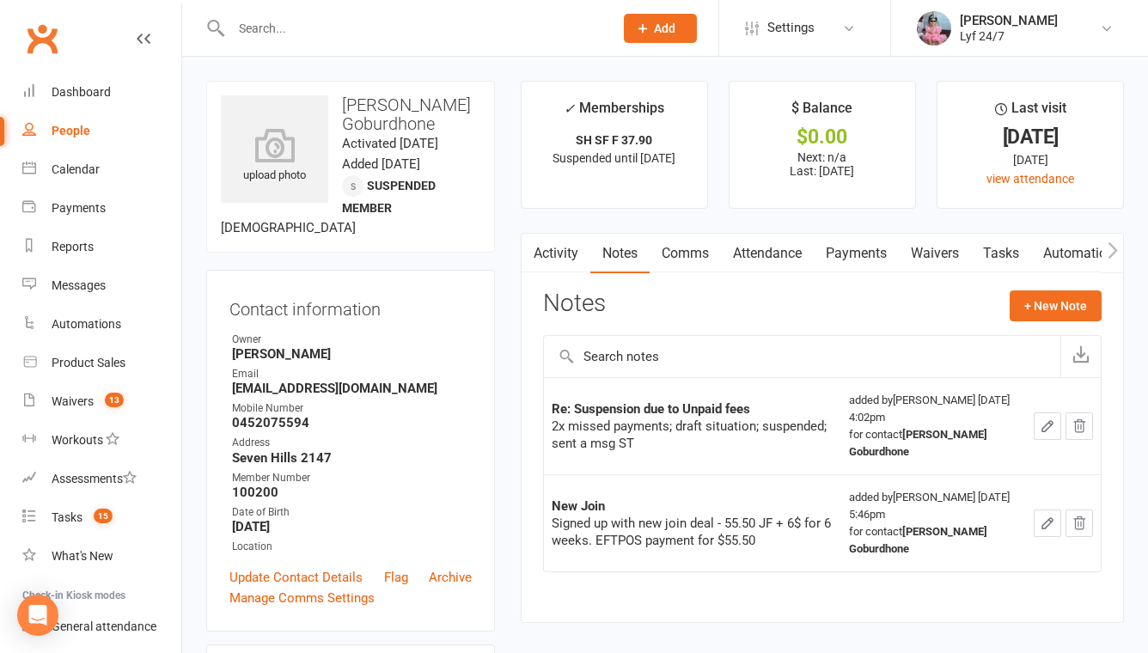
click at [390, 21] on input "text" at bounding box center [413, 28] width 375 height 24
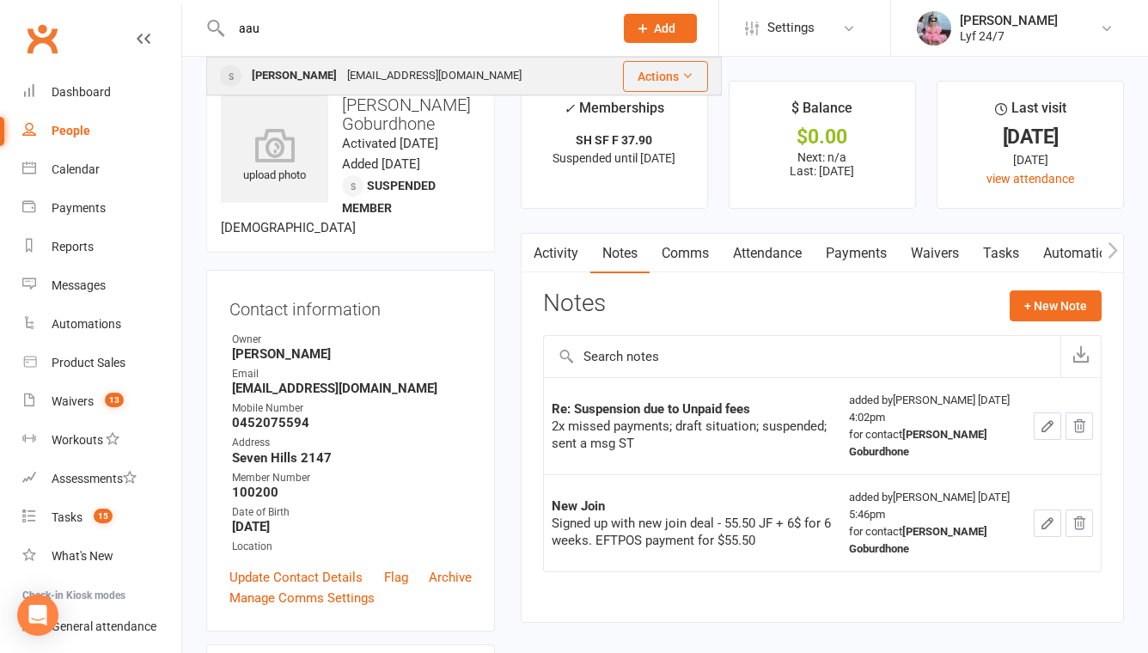
type input "aau"
click at [368, 75] on div "aauji20@gmail.com" at bounding box center [434, 76] width 185 height 25
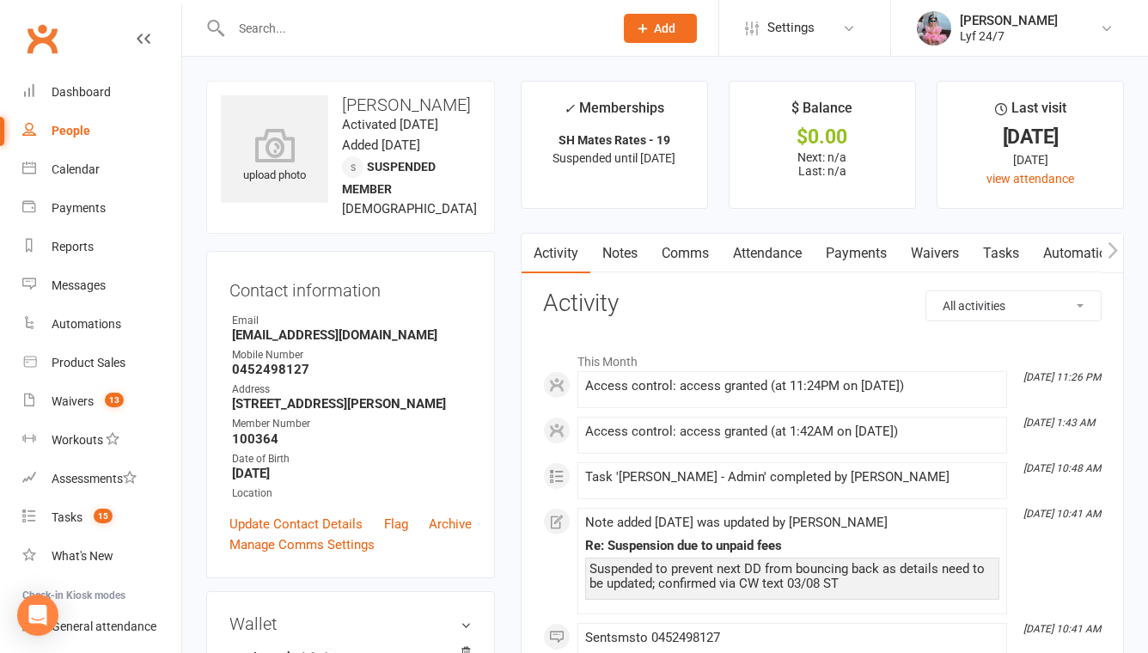
click at [619, 252] on link "Notes" at bounding box center [619, 254] width 59 height 40
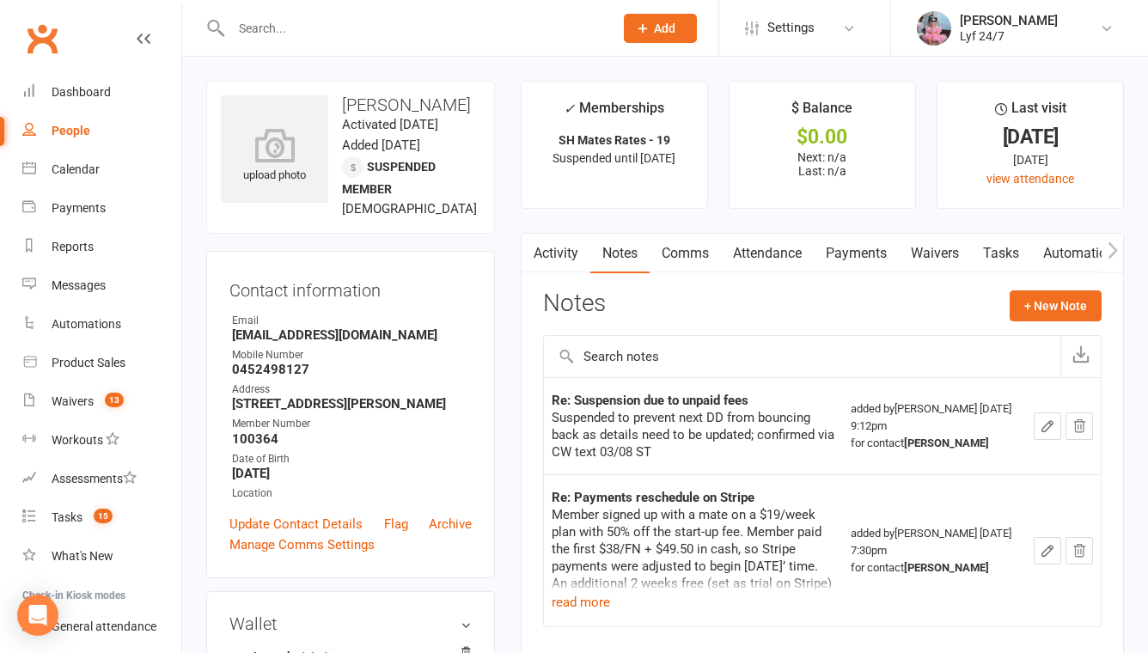
click at [1045, 423] on icon "button" at bounding box center [1047, 425] width 15 height 15
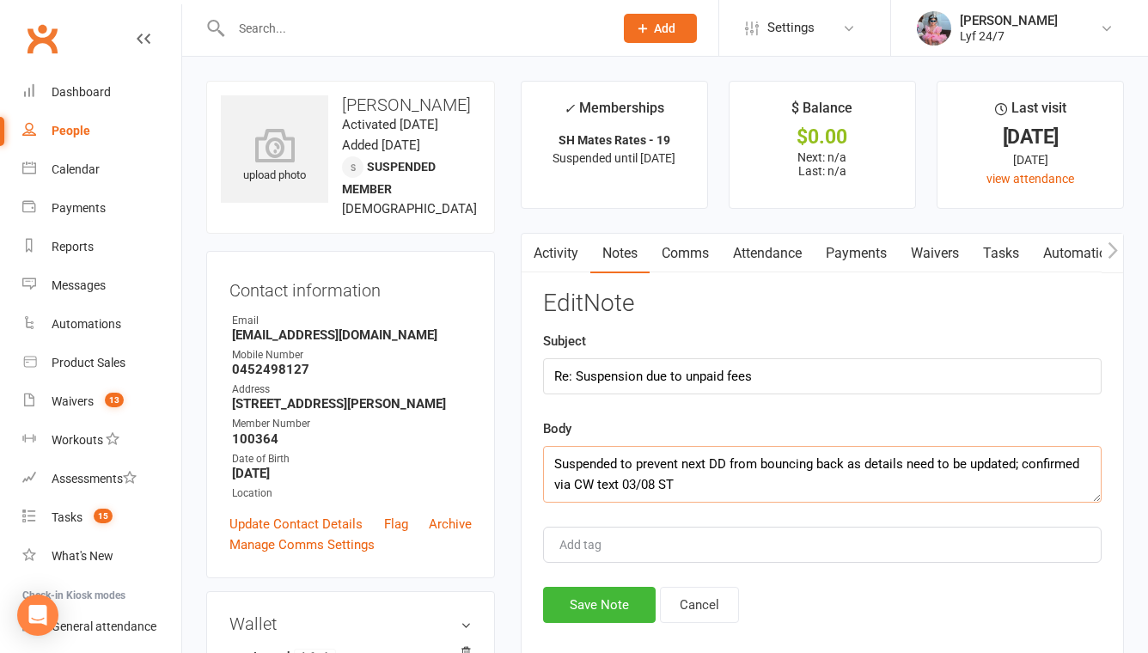
click at [624, 480] on textarea "Suspended to prevent next DD from bouncing back as details need to be updated; …" at bounding box center [822, 474] width 558 height 57
click at [843, 485] on textarea "Suspended to prevent next DD from bouncing back as details need to be updated; …" at bounding box center [822, 474] width 558 height 57
type textarea "Suspended to prevent next DD from bouncing back as details need to be updated; …"
click at [613, 605] on button "Save Note" at bounding box center [599, 605] width 113 height 36
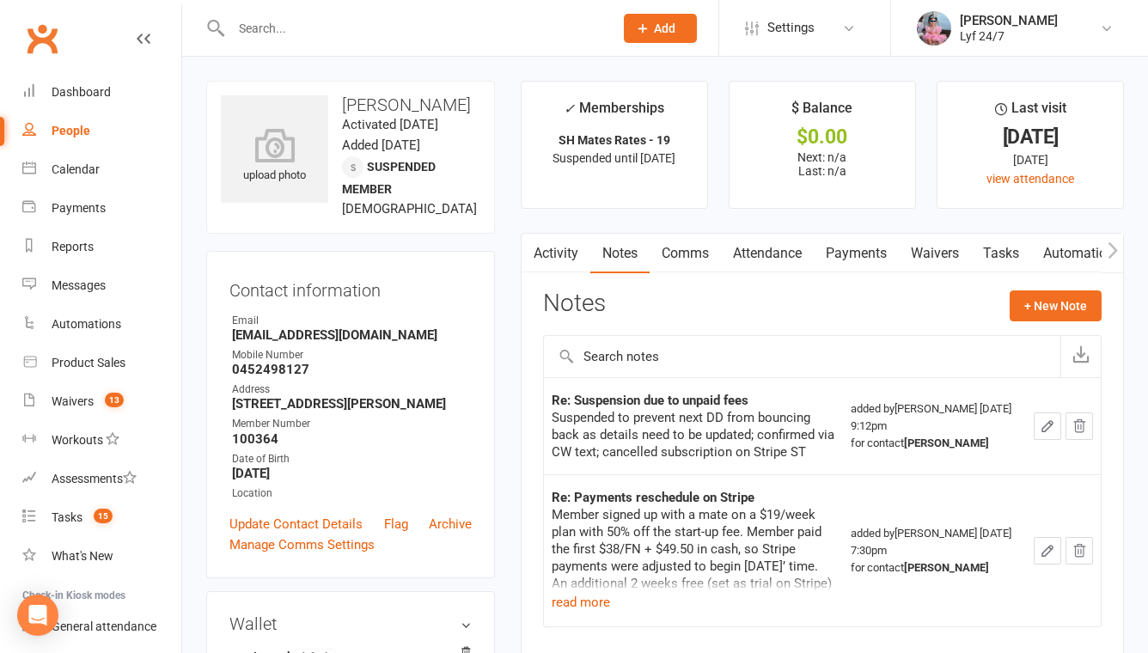
click at [365, 47] on div at bounding box center [403, 28] width 395 height 56
click at [363, 43] on div at bounding box center [403, 28] width 395 height 56
click at [355, 27] on input "text" at bounding box center [413, 28] width 375 height 24
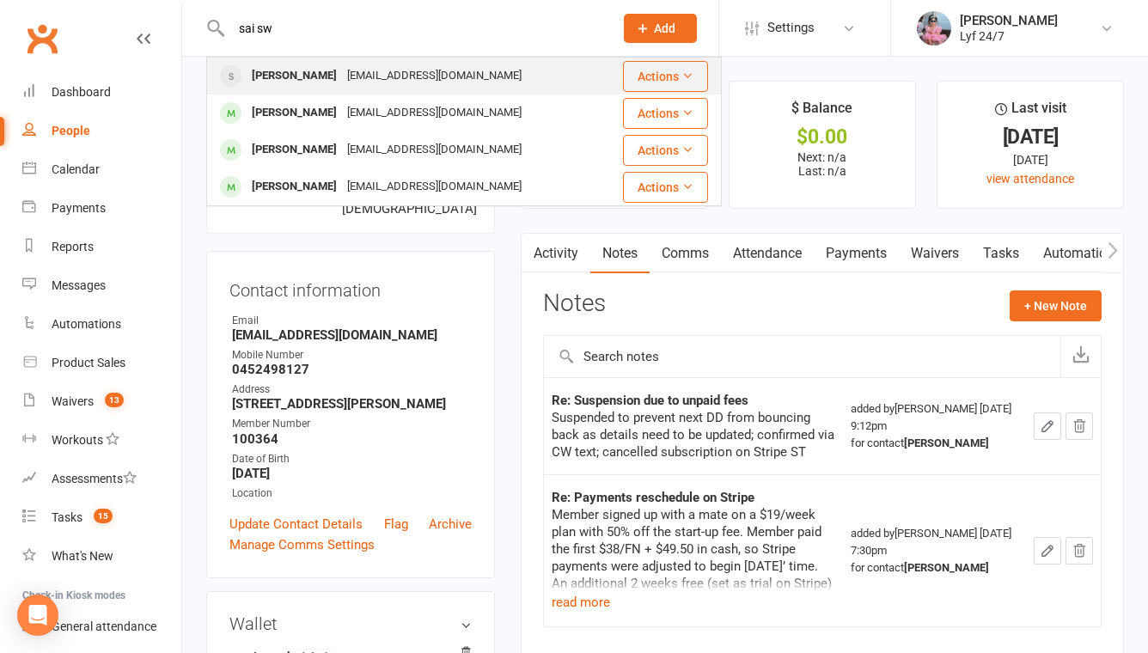
type input "sai sw"
click at [341, 87] on div "[PERSON_NAME]" at bounding box center [294, 76] width 95 height 25
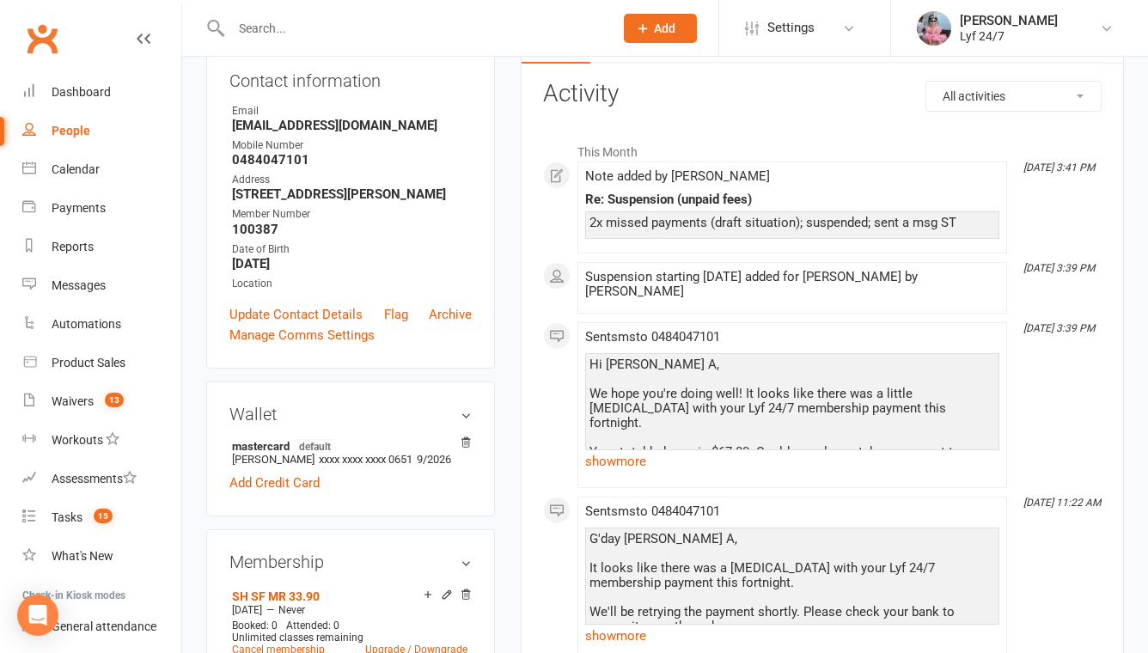
scroll to position [118, 0]
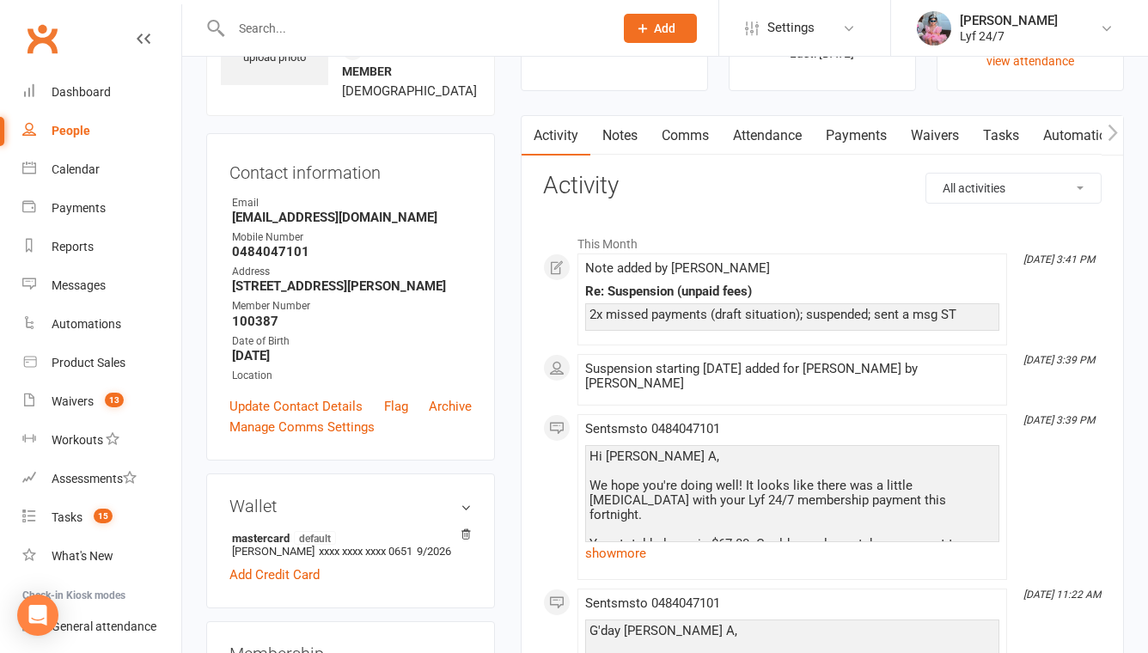
click at [632, 131] on link "Notes" at bounding box center [619, 136] width 59 height 40
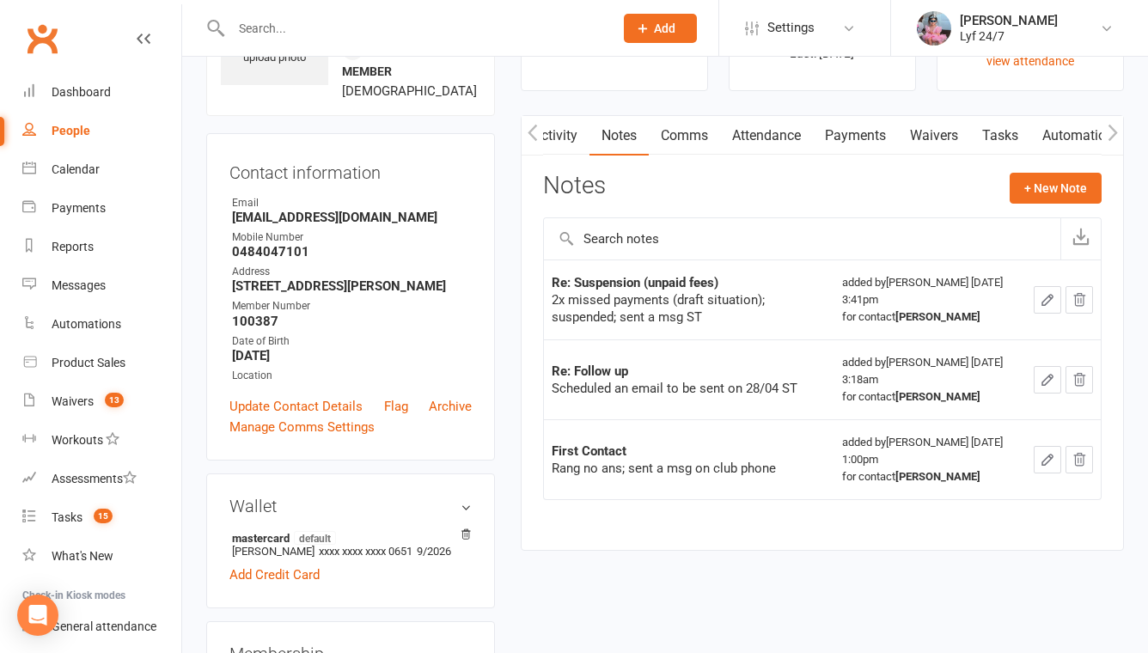
click at [1058, 293] on button "button" at bounding box center [1047, 299] width 27 height 27
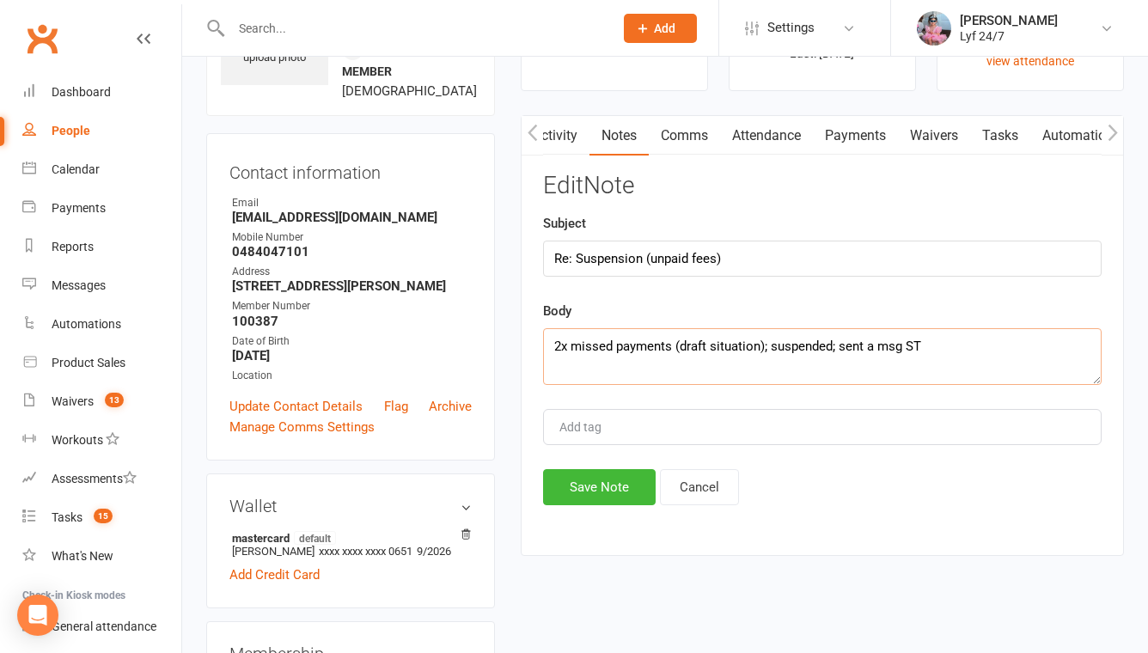
click at [946, 340] on textarea "2x missed payments (draft situation); suspended; sent a msg ST" at bounding box center [822, 356] width 558 height 57
click at [838, 340] on textarea "2x missed payments (draft situation); suspended; sent a msg ST" at bounding box center [822, 356] width 558 height 57
click at [833, 341] on textarea "2x missed payments (draft situation); suspended; rang no ansl sent a msg ST" at bounding box center [822, 356] width 558 height 57
click at [838, 344] on textarea "2x missed payments (draft situation); suspended; rang no ansl sent a msg ST" at bounding box center [822, 356] width 558 height 57
click at [1061, 342] on textarea "2x missed payments (draft situation); suspended; cancelled stripe payments; ran…" at bounding box center [822, 356] width 558 height 57
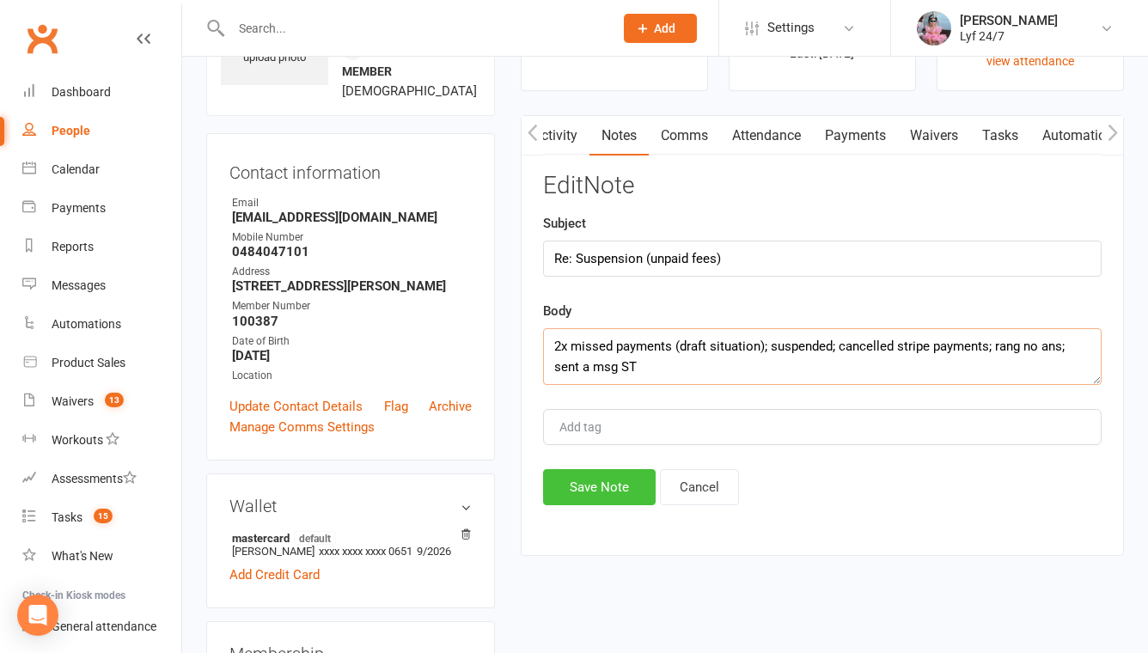
type textarea "2x missed payments (draft situation); suspended; cancelled stripe payments; ran…"
click at [581, 492] on button "Save Note" at bounding box center [599, 487] width 113 height 36
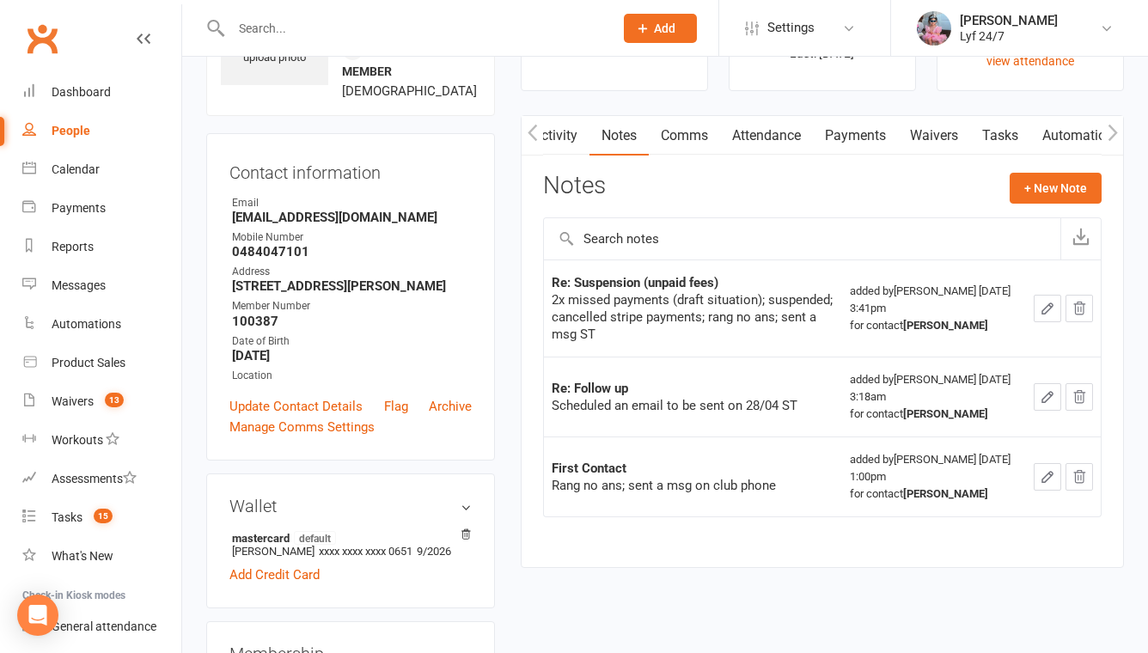
scroll to position [0, 0]
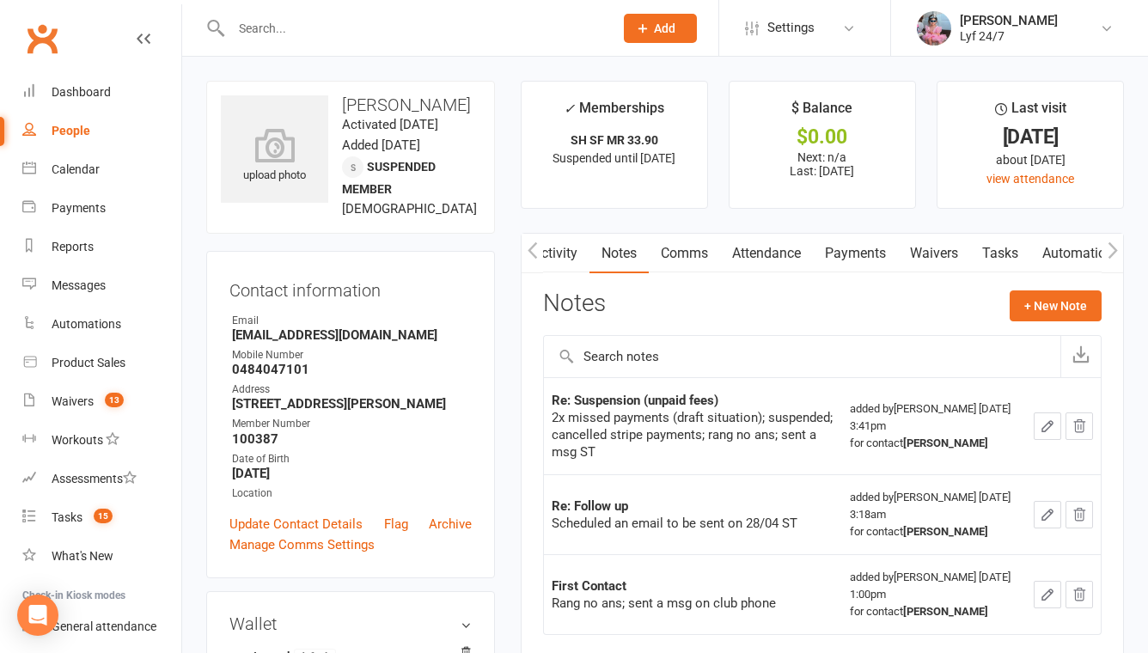
click at [328, 3] on div at bounding box center [403, 28] width 395 height 56
click at [323, 7] on div at bounding box center [403, 28] width 395 height 56
click at [318, 15] on div at bounding box center [403, 28] width 395 height 56
click at [283, 33] on input "text" at bounding box center [413, 28] width 375 height 24
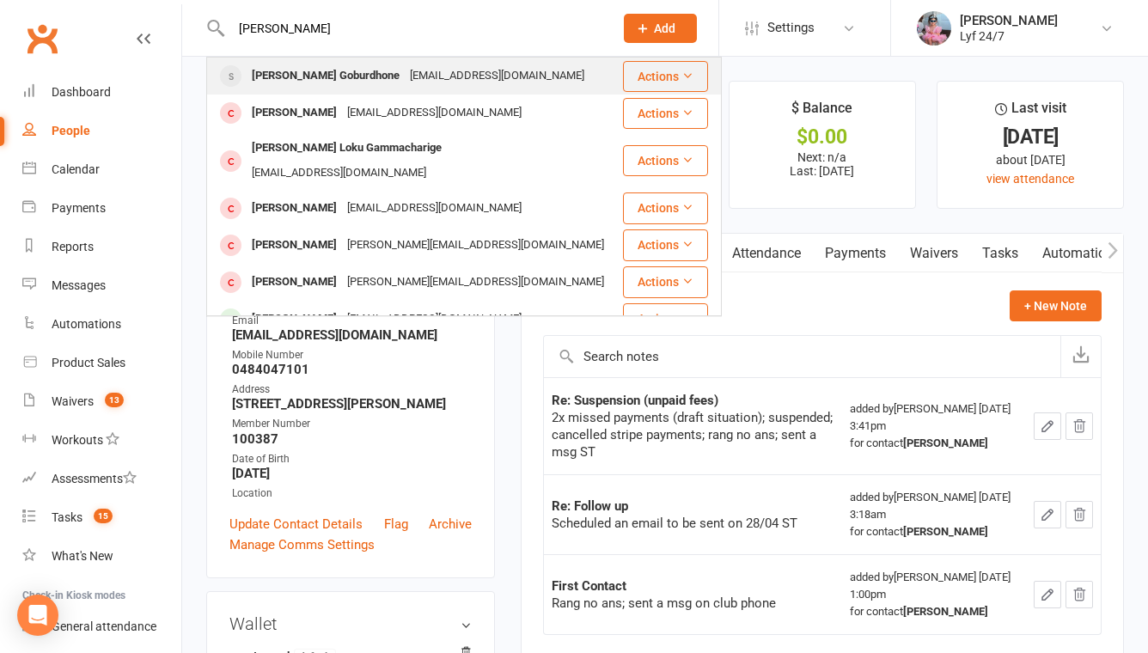
type input "lochan"
click at [260, 75] on div "[PERSON_NAME] Goburdhone" at bounding box center [326, 76] width 158 height 25
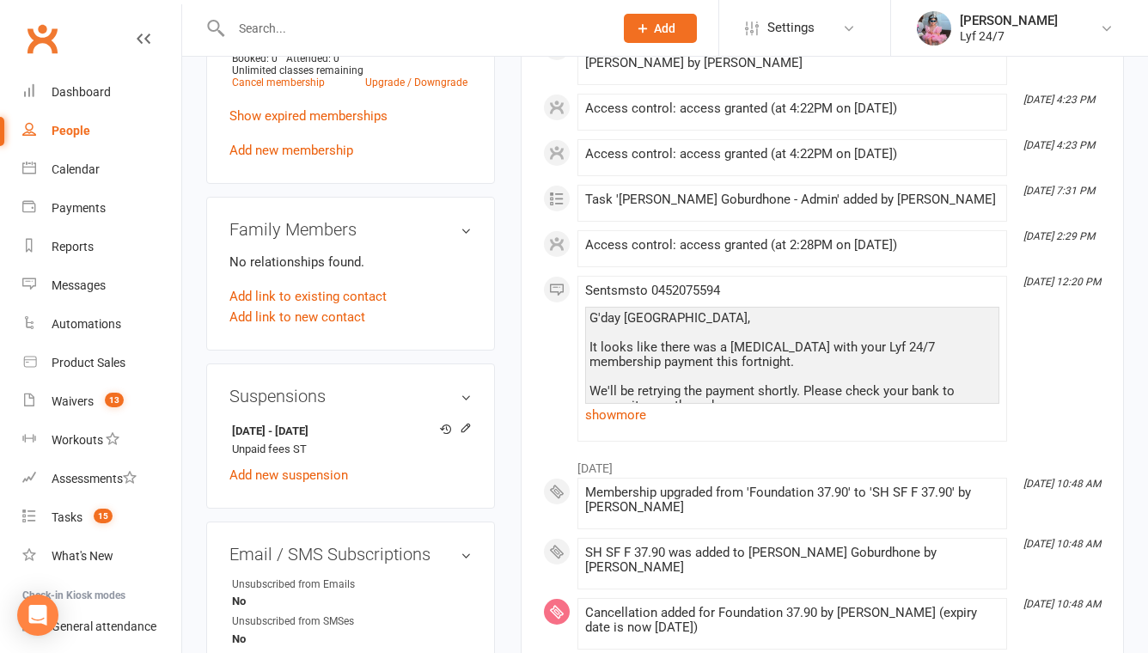
scroll to position [857, 0]
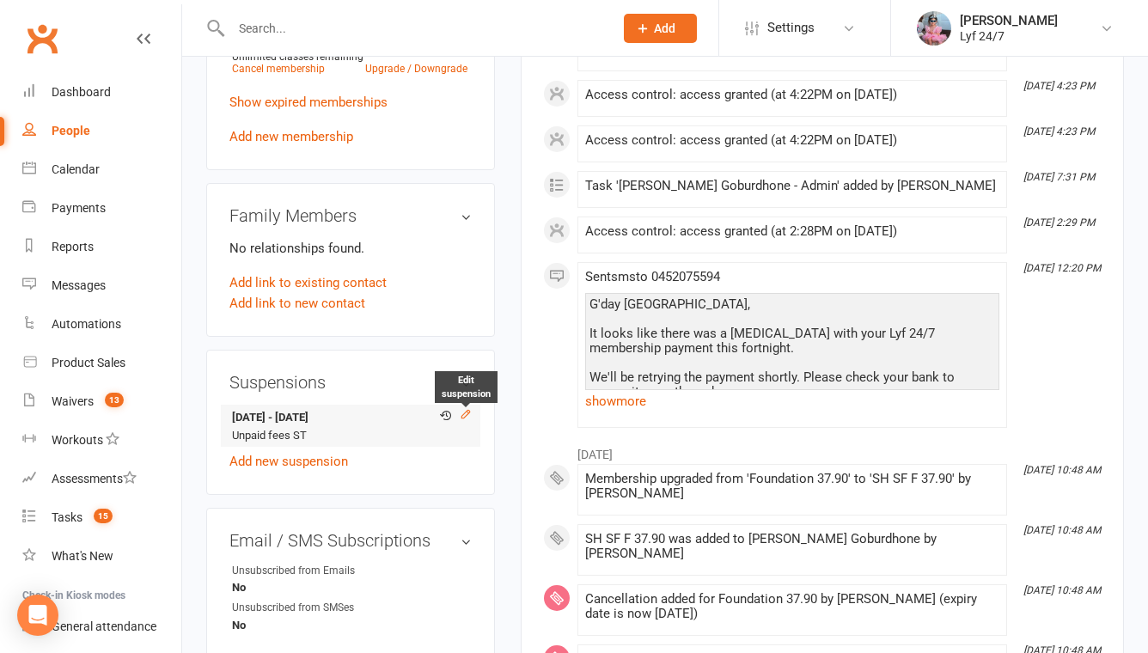
click at [463, 413] on icon at bounding box center [466, 414] width 12 height 12
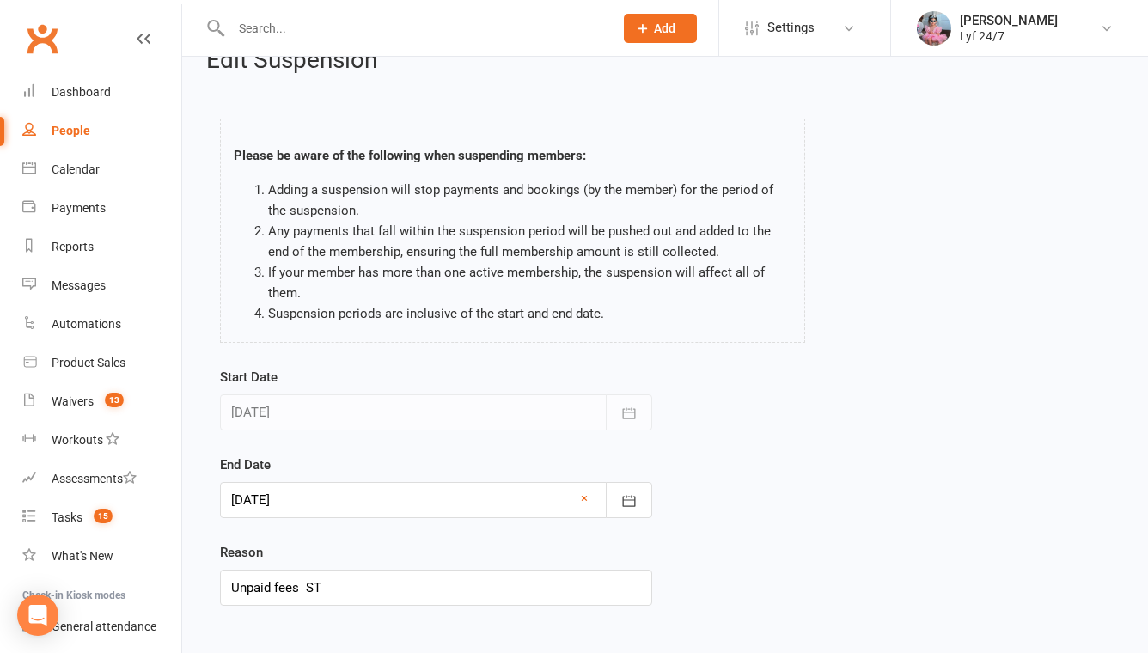
scroll to position [93, 0]
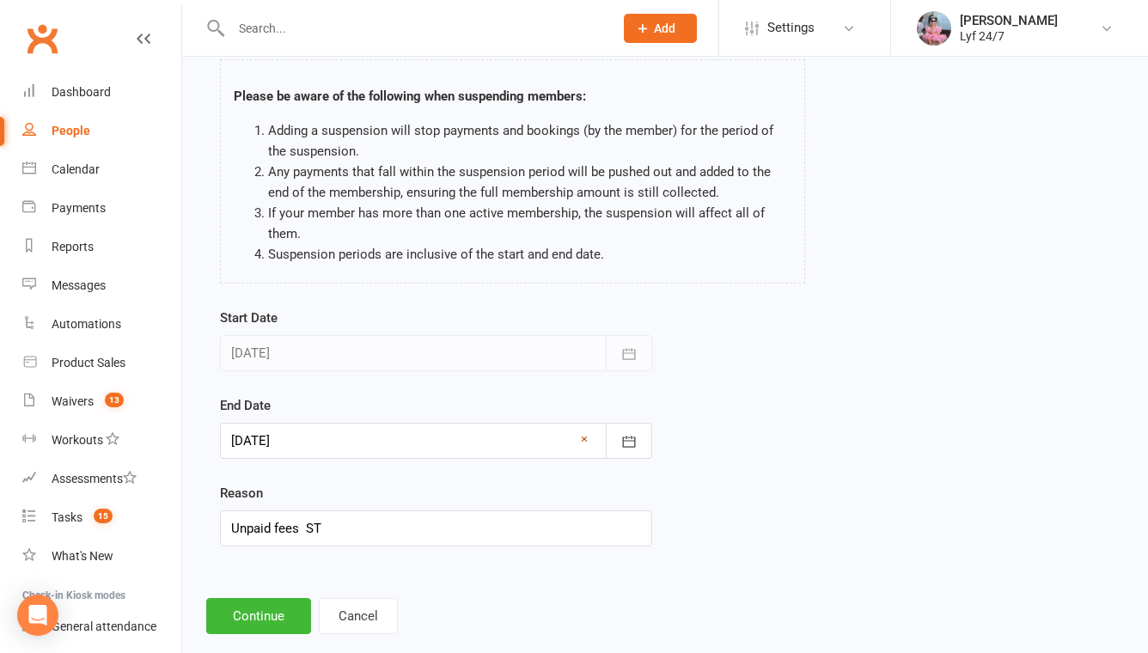
click at [585, 441] on link "×" at bounding box center [584, 439] width 7 height 21
click at [442, 447] on div at bounding box center [436, 441] width 432 height 36
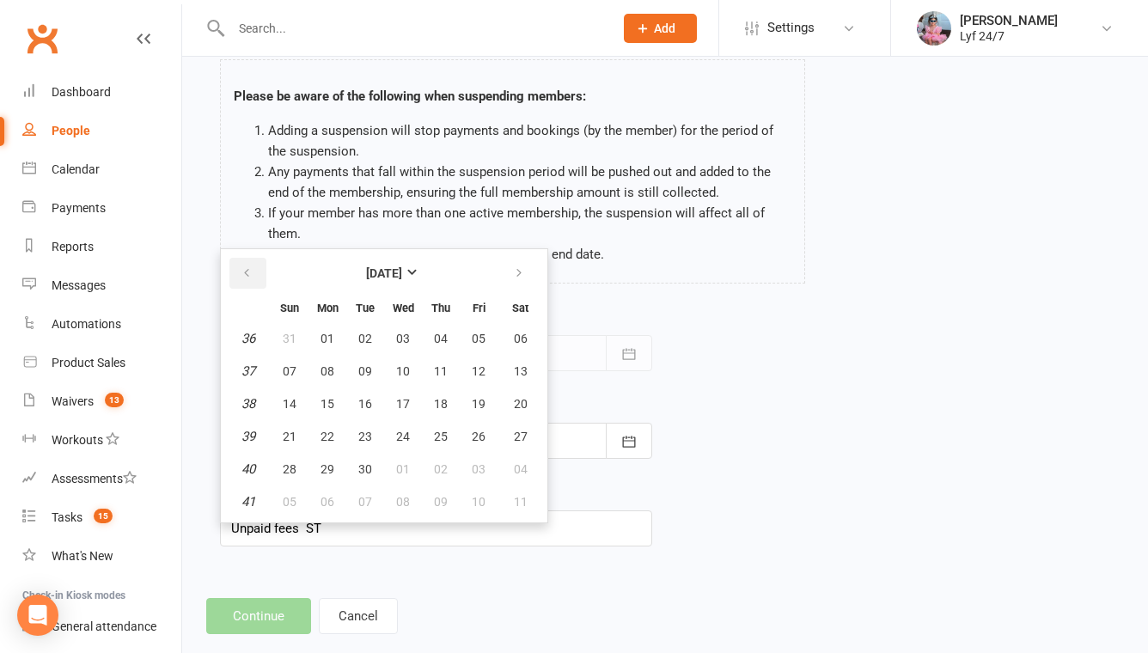
click at [258, 265] on button "button" at bounding box center [247, 273] width 37 height 31
click at [426, 401] on button "14" at bounding box center [441, 403] width 36 height 31
type input "[DATE]"
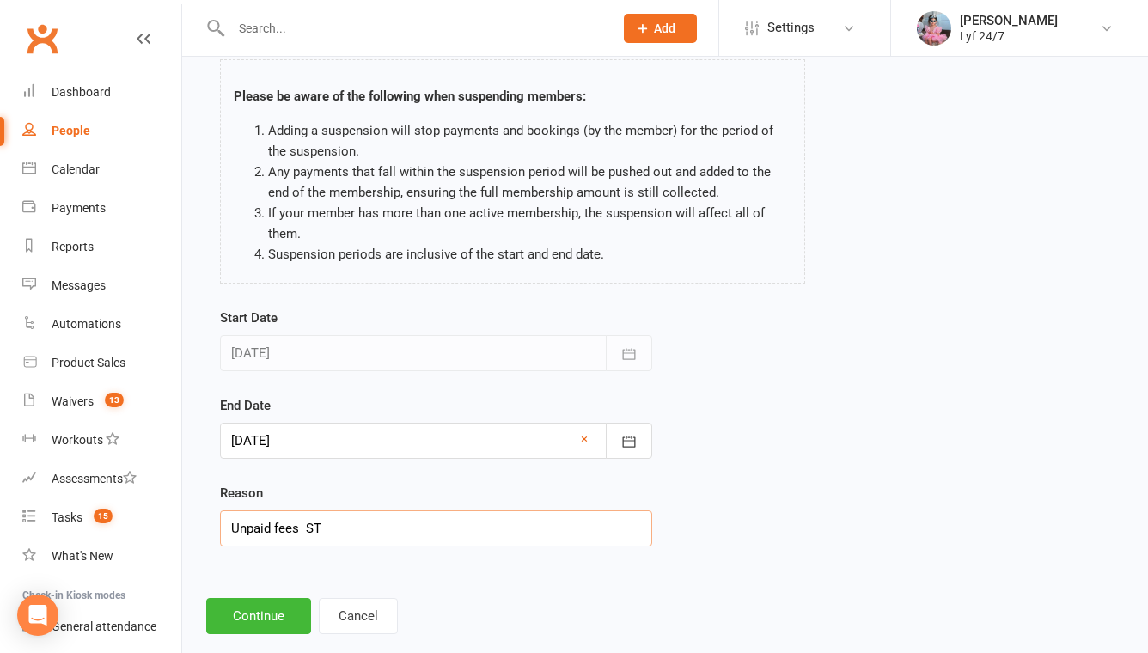
click at [259, 530] on input "Unpaid fees ST" at bounding box center [436, 528] width 432 height 36
click at [265, 612] on button "Continue" at bounding box center [258, 616] width 105 height 36
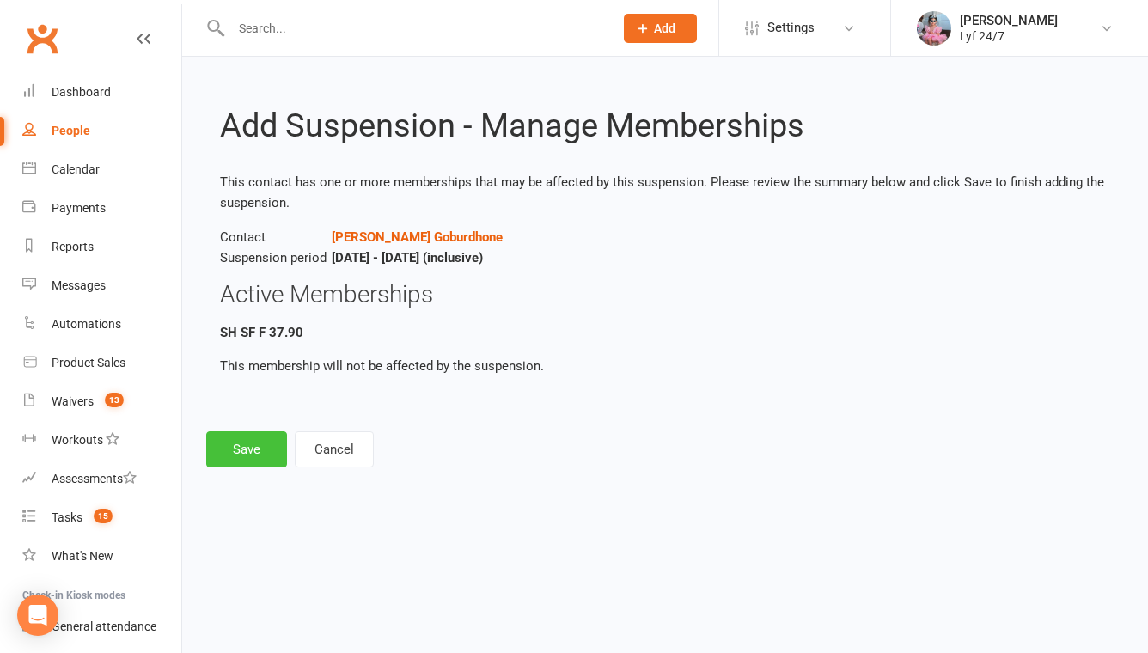
click at [264, 456] on button "Save" at bounding box center [246, 449] width 81 height 36
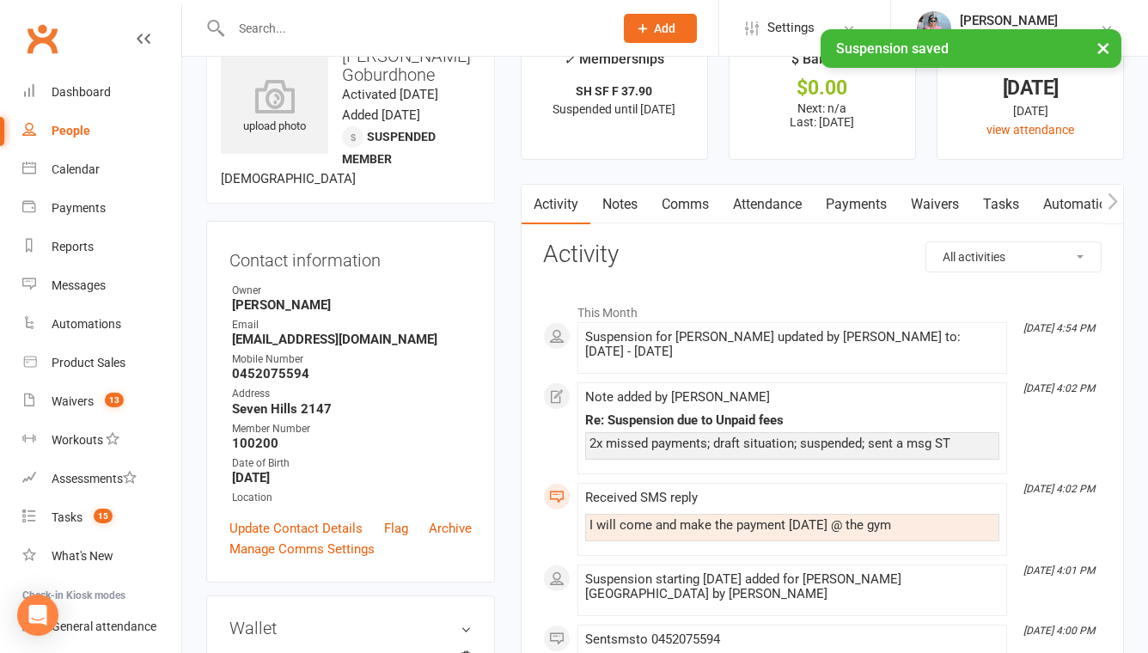
scroll to position [64, 0]
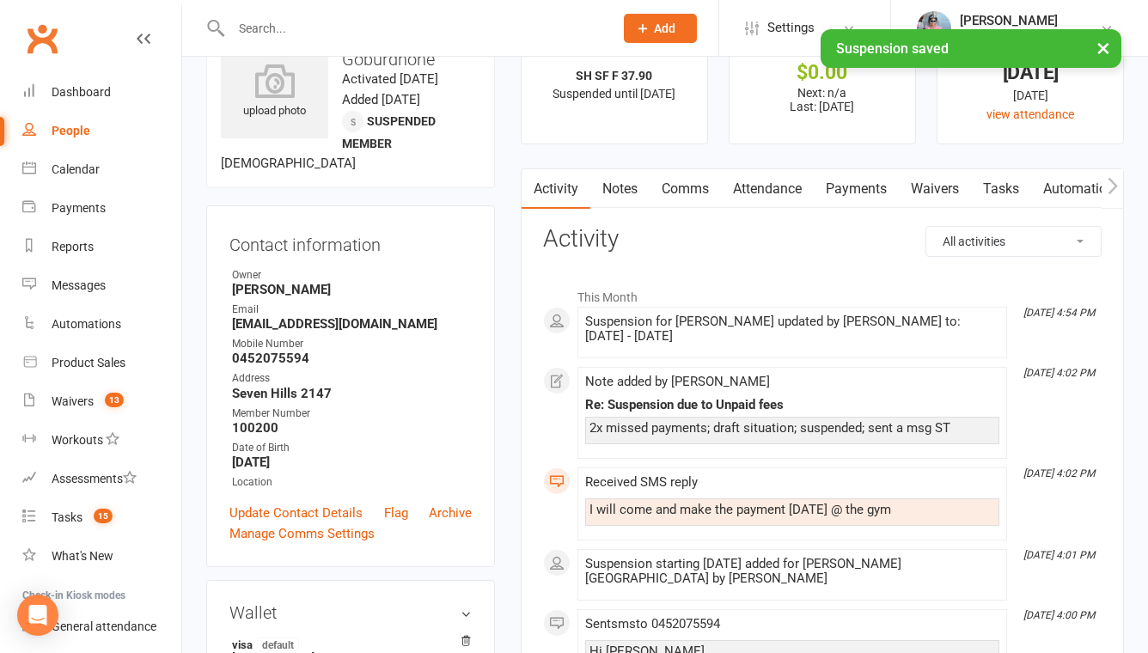
click at [631, 192] on link "Notes" at bounding box center [619, 189] width 59 height 40
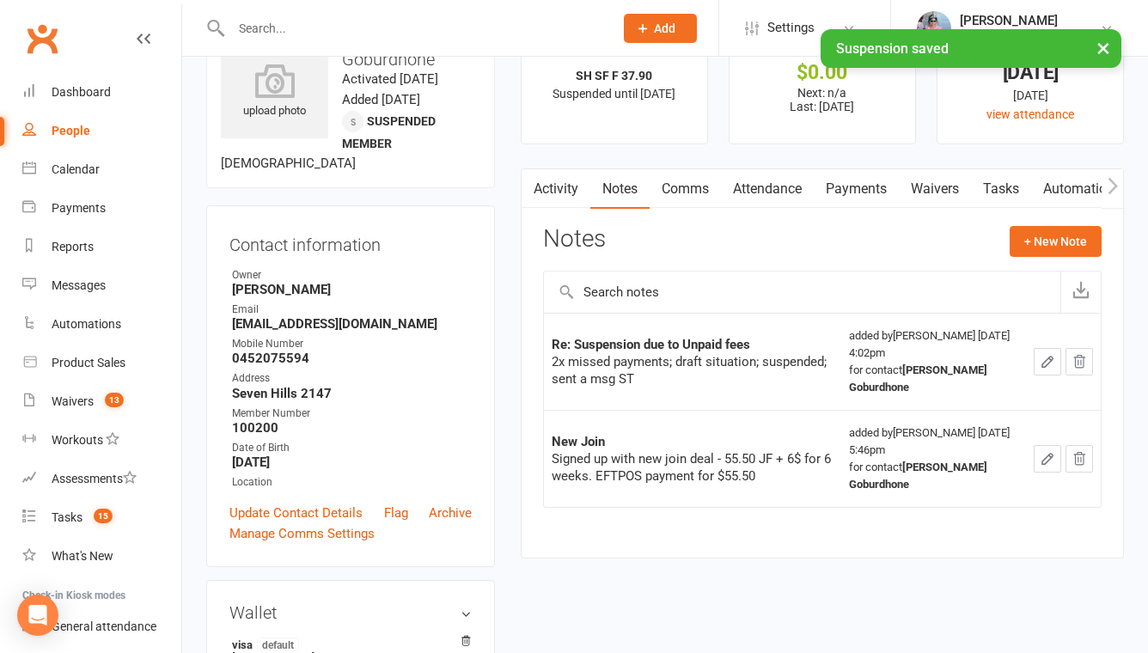
click at [1046, 354] on icon "button" at bounding box center [1047, 361] width 15 height 15
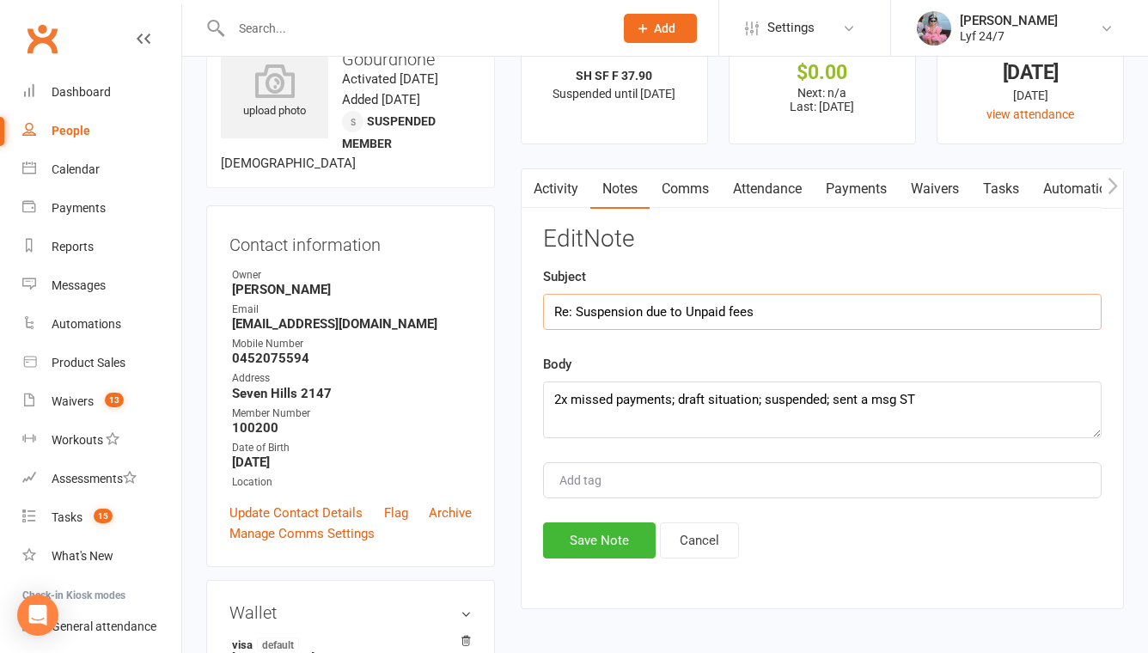
click at [796, 326] on input "Re: Suspension due to Unpaid fees" at bounding box center [822, 312] width 558 height 36
click at [769, 315] on input "Re: Suspension due to Unpaid fees" at bounding box center [822, 312] width 558 height 36
type input "Re: Suspension due to Unpaid fees -> Removed suspension"
click at [928, 414] on textarea "2x missed payments; draft situation; suspended; sent a msg ST" at bounding box center [822, 409] width 558 height 57
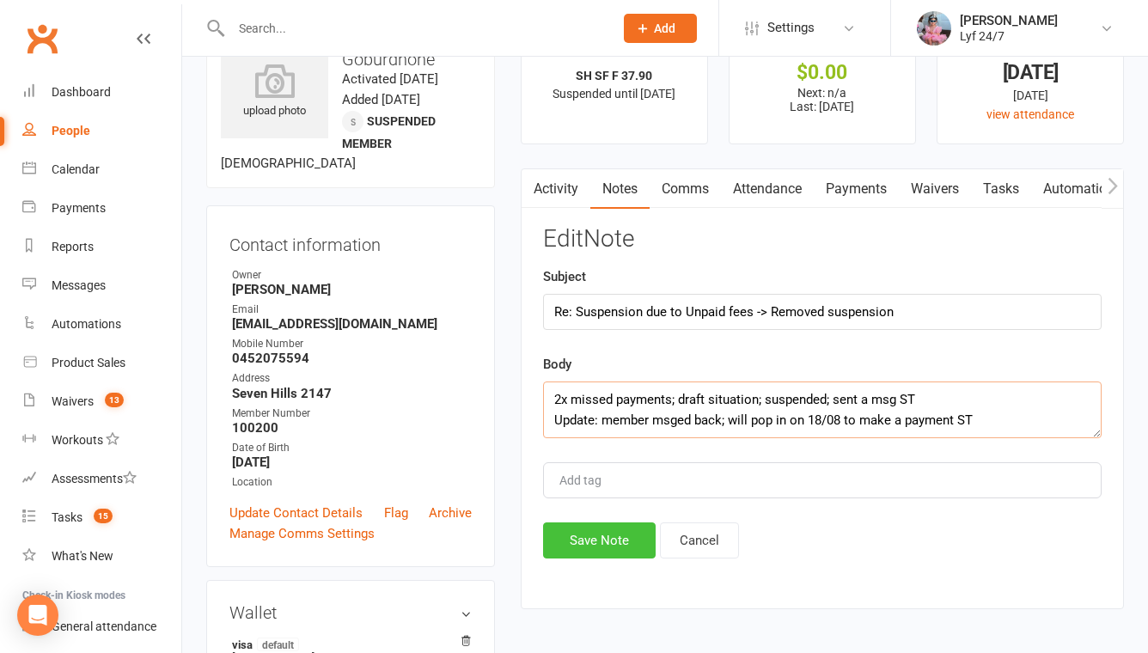
type textarea "2x missed payments; draft situation; suspended; sent a msg ST Update: member ms…"
click at [598, 534] on button "Save Note" at bounding box center [599, 540] width 113 height 36
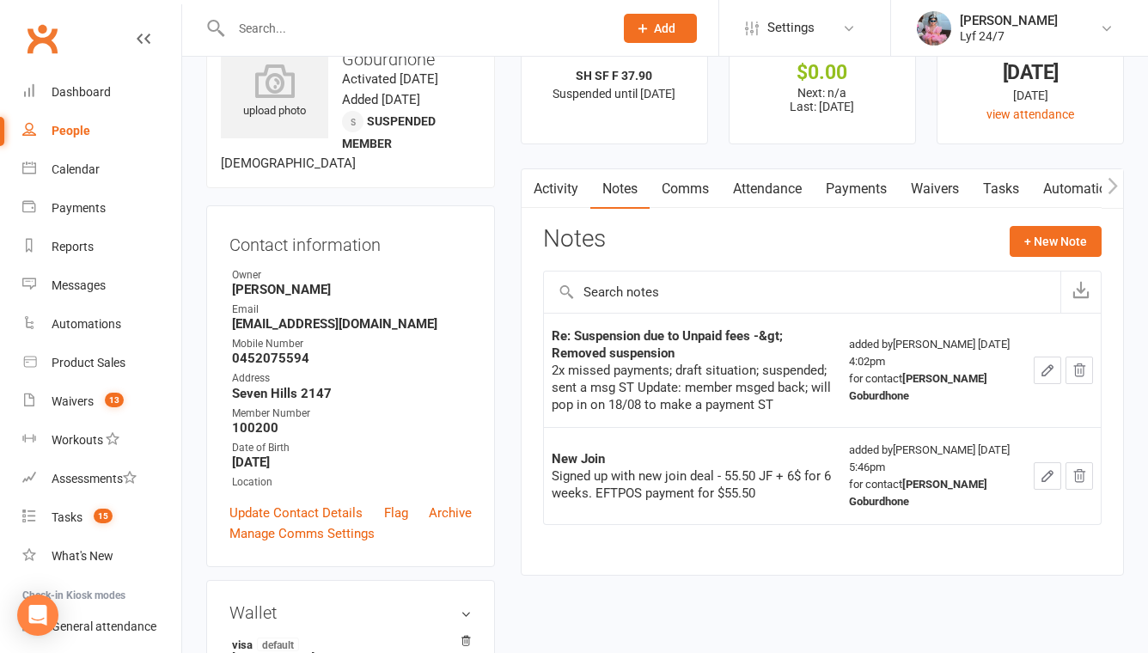
click at [991, 192] on link "Tasks" at bounding box center [1001, 189] width 60 height 40
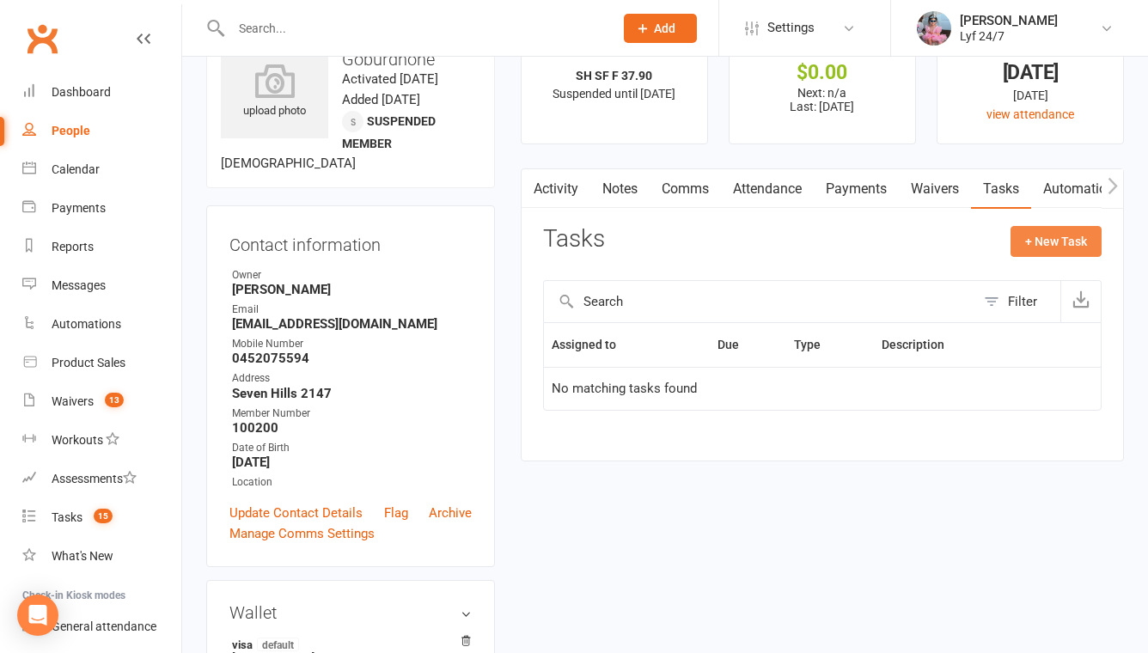
click at [1029, 253] on button "+ New Task" at bounding box center [1055, 241] width 91 height 31
select select "51905"
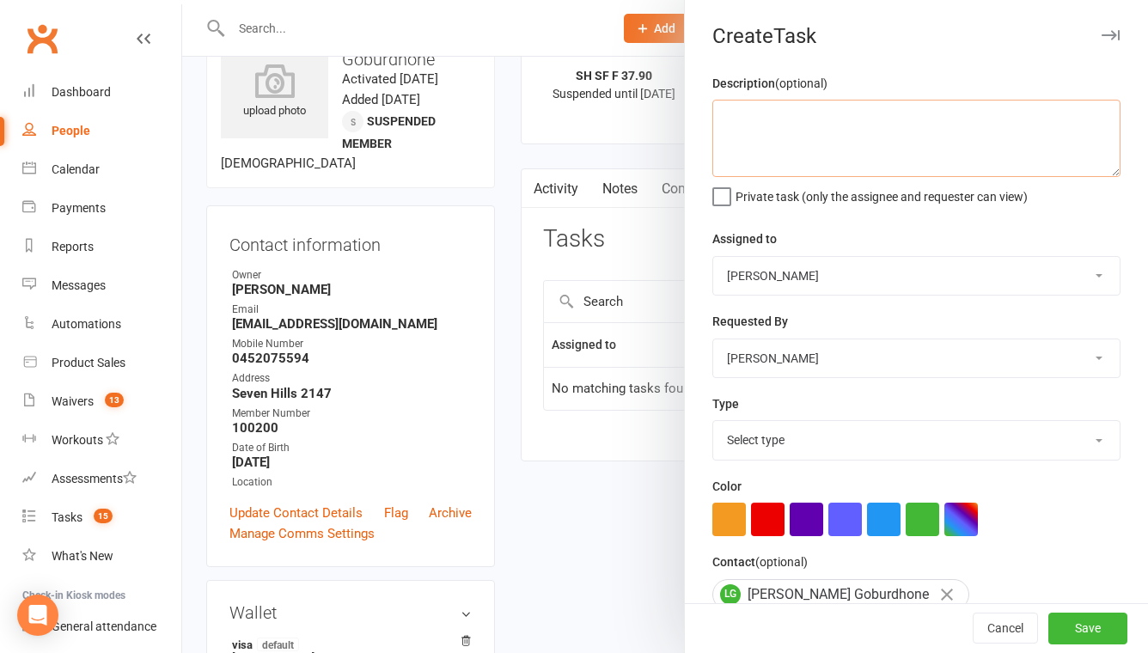
click at [816, 130] on textarea at bounding box center [916, 138] width 408 height 77
type textarea "M"
type textarea "P"
type textarea "Paid outstanding payments yet?"
click at [753, 436] on select "Select type Admin E-mail Meeting Phone call Add new task type" at bounding box center [916, 440] width 406 height 38
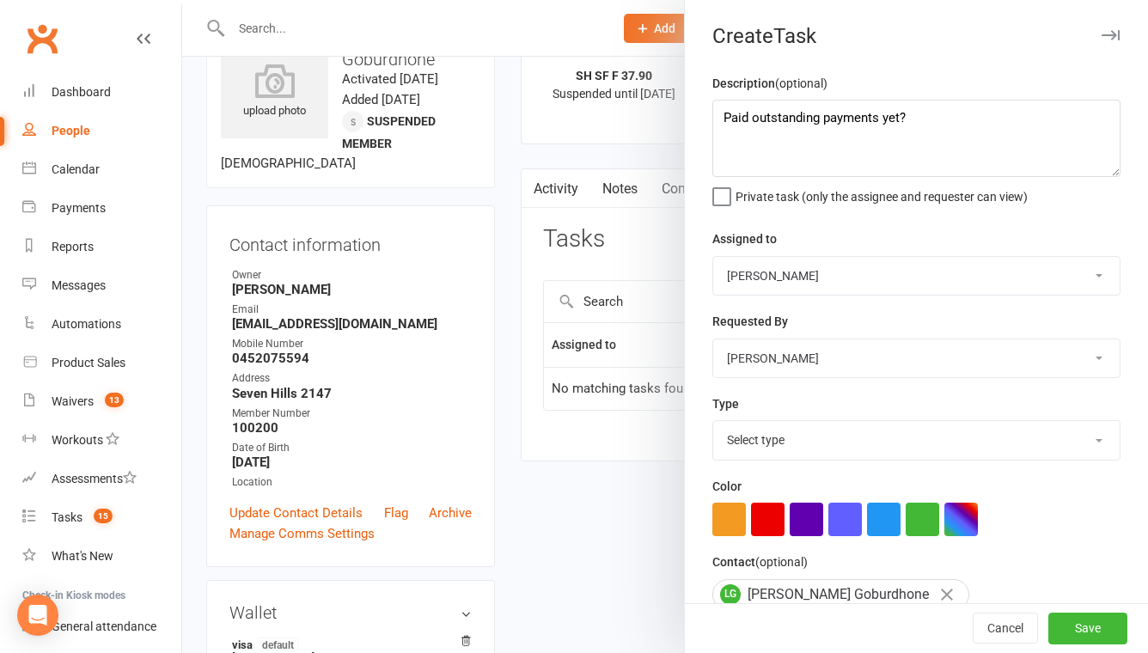
select select "32221"
click at [713, 423] on select "Select type Admin E-mail Meeting Phone call Add new task type" at bounding box center [916, 440] width 406 height 38
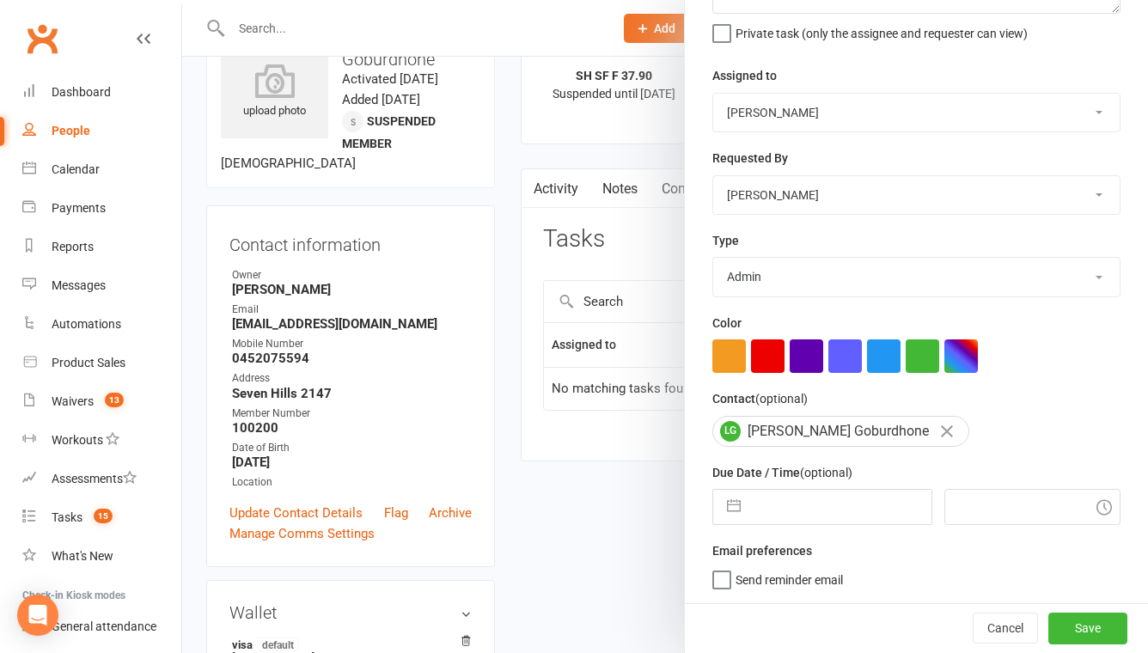
click at [790, 509] on input "text" at bounding box center [839, 507] width 181 height 34
select select "6"
select select "2025"
select select "7"
select select "2025"
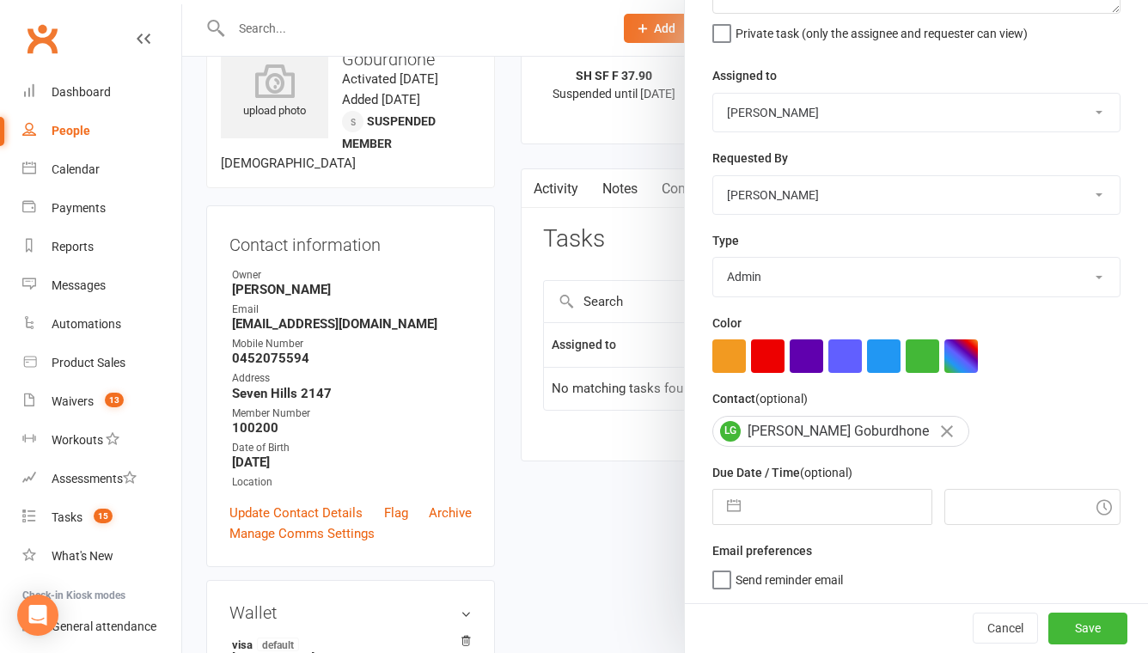
select select "8"
select select "2025"
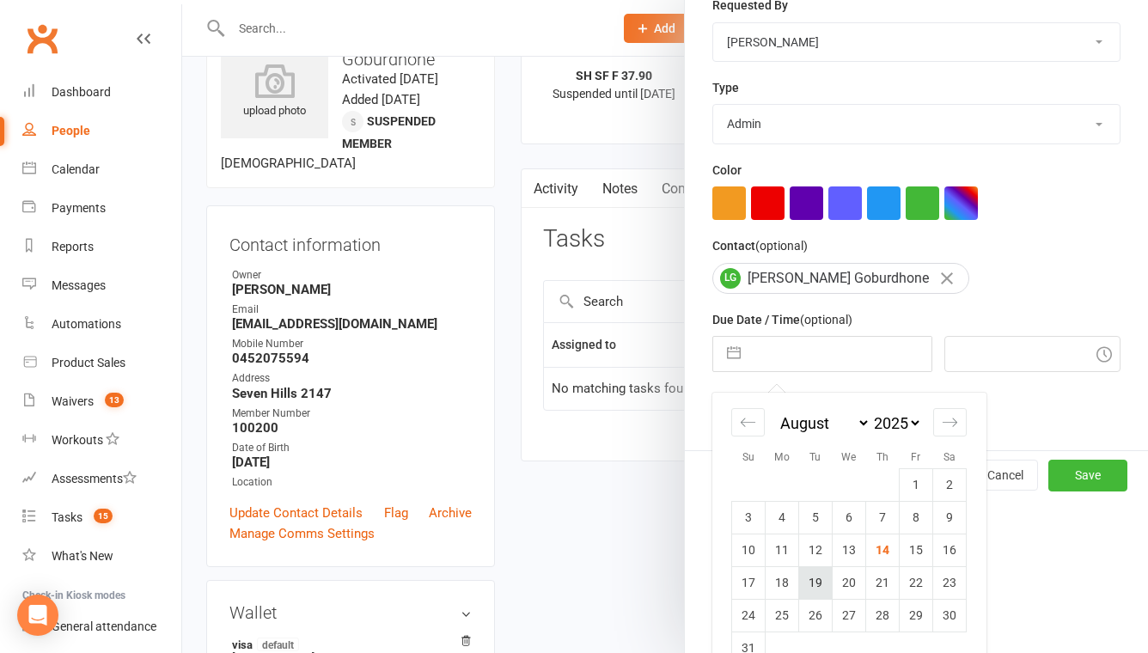
click at [802, 589] on td "19" at bounding box center [816, 582] width 34 height 33
type input "19 Aug 2025"
type input "5:00pm"
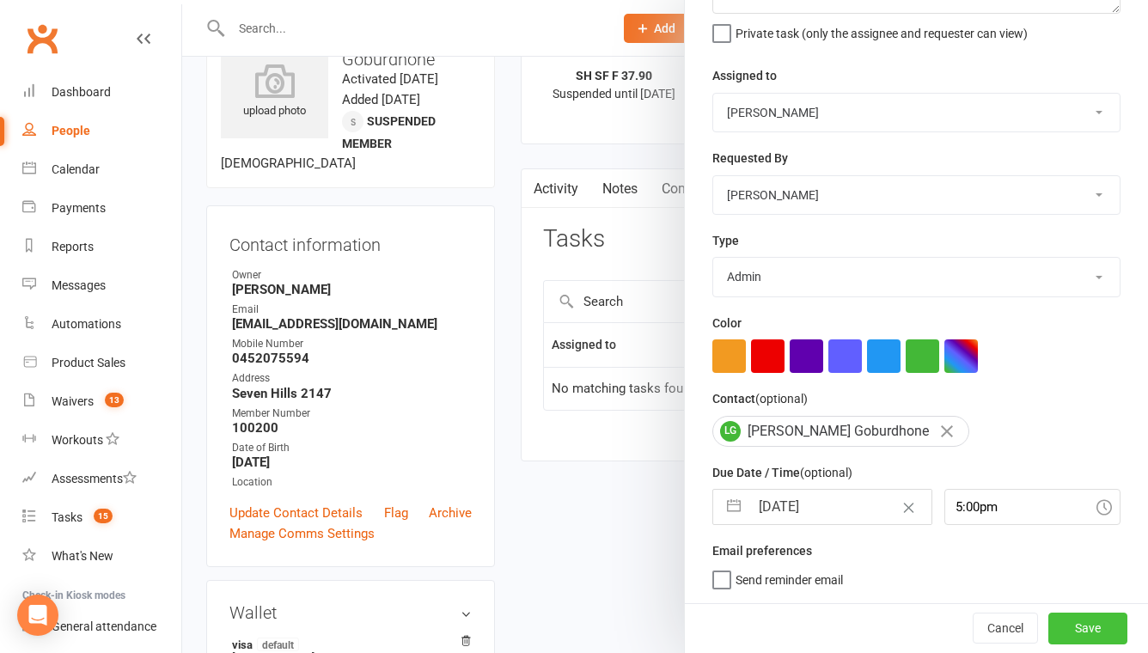
click at [1103, 638] on button "Save" at bounding box center [1087, 628] width 79 height 31
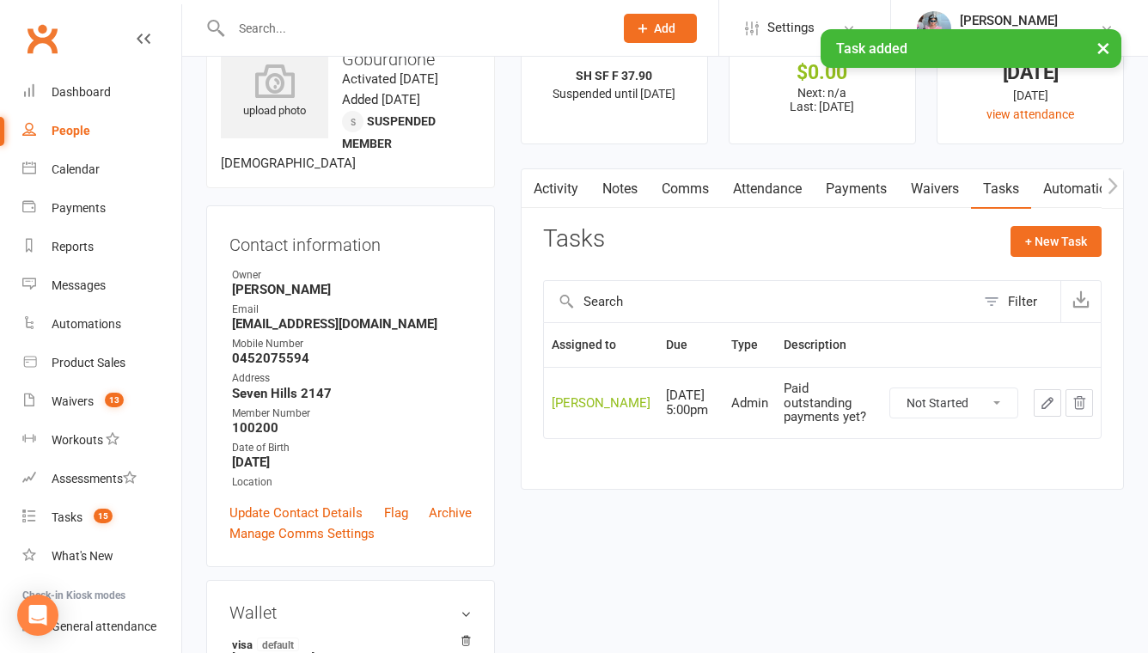
scroll to position [0, 0]
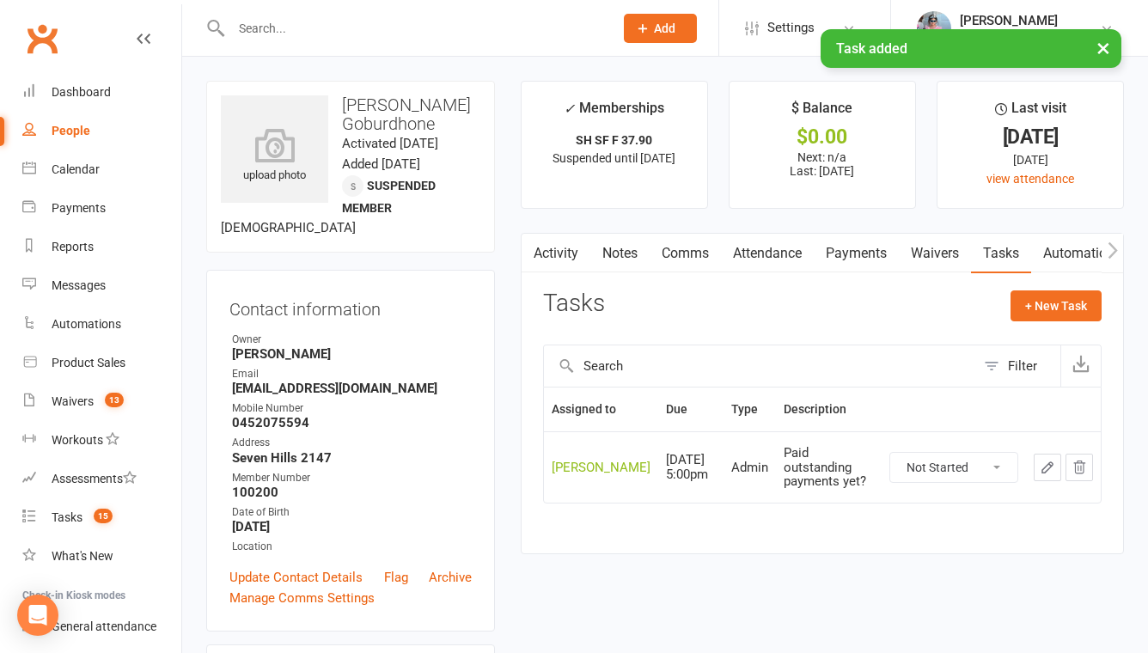
click at [275, 389] on strong "Lochangoburdhone@yahoo.com" at bounding box center [352, 388] width 240 height 15
copy strong "Lochangoburdhone"
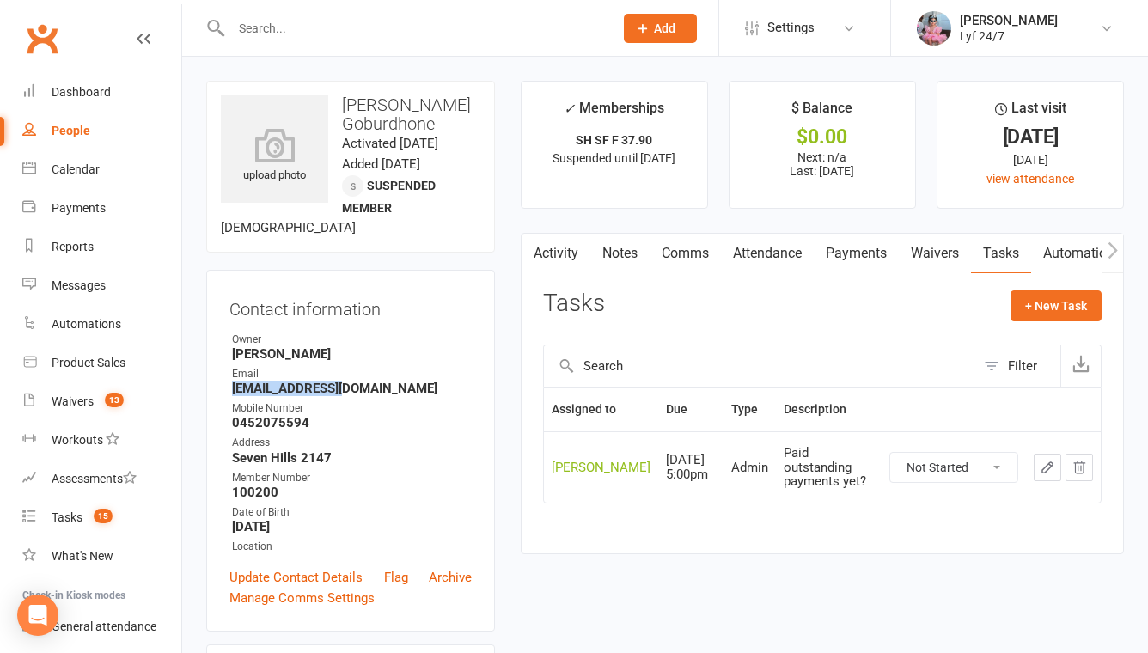
click at [568, 248] on link "Activity" at bounding box center [556, 254] width 69 height 40
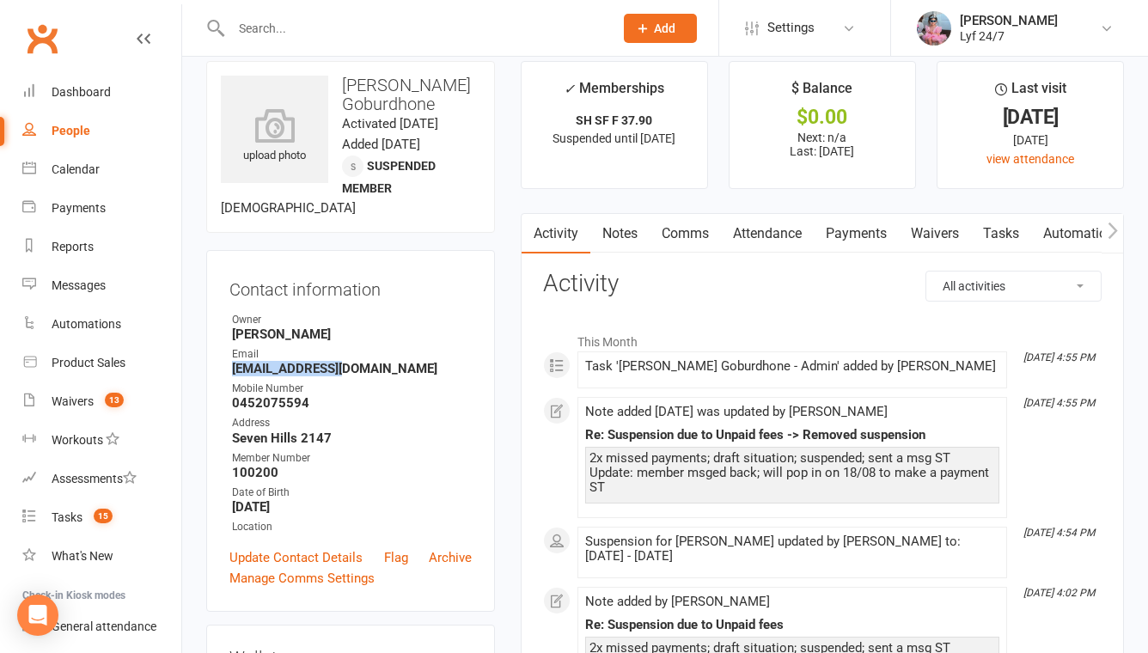
scroll to position [0, 1]
click at [631, 244] on link "Notes" at bounding box center [618, 234] width 59 height 40
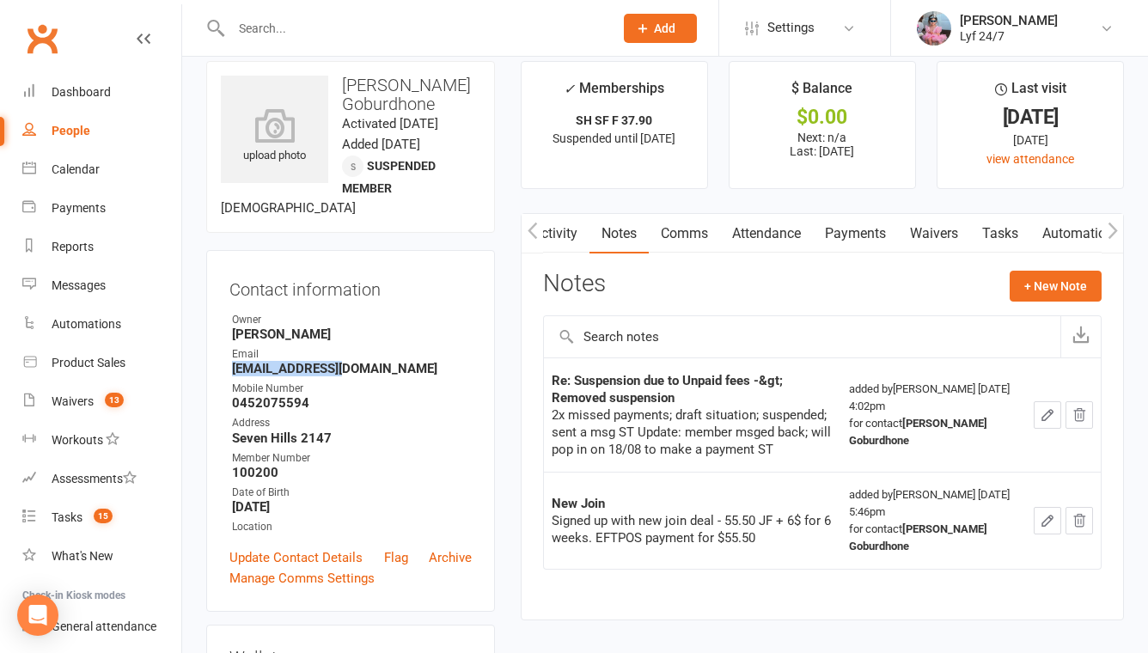
click at [1041, 406] on button "button" at bounding box center [1047, 414] width 27 height 27
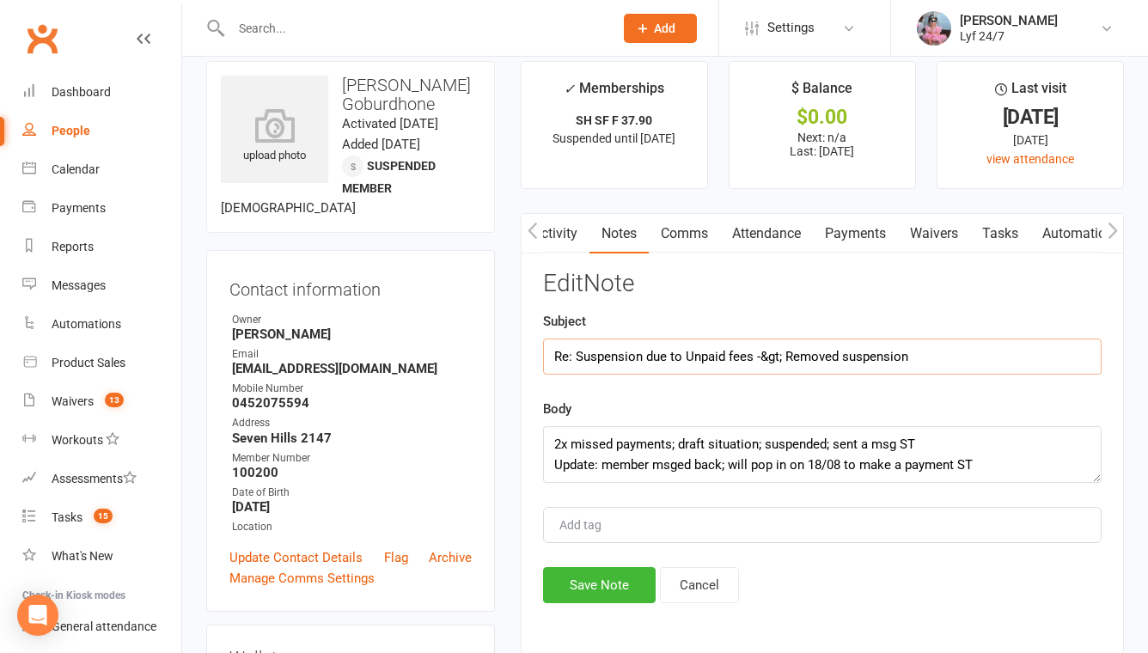
click at [777, 357] on input "Re: Suspension due to Unpaid fees -&gt; Removed suspension" at bounding box center [822, 357] width 558 height 36
type input "Re: Suspension due to Unpaid fees - update: removed suspension"
click at [958, 466] on textarea "2x missed payments; draft situation; suspended; sent a msg ST Update: member ms…" at bounding box center [822, 454] width 558 height 57
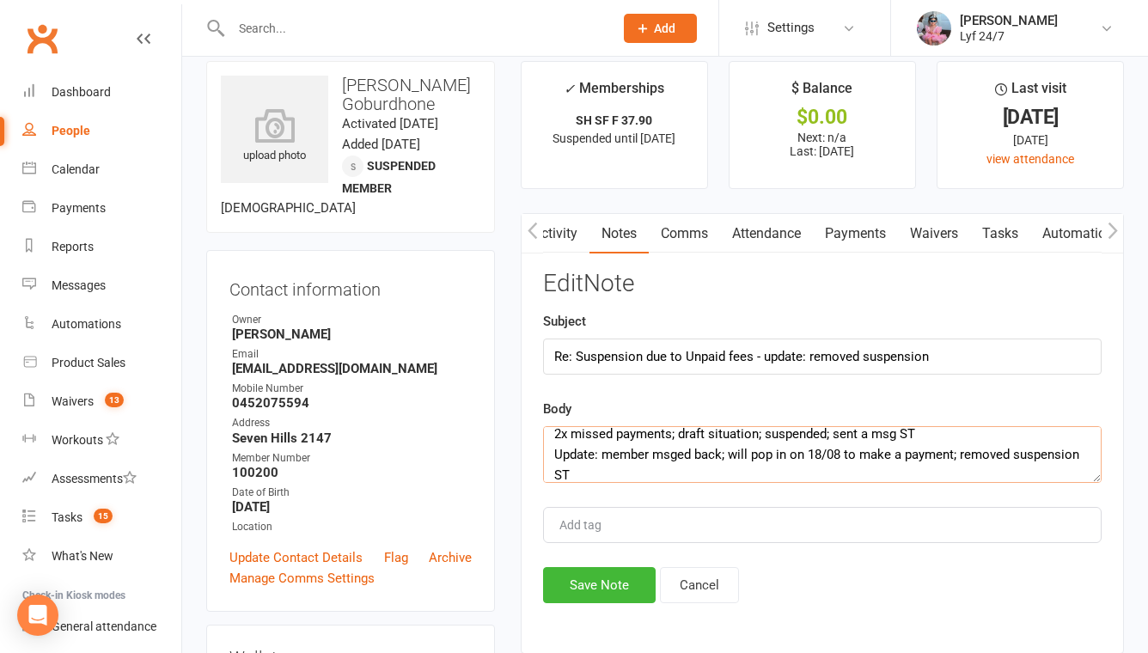
type textarea "2x missed payments; draft situation; suspended; sent a msg ST Update: member ms…"
click at [556, 607] on div "Activity Notes Comms Attendance Payments Waivers Tasks Automations Mobile App A…" at bounding box center [822, 433] width 603 height 441
click at [557, 593] on button "Save Note" at bounding box center [599, 585] width 113 height 36
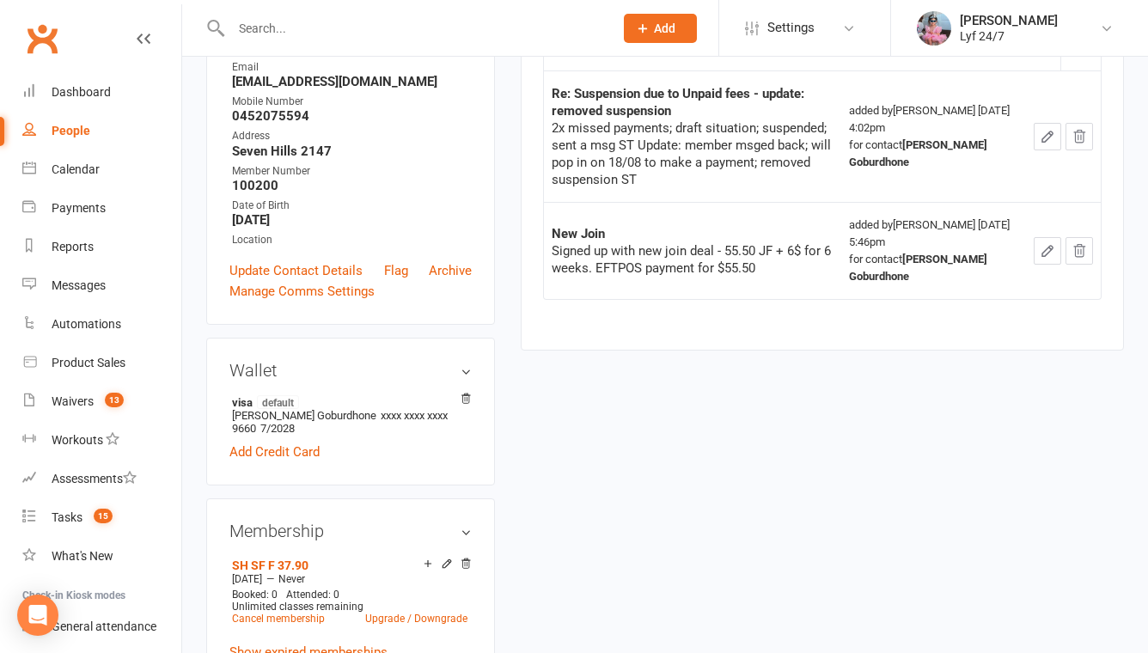
scroll to position [0, 0]
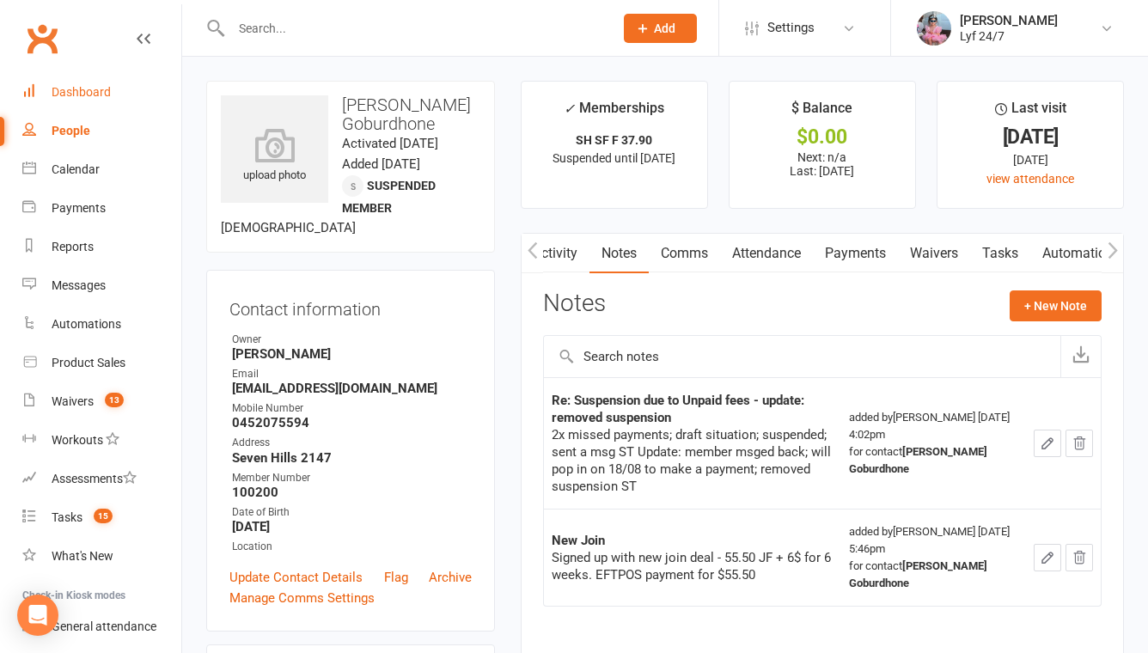
click at [105, 95] on div "Dashboard" at bounding box center [81, 92] width 59 height 14
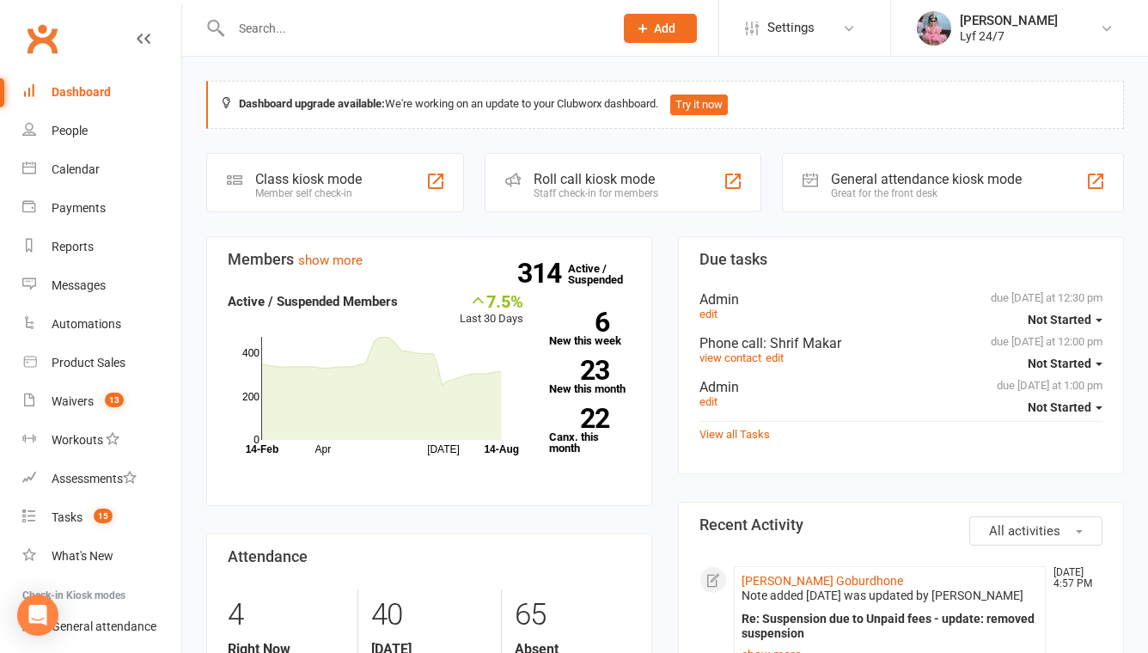
click at [363, 40] on div at bounding box center [403, 28] width 395 height 56
click at [354, 29] on input "text" at bounding box center [413, 28] width 375 height 24
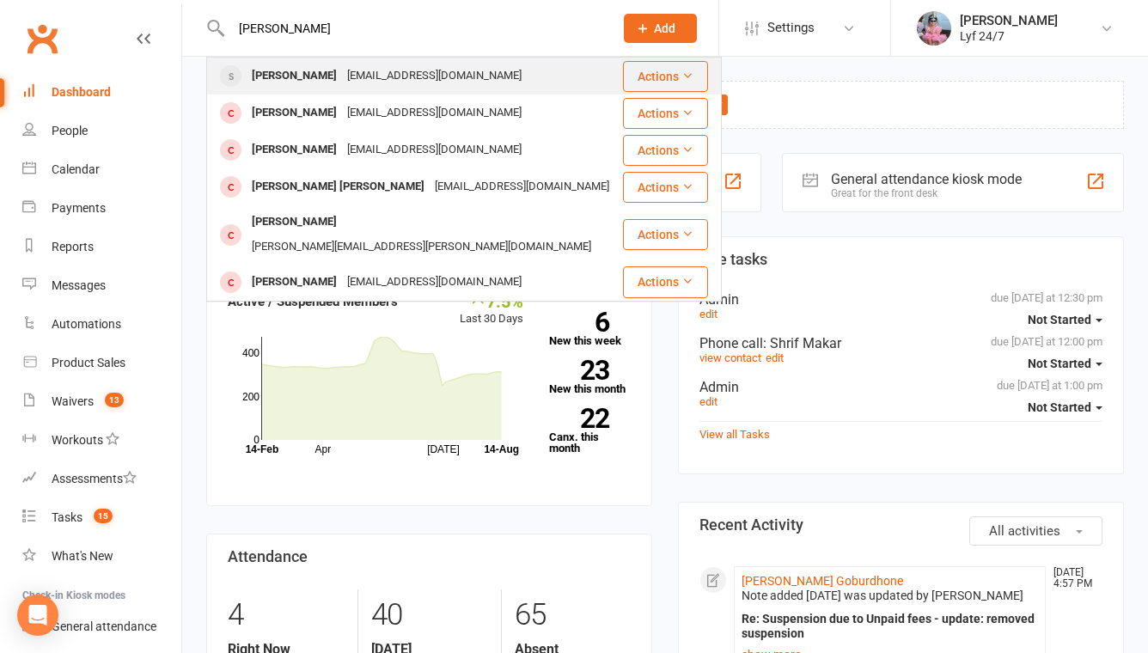
type input "aayush"
click at [352, 73] on div "aauji20@gmail.com" at bounding box center [434, 76] width 185 height 25
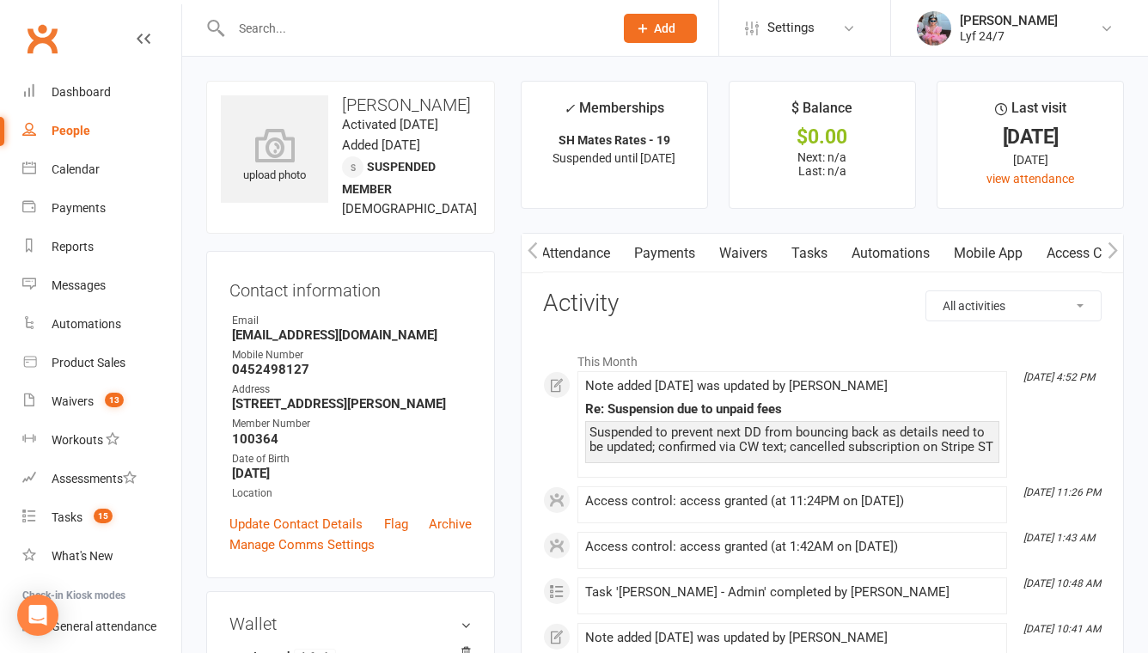
scroll to position [0, 337]
click at [979, 254] on link "Access Control" at bounding box center [955, 254] width 114 height 40
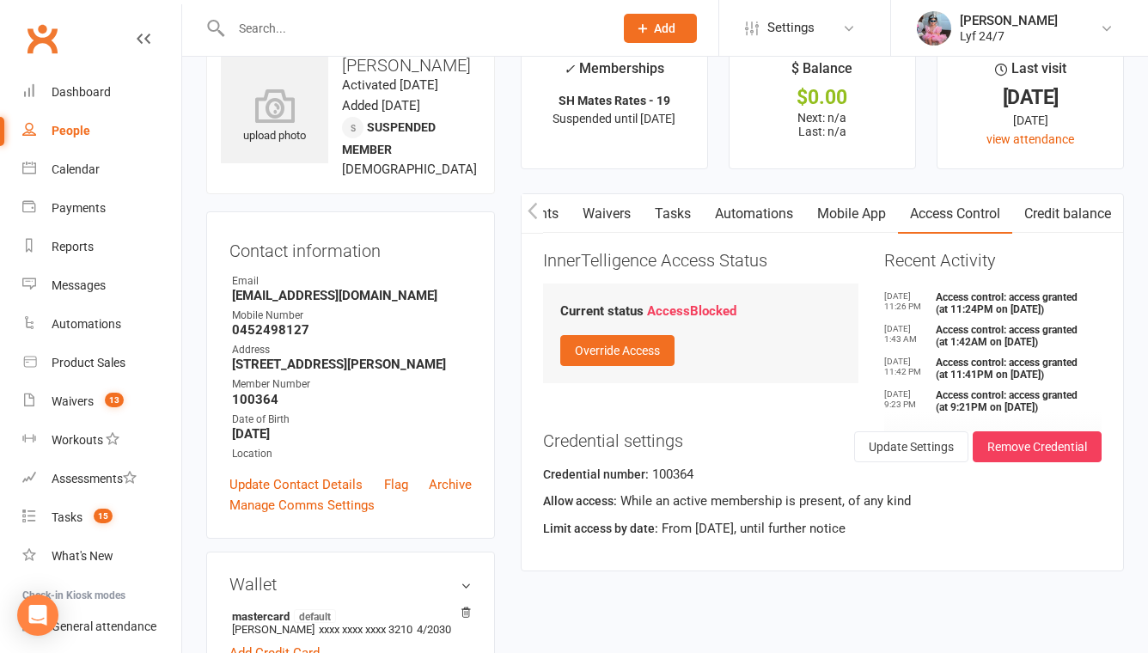
scroll to position [61, 0]
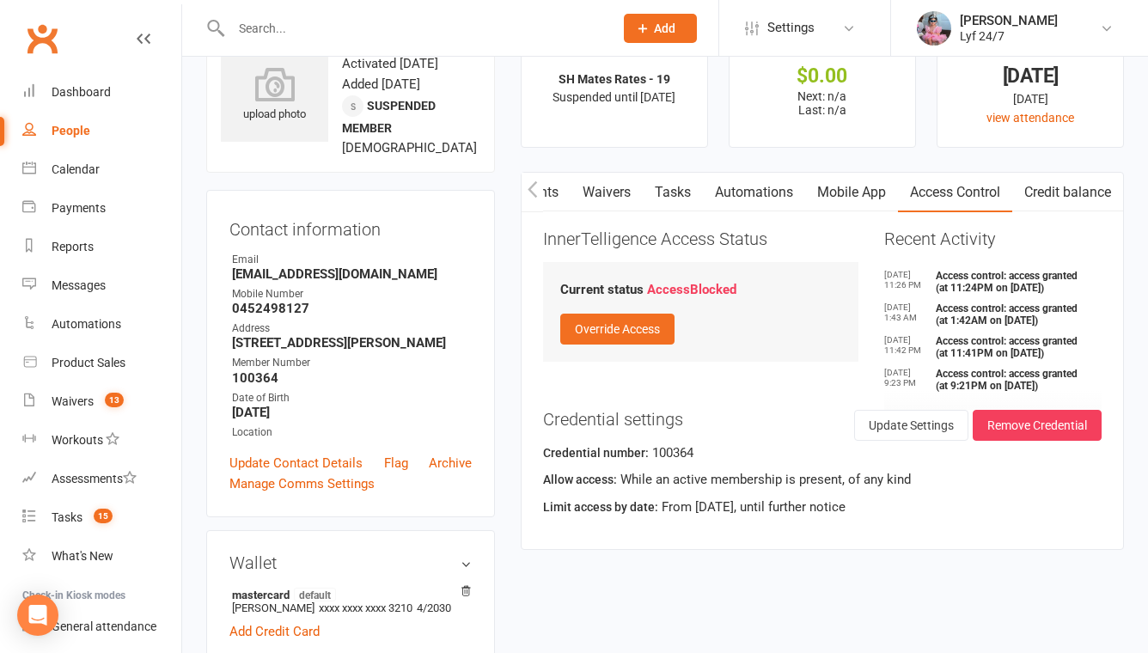
click at [537, 186] on button "button" at bounding box center [532, 192] width 21 height 39
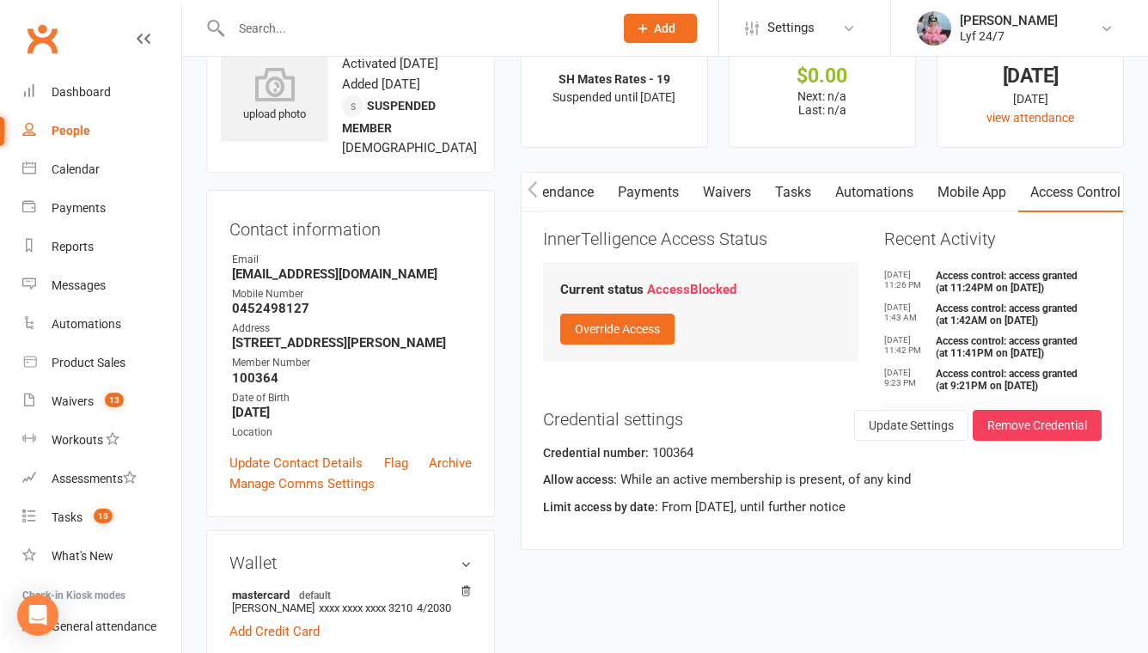
scroll to position [0, 208]
click at [578, 188] on link "Attendance" at bounding box center [559, 193] width 93 height 40
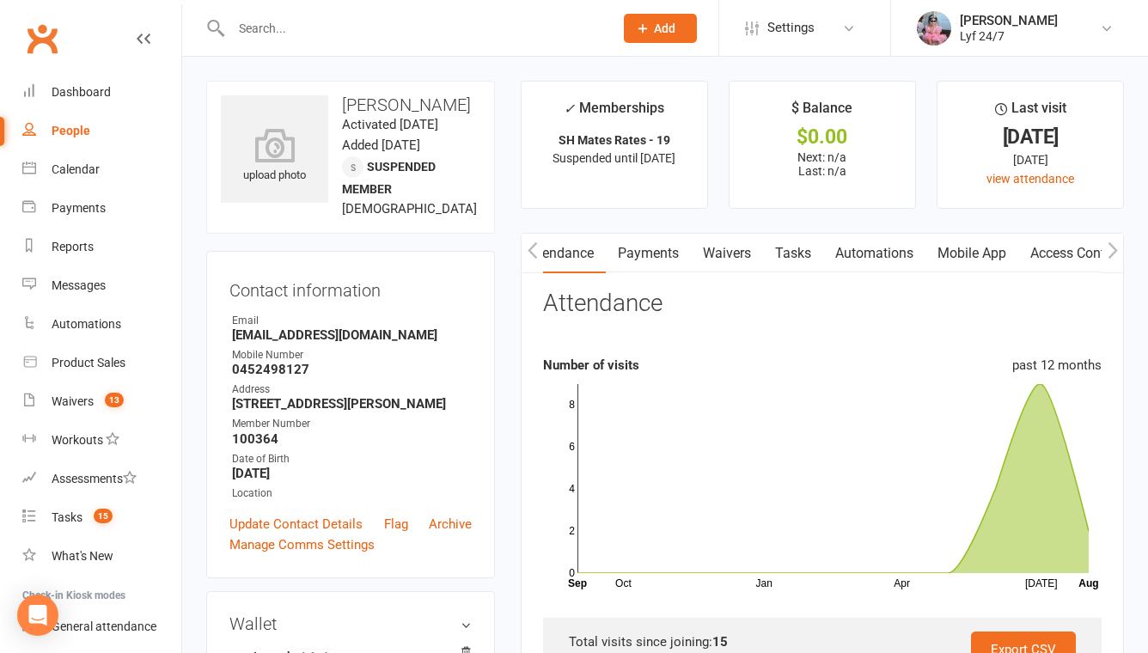
click at [531, 247] on icon "button" at bounding box center [532, 249] width 9 height 16
click at [558, 259] on link "Activity" at bounding box center [556, 254] width 69 height 40
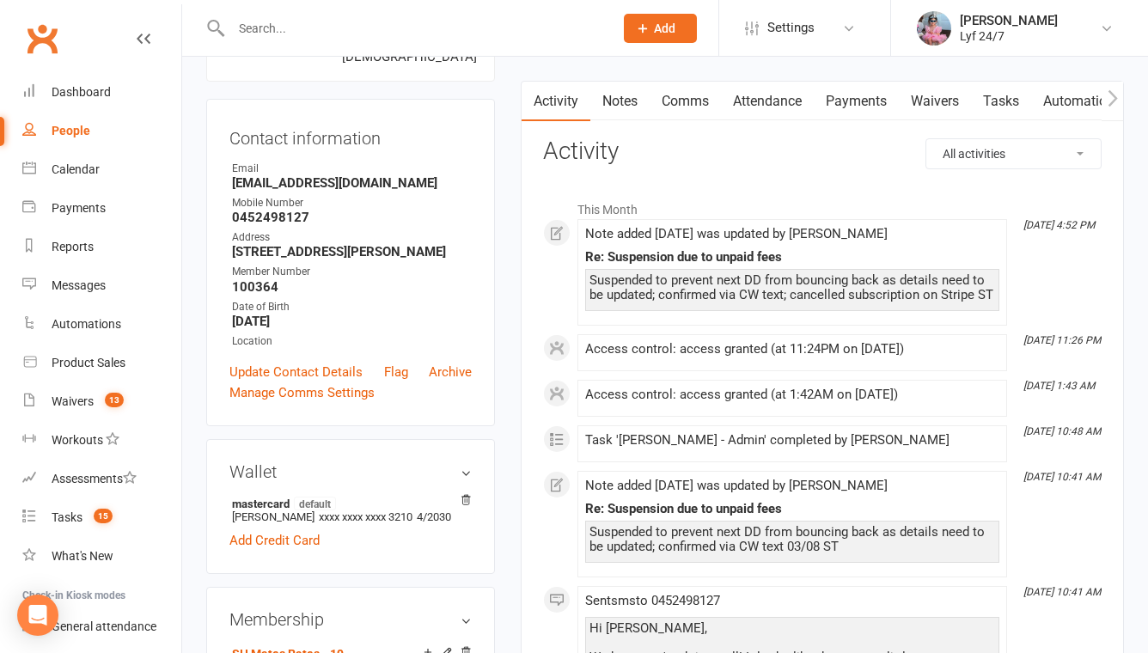
scroll to position [142, 0]
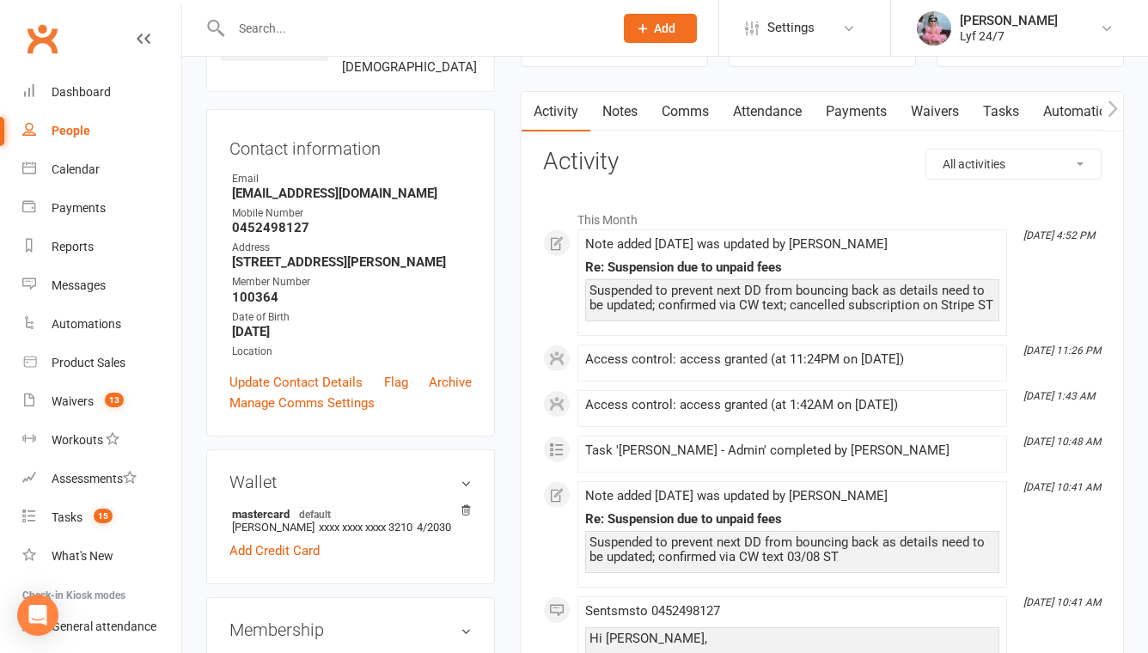
click at [380, 30] on input "text" at bounding box center [413, 28] width 375 height 24
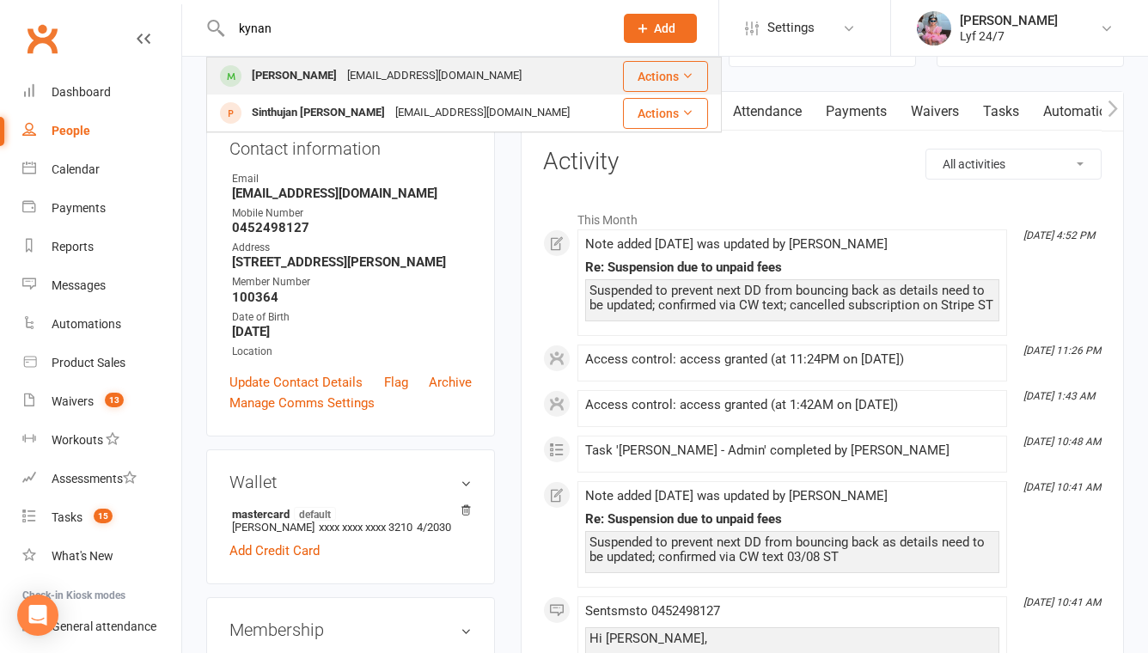
type input "kynan"
click at [372, 72] on div "kynanfrary@gmail.com" at bounding box center [434, 76] width 185 height 25
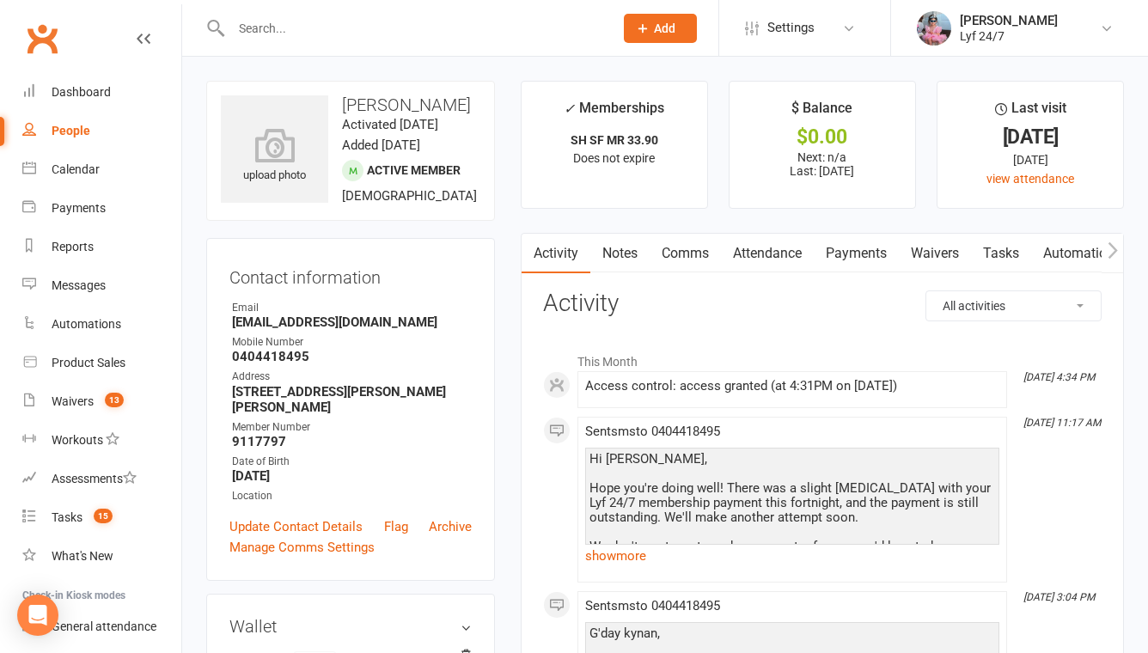
click at [394, 21] on input "text" at bounding box center [413, 28] width 375 height 24
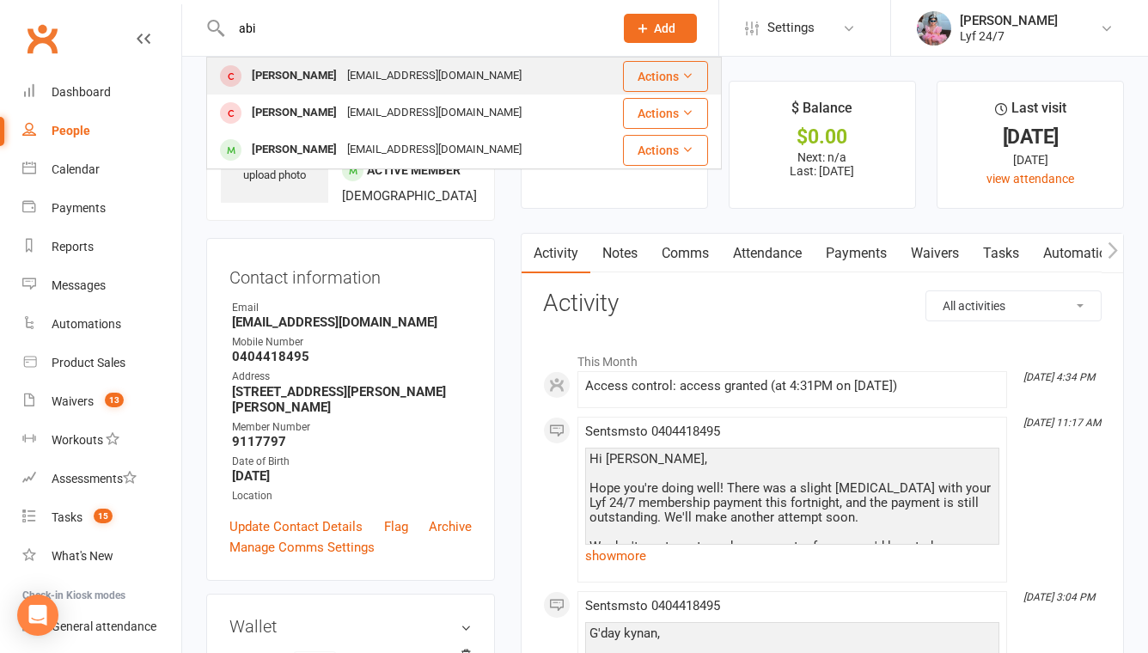
type input "abi"
click at [333, 63] on div "Abishek Subedi soddbro@gmail.com" at bounding box center [404, 75] width 393 height 35
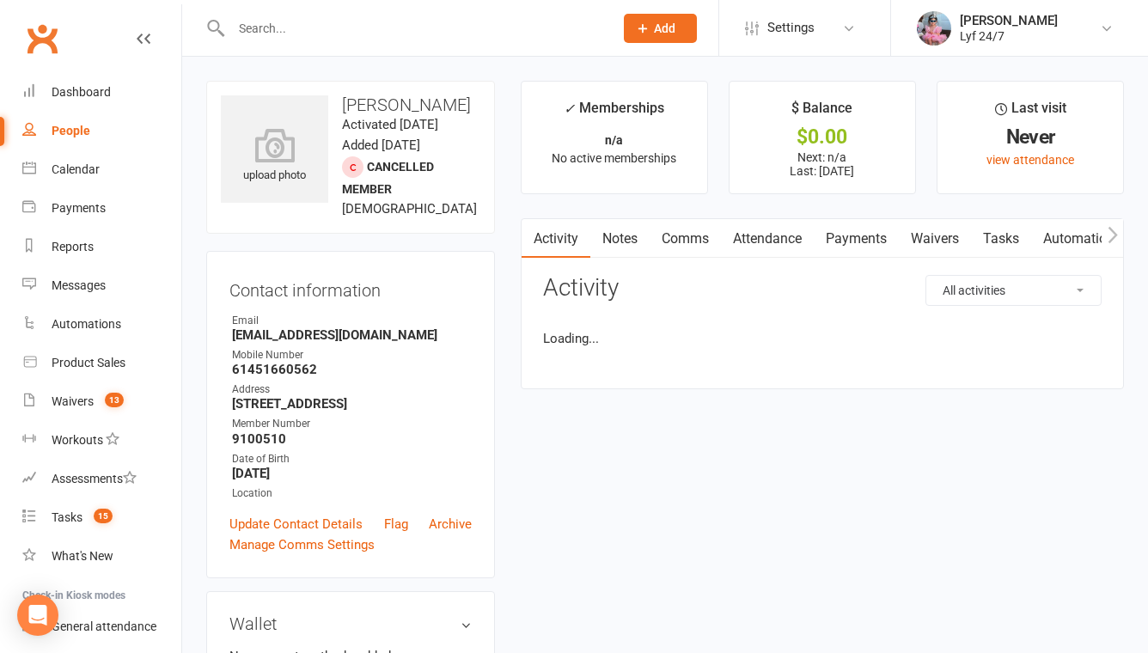
click at [277, 38] on input "text" at bounding box center [413, 28] width 375 height 24
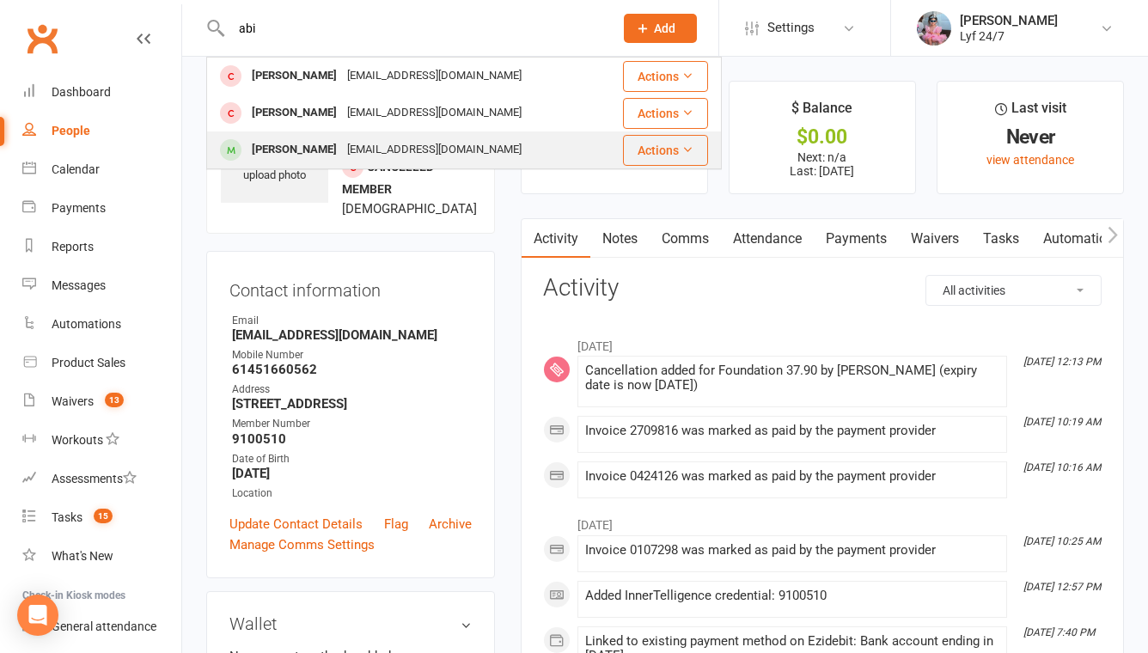
type input "abi"
click at [270, 144] on div "Abirami Puvanendran" at bounding box center [294, 149] width 95 height 25
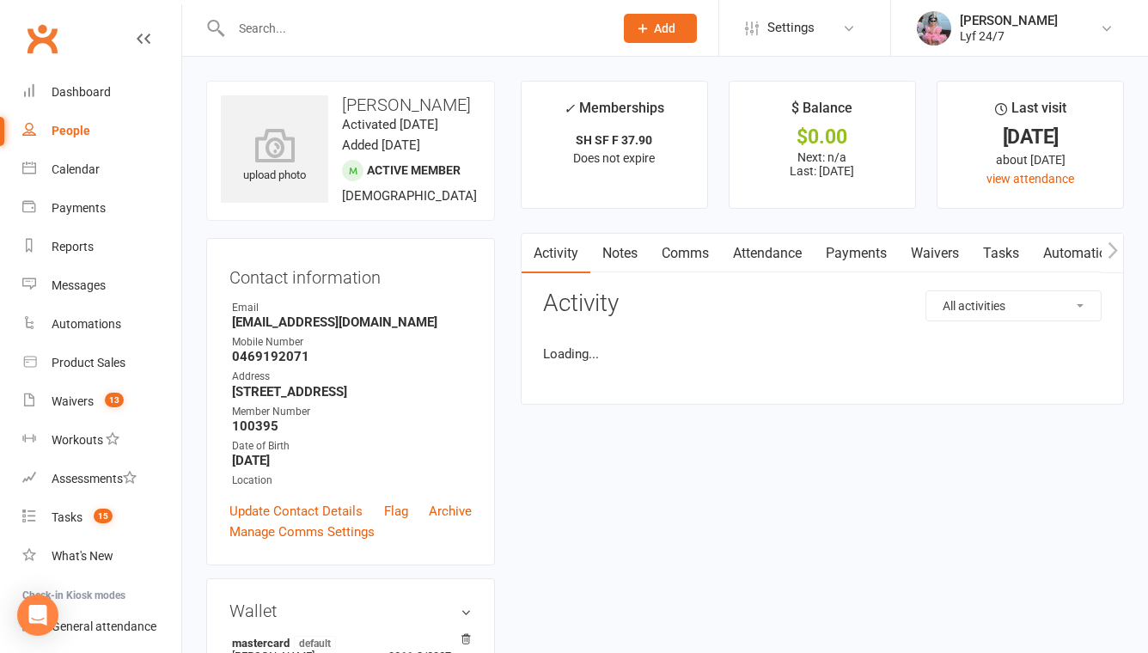
click at [373, 105] on h3 "Abirami Puvanendran" at bounding box center [350, 104] width 259 height 19
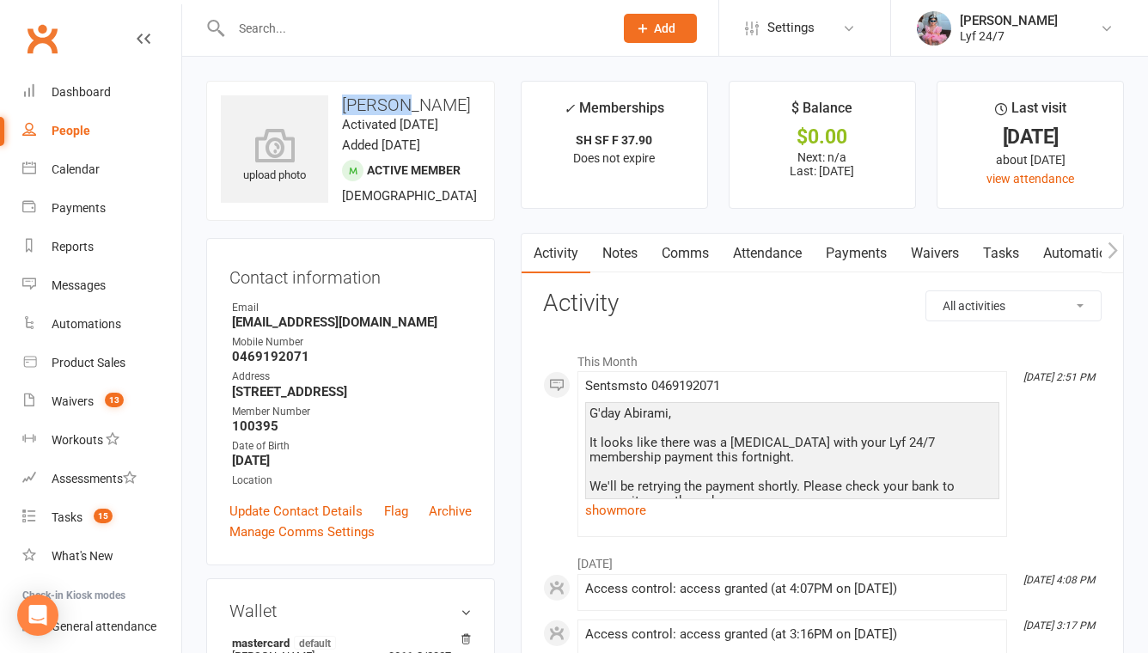
click at [373, 105] on h3 "Abirami Puvanendran" at bounding box center [350, 104] width 259 height 19
copy h3 "Abirami Puvanendran"
click at [345, 34] on input "text" at bounding box center [413, 28] width 375 height 24
type input "a"
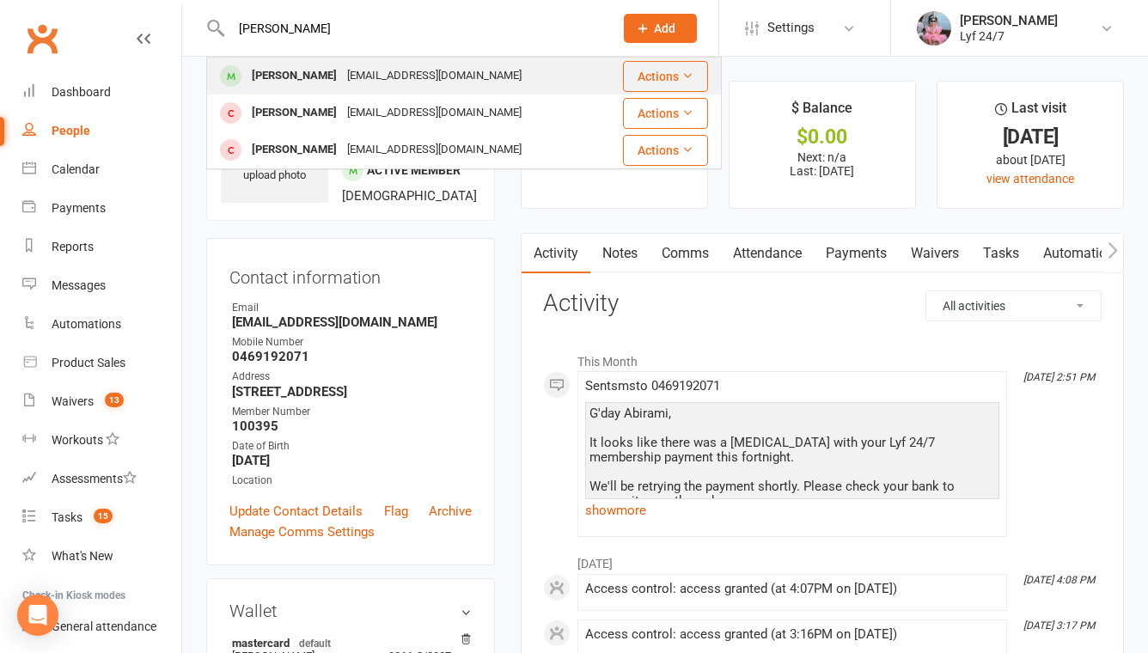
type input "anmol"
click at [302, 65] on div "ANMOL DHILLON" at bounding box center [294, 76] width 95 height 25
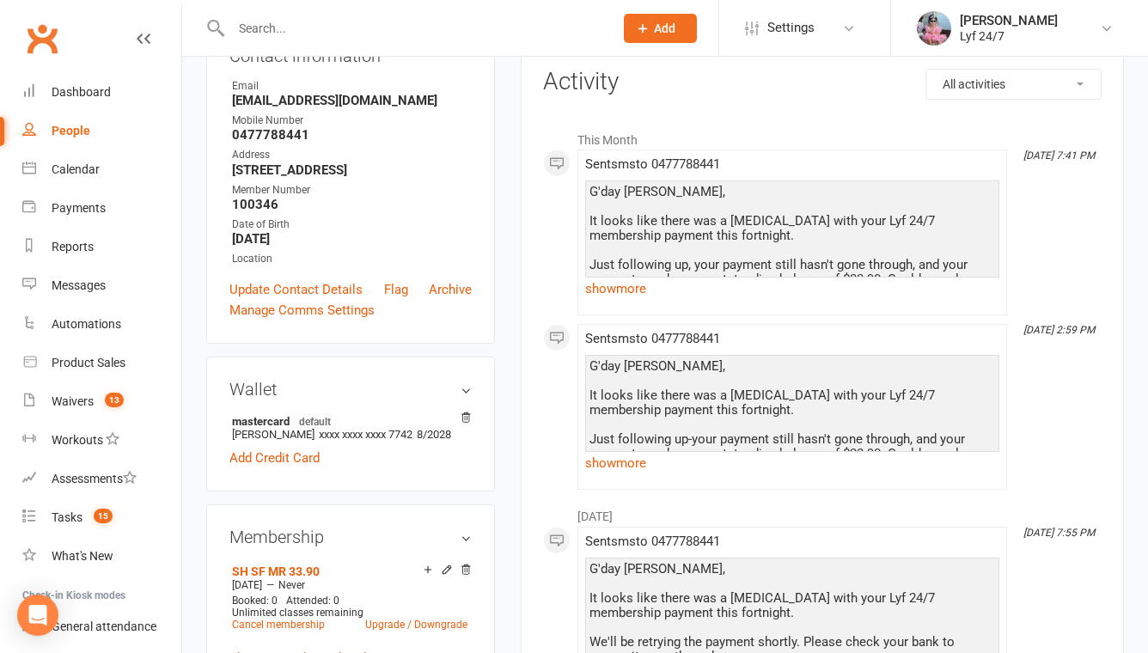
scroll to position [6, 0]
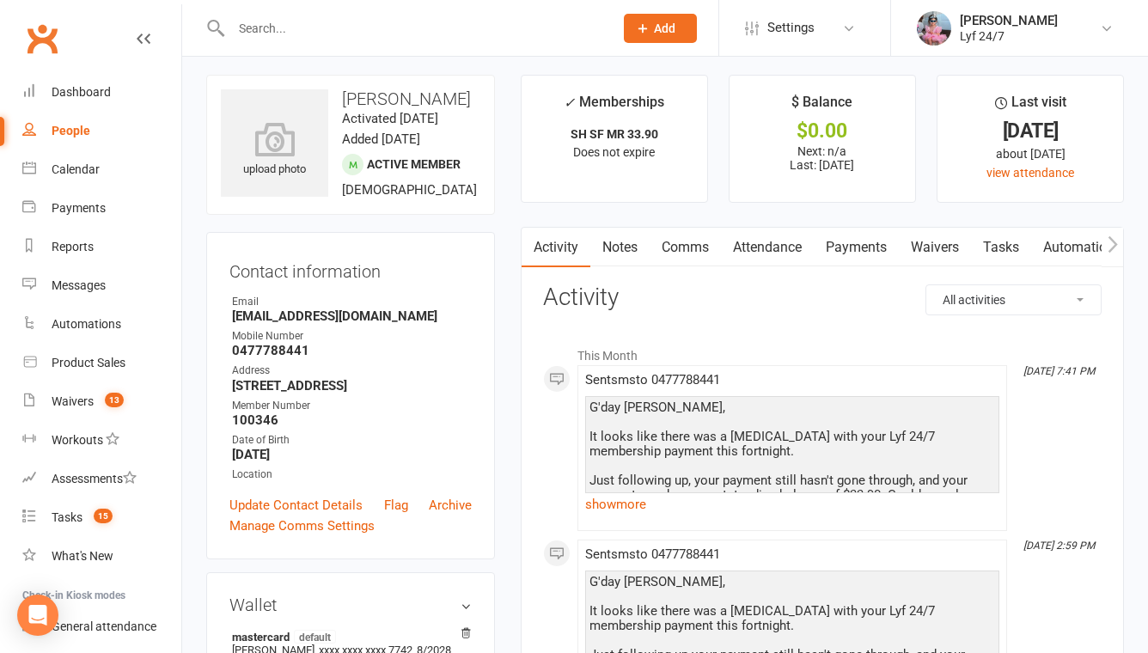
click at [421, 32] on input "text" at bounding box center [413, 28] width 375 height 24
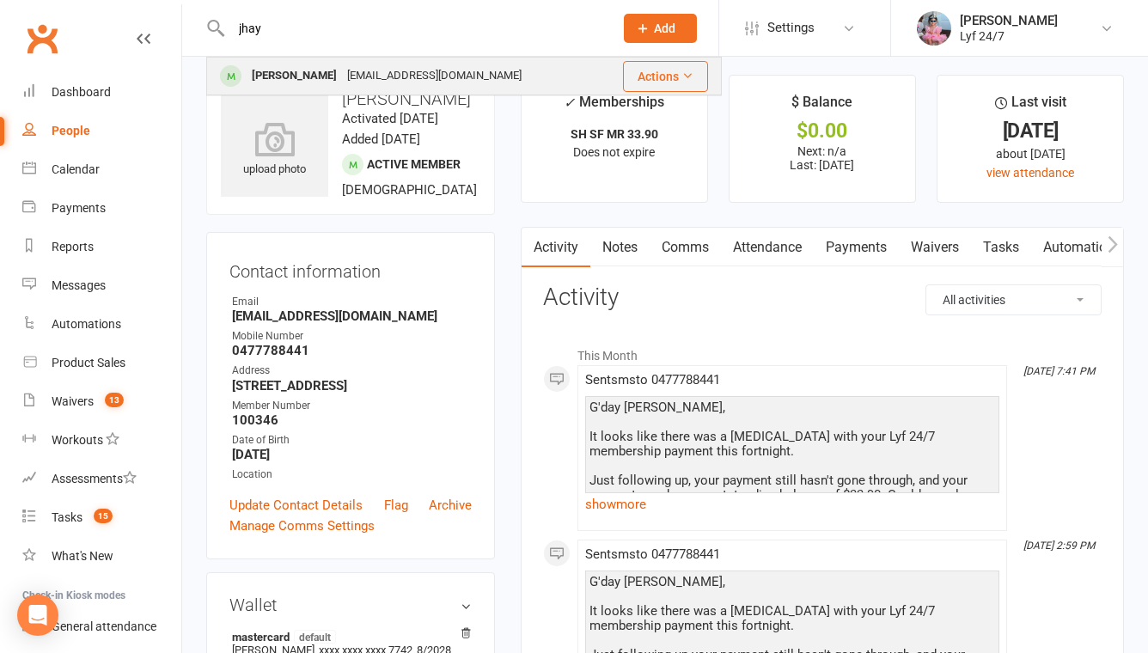
type input "jhay"
click at [412, 78] on div "Jhayarcolon4@gmail.com" at bounding box center [434, 76] width 185 height 25
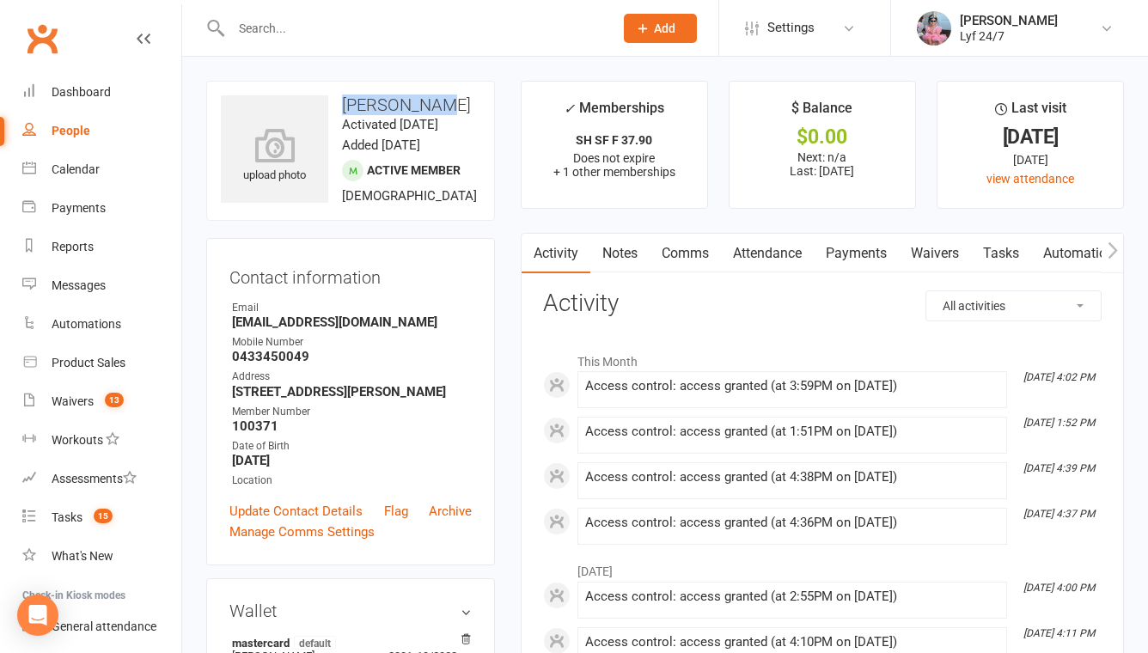
drag, startPoint x: 339, startPoint y: 101, endPoint x: 442, endPoint y: 101, distance: 103.1
click at [443, 101] on h3 "Romeo Colon" at bounding box center [350, 104] width 259 height 19
copy h3 "Romeo Colon"
click at [339, 30] on input "text" at bounding box center [413, 28] width 375 height 24
paste input "Nigam Gurjar"
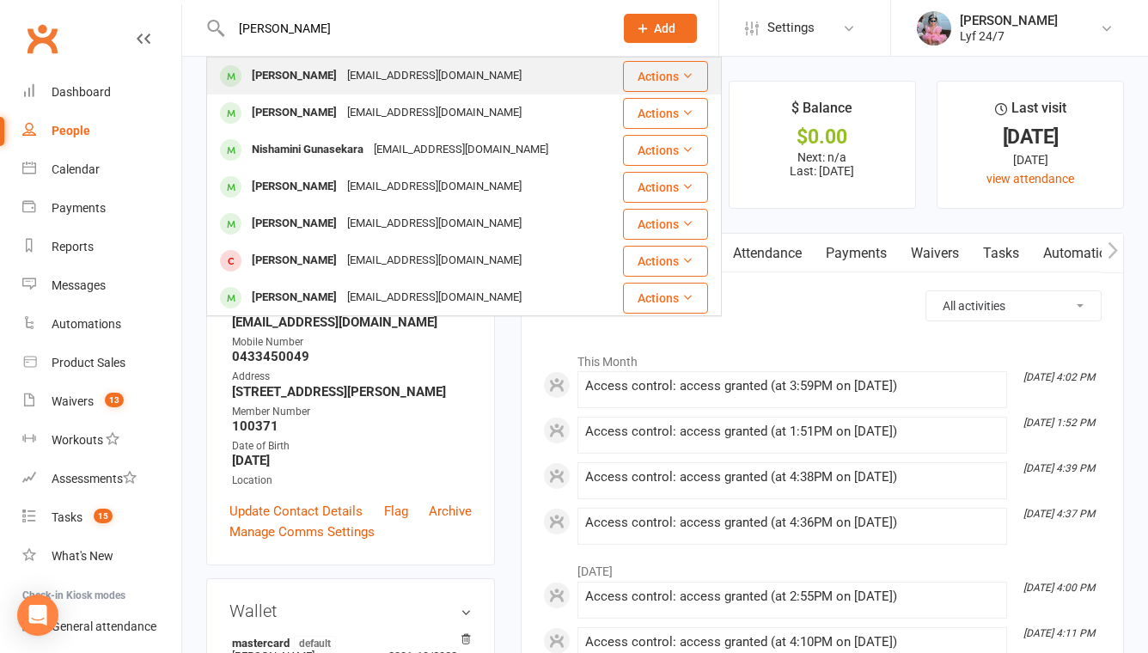
type input "Nigam Gurjar"
click at [297, 76] on div "Nigam Gurjar" at bounding box center [294, 76] width 95 height 25
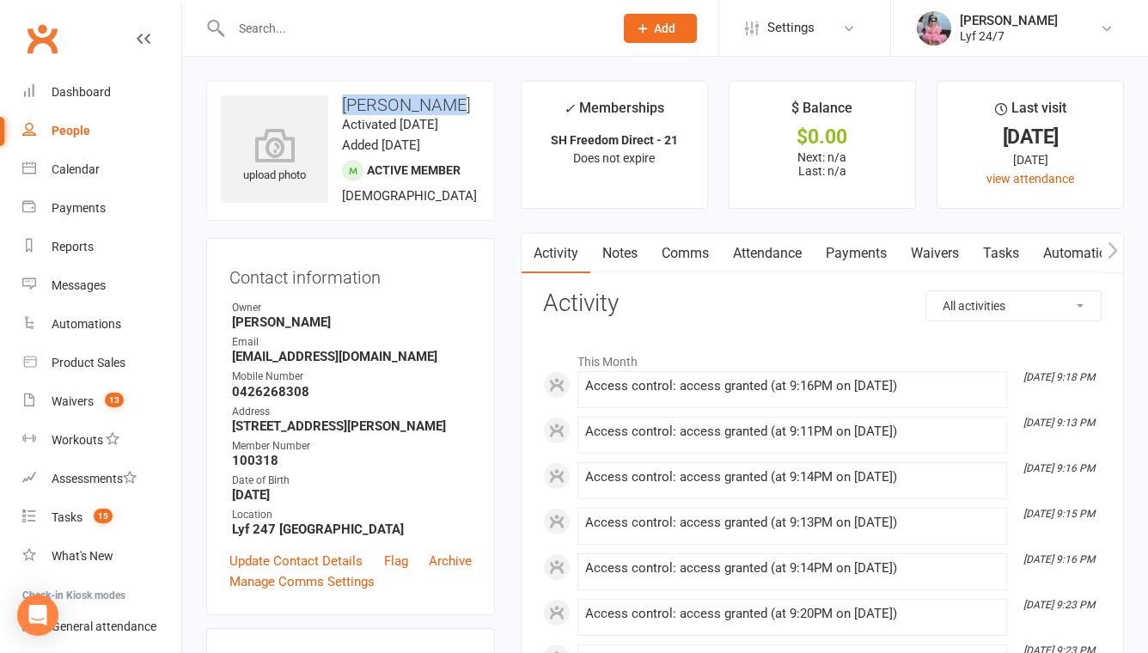
drag, startPoint x: 340, startPoint y: 101, endPoint x: 449, endPoint y: 101, distance: 109.1
click at [449, 101] on h3 "Nigam Gurjar" at bounding box center [350, 104] width 259 height 19
copy h3 "Nigam Gurjar"
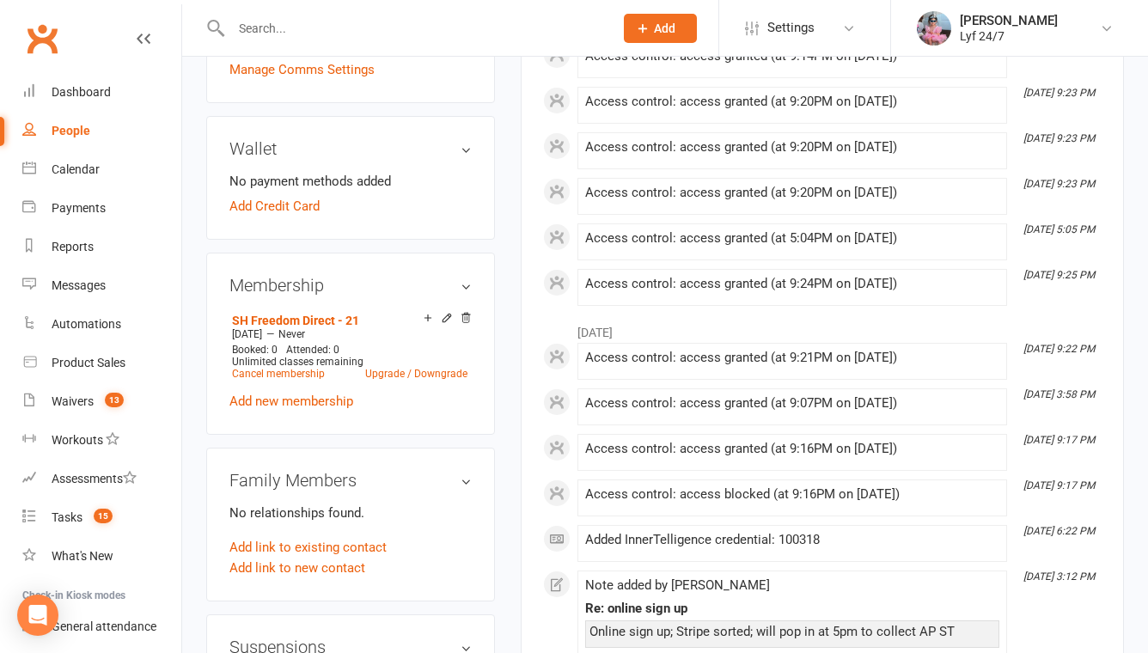
scroll to position [514, 0]
click at [399, 23] on input "text" at bounding box center [413, 28] width 375 height 24
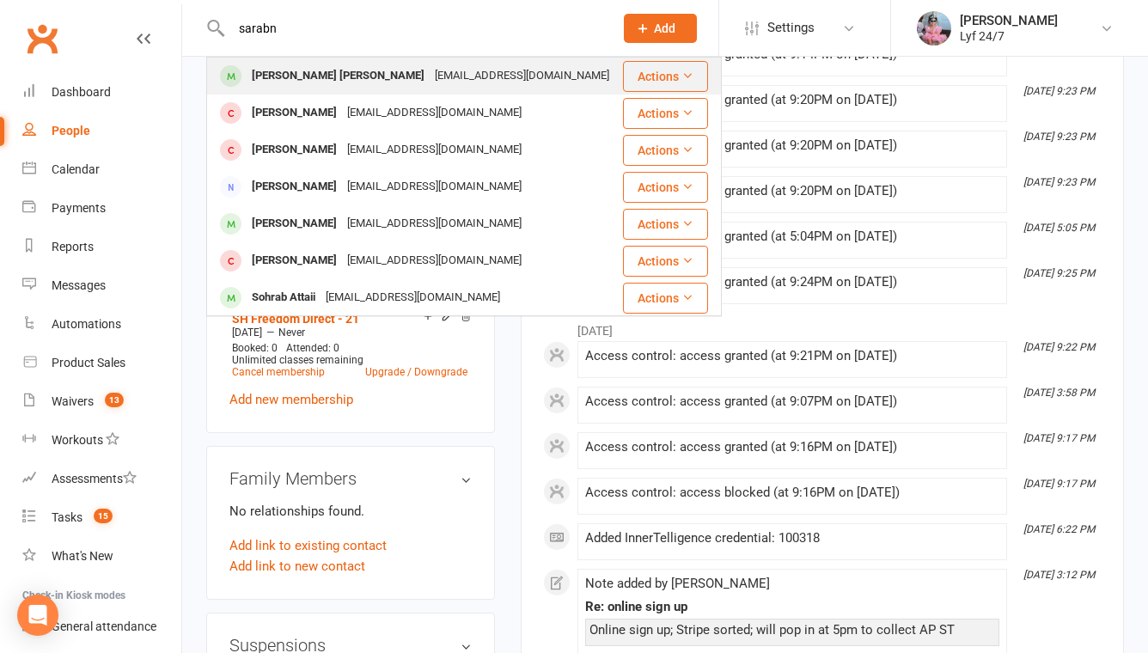
type input "sarabn"
click at [296, 65] on div "Sarabjit singh Sarabjit singh" at bounding box center [338, 76] width 183 height 25
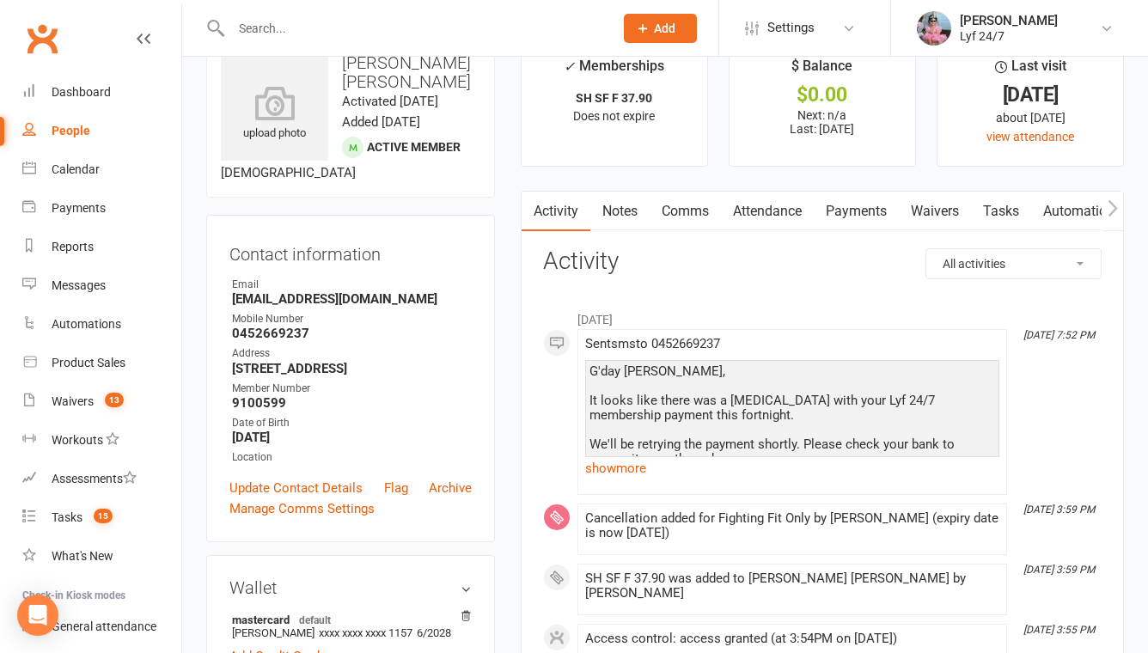
scroll to position [143, 0]
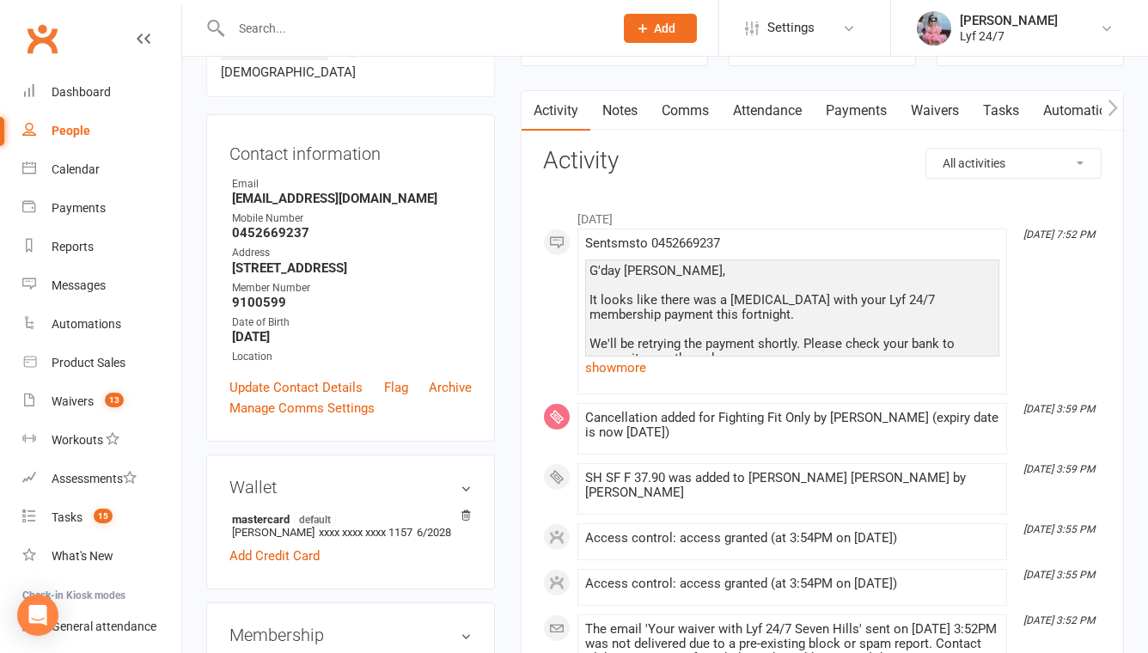
click at [344, 16] on input "text" at bounding box center [413, 28] width 375 height 24
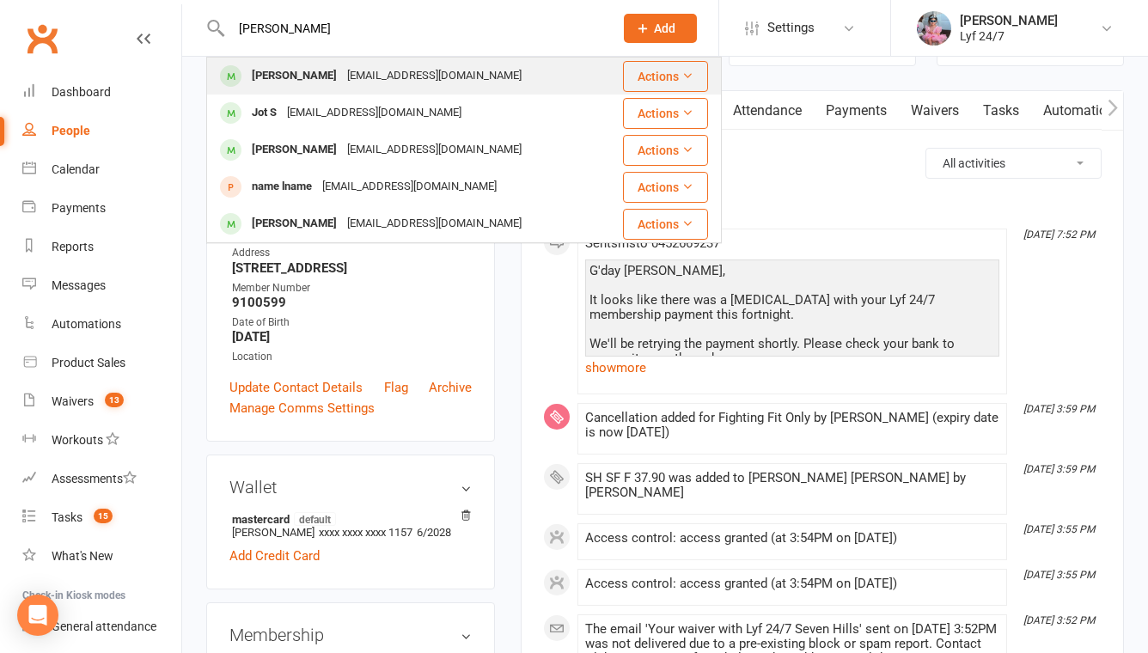
type input "navjot"
click at [272, 75] on div "[PERSON_NAME]" at bounding box center [294, 76] width 95 height 25
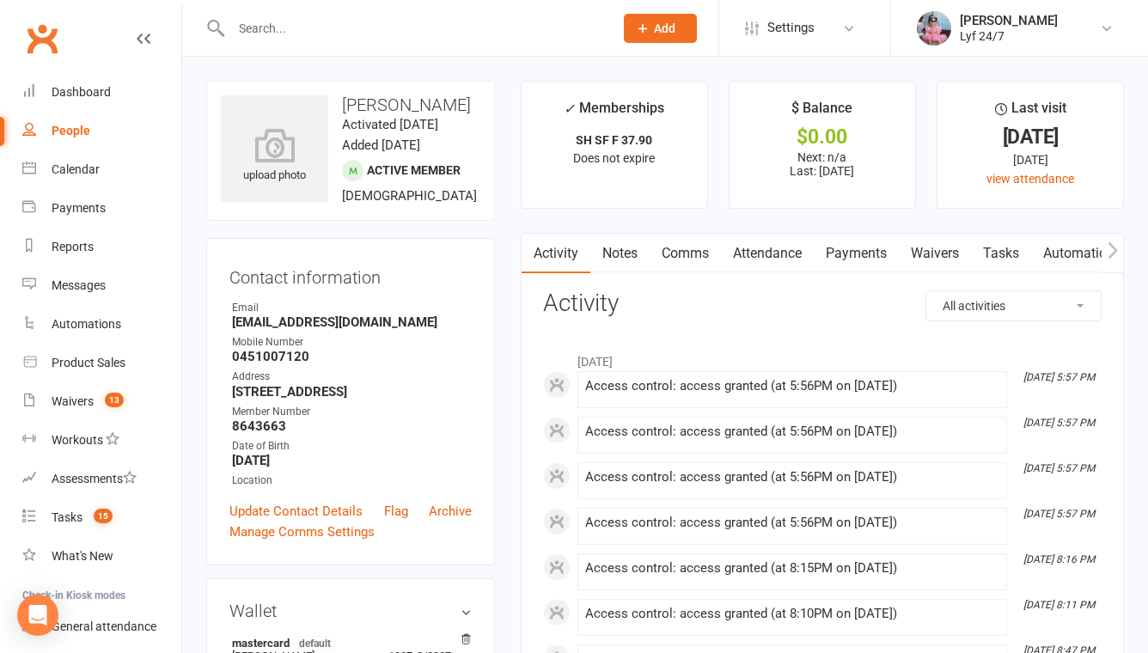
click at [312, 32] on input "text" at bounding box center [413, 28] width 375 height 24
paste input "[EMAIL_ADDRESS][DOMAIN_NAME]"
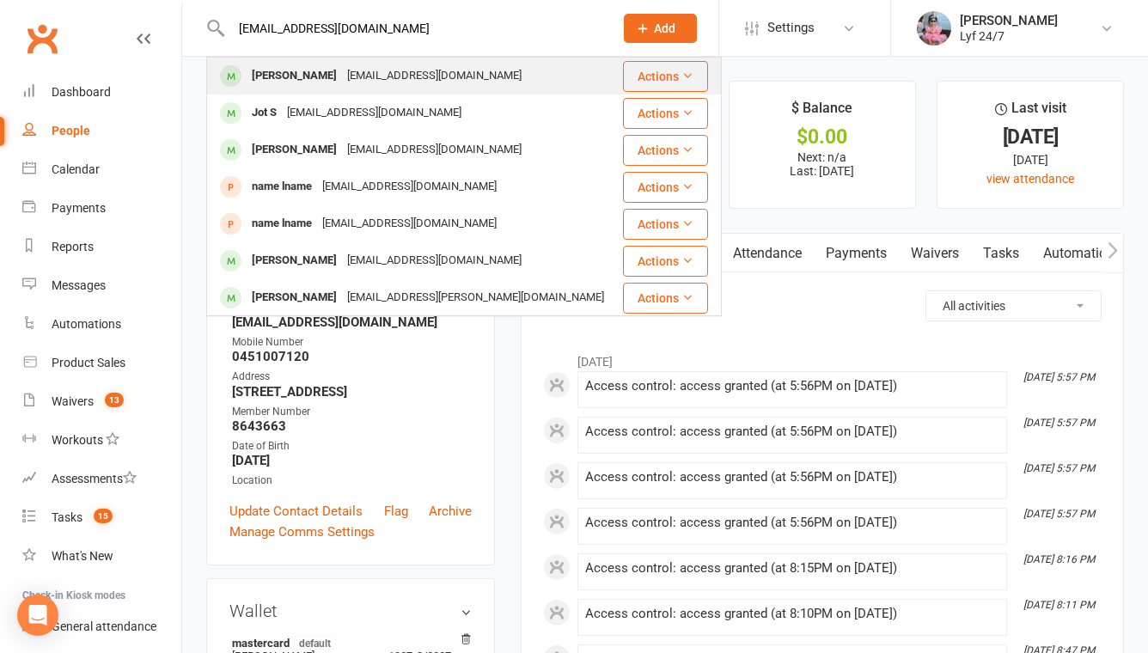
type input "[EMAIL_ADDRESS][DOMAIN_NAME]"
click at [313, 71] on div "[PERSON_NAME]" at bounding box center [294, 76] width 95 height 25
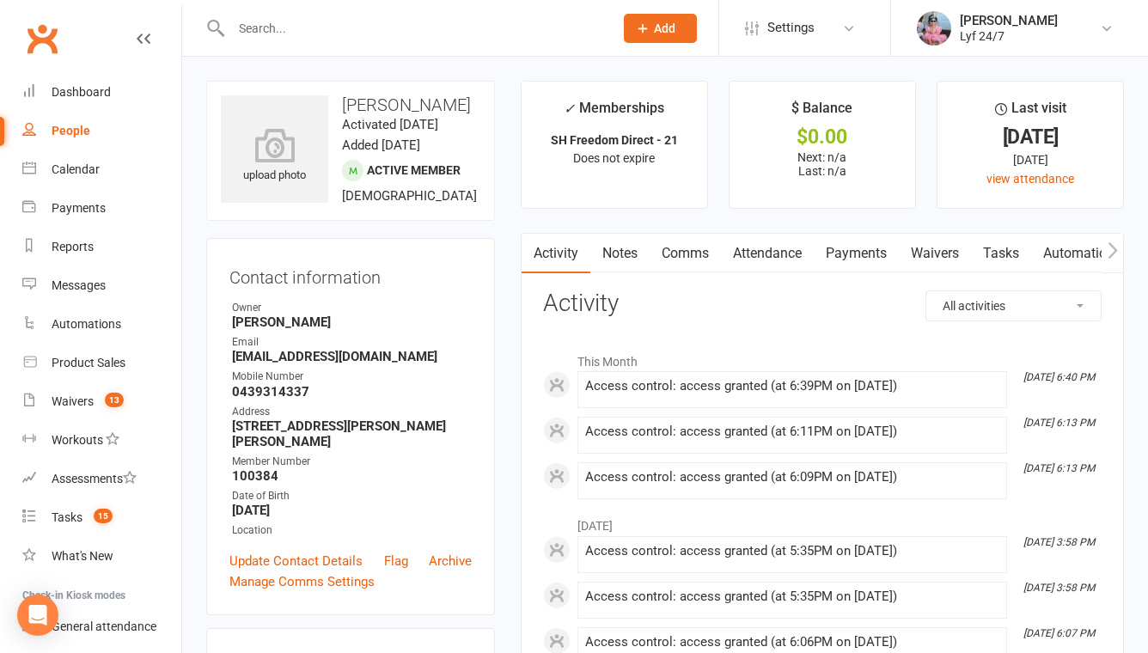
click at [373, 106] on h3 "[PERSON_NAME]" at bounding box center [350, 104] width 259 height 19
copy h3 "[PERSON_NAME]"
click at [269, 30] on input "text" at bounding box center [413, 28] width 375 height 24
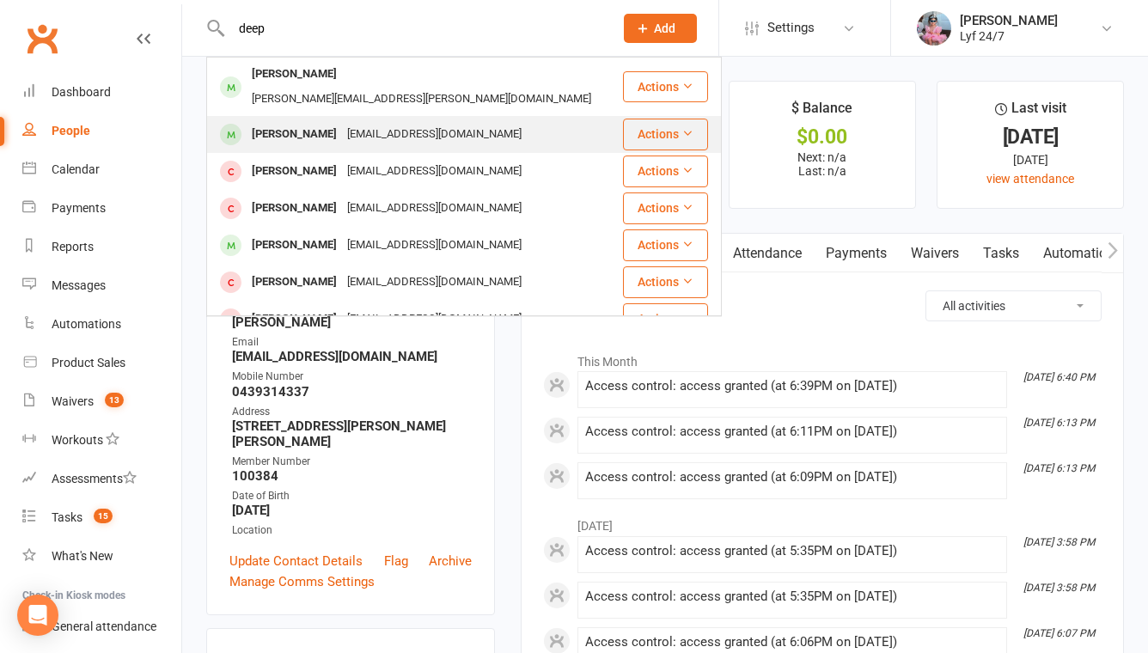
type input "deep"
click at [293, 122] on div "Amandeep Singh" at bounding box center [294, 134] width 95 height 25
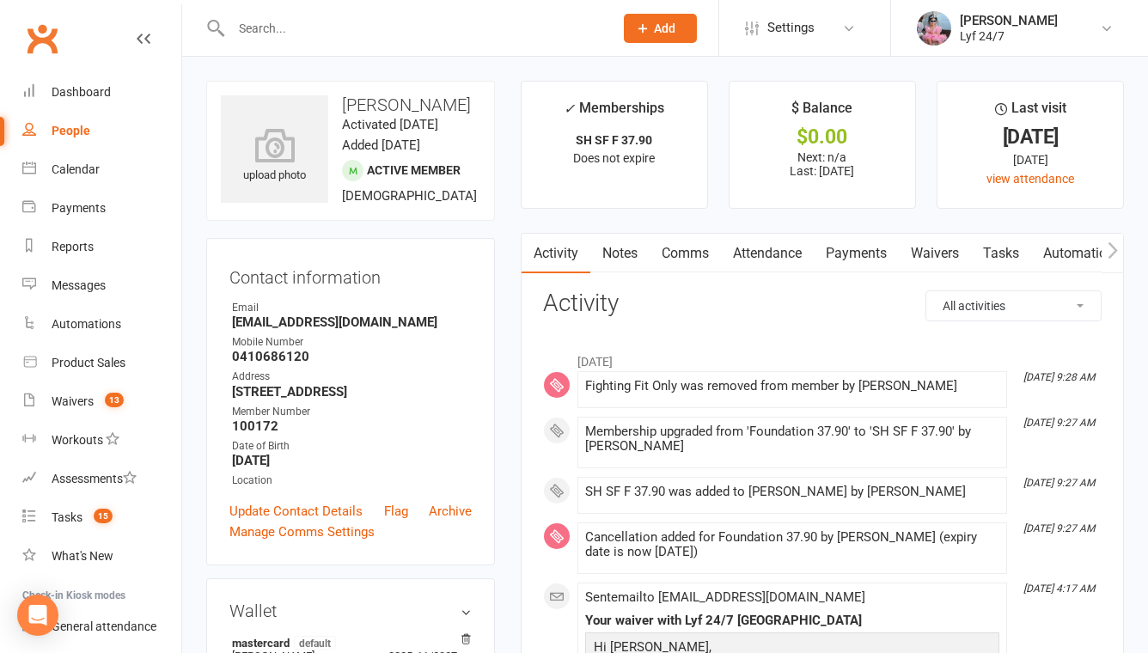
click at [371, 107] on h3 "Amandeep Singh" at bounding box center [350, 104] width 259 height 19
copy h3 "Amandeep Singh"
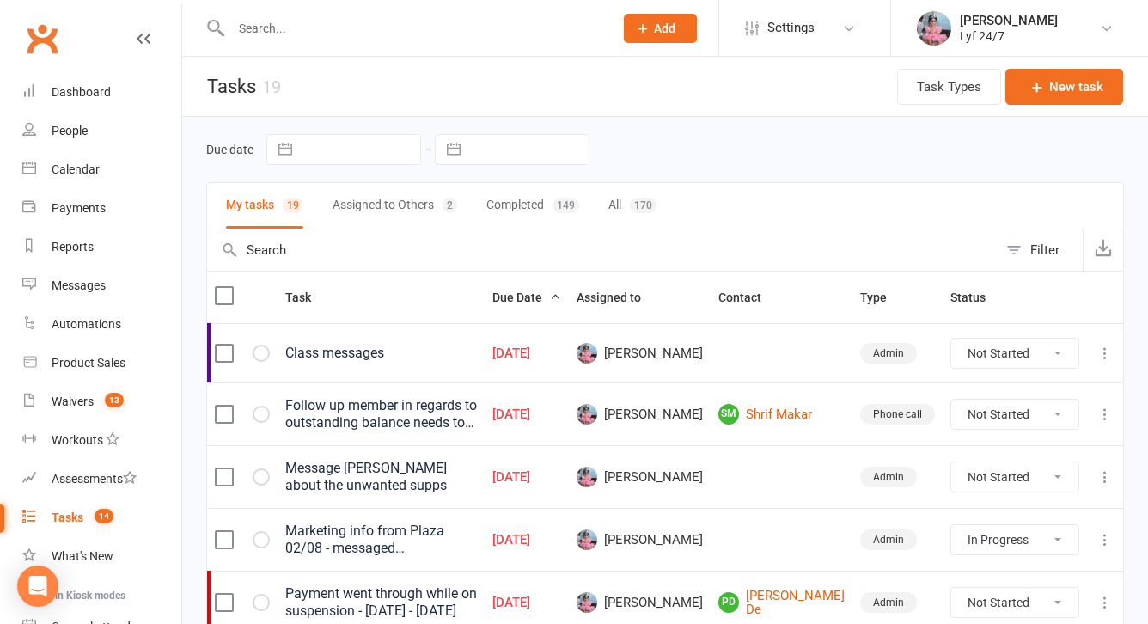
select select "started"
click at [333, 18] on input "text" at bounding box center [413, 28] width 375 height 24
click at [134, 94] on link "Dashboard" at bounding box center [101, 92] width 159 height 39
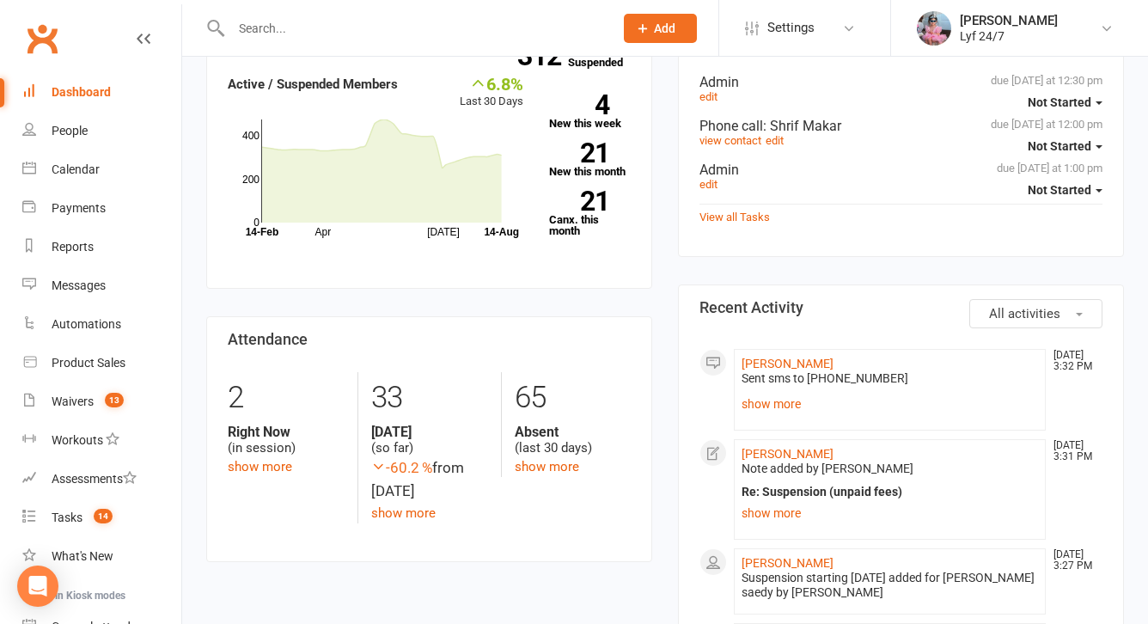
scroll to position [235, 0]
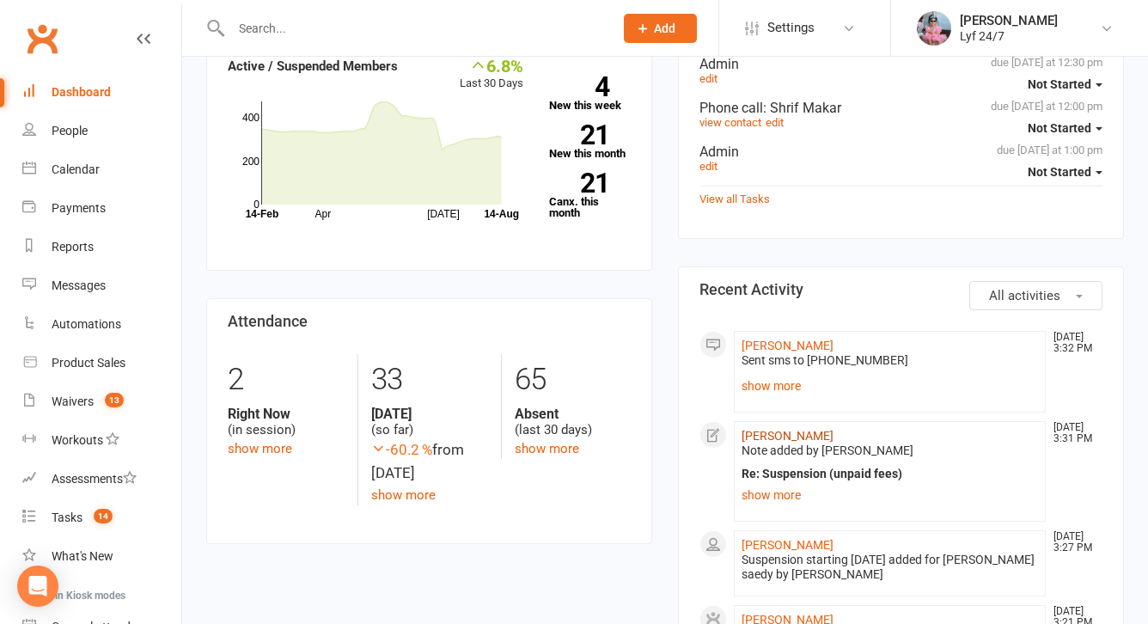
click at [796, 431] on link "[PERSON_NAME]" at bounding box center [787, 436] width 92 height 14
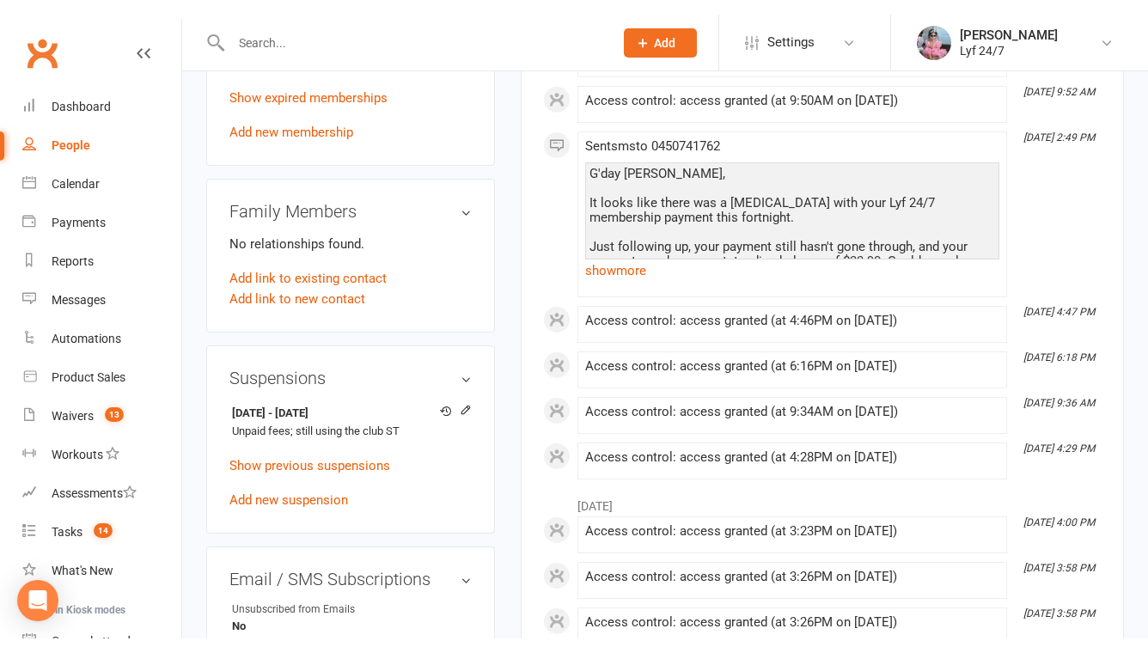
scroll to position [824, 0]
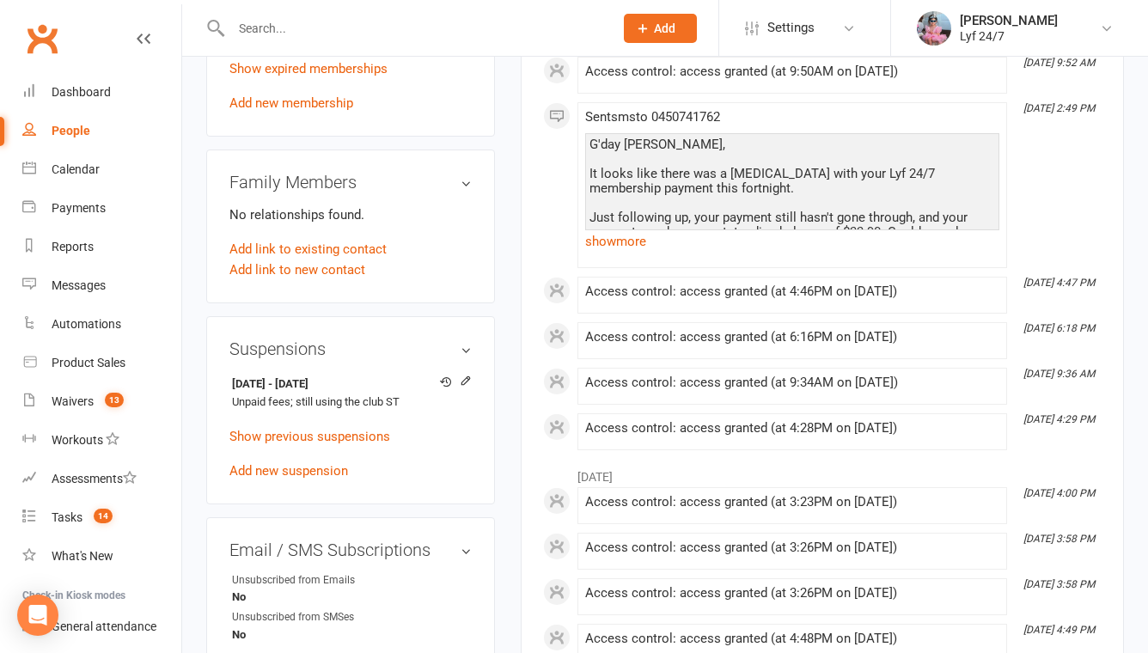
click at [284, 2] on div at bounding box center [403, 28] width 395 height 56
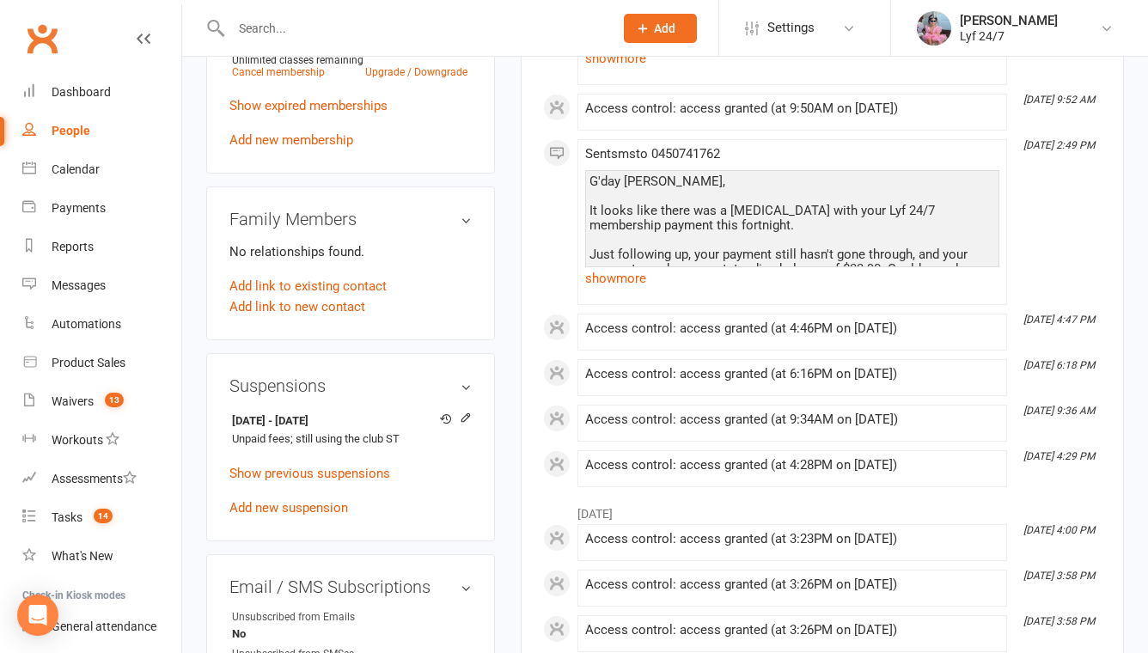
scroll to position [800, 0]
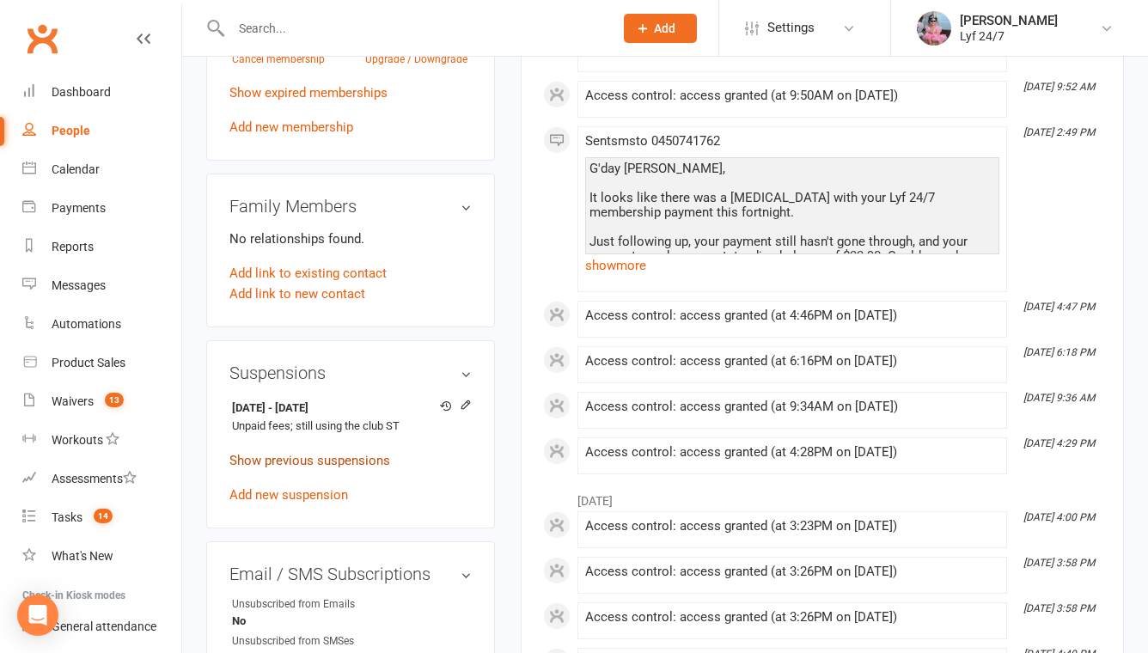
click at [276, 468] on link "Show previous suspensions" at bounding box center [309, 460] width 161 height 15
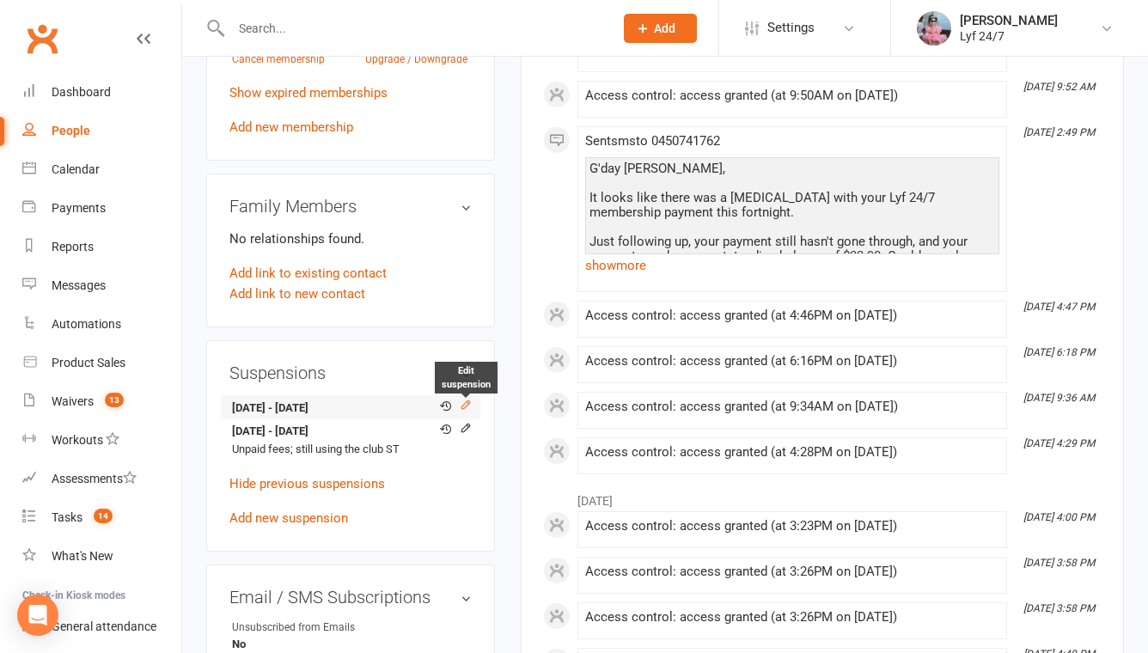
click at [467, 409] on icon at bounding box center [465, 405] width 8 height 8
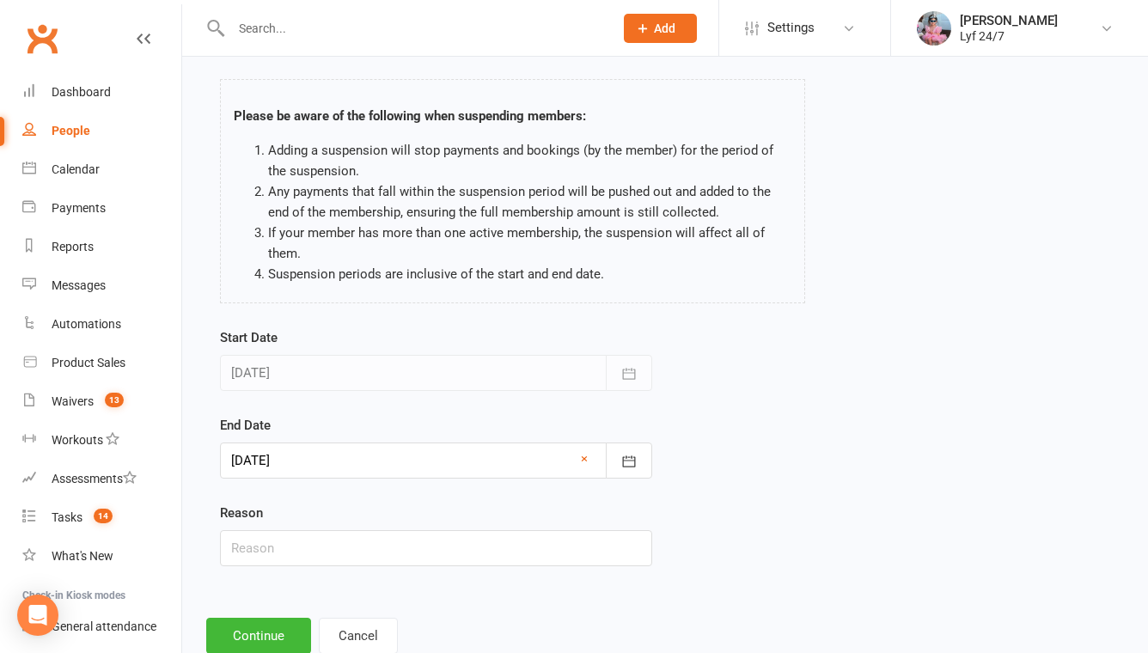
scroll to position [123, 0]
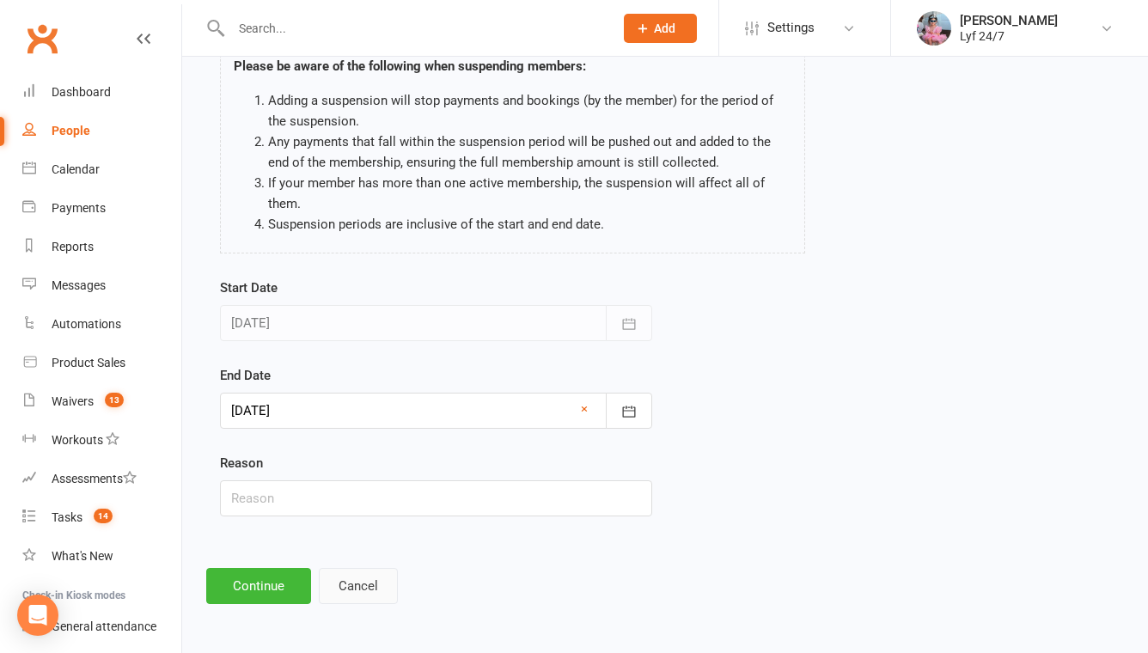
click at [355, 587] on button "Cancel" at bounding box center [358, 586] width 79 height 36
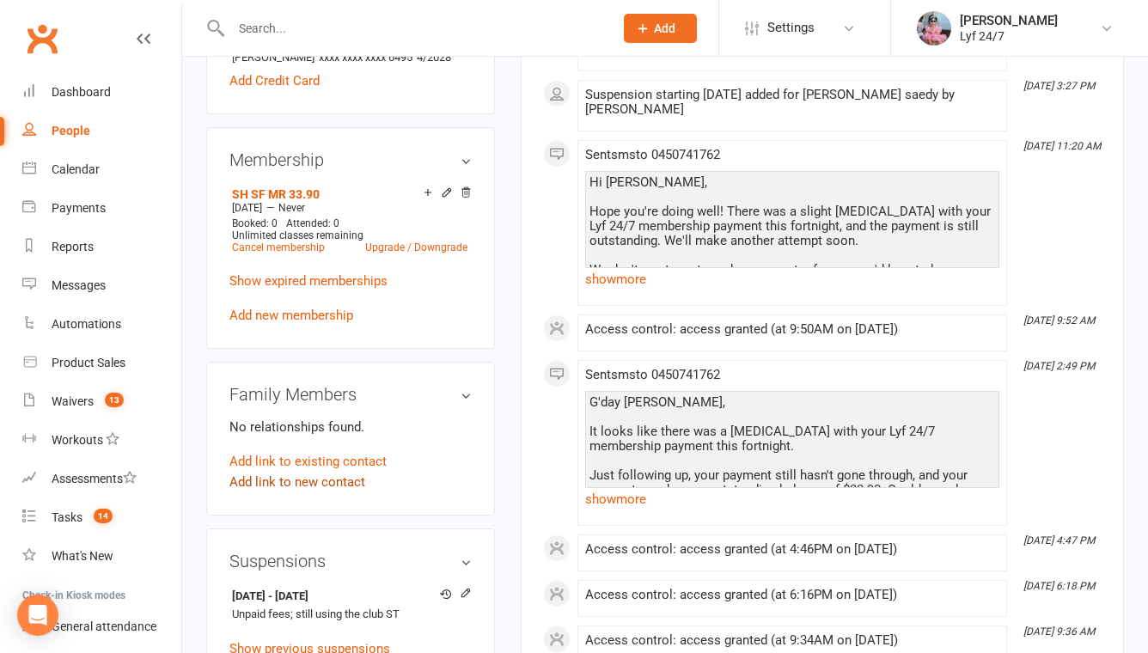
scroll to position [618, 0]
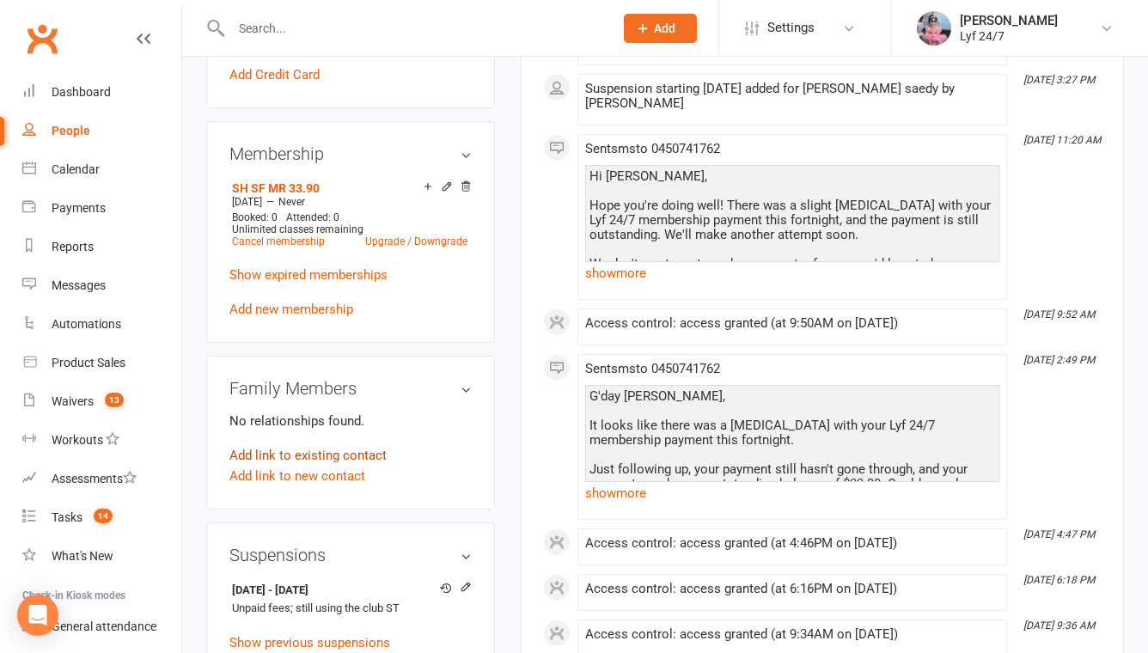
click at [299, 466] on link "Add link to existing contact" at bounding box center [307, 455] width 157 height 21
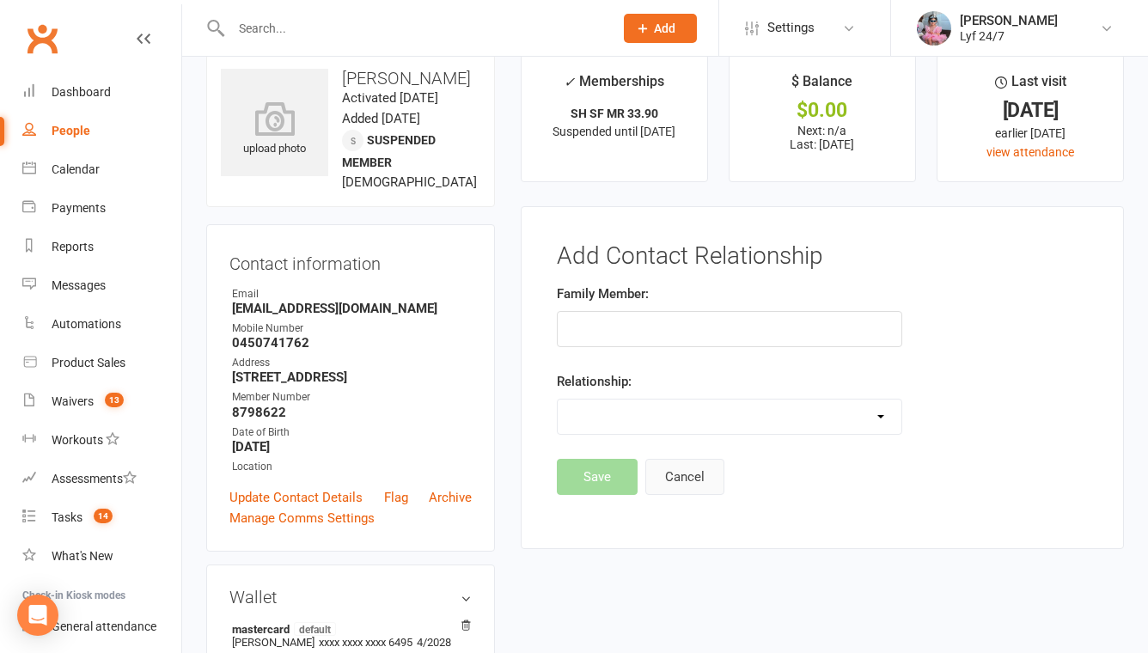
click at [677, 460] on button "Cancel" at bounding box center [684, 477] width 79 height 36
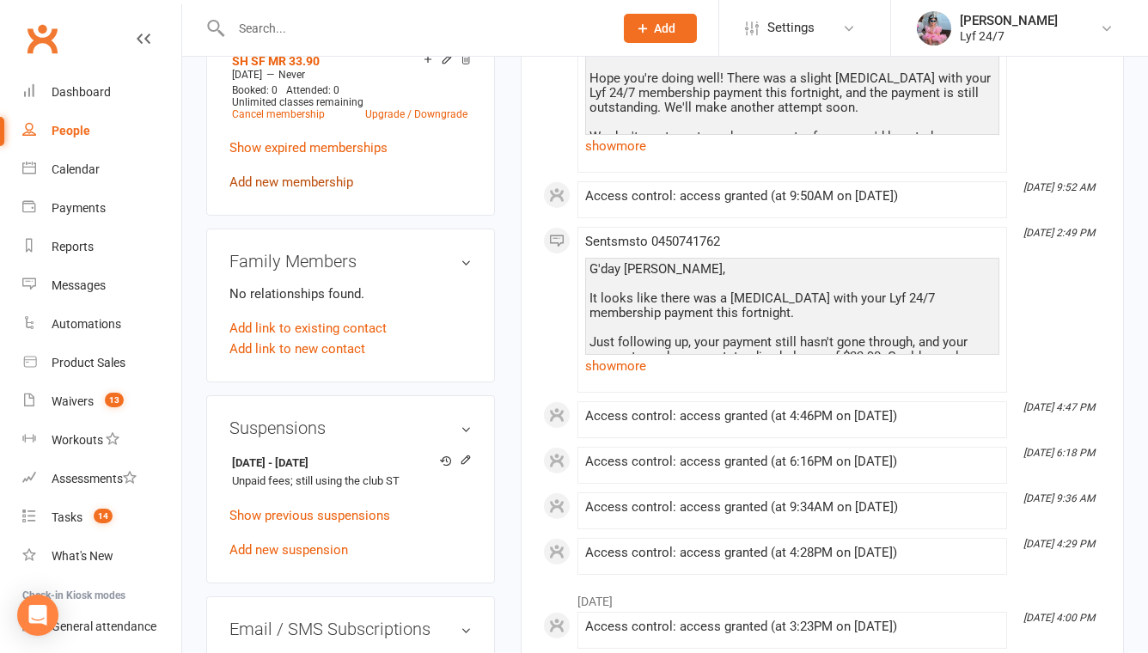
scroll to position [752, 0]
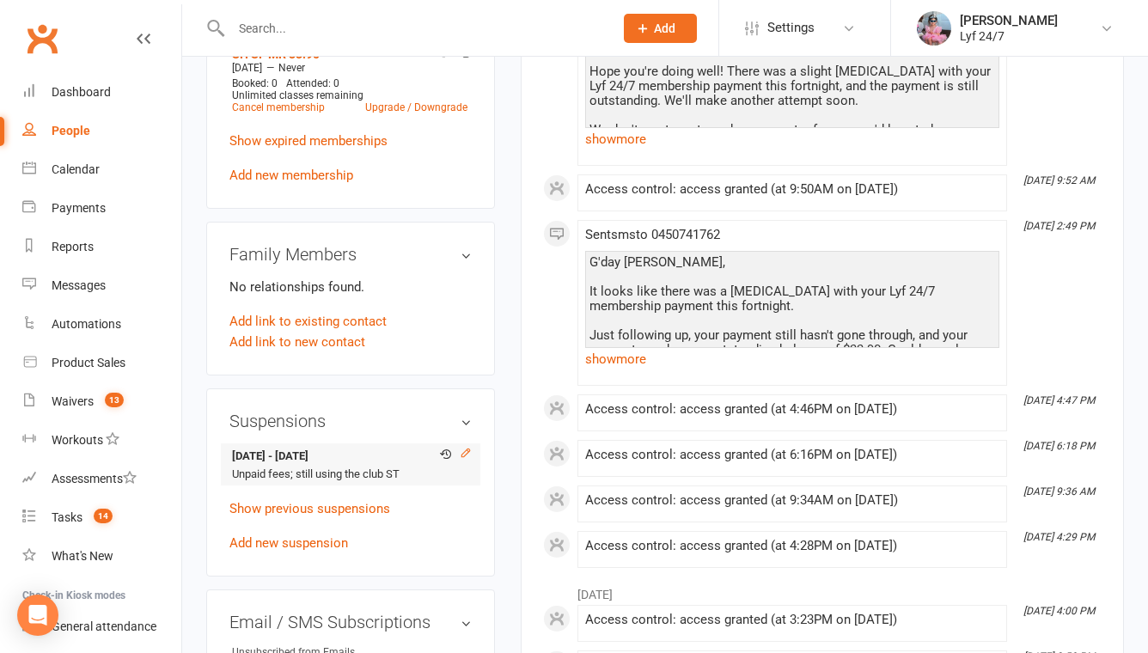
click at [466, 457] on icon at bounding box center [465, 453] width 8 height 8
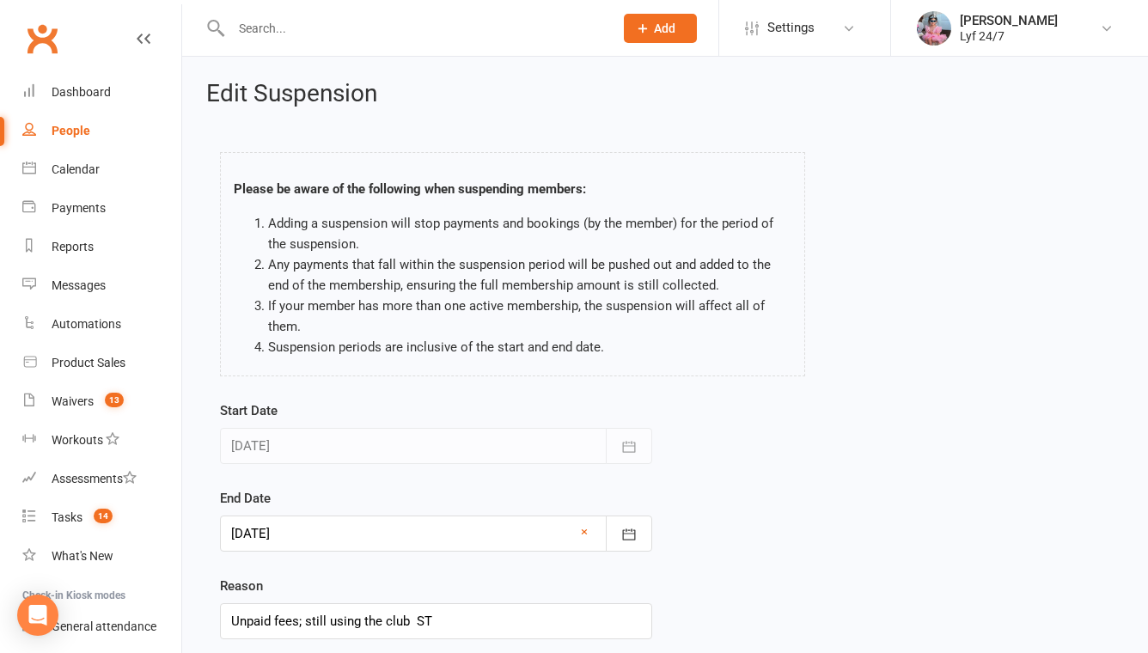
scroll to position [123, 0]
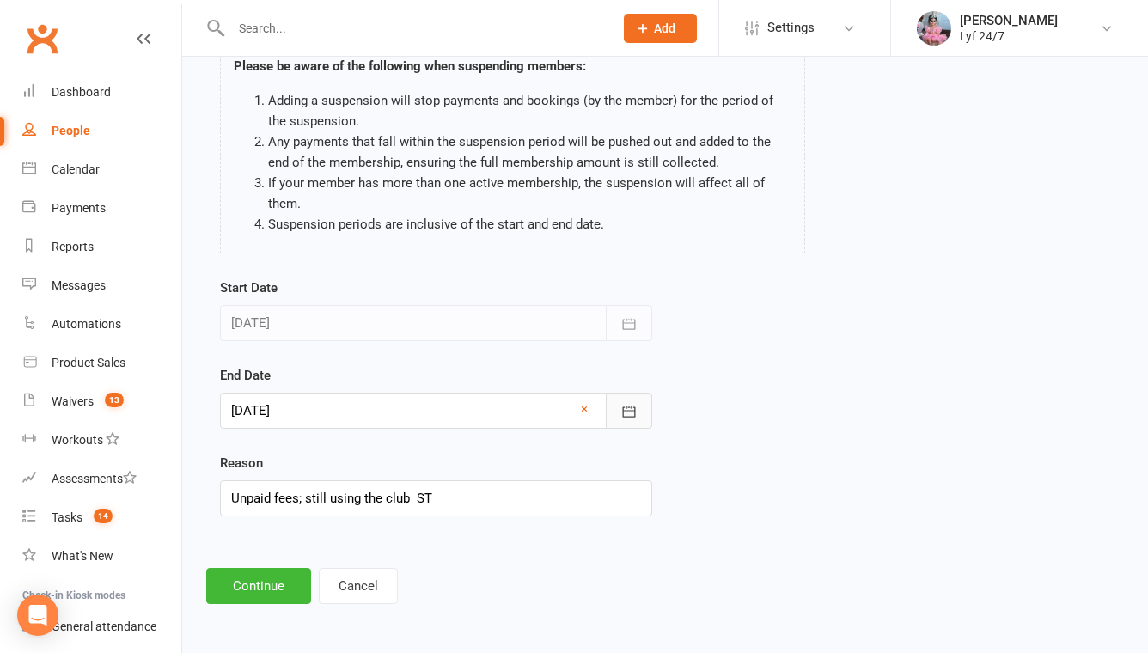
click at [625, 410] on icon "button" at bounding box center [628, 411] width 17 height 17
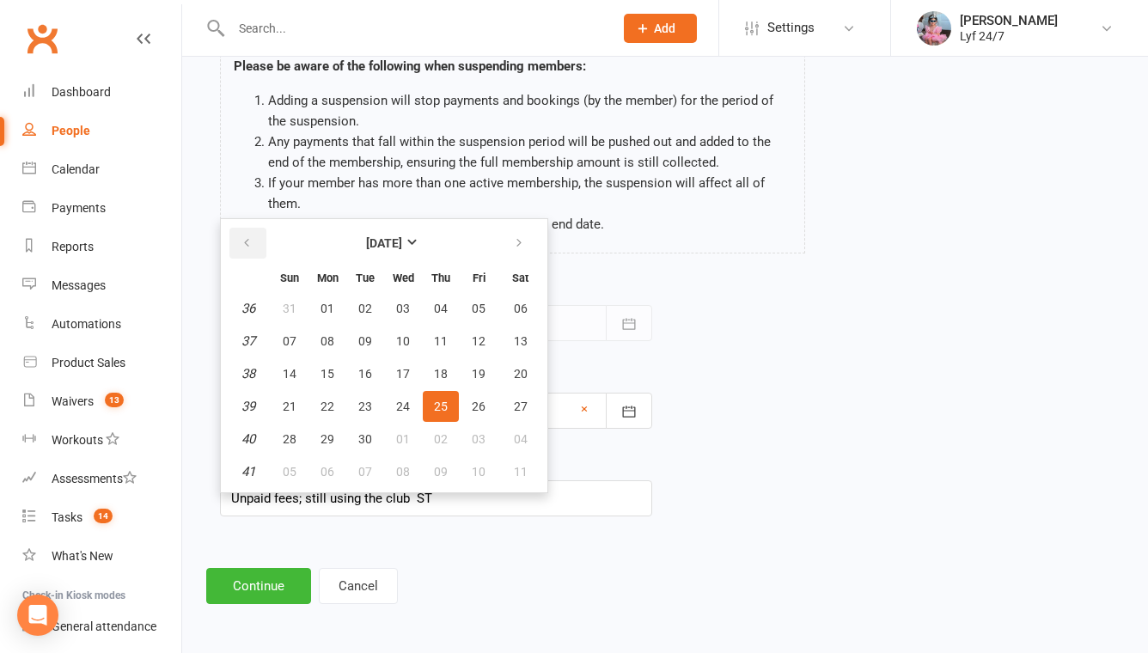
click at [256, 242] on button "button" at bounding box center [247, 243] width 37 height 31
click at [418, 376] on td "13" at bounding box center [403, 373] width 36 height 31
click at [408, 374] on td "13" at bounding box center [403, 373] width 36 height 31
click at [573, 332] on div at bounding box center [436, 323] width 432 height 36
click at [596, 325] on div at bounding box center [436, 323] width 432 height 36
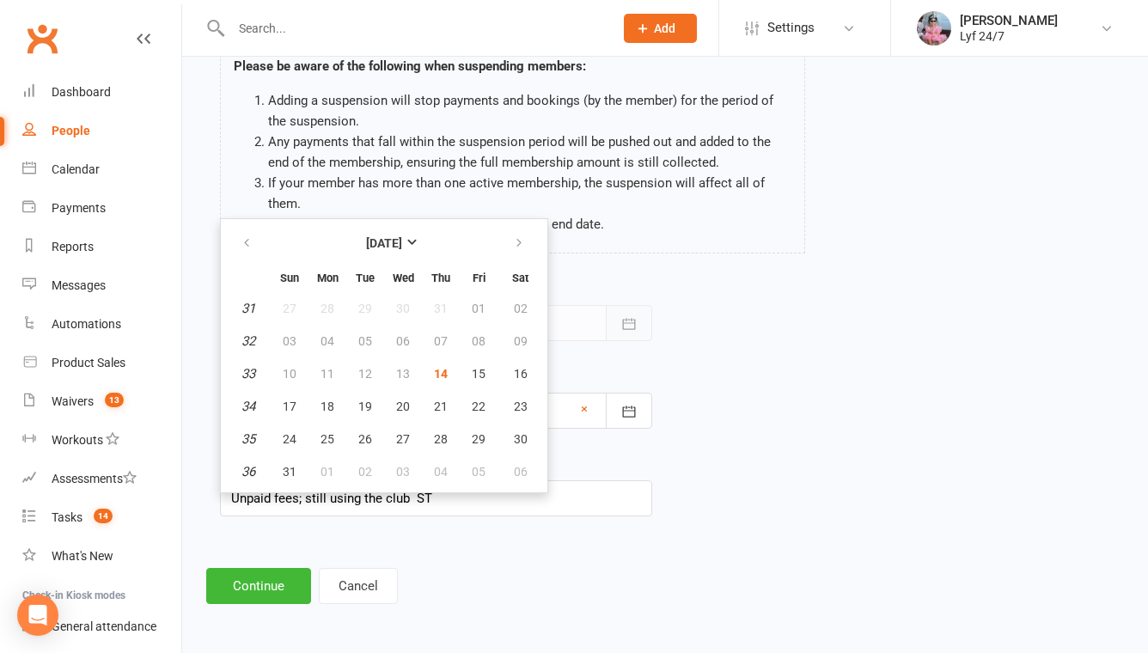
click at [625, 327] on icon "button" at bounding box center [628, 323] width 17 height 17
click at [412, 369] on td "13" at bounding box center [403, 373] width 36 height 31
click at [407, 369] on td "13" at bounding box center [403, 373] width 36 height 31
click at [368, 575] on button "Cancel" at bounding box center [358, 586] width 79 height 36
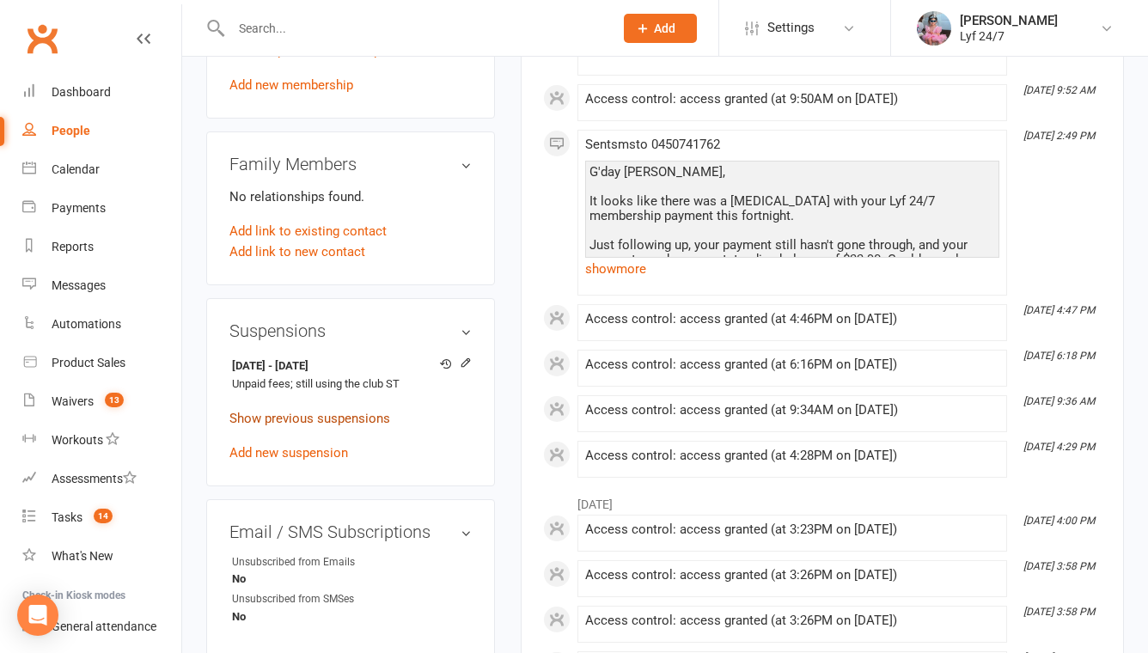
scroll to position [903, 0]
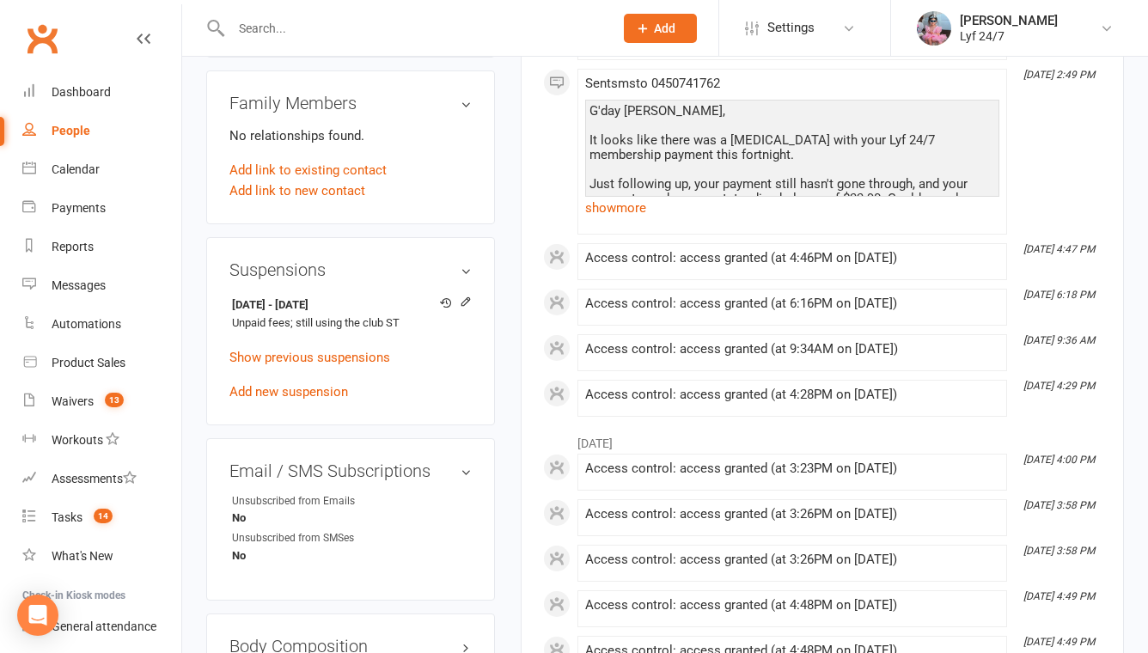
click at [477, 314] on div "Suspensions [DATE] - [DATE] Unpaid fees; still using the club ST Edit suspensio…" at bounding box center [350, 331] width 289 height 188
click at [465, 308] on icon at bounding box center [466, 302] width 12 height 12
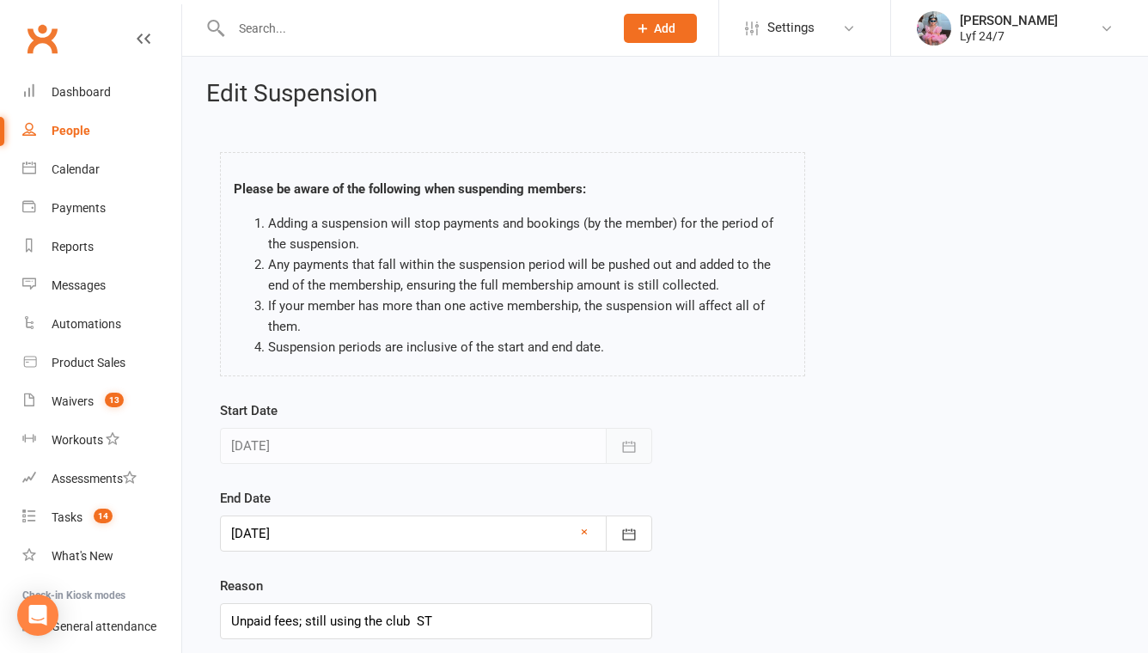
click at [628, 456] on button "button" at bounding box center [629, 446] width 46 height 36
click at [637, 446] on button "button" at bounding box center [629, 446] width 46 height 36
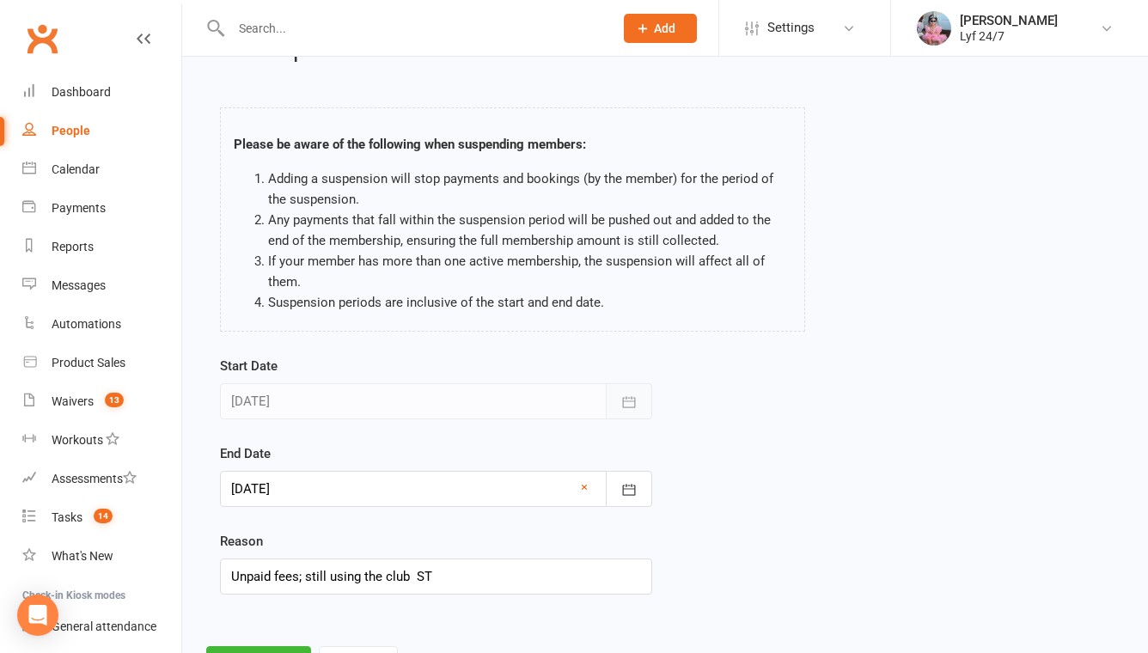
scroll to position [121, 0]
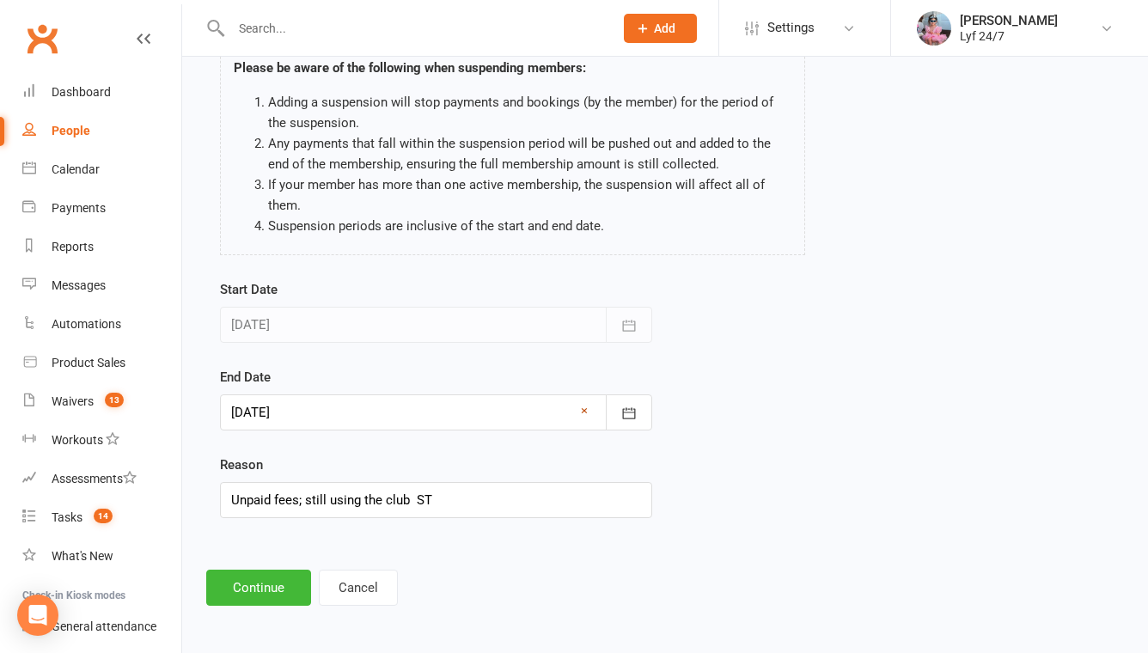
click at [583, 412] on link "×" at bounding box center [584, 410] width 7 height 21
click at [633, 414] on icon "button" at bounding box center [628, 413] width 17 height 17
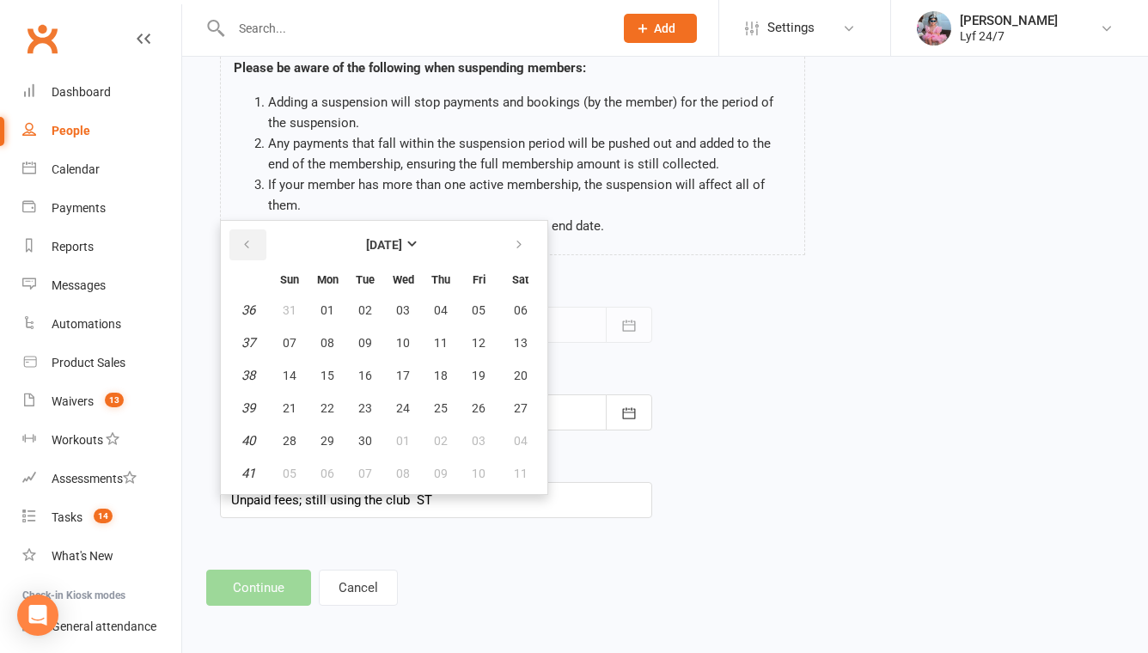
click at [249, 241] on icon "button" at bounding box center [247, 245] width 12 height 14
click at [442, 369] on span "14" at bounding box center [441, 376] width 14 height 14
type input "[DATE]"
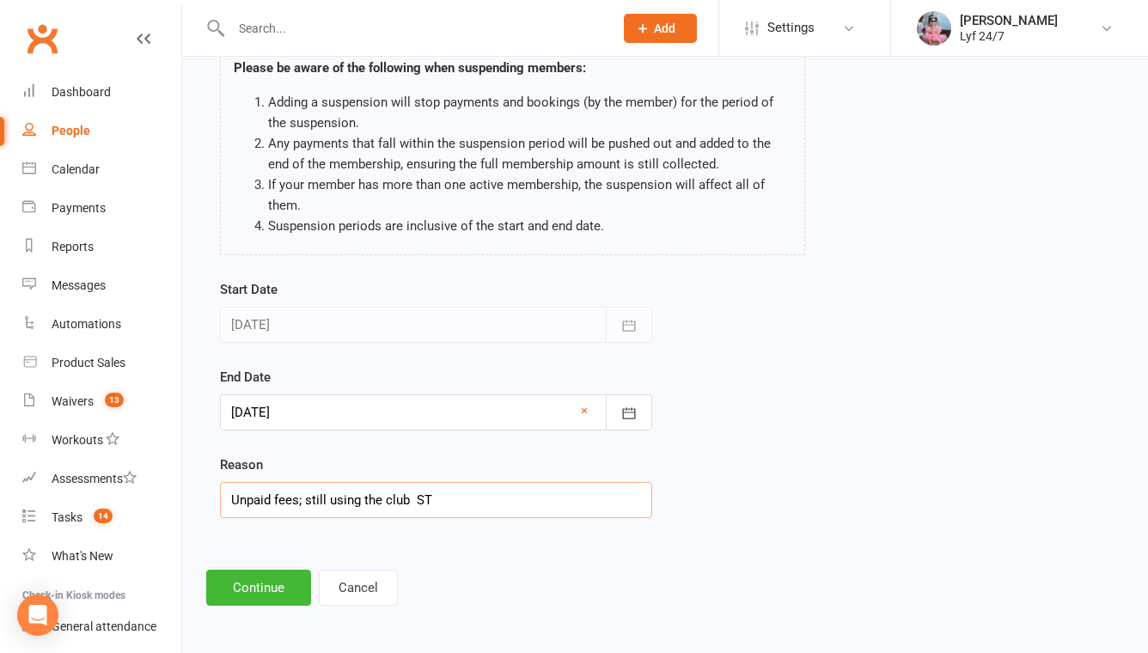
click at [314, 498] on input "Unpaid fees; still using the club ST" at bounding box center [436, 500] width 432 height 36
click at [271, 592] on button "Continue" at bounding box center [258, 588] width 105 height 36
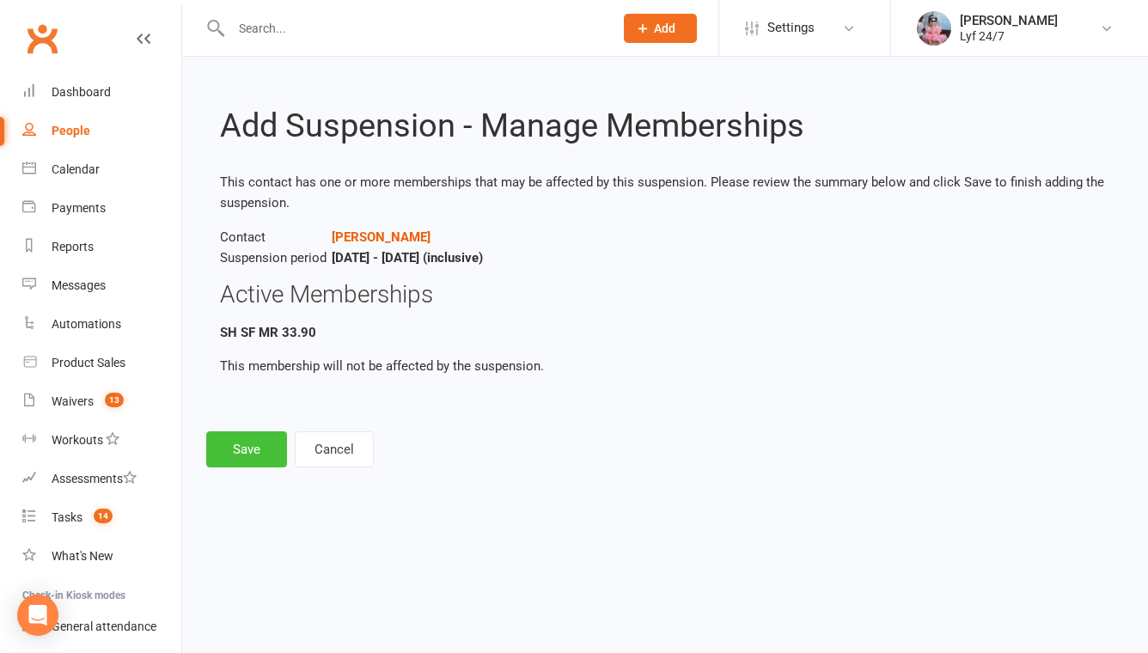
click at [246, 447] on button "Save" at bounding box center [246, 449] width 81 height 36
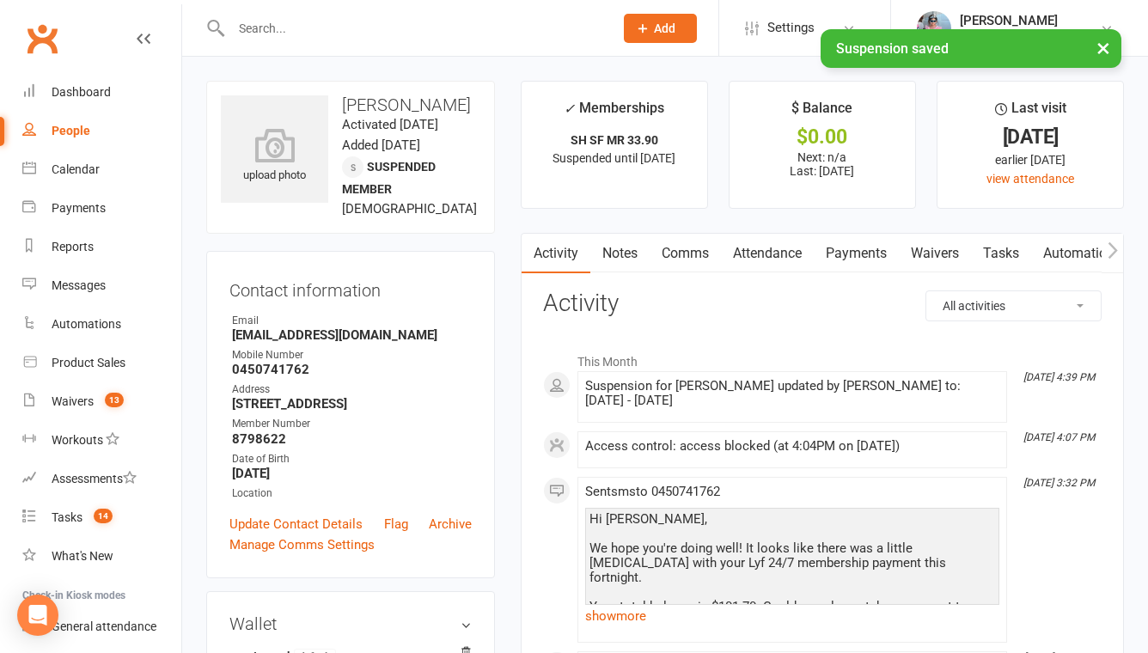
click at [623, 254] on link "Notes" at bounding box center [619, 254] width 59 height 40
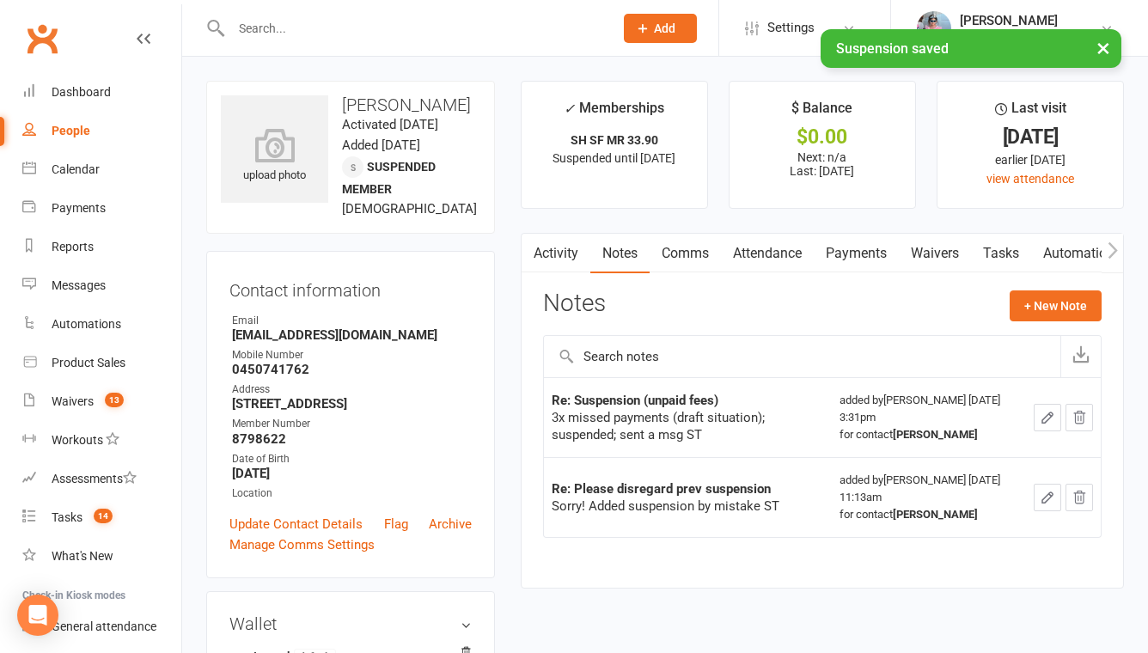
click at [1052, 424] on icon "button" at bounding box center [1047, 417] width 15 height 15
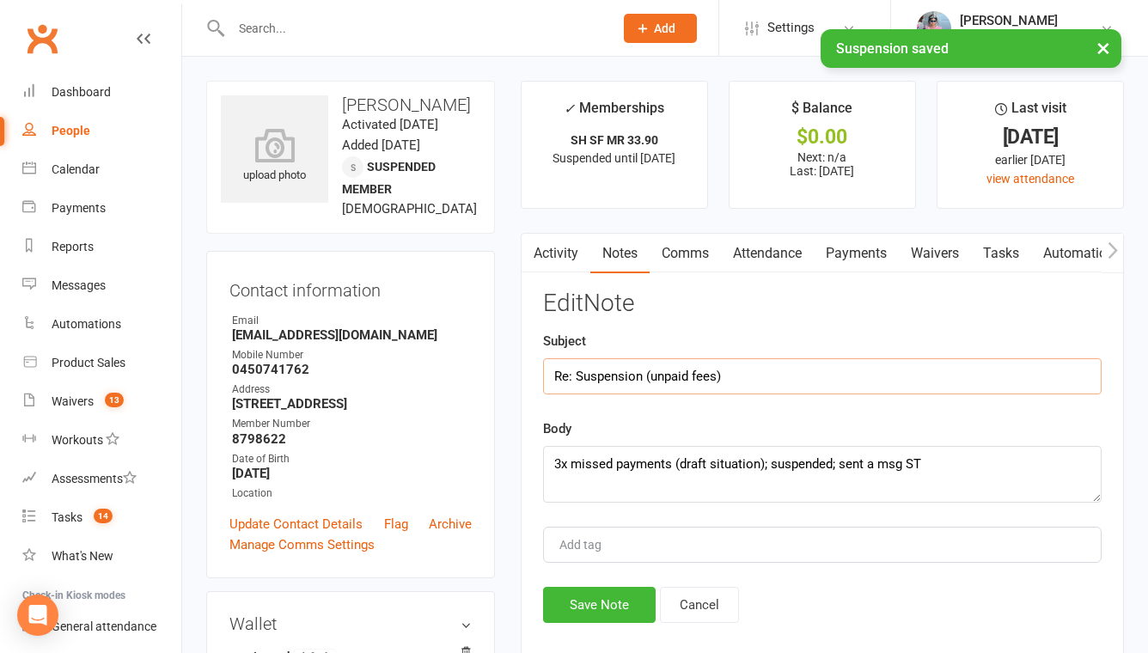
click at [739, 381] on input "Re: Suspension (unpaid fees)" at bounding box center [822, 376] width 558 height 36
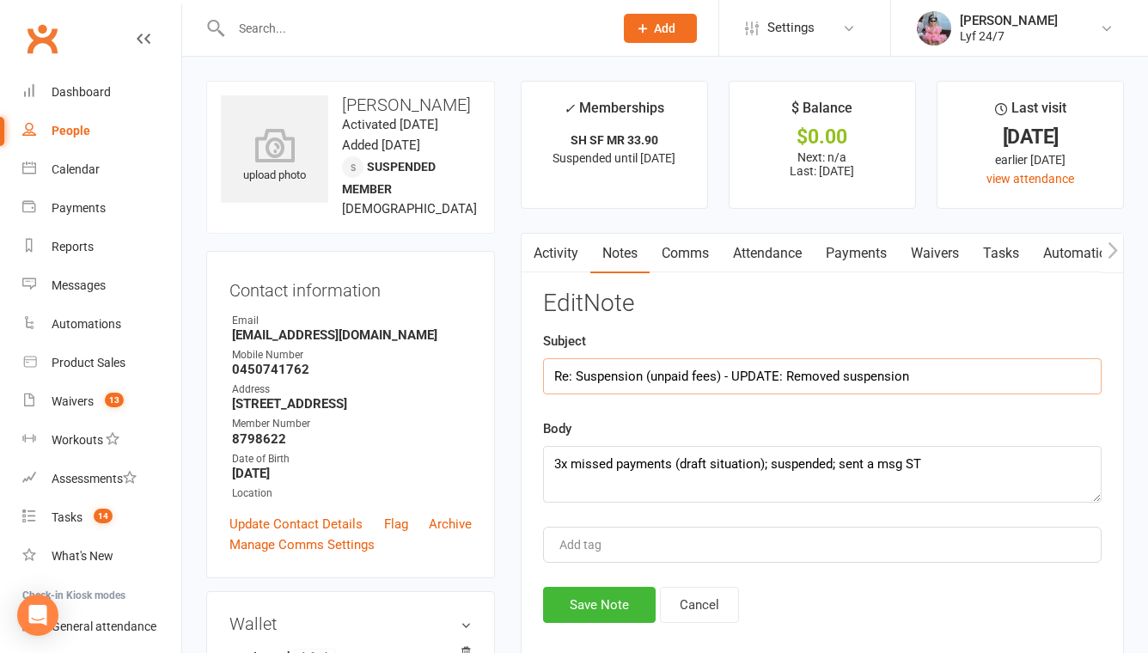
scroll to position [26, 0]
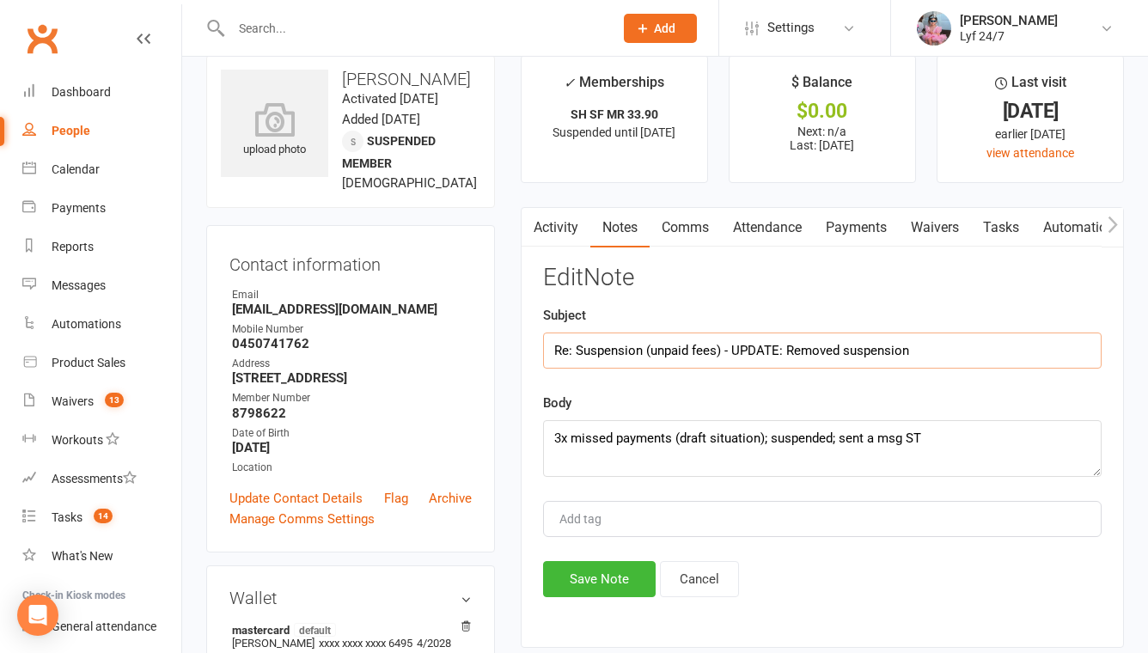
click at [732, 352] on input "Re: Suspension (unpaid fees) - UPDATE: Removed suspension" at bounding box center [822, 350] width 558 height 36
type input "Re: Suspension (unpaid fees) - UPDATE: Removed suspension"
click at [968, 431] on textarea "3x missed payments (draft situation); suspended; sent a msg ST" at bounding box center [822, 448] width 558 height 57
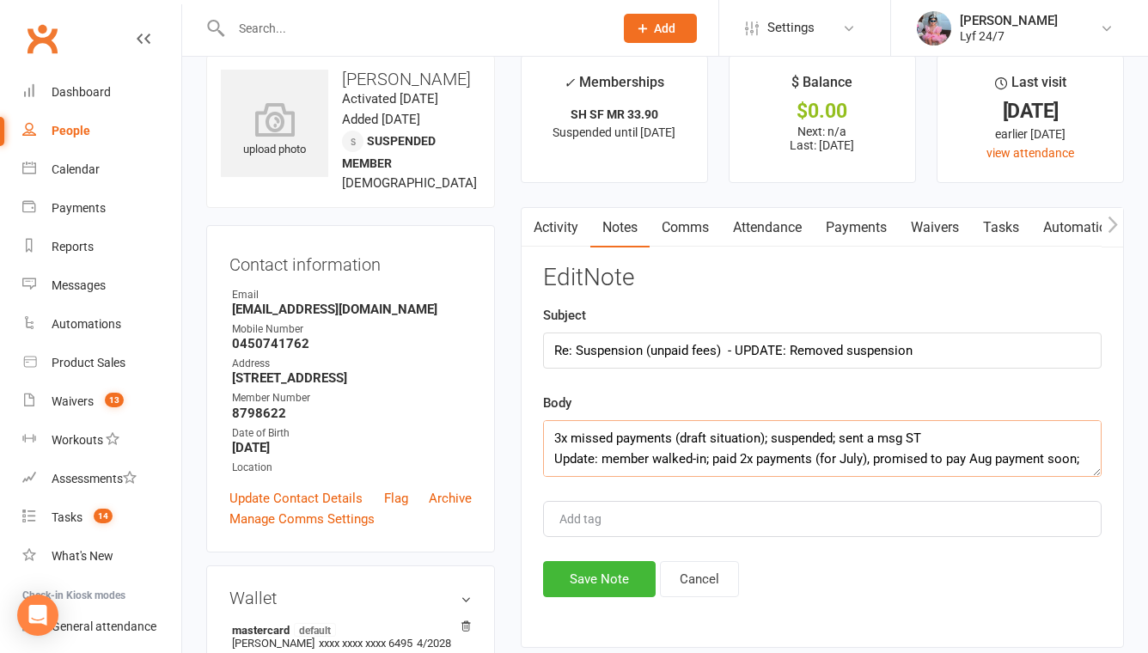
scroll to position [10, 0]
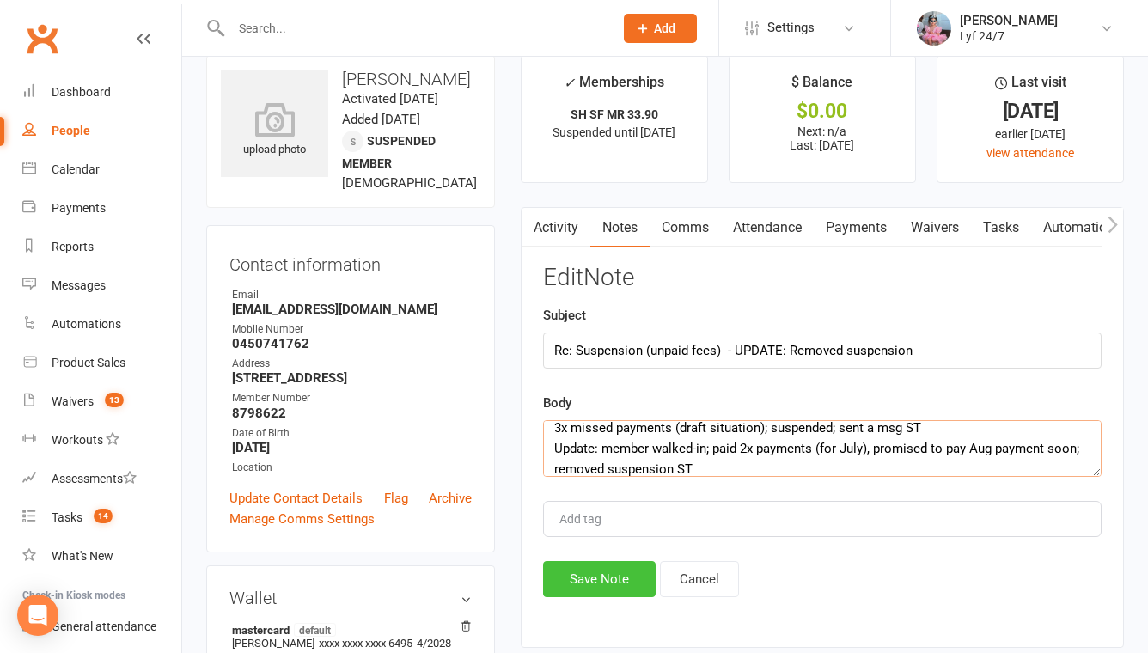
type textarea "3x missed payments (draft situation); suspended; sent a msg ST Update: member w…"
click at [606, 587] on button "Save Note" at bounding box center [599, 579] width 113 height 36
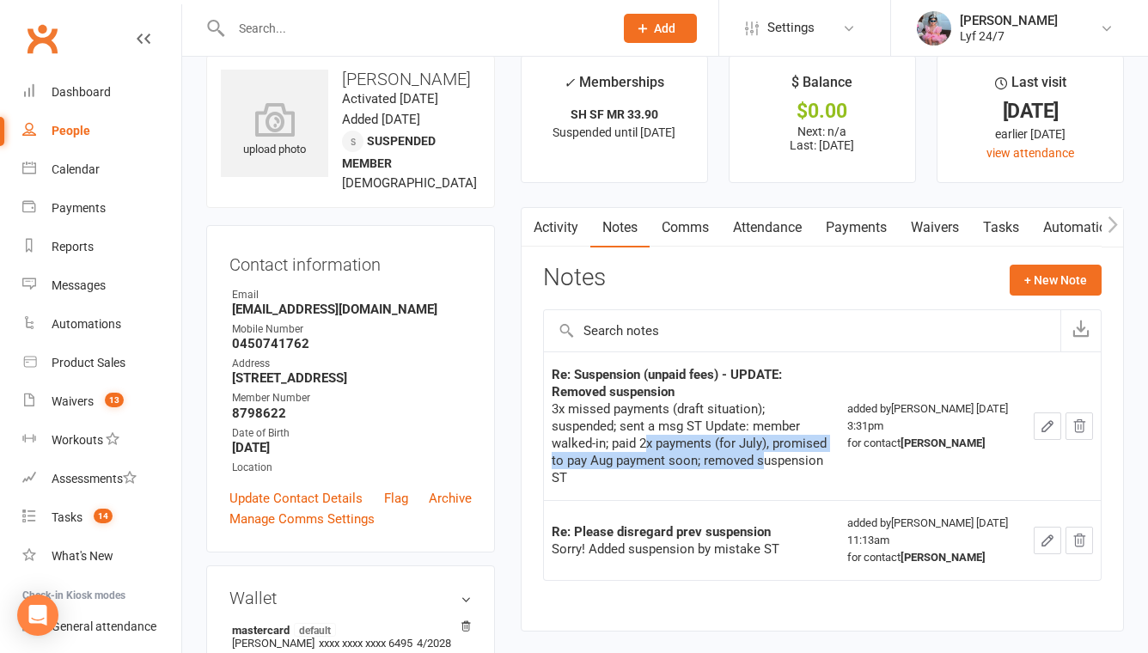
drag, startPoint x: 551, startPoint y: 442, endPoint x: 692, endPoint y: 458, distance: 141.7
click at [692, 458] on td "Re: Suspension (unpaid fees) - UPDATE: Removed suspension 3x missed payments (d…" at bounding box center [692, 425] width 296 height 149
click at [782, 414] on div "3x missed payments (draft situation); suspended; sent a msg ST Update: member w…" at bounding box center [692, 443] width 280 height 86
drag, startPoint x: 686, startPoint y: 429, endPoint x: 794, endPoint y: 454, distance: 110.2
click at [794, 454] on div "3x missed payments (draft situation); suspended; sent a msg ST Update: member w…" at bounding box center [692, 443] width 280 height 86
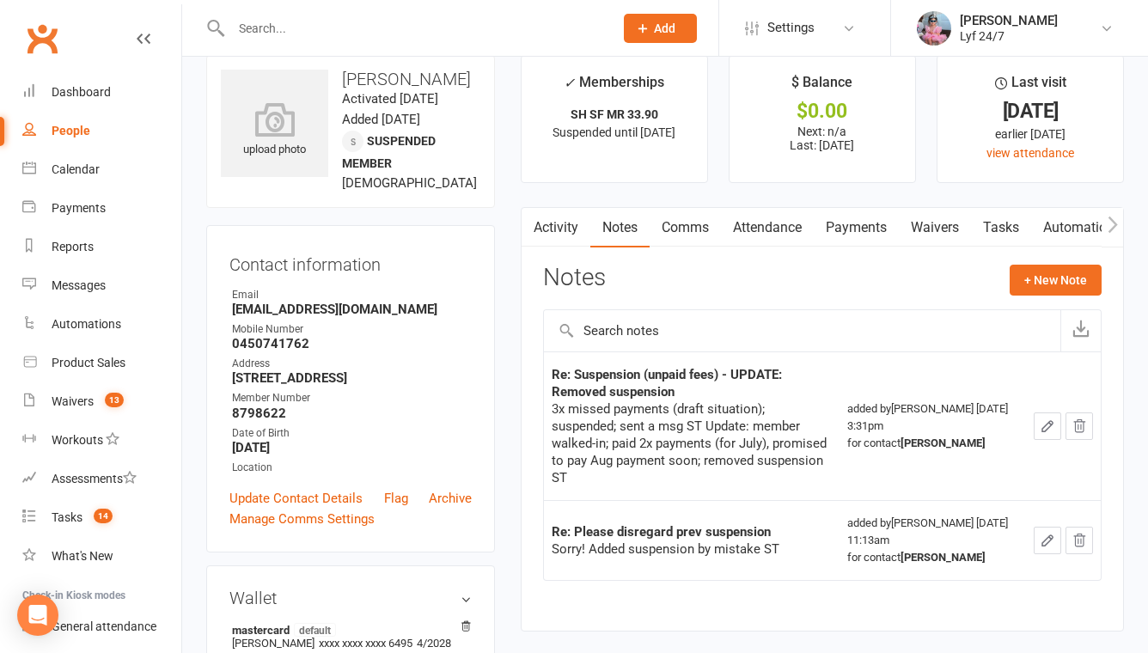
copy div "member walked-in; paid 2x payments (for July), promised to pay Aug payment soon…"
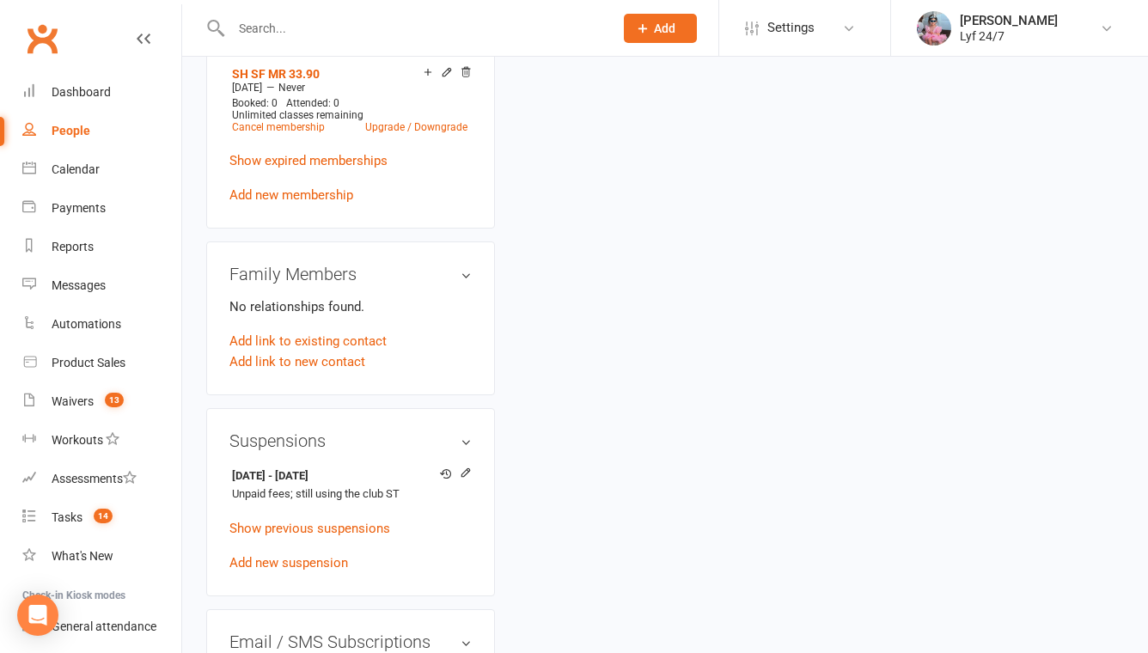
scroll to position [0, 0]
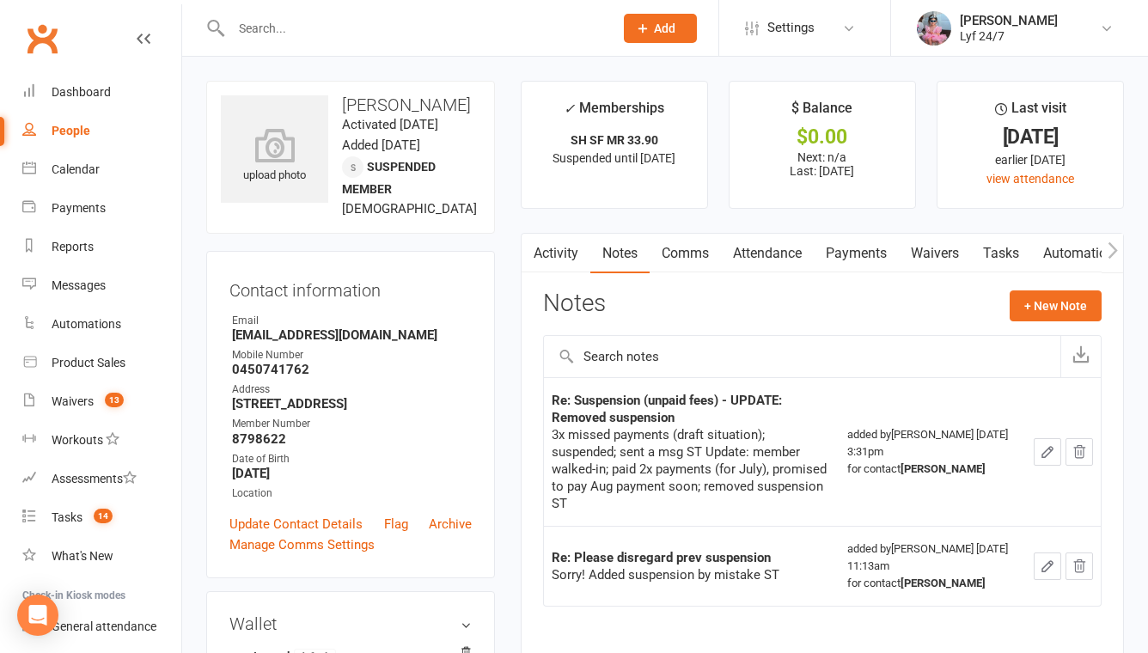
click at [552, 261] on link "Activity" at bounding box center [556, 254] width 69 height 40
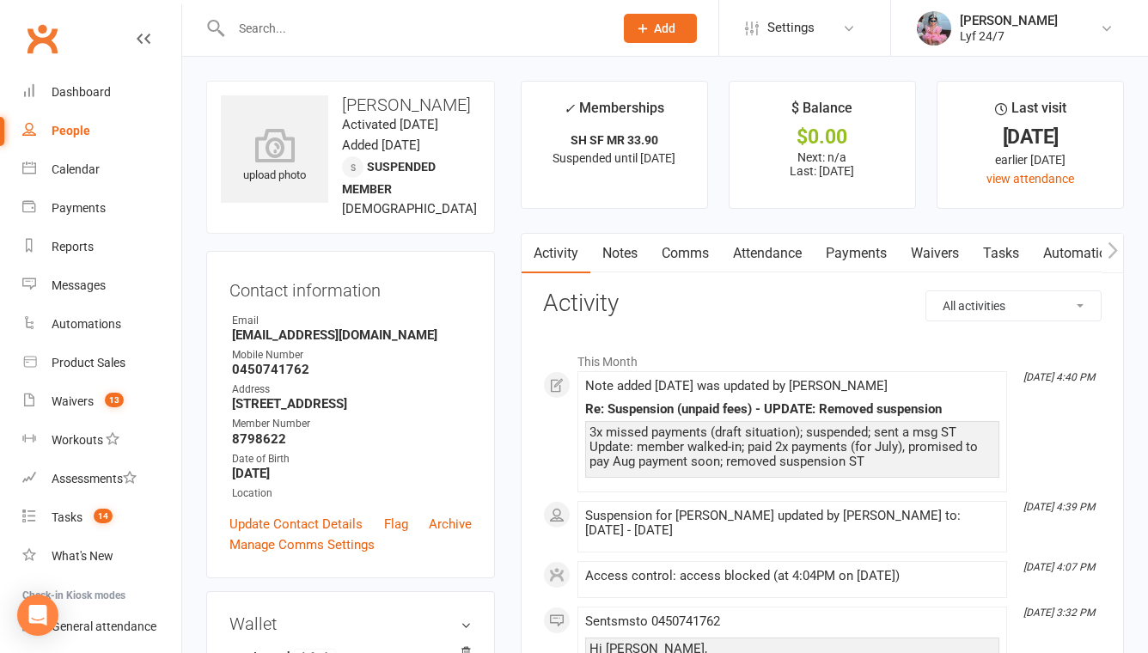
click at [555, 250] on link "Activity" at bounding box center [556, 254] width 69 height 40
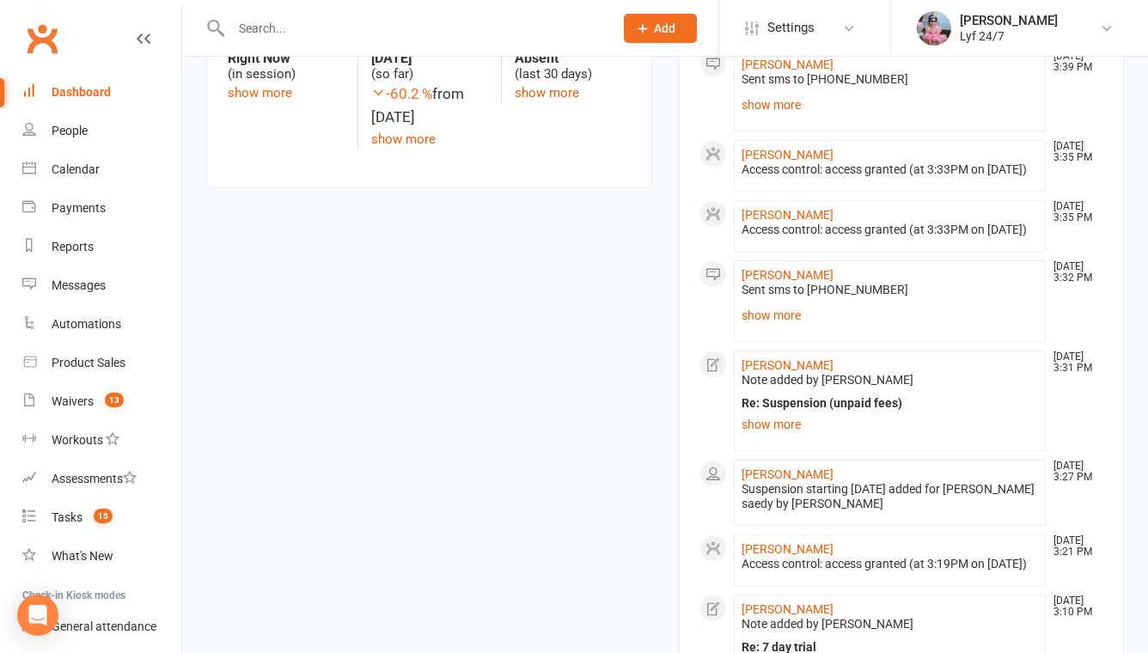
scroll to position [594, 0]
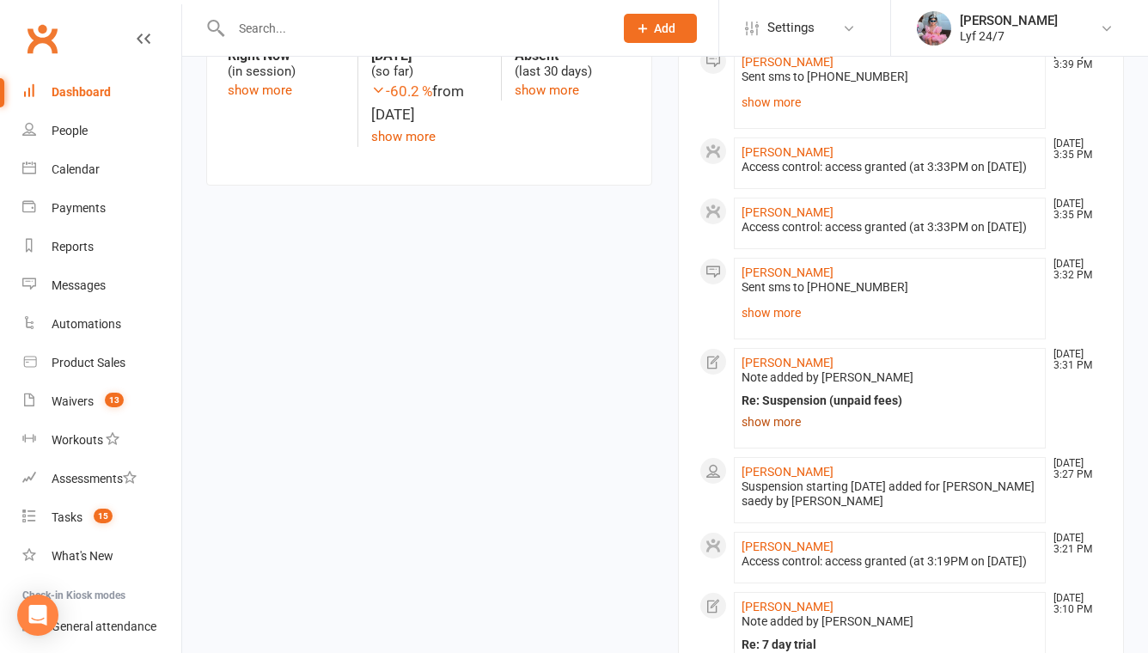
click at [761, 434] on link "show more" at bounding box center [889, 422] width 296 height 24
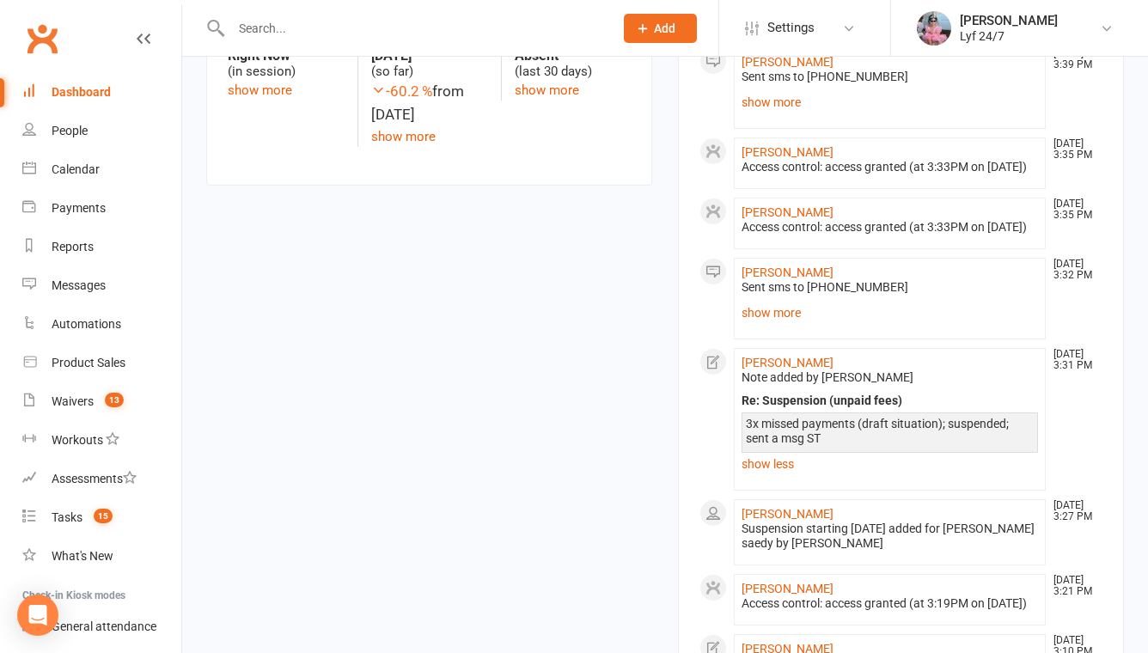
drag, startPoint x: 749, startPoint y: 452, endPoint x: 873, endPoint y: 477, distance: 126.2
click at [873, 459] on div "3x missed payments (draft situation); suspended; sent a msg ST" at bounding box center [890, 438] width 288 height 42
copy div "x missed payments (draft situation); suspended; sent a msg ST"
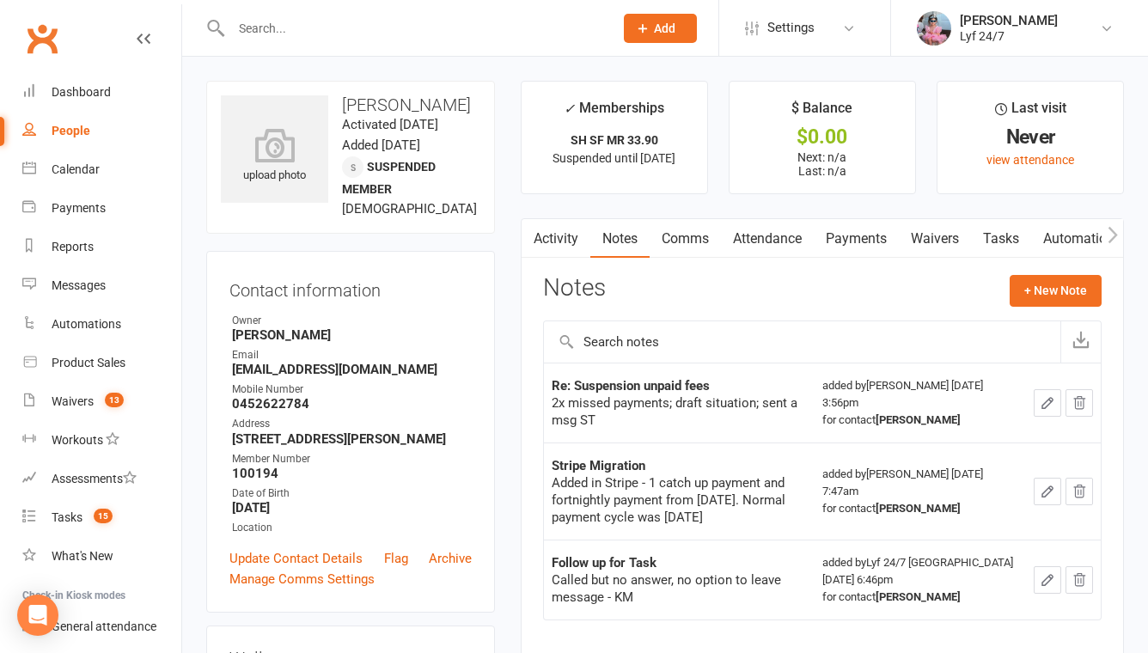
click at [412, 36] on input "text" at bounding box center [413, 28] width 375 height 24
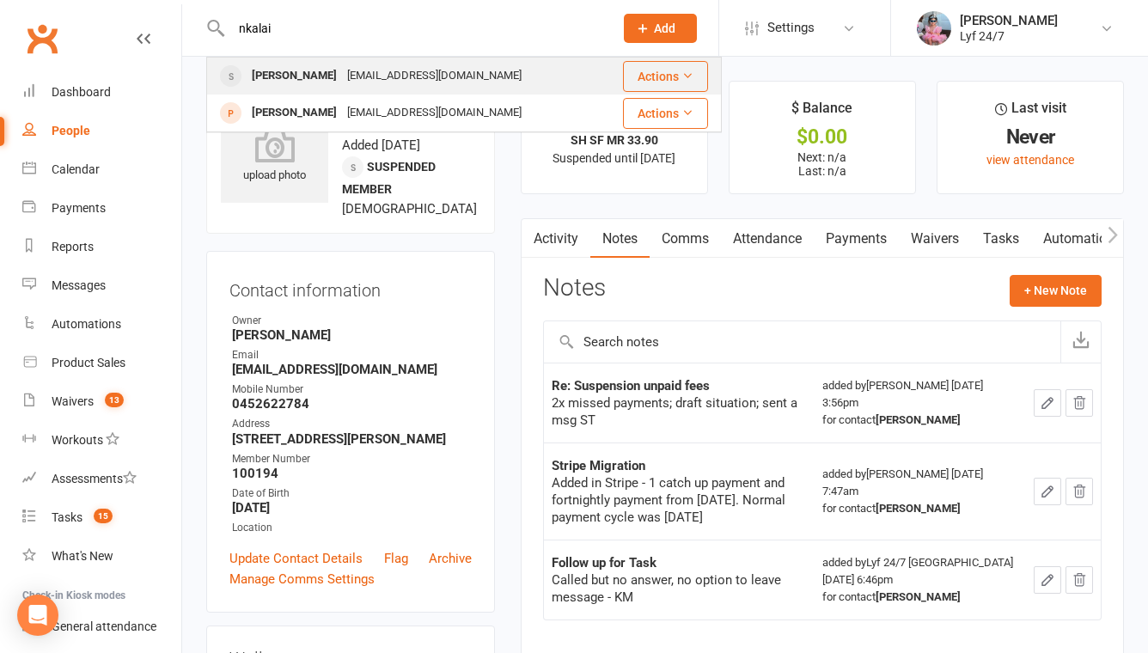
type input "nkalai"
click at [409, 80] on div "[EMAIL_ADDRESS][DOMAIN_NAME]" at bounding box center [434, 76] width 185 height 25
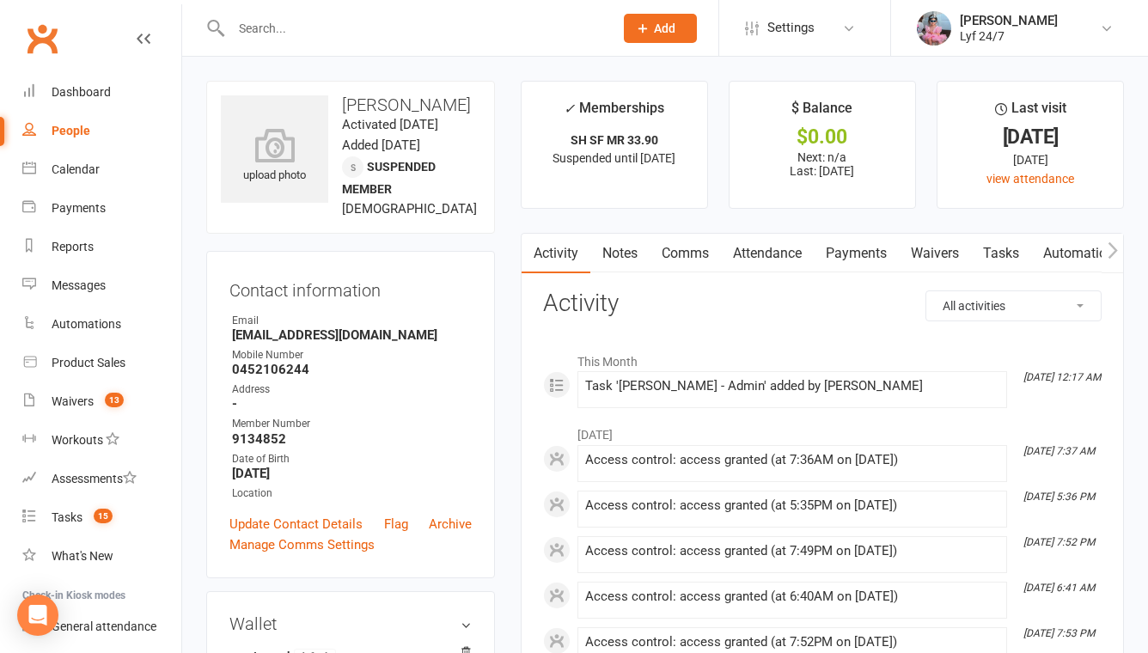
click at [990, 256] on link "Tasks" at bounding box center [1001, 254] width 60 height 40
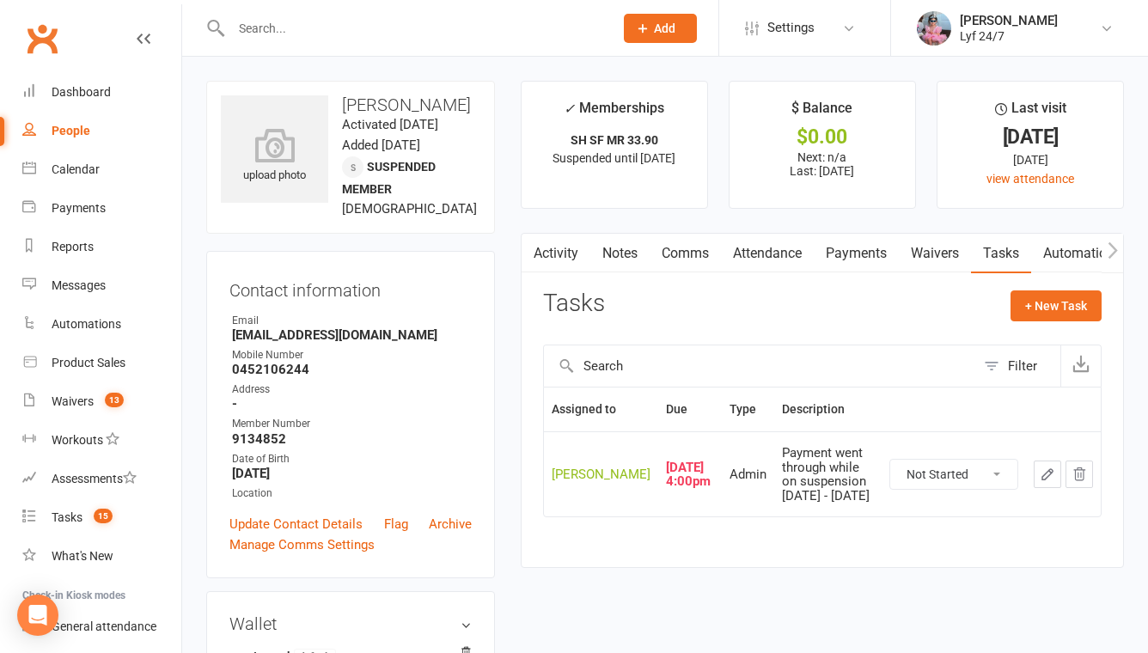
click at [622, 251] on link "Notes" at bounding box center [619, 254] width 59 height 40
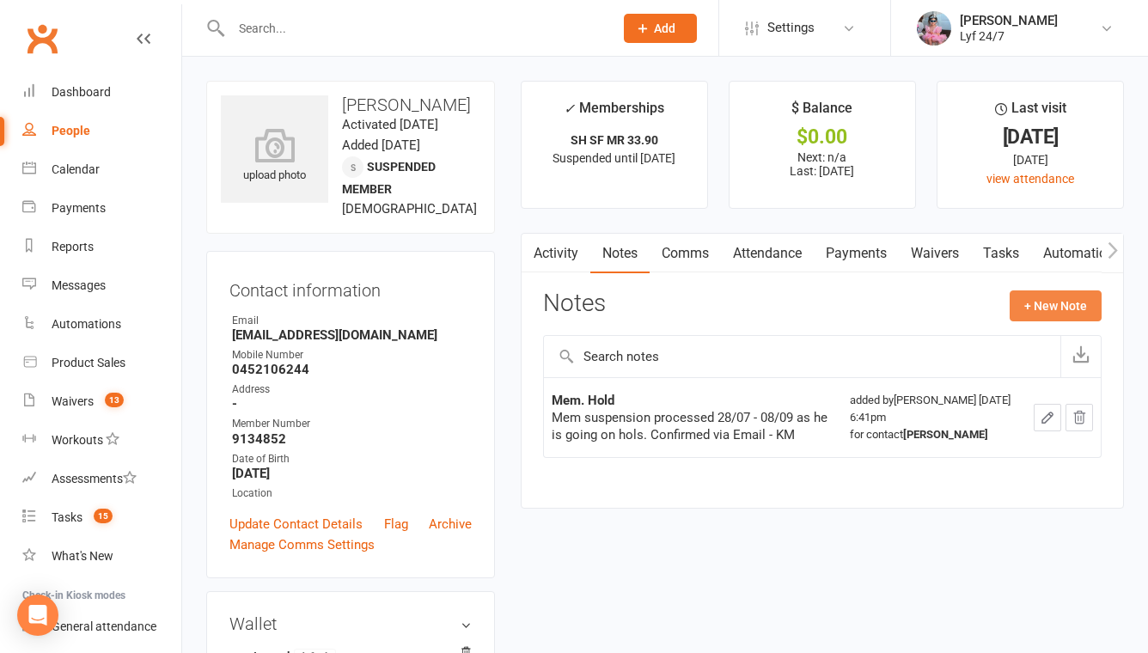
click at [1028, 296] on button "+ New Note" at bounding box center [1056, 305] width 92 height 31
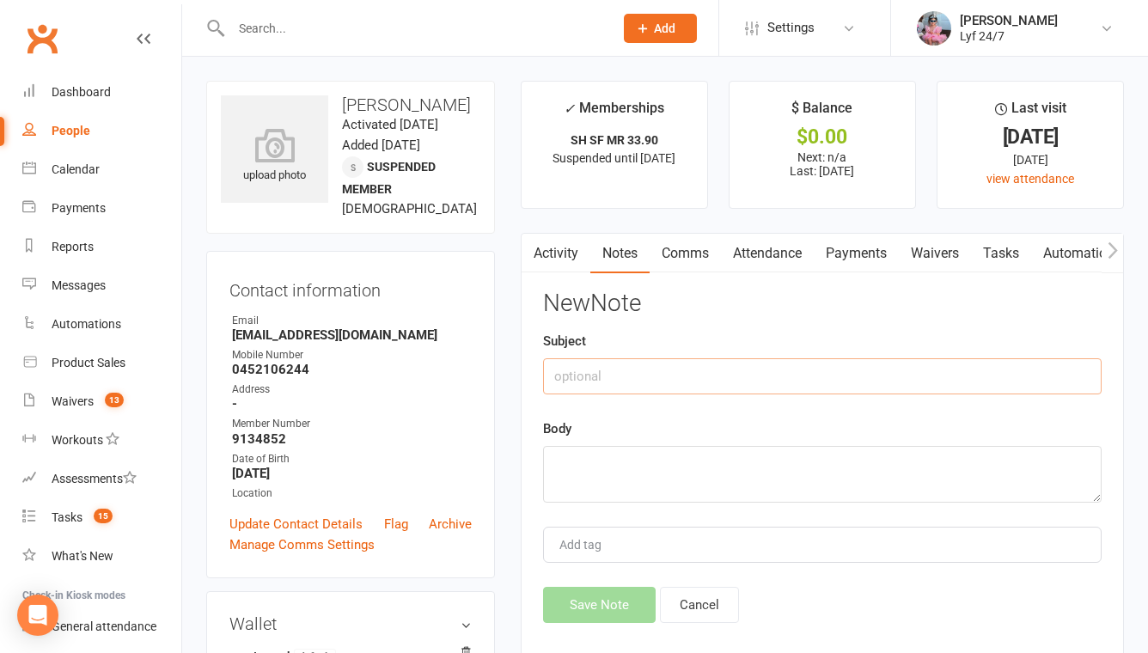
click at [673, 384] on input "text" at bounding box center [822, 376] width 558 height 36
click at [625, 492] on textarea at bounding box center [822, 474] width 558 height 57
paste textarea "[PERSON_NAME]"
click at [574, 466] on textarea "[PERSON_NAME]" at bounding box center [822, 474] width 558 height 57
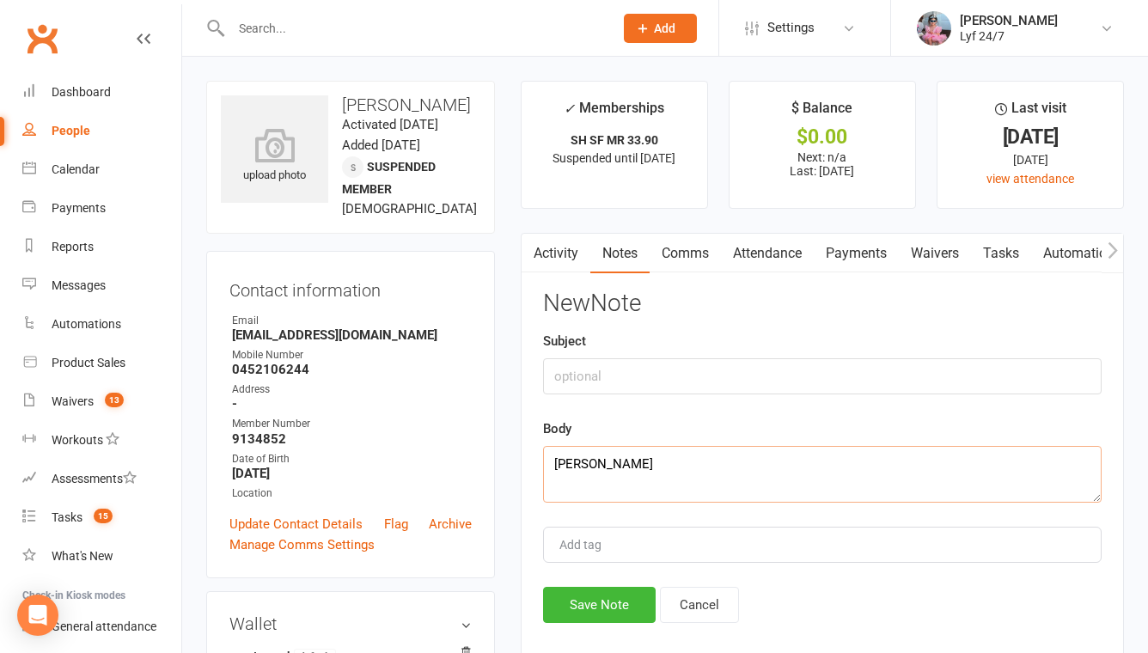
click at [574, 466] on textarea "[PERSON_NAME]" at bounding box center [822, 474] width 558 height 57
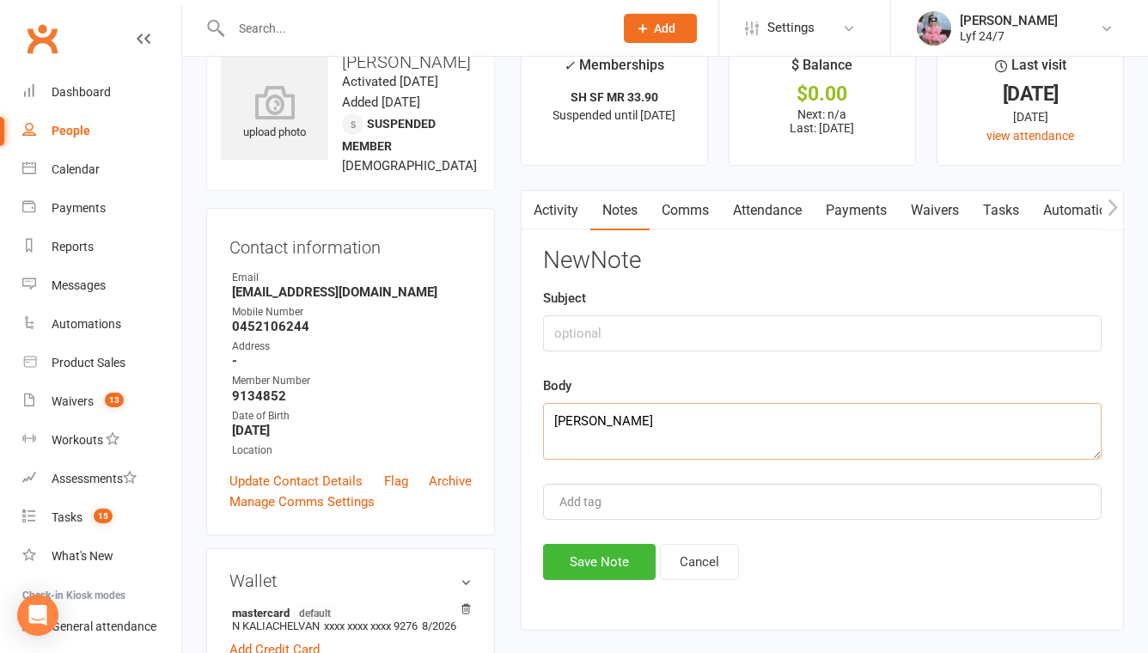
type textarea "[PERSON_NAME]"
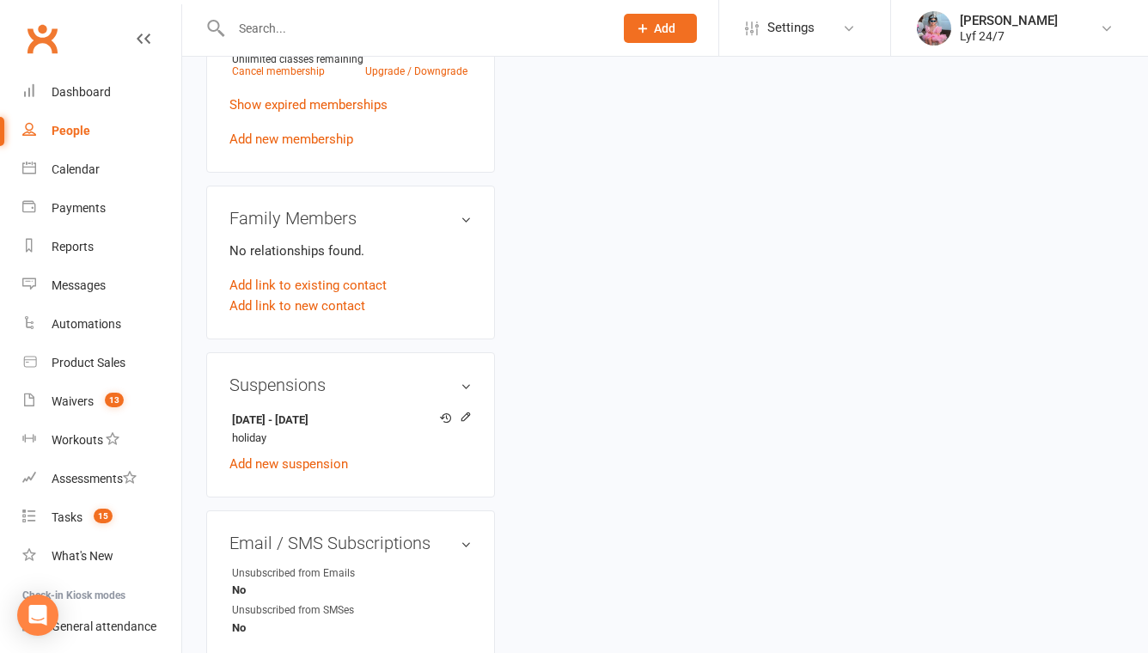
scroll to position [878, 0]
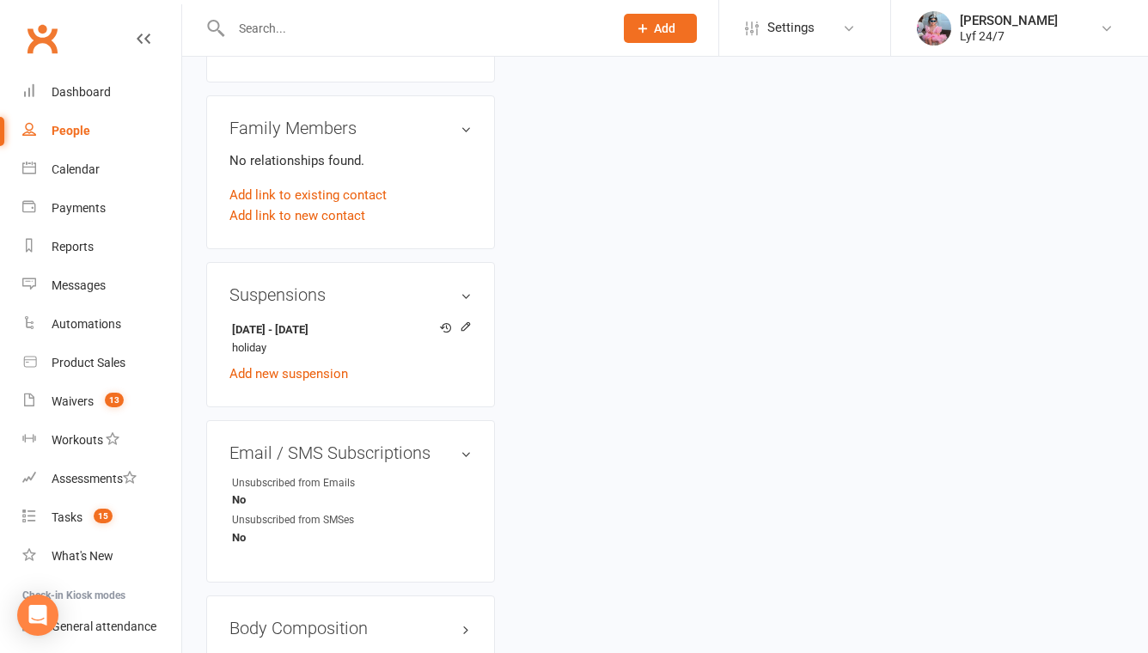
drag, startPoint x: 368, startPoint y: 379, endPoint x: 221, endPoint y: 379, distance: 146.9
click at [221, 379] on div "Suspensions [DATE] - [DATE] holiday Add new suspension" at bounding box center [350, 334] width 289 height 145
copy strong "[DATE] - [DATE]"
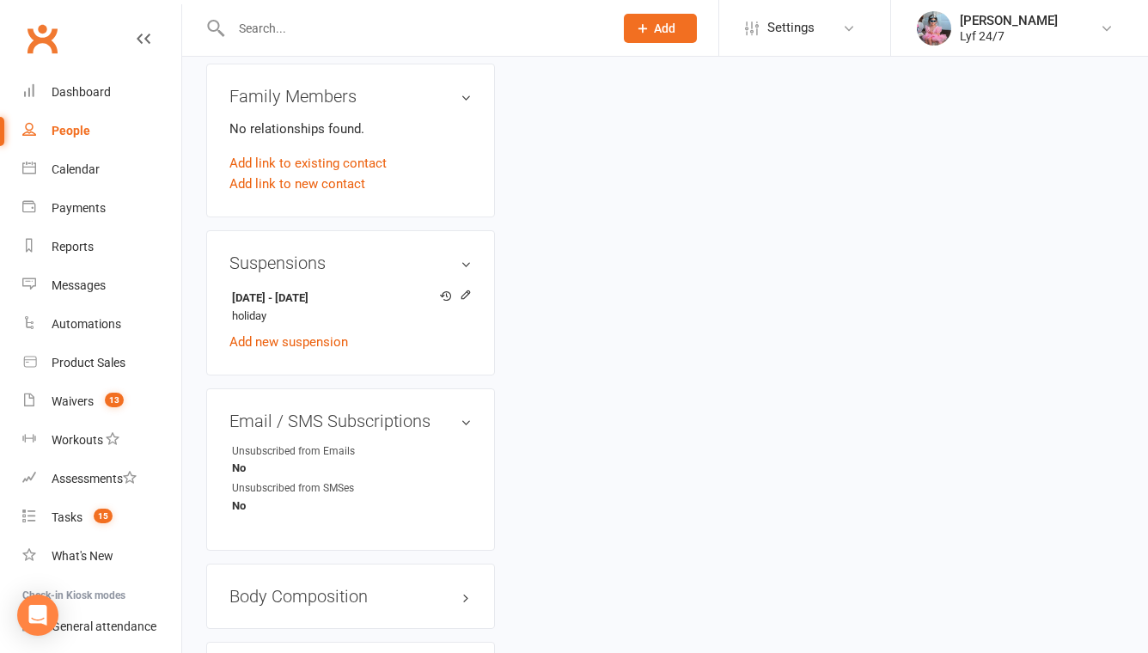
scroll to position [901, 0]
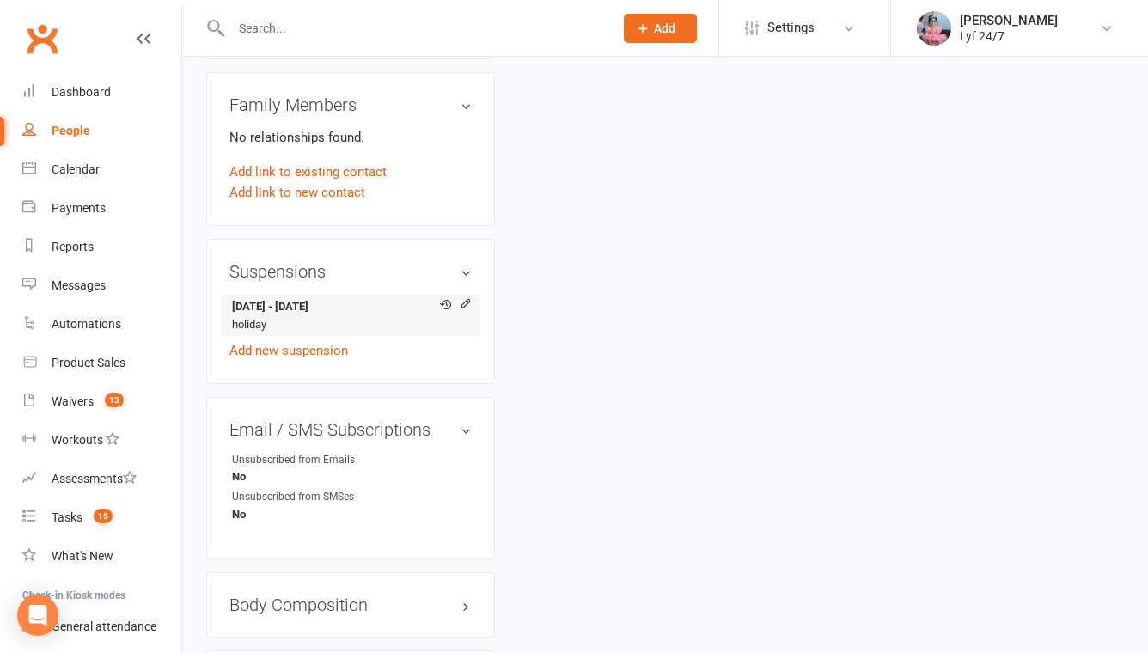
click at [294, 316] on strong "[DATE] - [DATE]" at bounding box center [347, 307] width 231 height 18
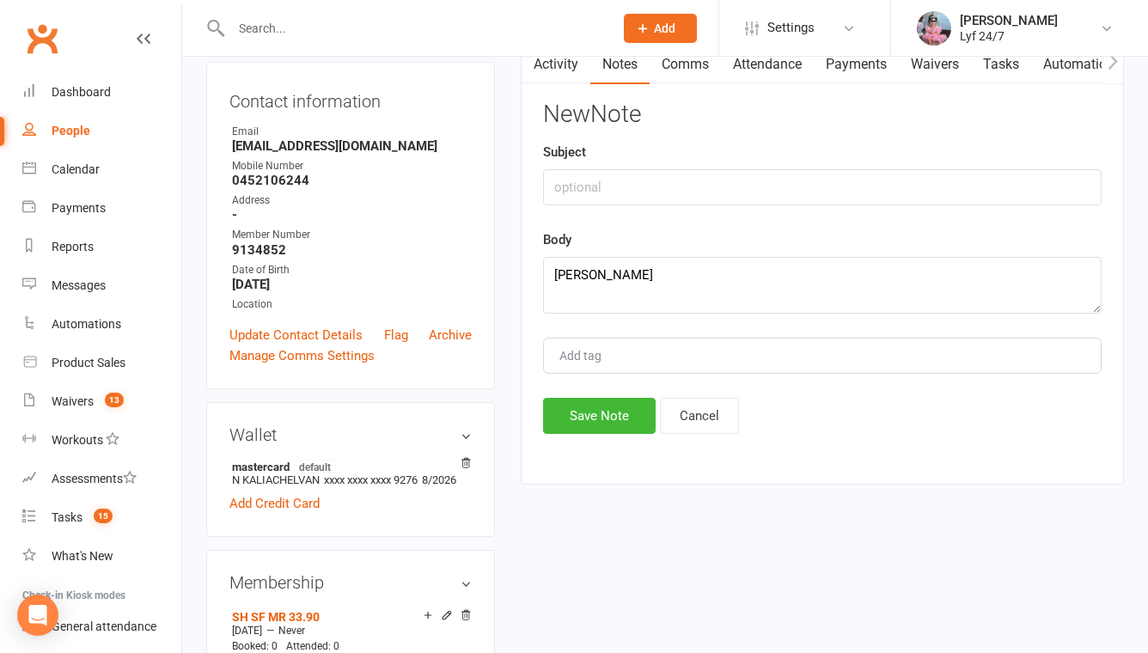
scroll to position [0, 0]
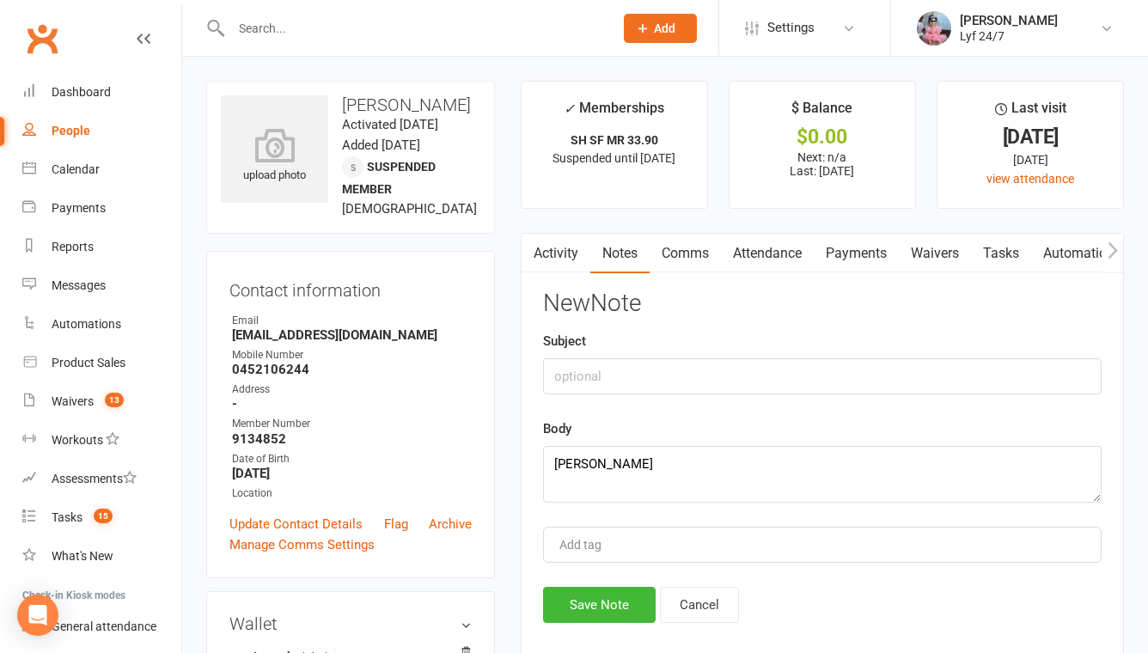
drag, startPoint x: 341, startPoint y: 107, endPoint x: 442, endPoint y: 132, distance: 104.6
click at [442, 114] on h3 "[PERSON_NAME]" at bounding box center [350, 104] width 259 height 19
copy h3 "[PERSON_NAME]"
click at [599, 476] on textarea "[PERSON_NAME]" at bounding box center [822, 474] width 558 height 57
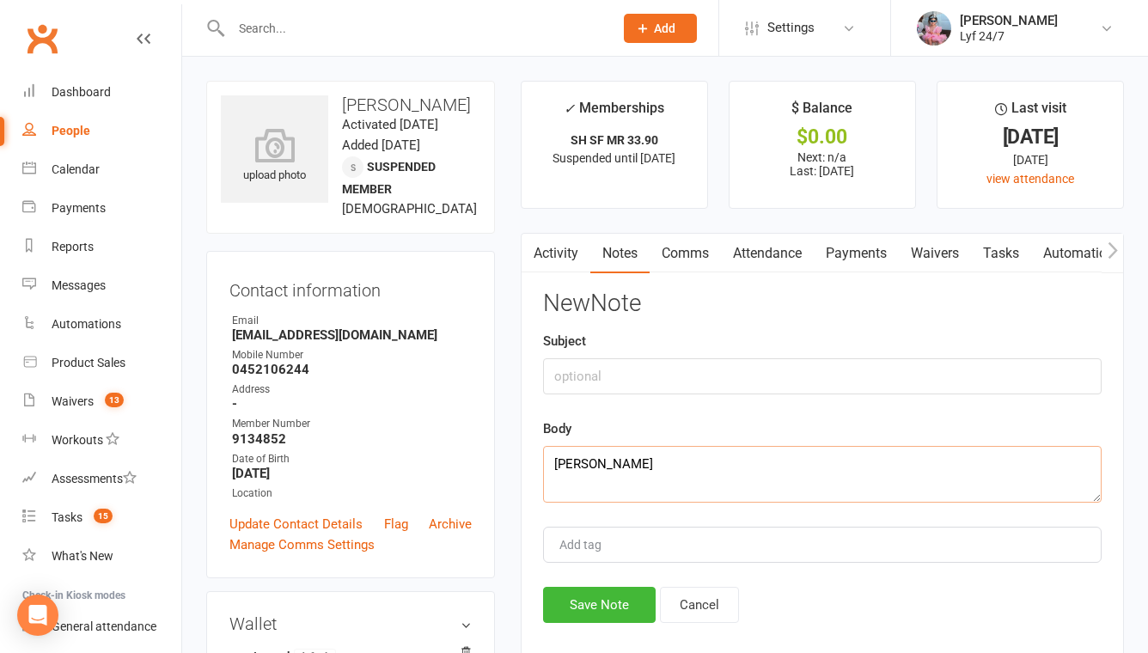
click at [599, 476] on textarea "[PERSON_NAME]" at bounding box center [822, 474] width 558 height 57
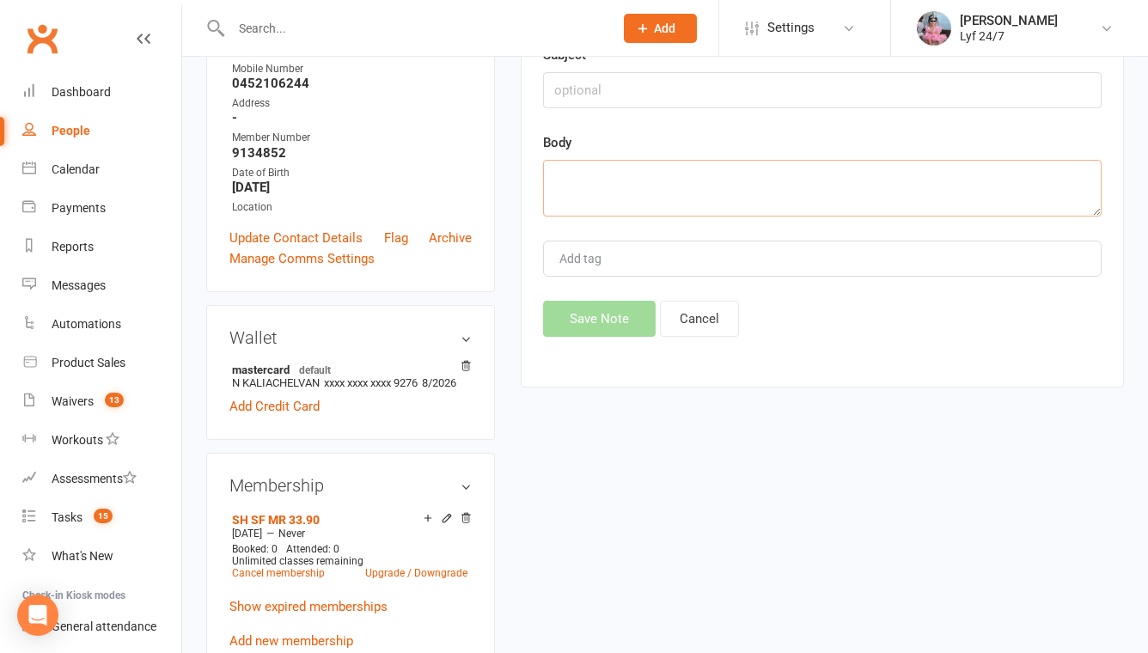
scroll to position [343, 0]
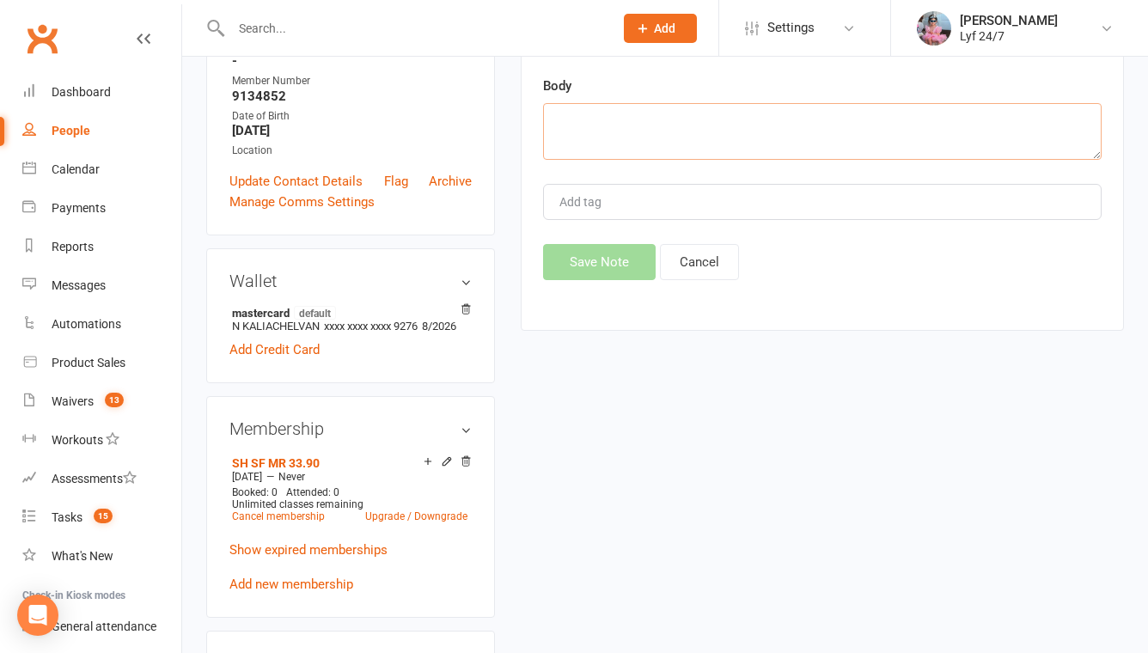
paste textarea "Suspension: [DATE] - [DATE] Skipped a payment that was gonna go through on 14/0…"
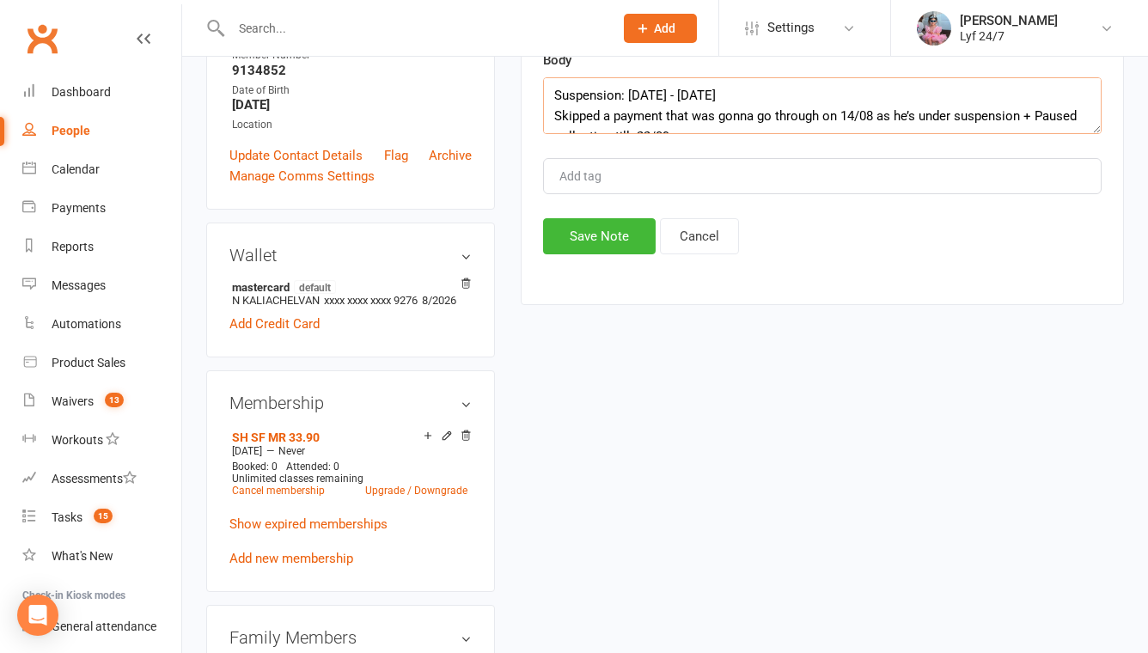
scroll to position [21, 0]
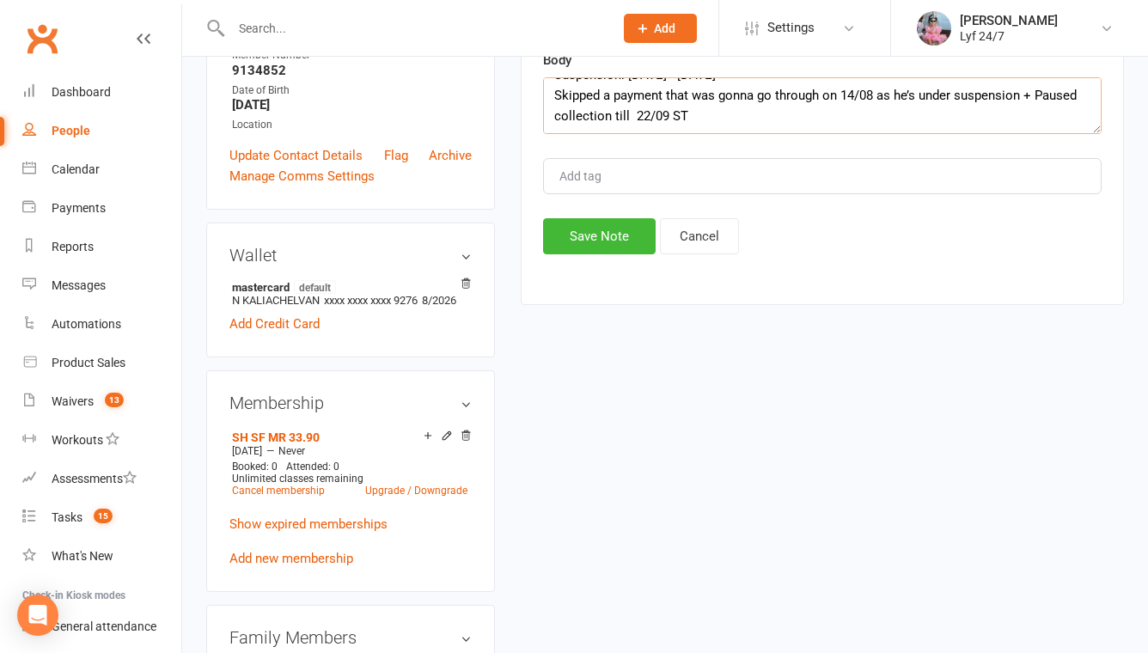
click at [627, 113] on textarea "Suspension: [DATE] - [DATE] Skipped a payment that was gonna go through on 14/0…" at bounding box center [822, 105] width 558 height 57
click at [635, 108] on textarea "Suspension: [DATE] - [DATE] Skipped a payment that was gonna go through on 14/0…" at bounding box center [822, 105] width 558 height 57
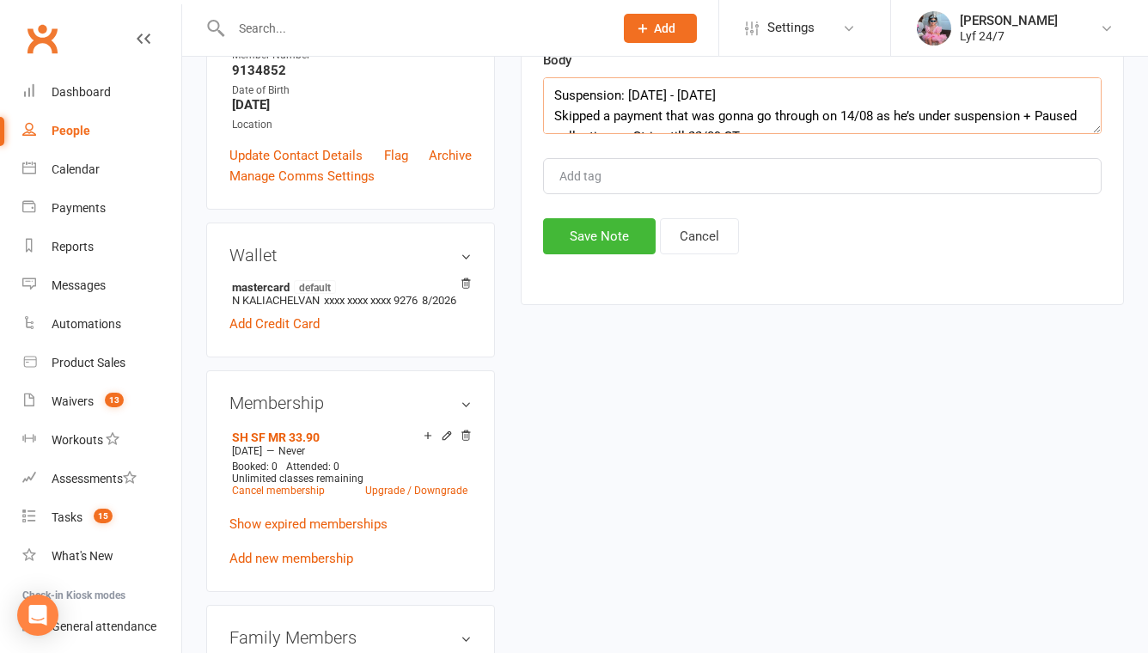
scroll to position [15, 0]
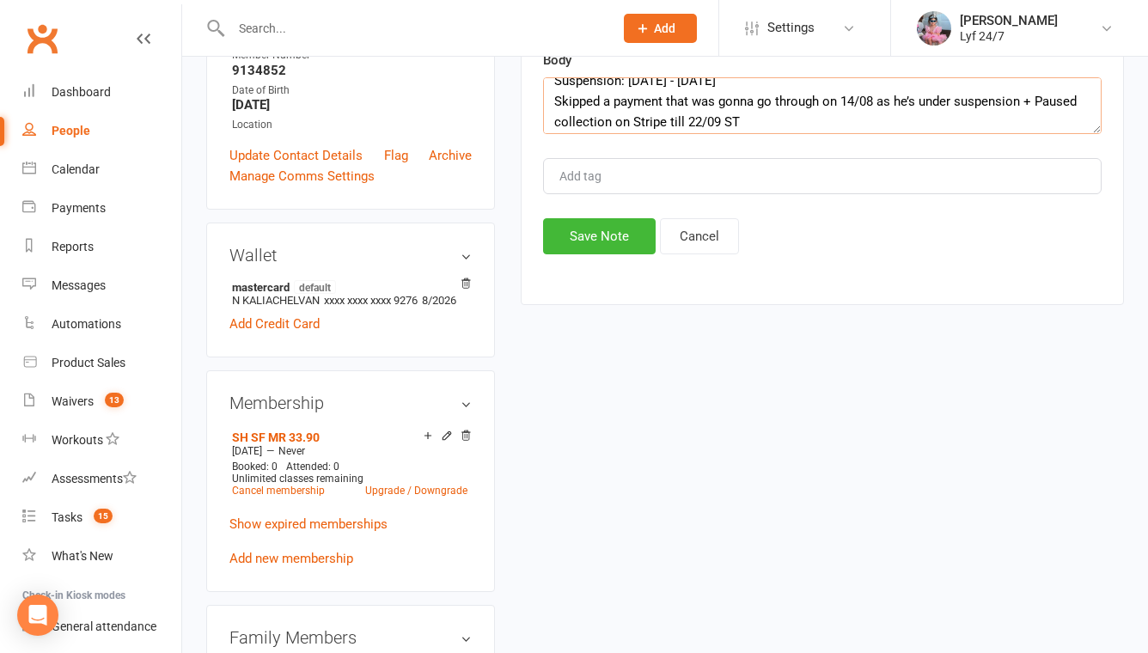
click at [716, 118] on textarea "Suspension: [DATE] - [DATE] Skipped a payment that was gonna go through on 14/0…" at bounding box center [822, 105] width 558 height 57
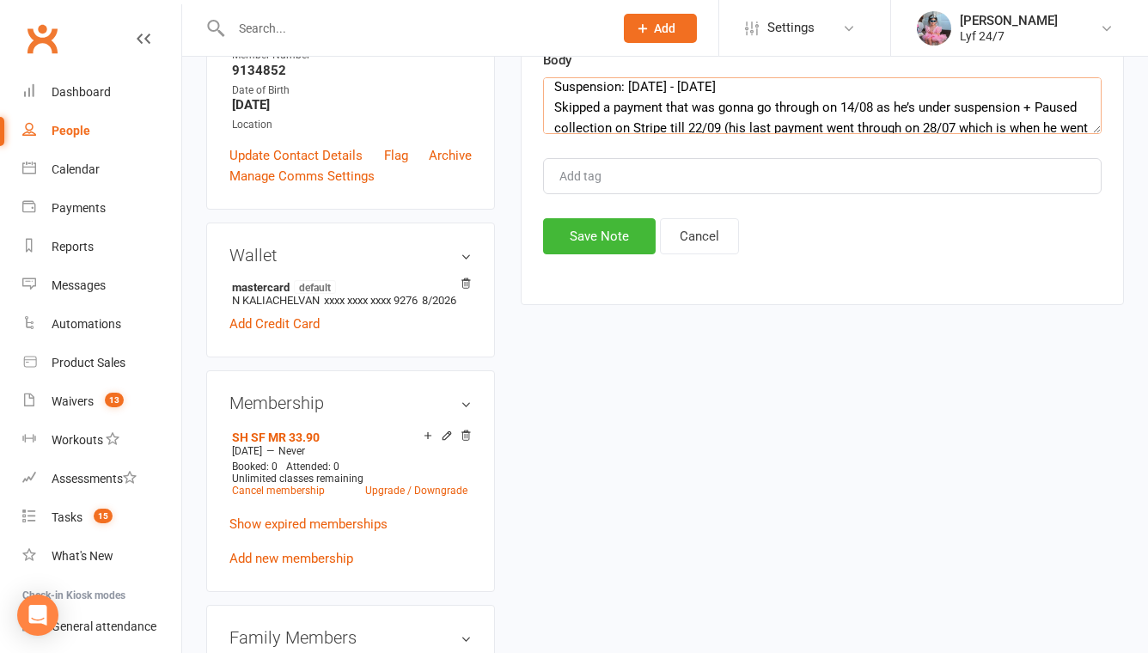
scroll to position [41, 0]
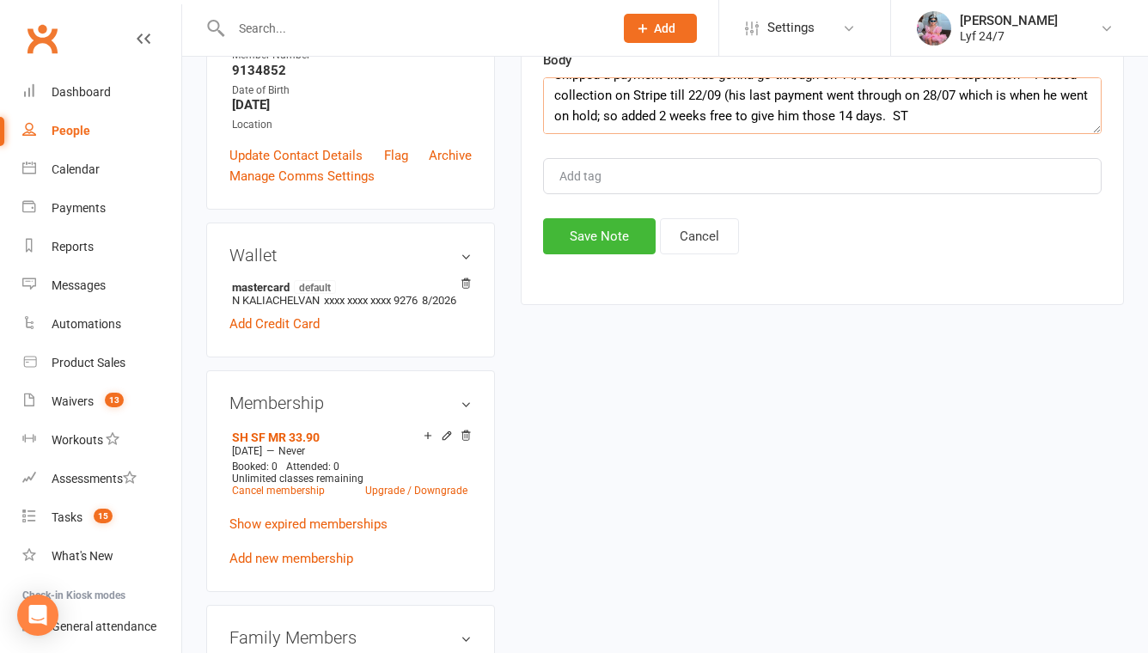
drag, startPoint x: 878, startPoint y: 120, endPoint x: 726, endPoint y: 99, distance: 153.6
click at [723, 95] on textarea "Suspension: [DATE] - [DATE] Skipped a payment that was gonna go through on 14/0…" at bounding box center [822, 105] width 558 height 57
click at [883, 116] on textarea "Suspension: [DATE] - [DATE] Skipped a payment that was gonna go through on 14/0…" at bounding box center [822, 105] width 558 height 57
drag, startPoint x: 886, startPoint y: 114, endPoint x: 722, endPoint y: 97, distance: 165.0
click at [722, 97] on textarea "Suspension: [DATE] - [DATE] Skipped a payment that was gonna go through on 14/0…" at bounding box center [822, 105] width 558 height 57
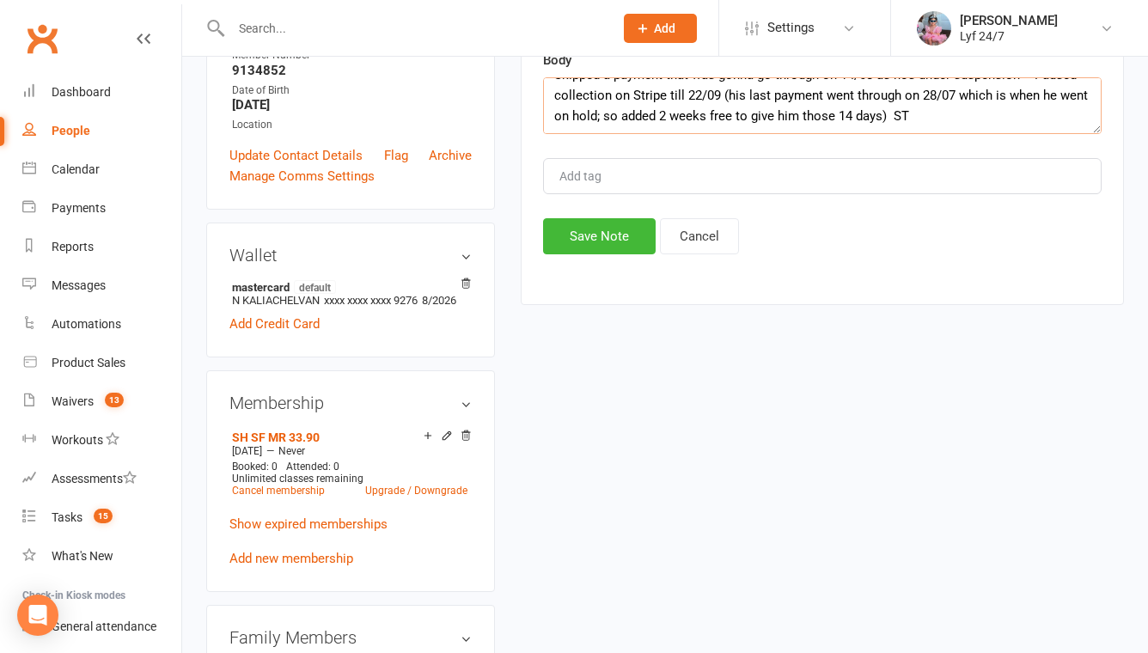
type textarea "Suspension: [DATE] - [DATE] Skipped a payment that was gonna go through on 14/0…"
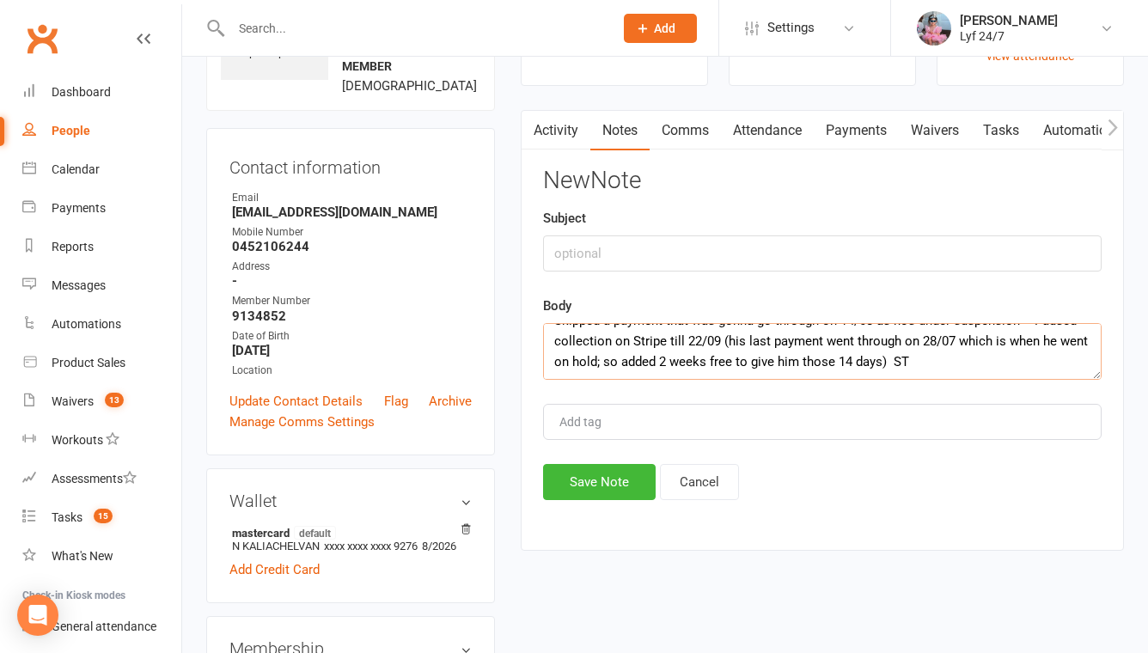
scroll to position [239, 0]
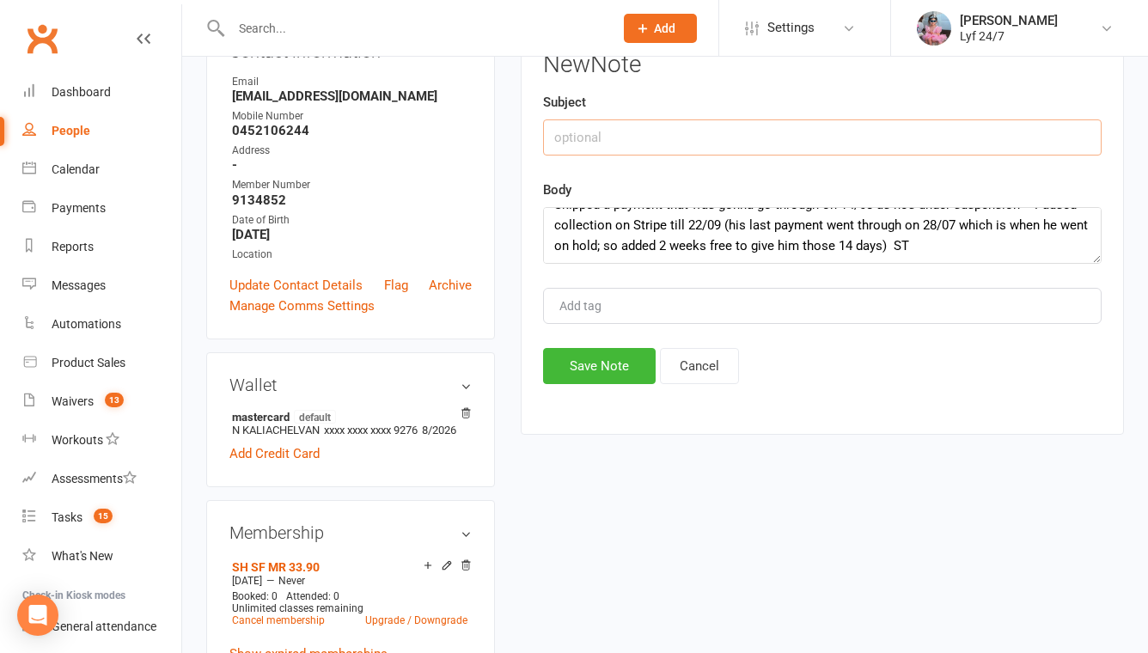
click at [601, 138] on input "text" at bounding box center [822, 137] width 558 height 36
type input "Re: Skipped Stripe payment"
click at [577, 353] on button "Save Note" at bounding box center [599, 366] width 113 height 36
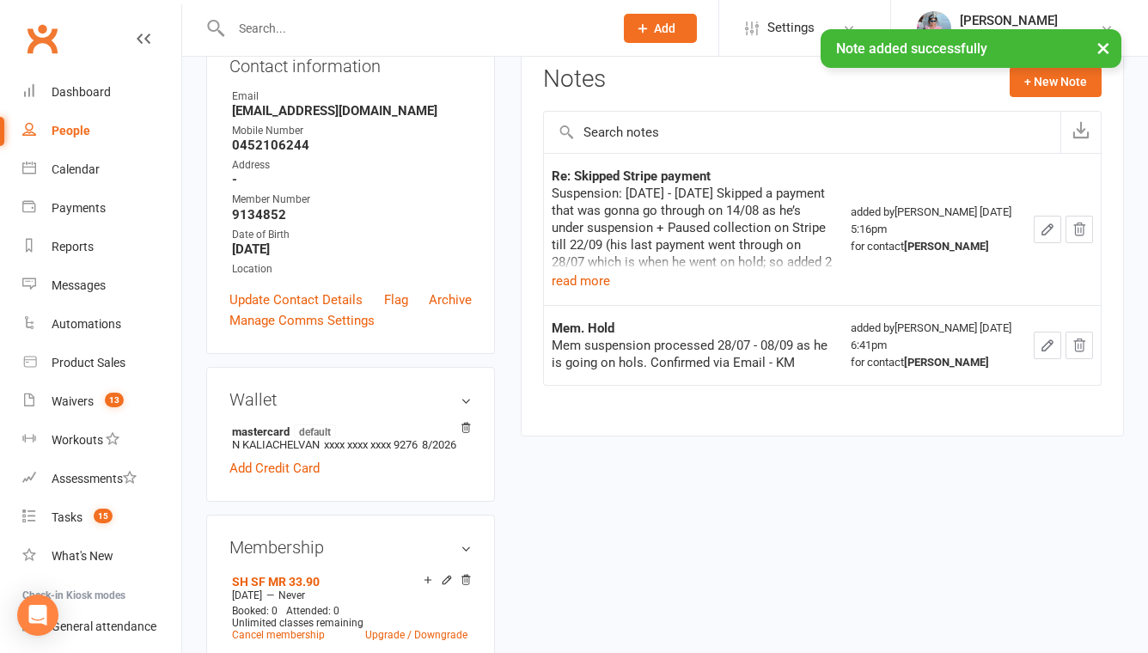
scroll to position [50, 0]
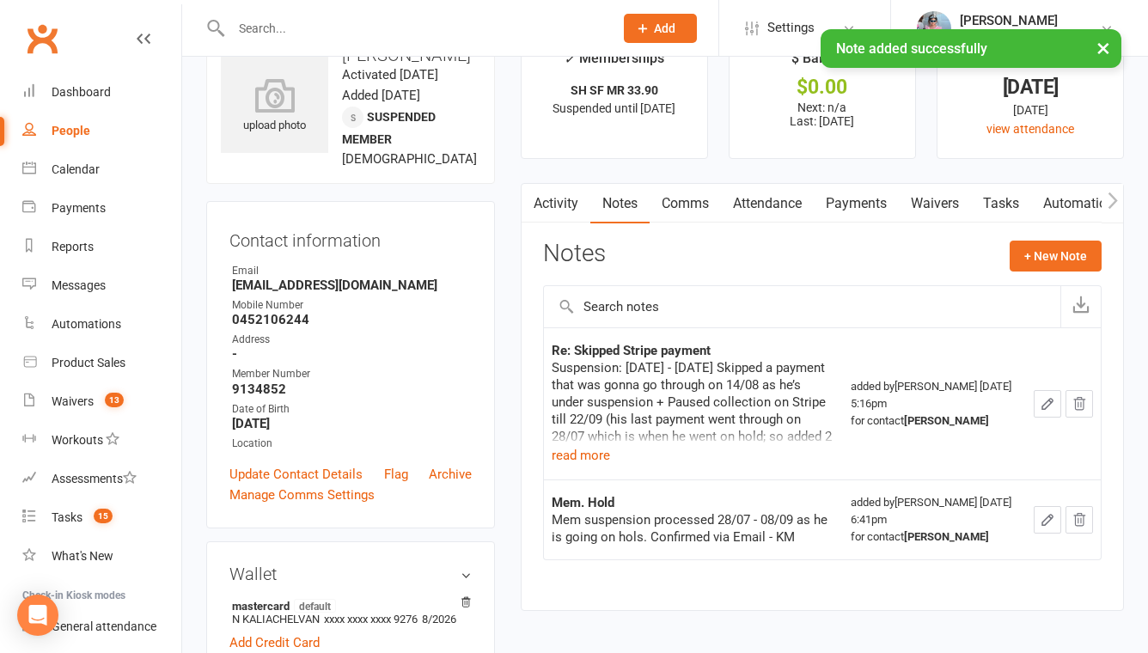
click at [551, 197] on link "Activity" at bounding box center [556, 204] width 69 height 40
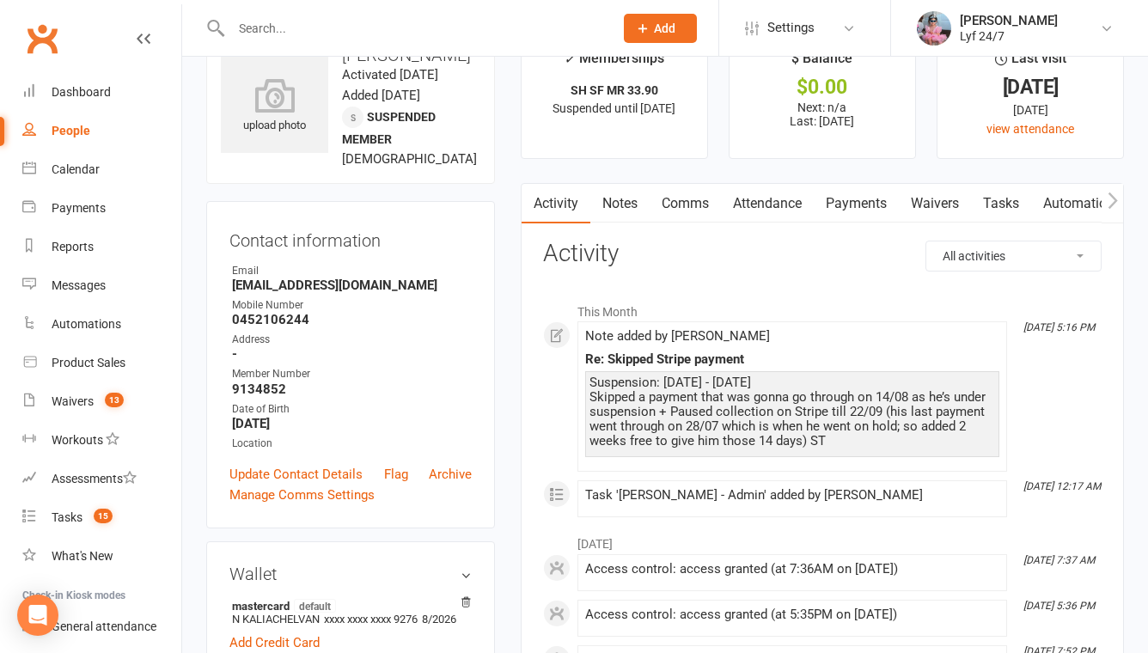
click at [1000, 206] on link "Tasks" at bounding box center [1001, 204] width 60 height 40
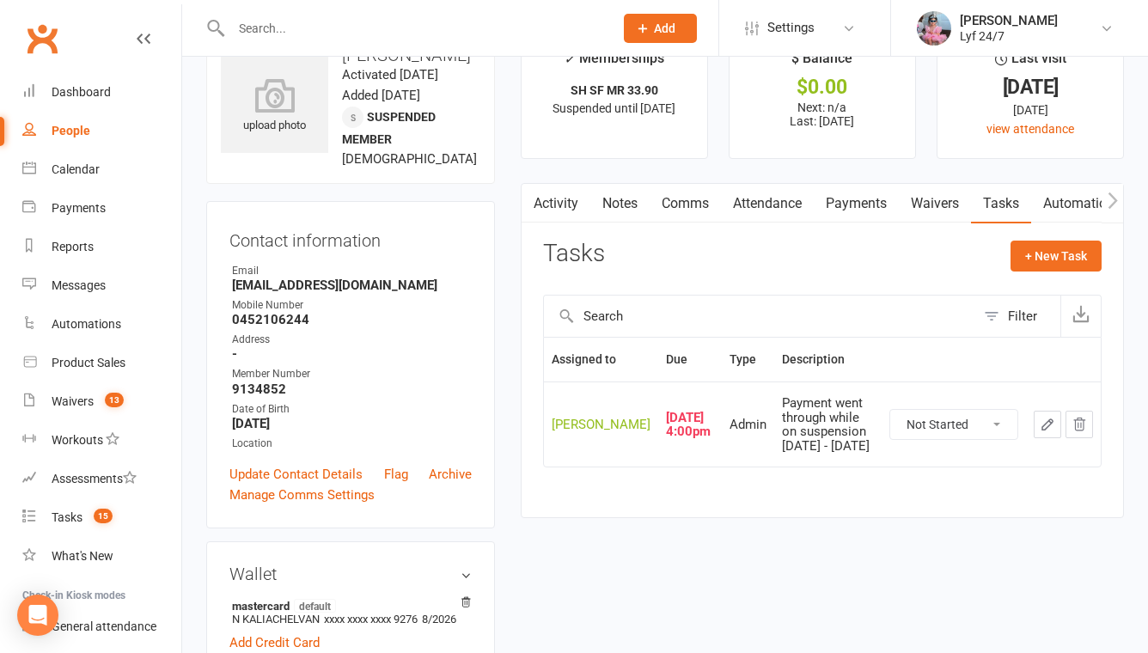
click at [996, 422] on select "Not Started In Progress Waiting Complete" at bounding box center [953, 424] width 127 height 29
click at [890, 410] on select "Not Started In Progress Waiting Complete" at bounding box center [953, 424] width 127 height 29
select select "unstarted"
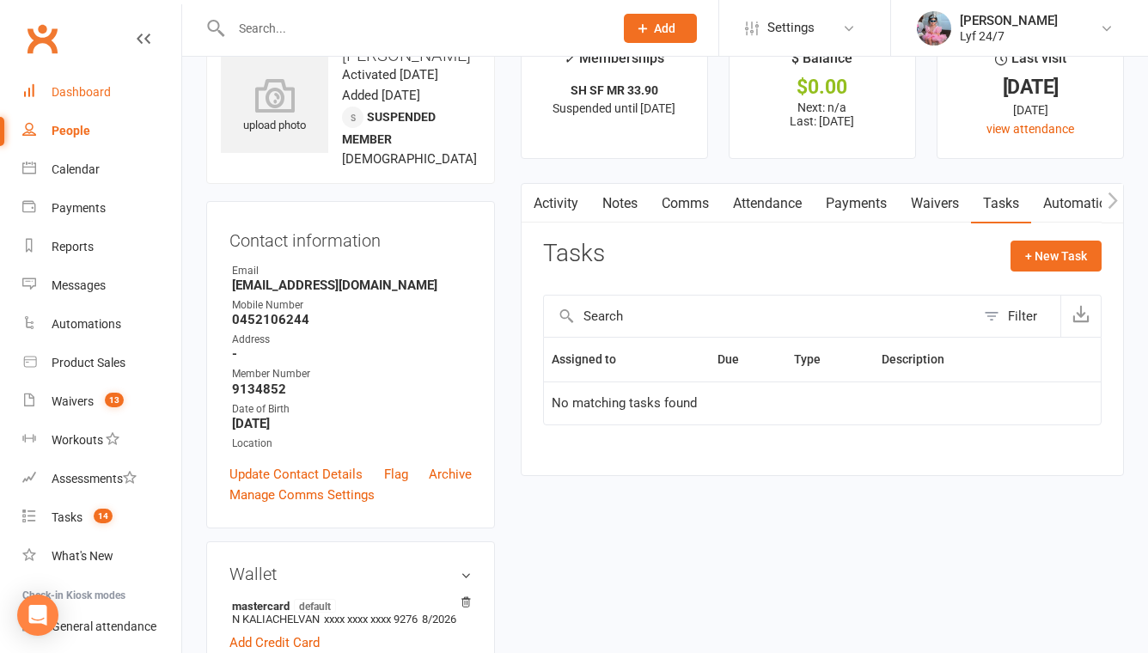
click at [110, 99] on link "Dashboard" at bounding box center [101, 92] width 159 height 39
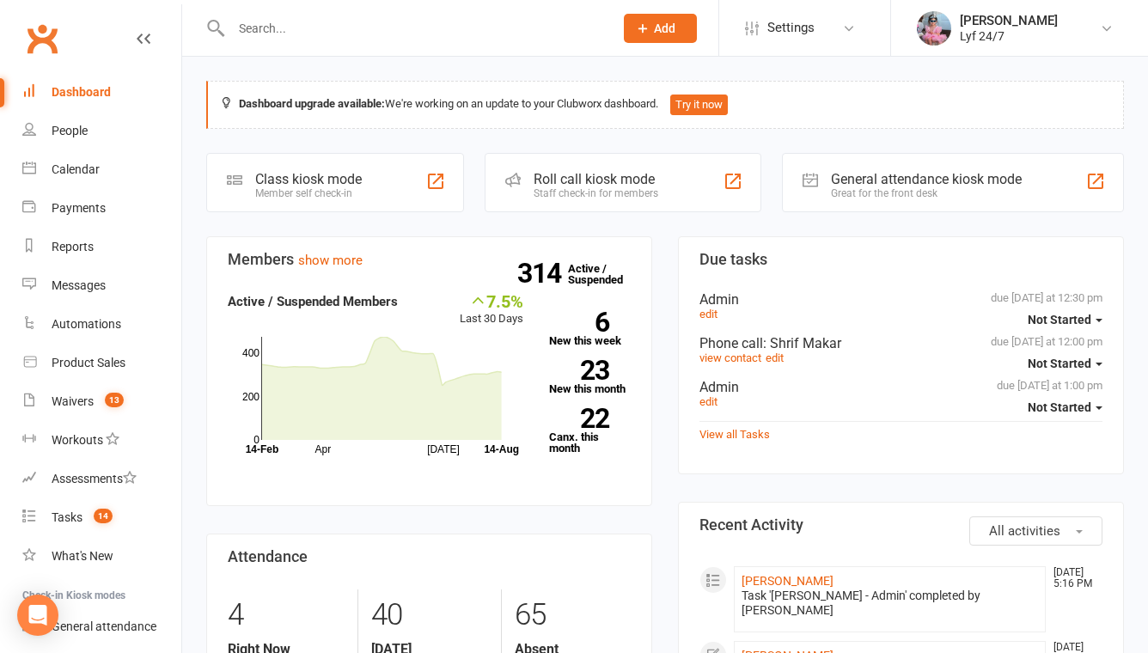
click at [339, 46] on div at bounding box center [403, 28] width 395 height 56
click at [320, 21] on input "text" at bounding box center [413, 28] width 375 height 24
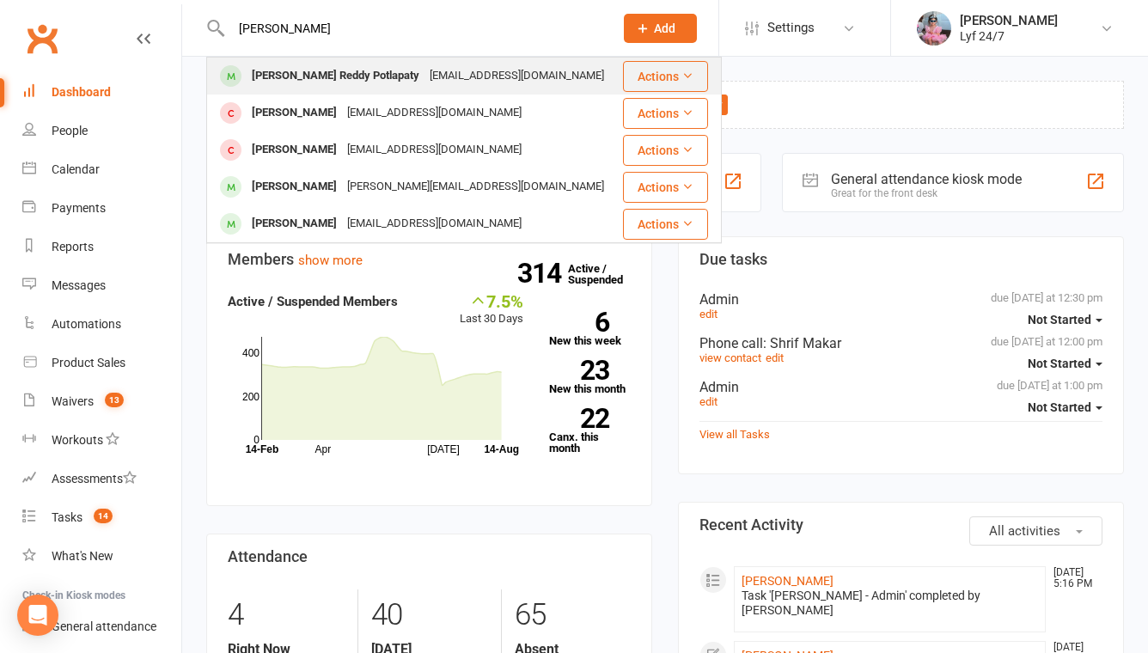
type input "[PERSON_NAME]"
click at [308, 75] on div "[PERSON_NAME] Reddy Potlapaty" at bounding box center [336, 76] width 178 height 25
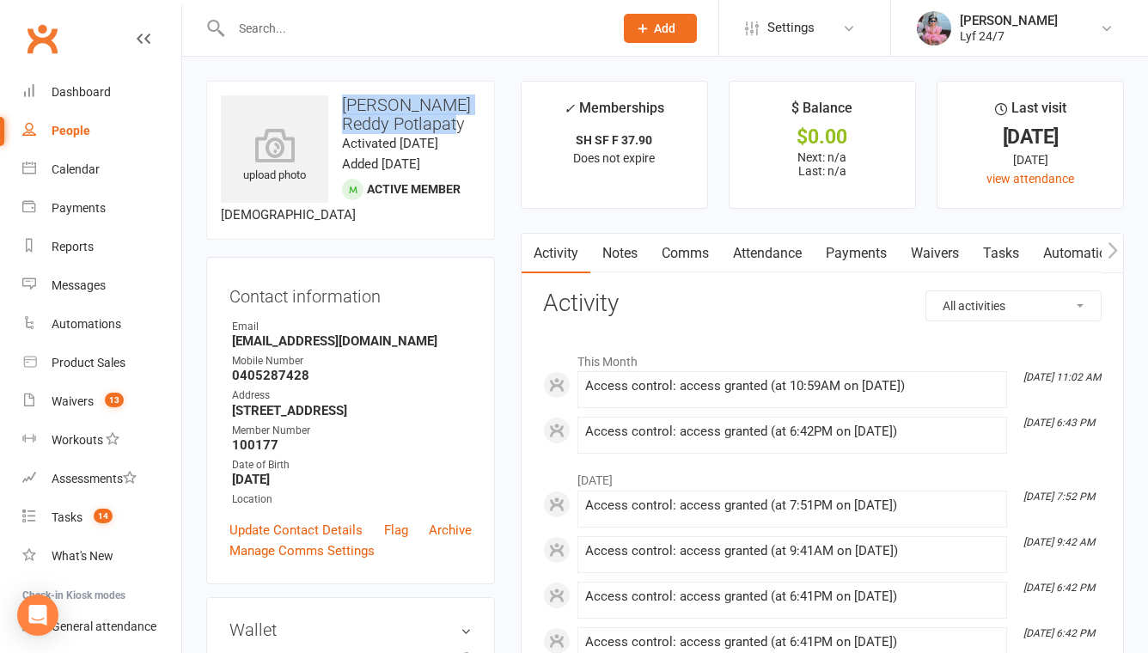
drag, startPoint x: 341, startPoint y: 101, endPoint x: 484, endPoint y: 131, distance: 145.6
click at [484, 131] on div "upload photo [PERSON_NAME] Potlapaty Activated [DATE] Added [DATE] Active membe…" at bounding box center [350, 160] width 289 height 159
copy h3 "[PERSON_NAME] Reddy Potlapaty"
click at [354, 35] on input "text" at bounding box center [413, 28] width 375 height 24
paste input "[EMAIL_ADDRESS][DOMAIN_NAME]"
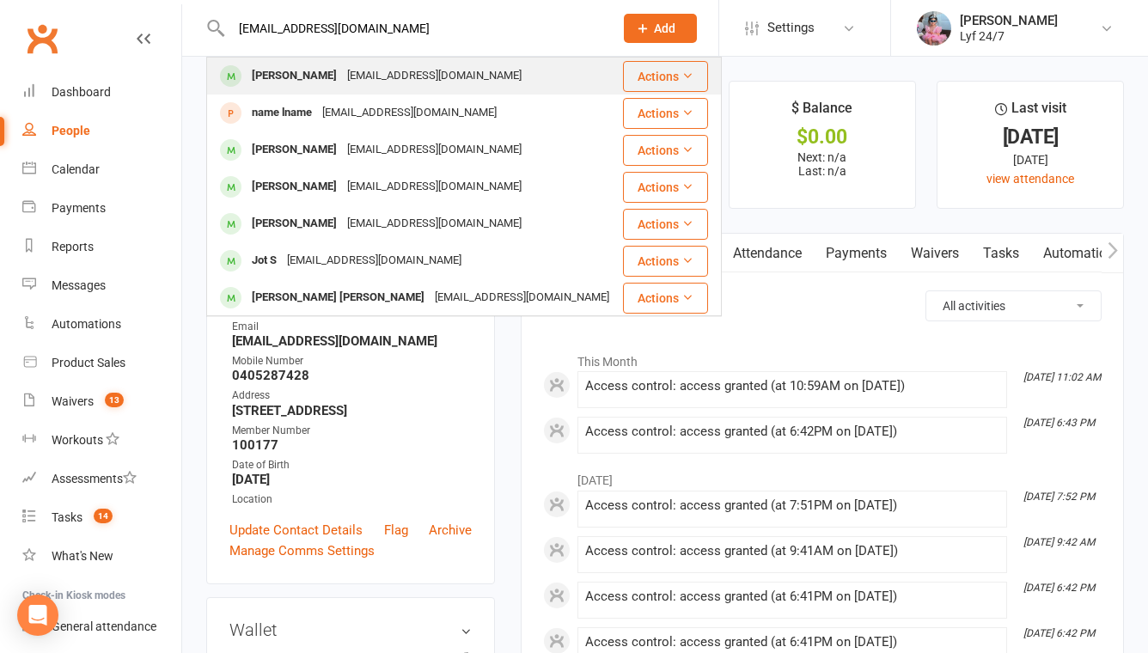
type input "[EMAIL_ADDRESS][DOMAIN_NAME]"
click at [320, 78] on div "[PERSON_NAME]" at bounding box center [294, 76] width 95 height 25
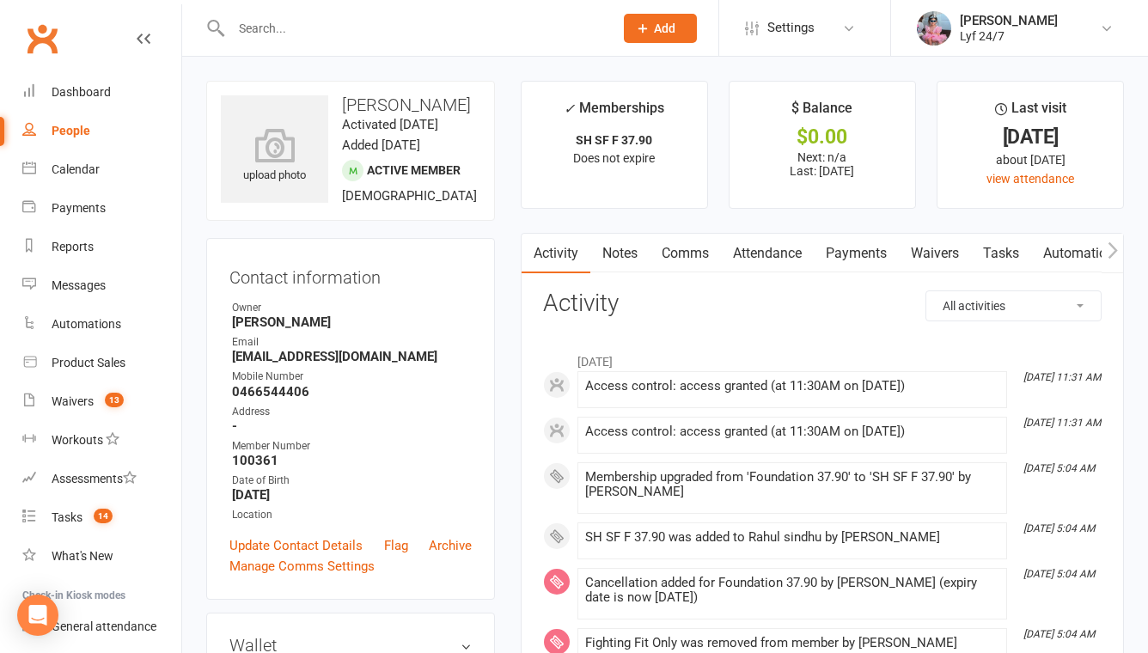
click at [411, 108] on h3 "[PERSON_NAME]" at bounding box center [350, 104] width 259 height 19
copy h3 "[PERSON_NAME]"
click at [410, 14] on div at bounding box center [403, 28] width 395 height 56
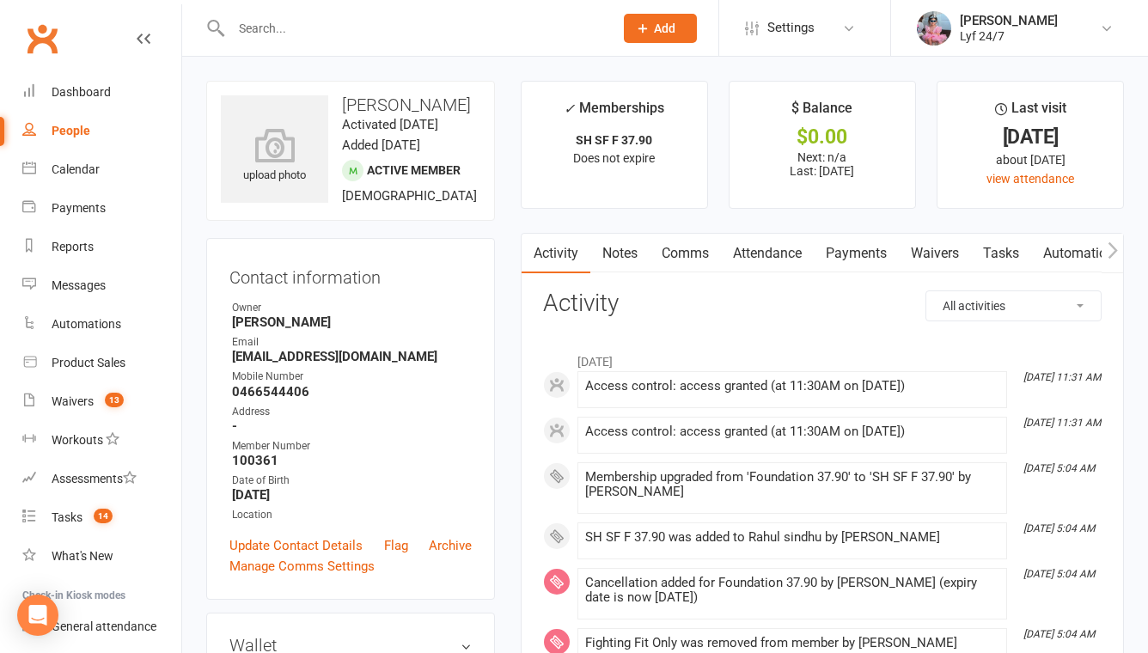
click at [410, 17] on input "text" at bounding box center [413, 28] width 375 height 24
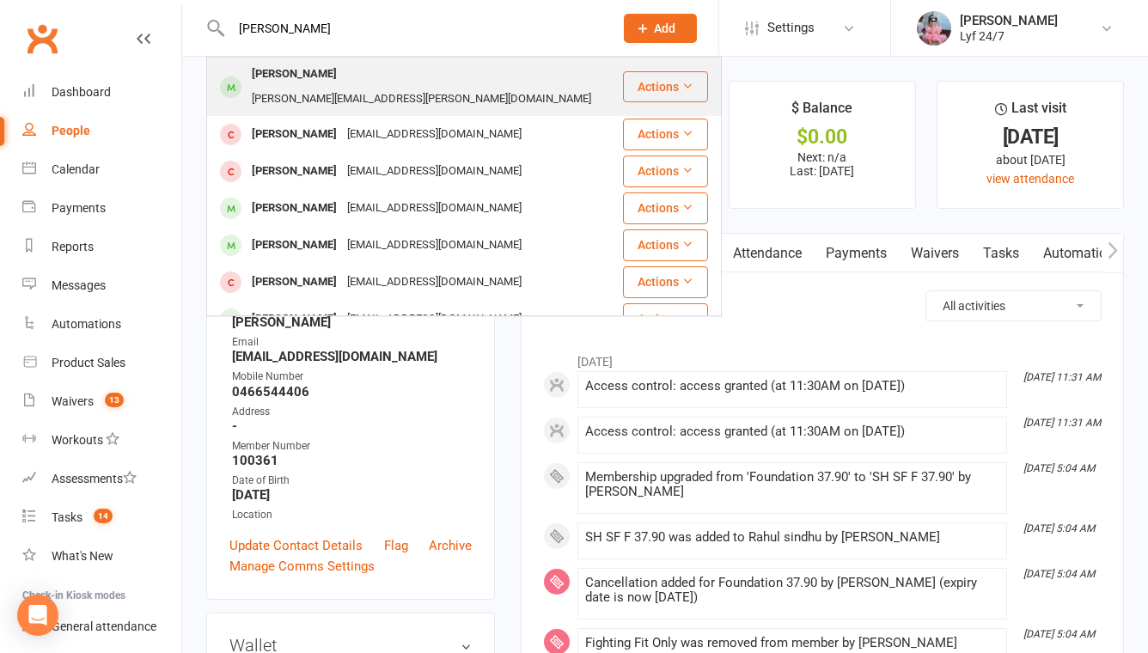
type input "[PERSON_NAME]"
click at [334, 80] on div "[PERSON_NAME]" at bounding box center [294, 74] width 95 height 25
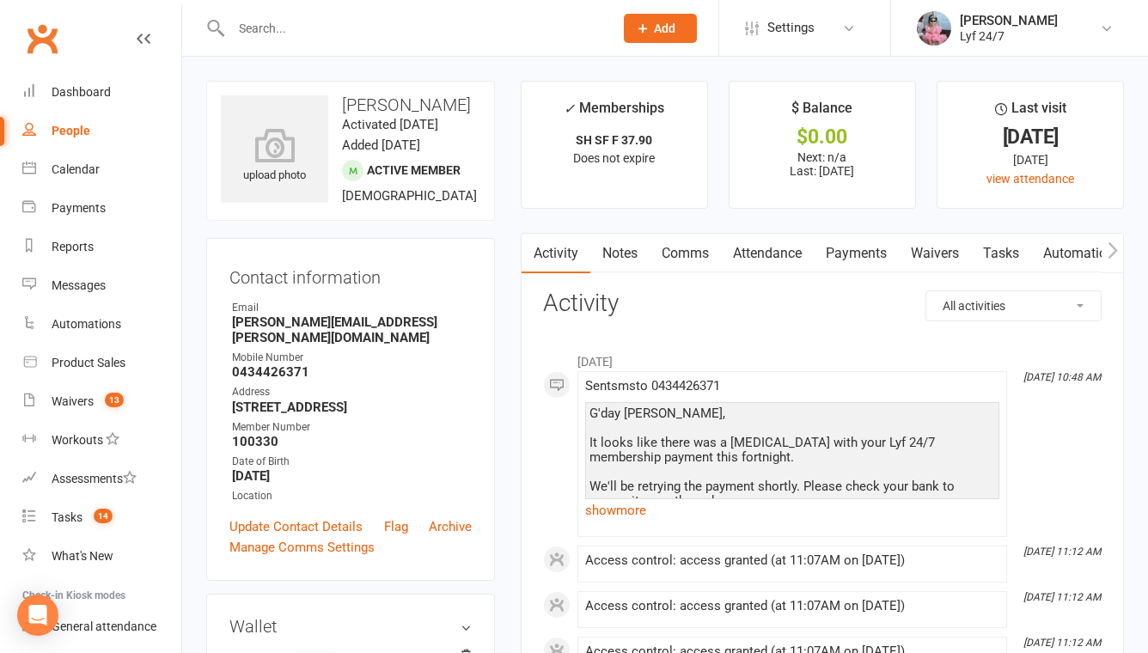
click at [334, 34] on input "text" at bounding box center [413, 28] width 375 height 24
paste input "[EMAIL_ADDRESS][DOMAIN_NAME]"
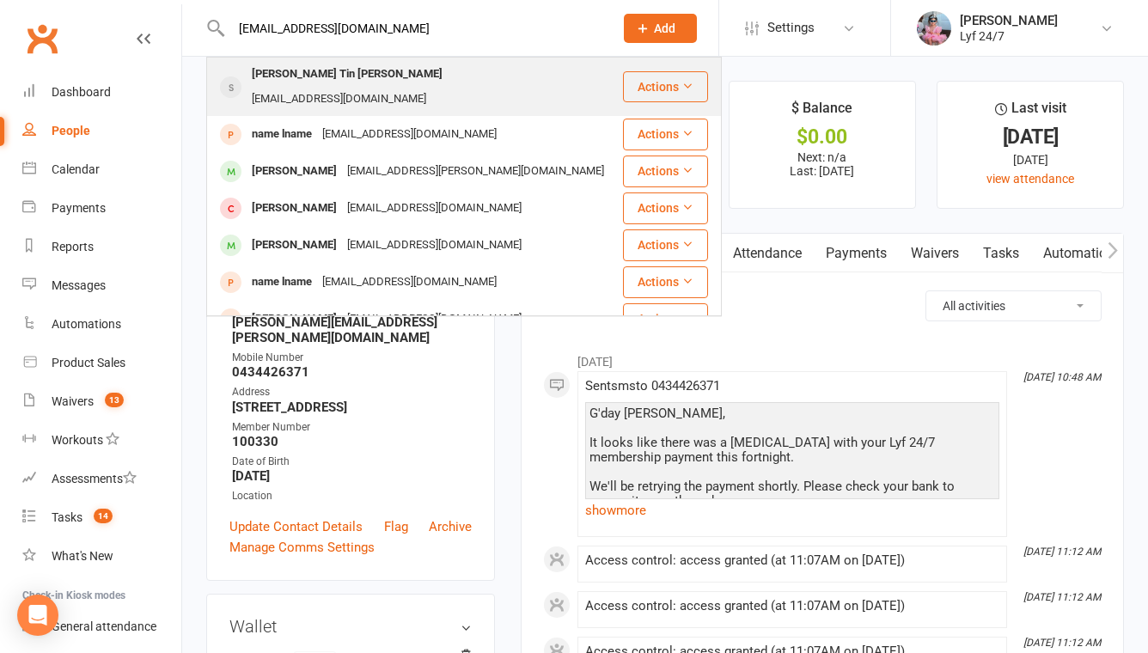
type input "[EMAIL_ADDRESS][DOMAIN_NAME]"
click at [310, 77] on div "[PERSON_NAME] Tin [PERSON_NAME]" at bounding box center [347, 74] width 201 height 25
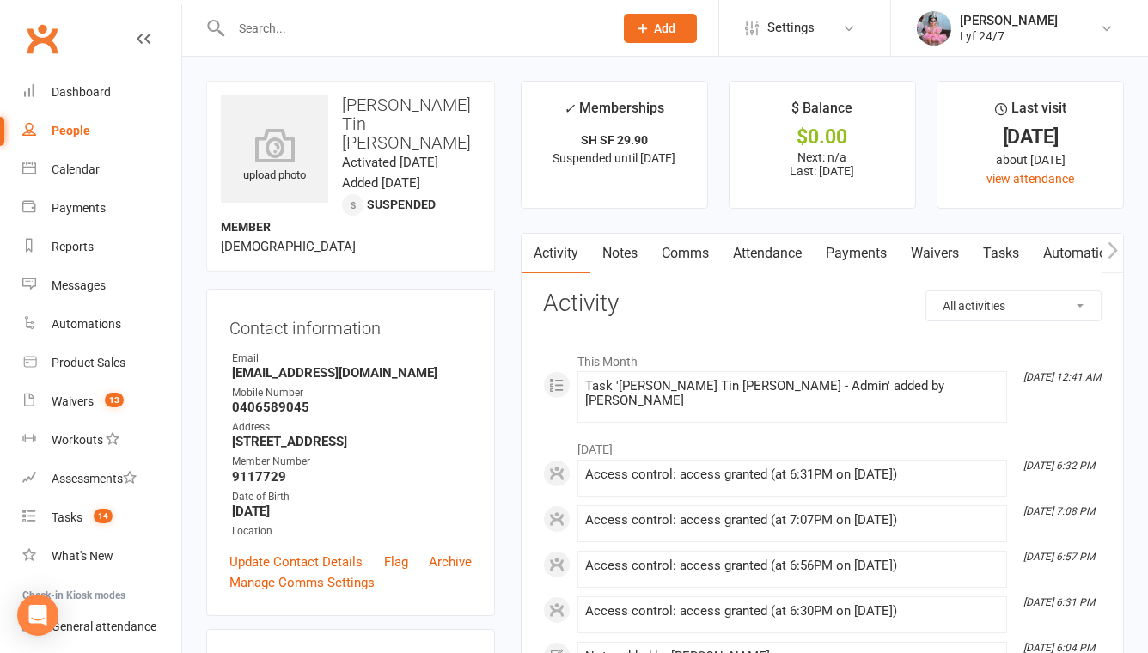
click at [332, 34] on input "text" at bounding box center [413, 28] width 375 height 24
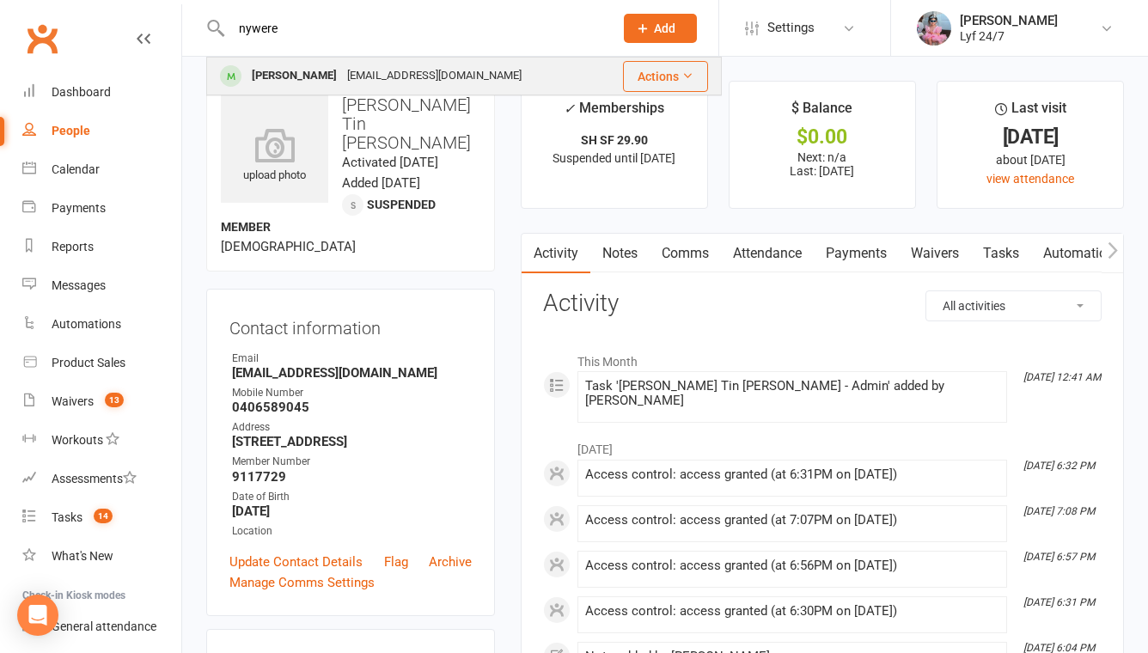
type input "nywere"
click at [327, 76] on div "[PERSON_NAME]" at bounding box center [294, 76] width 95 height 25
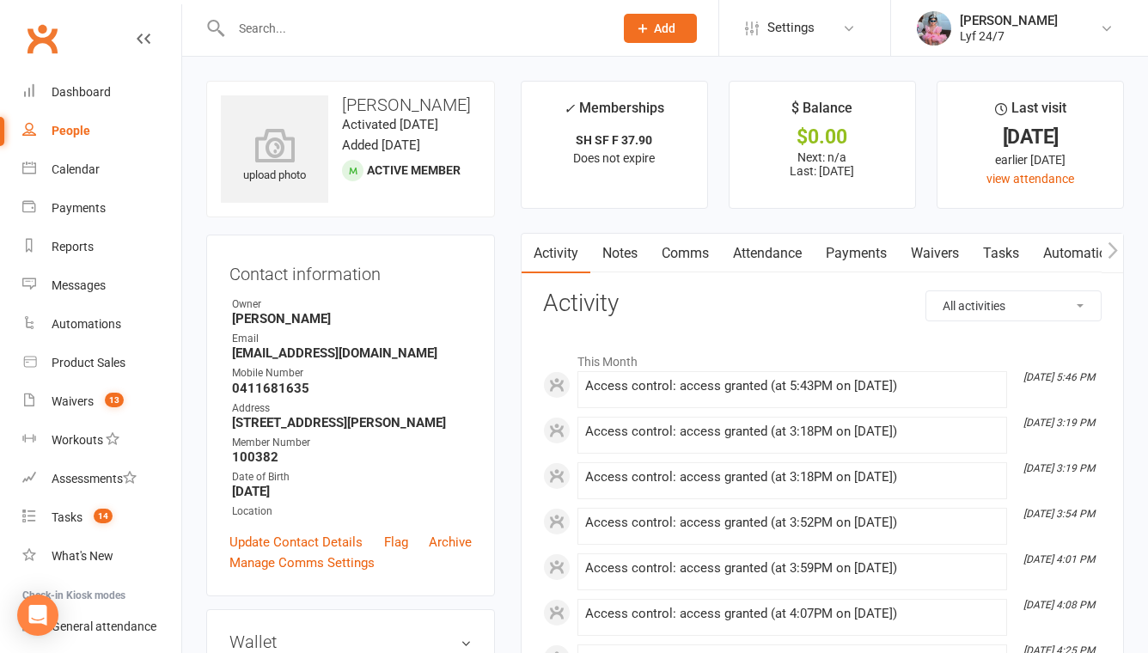
click at [621, 255] on link "Notes" at bounding box center [619, 254] width 59 height 40
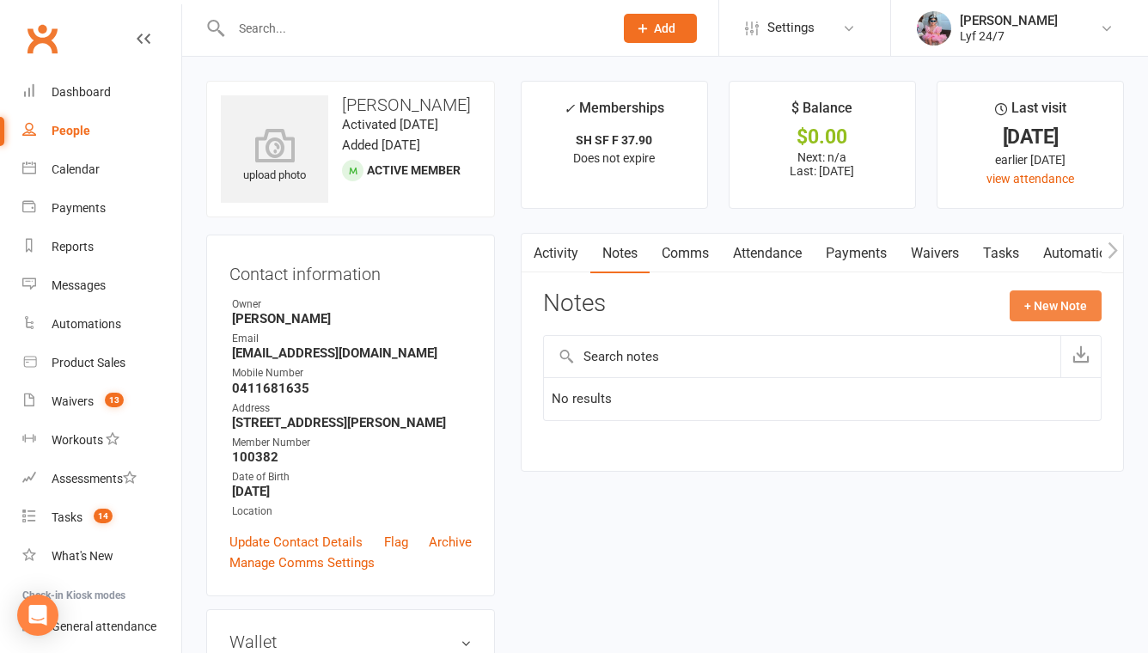
click at [1038, 314] on button "+ New Note" at bounding box center [1056, 305] width 92 height 31
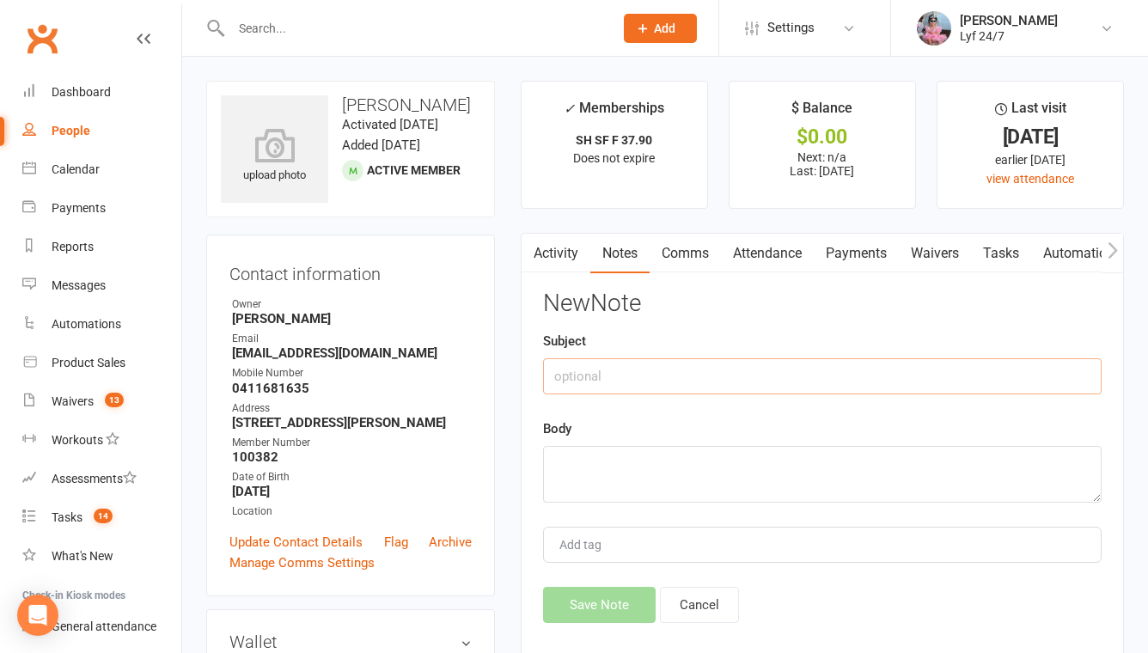
click at [654, 381] on input "text" at bounding box center [822, 376] width 558 height 36
type input "Re: Paid outstanding fees"
click at [554, 473] on textarea at bounding box center [822, 474] width 558 height 57
paste textarea "17/07 , 31/07 / 14/08"
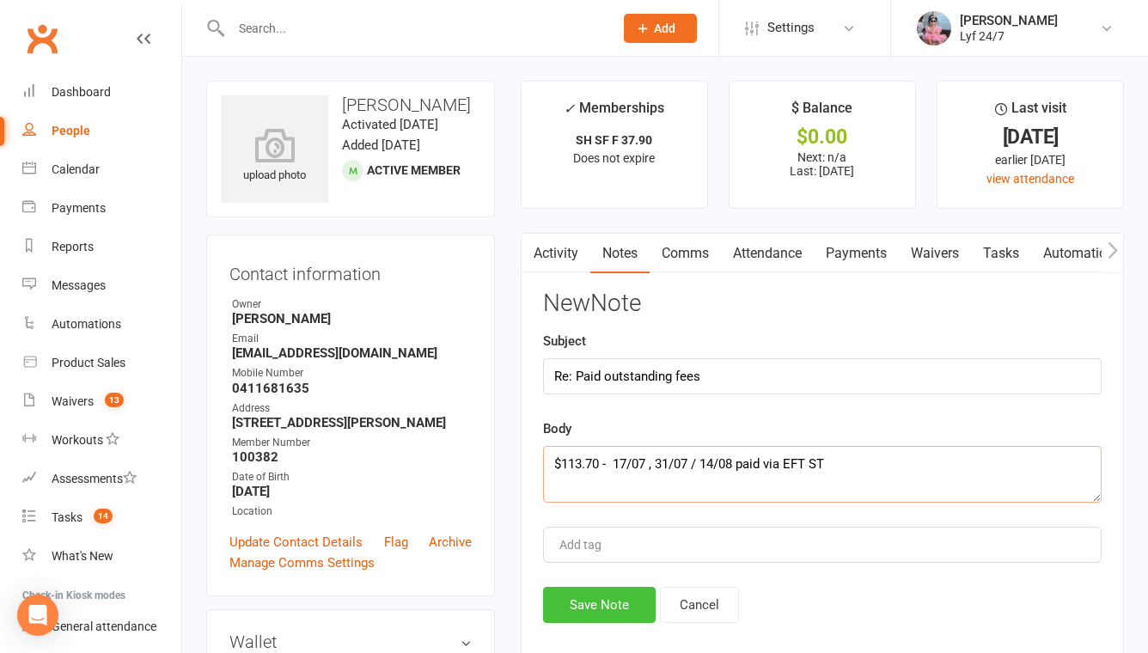
type textarea "$113.70 - 17/07 , 31/07 / 14/08 paid via EFT ST"
click at [602, 595] on button "Save Note" at bounding box center [599, 605] width 113 height 36
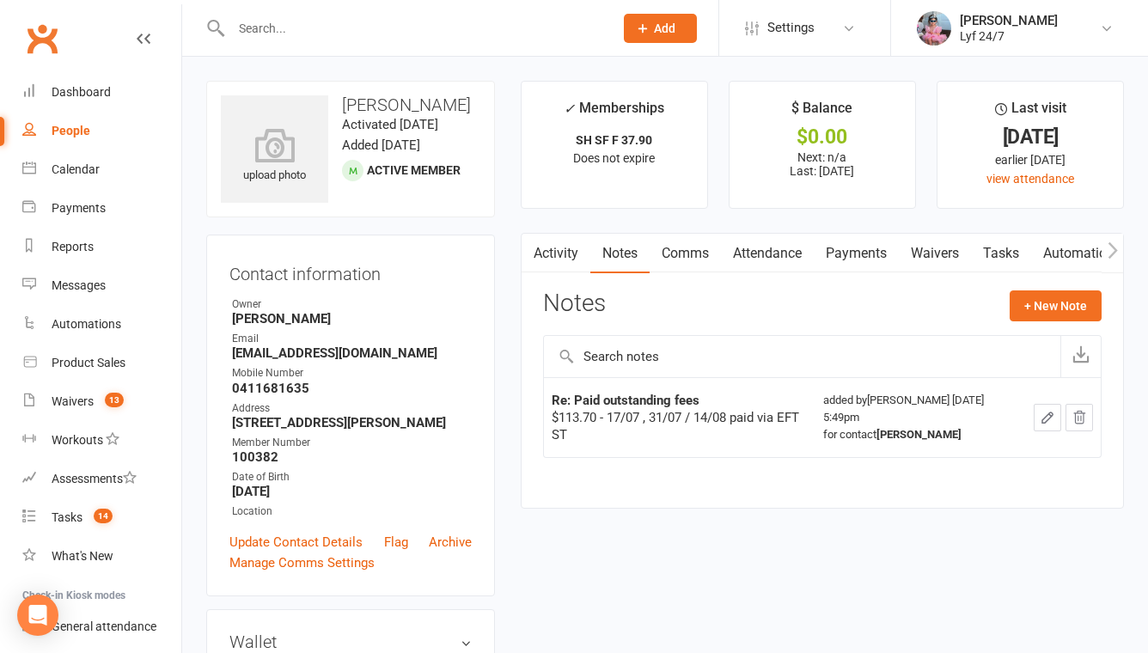
click at [416, 88] on div "upload photo Nywere Majak Activated [DATE] Added [DATE] Active member" at bounding box center [350, 149] width 289 height 137
click at [409, 101] on h3 "[PERSON_NAME]" at bounding box center [350, 104] width 259 height 19
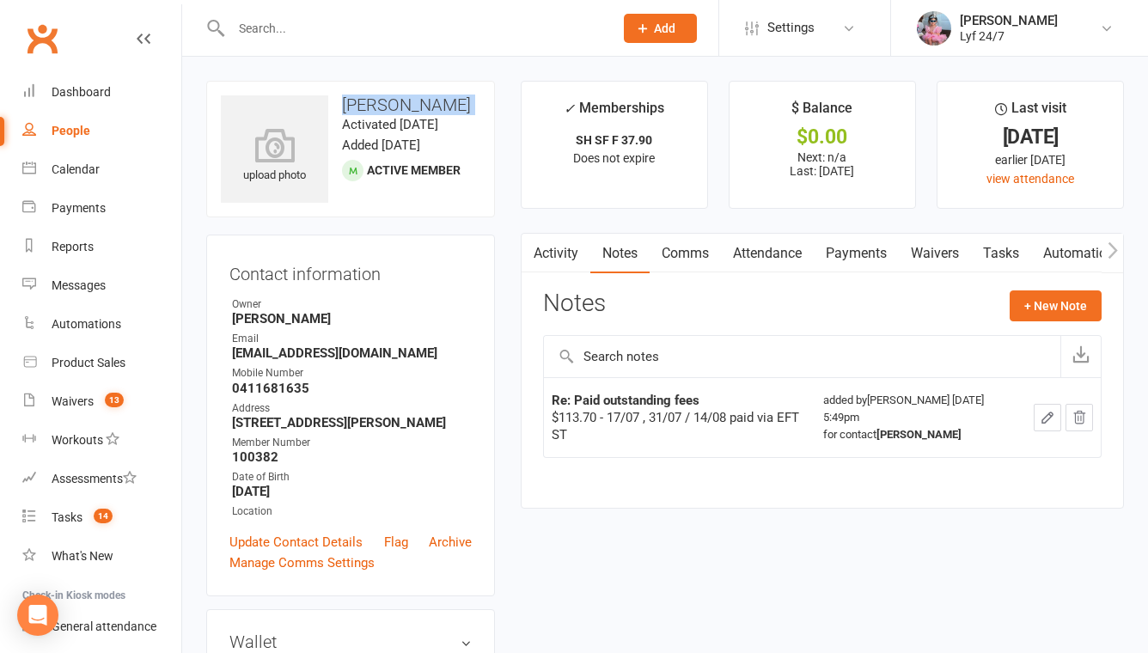
copy h3 "[PERSON_NAME]"
click at [400, 46] on div at bounding box center [403, 28] width 395 height 56
click at [393, 37] on input "text" at bounding box center [413, 28] width 375 height 24
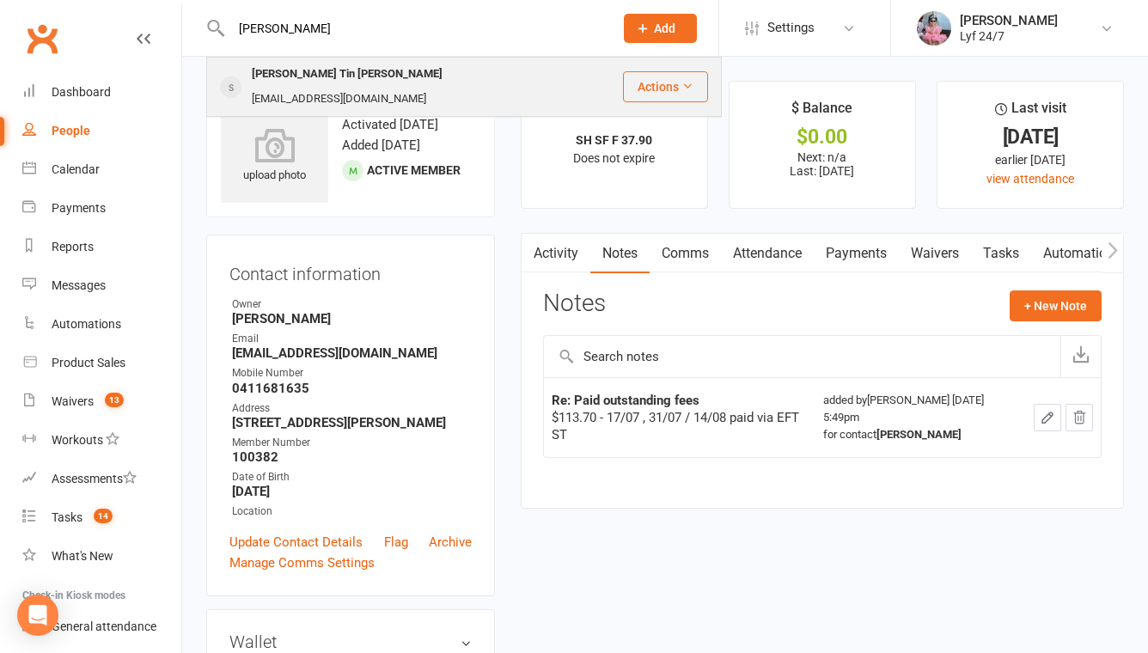
type input "[PERSON_NAME]"
click at [351, 87] on div "[EMAIL_ADDRESS][DOMAIN_NAME]" at bounding box center [339, 99] width 185 height 25
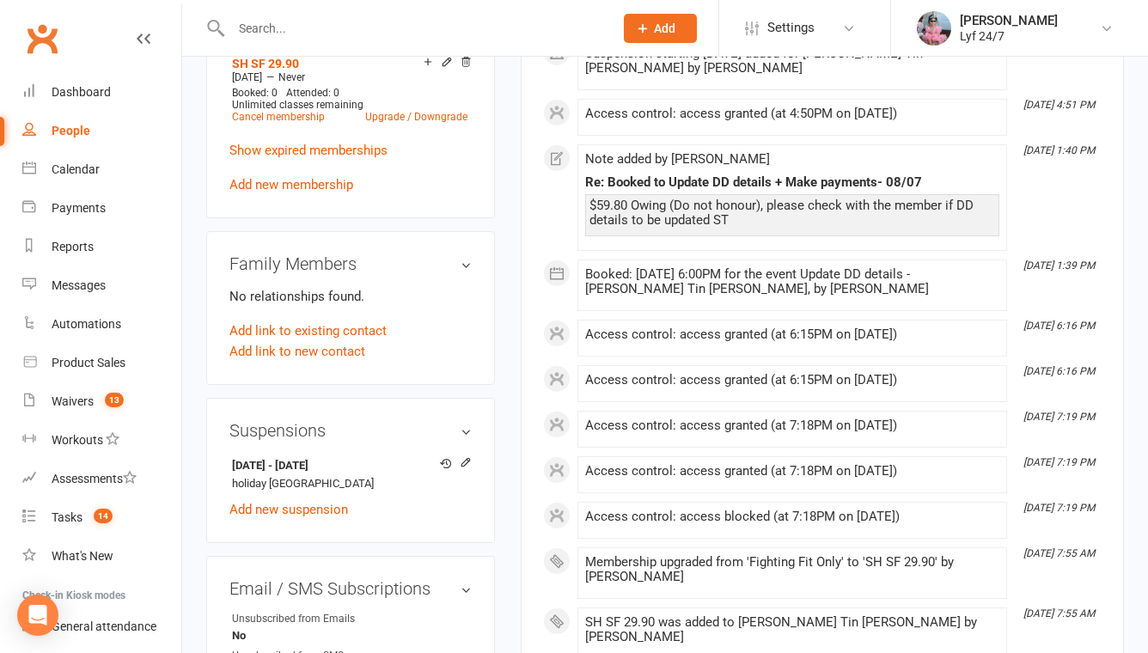
scroll to position [795, 0]
click at [270, 28] on input "text" at bounding box center [413, 28] width 375 height 24
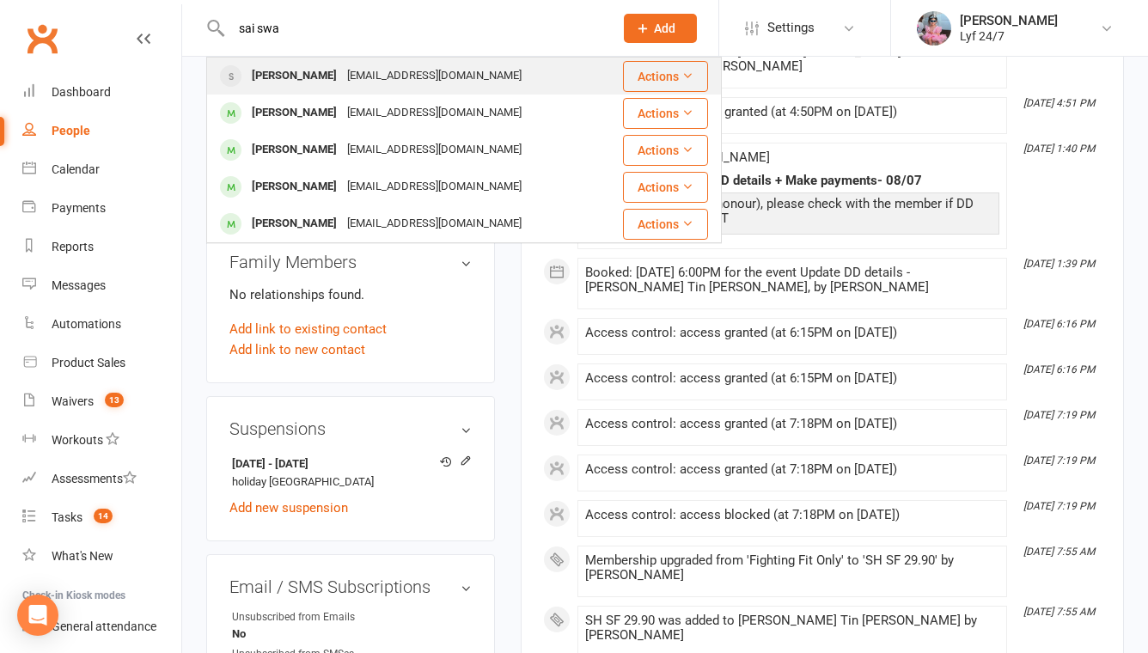
type input "sai swa"
click at [295, 71] on div "[PERSON_NAME]" at bounding box center [294, 76] width 95 height 25
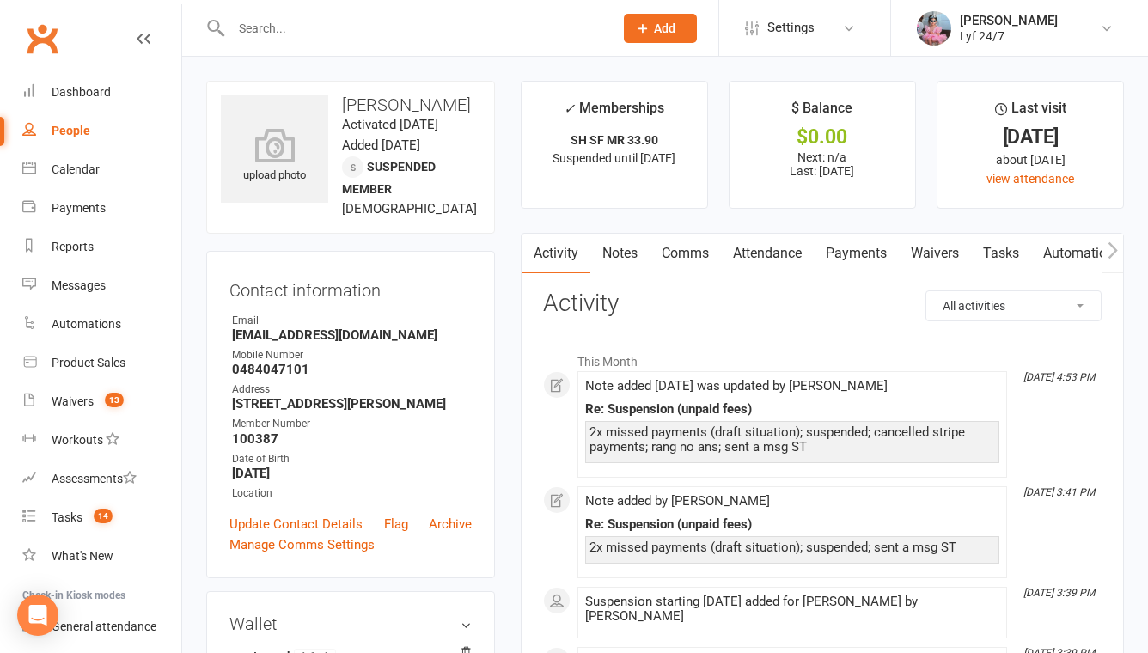
drag, startPoint x: 567, startPoint y: 106, endPoint x: 698, endPoint y: 162, distance: 142.4
click at [698, 162] on li "✓ Memberships SH SF MR 33.90 Suspended until [DATE]" at bounding box center [614, 145] width 187 height 128
click at [685, 181] on li "✓ Memberships SH SF MR 33.90 Suspended until [DATE]" at bounding box center [614, 145] width 187 height 128
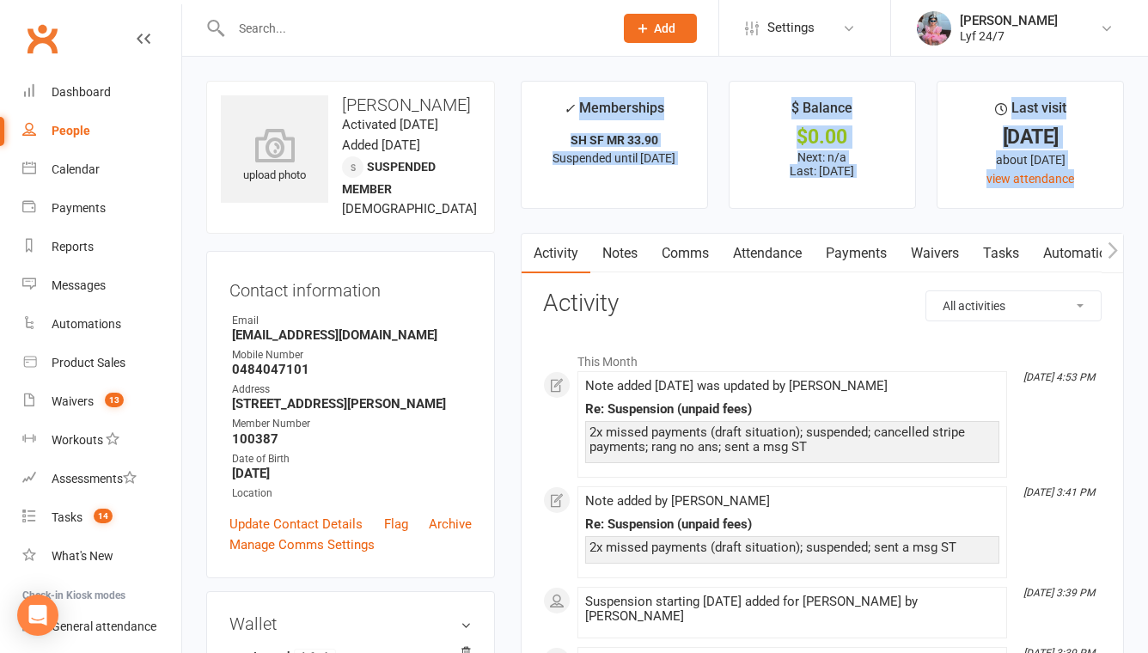
drag, startPoint x: 571, startPoint y: 102, endPoint x: 948, endPoint y: 198, distance: 388.2
click at [948, 198] on ul "✓ Memberships SH SF MR 33.90 Suspended until [DATE] $ Balance $0.00 Next: n/a L…" at bounding box center [822, 145] width 603 height 128
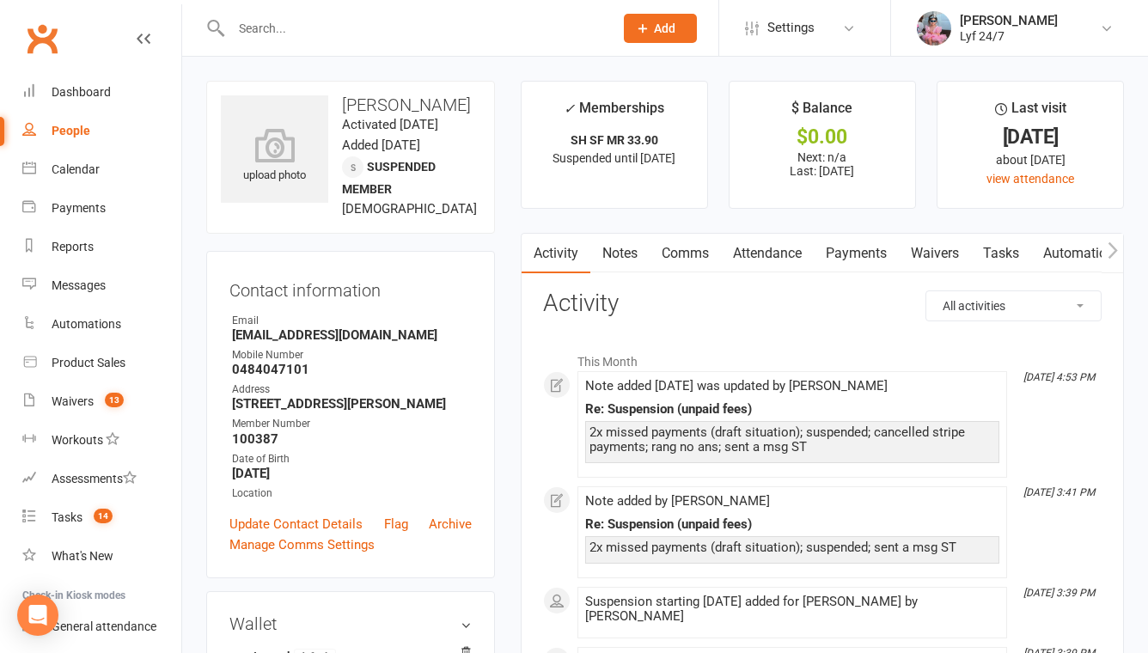
drag, startPoint x: 567, startPoint y: 97, endPoint x: 924, endPoint y: 497, distance: 536.1
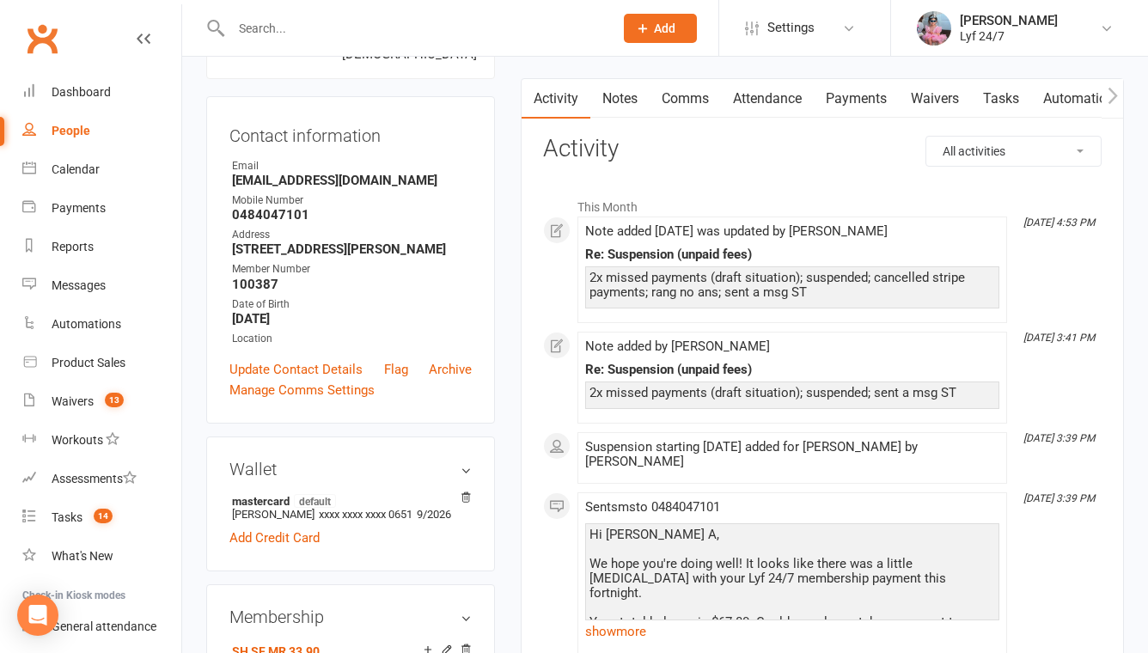
scroll to position [328, 0]
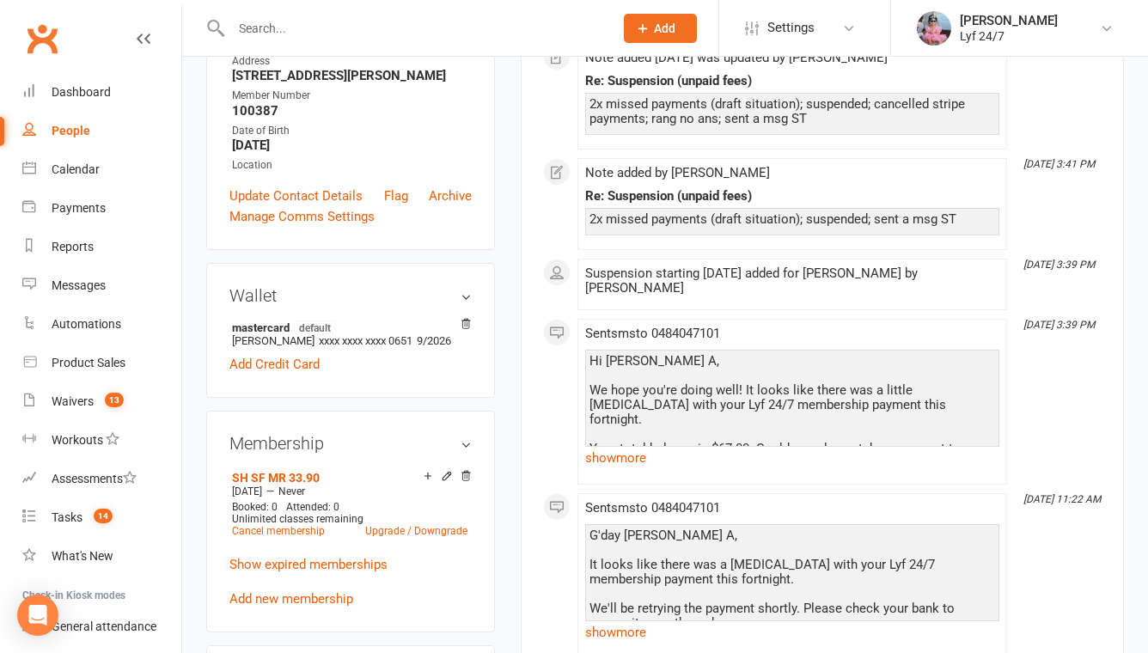
click at [608, 183] on div "Note added by [PERSON_NAME] Re: Suspension (unpaid fees) 2x missed payments (dr…" at bounding box center [792, 204] width 414 height 76
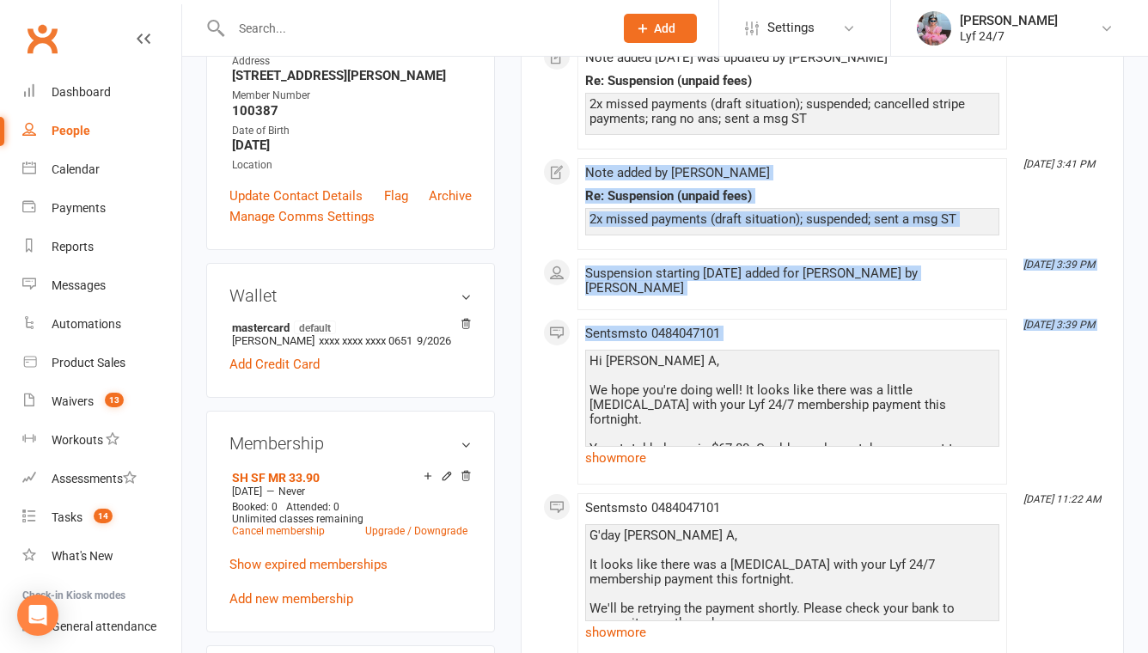
drag, startPoint x: 586, startPoint y: 168, endPoint x: 726, endPoint y: 354, distance: 232.5
click at [726, 354] on div "This Month [DATE] 4:53 PM Note added [DATE] was updated by [PERSON_NAME] Re: Su…" at bounding box center [822, 424] width 558 height 818
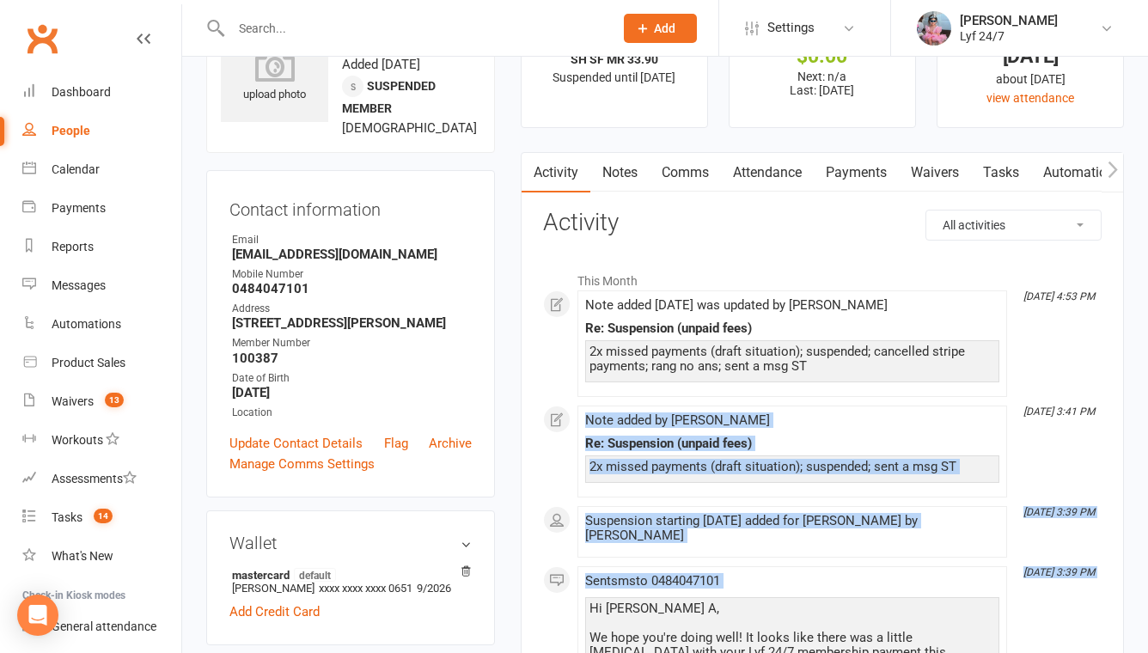
scroll to position [0, 0]
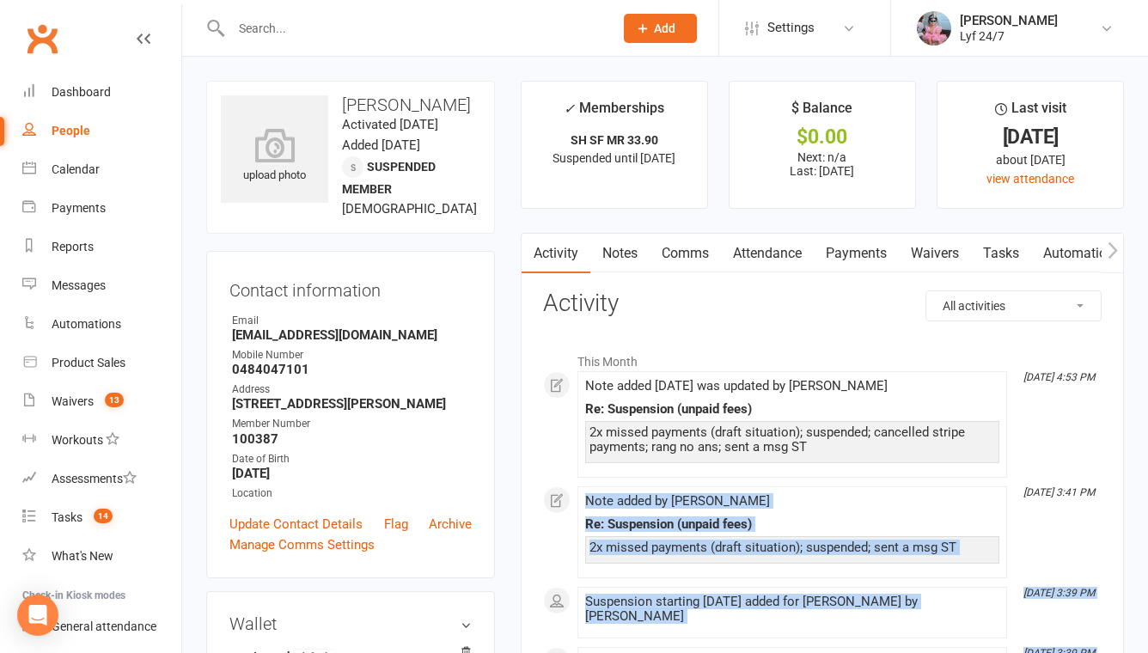
drag, startPoint x: 993, startPoint y: 111, endPoint x: 1084, endPoint y: 161, distance: 103.8
click at [1084, 161] on li "Last visit [DATE] about [DATE] view attendance" at bounding box center [1029, 145] width 187 height 128
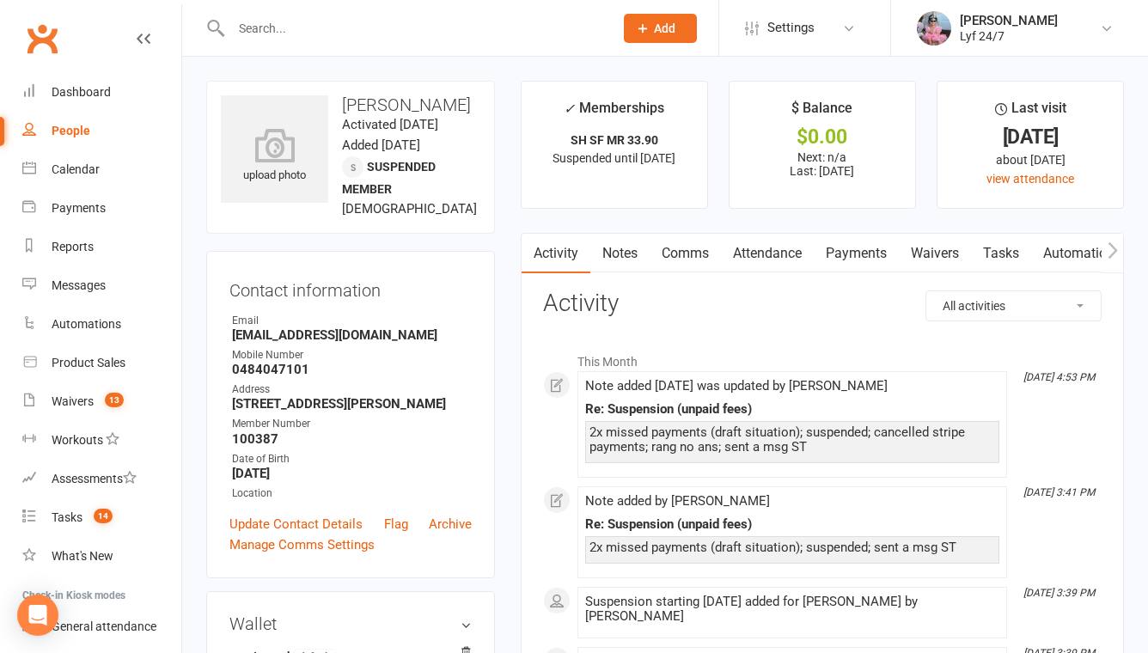
click at [1011, 101] on div "Last visit" at bounding box center [1030, 112] width 71 height 31
drag, startPoint x: 1012, startPoint y: 103, endPoint x: 1089, endPoint y: 169, distance: 101.1
click at [1089, 169] on li "Last visit [DATE] about [DATE] view attendance" at bounding box center [1029, 145] width 187 height 128
click at [367, 27] on input "text" at bounding box center [413, 28] width 375 height 24
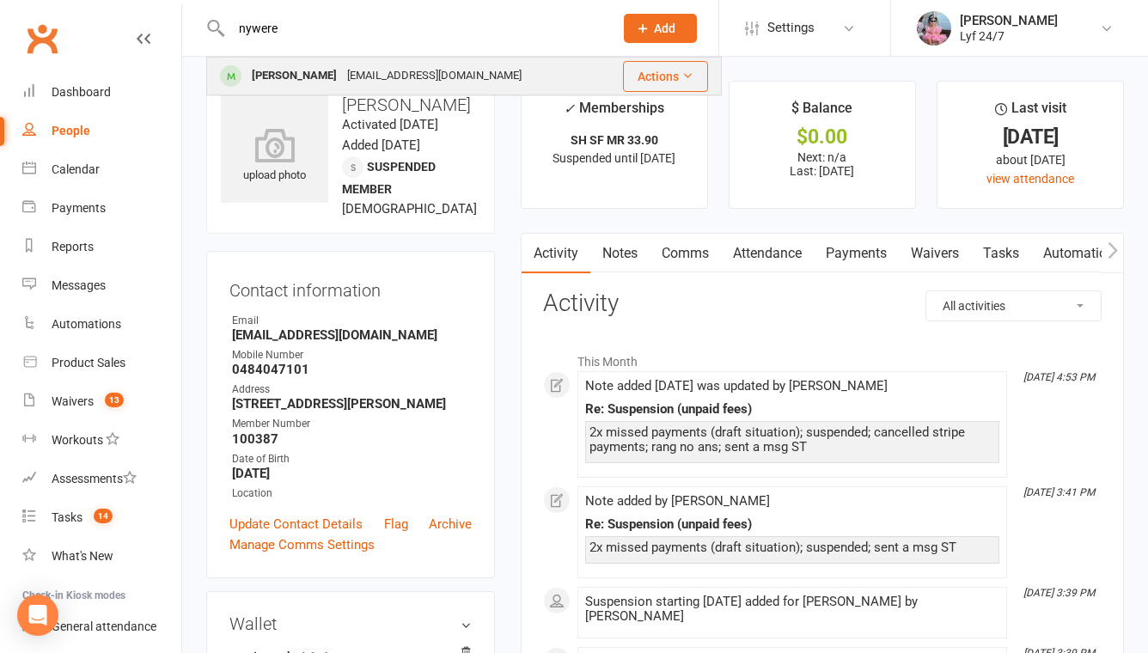
type input "nywere"
click at [322, 73] on div "[PERSON_NAME]" at bounding box center [294, 76] width 95 height 25
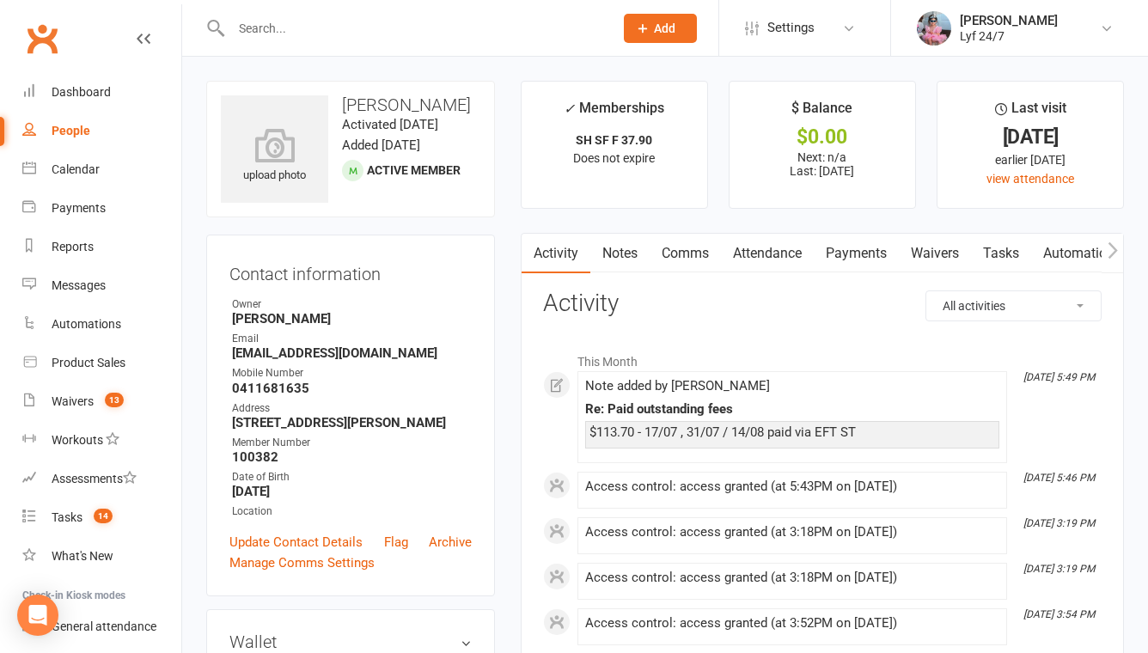
click at [1010, 245] on link "Tasks" at bounding box center [1001, 254] width 60 height 40
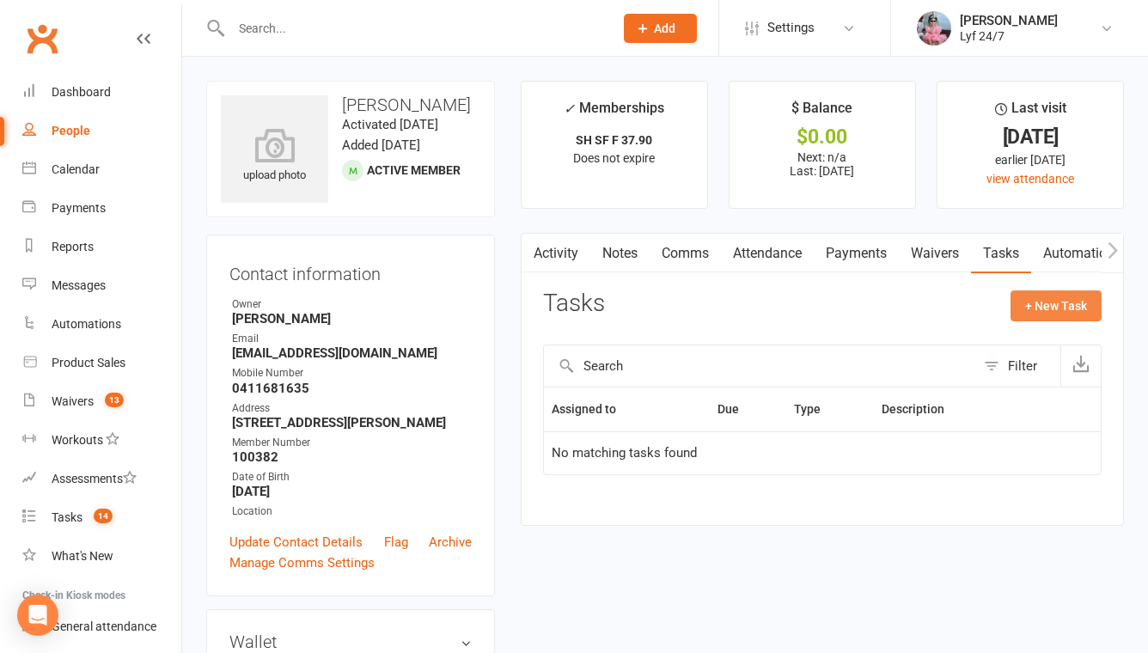
click at [1061, 308] on button "+ New Task" at bounding box center [1055, 305] width 91 height 31
select select "51905"
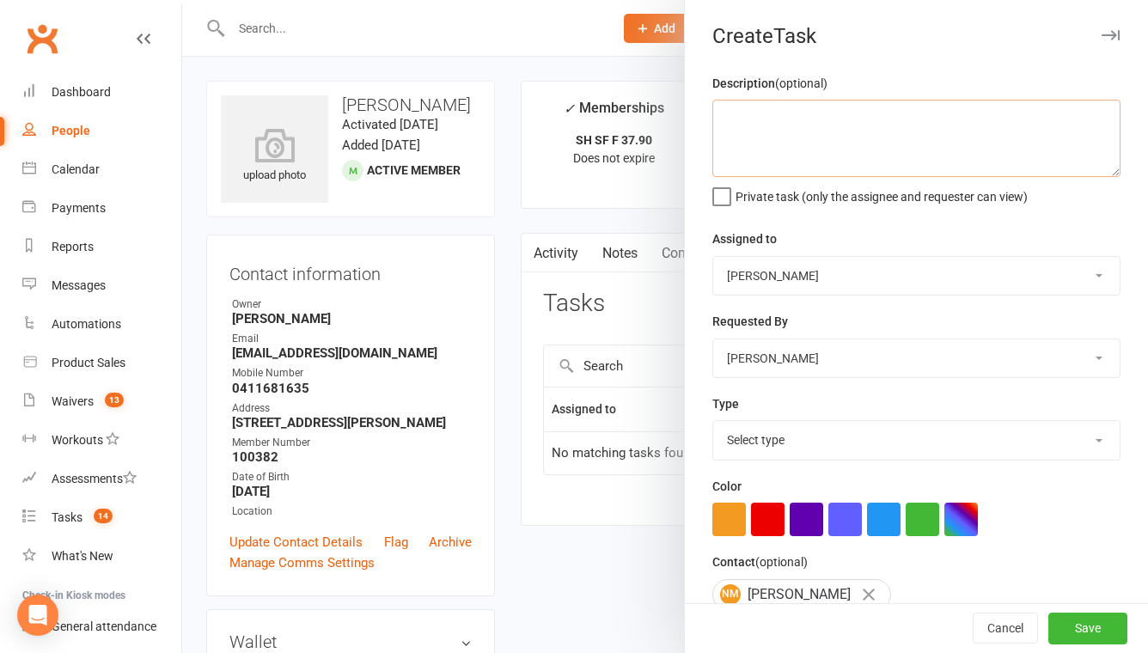
click at [781, 125] on textarea at bounding box center [916, 138] width 408 height 77
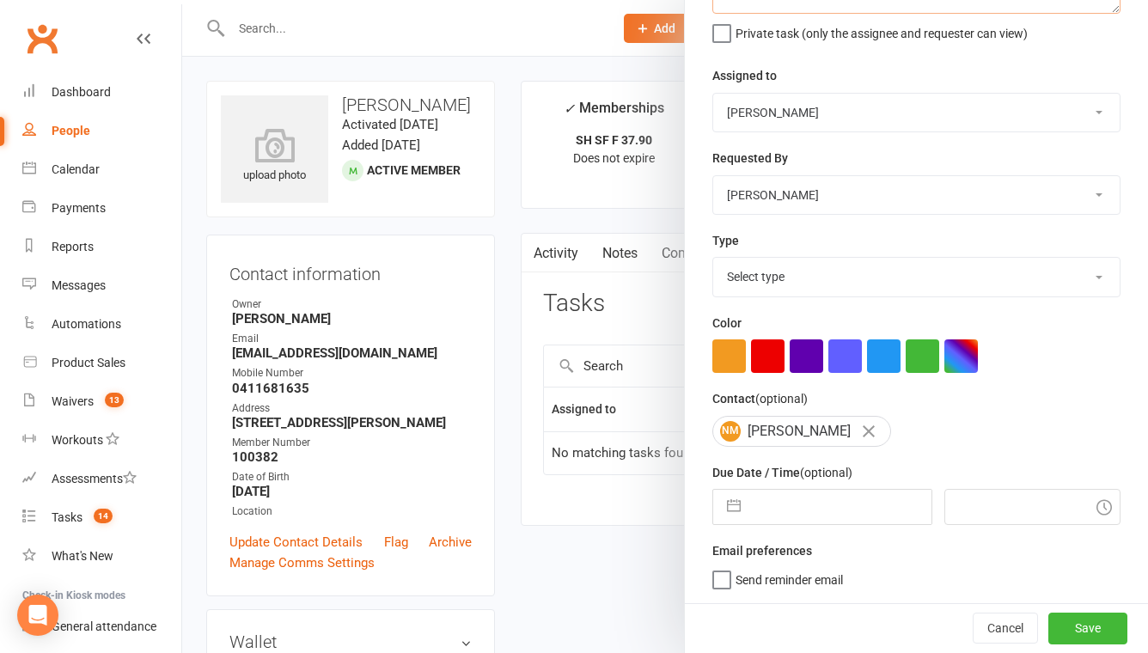
scroll to position [167, 0]
type textarea "31/07 payment to be skipped- ST"
click at [790, 502] on input "text" at bounding box center [839, 507] width 181 height 34
select select "6"
select select "2025"
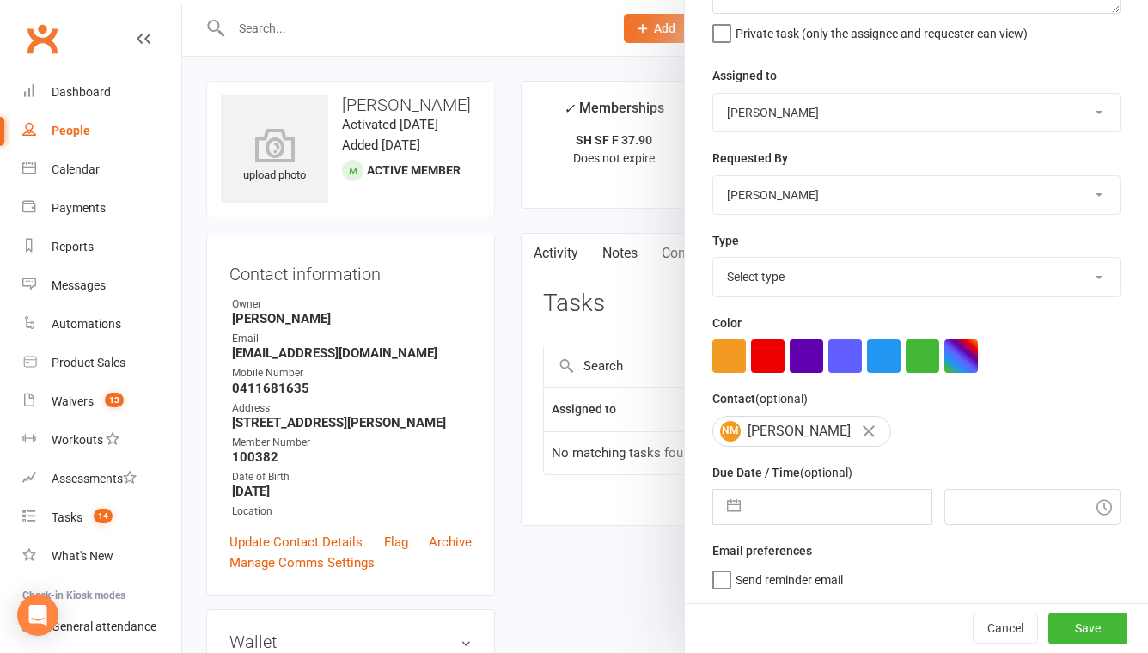
select select "7"
select select "2025"
select select "8"
select select "2025"
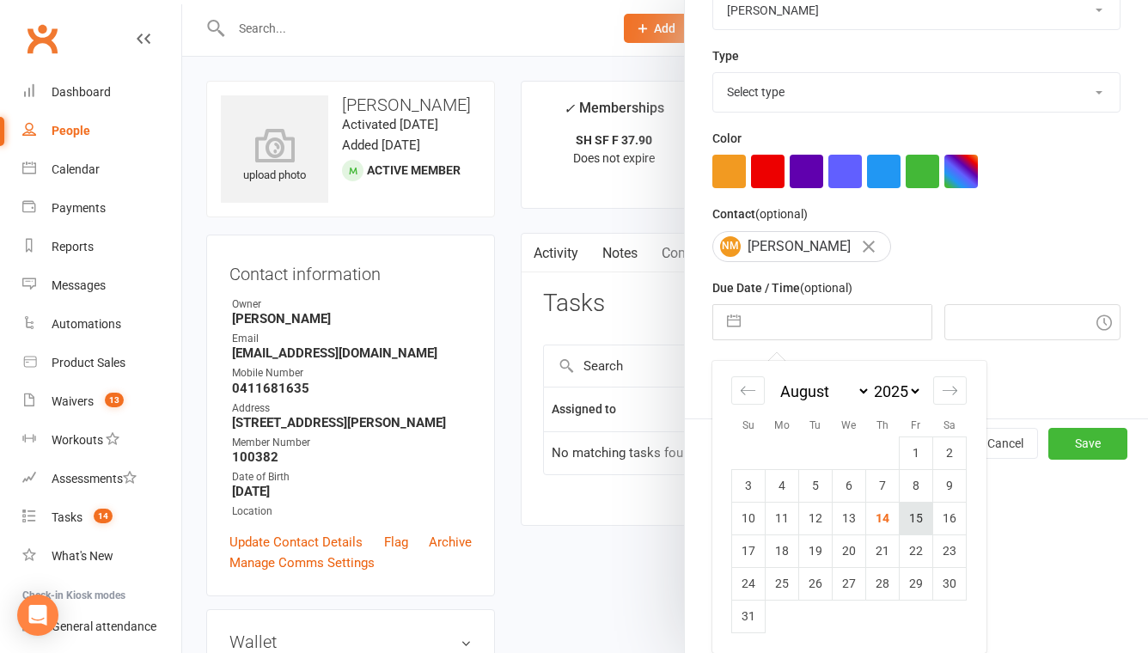
click at [900, 519] on td "15" at bounding box center [917, 518] width 34 height 33
type input "[DATE]"
type input "6:30pm"
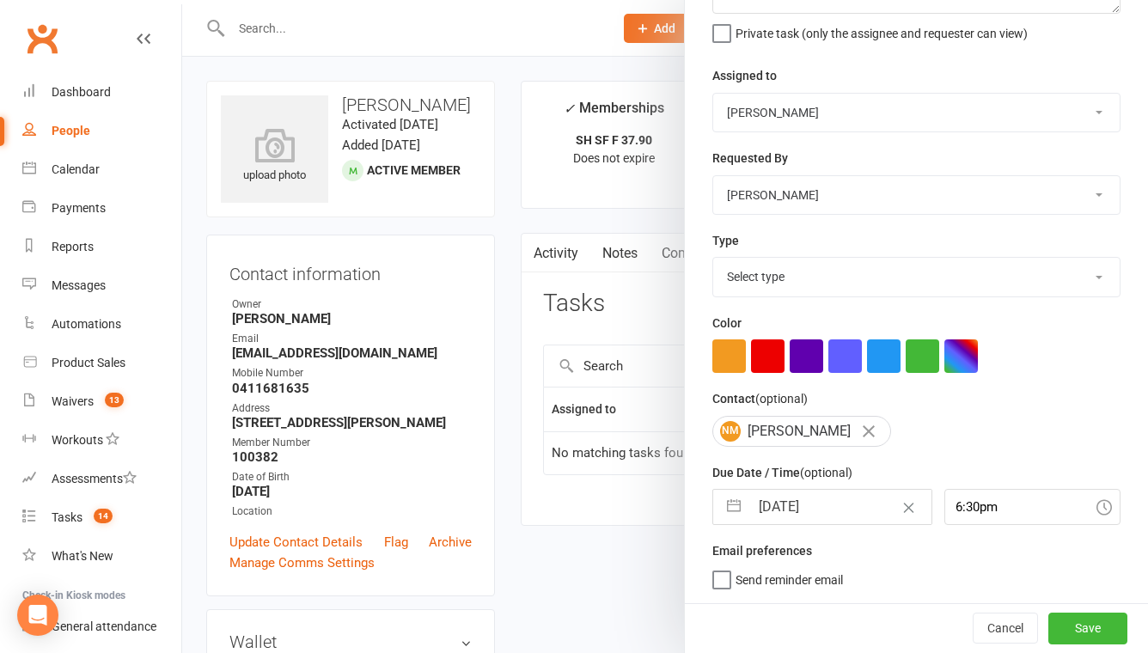
click at [1090, 612] on div "Cancel Save" at bounding box center [916, 627] width 463 height 49
click at [1091, 622] on button "Save" at bounding box center [1087, 628] width 79 height 31
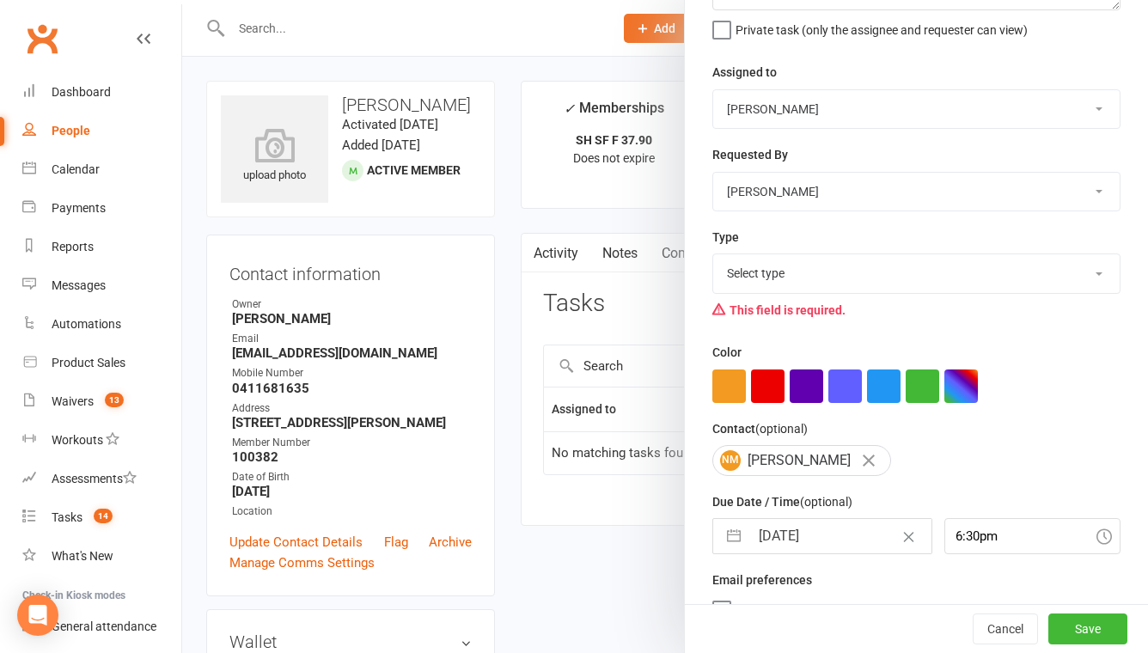
click at [775, 274] on select "Select type Admin E-mail Meeting Phone call Add new task type" at bounding box center [916, 273] width 406 height 38
select select "32221"
click at [713, 256] on select "Select type Admin E-mail Meeting Phone call Add new task type" at bounding box center [916, 273] width 406 height 38
click at [1071, 621] on button "Save" at bounding box center [1087, 628] width 79 height 31
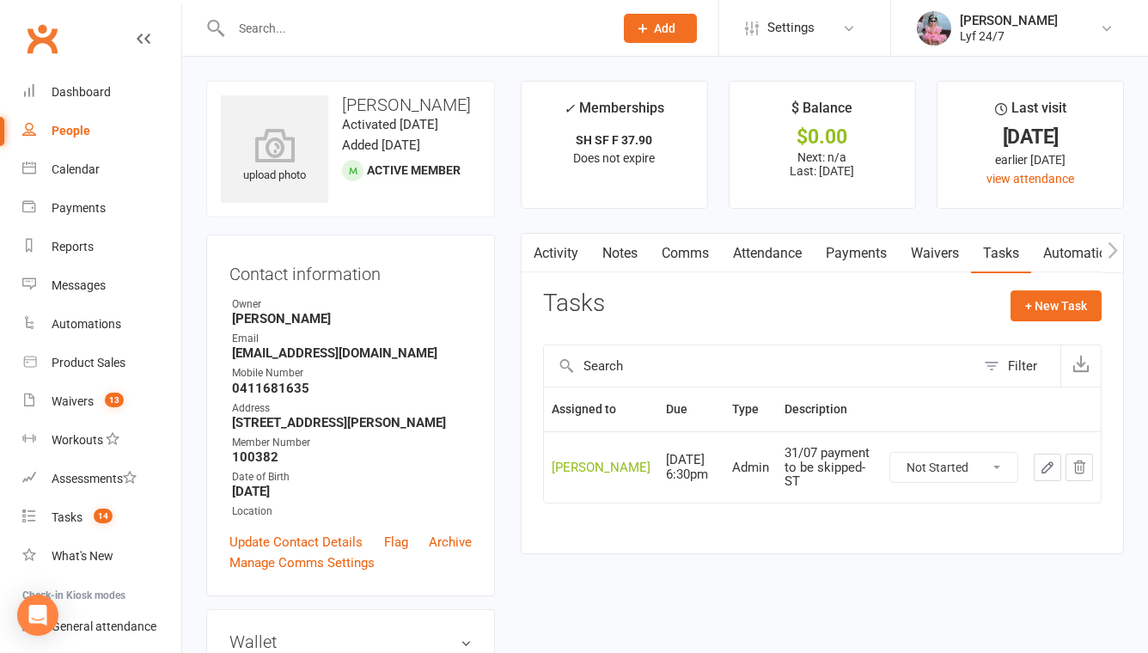
click at [366, 21] on input "text" at bounding box center [413, 28] width 375 height 24
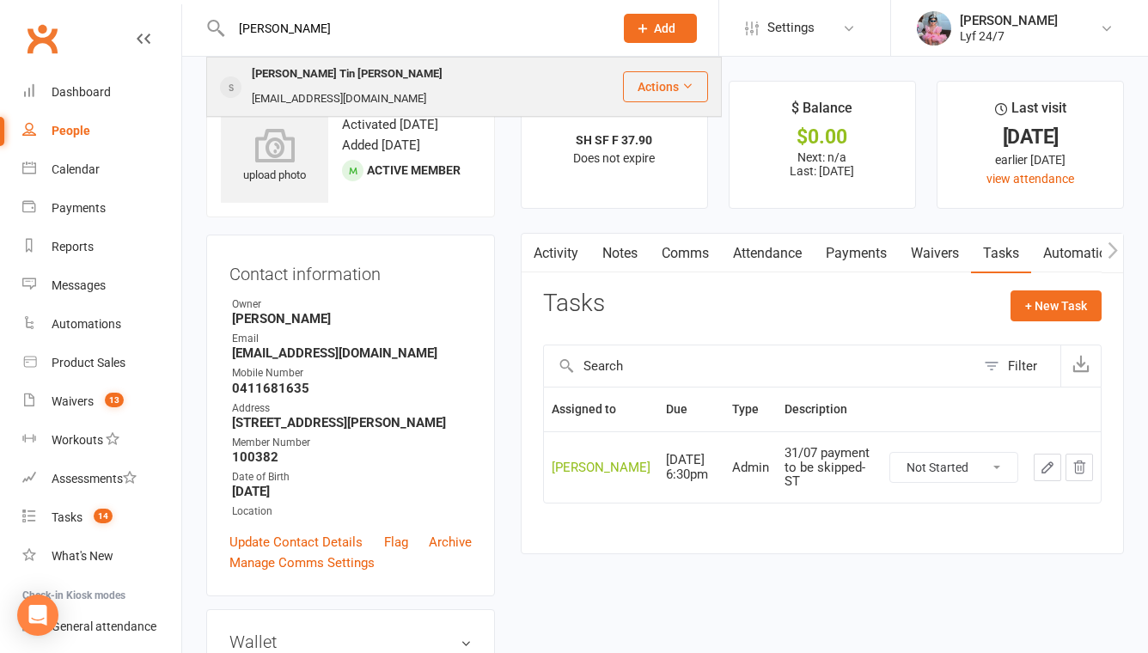
type input "[PERSON_NAME]"
click at [306, 64] on div "[PERSON_NAME] Tin [PERSON_NAME]" at bounding box center [347, 74] width 201 height 25
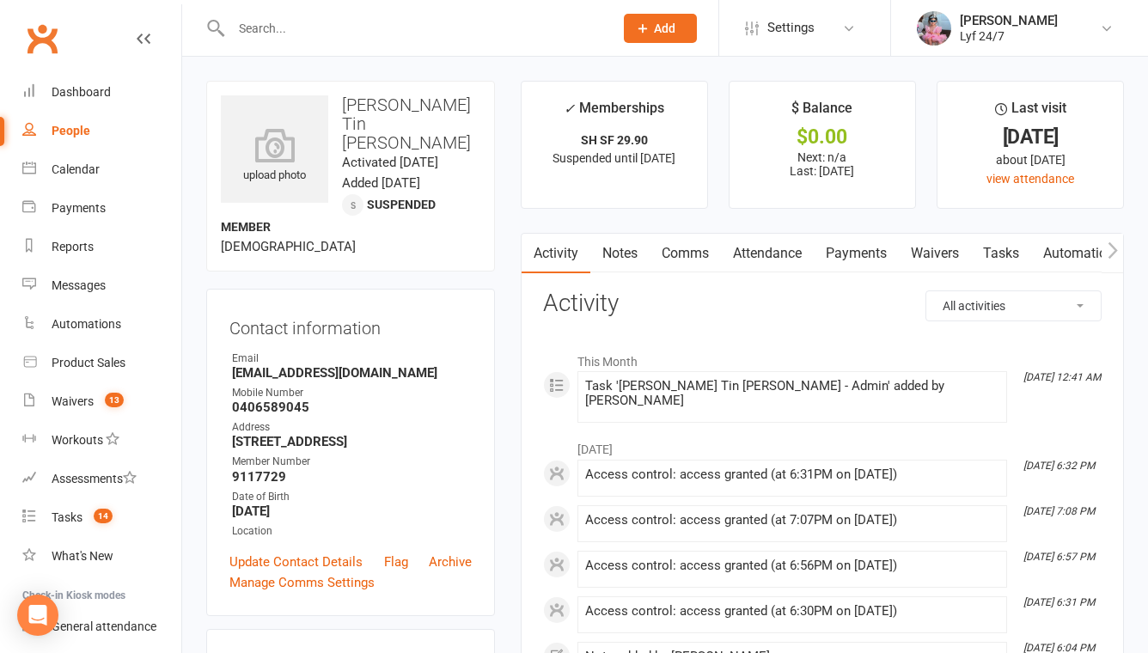
click at [254, 400] on strong "0406589045" at bounding box center [352, 407] width 240 height 15
copy strong "0406589045"
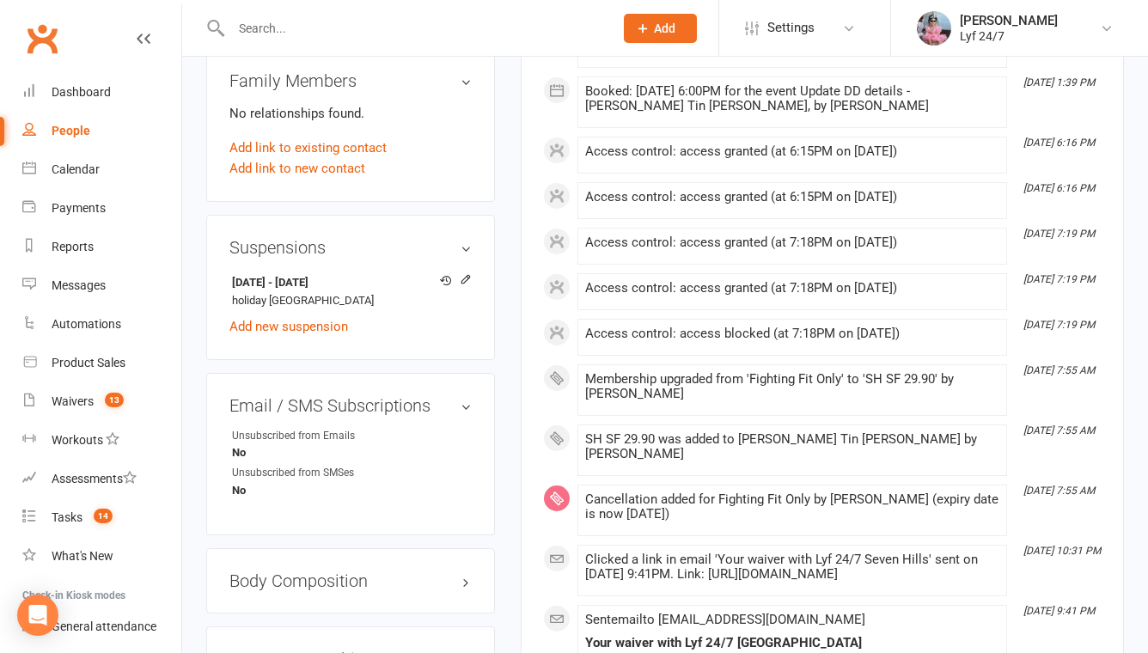
scroll to position [953, 0]
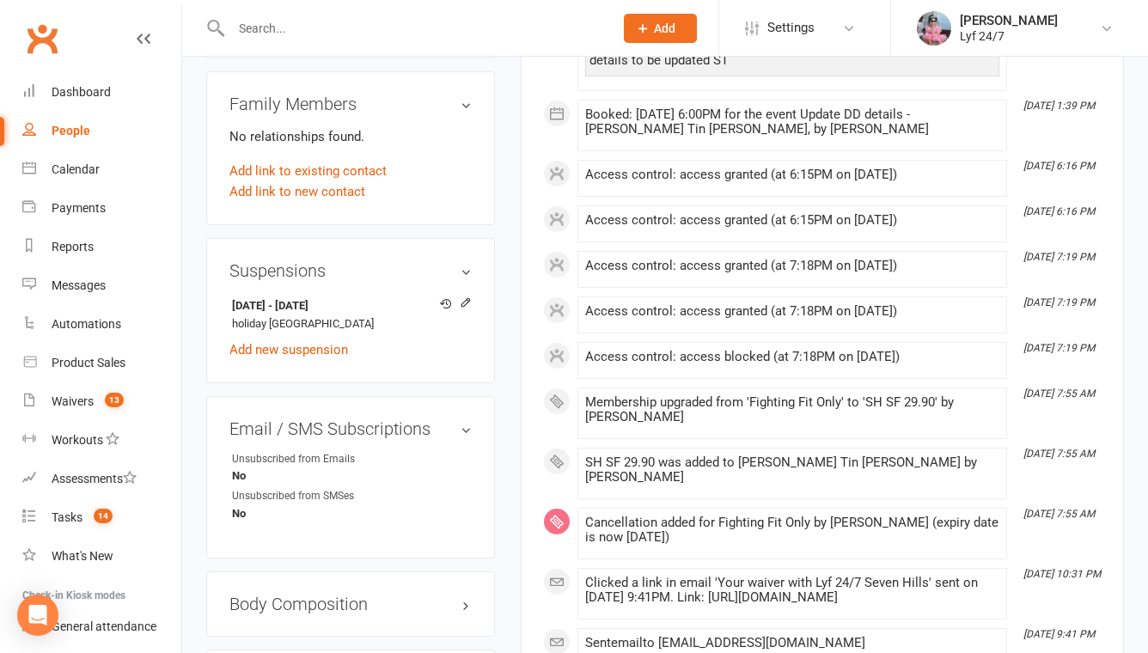
drag, startPoint x: 377, startPoint y: 272, endPoint x: 215, endPoint y: 270, distance: 162.4
click at [215, 270] on div "Suspensions [DATE] - [DATE] holiday [GEOGRAPHIC_DATA] Add new suspension" at bounding box center [350, 310] width 289 height 145
copy strong "[DATE] - [DATE]"
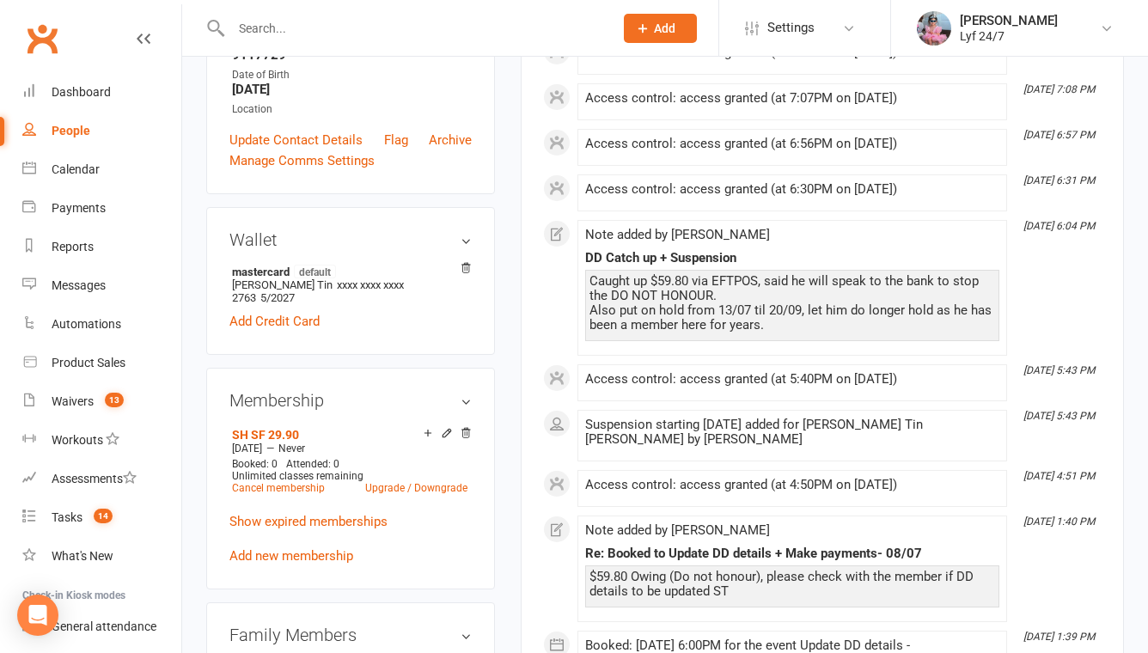
scroll to position [0, 0]
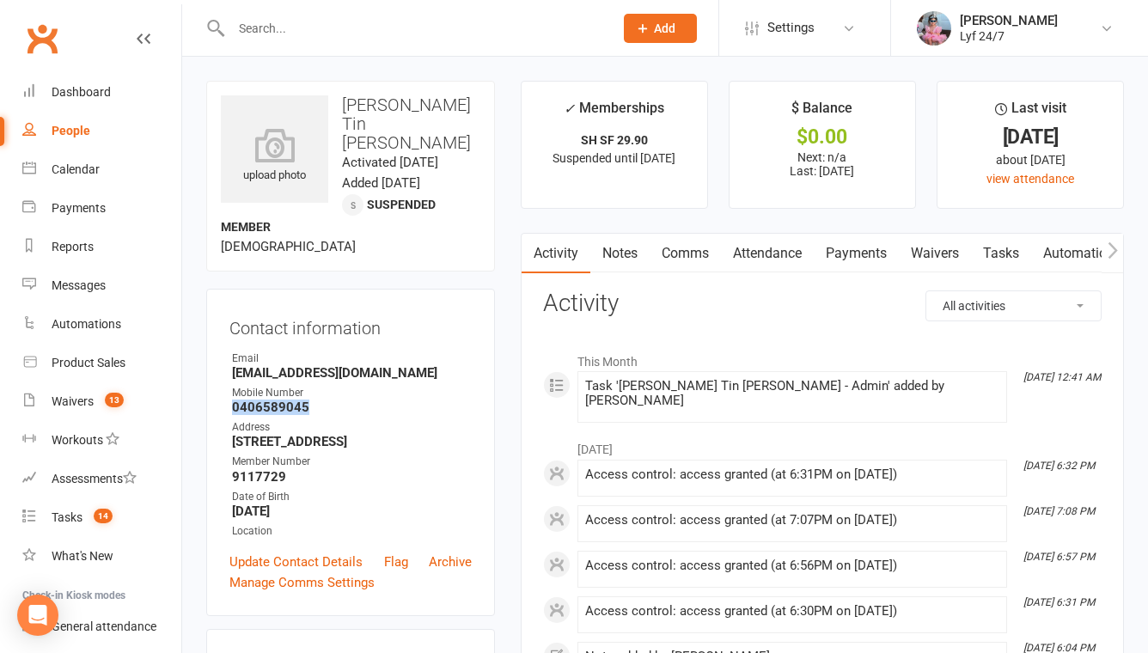
click at [624, 258] on link "Notes" at bounding box center [619, 254] width 59 height 40
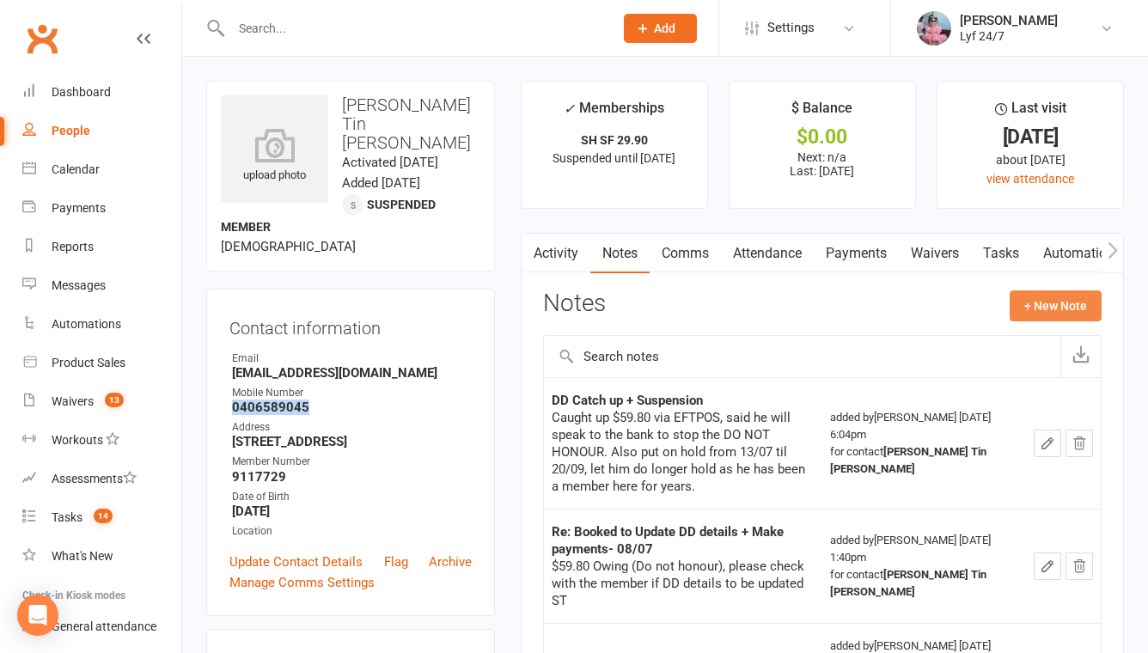
click at [1048, 301] on button "+ New Note" at bounding box center [1056, 305] width 92 height 31
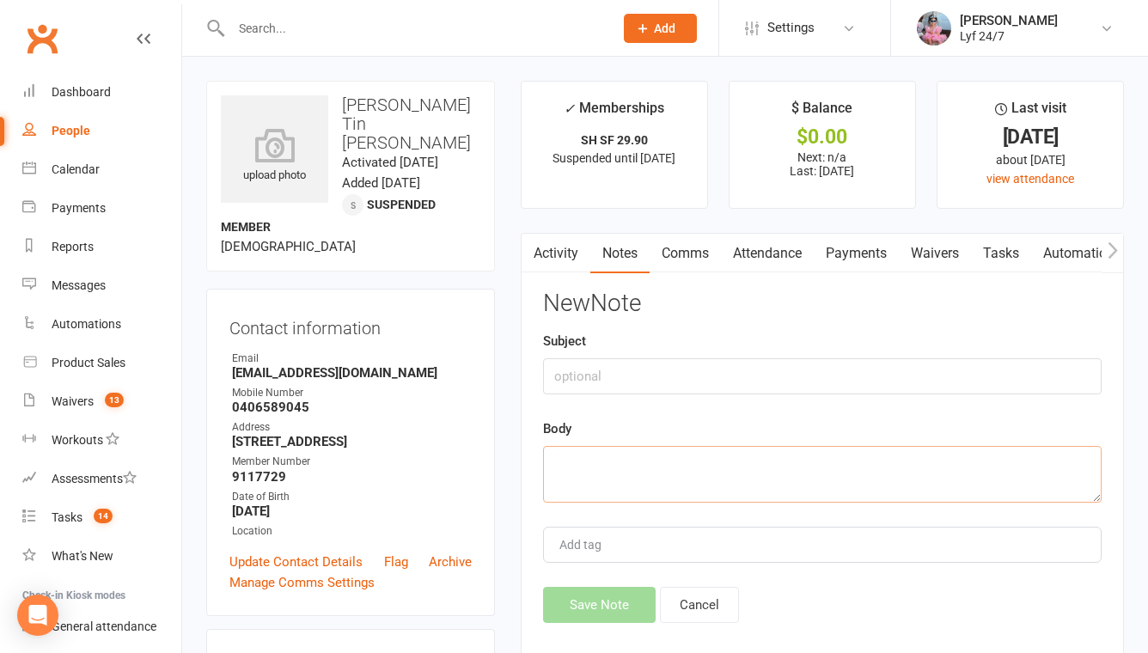
click at [628, 461] on textarea at bounding box center [822, 474] width 558 height 57
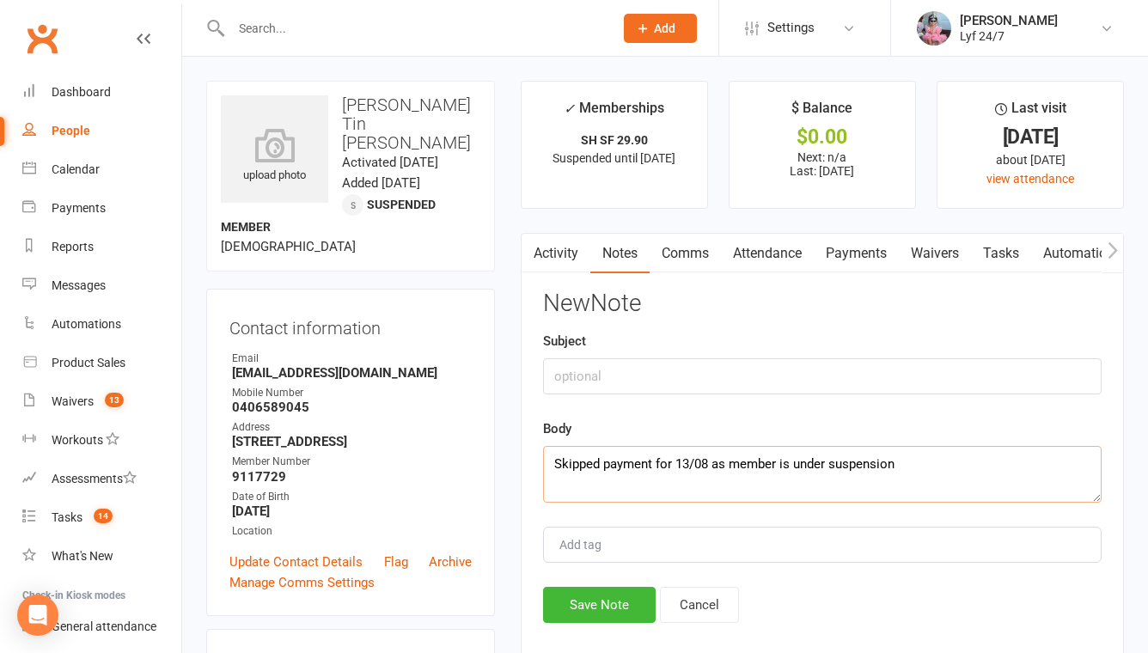
paste textarea "[DATE] - [DATE]"
type textarea "Skipped payment for 13/08 as member is under suspension [DATE] - [DATE] ST"
click at [585, 380] on input "text" at bounding box center [822, 376] width 558 height 36
type input "Re:skipping payment on Stripe"
click at [578, 613] on button "Save Note" at bounding box center [599, 605] width 113 height 36
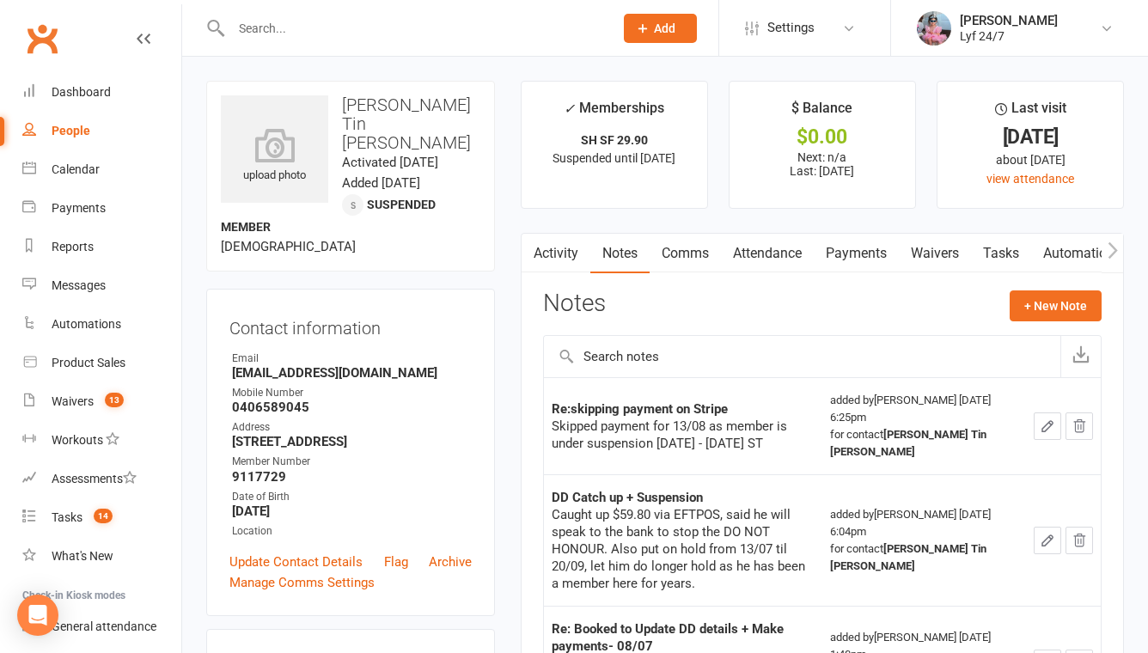
click at [997, 253] on link "Tasks" at bounding box center [1001, 254] width 60 height 40
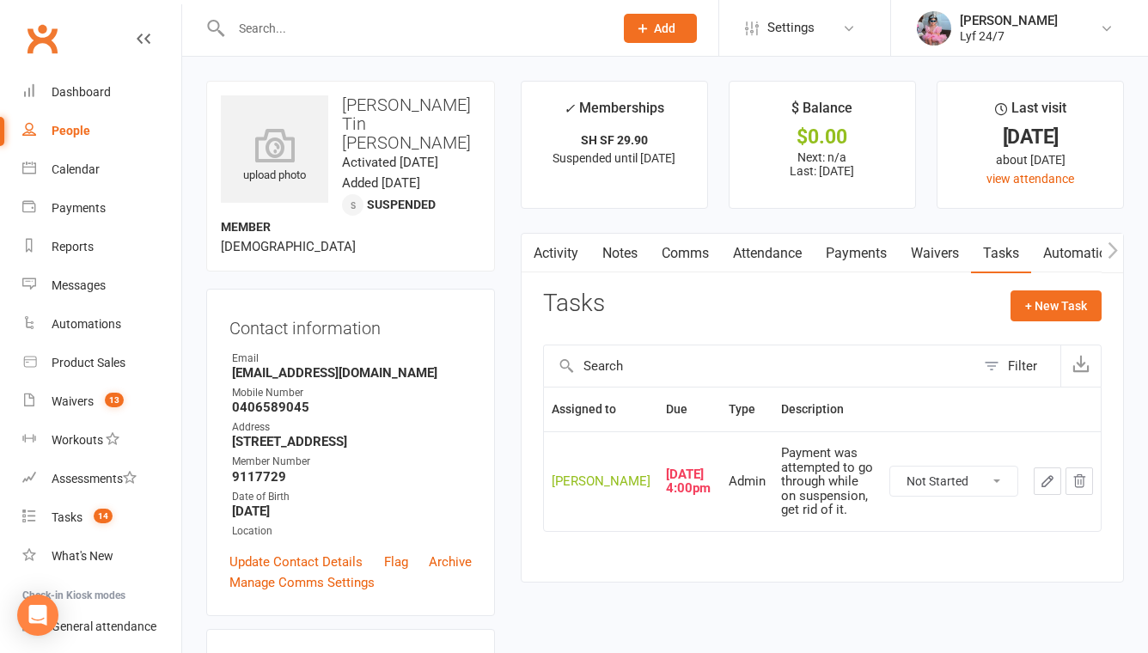
click at [977, 491] on select "Not Started In Progress Waiting Complete" at bounding box center [953, 481] width 127 height 29
click at [890, 467] on select "Not Started In Progress Waiting Complete" at bounding box center [953, 481] width 127 height 29
select select "unstarted"
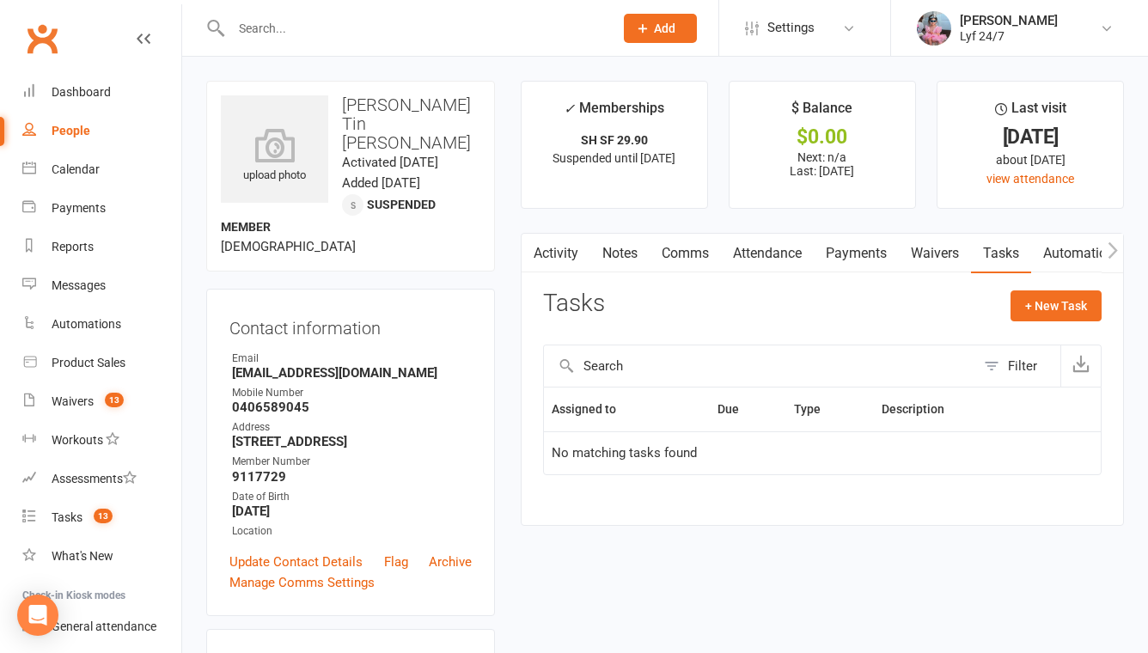
click at [601, 247] on link "Notes" at bounding box center [619, 254] width 59 height 40
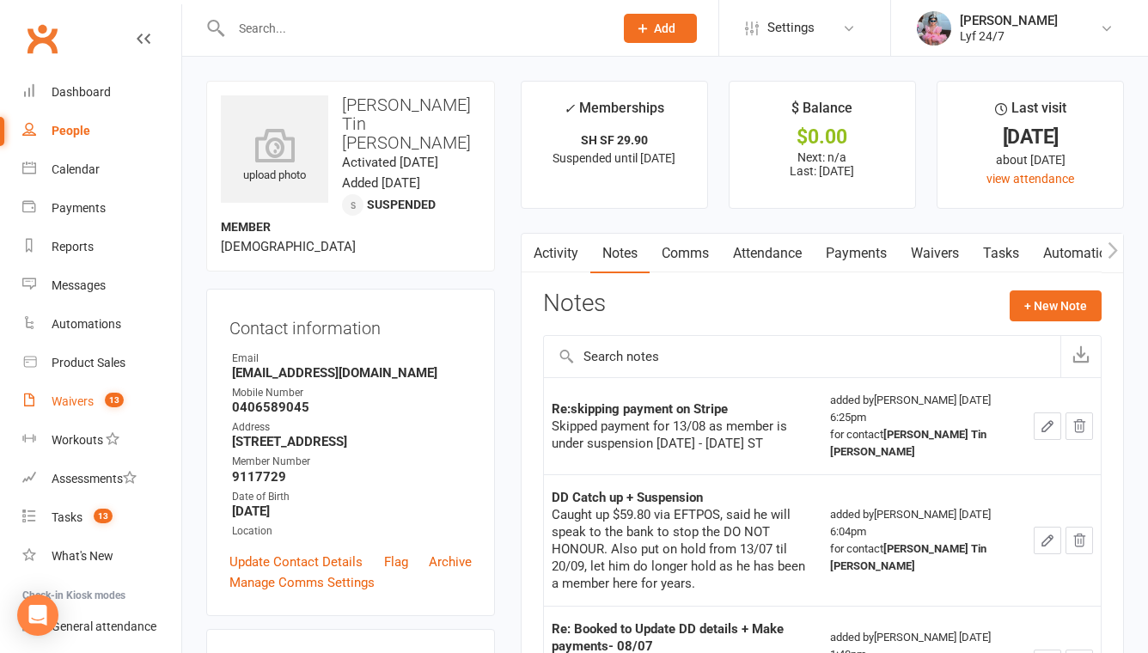
click at [86, 384] on link "Waivers 13" at bounding box center [101, 401] width 159 height 39
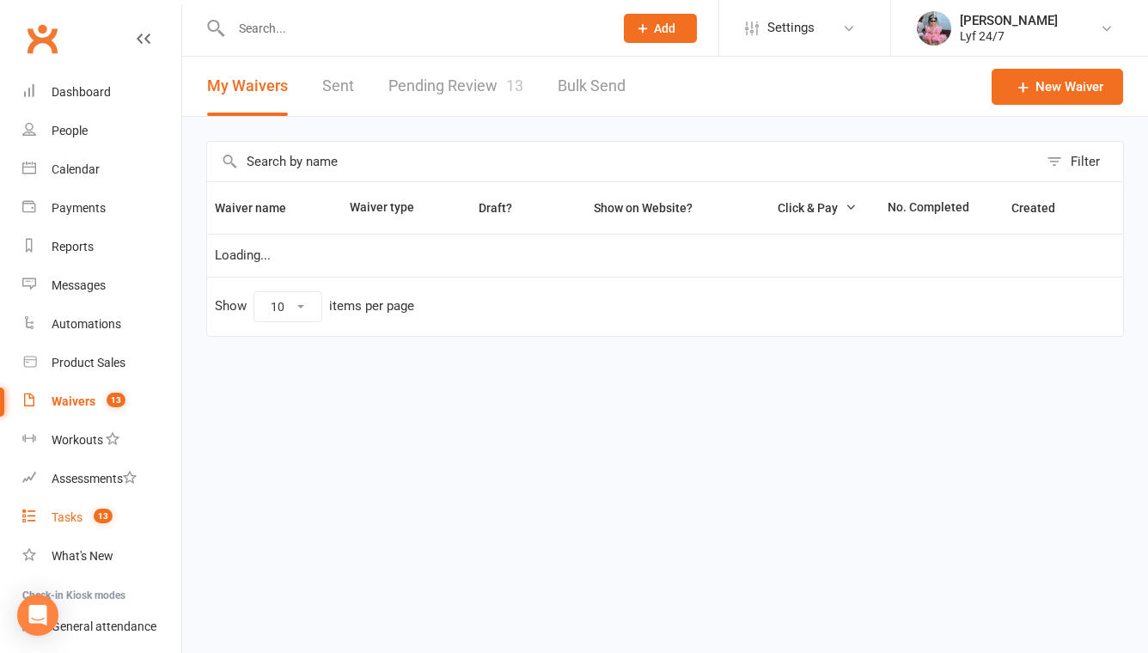
click at [69, 523] on div "Tasks" at bounding box center [67, 517] width 31 height 14
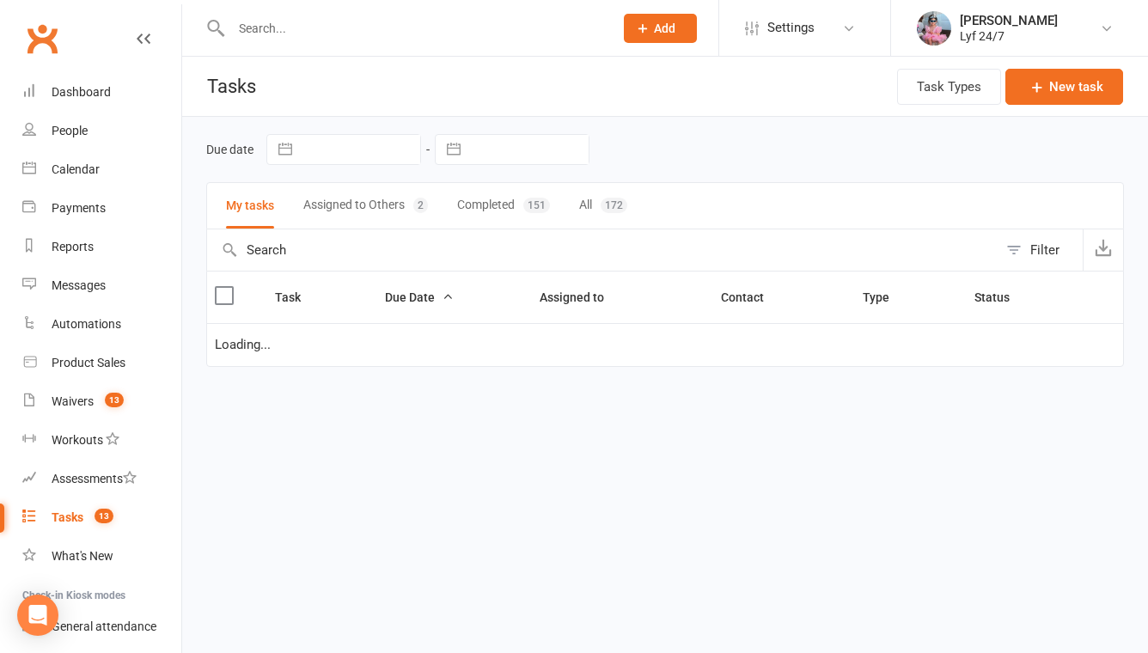
select select "started"
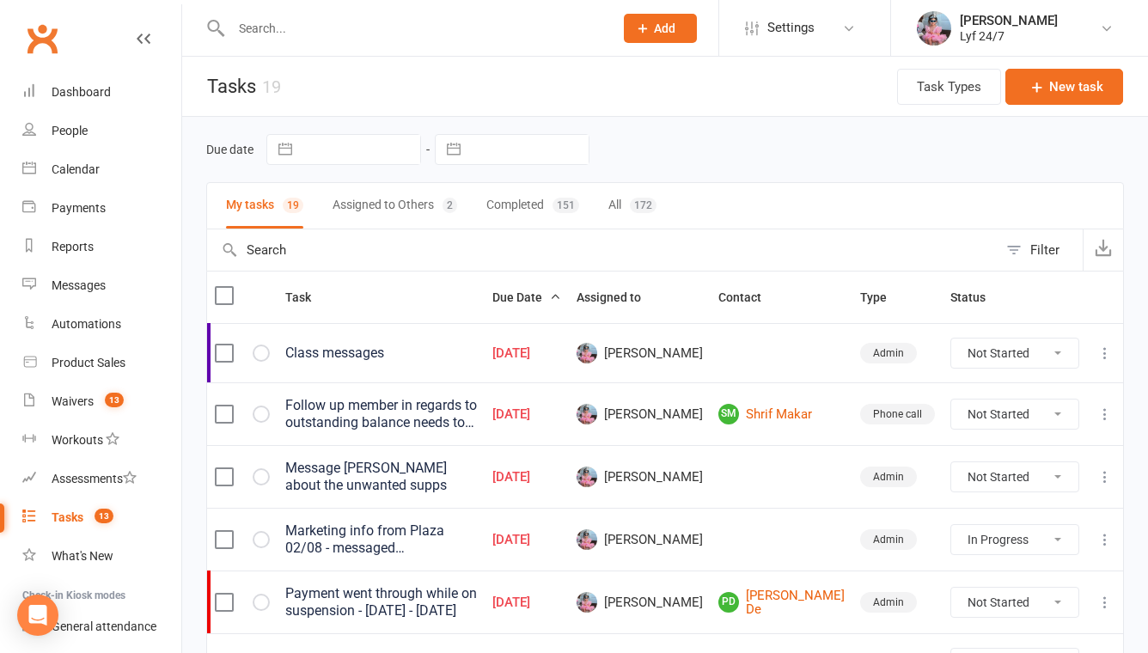
click at [416, 198] on button "Assigned to Others 2" at bounding box center [394, 206] width 125 height 46
select select "started"
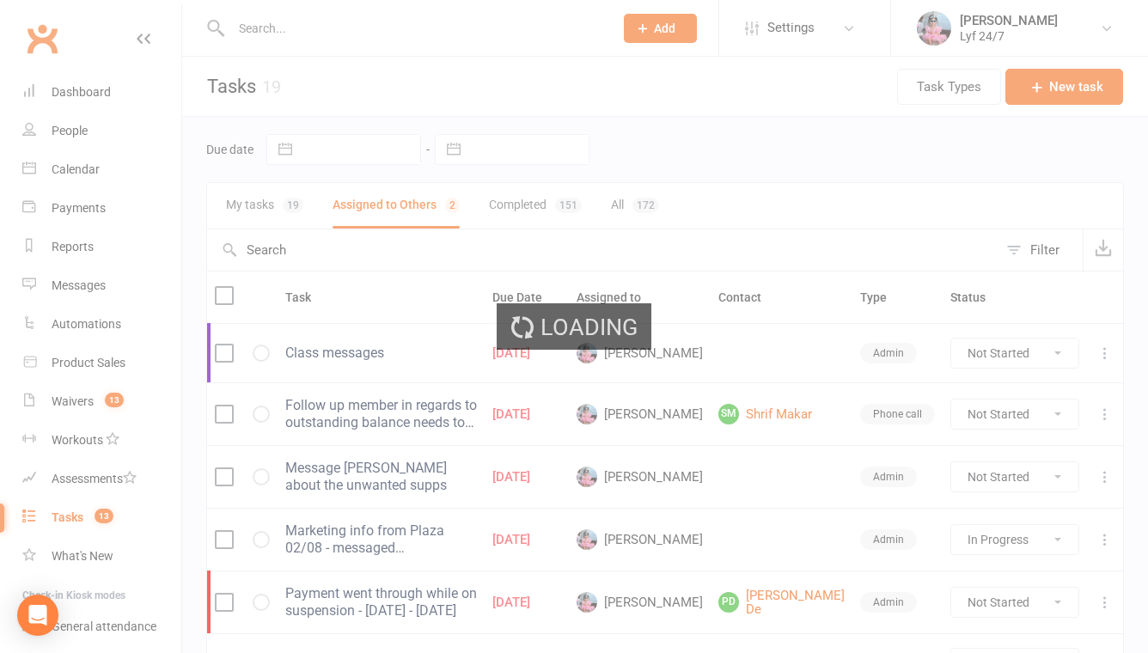
select select "started"
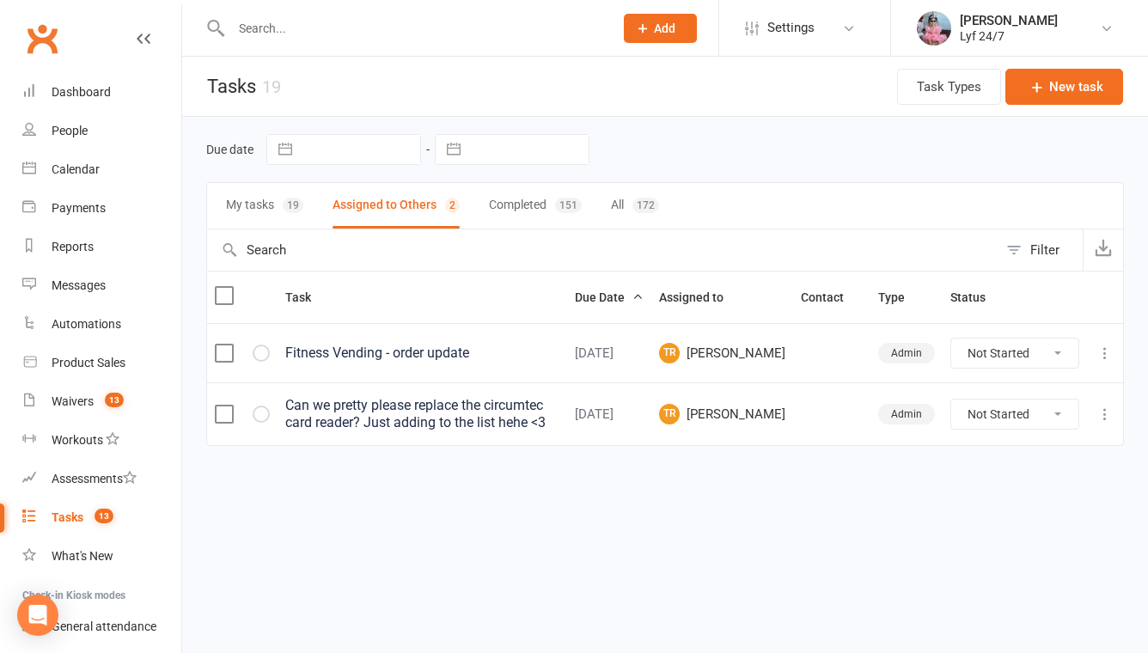
click at [251, 202] on button "My tasks 19" at bounding box center [264, 206] width 77 height 46
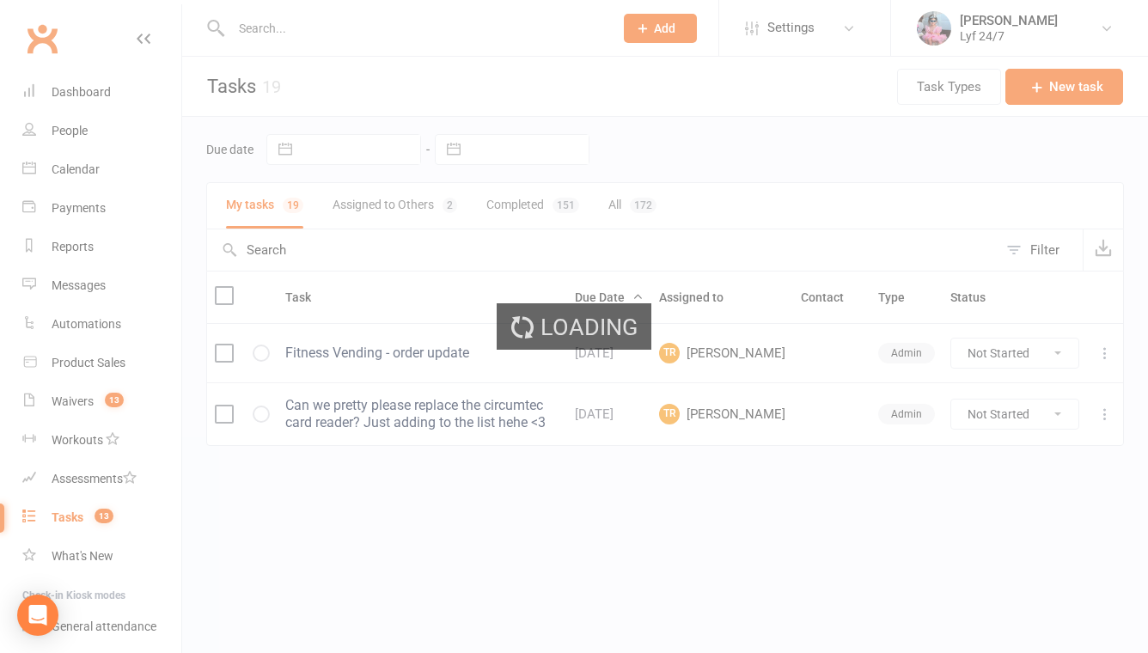
select select "started"
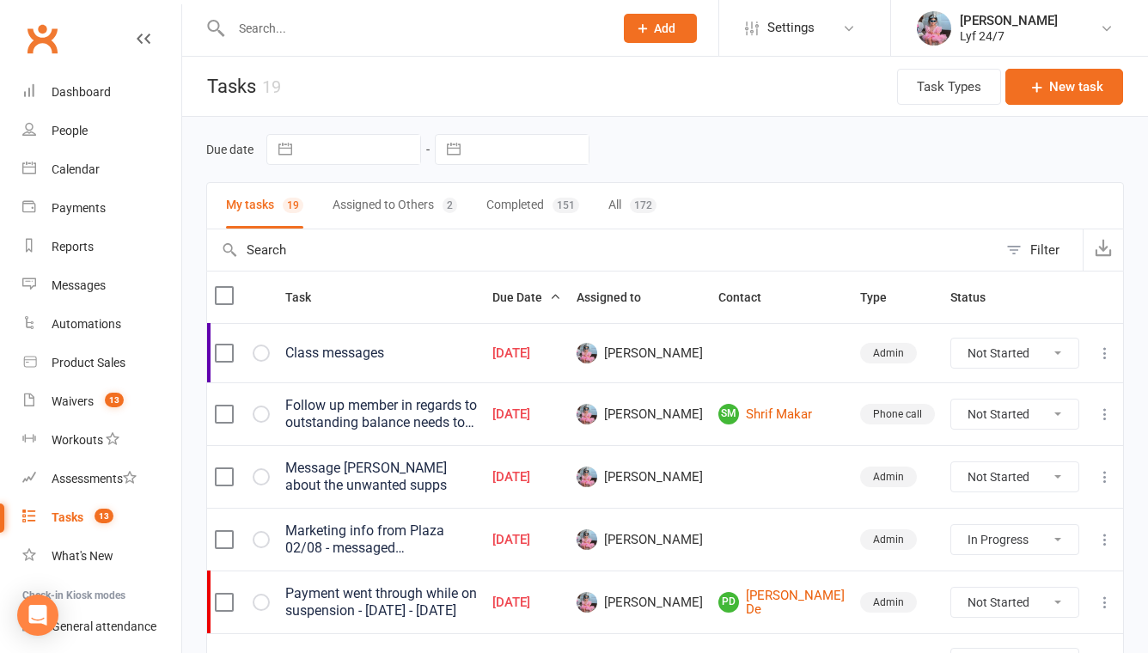
select select "started"
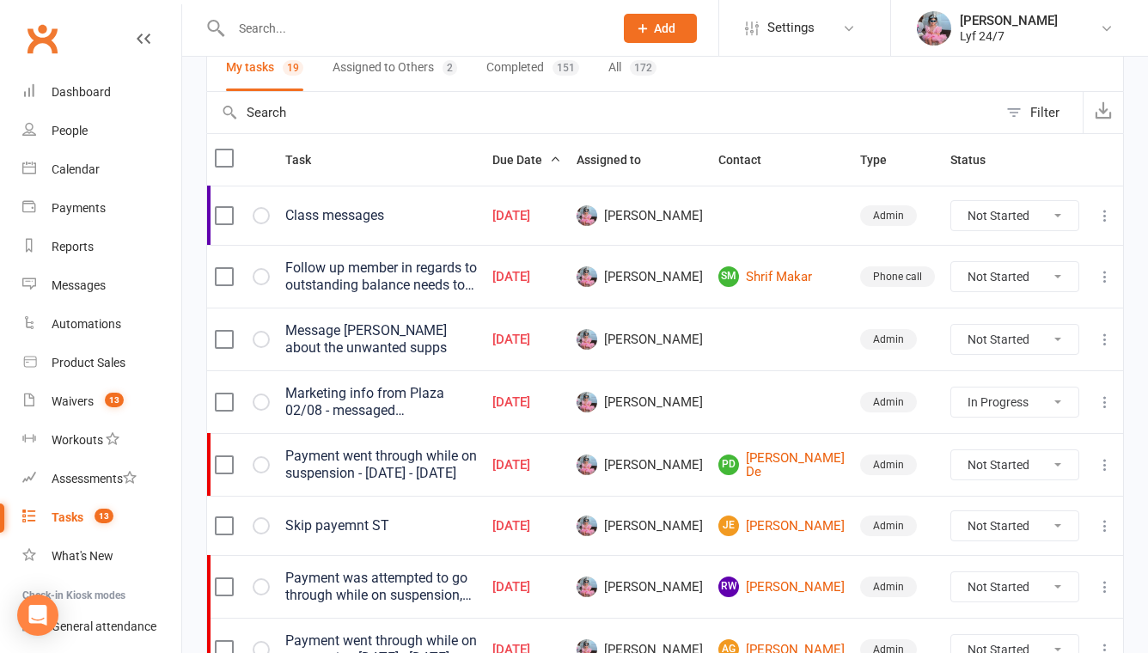
scroll to position [138, 0]
click at [1030, 346] on select "Not Started In Progress Waiting Complete" at bounding box center [1014, 338] width 127 height 29
click at [951, 324] on select "Not Started In Progress Waiting Complete" at bounding box center [1014, 338] width 127 height 29
select select "unstarted"
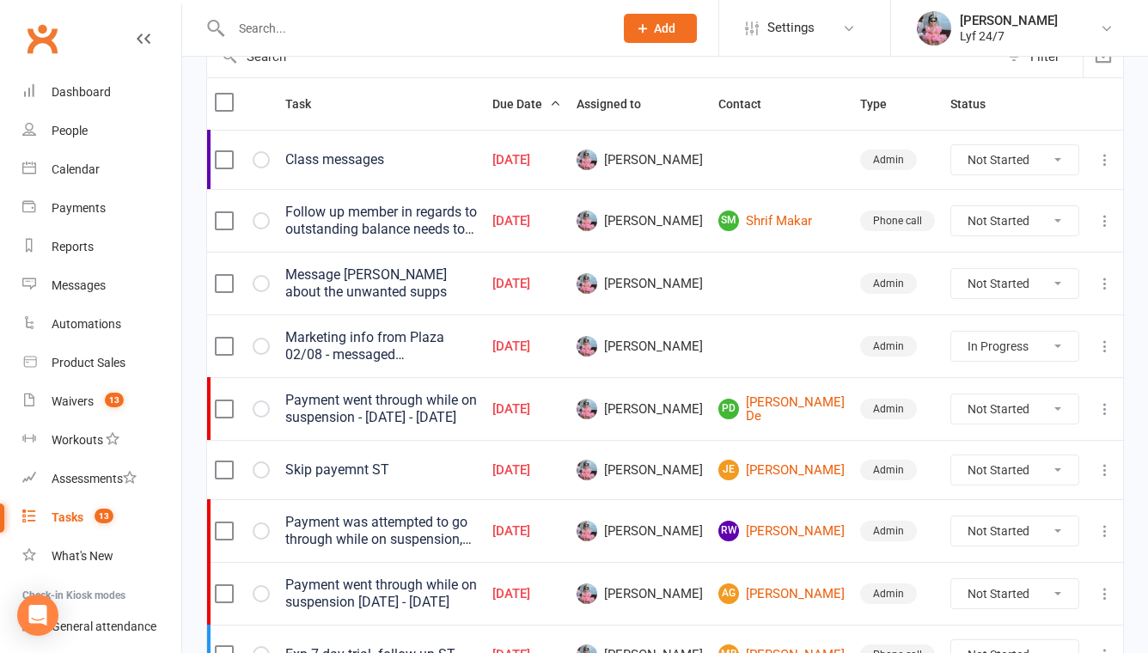
select select "started"
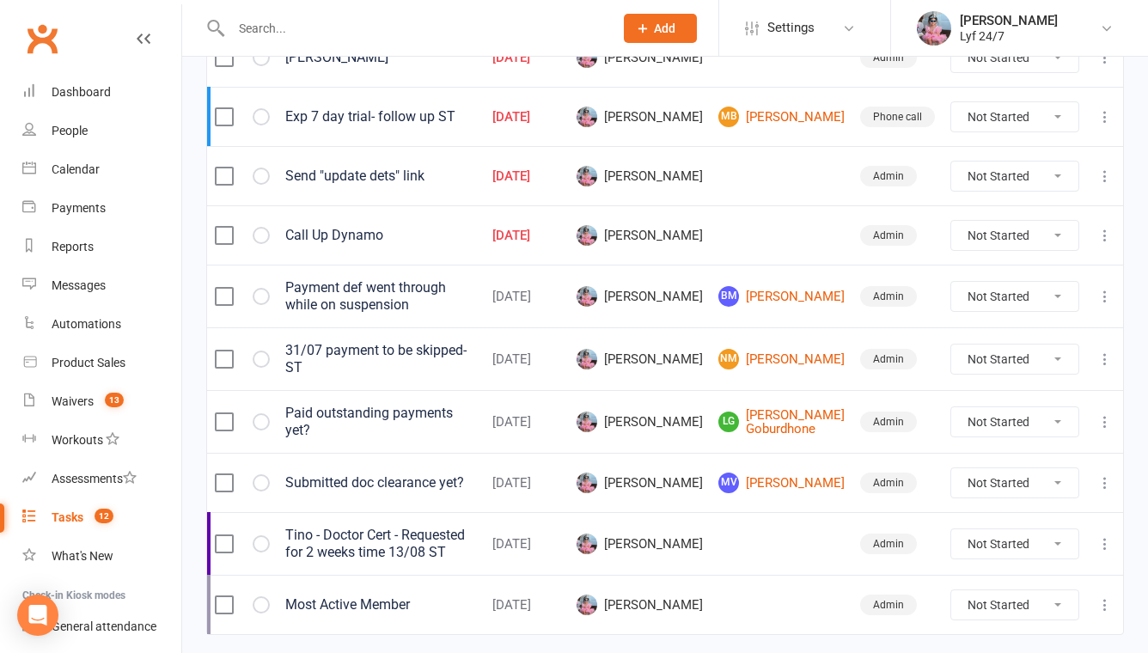
scroll to position [789, 0]
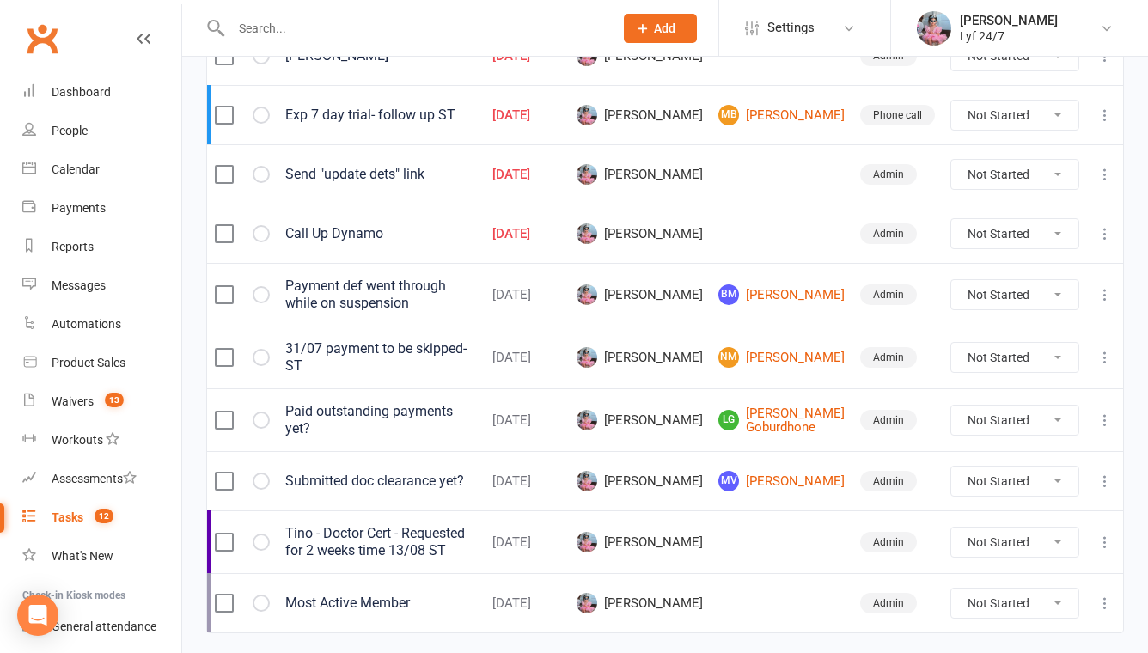
click at [1036, 249] on td "Not Started In Progress Waiting Complete" at bounding box center [1014, 233] width 144 height 59
click at [1036, 245] on select "Not Started In Progress Waiting Complete" at bounding box center [1014, 233] width 127 height 29
click at [951, 219] on select "Not Started In Progress Waiting Complete" at bounding box center [1014, 233] width 127 height 29
select select "unstarted"
select select "started"
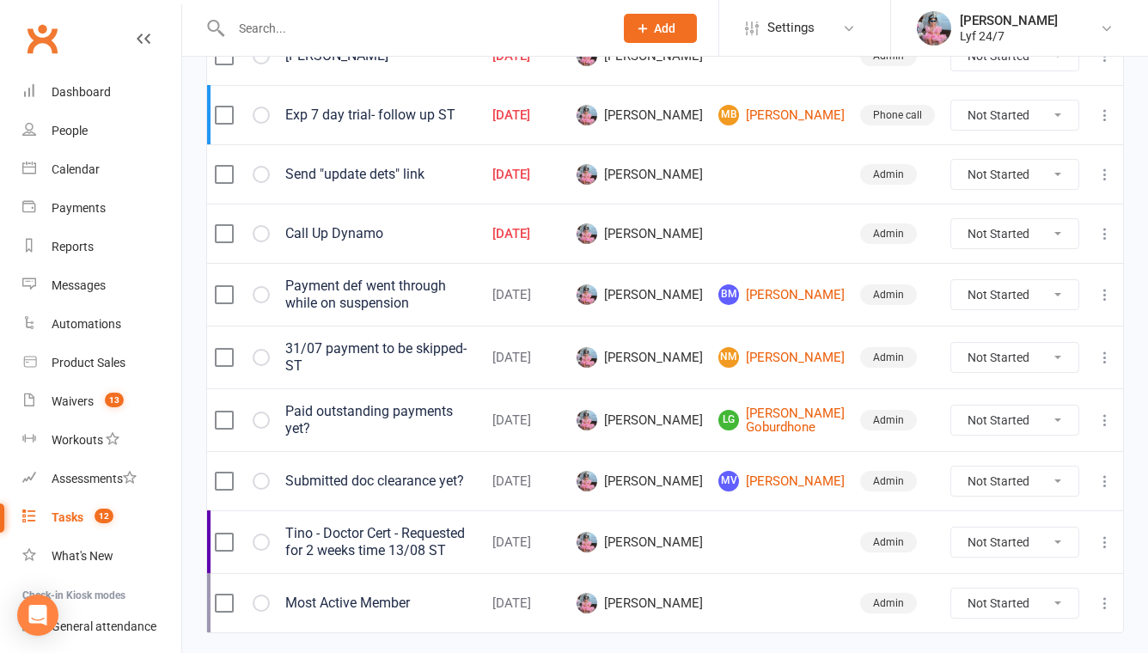
scroll to position [776, 0]
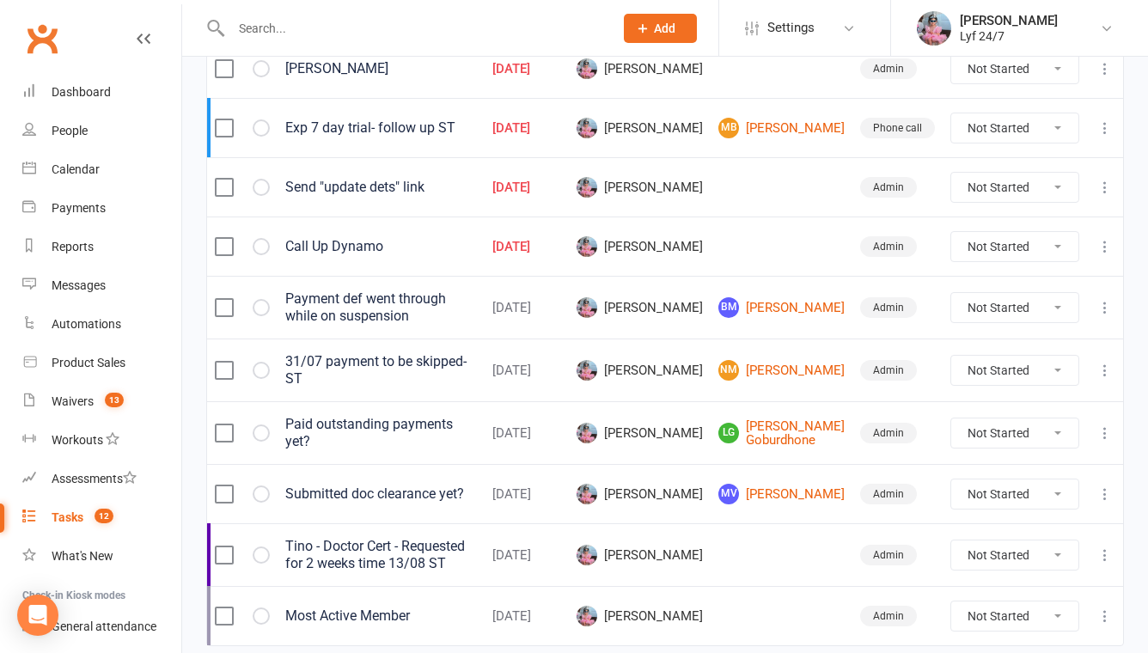
select select "started"
